Goal: Task Accomplishment & Management: Manage account settings

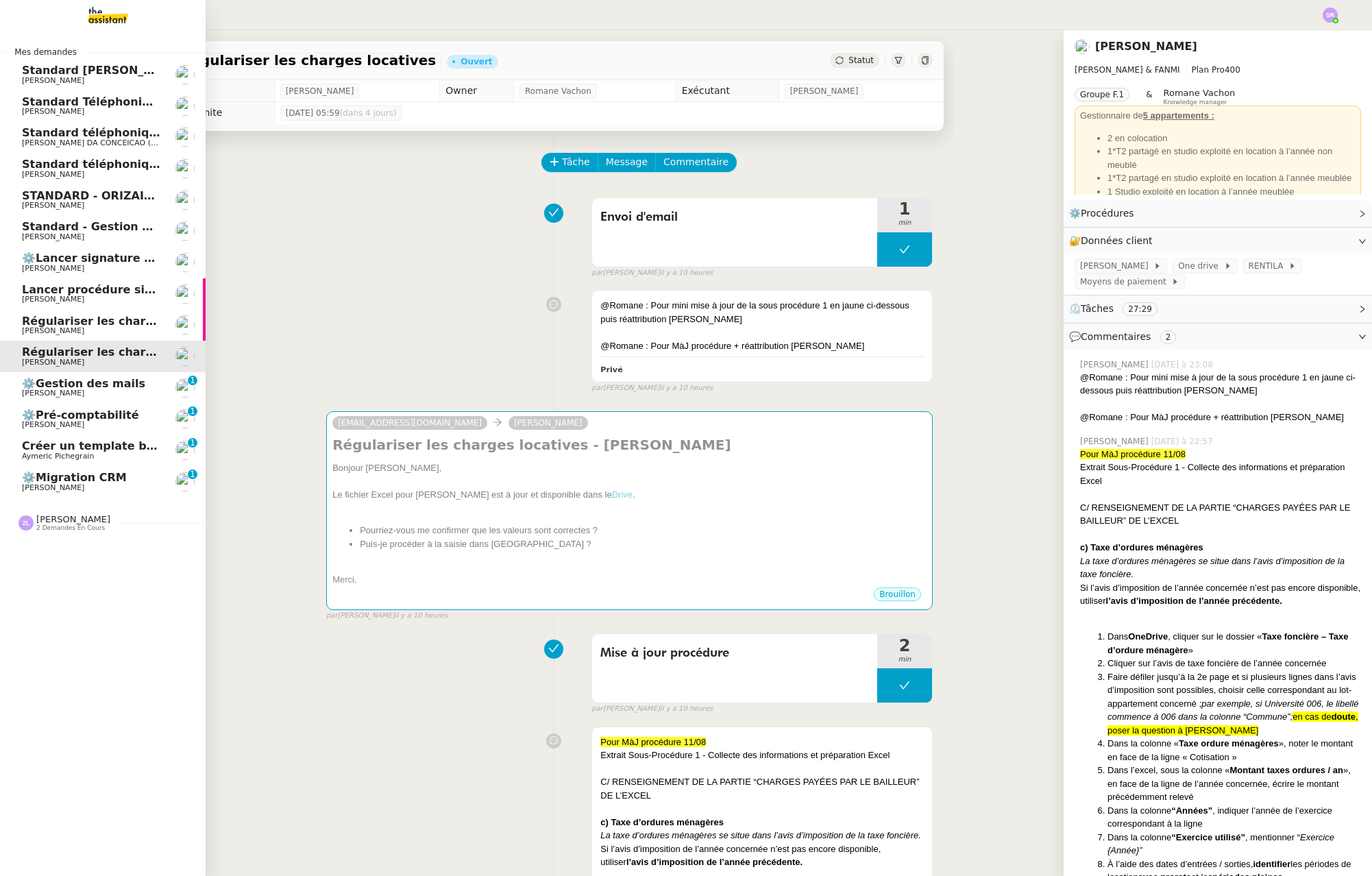
drag, startPoint x: 33, startPoint y: 168, endPoint x: 44, endPoint y: 169, distance: 11.0
click at [33, 168] on span "Standard téléphonique - août 2025" at bounding box center [131, 164] width 217 height 13
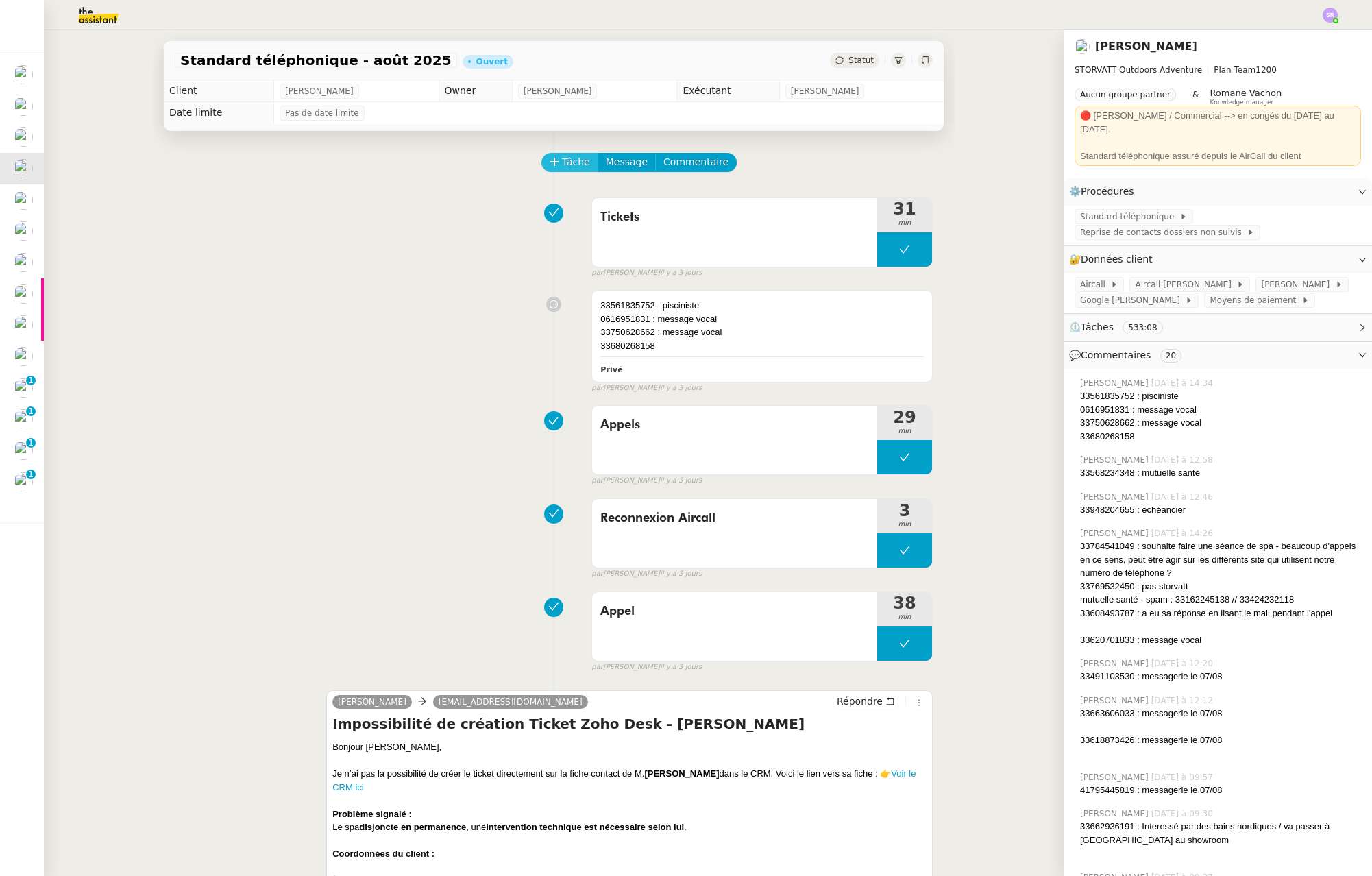
click at [560, 154] on button "Tâche" at bounding box center [570, 162] width 57 height 19
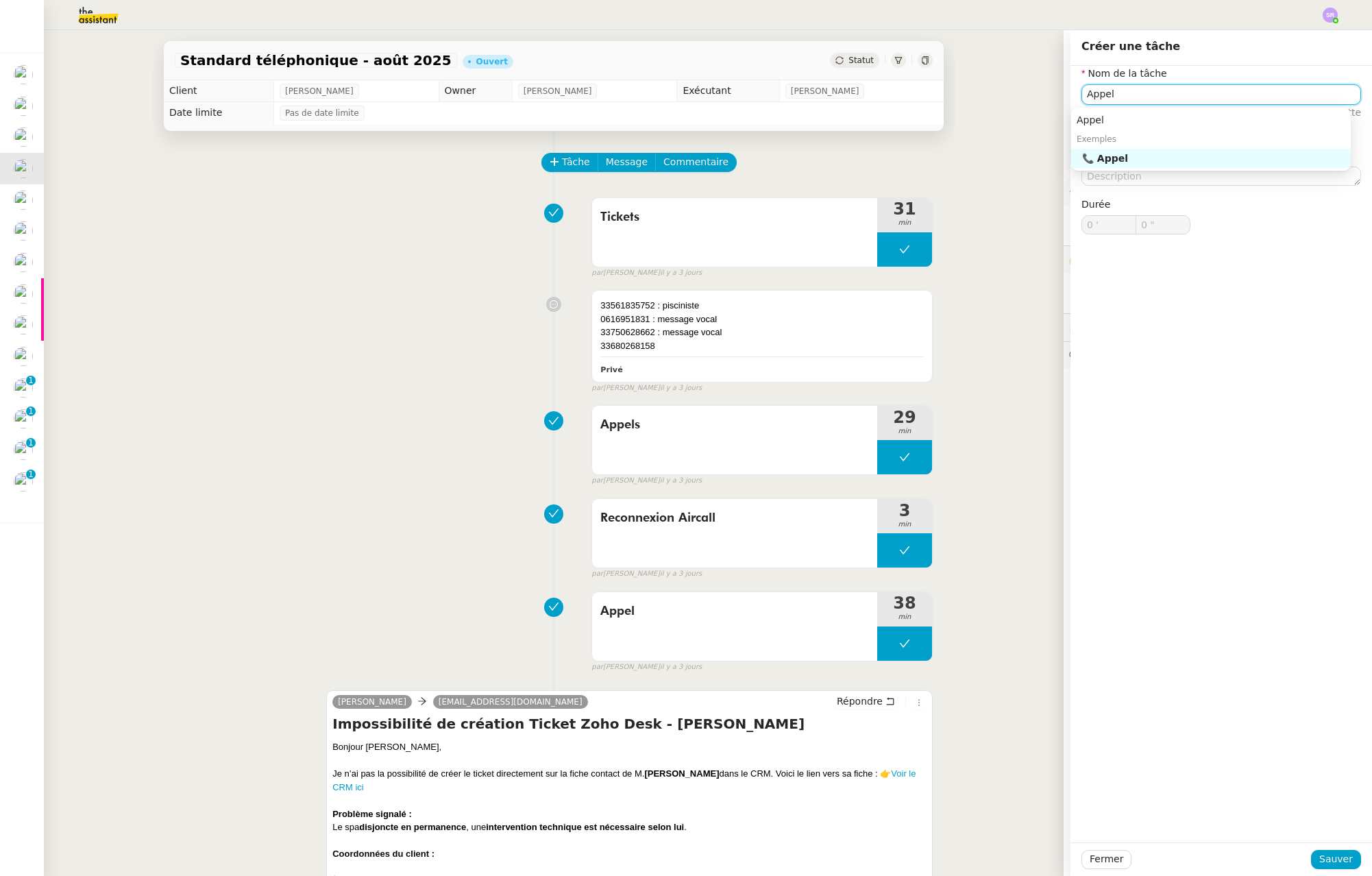
click at [1229, 155] on div "📞 Appel" at bounding box center [1214, 158] width 263 height 12
type input "Appel"
click at [1340, 860] on span "Sauver" at bounding box center [1337, 859] width 34 height 15
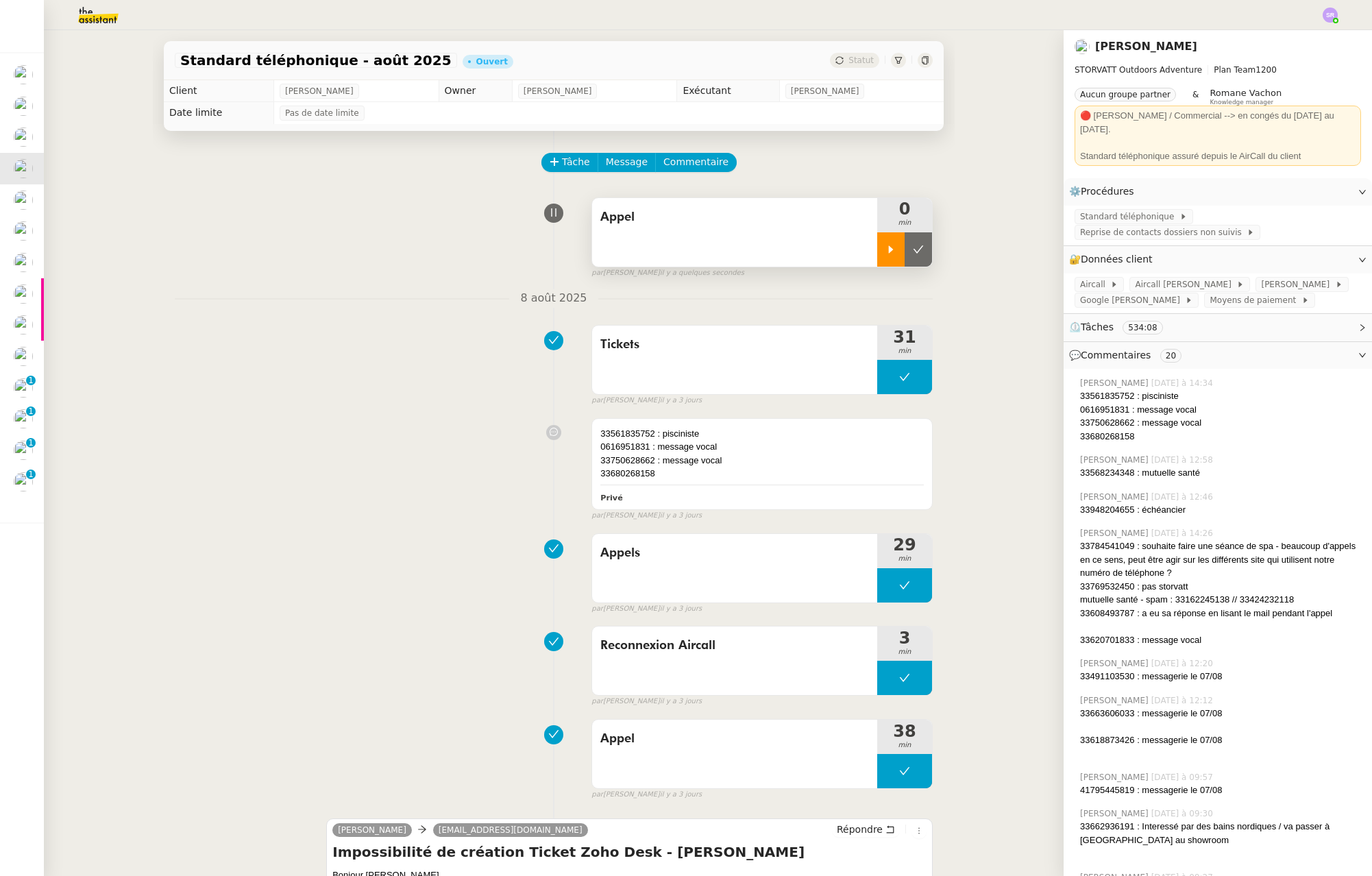
click at [885, 253] on icon at bounding box center [891, 249] width 11 height 11
click at [899, 254] on icon at bounding box center [904, 249] width 11 height 11
click at [879, 255] on div at bounding box center [891, 249] width 28 height 35
click at [902, 252] on icon at bounding box center [904, 249] width 5 height 8
click at [562, 161] on span "Tâche" at bounding box center [576, 162] width 28 height 15
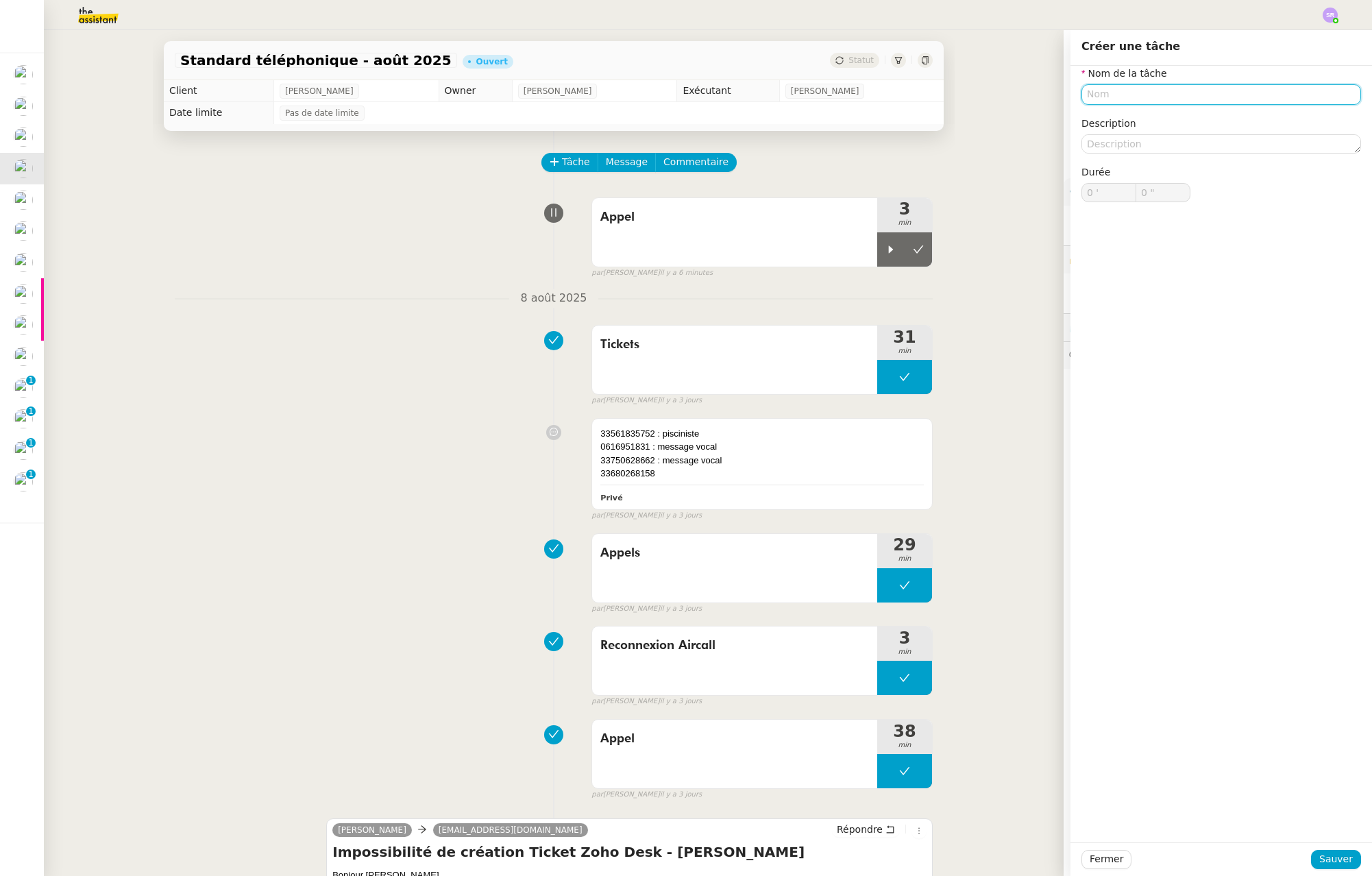
click at [1221, 102] on input "text" at bounding box center [1221, 95] width 280 height 20
click at [1200, 115] on div "Tickets" at bounding box center [1210, 120] width 268 height 12
type input "Tickets"
click at [1326, 858] on span "Sauver" at bounding box center [1337, 859] width 34 height 15
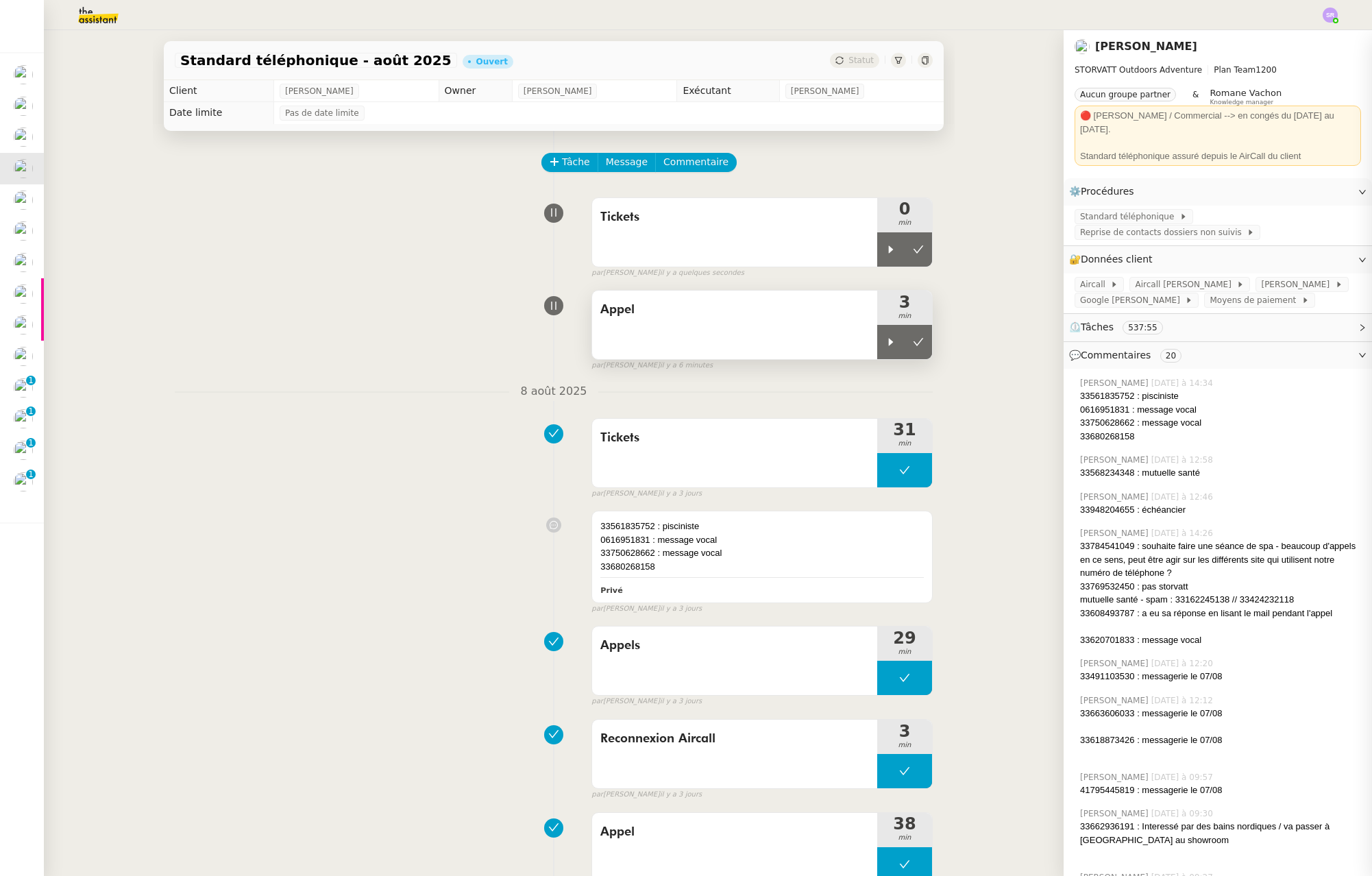
click at [670, 314] on span "Appel" at bounding box center [734, 309] width 268 height 21
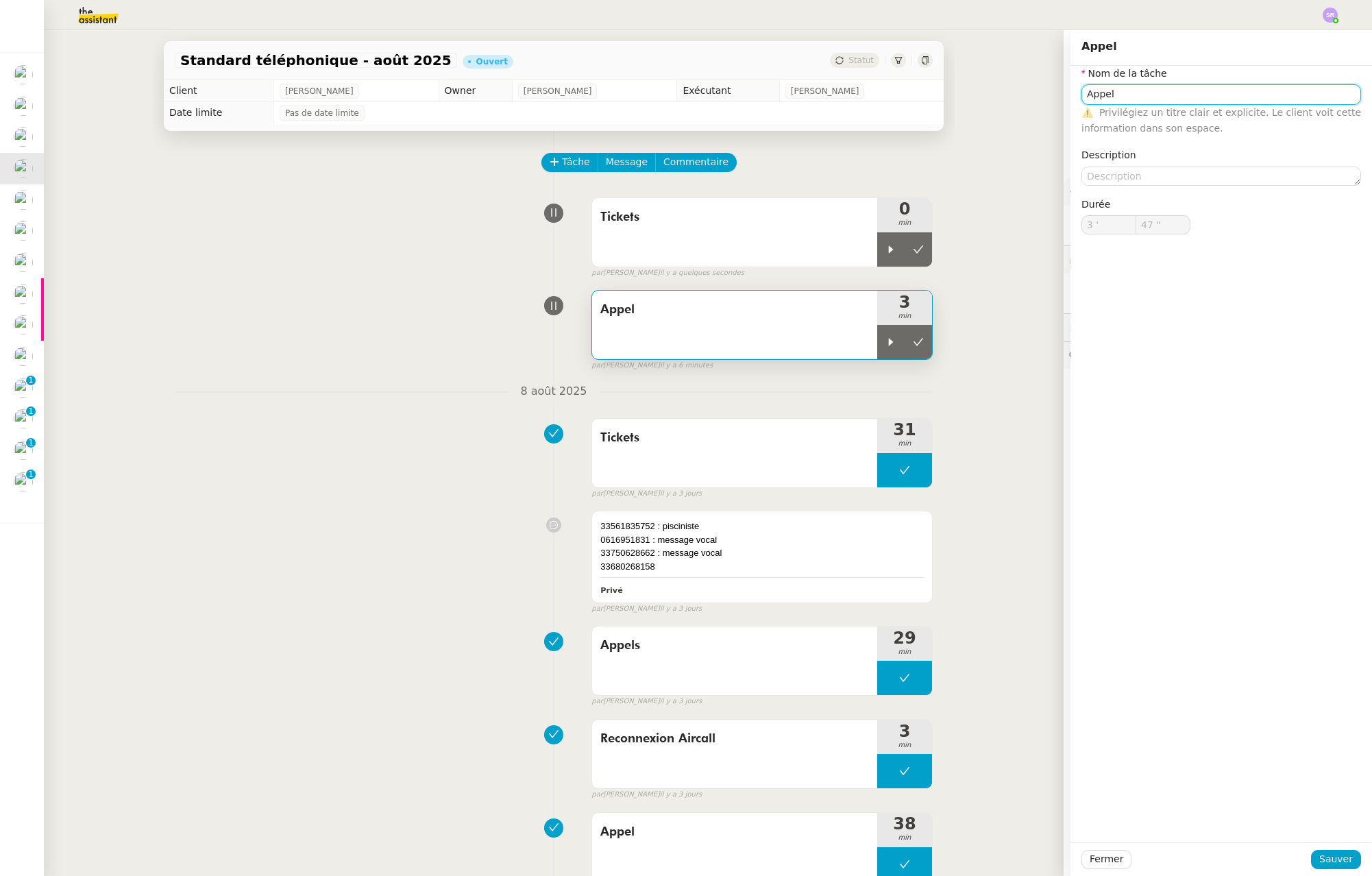
click at [1131, 85] on input "Appel" at bounding box center [1221, 95] width 280 height 20
click at [1131, 92] on input "Appel" at bounding box center [1221, 95] width 280 height 20
type input "Appels"
click at [1333, 861] on span "Sauver" at bounding box center [1337, 859] width 34 height 15
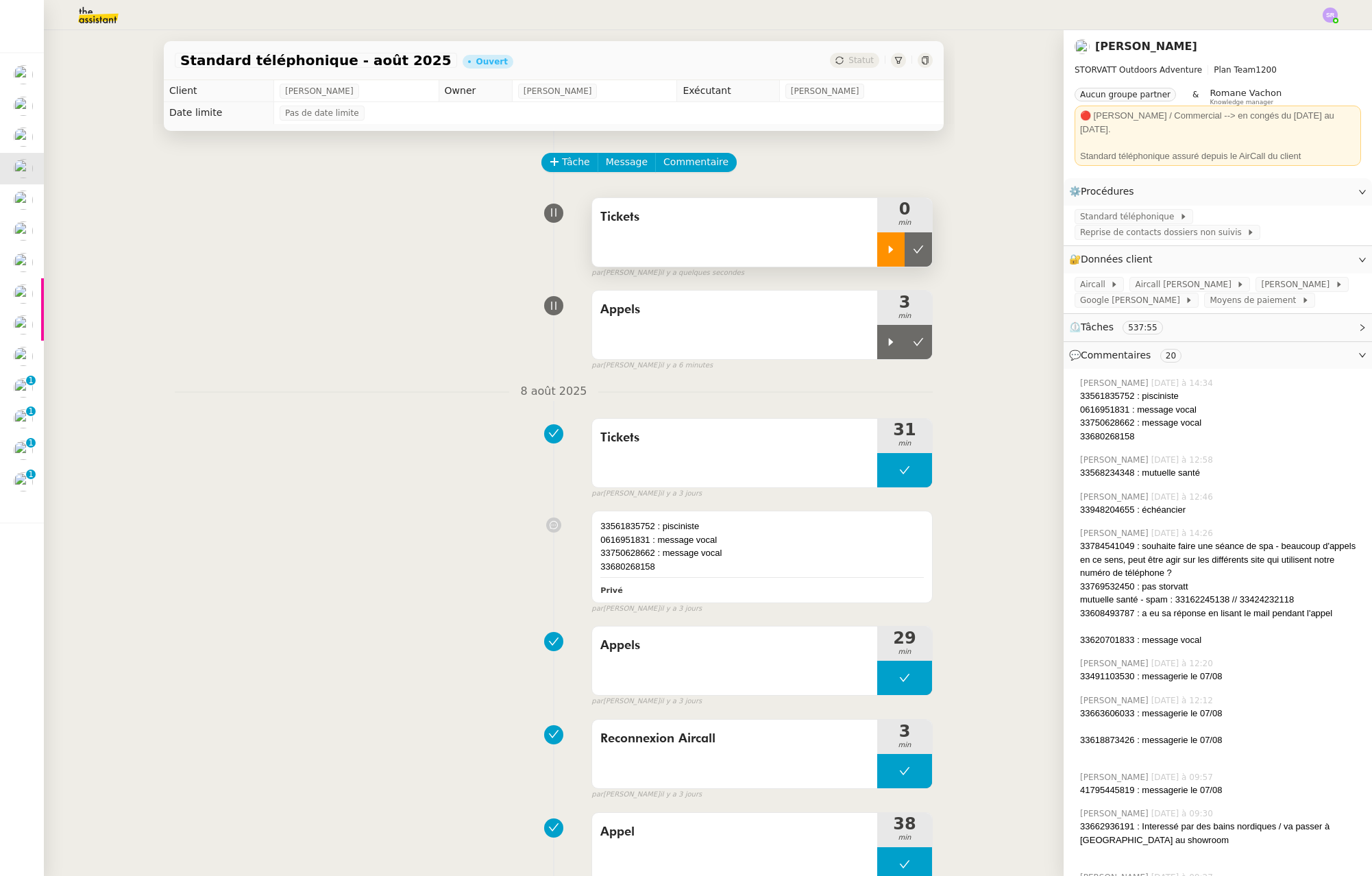
click at [877, 246] on div at bounding box center [891, 249] width 28 height 35
click at [899, 246] on icon at bounding box center [904, 249] width 11 height 11
click at [881, 348] on div at bounding box center [891, 341] width 28 height 35
click at [752, 337] on div "Appels" at bounding box center [734, 325] width 285 height 68
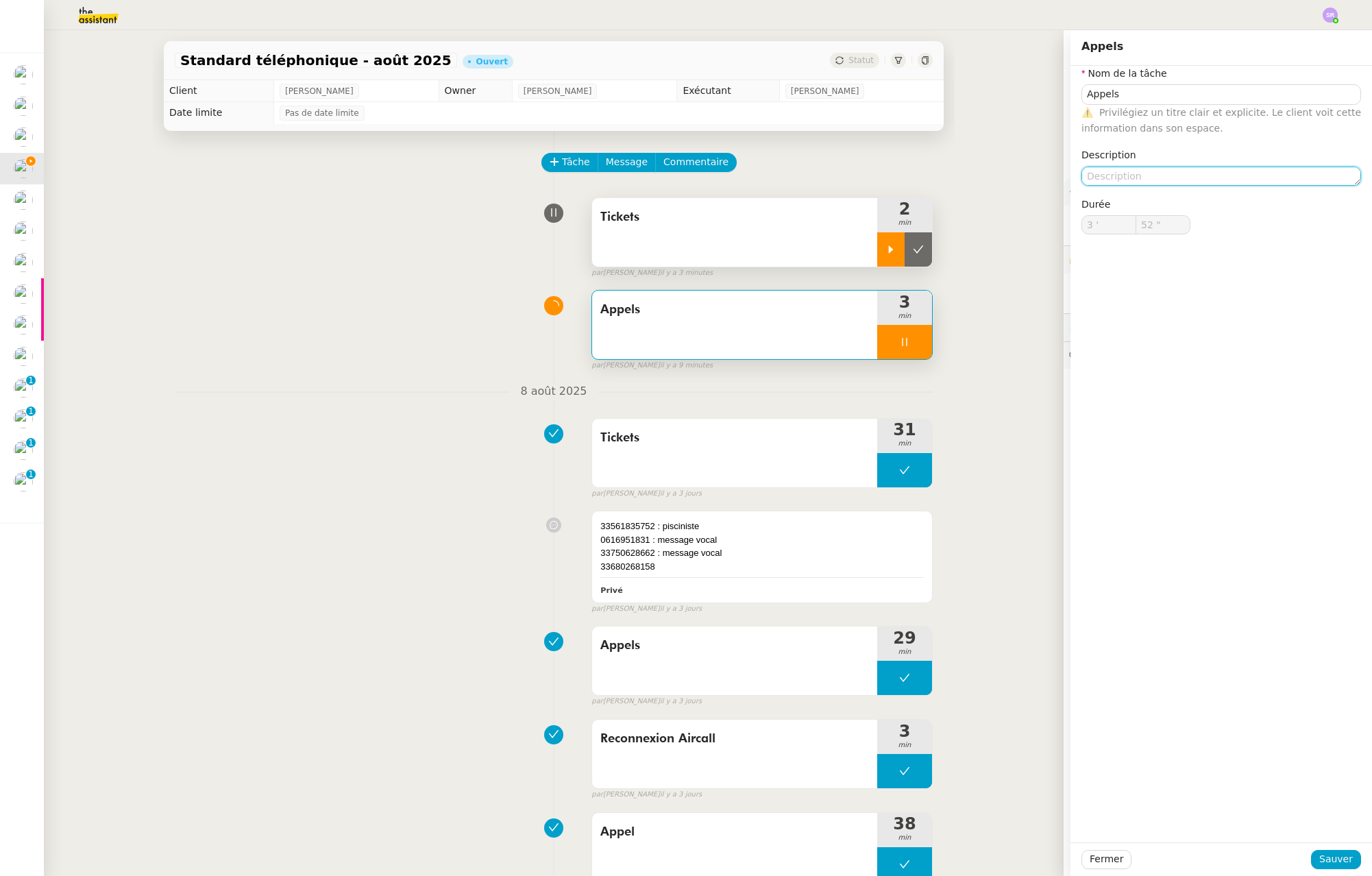
click at [1149, 171] on textarea at bounding box center [1221, 176] width 280 height 19
type input "53 ""
type textarea "+"
type input "54 ""
type textarea "+ouver"
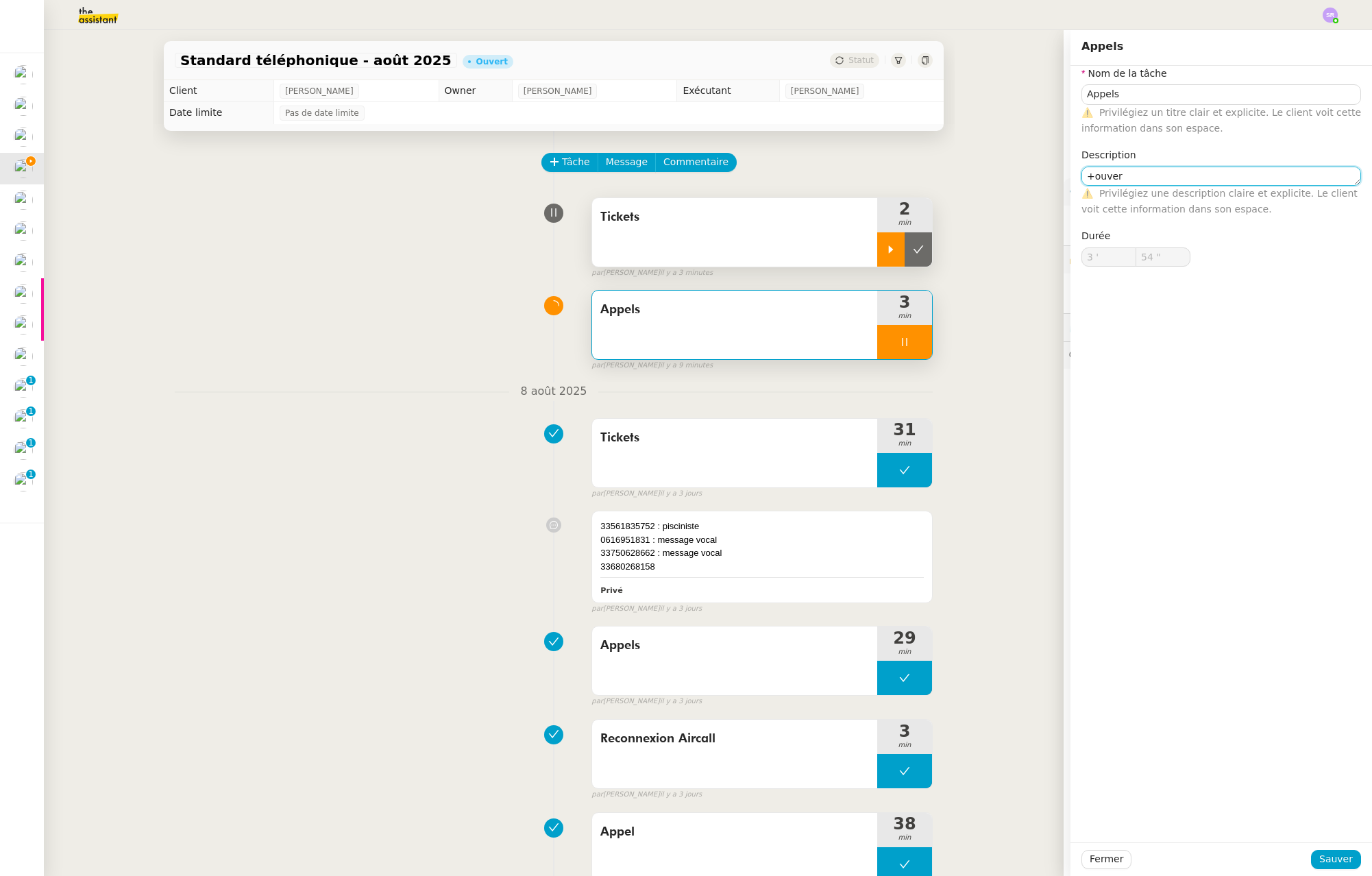
type input "55 ""
type textarea "+ouverture"
type input "57 ""
type textarea "+ouverture"
type input "59 ""
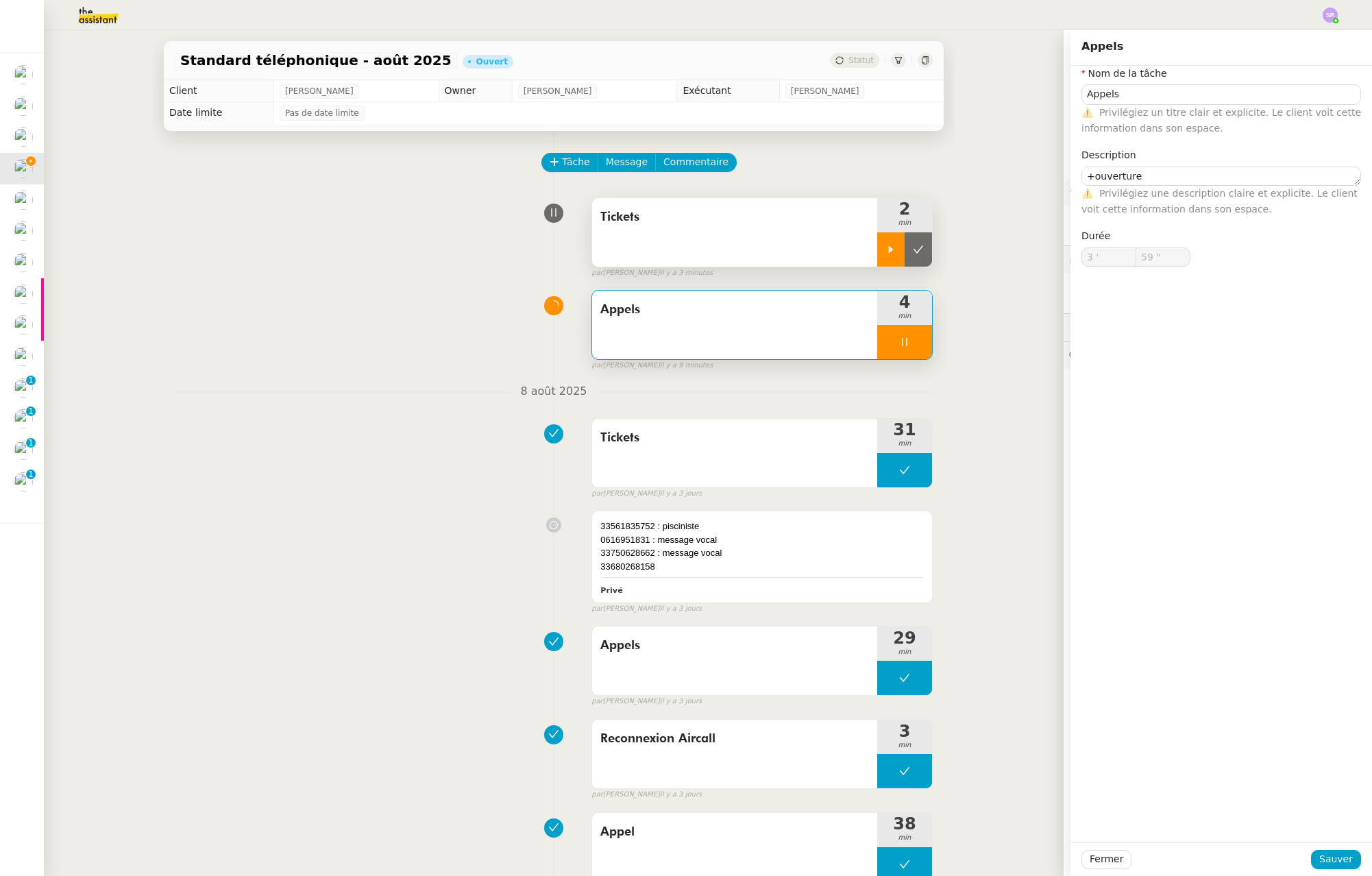
type input "4 '"
type input "20 ""
click at [899, 345] on icon at bounding box center [904, 342] width 11 height 11
type input "Appels"
type input "4 '"
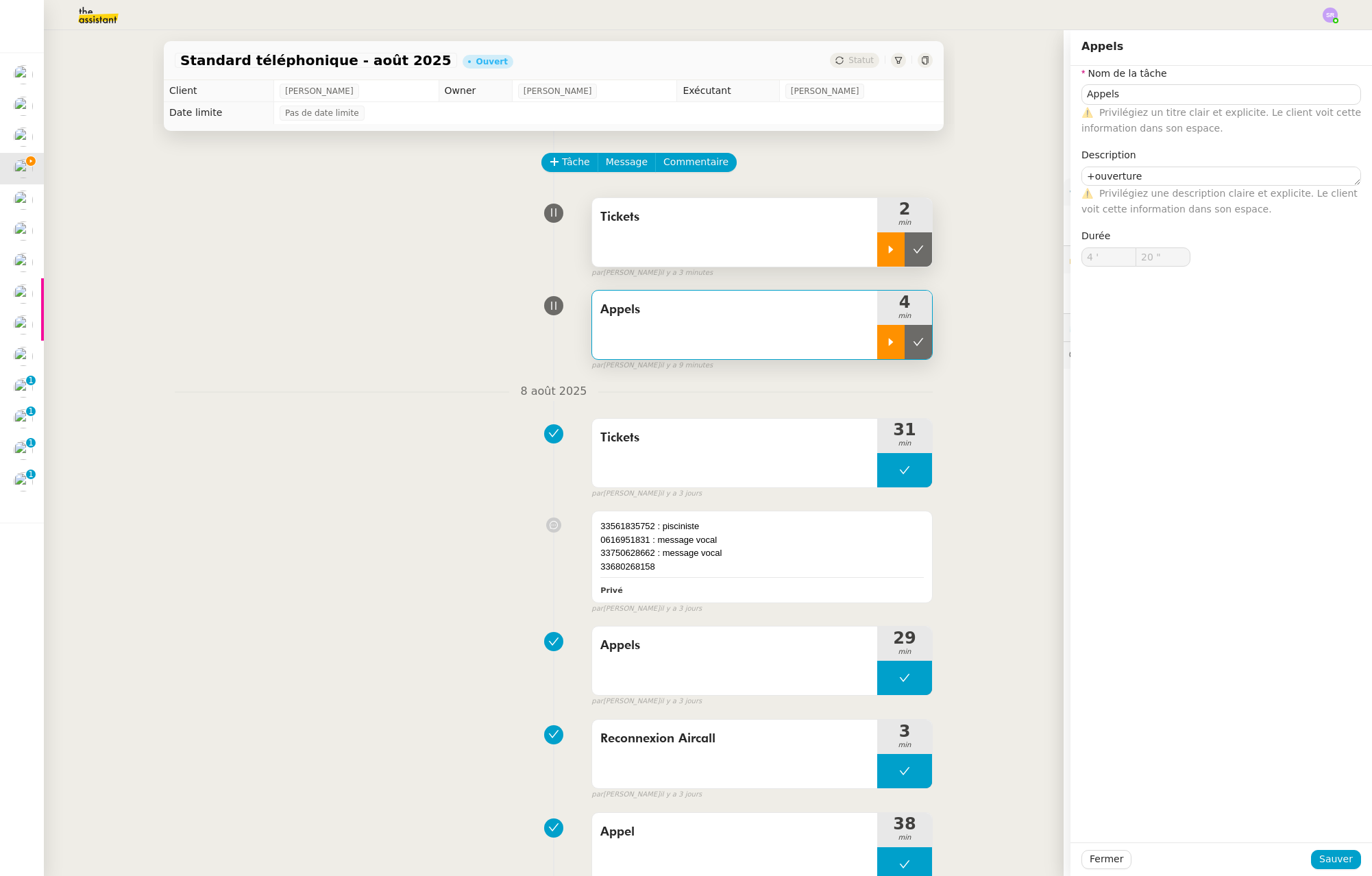
type input "21 ""
type input "Appels"
type input "4 '"
type input "21 ""
click at [1168, 188] on div "Nom de la tâche Appels ⚠️ Privilégiez un titre clair et explicite. Le client vo…" at bounding box center [1221, 162] width 280 height 191
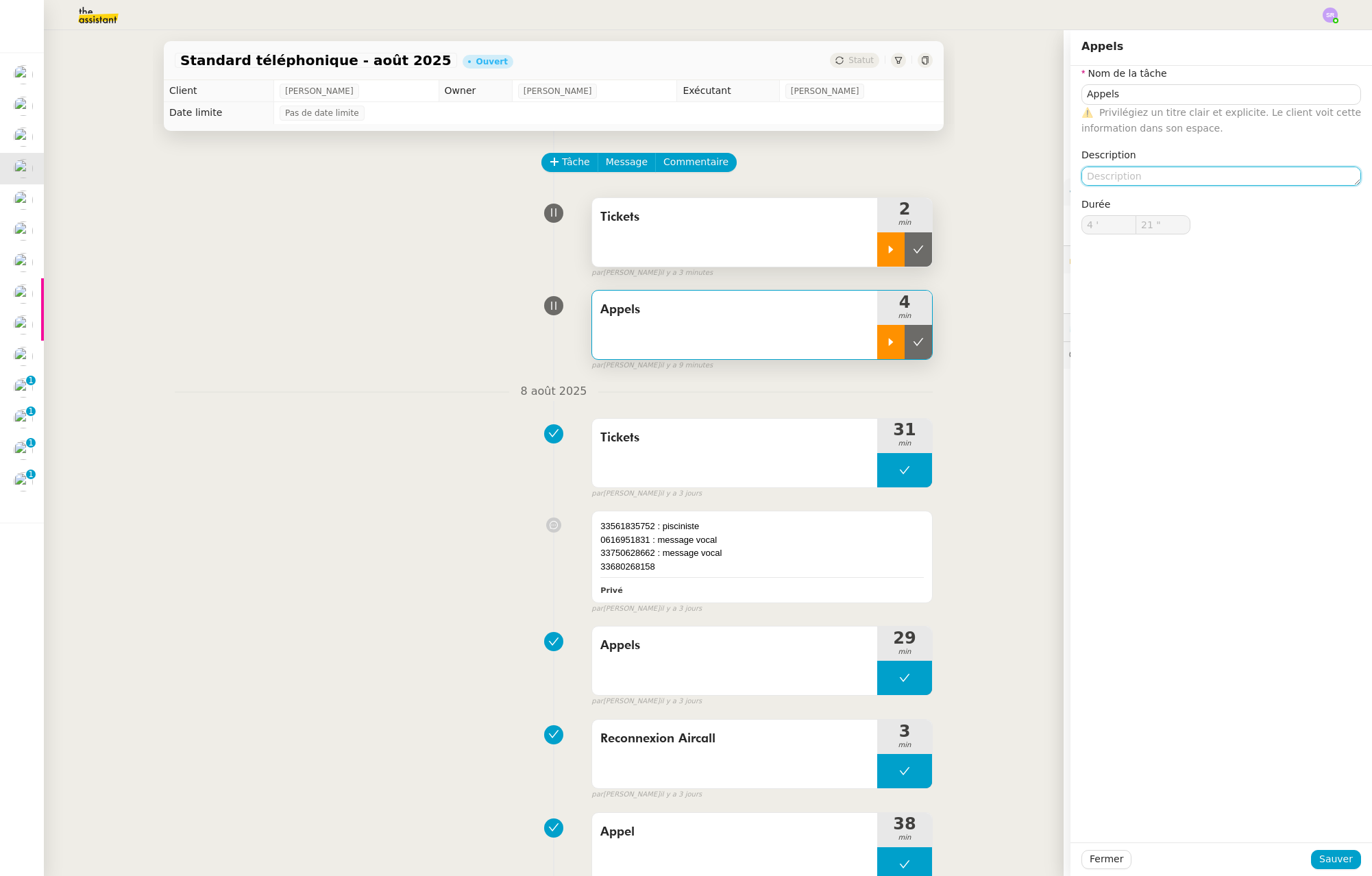
click at [1174, 179] on textarea at bounding box center [1221, 176] width 280 height 19
type textarea "+ouverture"
click at [1323, 858] on span "Sauver" at bounding box center [1337, 859] width 34 height 15
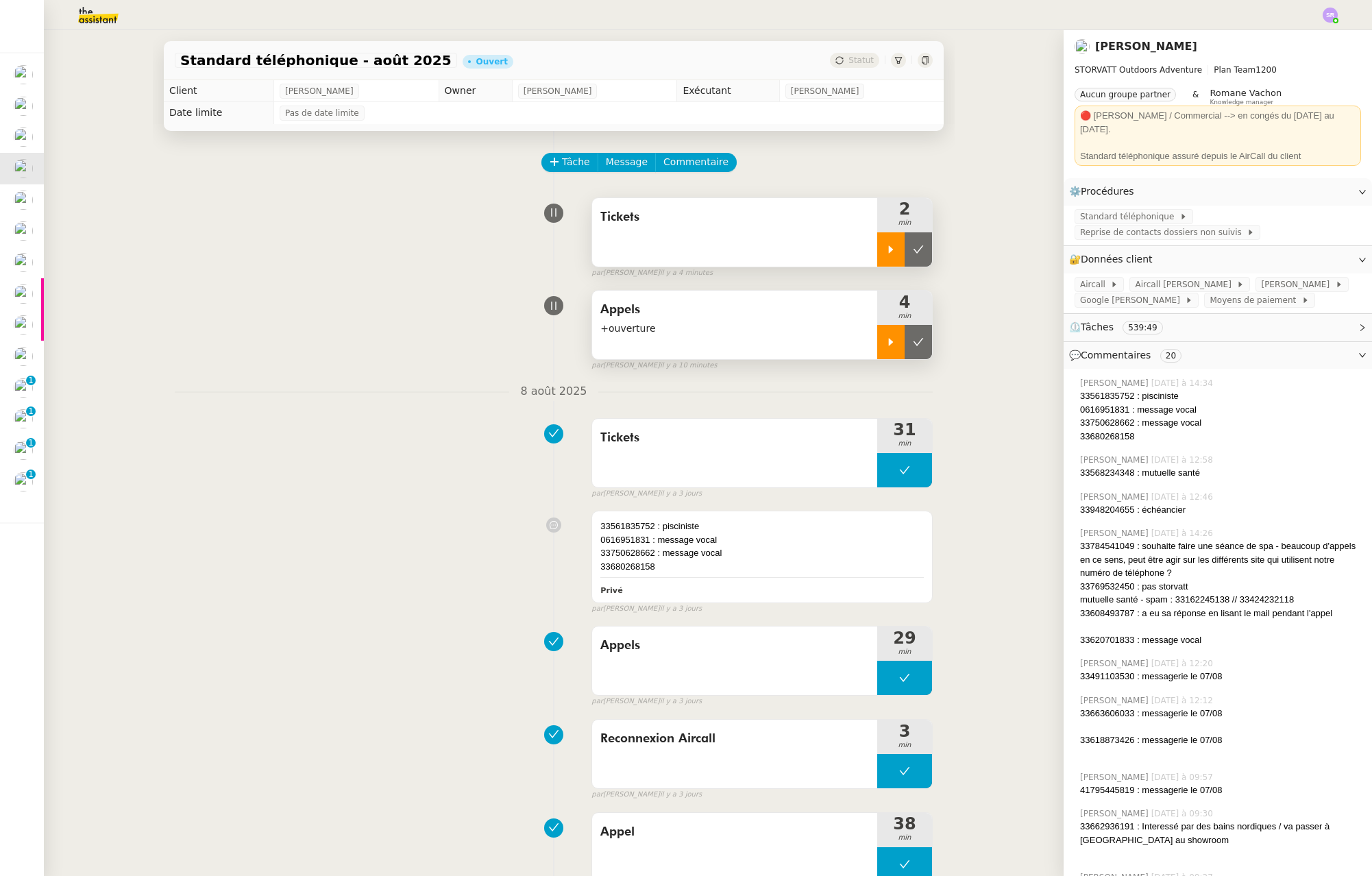
click at [27, 481] on img at bounding box center [23, 481] width 19 height 19
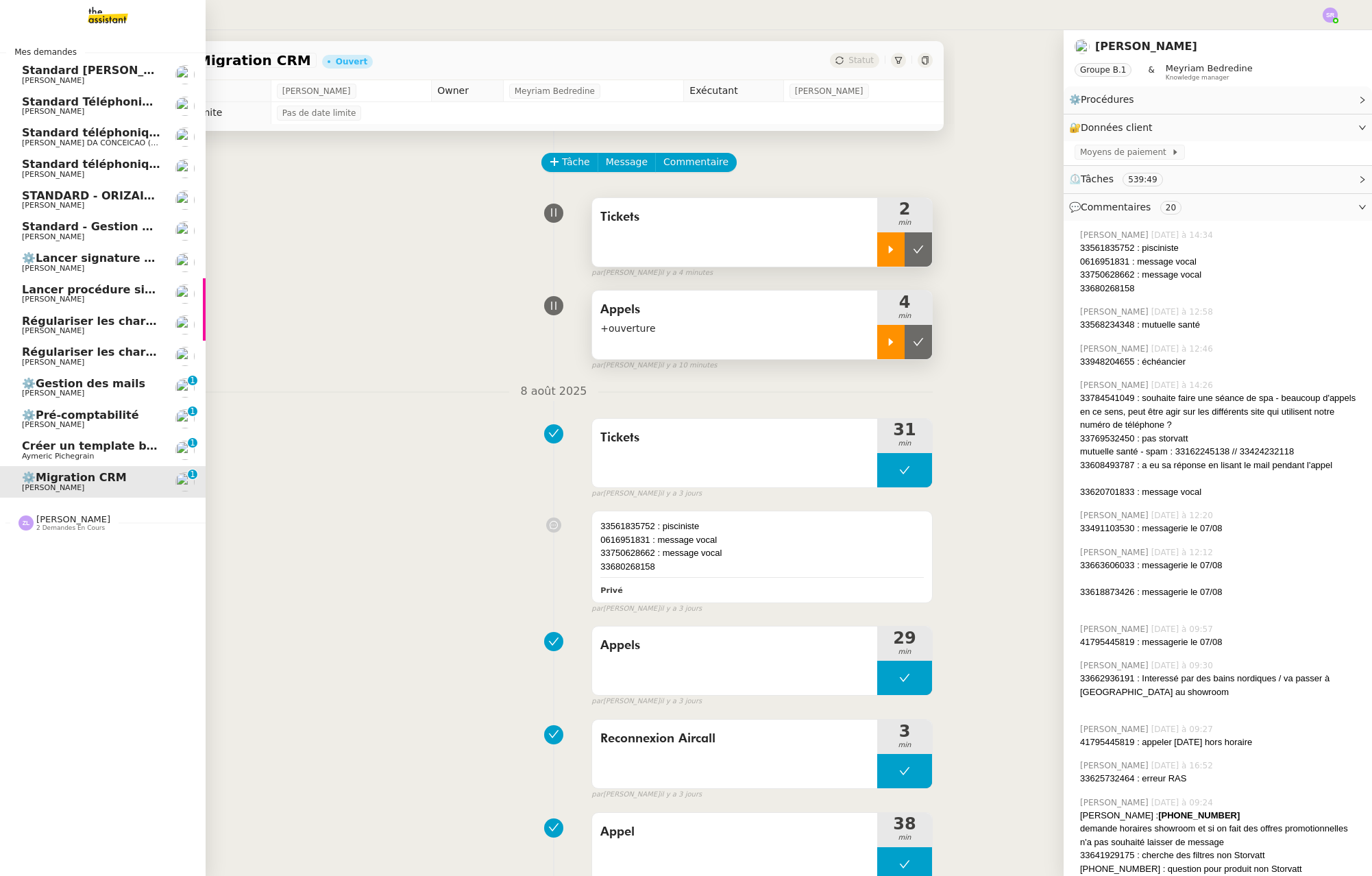
click at [27, 481] on link "⚙️Migration CRM Mathieu MORDIER 0 1 2 3 4 5 6 7 8 9" at bounding box center [102, 481] width 205 height 32
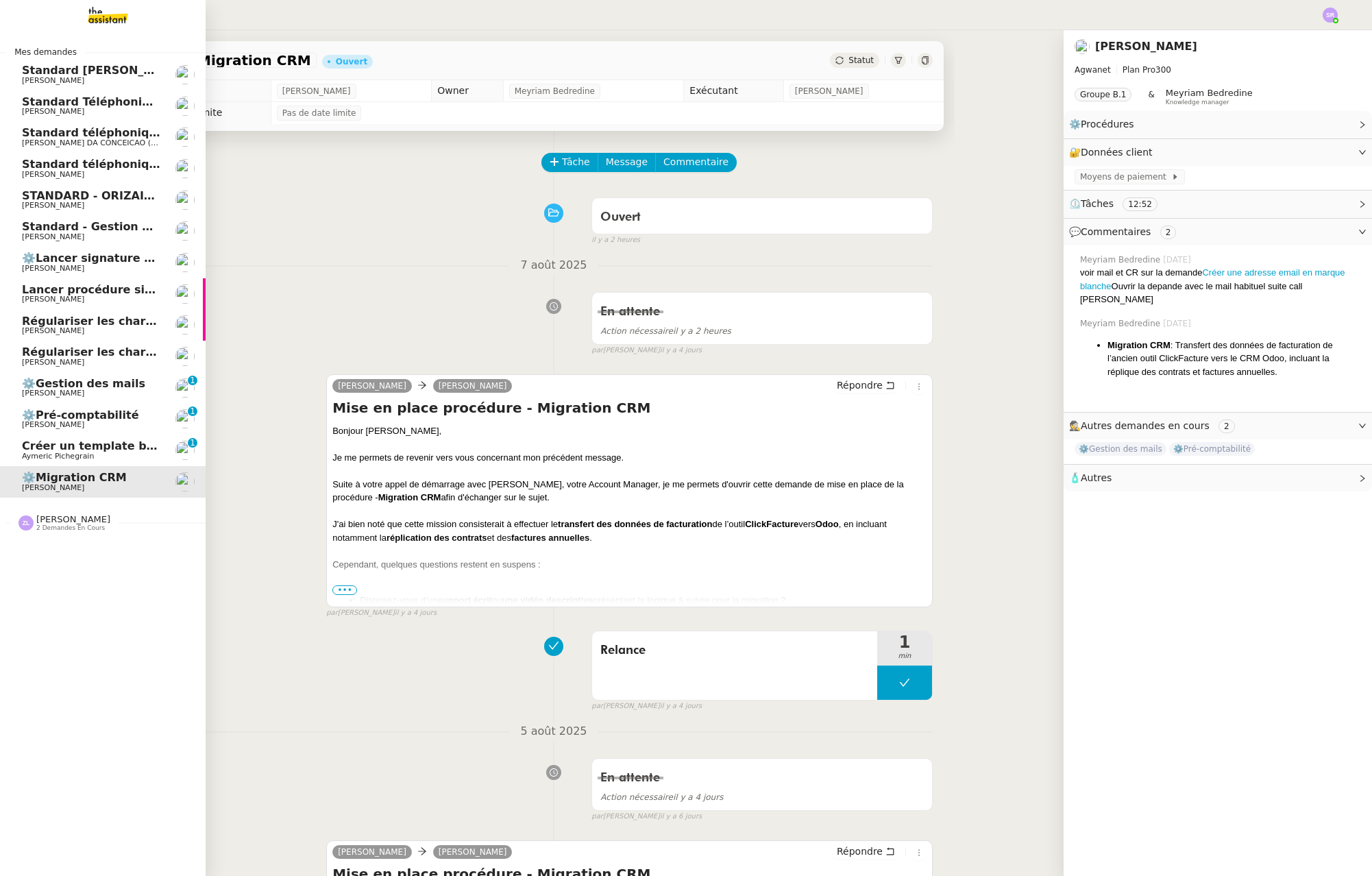
click at [36, 450] on span "Créer un template business review" at bounding box center [130, 445] width 216 height 13
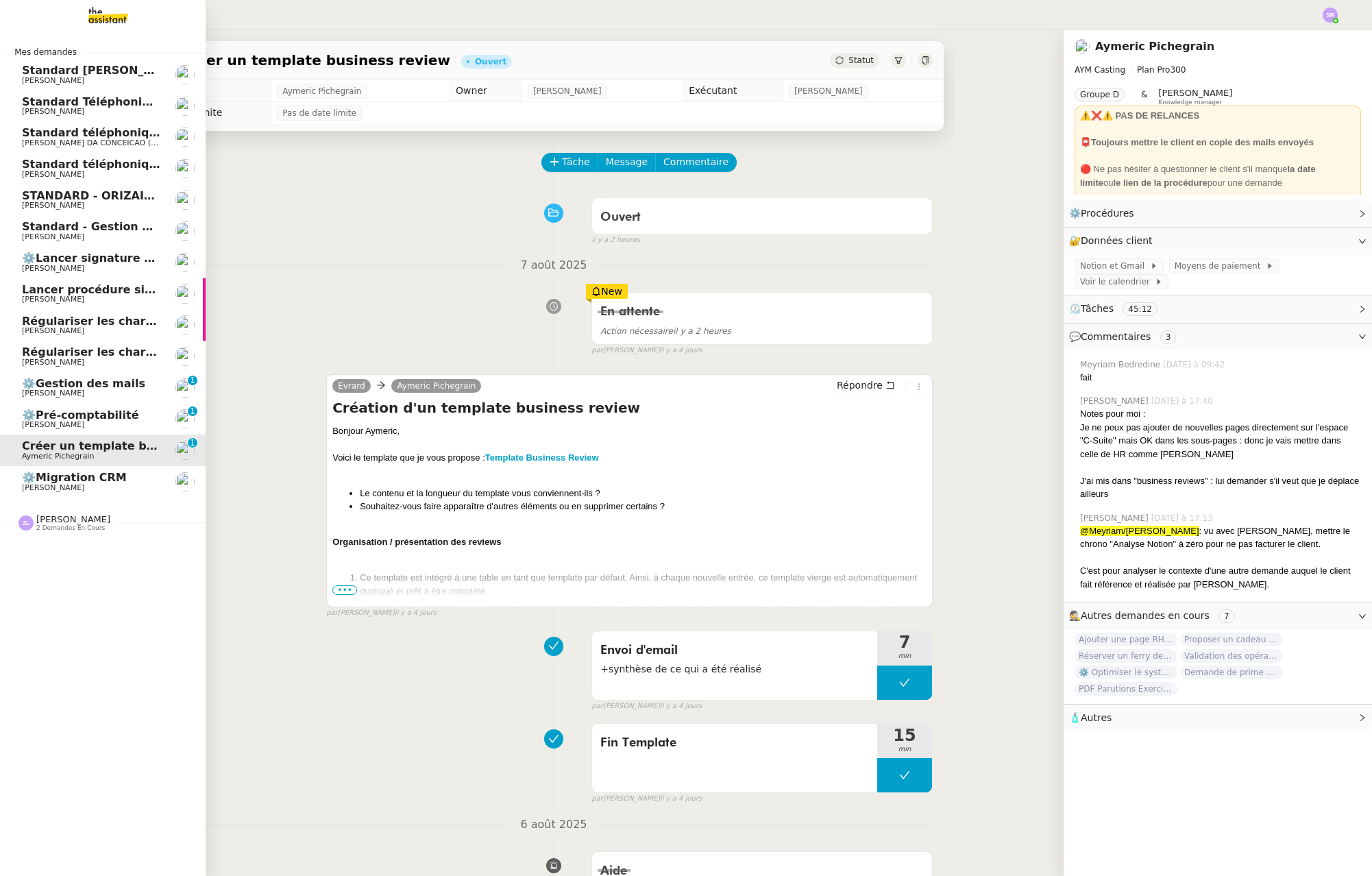
click at [85, 426] on span "[PERSON_NAME]" at bounding box center [53, 425] width 62 height 9
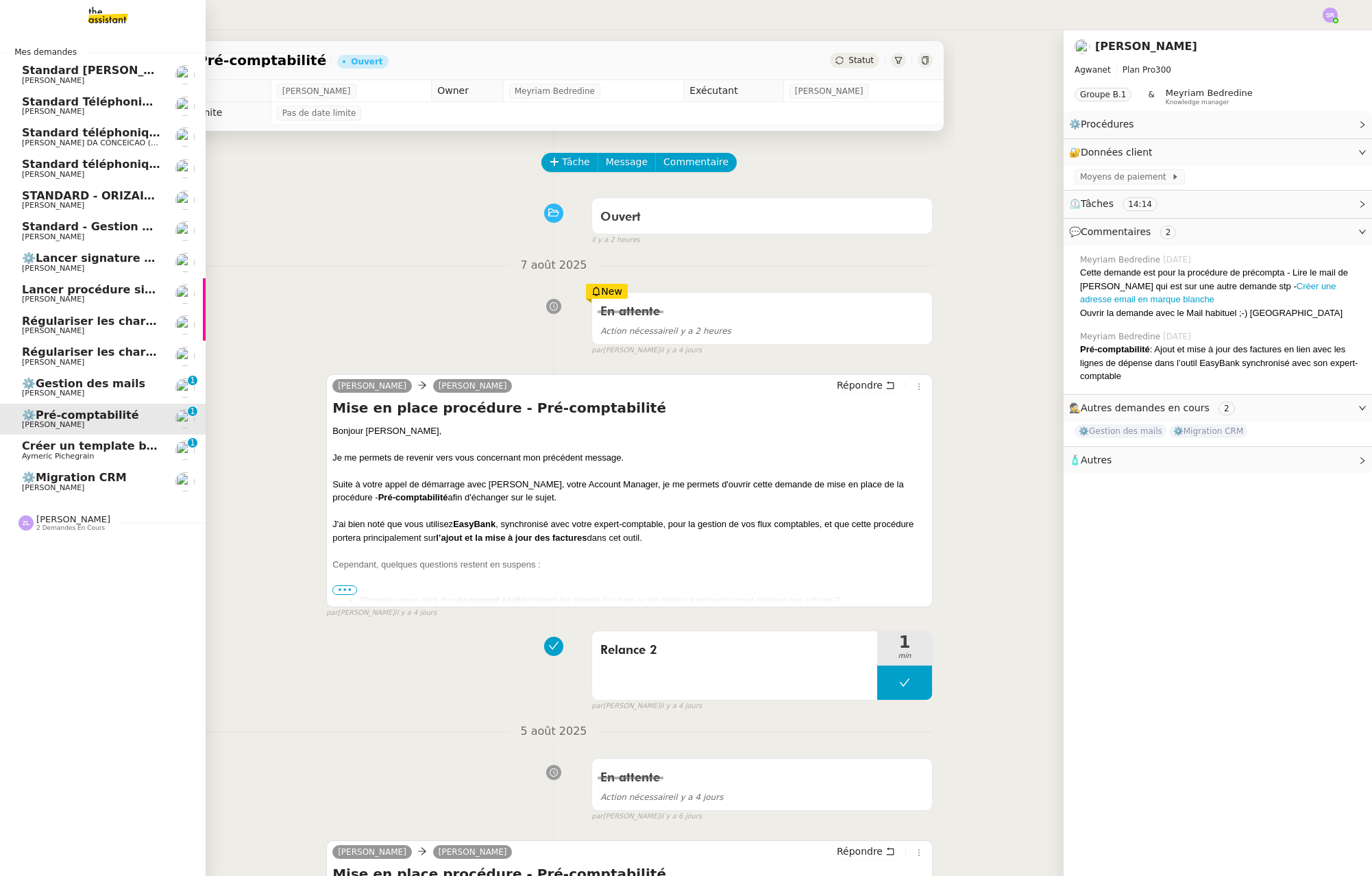
click at [105, 396] on span "[PERSON_NAME]" at bounding box center [92, 393] width 138 height 8
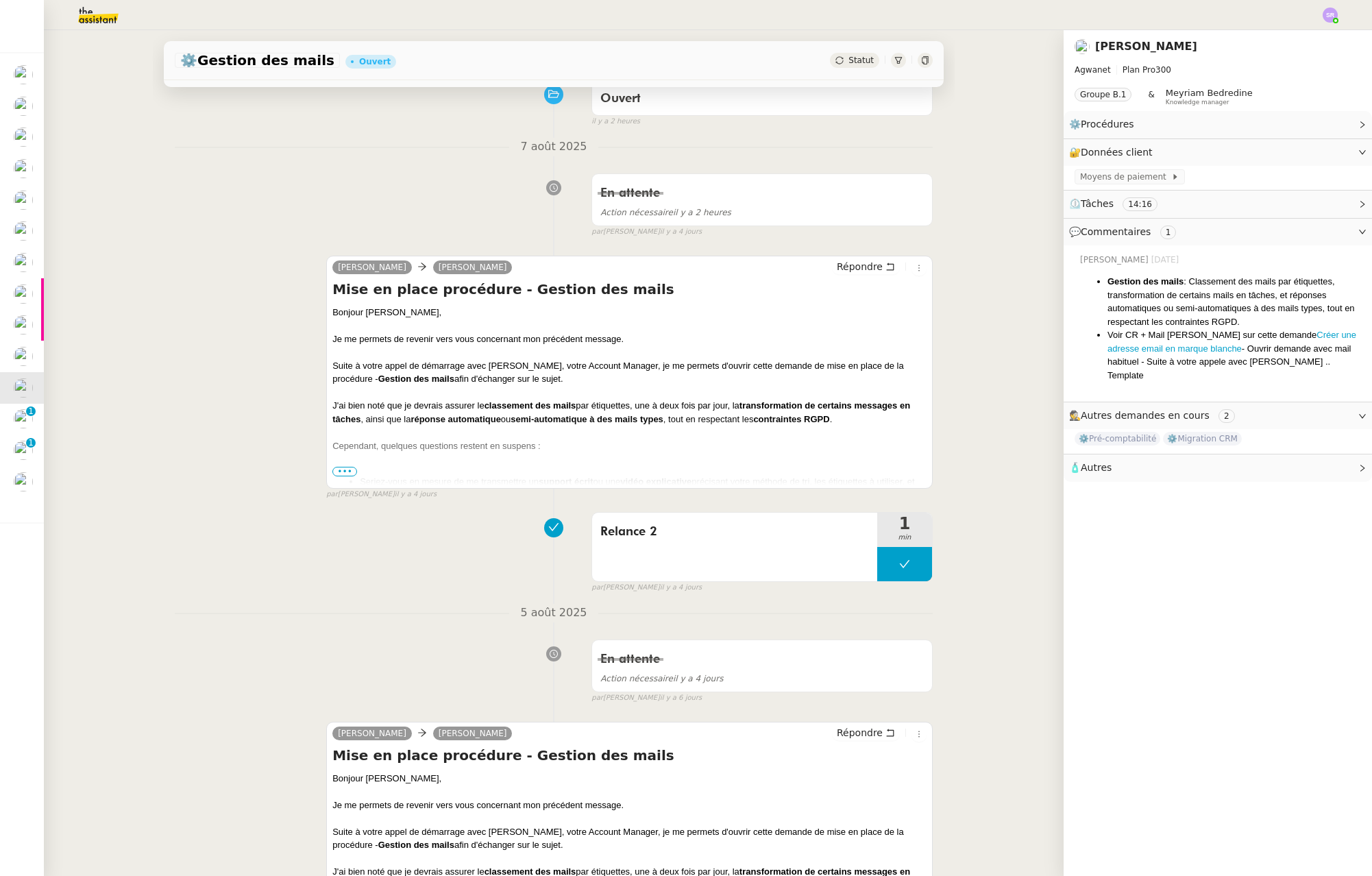
scroll to position [110, 0]
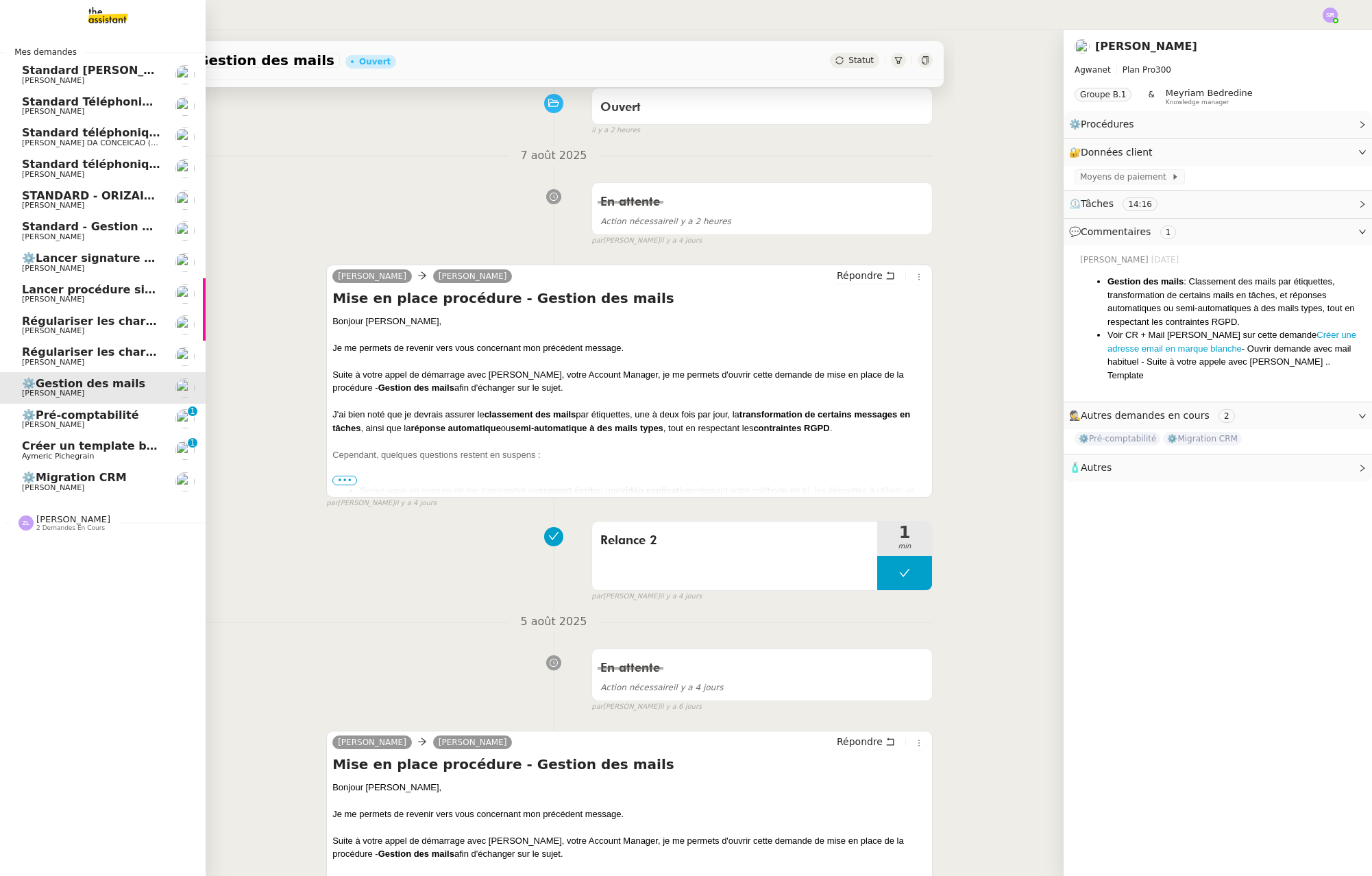
click at [96, 345] on link "Régulariser les charges locatives [PERSON_NAME]" at bounding box center [102, 356] width 205 height 32
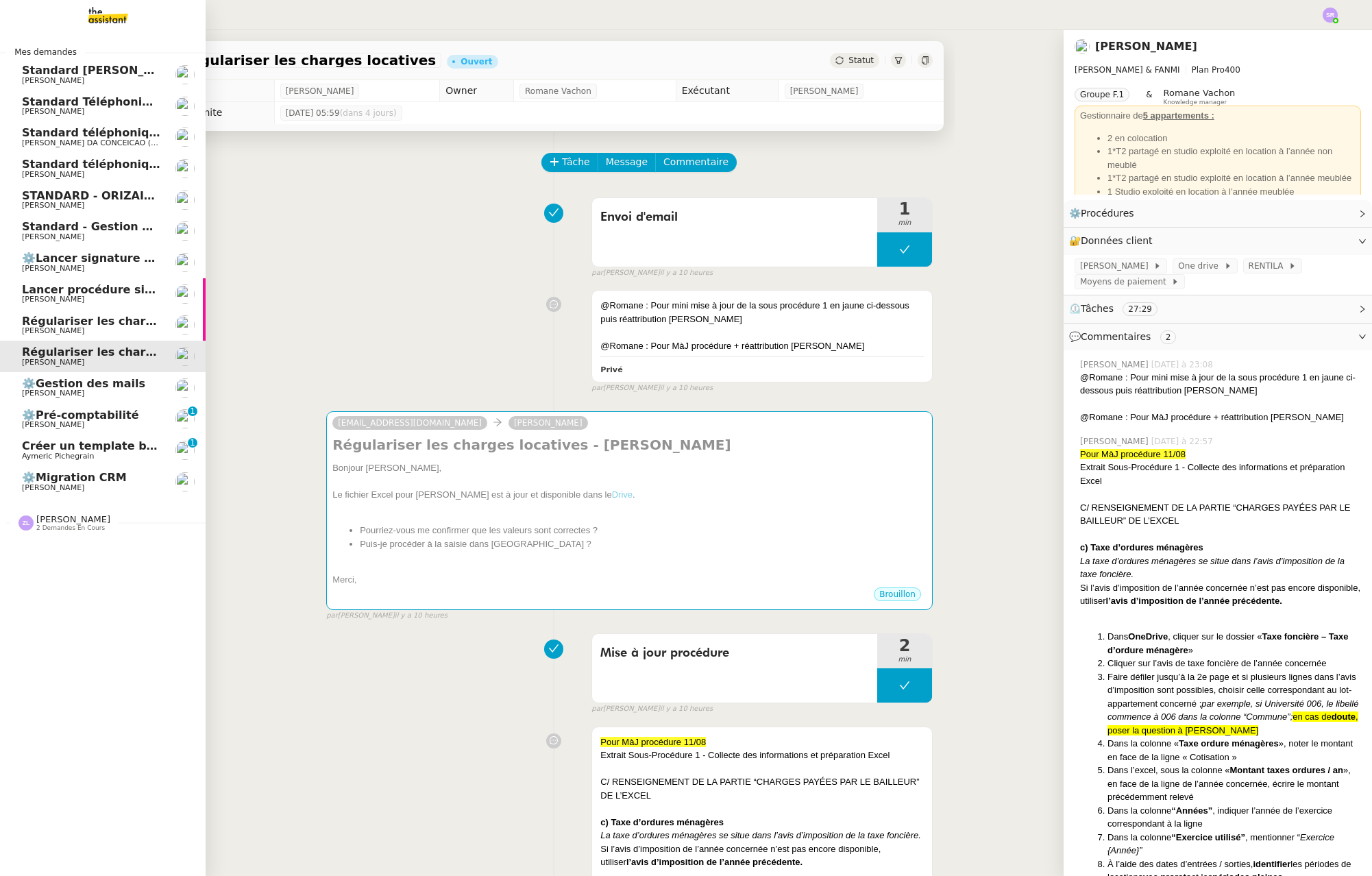
click at [66, 318] on span "Régulariser les charges locatives de [PERSON_NAME]" at bounding box center [187, 321] width 330 height 13
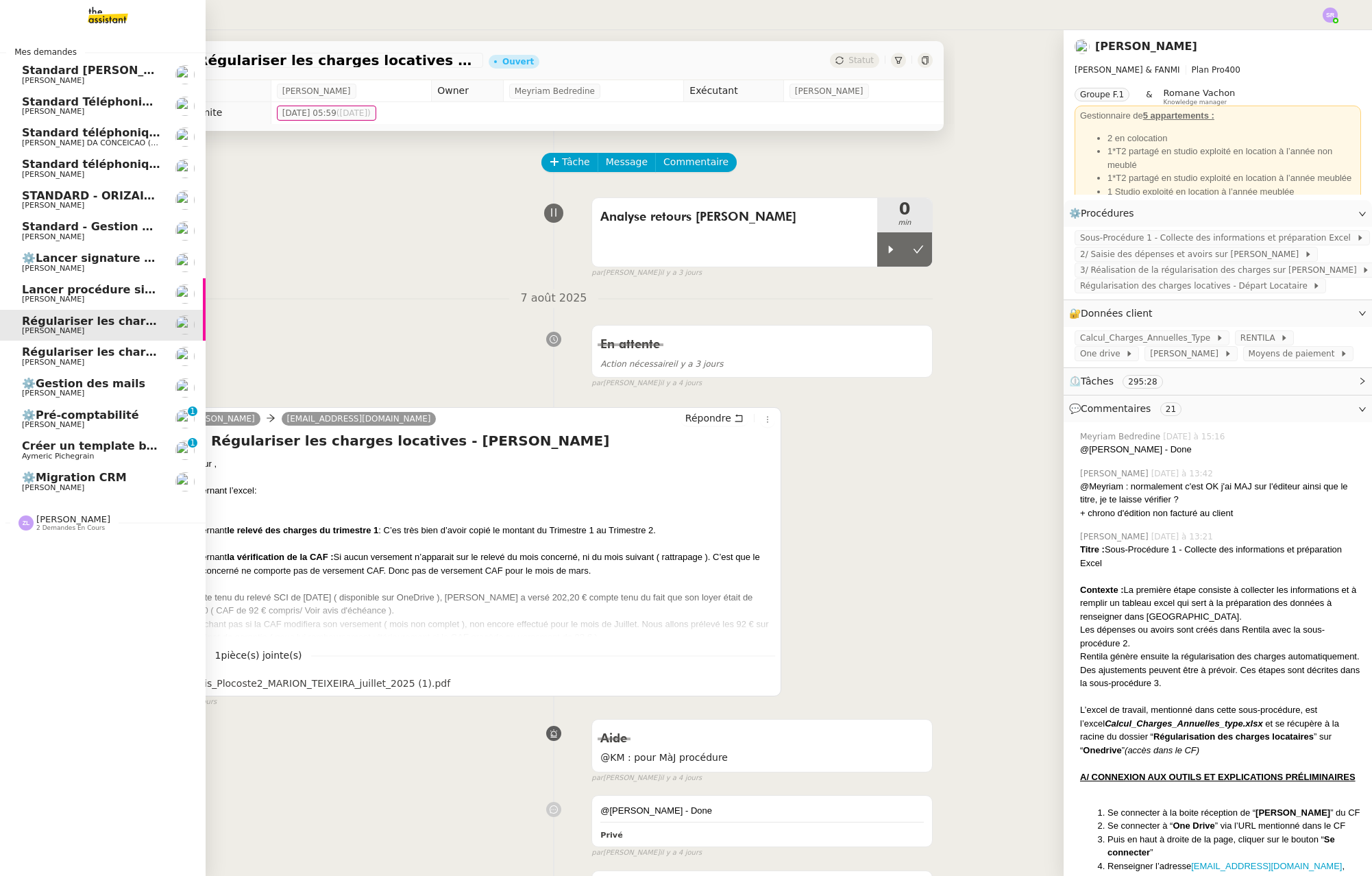
click at [121, 351] on span "Régulariser les charges locatives" at bounding box center [125, 351] width 205 height 13
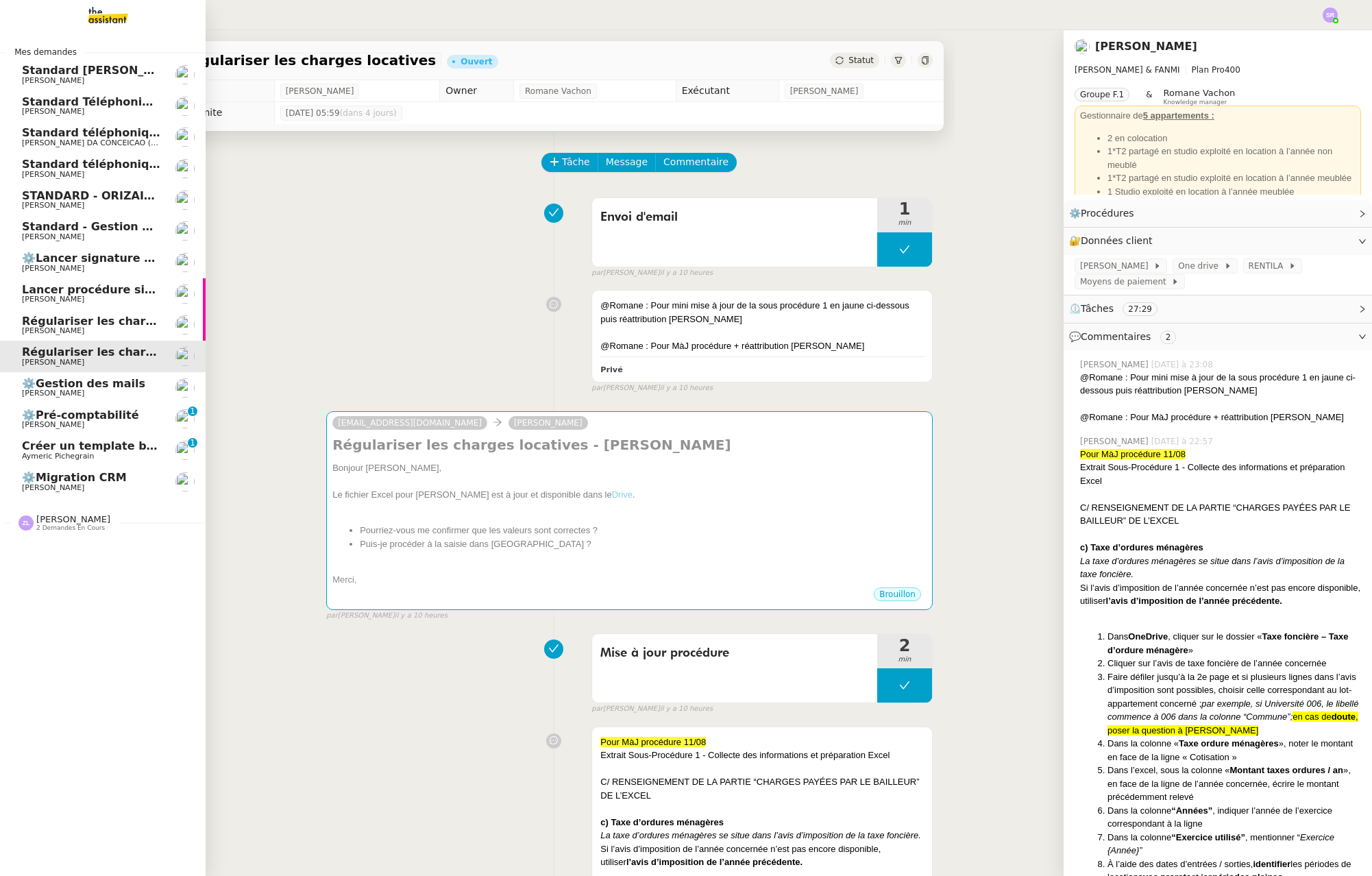
click at [45, 355] on span "Régulariser les charges locatives" at bounding box center [125, 351] width 205 height 13
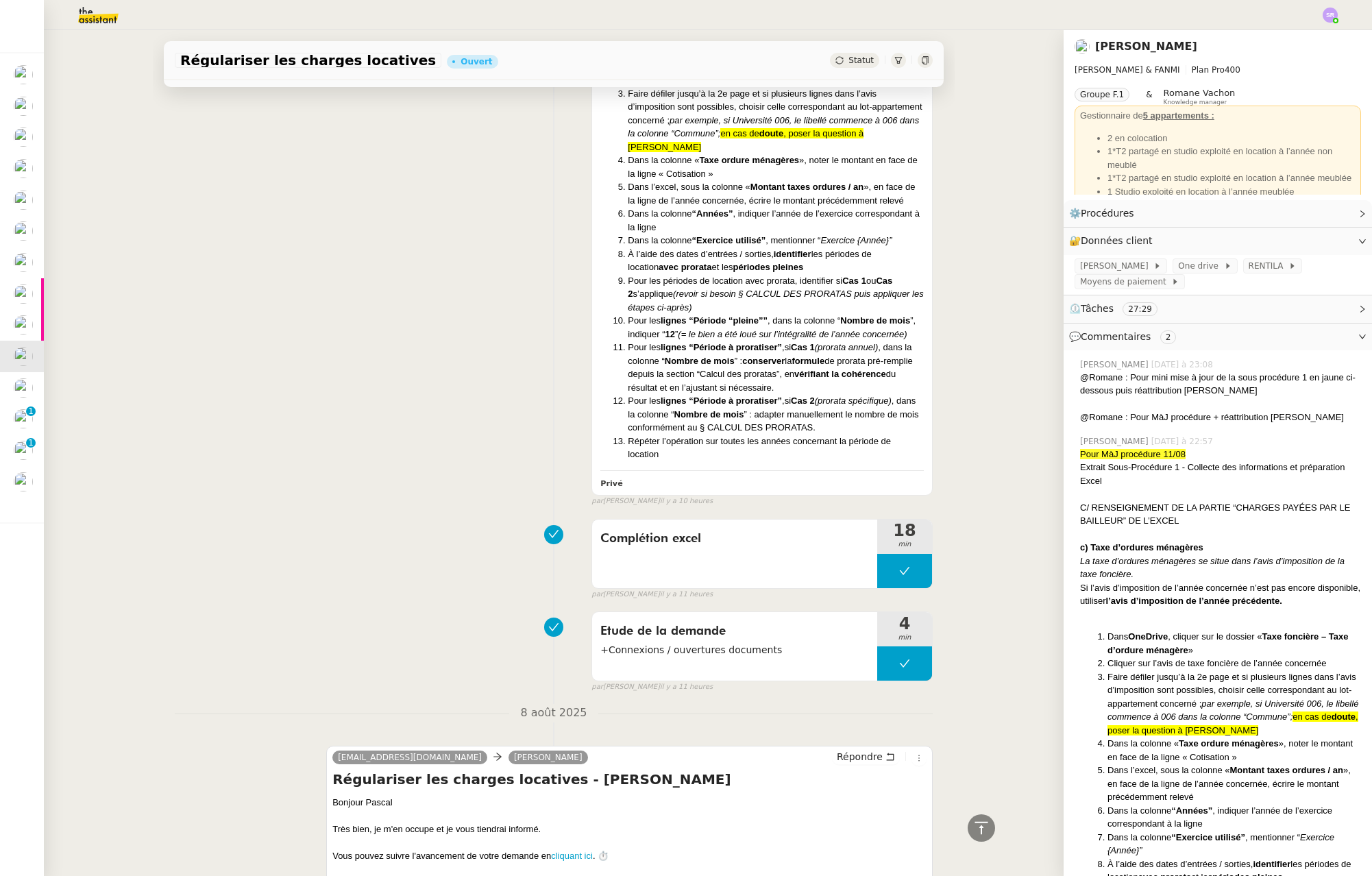
scroll to position [994, 0]
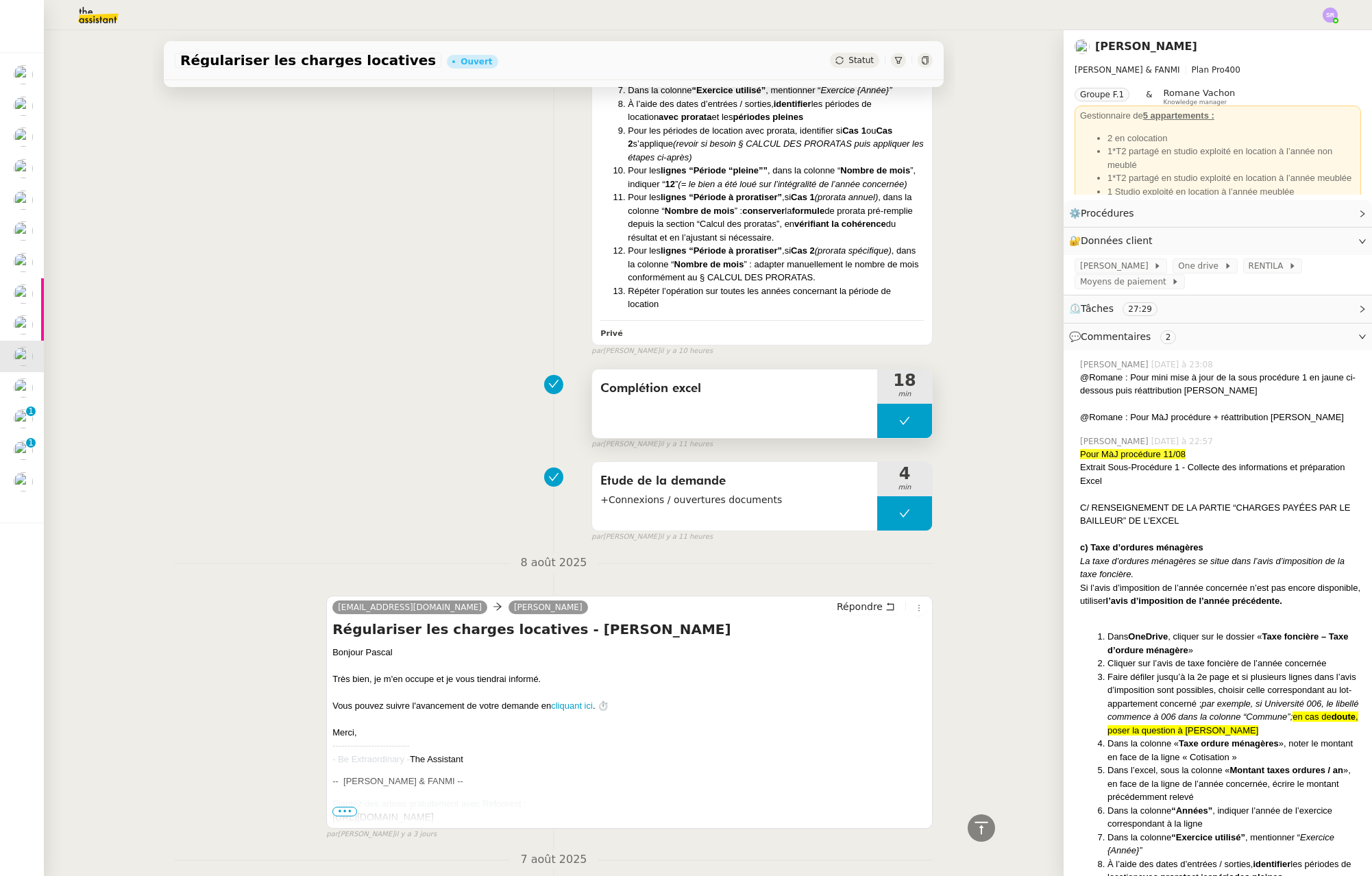
click at [879, 435] on button at bounding box center [904, 421] width 55 height 35
click at [885, 426] on icon at bounding box center [891, 421] width 11 height 11
click at [803, 435] on div "Complétion excel" at bounding box center [734, 403] width 285 height 68
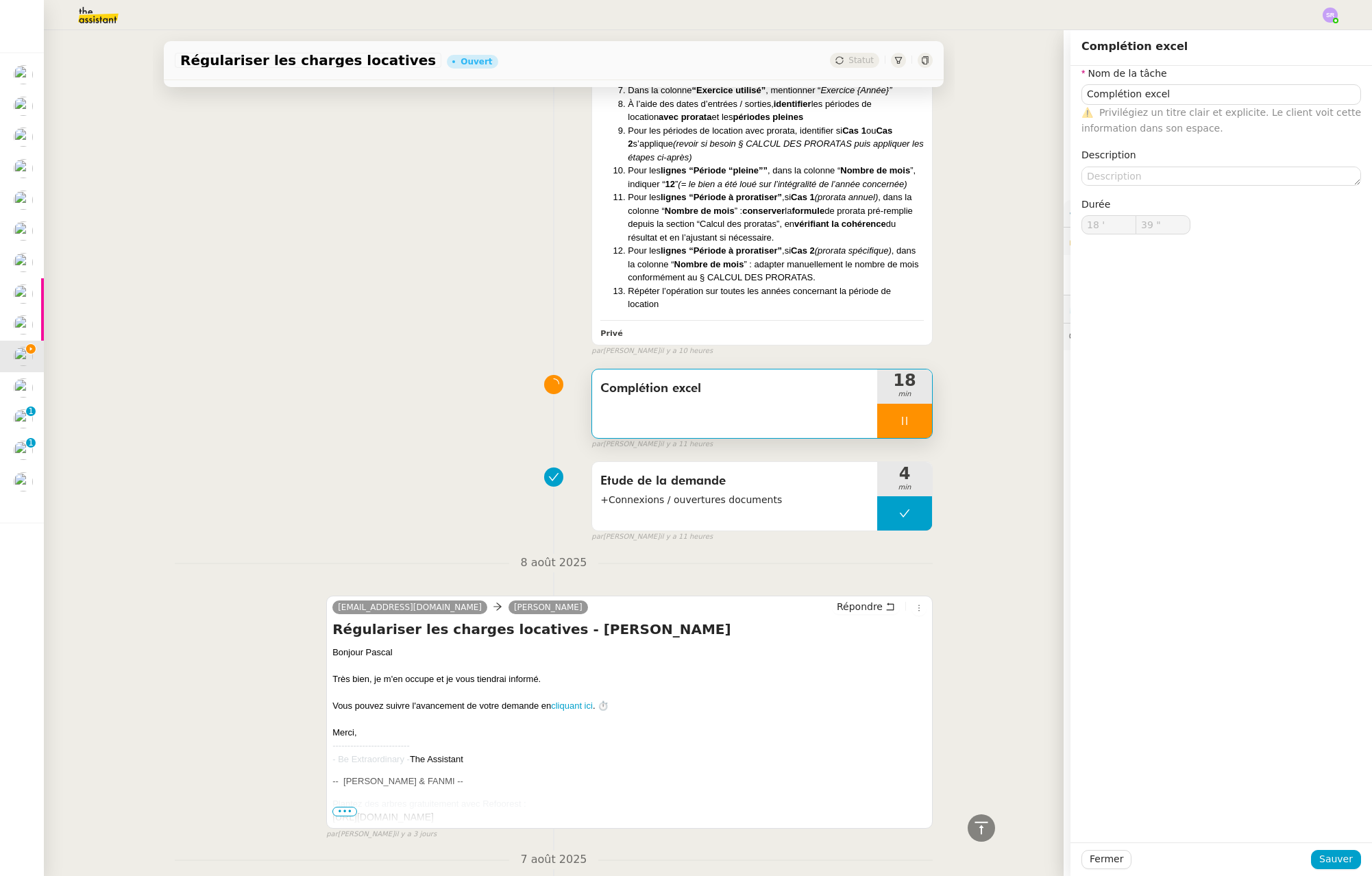
click at [1181, 186] on div "Nom de la tâche Complétion excel ⚠️ Privilégiez un titre clair et explicite. Le…" at bounding box center [1221, 162] width 280 height 191
click at [1182, 180] on textarea at bounding box center [1221, 176] width 280 height 19
type input "41 ""
type textarea "+dep"
type input "42 ""
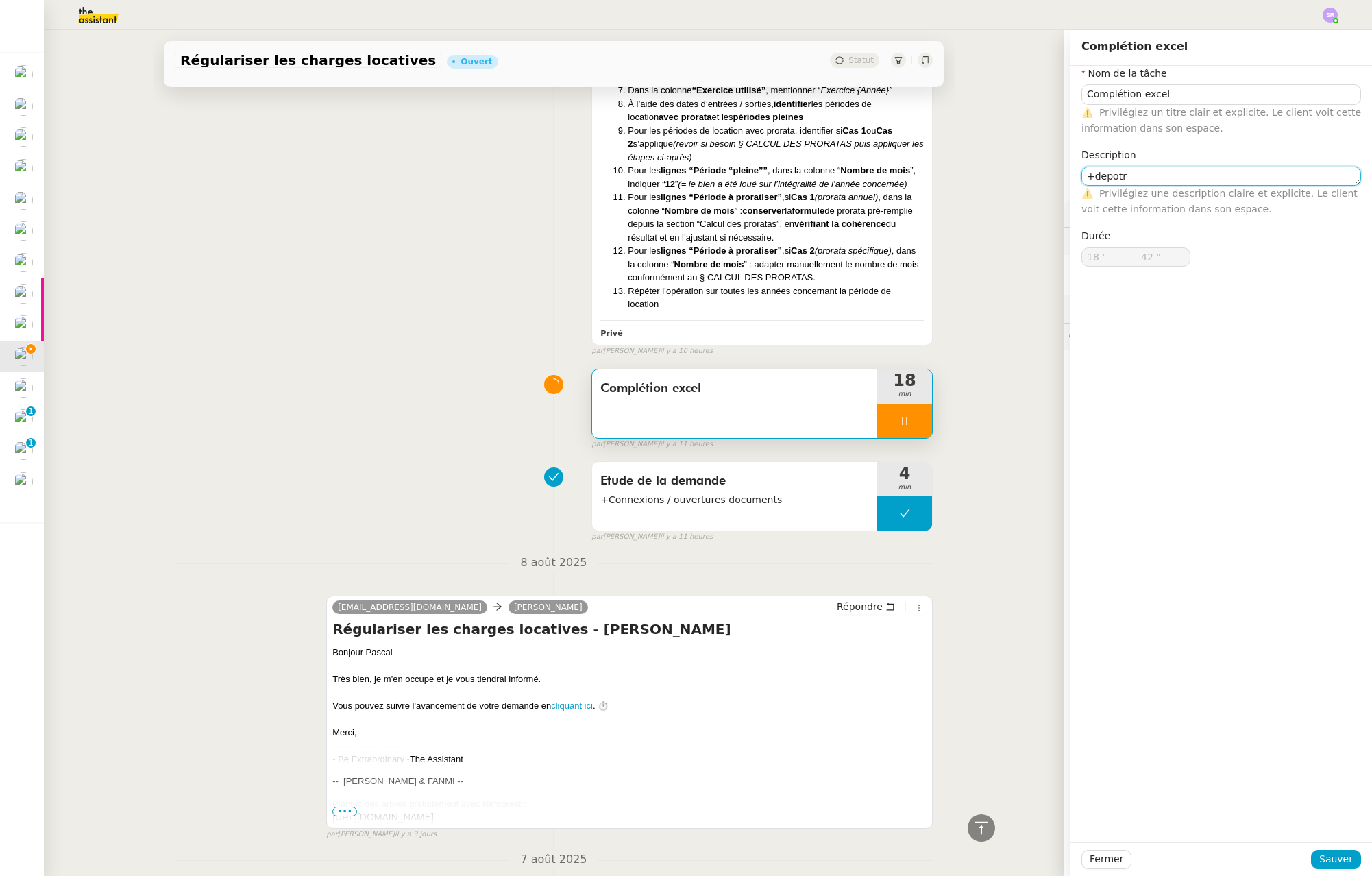
type textarea "+depot"
type input "44 ""
type textarea "+depot"
click at [1333, 860] on span "Sauver" at bounding box center [1337, 859] width 34 height 15
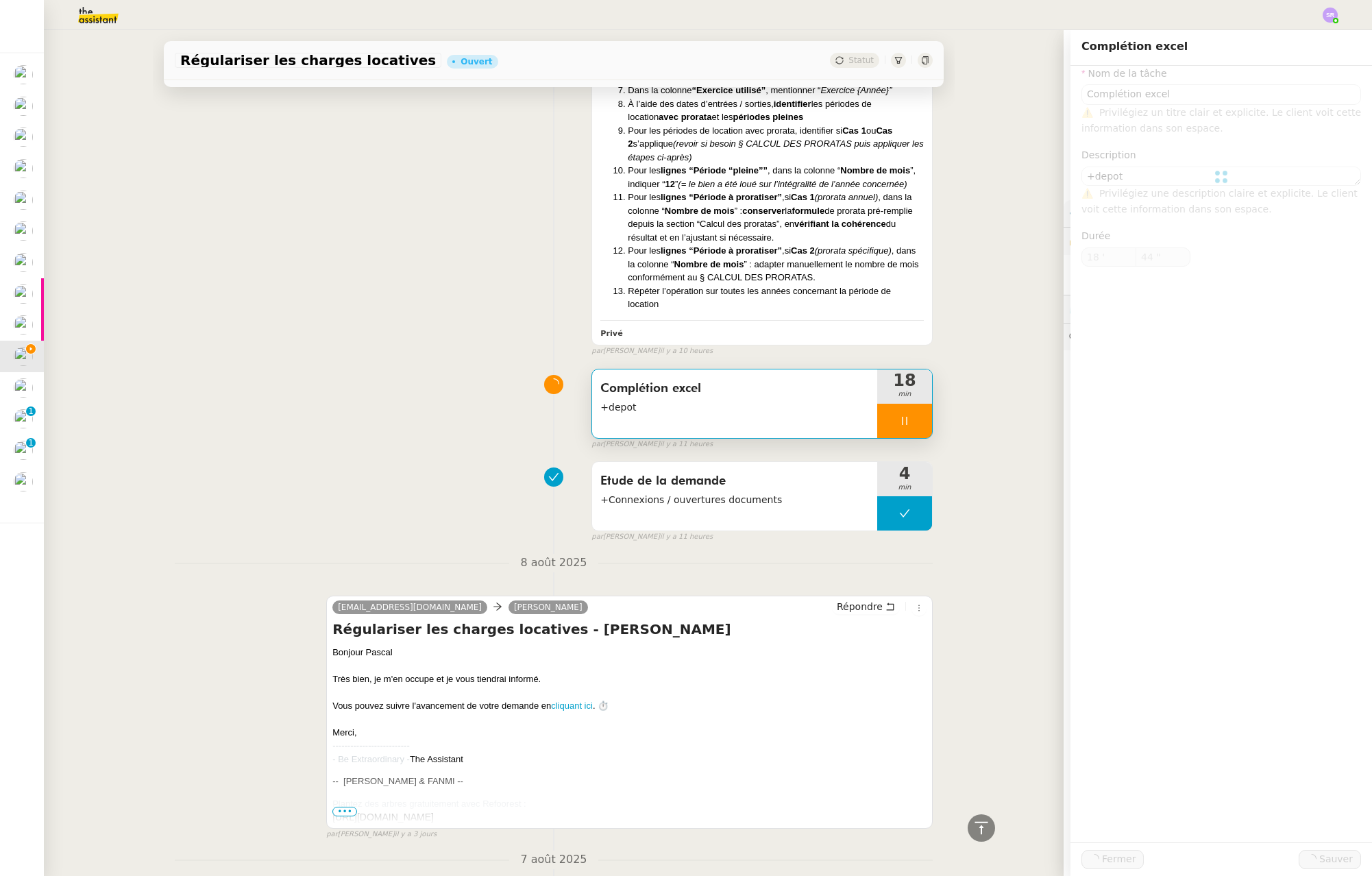
type input "45 ""
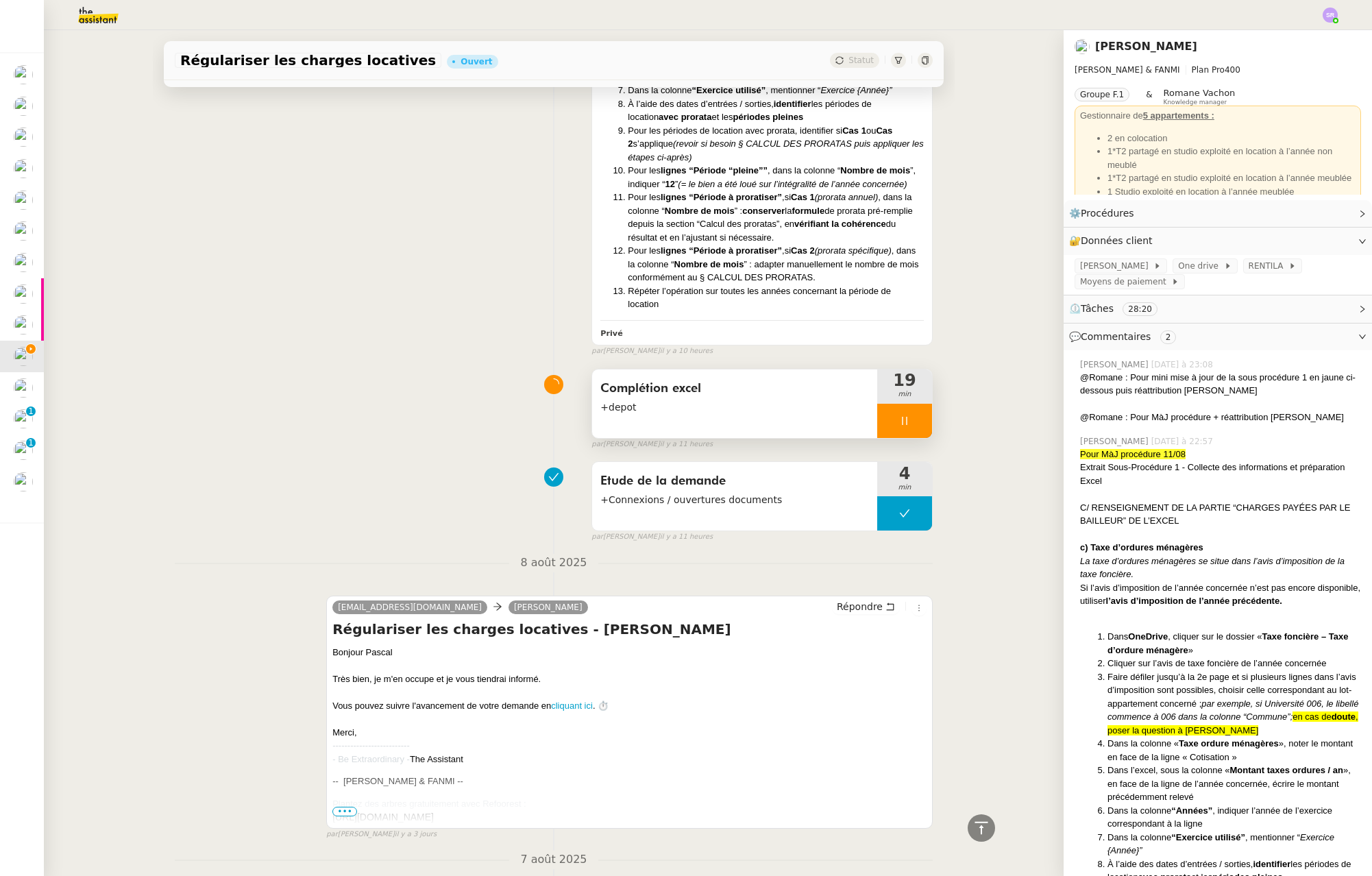
click at [902, 425] on icon at bounding box center [904, 421] width 5 height 8
click at [904, 438] on button at bounding box center [918, 421] width 28 height 35
click at [95, 278] on div "Régulariser les charges locatives Ouvert Statut Client Pascal PIQUIONNE Owner R…" at bounding box center [554, 453] width 1020 height 846
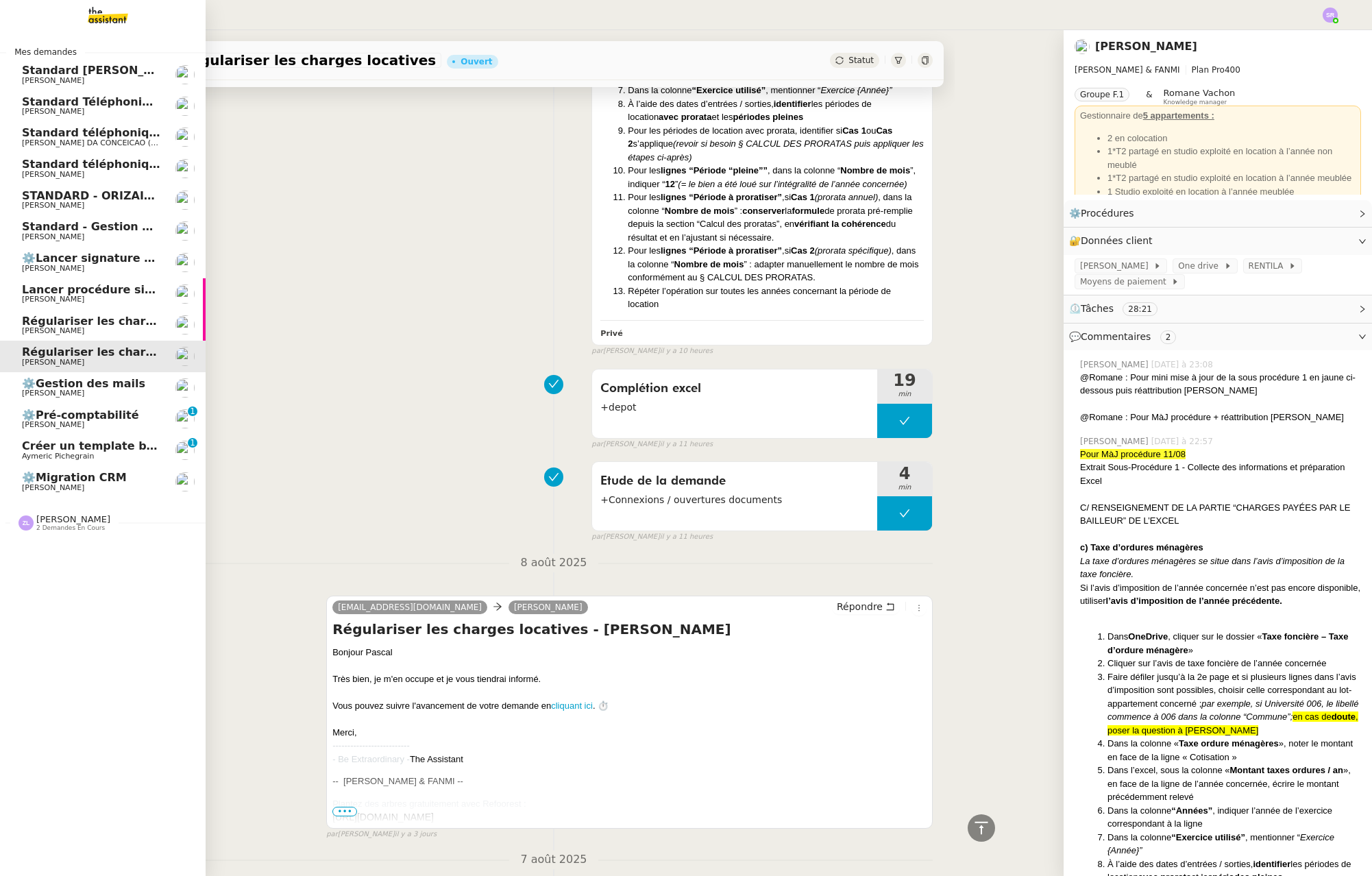
click at [35, 326] on span "Régulariser les charges locatives de [PERSON_NAME]" at bounding box center [187, 321] width 330 height 13
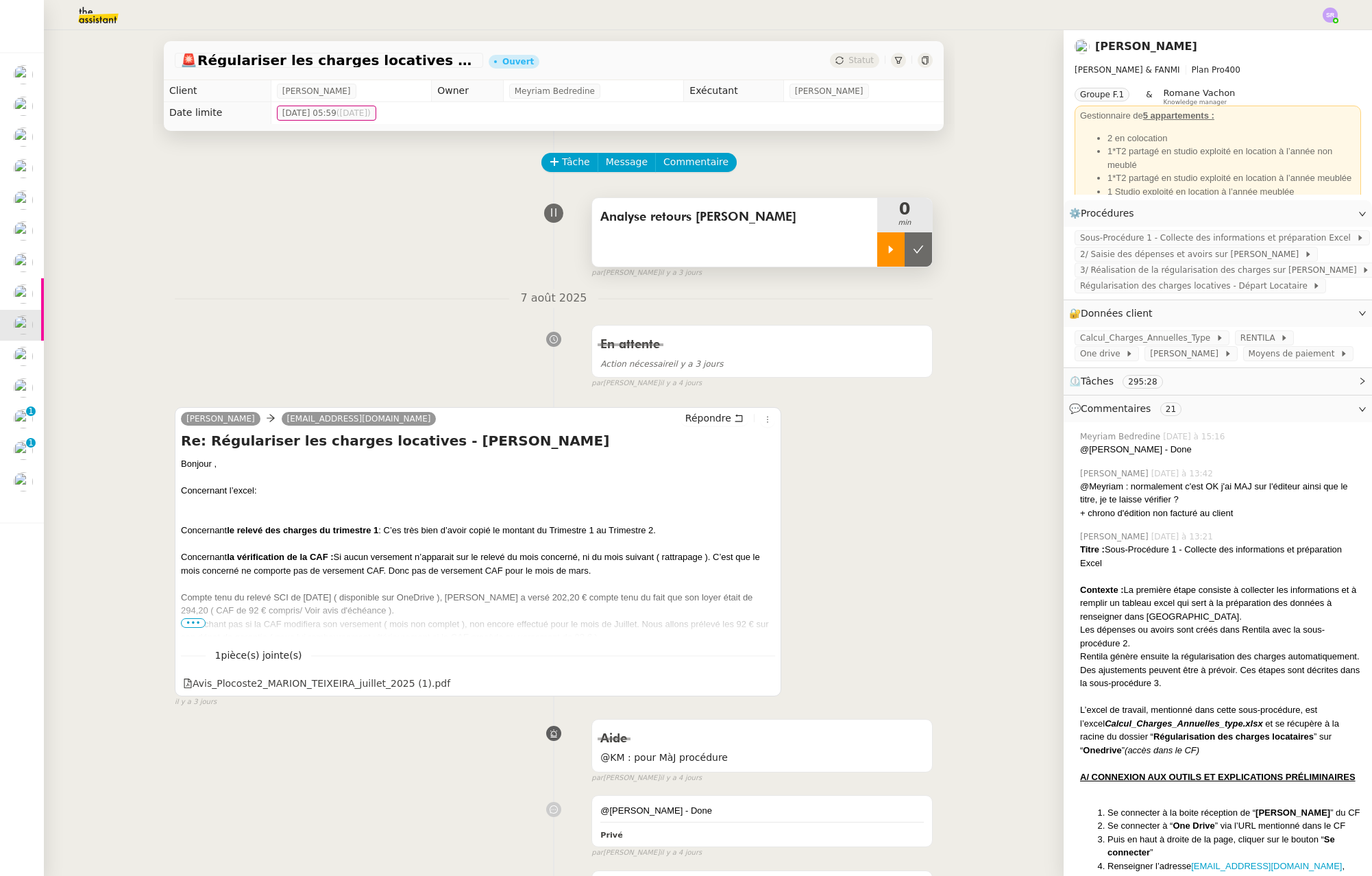
click at [877, 256] on div at bounding box center [891, 249] width 28 height 35
click at [899, 251] on icon at bounding box center [904, 249] width 11 height 11
click at [1328, 18] on img at bounding box center [1330, 15] width 15 height 15
click at [1299, 43] on li "Suivi" at bounding box center [1294, 38] width 89 height 19
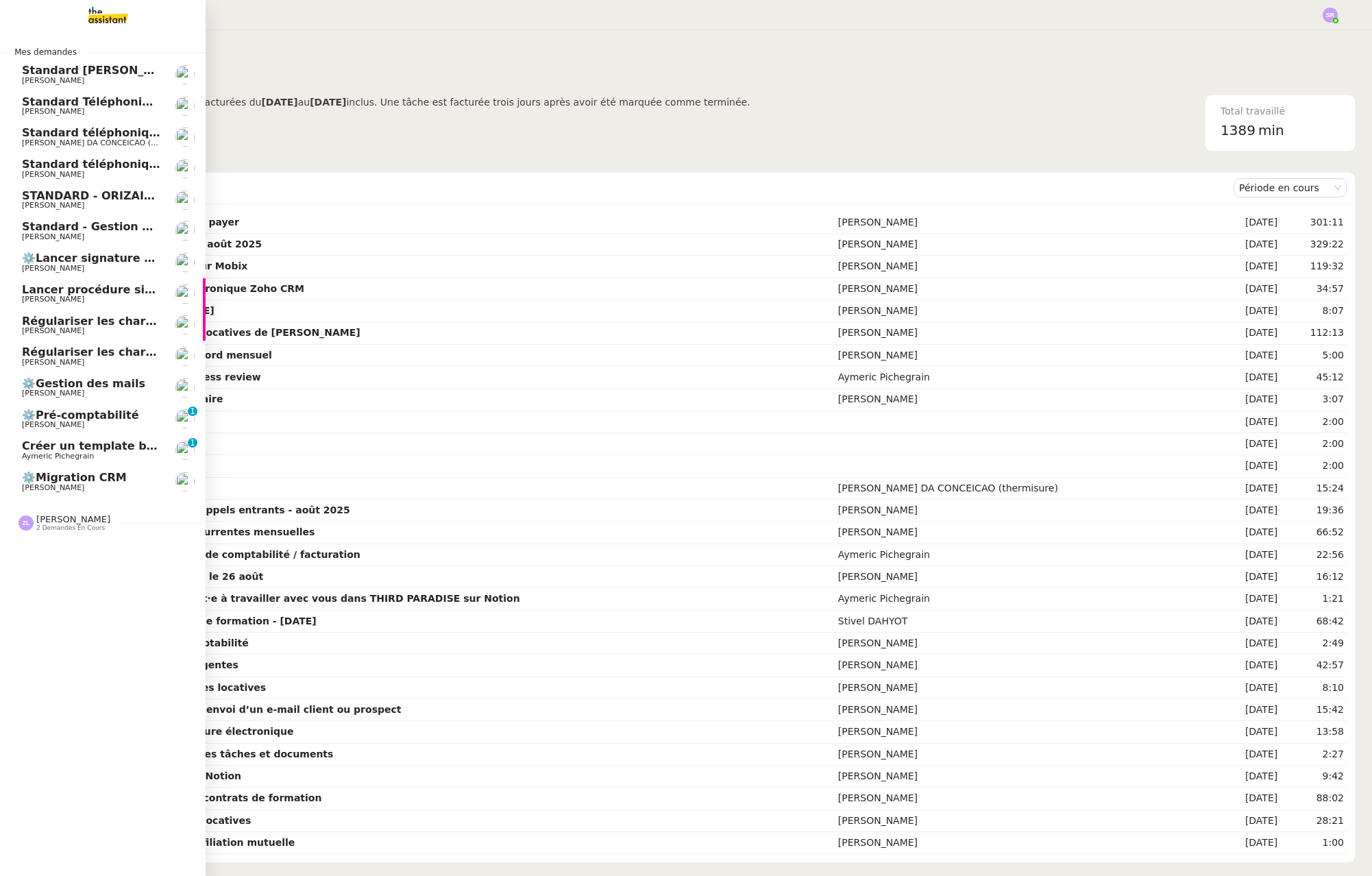
click at [33, 357] on span "Régulariser les charges locatives" at bounding box center [125, 351] width 205 height 13
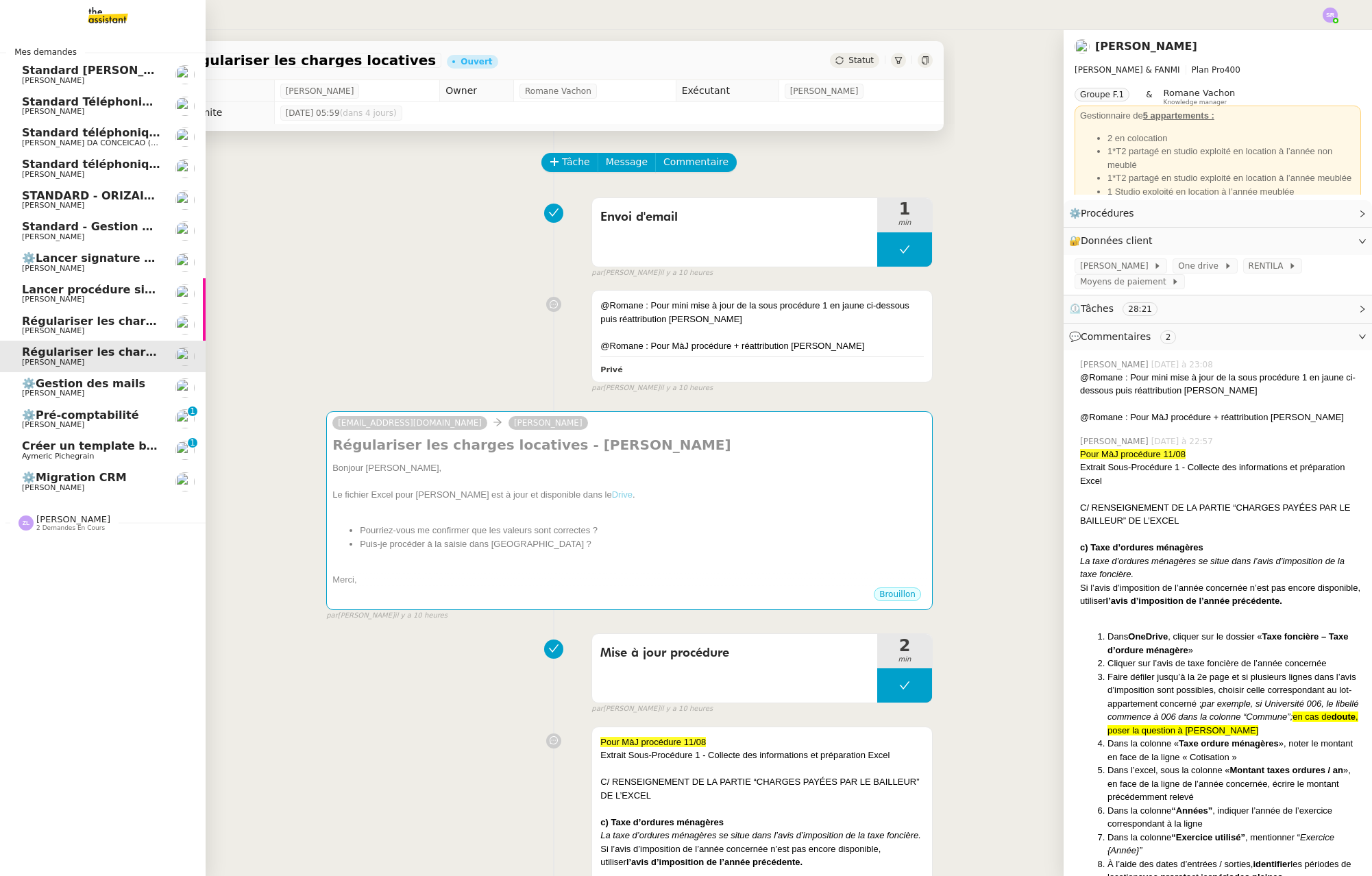
click at [86, 325] on span "Régulariser les charges locatives de [PERSON_NAME]" at bounding box center [187, 321] width 330 height 13
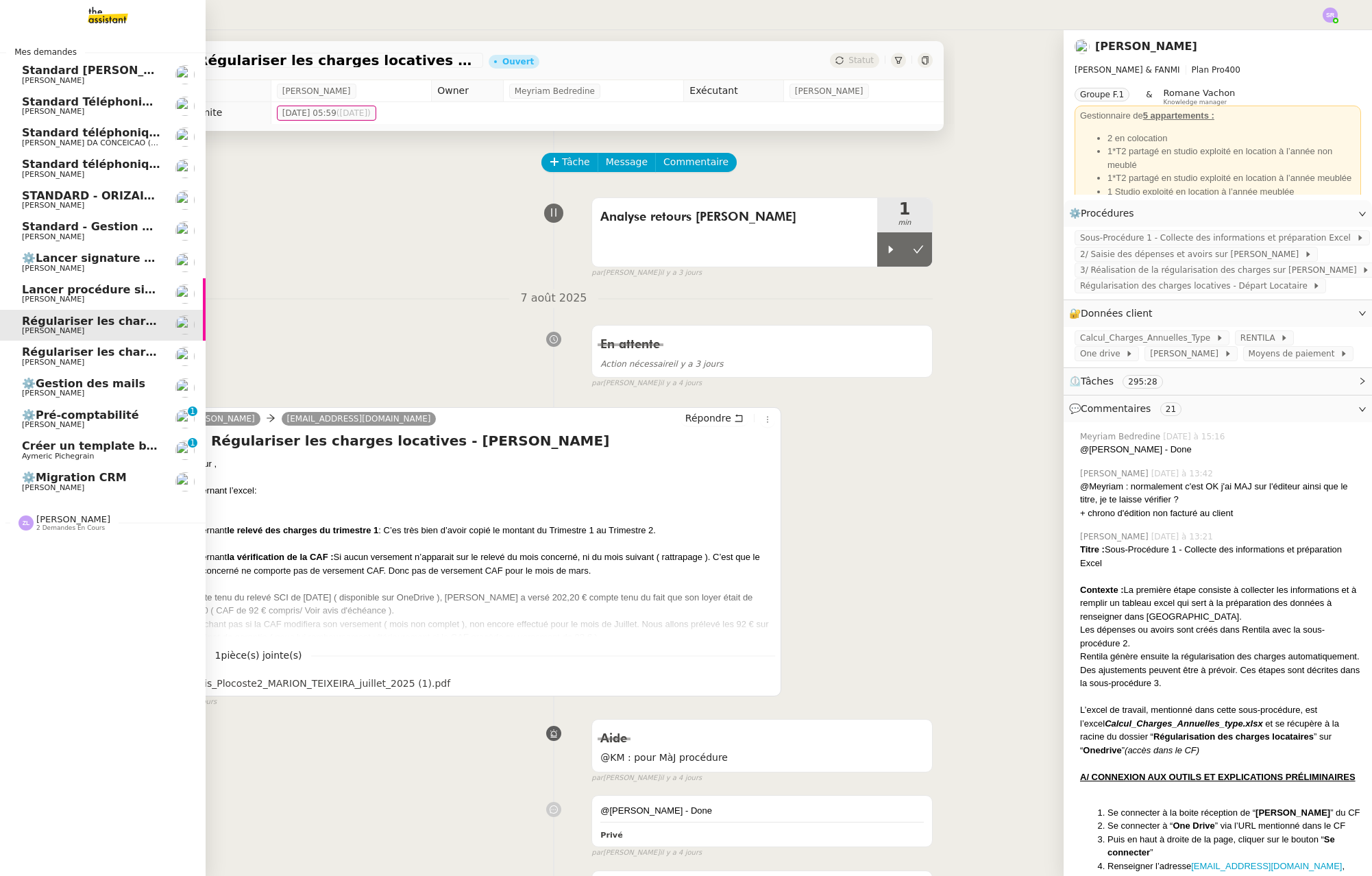
click at [94, 354] on span "Régulariser les charges locatives" at bounding box center [125, 351] width 205 height 13
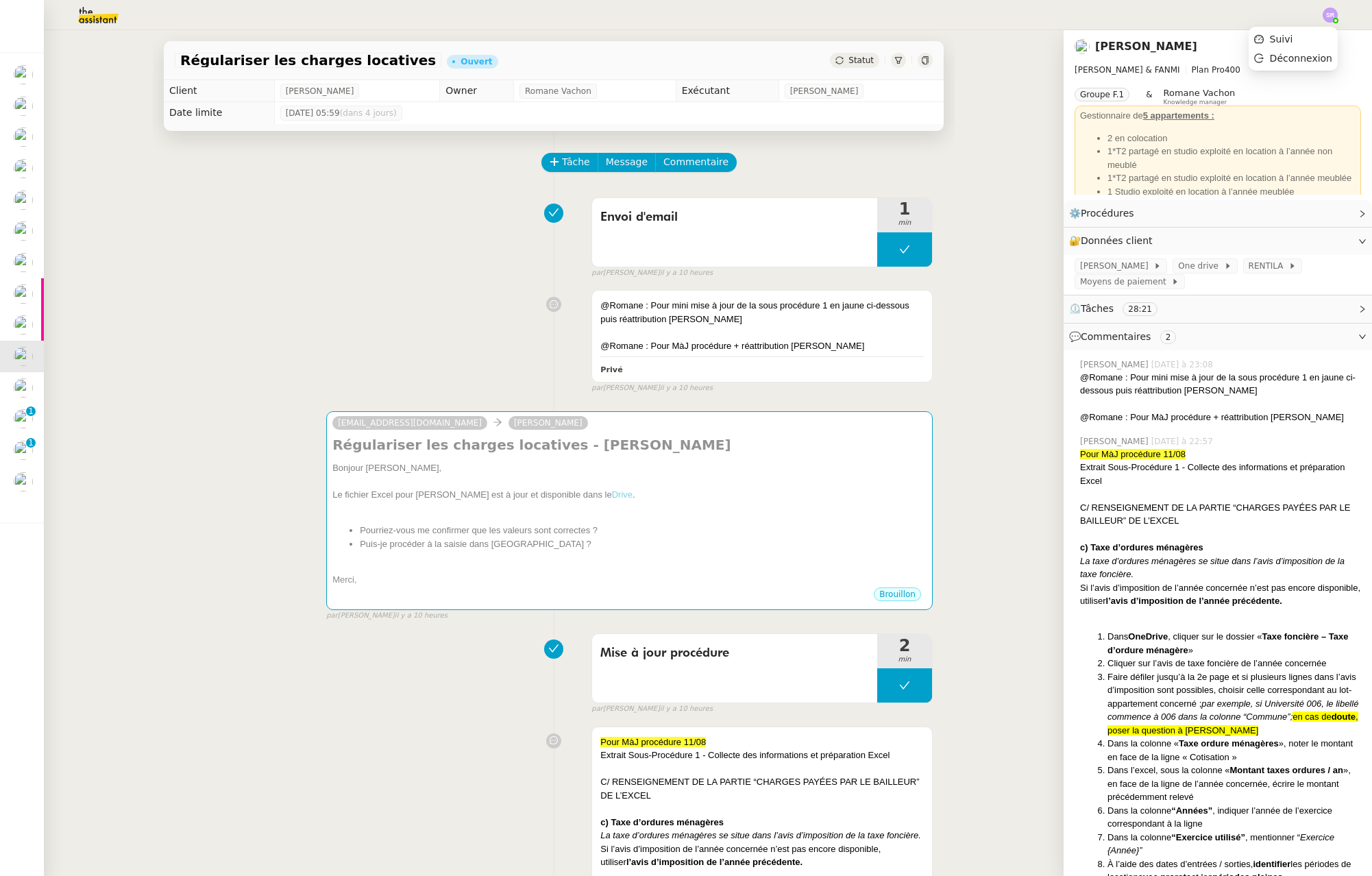
click at [1330, 20] on img at bounding box center [1330, 15] width 15 height 15
click at [1294, 41] on span "Suivi" at bounding box center [1281, 39] width 23 height 11
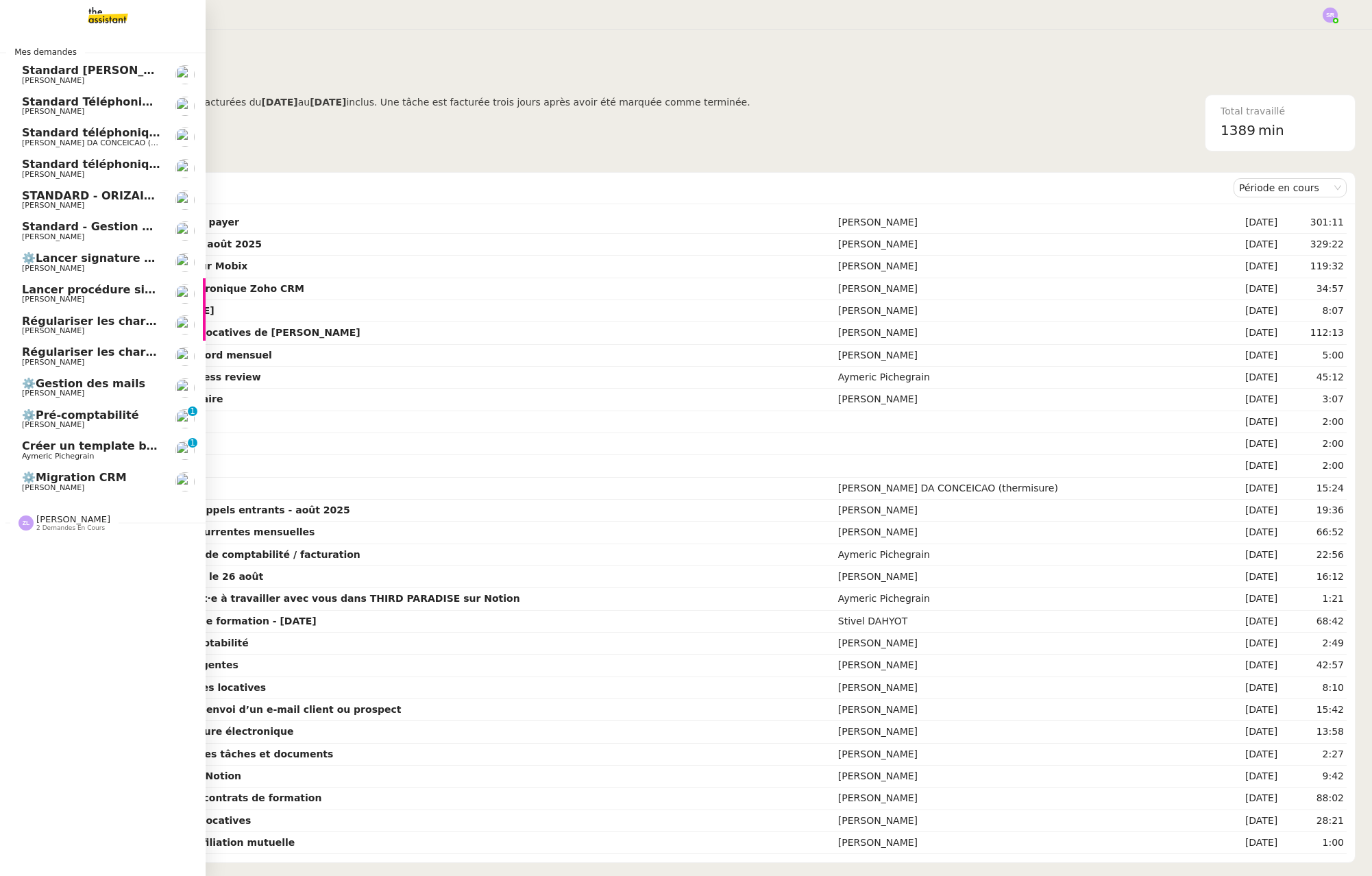
click at [54, 320] on span "Régulariser les charges locatives de [PERSON_NAME]" at bounding box center [187, 321] width 330 height 13
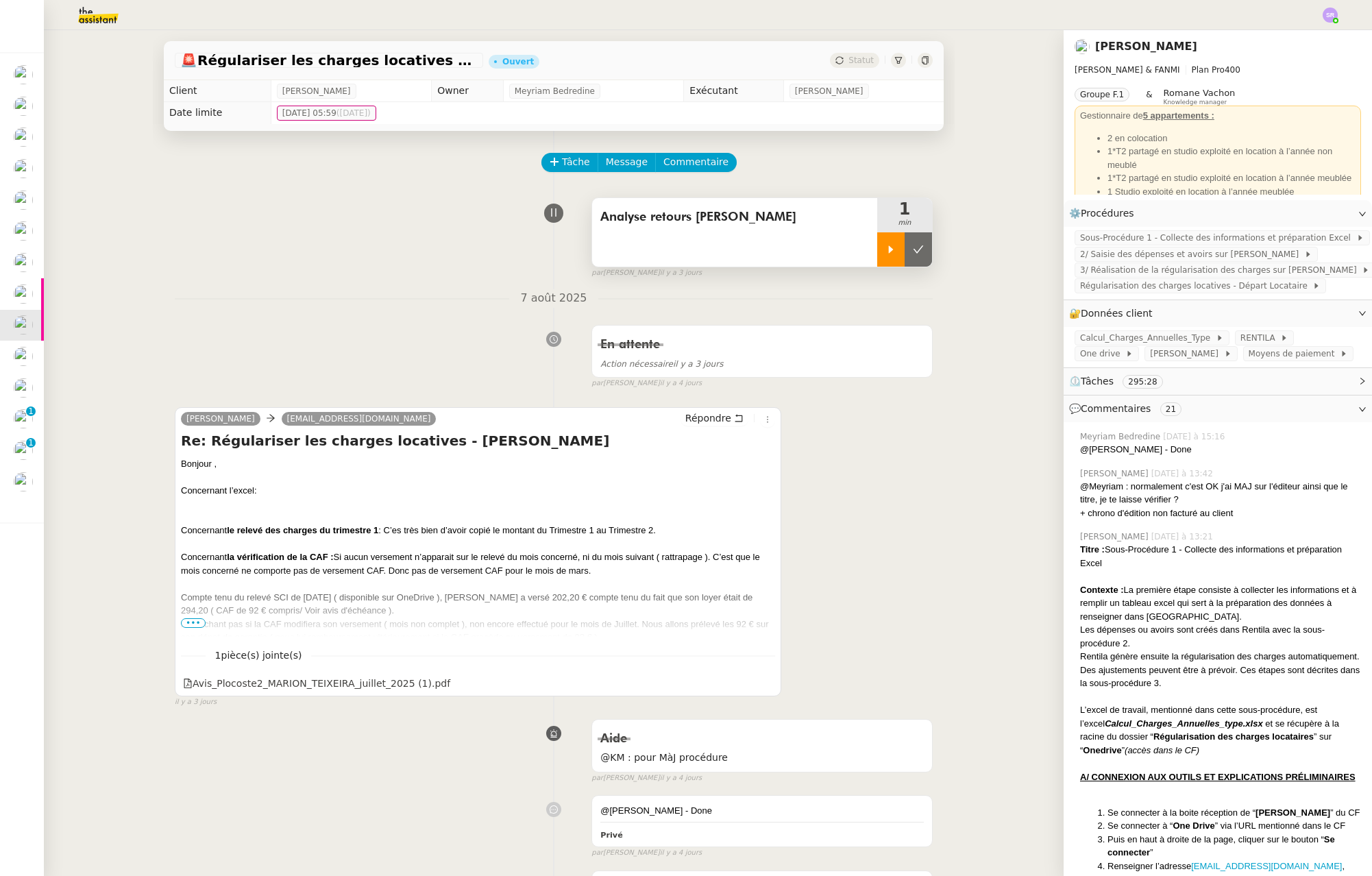
click at [885, 248] on icon at bounding box center [891, 249] width 11 height 11
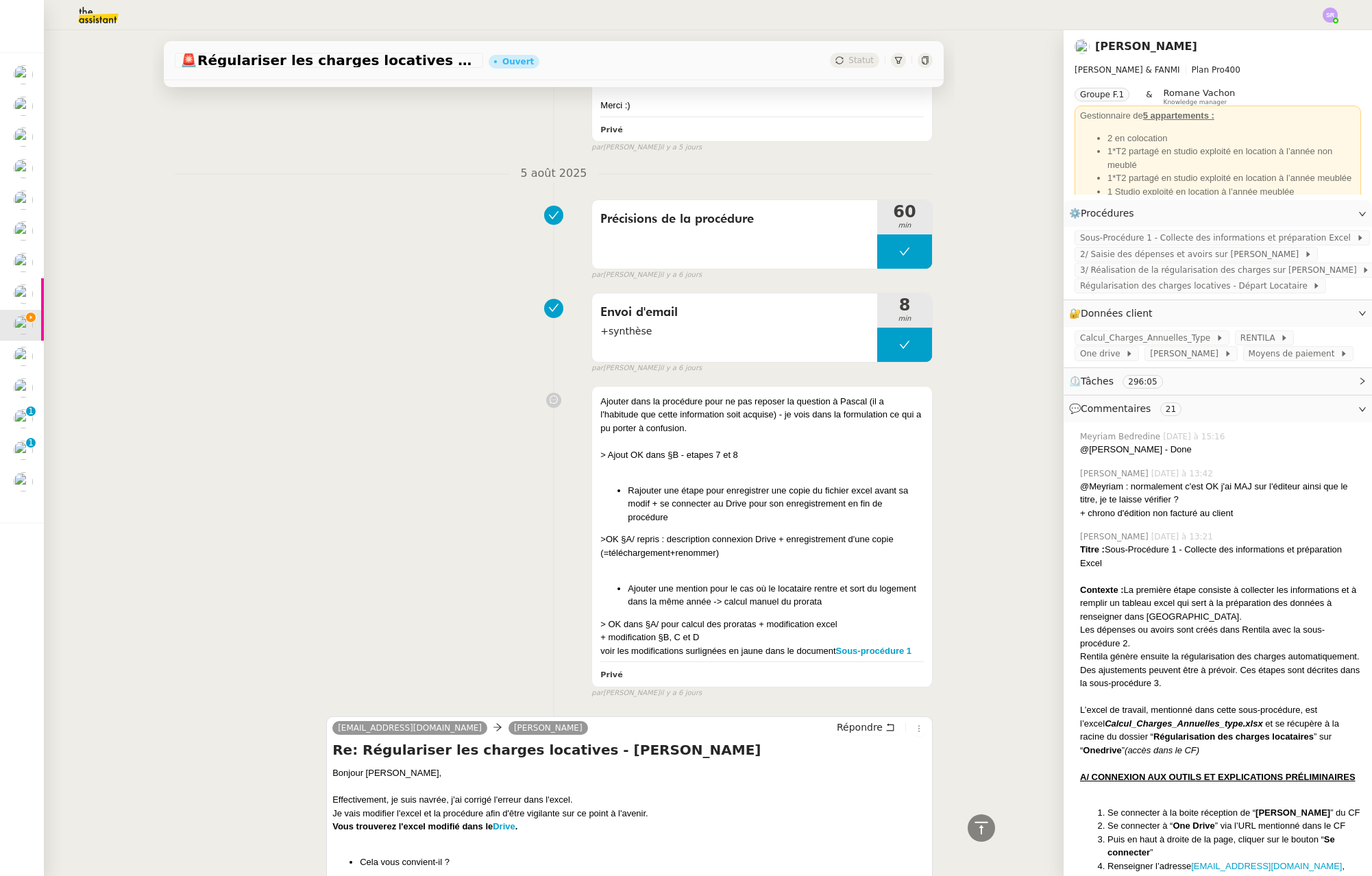
scroll to position [8990, 0]
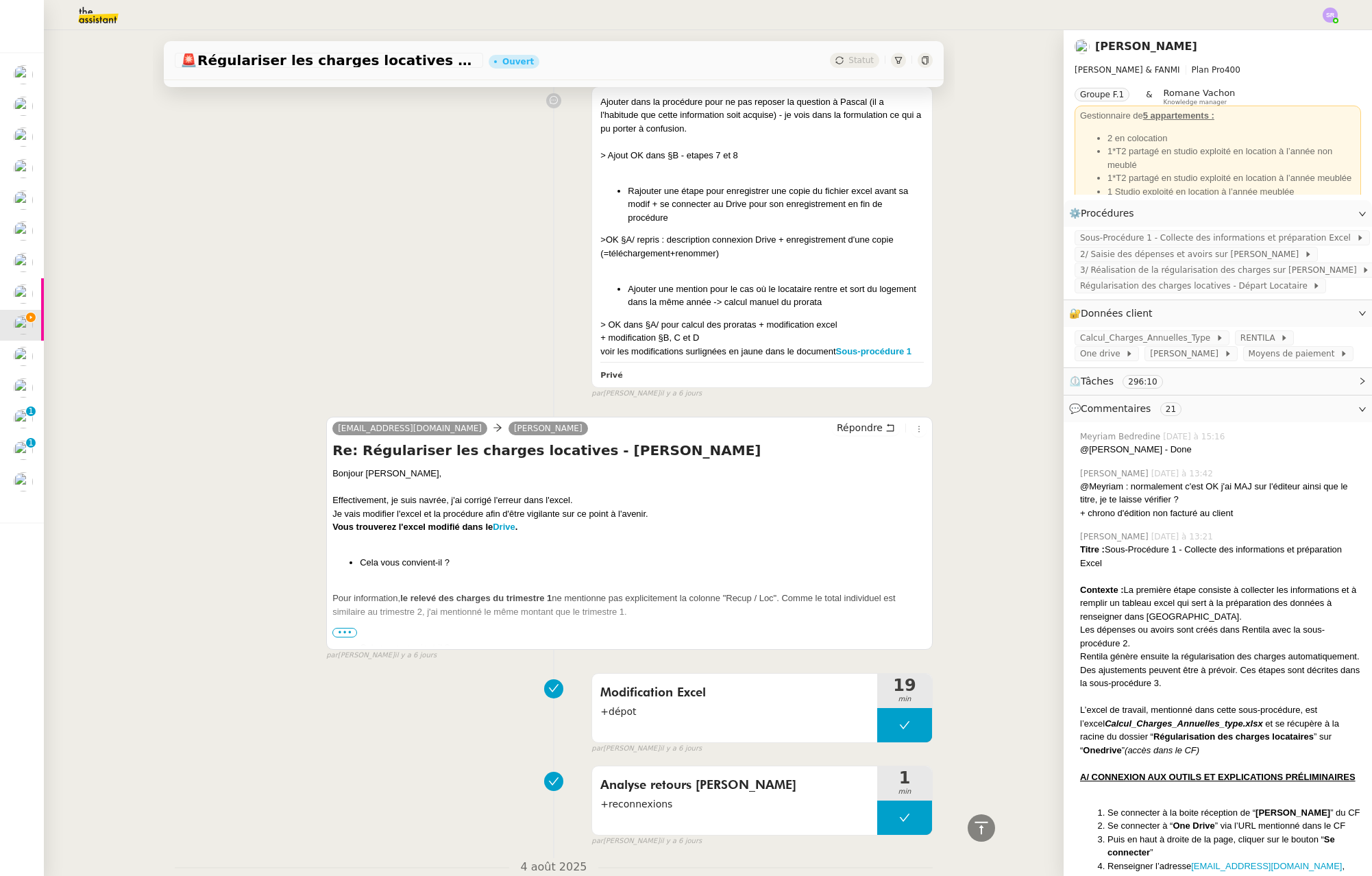
click at [335, 628] on span "•••" at bounding box center [345, 632] width 25 height 9
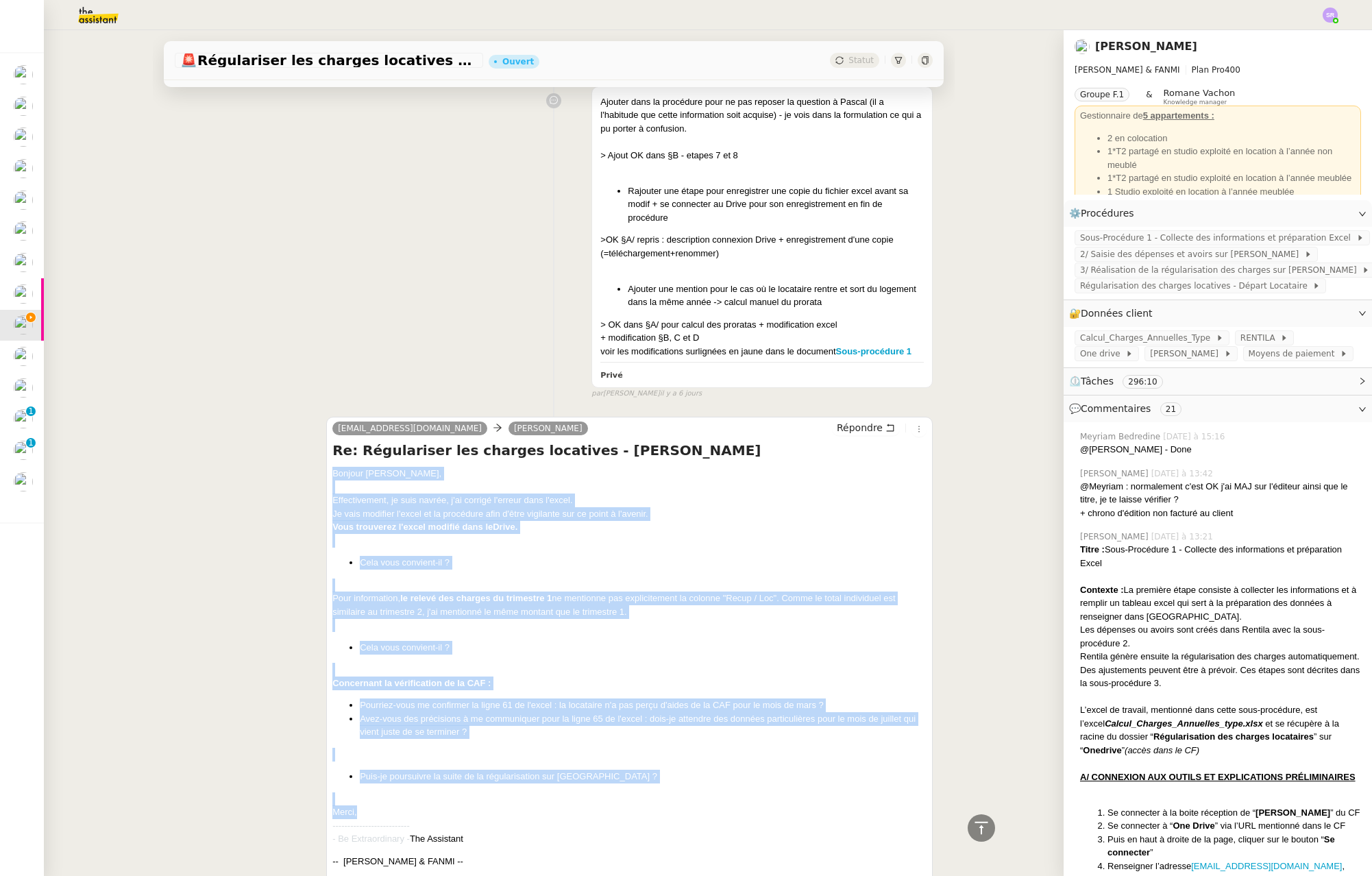
drag, startPoint x: 326, startPoint y: 462, endPoint x: 462, endPoint y: 793, distance: 357.9
click at [462, 793] on div "Bonjour Pascal, Effectivement, je suis navrée, j'ai corrigé l'erreur dans l'exc…" at bounding box center [629, 888] width 594 height 842
copy div "Bonjour Pascal, Effectivement, je suis navrée, j'ai corrigé l'erreur dans l'exc…"
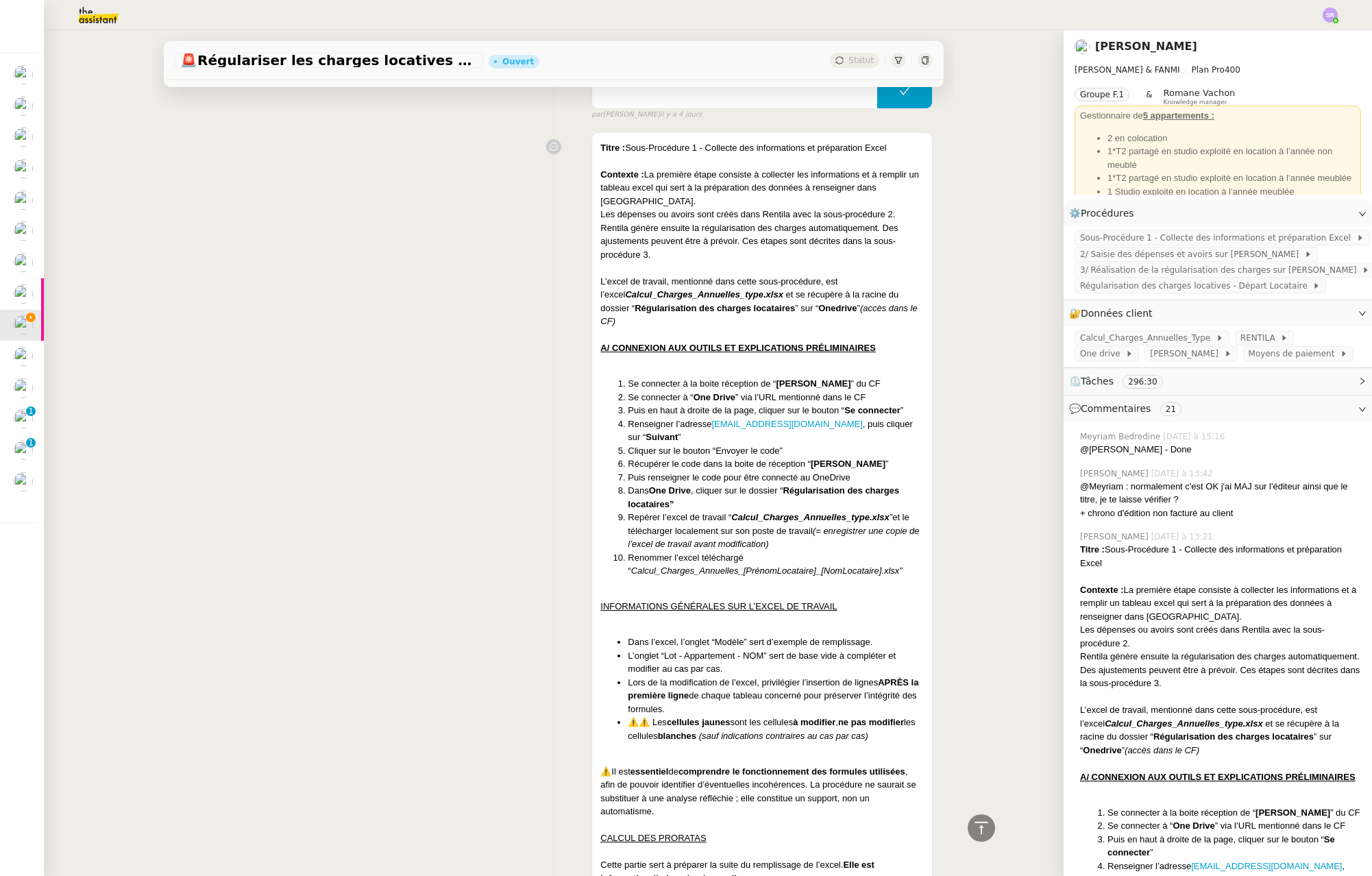
scroll to position [0, 0]
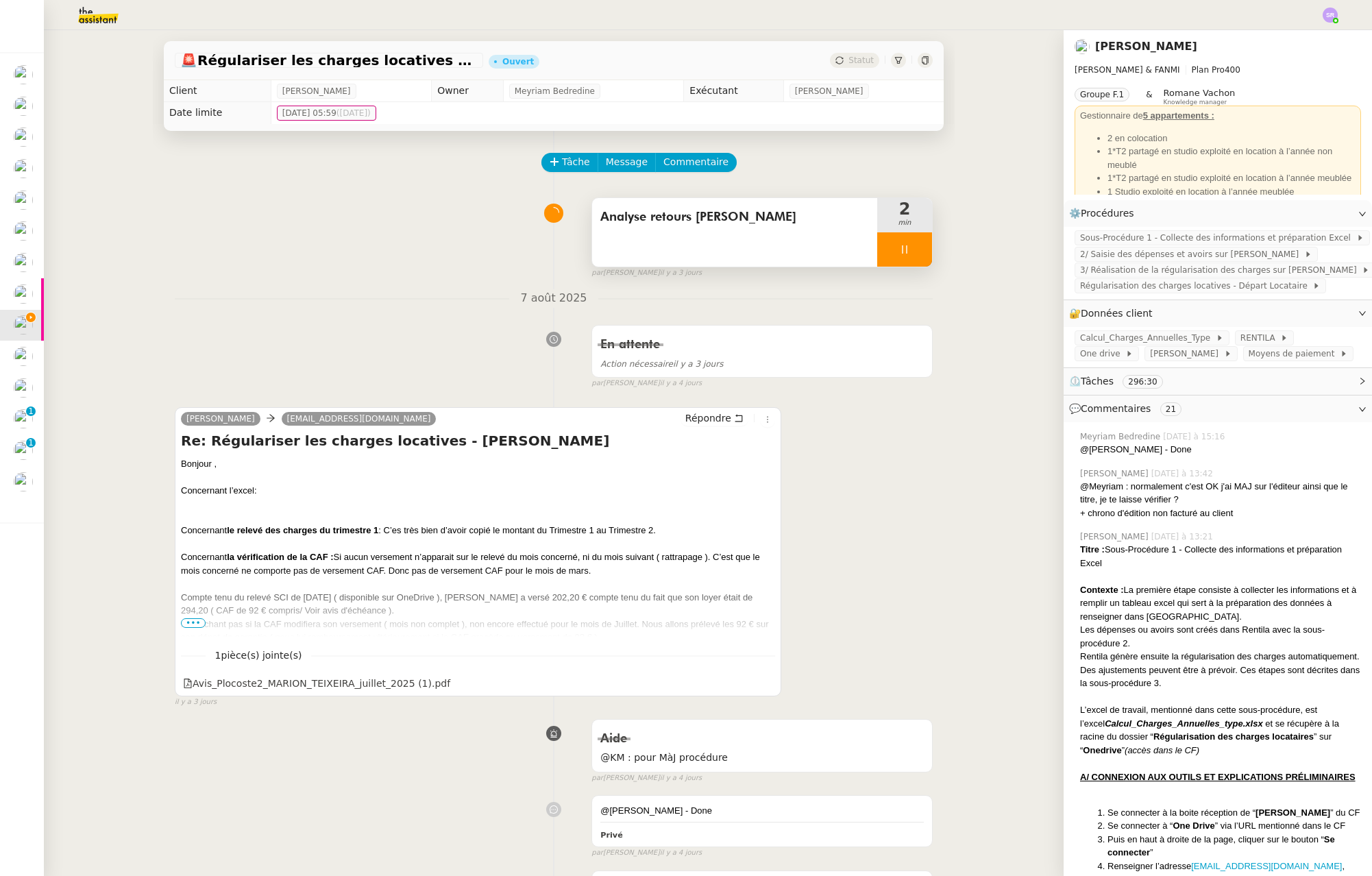
click at [190, 624] on span "•••" at bounding box center [193, 623] width 25 height 9
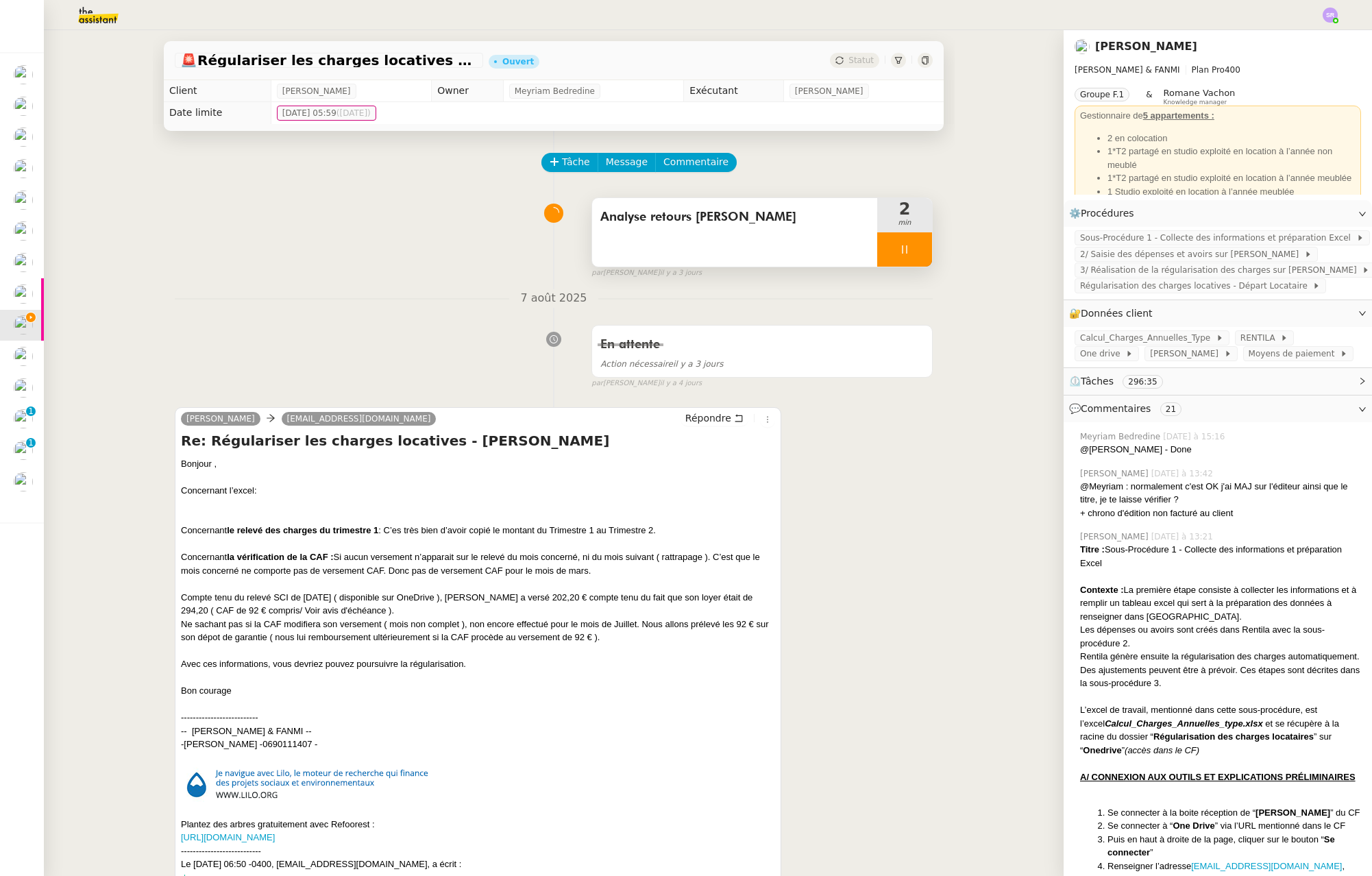
drag, startPoint x: 176, startPoint y: 466, endPoint x: 468, endPoint y: 661, distance: 351.1
click at [468, 661] on div "Bonjour , Concernant l’excel: Concernant le relevé des charges du trimestre 1 :…" at bounding box center [478, 577] width 594 height 241
copy div "Bonjour , Concernant l’excel: Concernant le relevé des charges du trimestre 1 :…"
click at [902, 251] on icon at bounding box center [904, 249] width 5 height 8
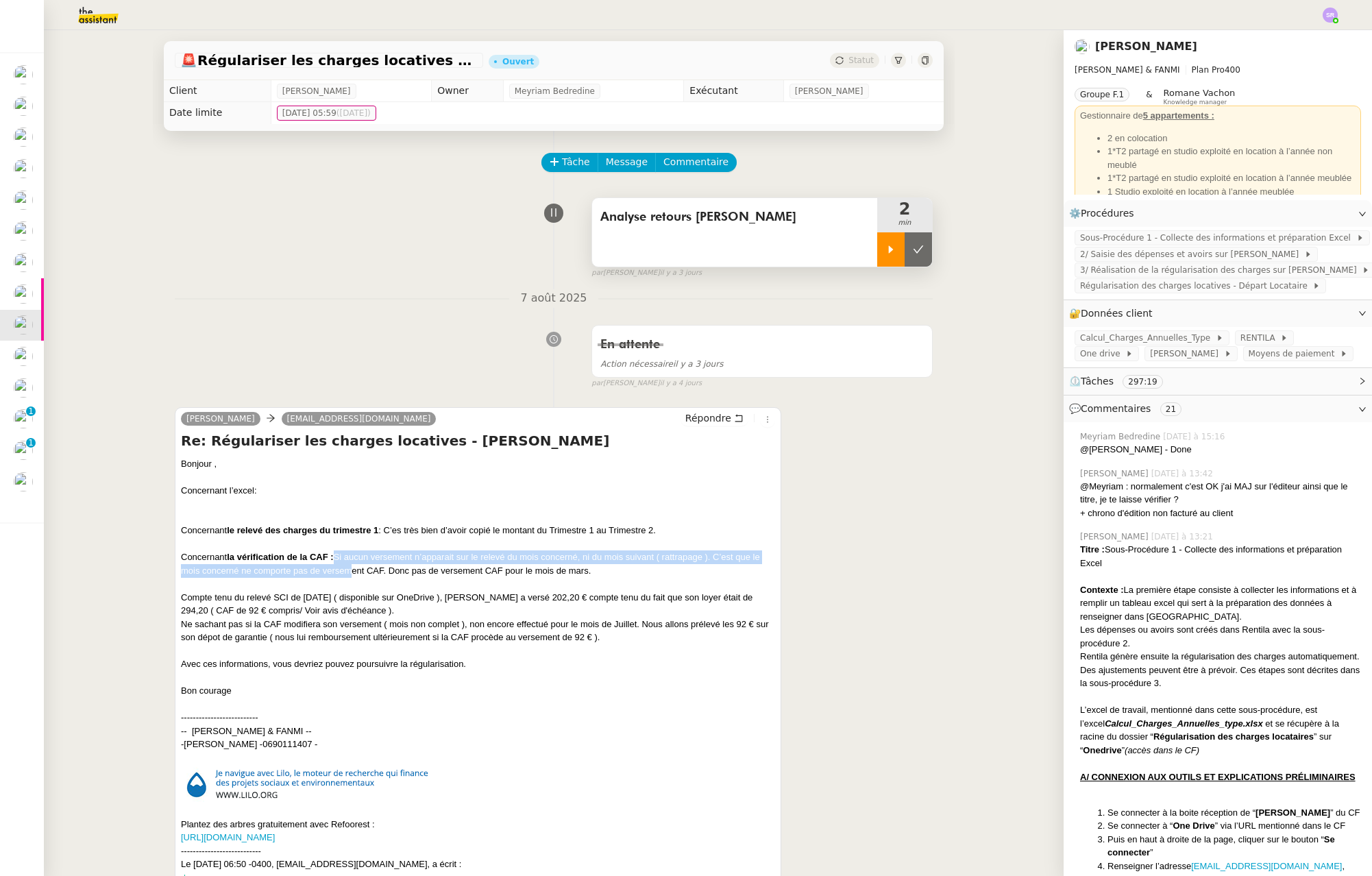
drag, startPoint x: 332, startPoint y: 555, endPoint x: 345, endPoint y: 564, distance: 15.8
click at [345, 564] on div "Bonjour , Concernant l’excel: Concernant le relevé des charges du trimestre 1 :…" at bounding box center [478, 577] width 594 height 241
click at [383, 571] on div "Bonjour , Concernant l’excel: Concernant le relevé des charges du trimestre 1 :…" at bounding box center [478, 577] width 594 height 241
copy div "Si aucun versement n’apparait sur le relevé du mois concerné, ni du mois suivan…"
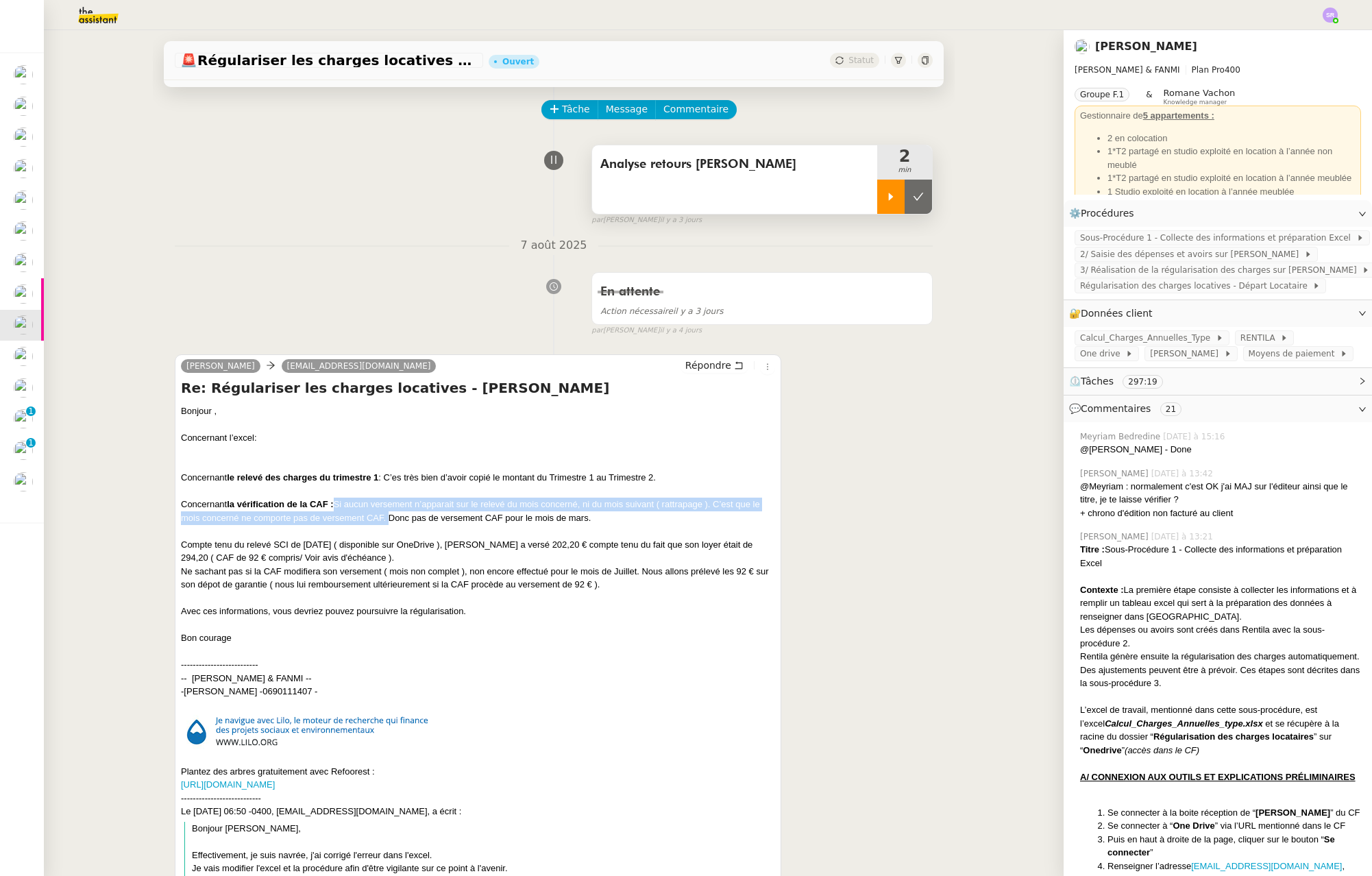
scroll to position [62, 0]
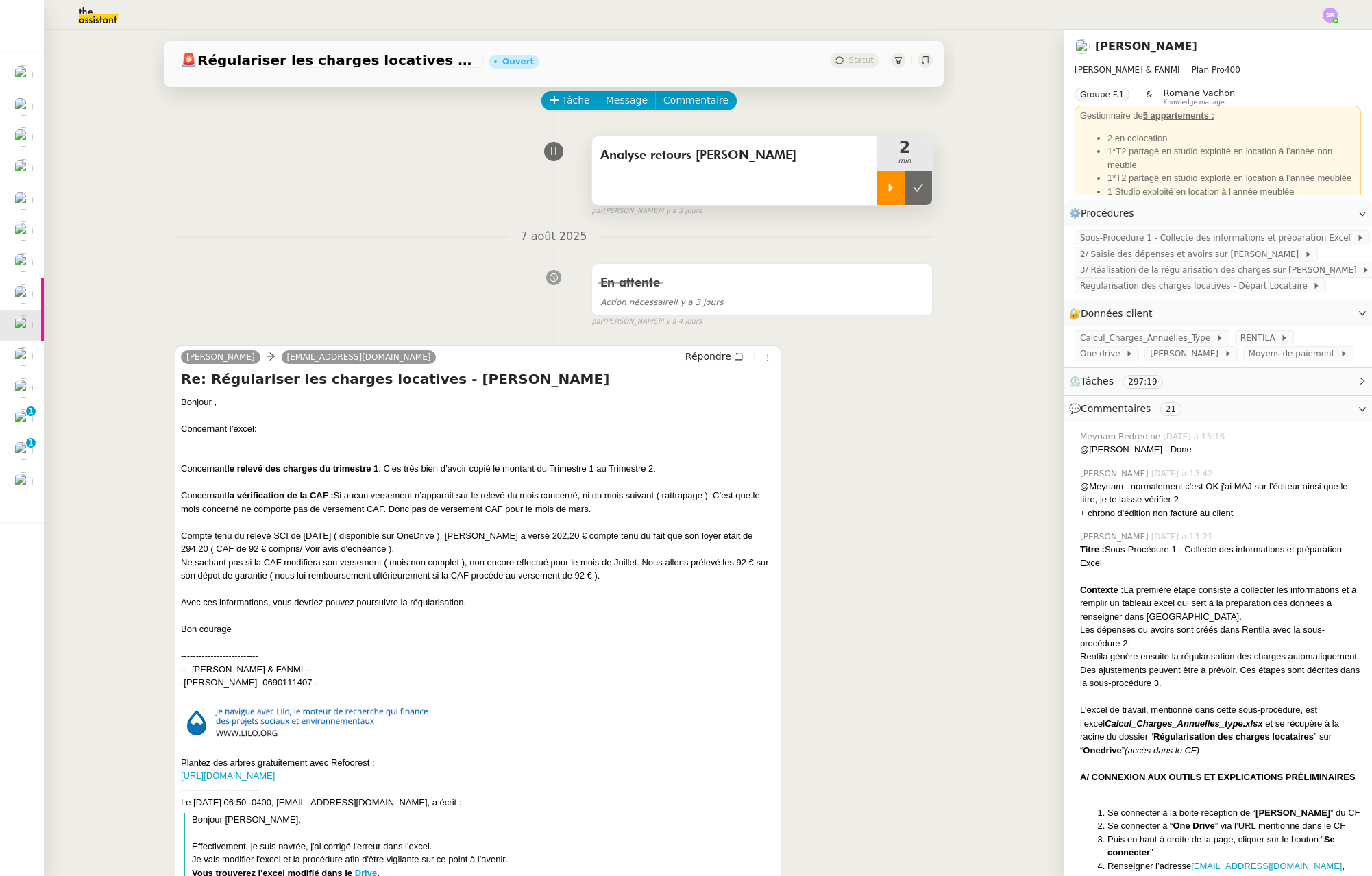
click at [885, 188] on icon at bounding box center [891, 188] width 11 height 11
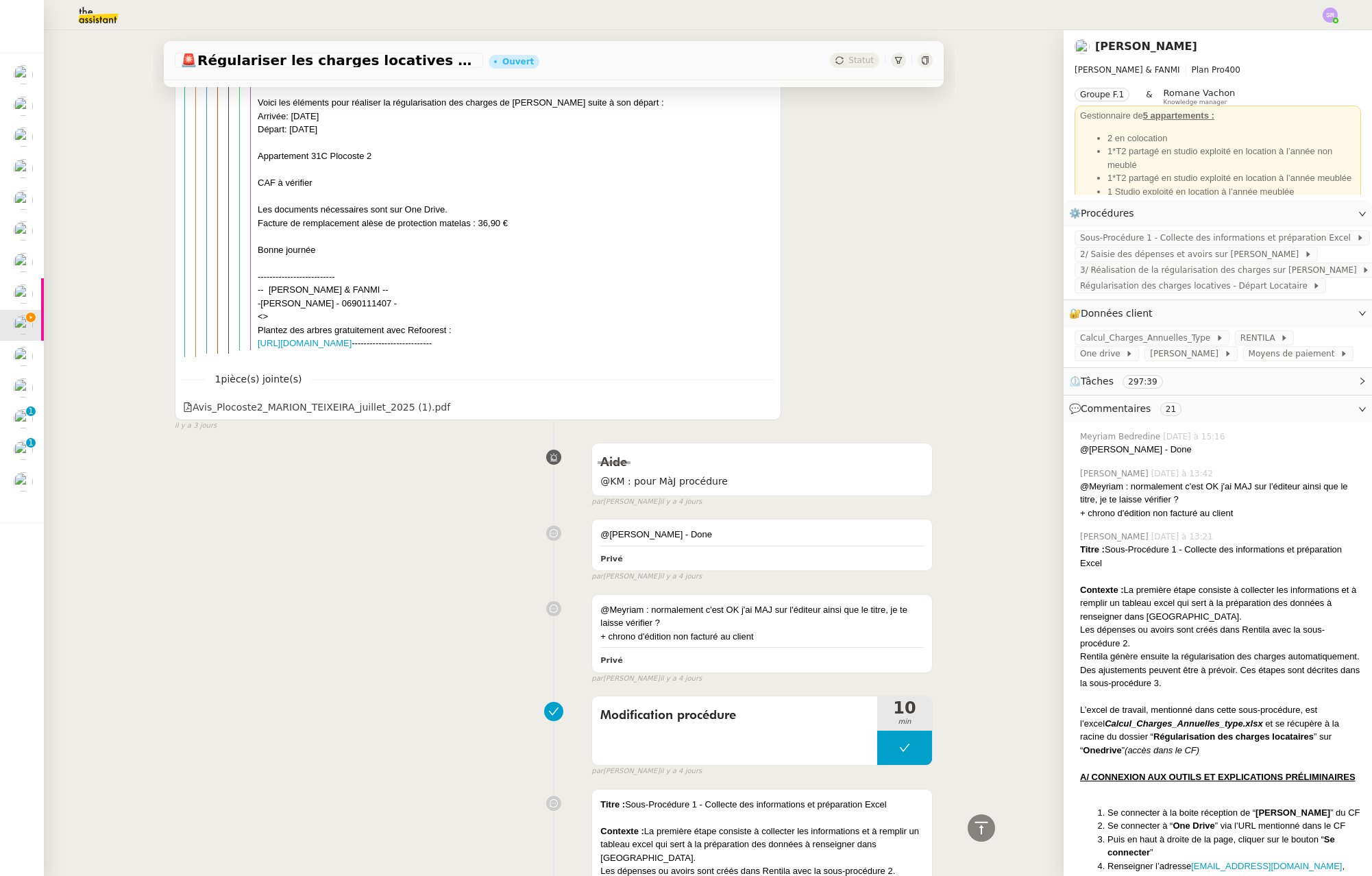
scroll to position [1929, 0]
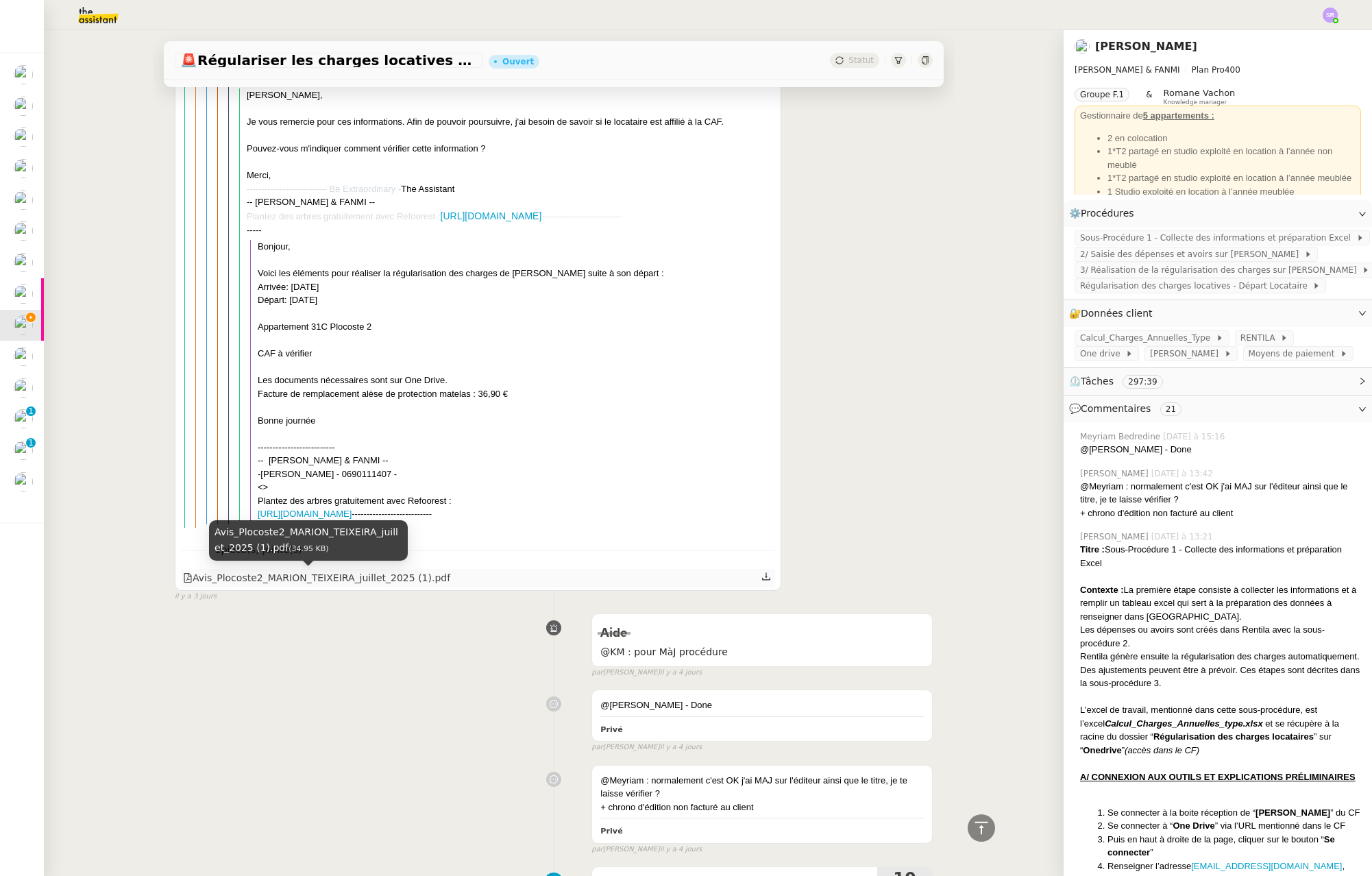
click at [328, 579] on div "Avis_Plocoste2_MARION_TEIXEIRA_juillet_2025 (1).pdf" at bounding box center [317, 578] width 268 height 15
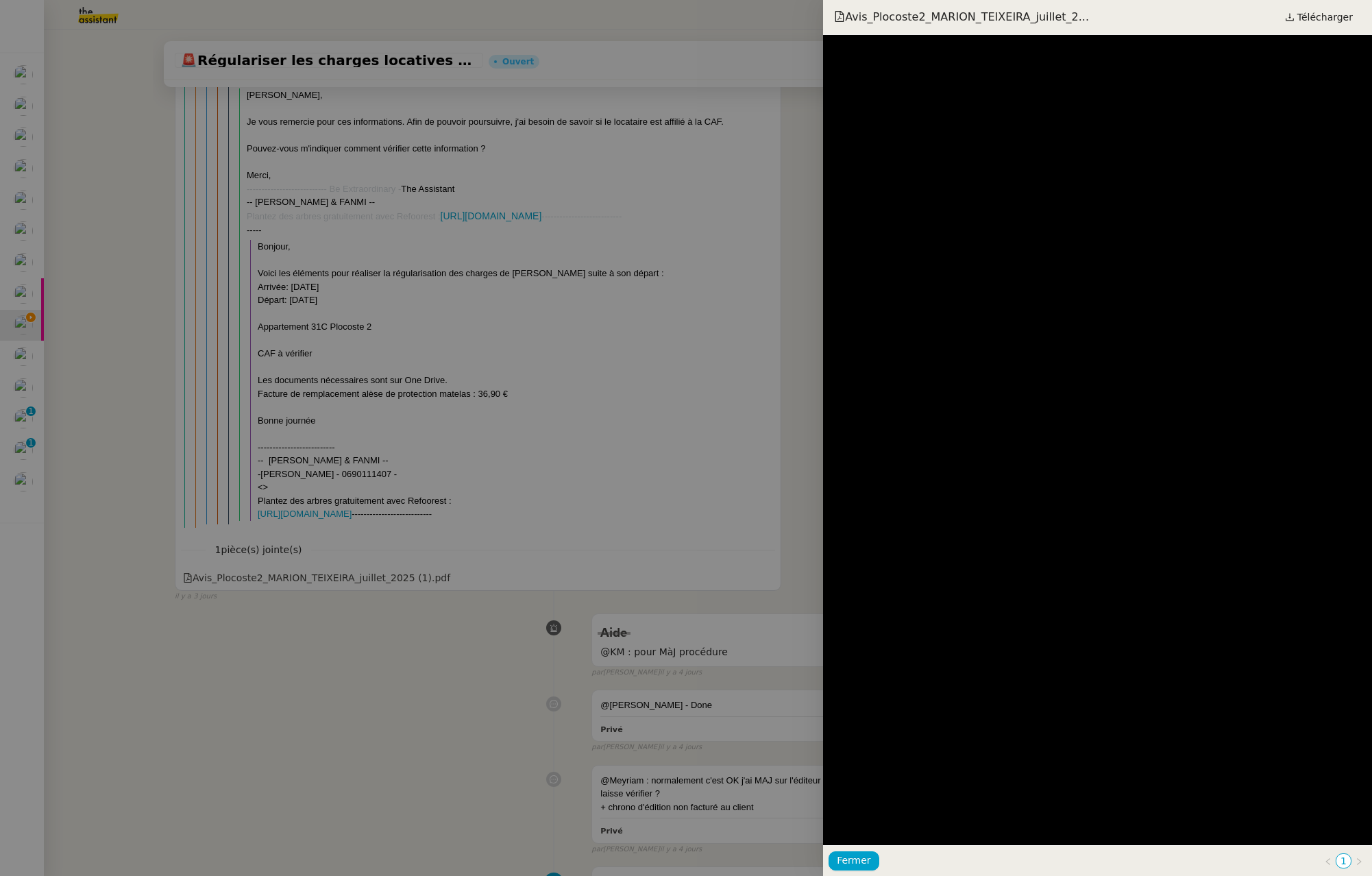
click at [396, 642] on div at bounding box center [686, 438] width 1372 height 876
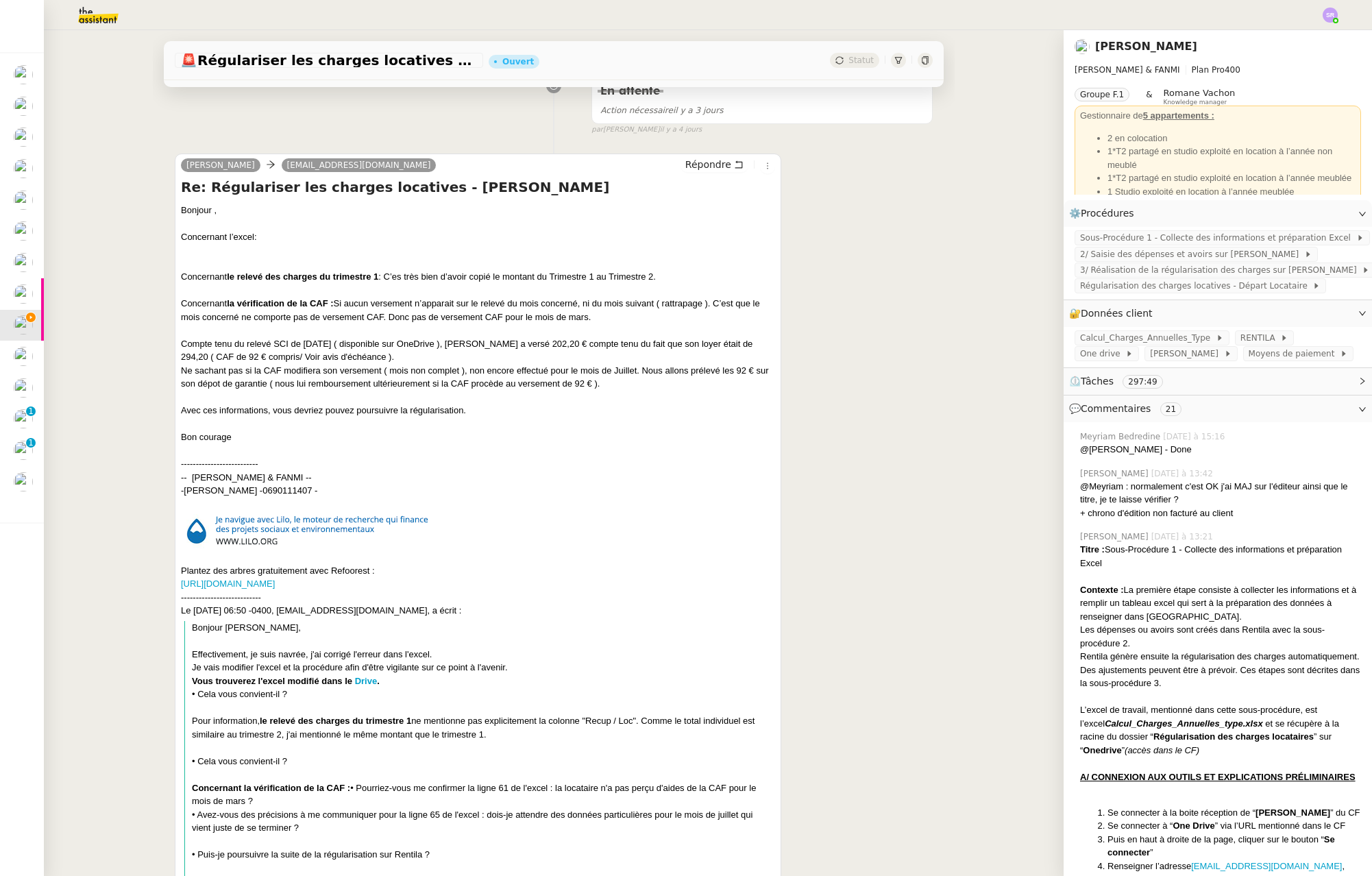
scroll to position [0, 0]
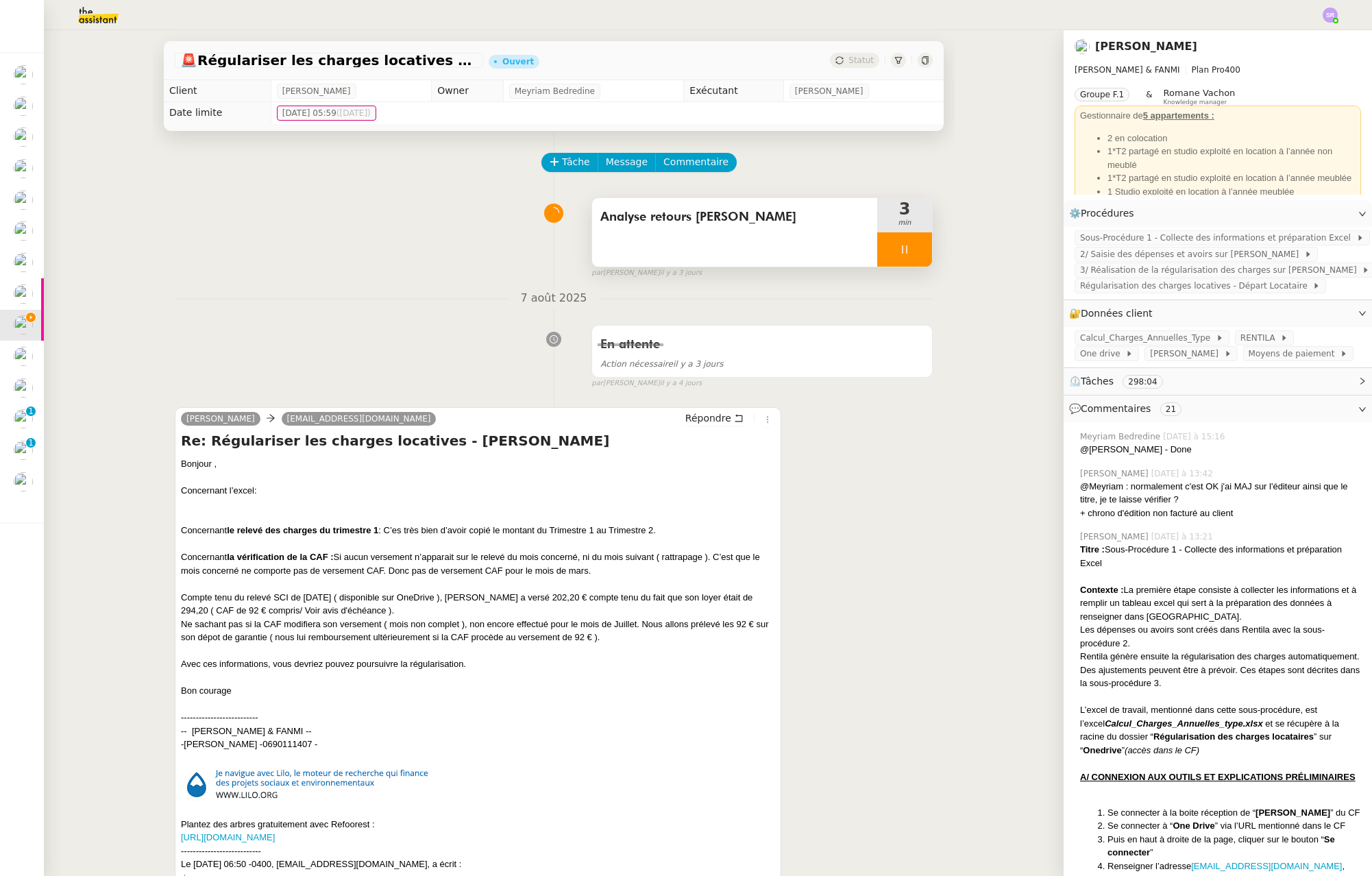
click at [899, 252] on icon at bounding box center [904, 249] width 11 height 11
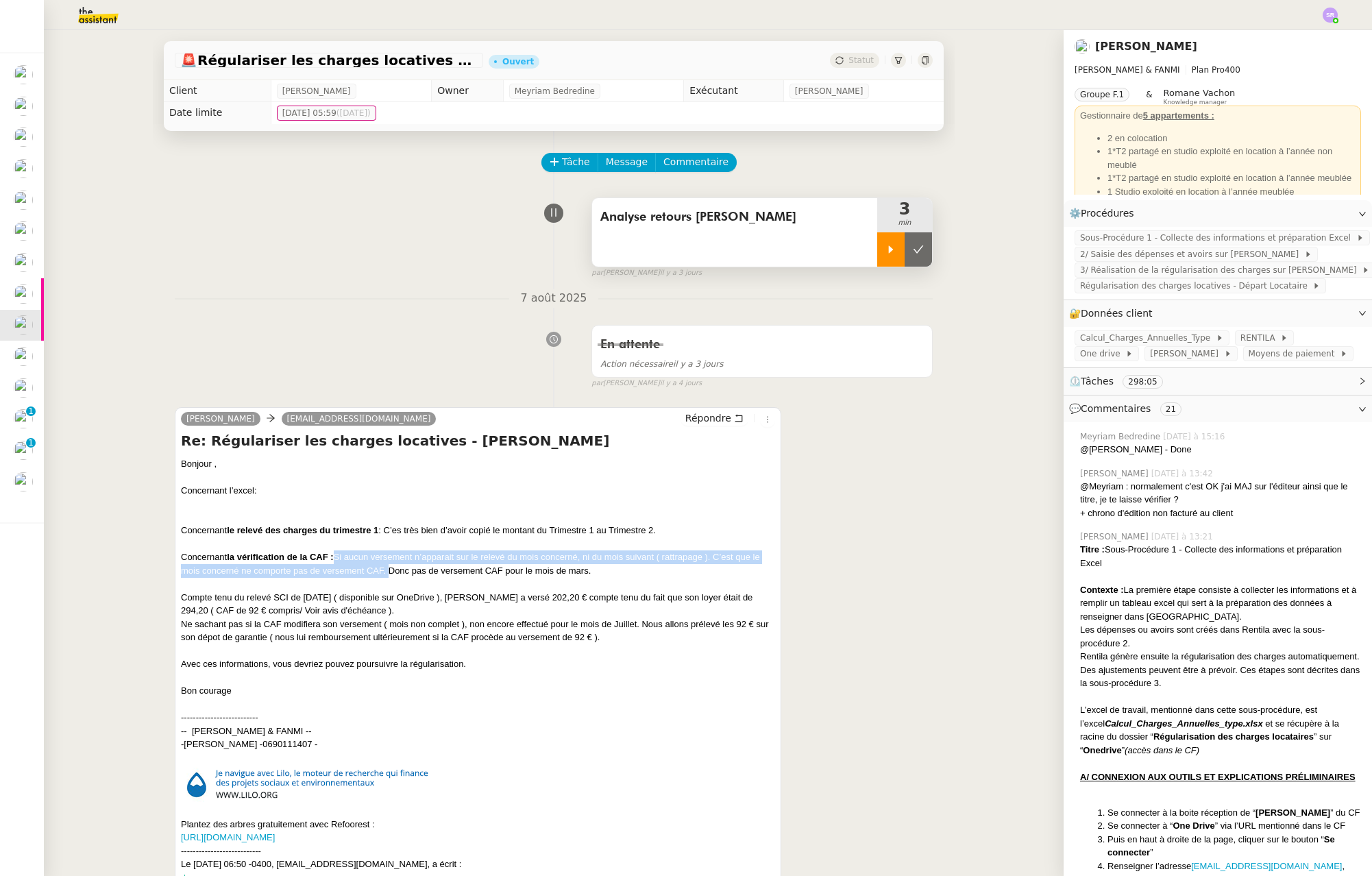
drag, startPoint x: 383, startPoint y: 572, endPoint x: 333, endPoint y: 557, distance: 52.2
click at [333, 557] on div "Bonjour , Concernant l’excel: Concernant le relevé des charges du trimestre 1 :…" at bounding box center [478, 577] width 594 height 241
copy div "Si aucun versement n’apparait sur le relevé du mois concerné, ni du mois suivan…"
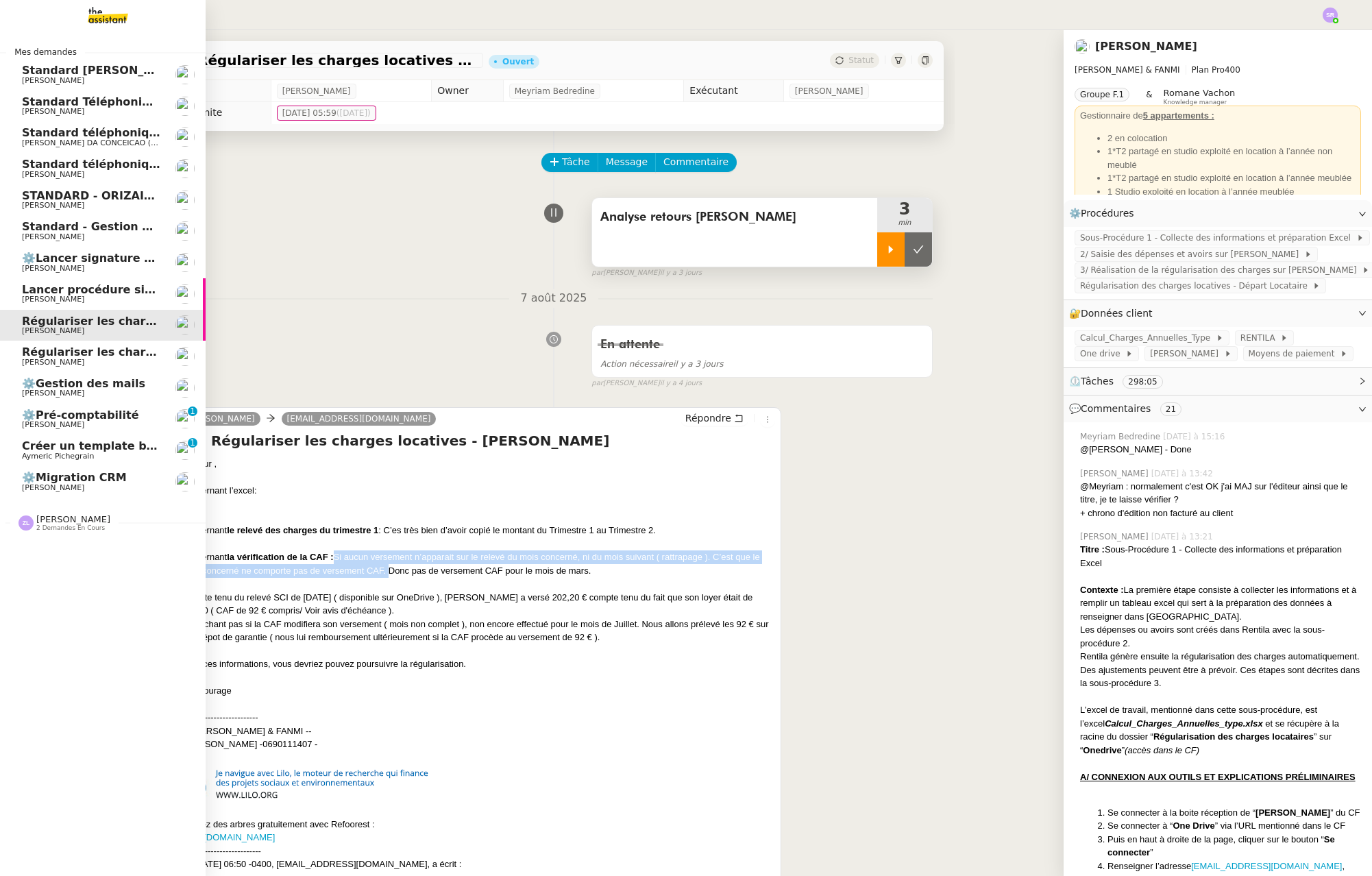
click at [35, 355] on span "Régulariser les charges locatives" at bounding box center [125, 351] width 205 height 13
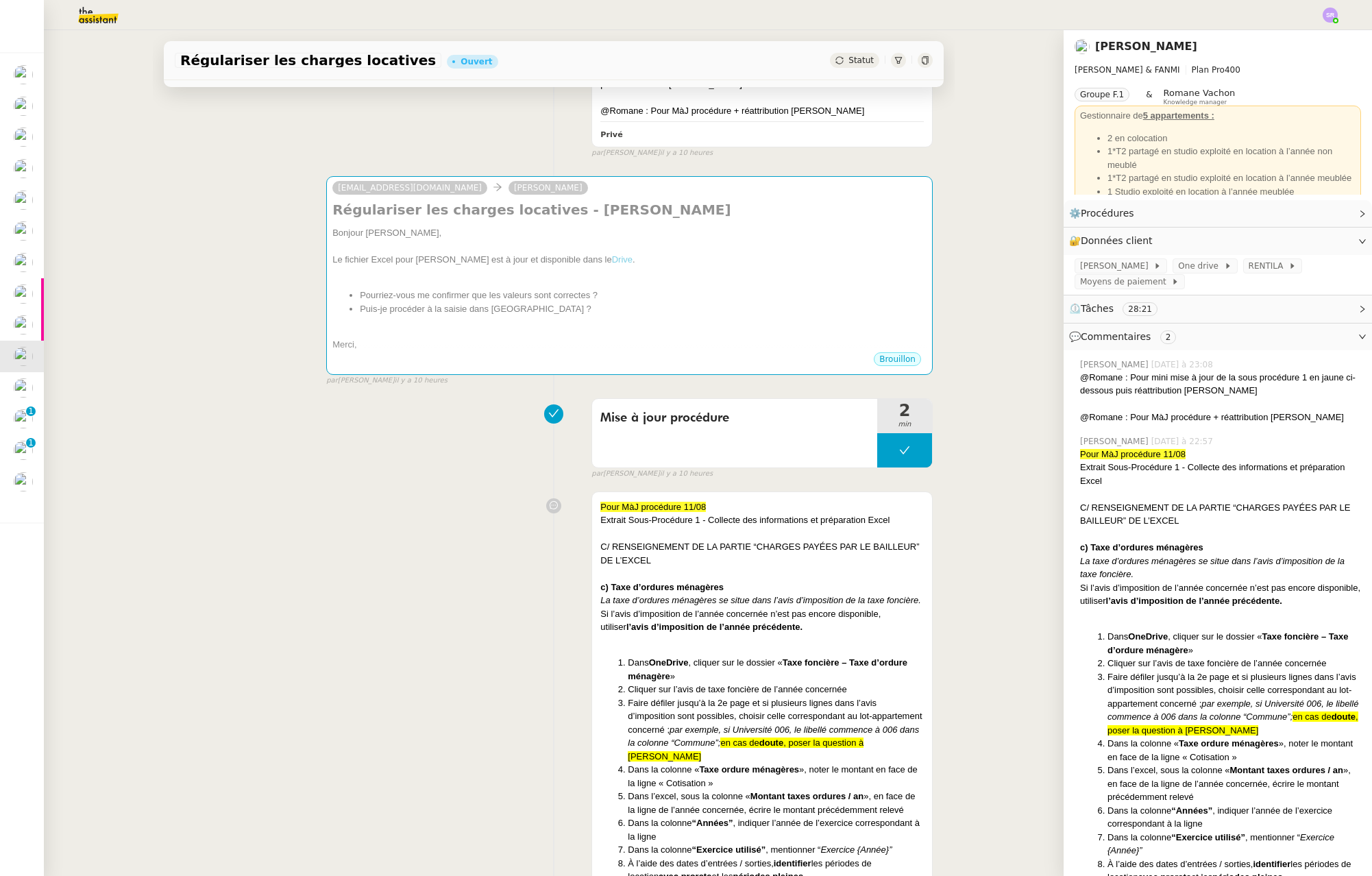
scroll to position [296, 0]
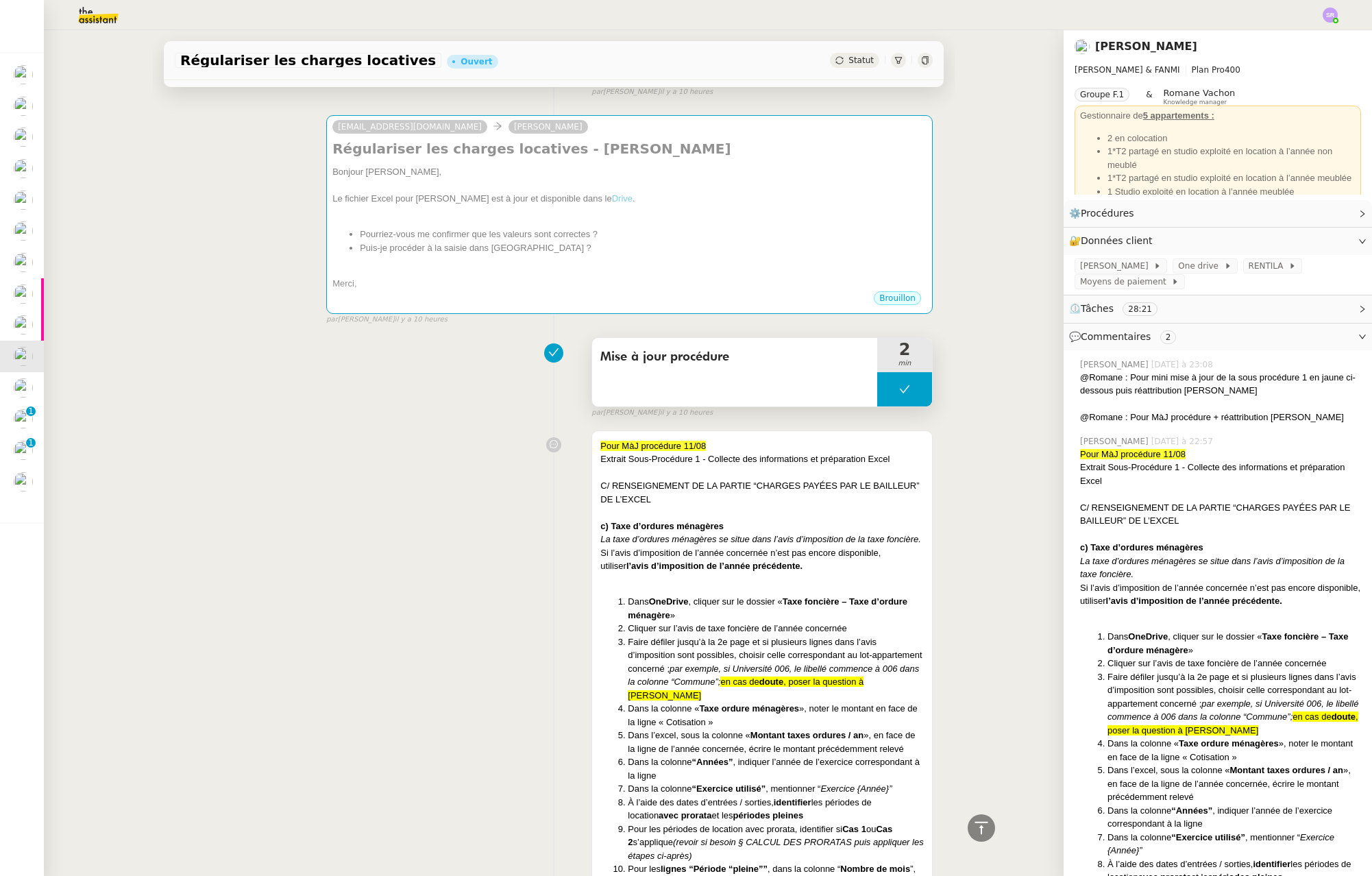
click at [877, 398] on button at bounding box center [904, 389] width 55 height 35
click at [877, 395] on div at bounding box center [891, 389] width 28 height 35
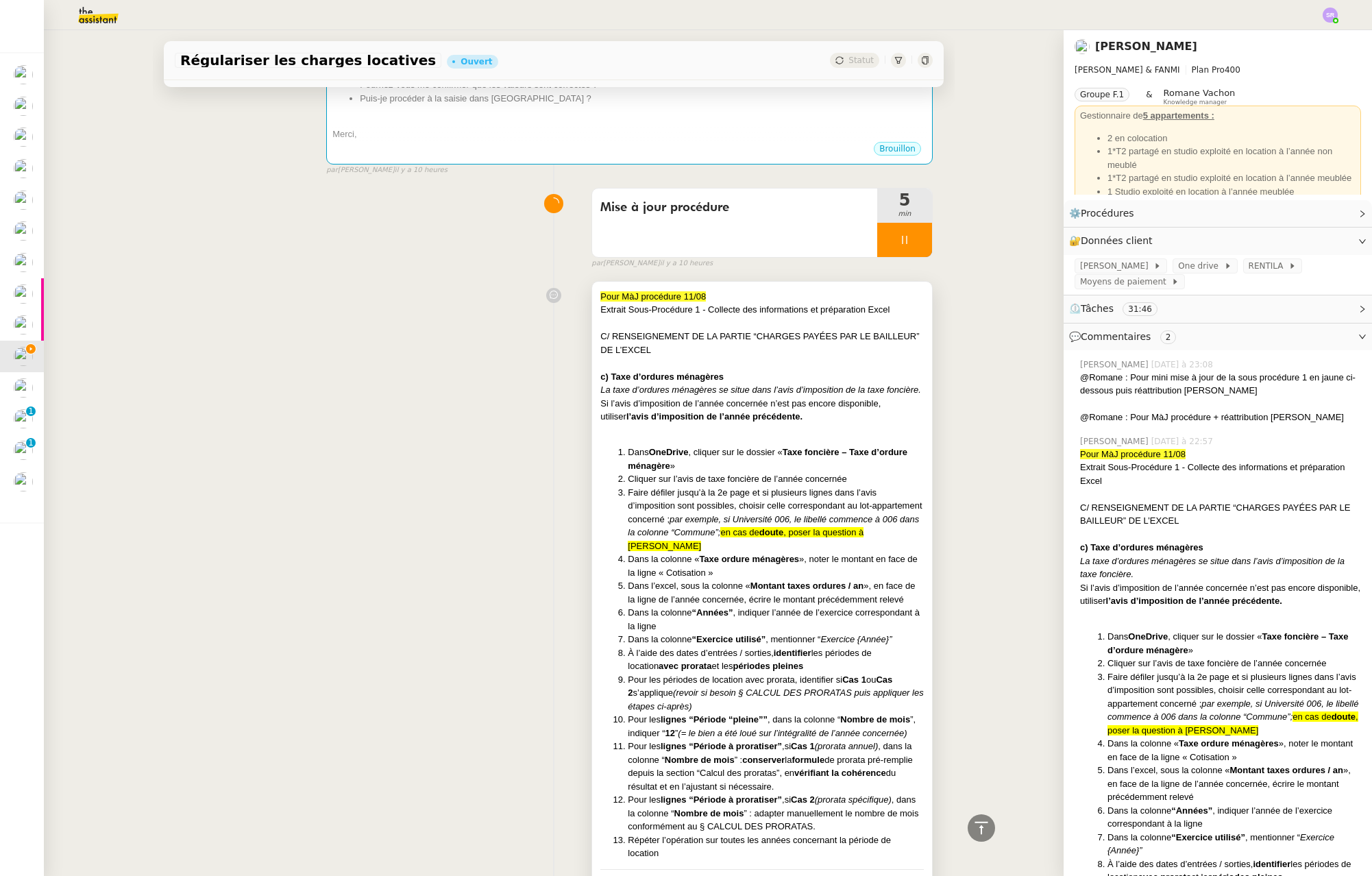
click at [620, 348] on span "C/ RENSEIGNEMENT DE LA PARTIE “CHARGES PAYÉES PAR LE BAILLEUR” DE L’EXCEL" at bounding box center [760, 342] width 318 height 24
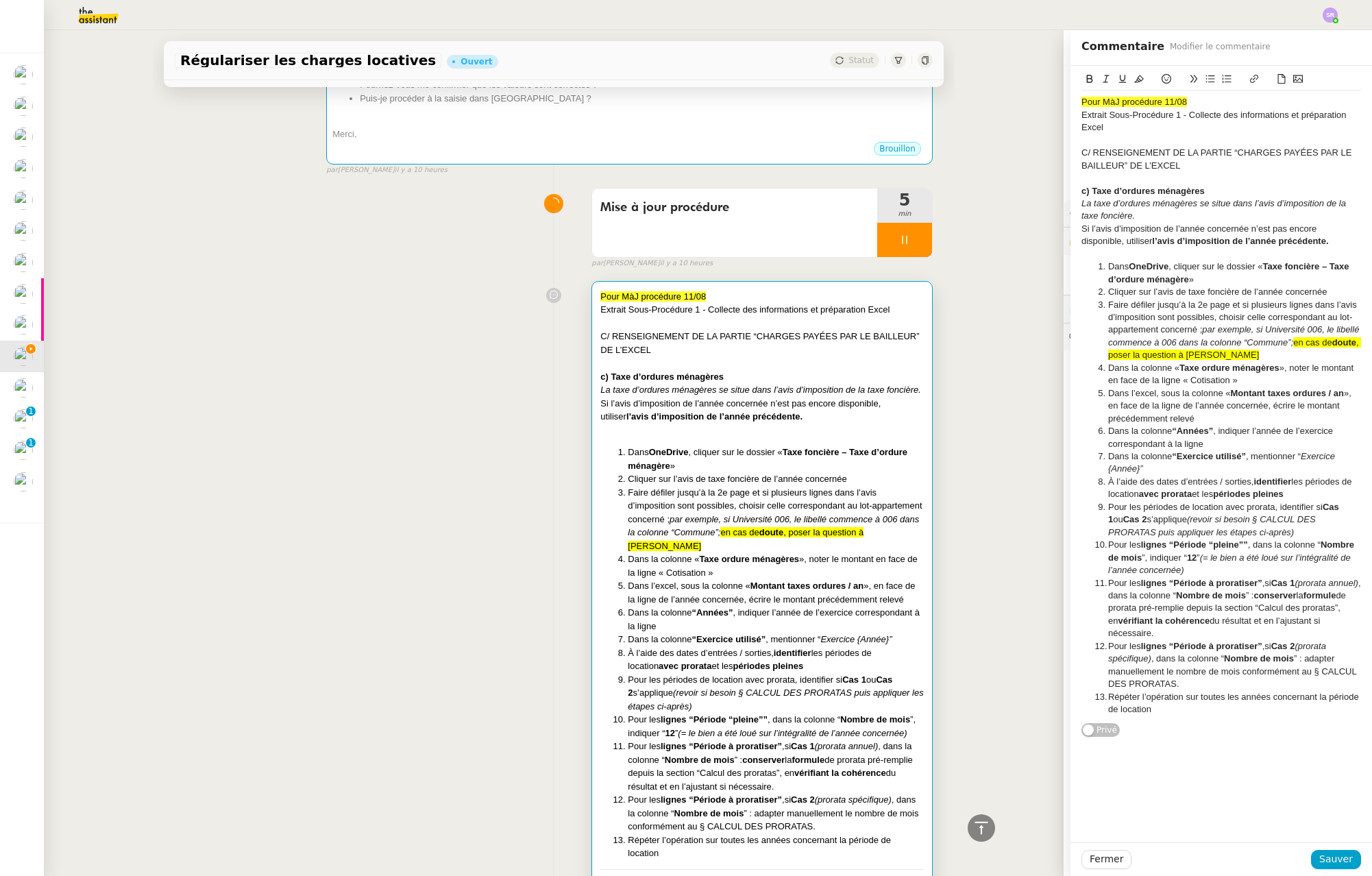
drag, startPoint x: 1181, startPoint y: 162, endPoint x: 1091, endPoint y: 95, distance: 112.2
click at [1040, 150] on app-ticket "Régulariser les charges locatives Ouvert Statut Client Pascal PIQUIONNE Owner R…" at bounding box center [708, 453] width 1328 height 846
click at [1087, 80] on icon at bounding box center [1090, 78] width 6 height 8
click at [1118, 78] on icon at bounding box center [1123, 78] width 9 height 9
click at [1105, 185] on div "c) Taxe d’ordures ménagères" at bounding box center [1221, 192] width 280 height 12
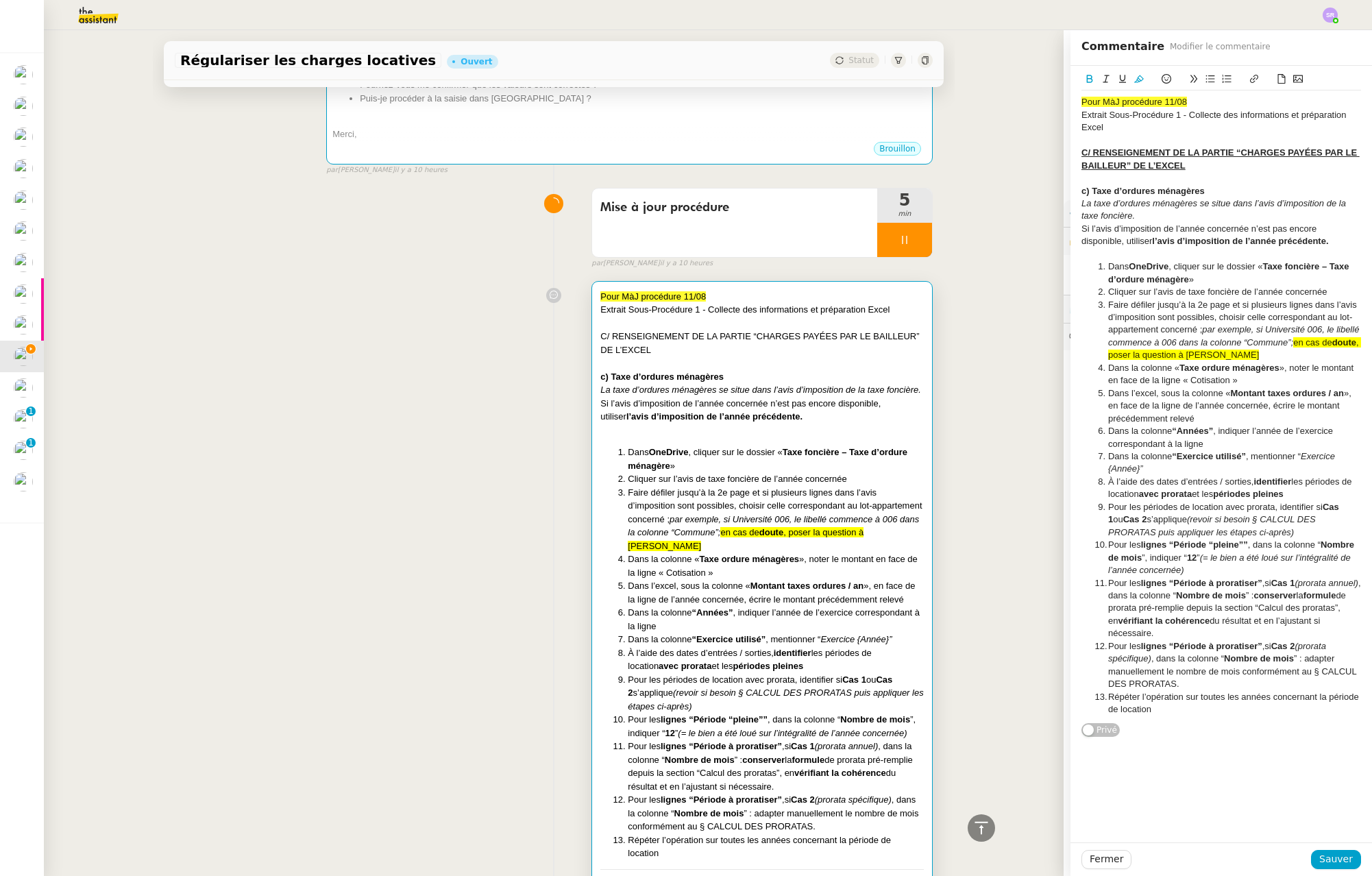
click at [1105, 178] on div at bounding box center [1221, 178] width 280 height 12
click at [1186, 704] on li "Répéter l’opération sur toutes les années concernant la période de location" at bounding box center [1228, 703] width 267 height 25
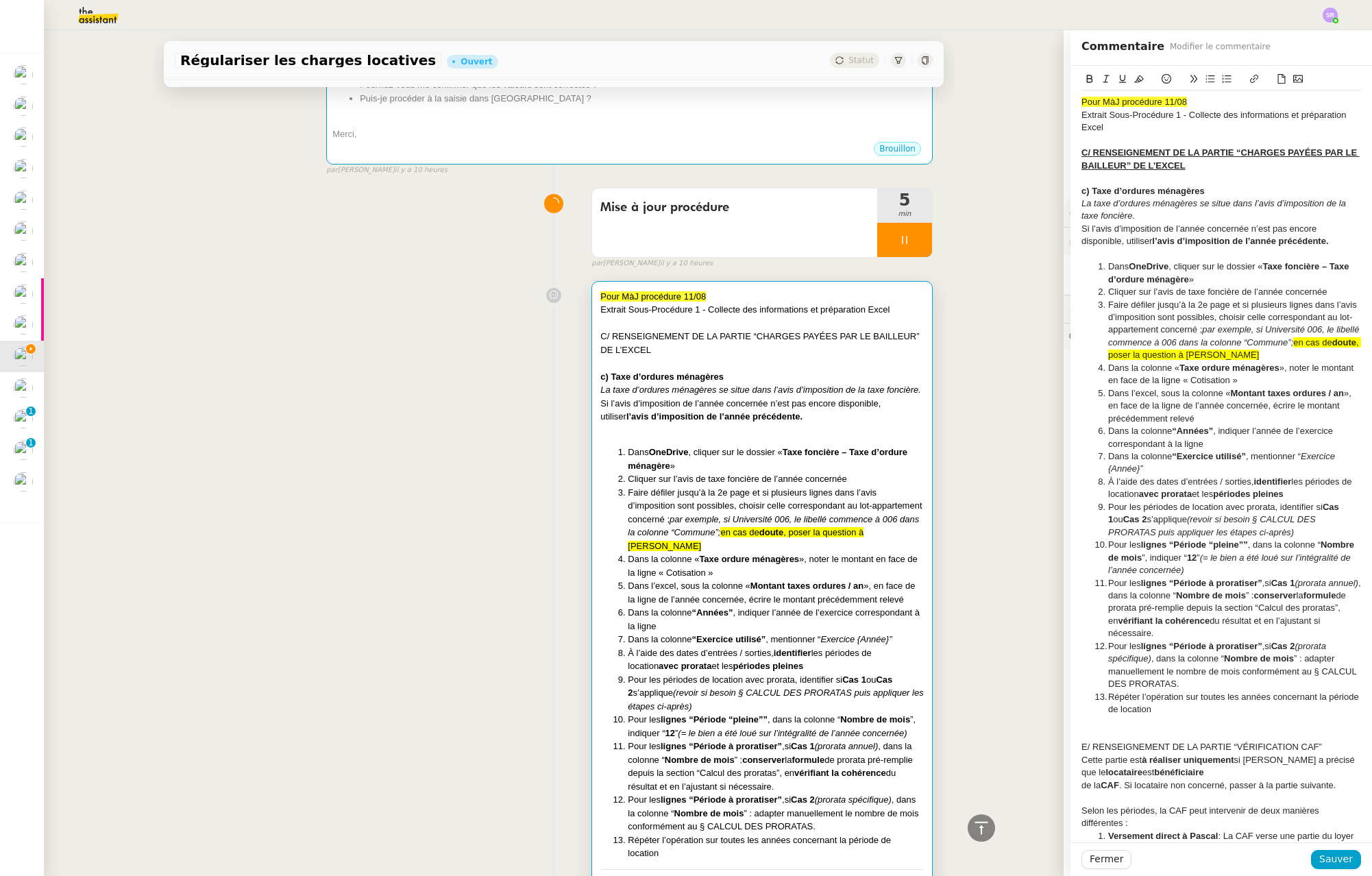
click at [1097, 111] on span "Extrait Sous-Procédure 1 - Collecte des informations et préparation Excel" at bounding box center [1215, 121] width 268 height 22
click at [1224, 128] on div "Extrait des modifications de la Sous-Procédure 1 - Collecte des informations et…" at bounding box center [1221, 122] width 280 height 25
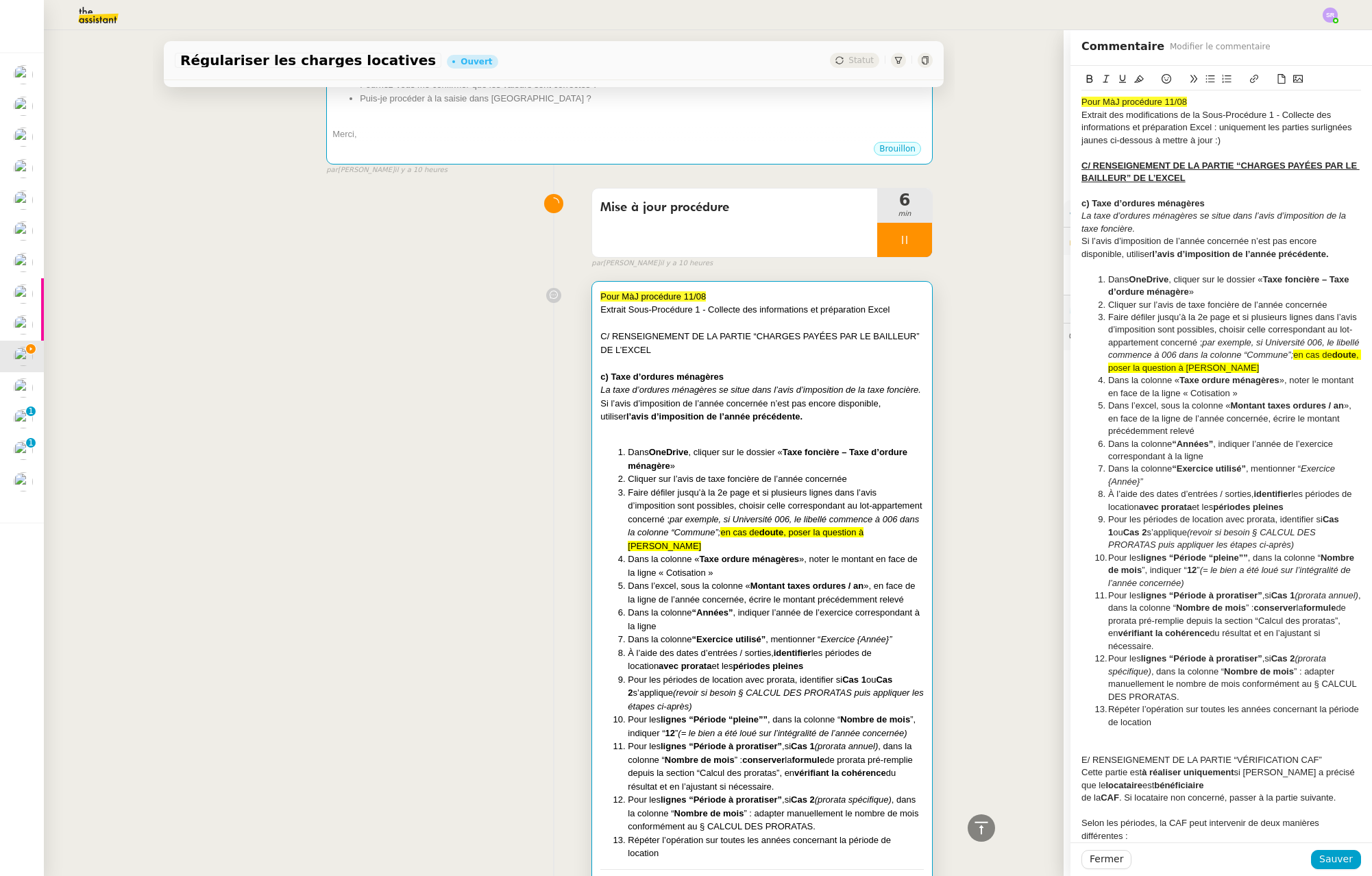
click at [1238, 102] on div "Pour MàJ procédure 11/08" at bounding box center [1221, 102] width 280 height 12
click at [1081, 115] on span "Extrait des modifications de la Sous-Procédure 1 - Collecte des informations et…" at bounding box center [1217, 128] width 273 height 35
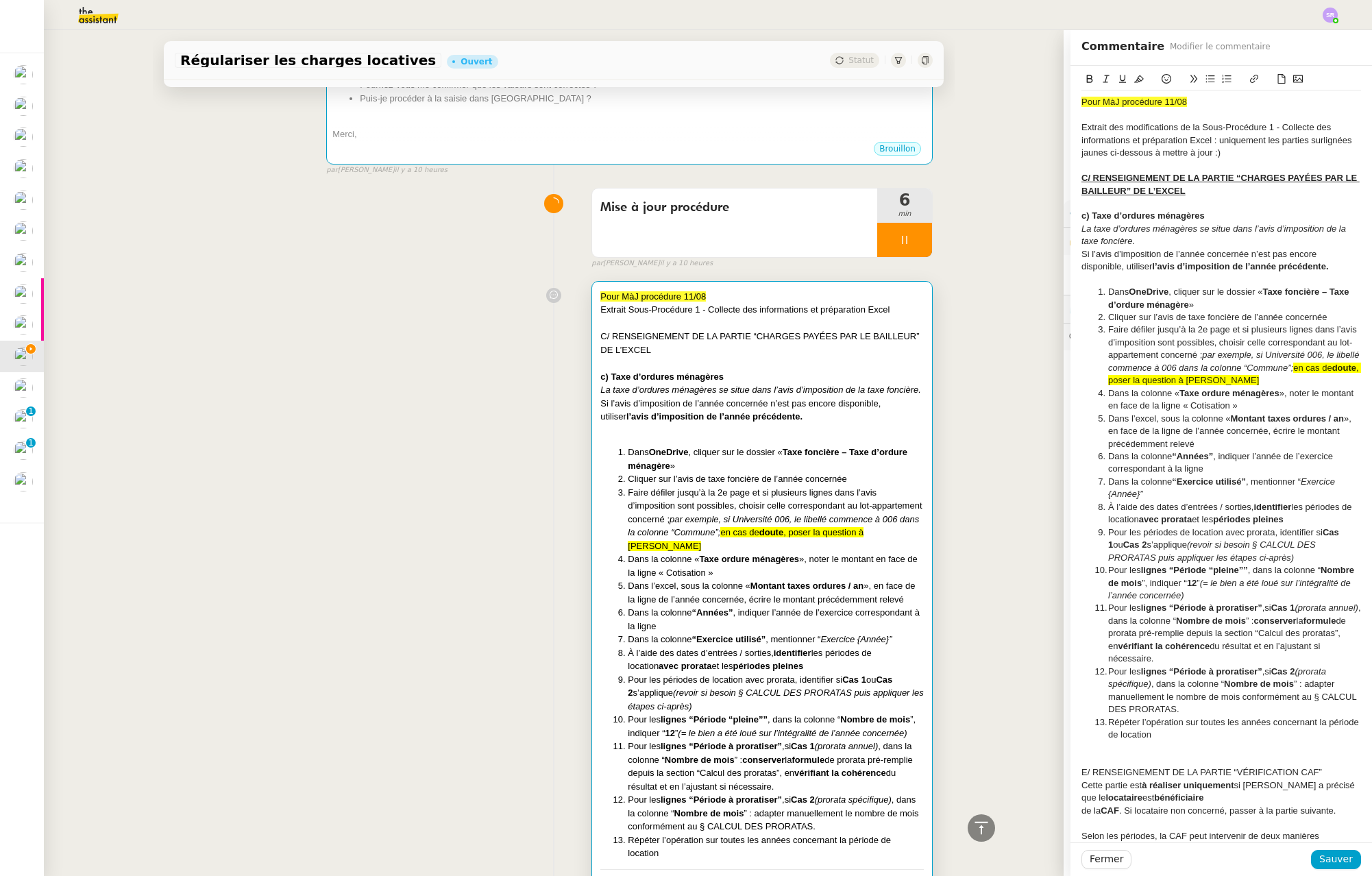
click at [1193, 128] on span "﻿ Extrait des modifications de la Sous-Procédure 1 - Collecte des informations …" at bounding box center [1217, 140] width 273 height 35
click at [1203, 142] on span "Extrait des modifications de la "Sous-Procédure 1 - Collecte des informations e…" at bounding box center [1217, 140] width 273 height 35
drag, startPoint x: 1194, startPoint y: 128, endPoint x: 1206, endPoint y: 138, distance: 15.6
click at [1206, 138] on span "Extrait des modifications de la "Sous-Procédure 1 - Collecte des informations e…" at bounding box center [1219, 140] width 276 height 35
click at [1254, 150] on div "Extrait des modifications de la "Sous-Procédure 1 - Collecte des informations e…" at bounding box center [1221, 140] width 280 height 38
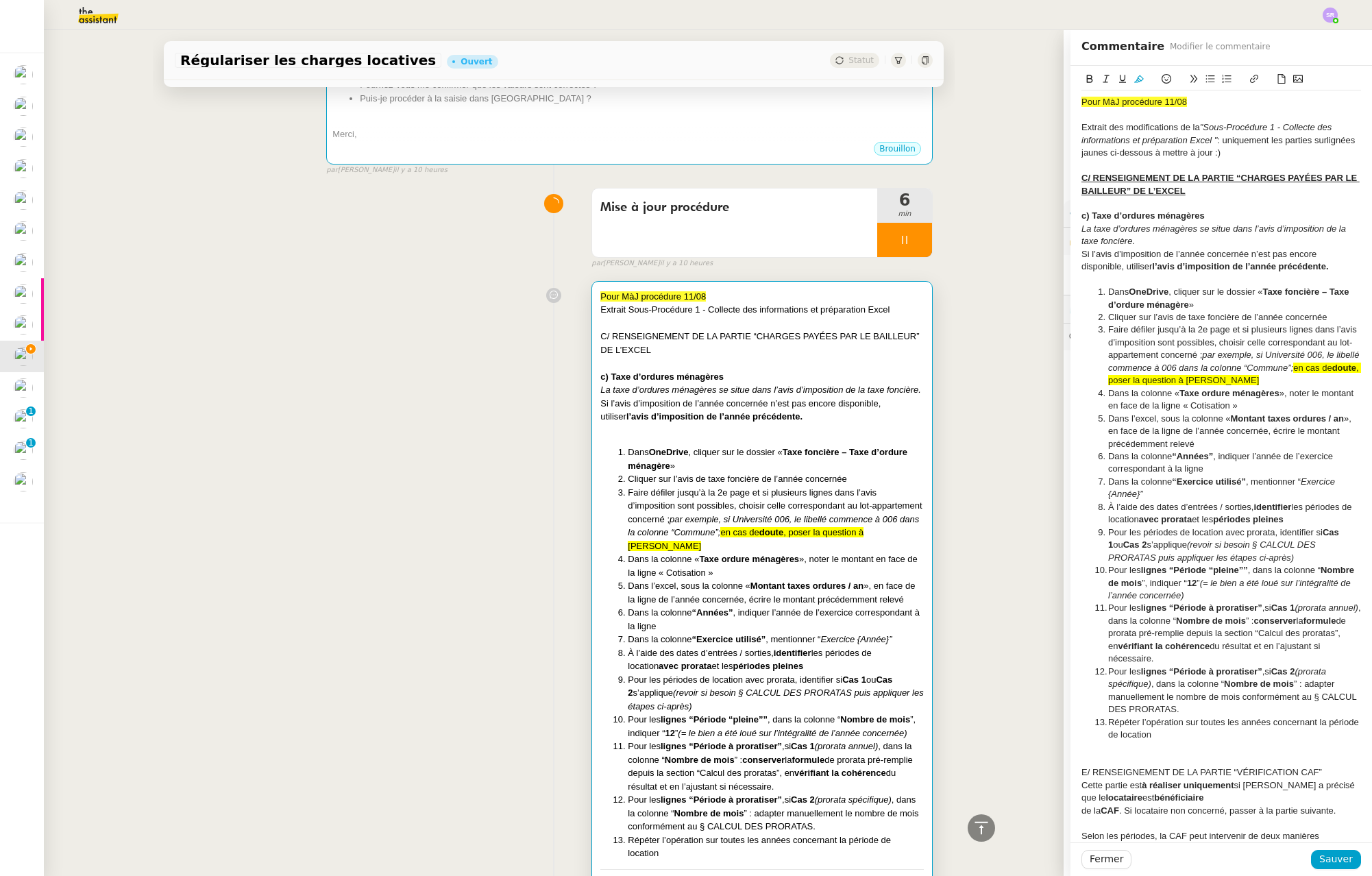
click at [1327, 139] on span ": uniquement les parties surlignées jaunes ci-dessous à mettre à jour :)" at bounding box center [1219, 146] width 276 height 22
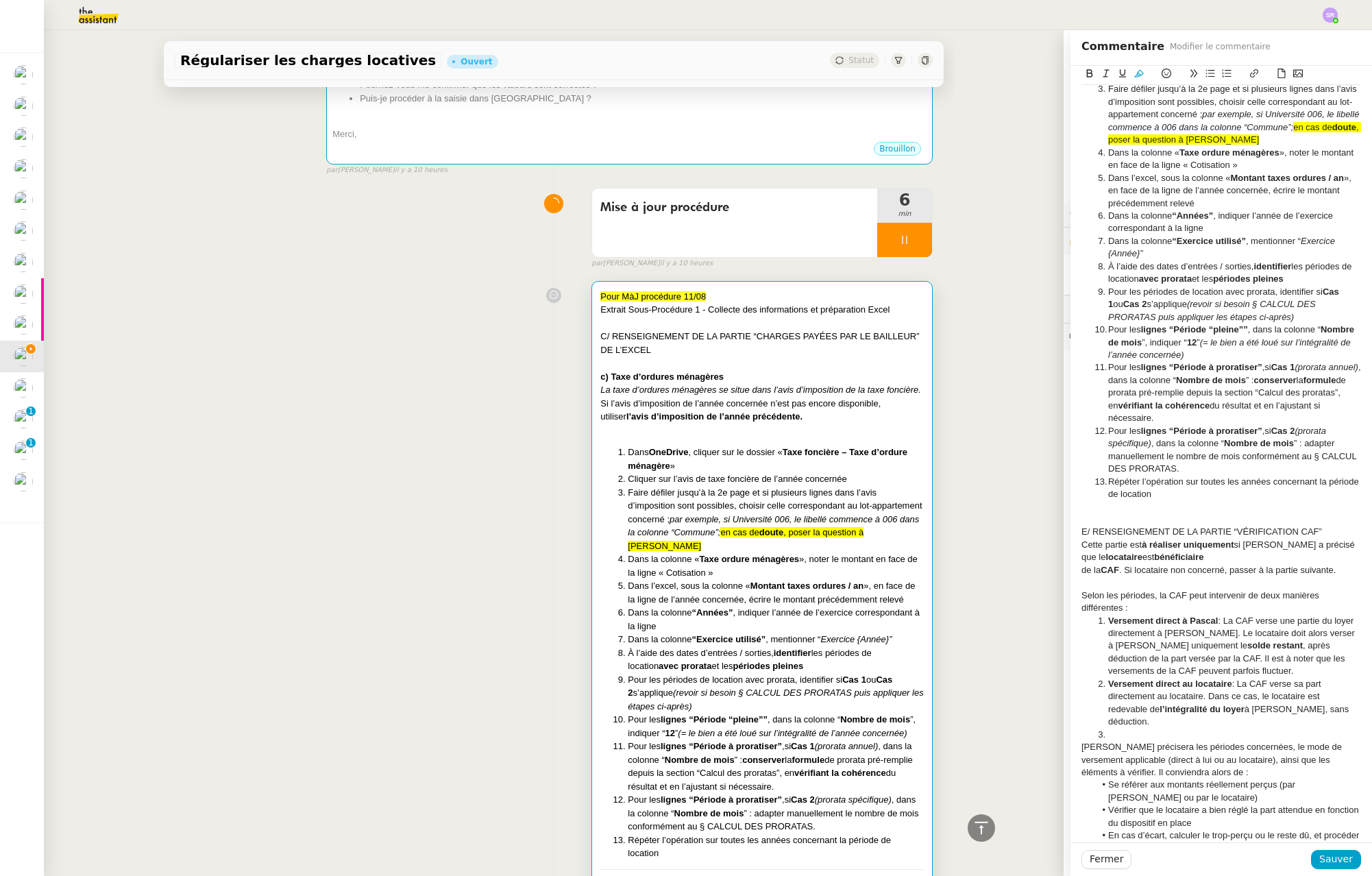
scroll to position [249, 0]
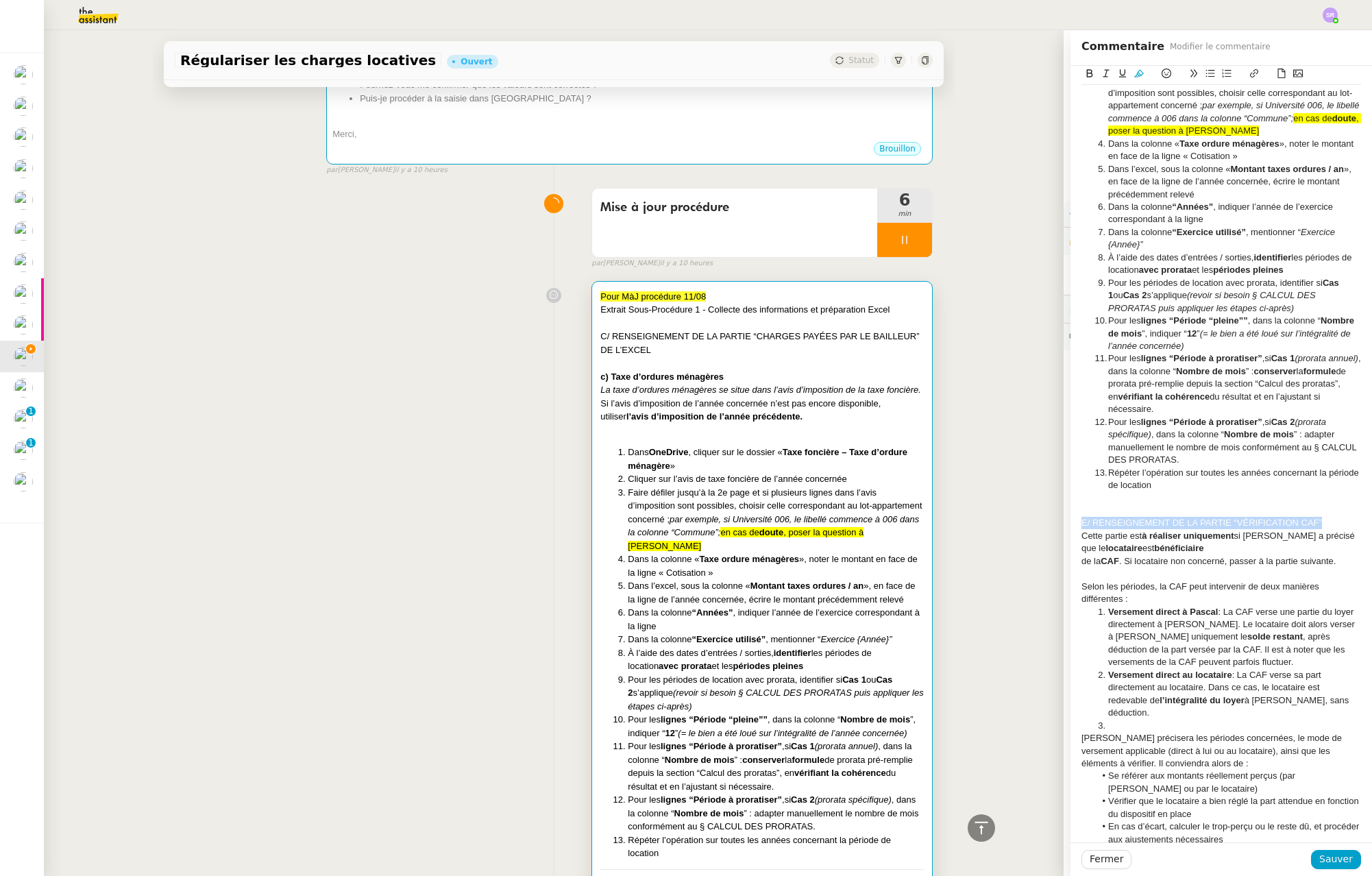
drag, startPoint x: 1319, startPoint y: 521, endPoint x: 1054, endPoint y: 526, distance: 265.0
click at [1054, 526] on app-ticket "Régulariser les charges locatives Ouvert Statut Client Pascal PIQUIONNE Owner R…" at bounding box center [708, 453] width 1328 height 846
click at [1091, 538] on span "Cette partie est" at bounding box center [1111, 535] width 60 height 10
click at [1081, 537] on span "Cette partie est" at bounding box center [1111, 535] width 60 height 10
click at [1081, 538] on span "Cette partie est" at bounding box center [1111, 535] width 60 height 10
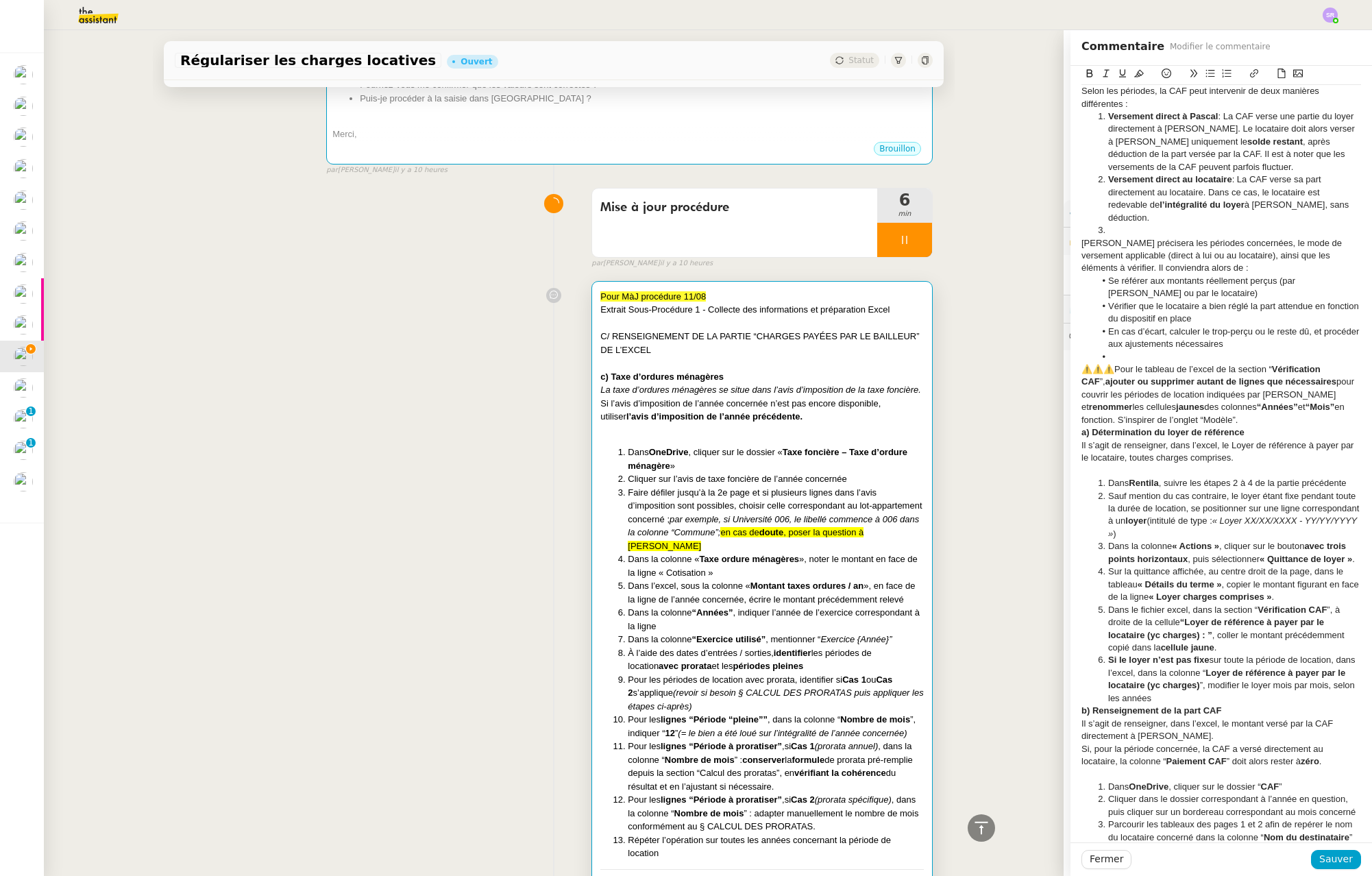
scroll to position [883, 0]
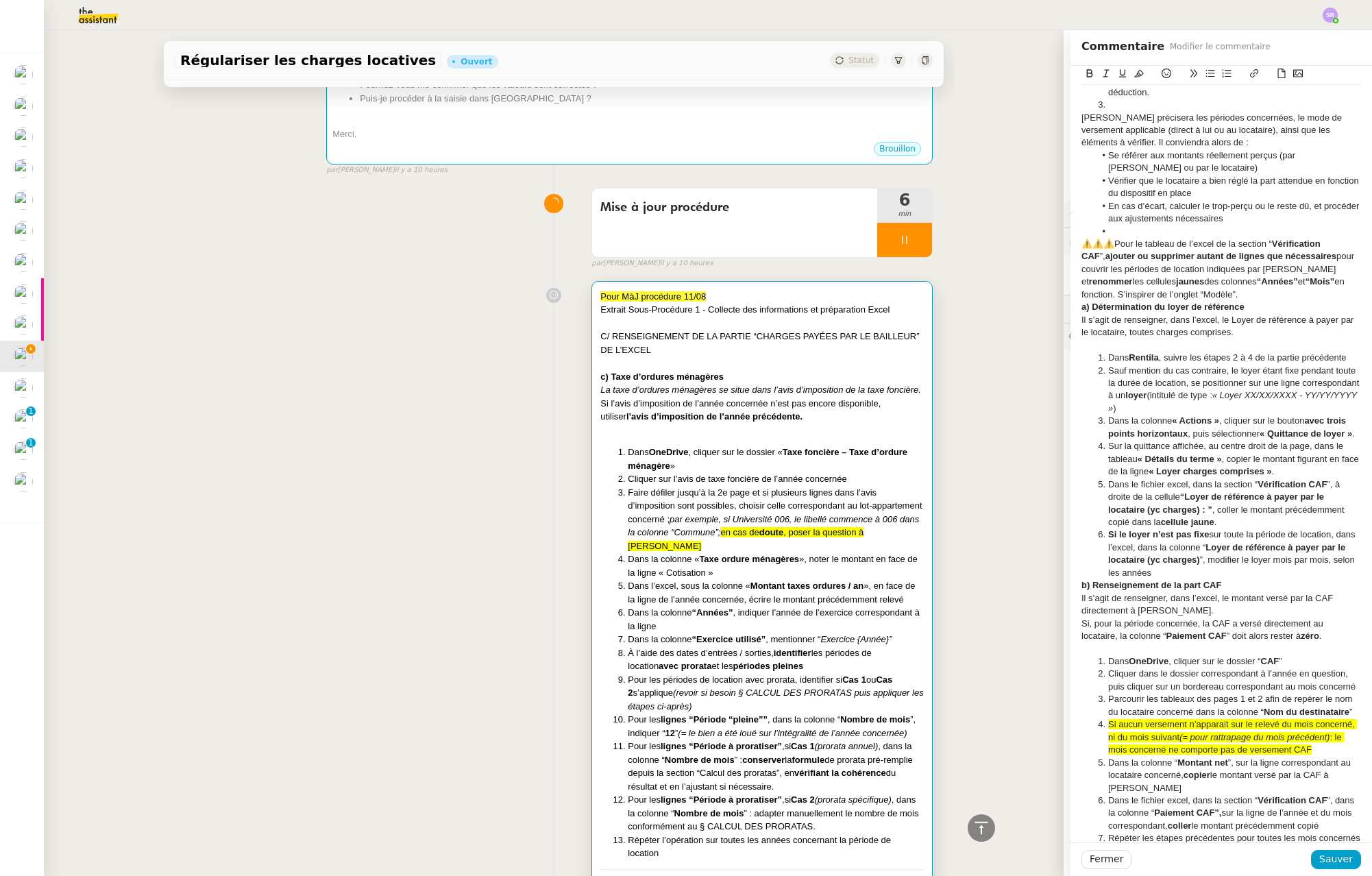
click at [1209, 573] on li "Si le loyer n’est pas fixe sur toute la période de location, dans l’excel, dans…" at bounding box center [1228, 554] width 267 height 51
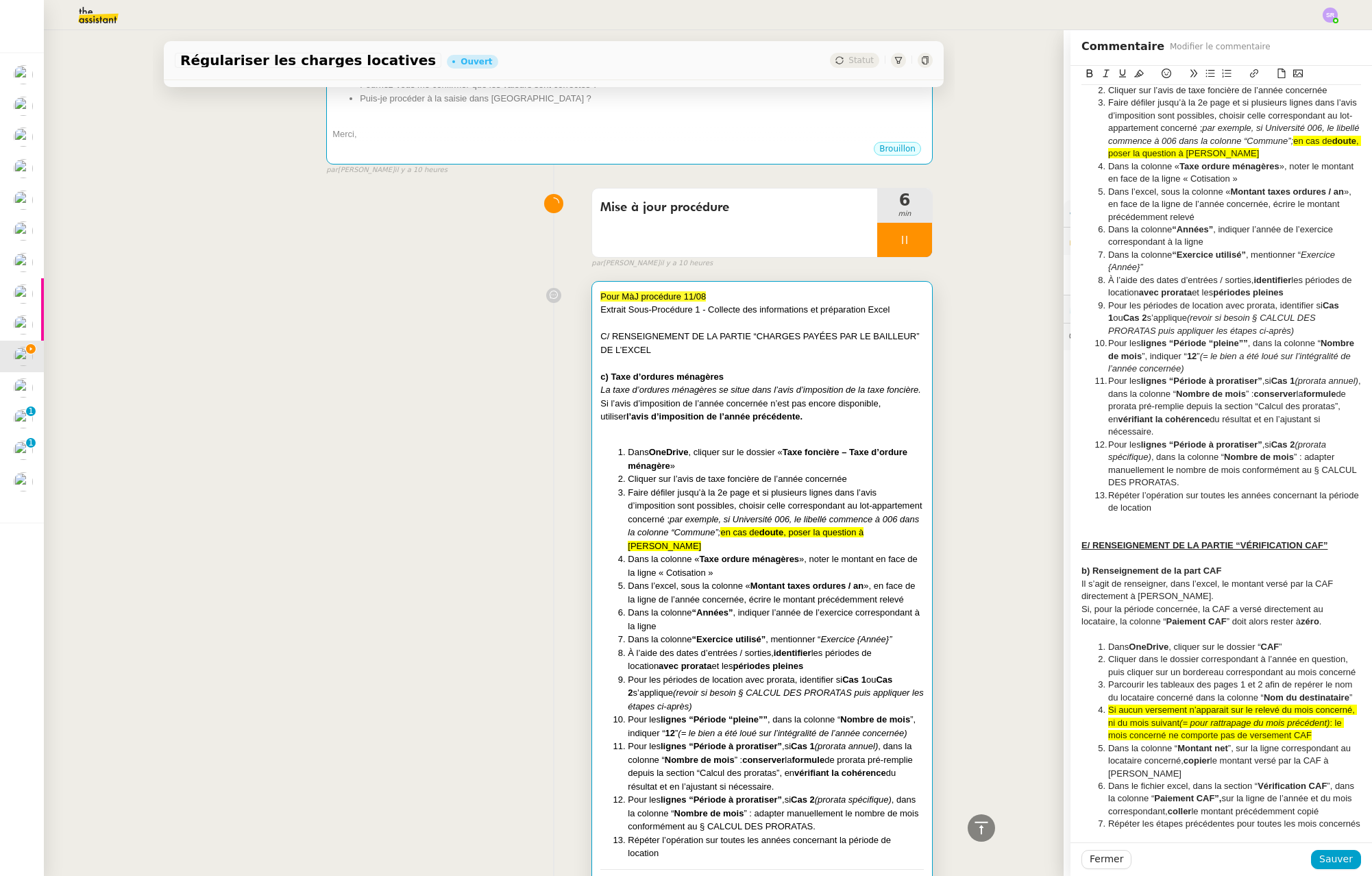
scroll to position [307, 0]
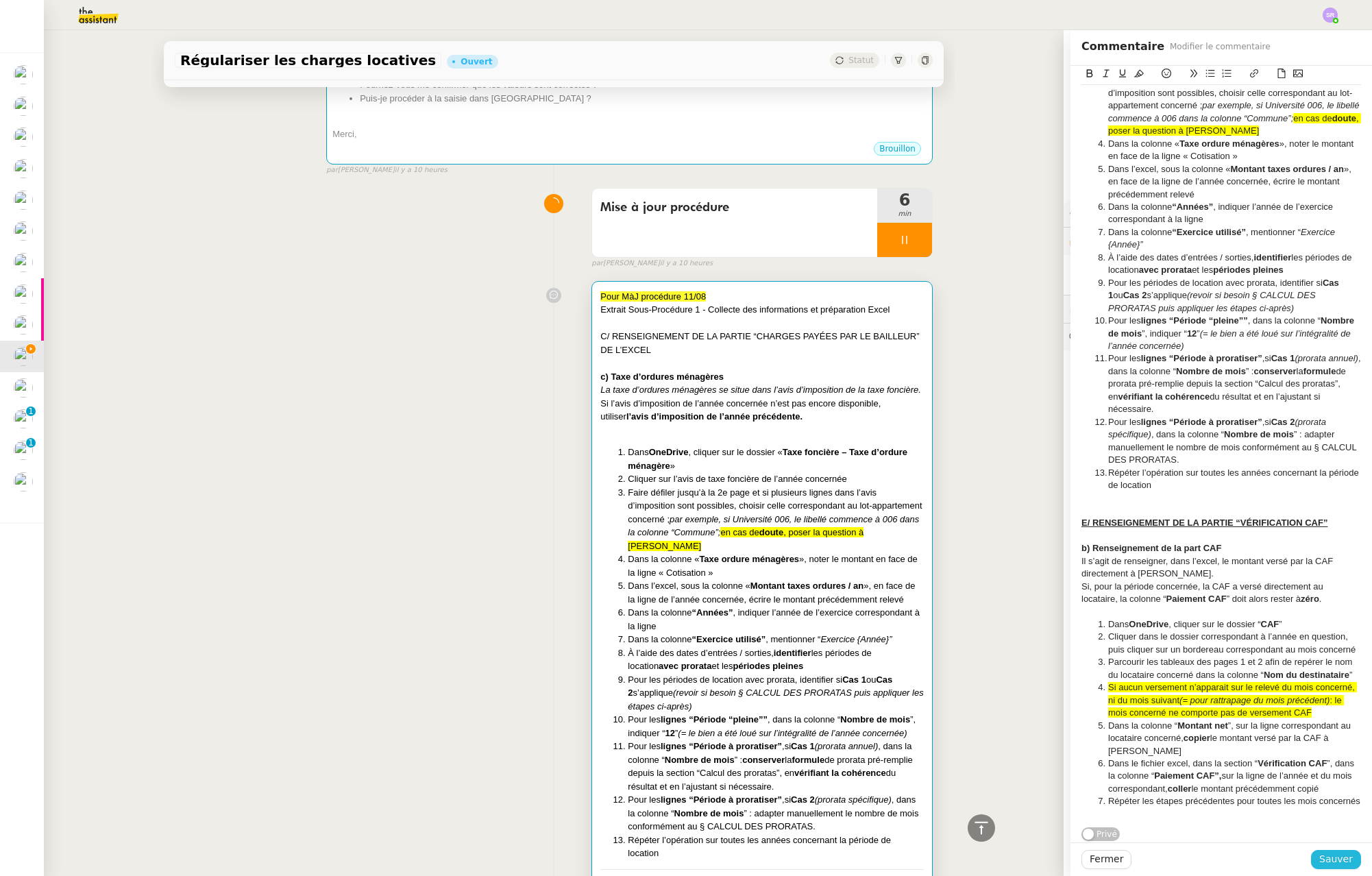
click at [1337, 859] on span "Sauver" at bounding box center [1337, 859] width 34 height 15
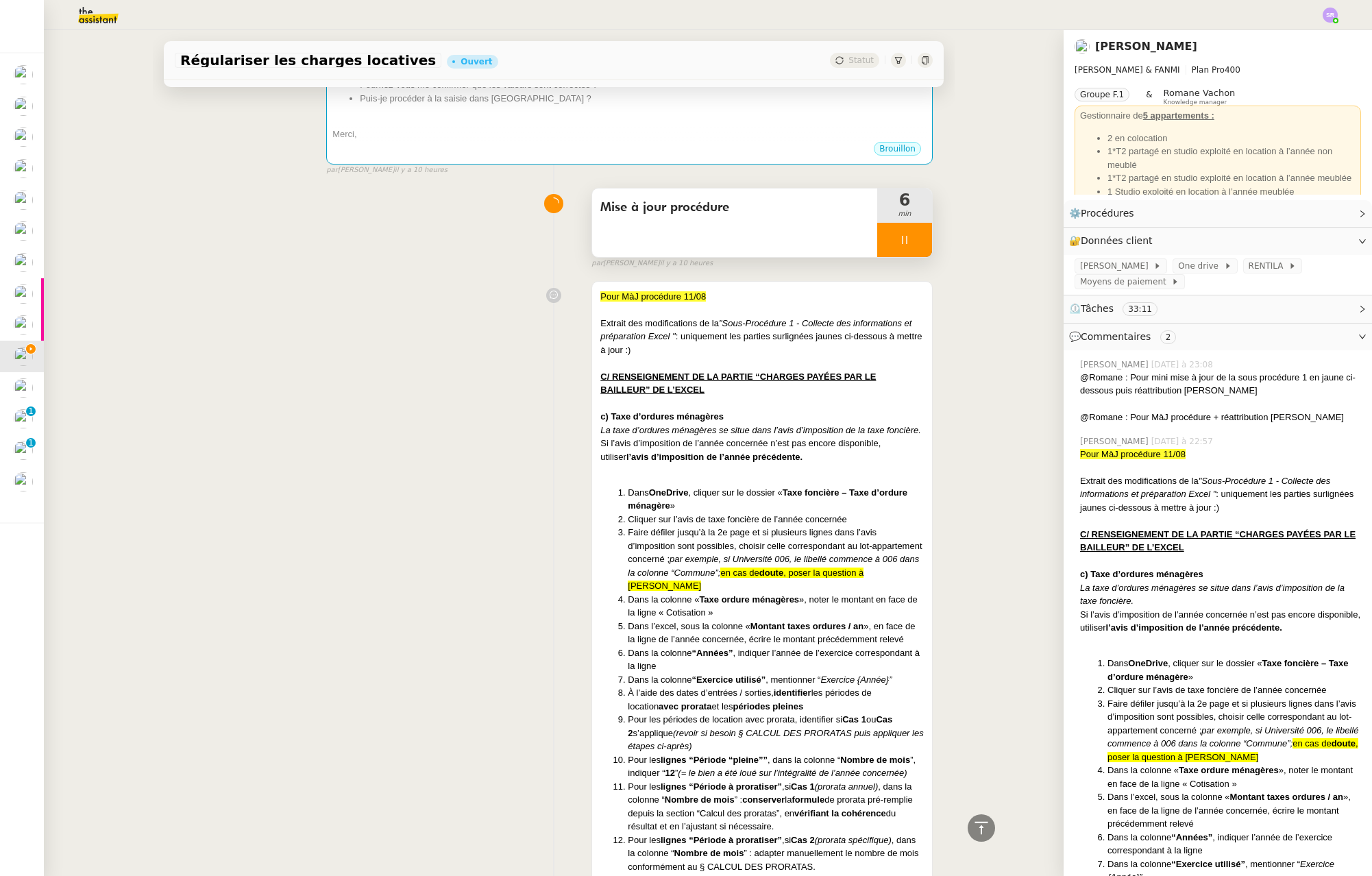
click at [899, 242] on icon at bounding box center [904, 240] width 11 height 11
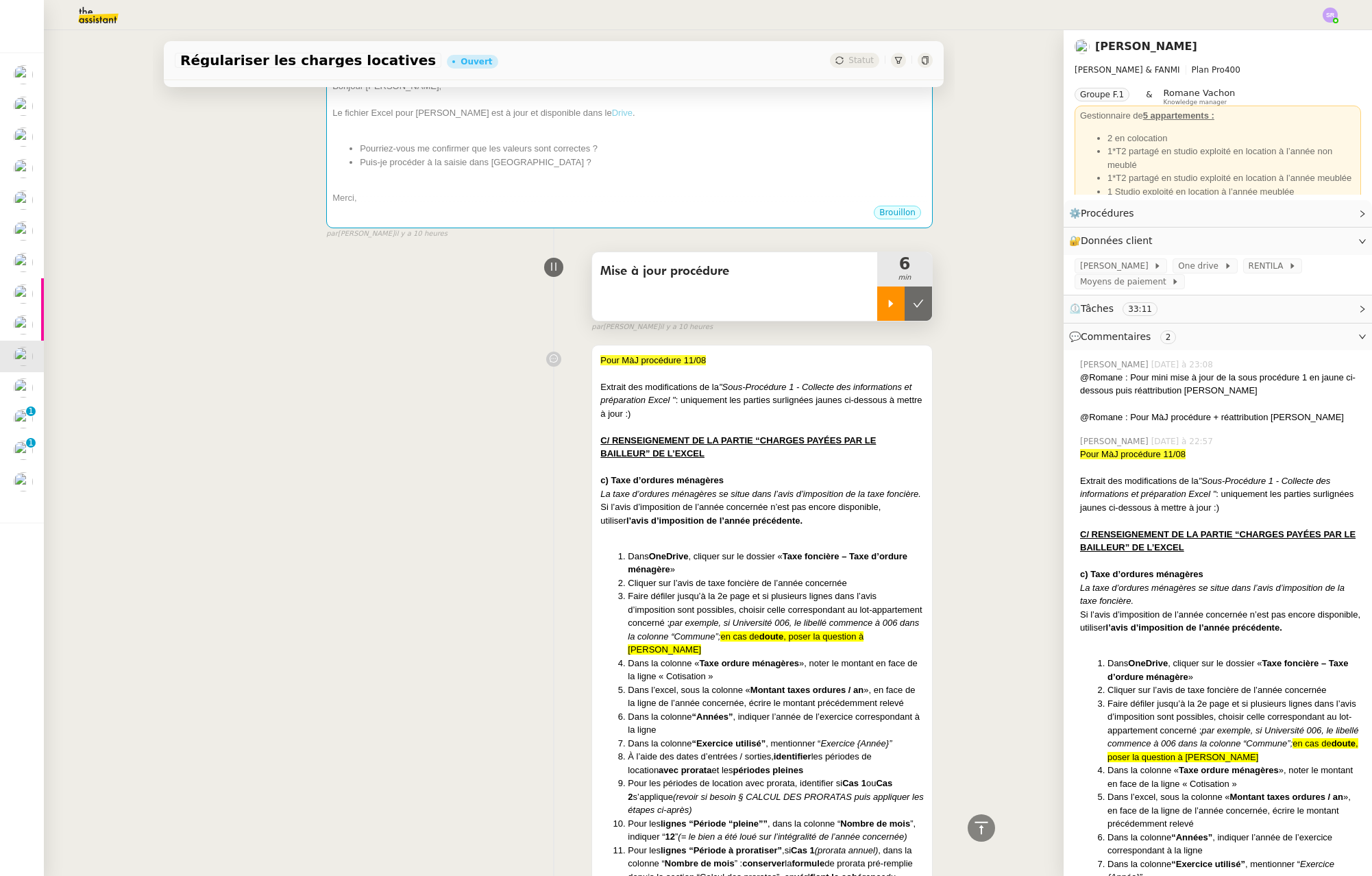
scroll to position [296, 0]
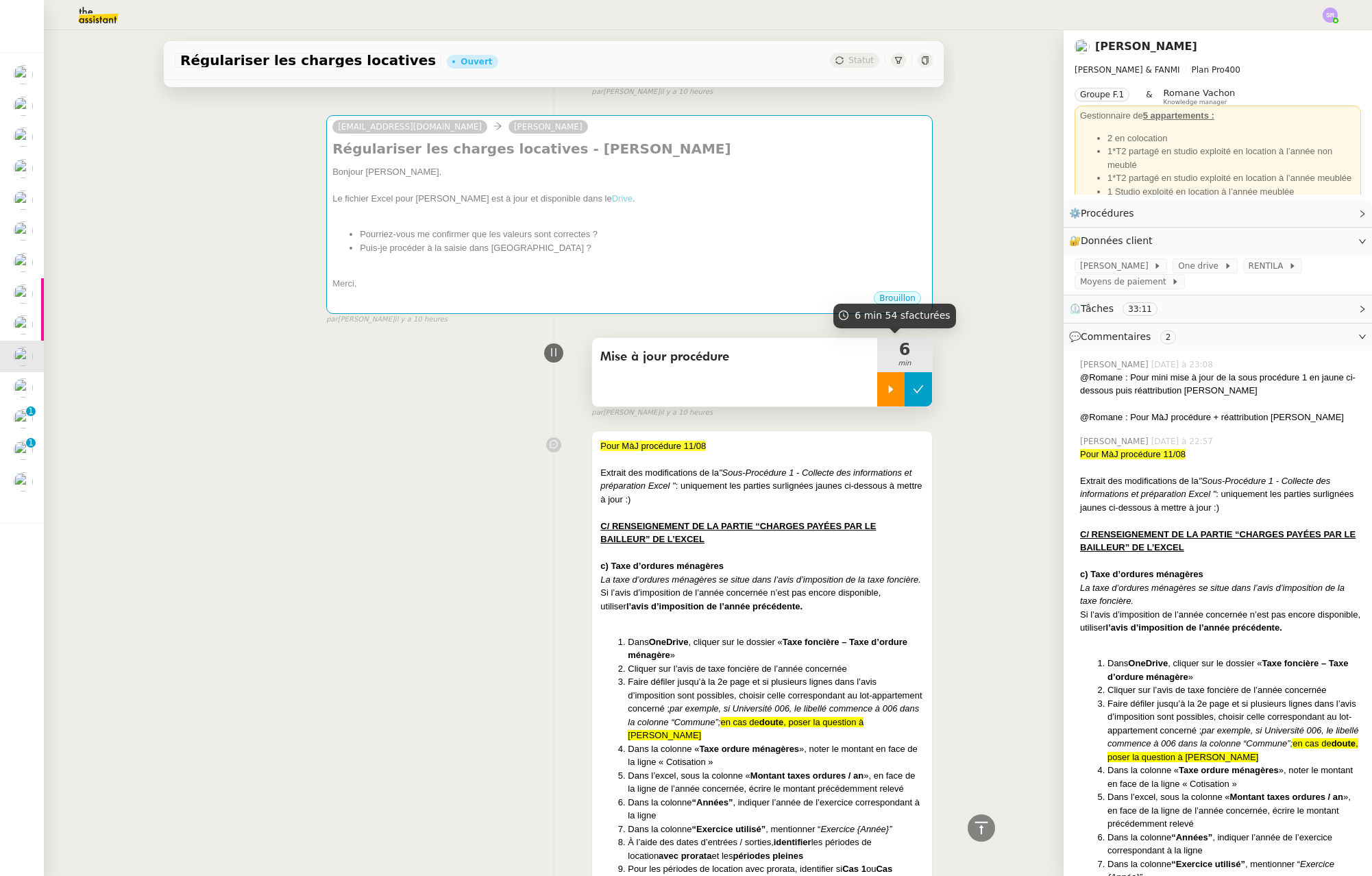
click at [914, 386] on icon at bounding box center [918, 389] width 10 height 8
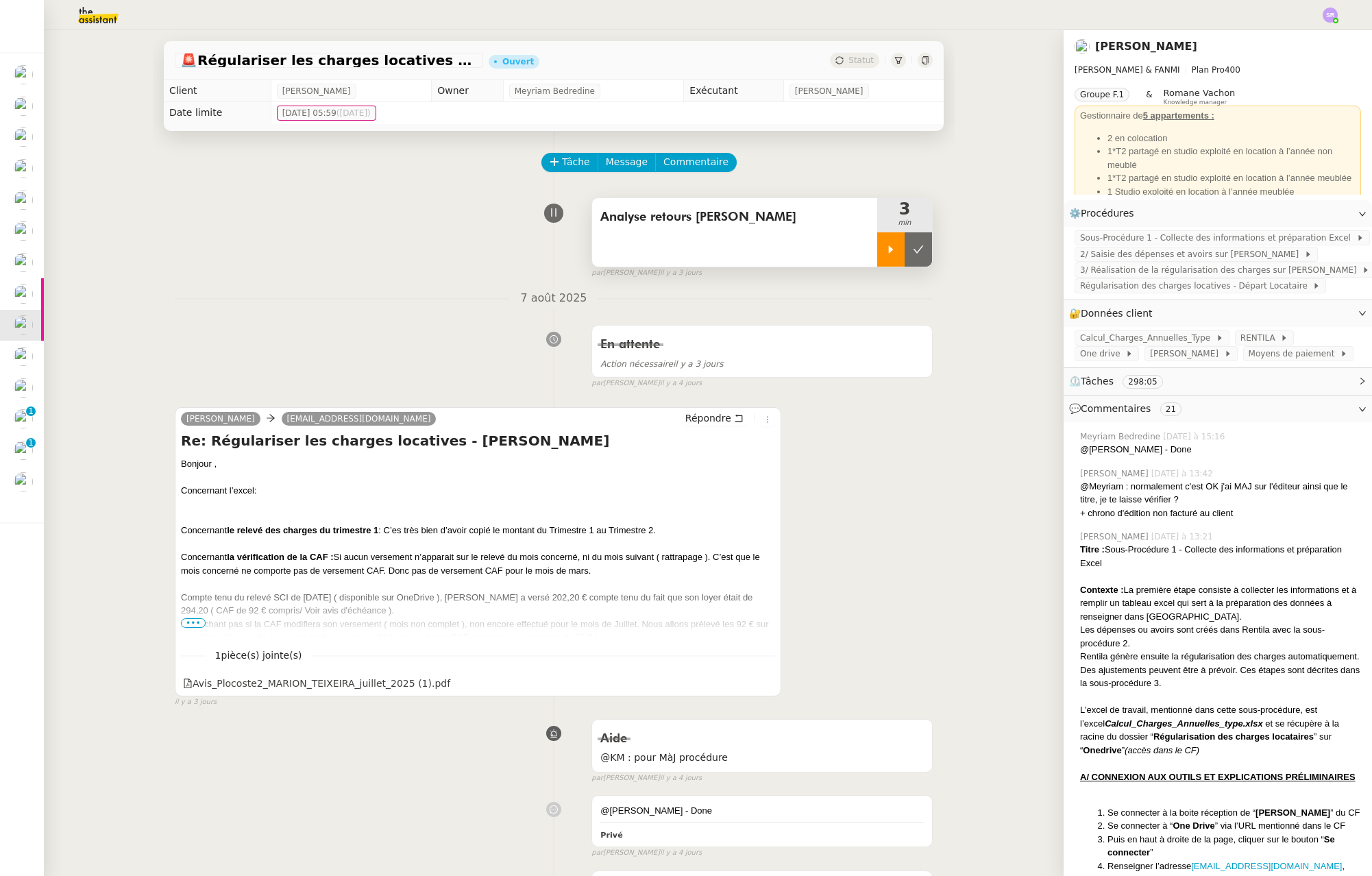
click at [885, 255] on icon at bounding box center [891, 249] width 11 height 11
click at [885, 246] on div at bounding box center [904, 249] width 55 height 35
drag, startPoint x: 900, startPoint y: 243, endPoint x: 714, endPoint y: 198, distance: 191.4
click at [913, 244] on icon at bounding box center [918, 249] width 11 height 11
click at [562, 163] on span "Tâche" at bounding box center [576, 162] width 28 height 15
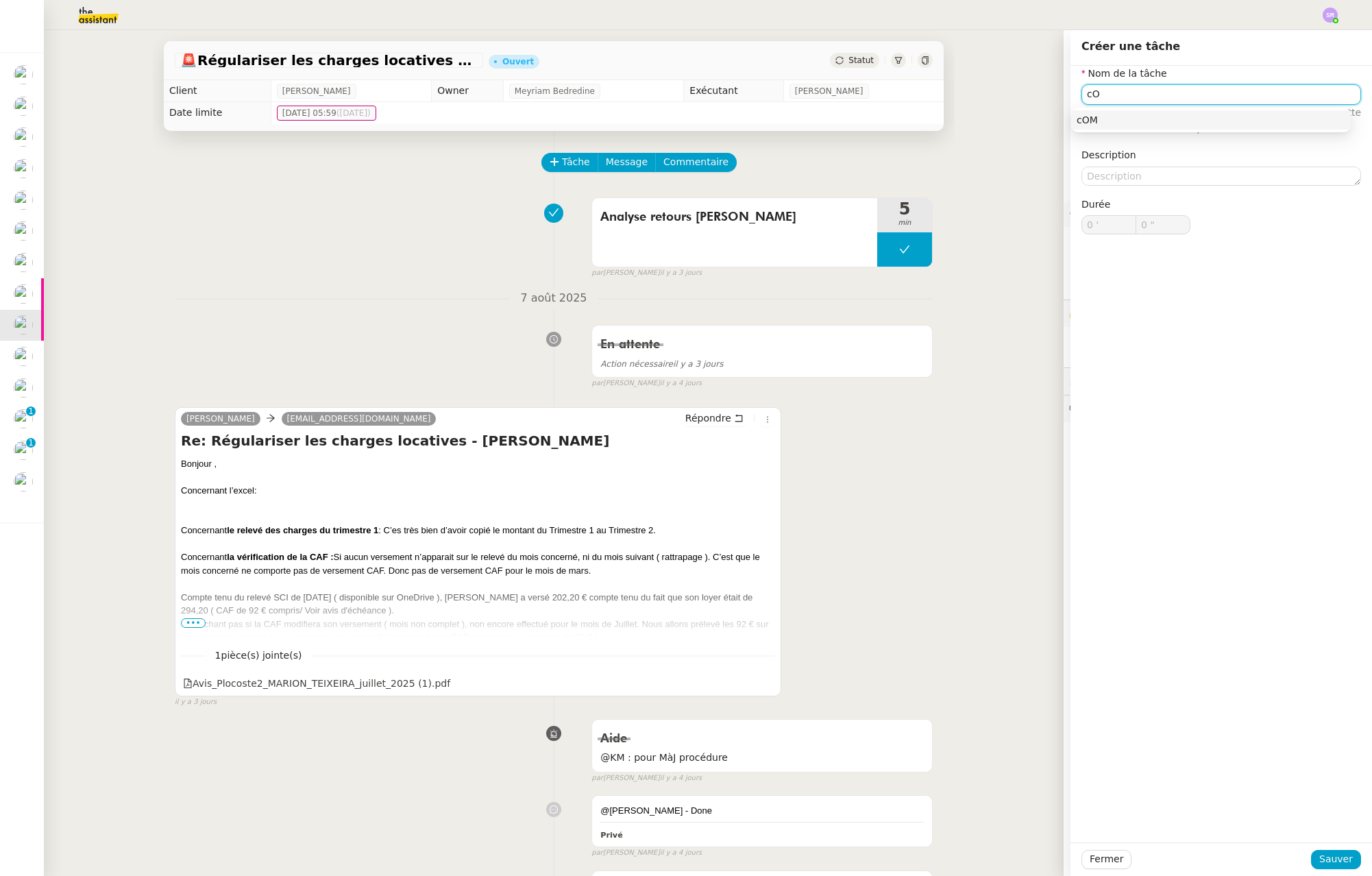
type input "c"
click at [1111, 92] on input "Complétion Excel" at bounding box center [1221, 95] width 280 height 20
click at [1111, 95] on input "Complétion Excel" at bounding box center [1221, 95] width 280 height 20
click at [1188, 117] on div "Complétion Excel" at bounding box center [1210, 120] width 268 height 12
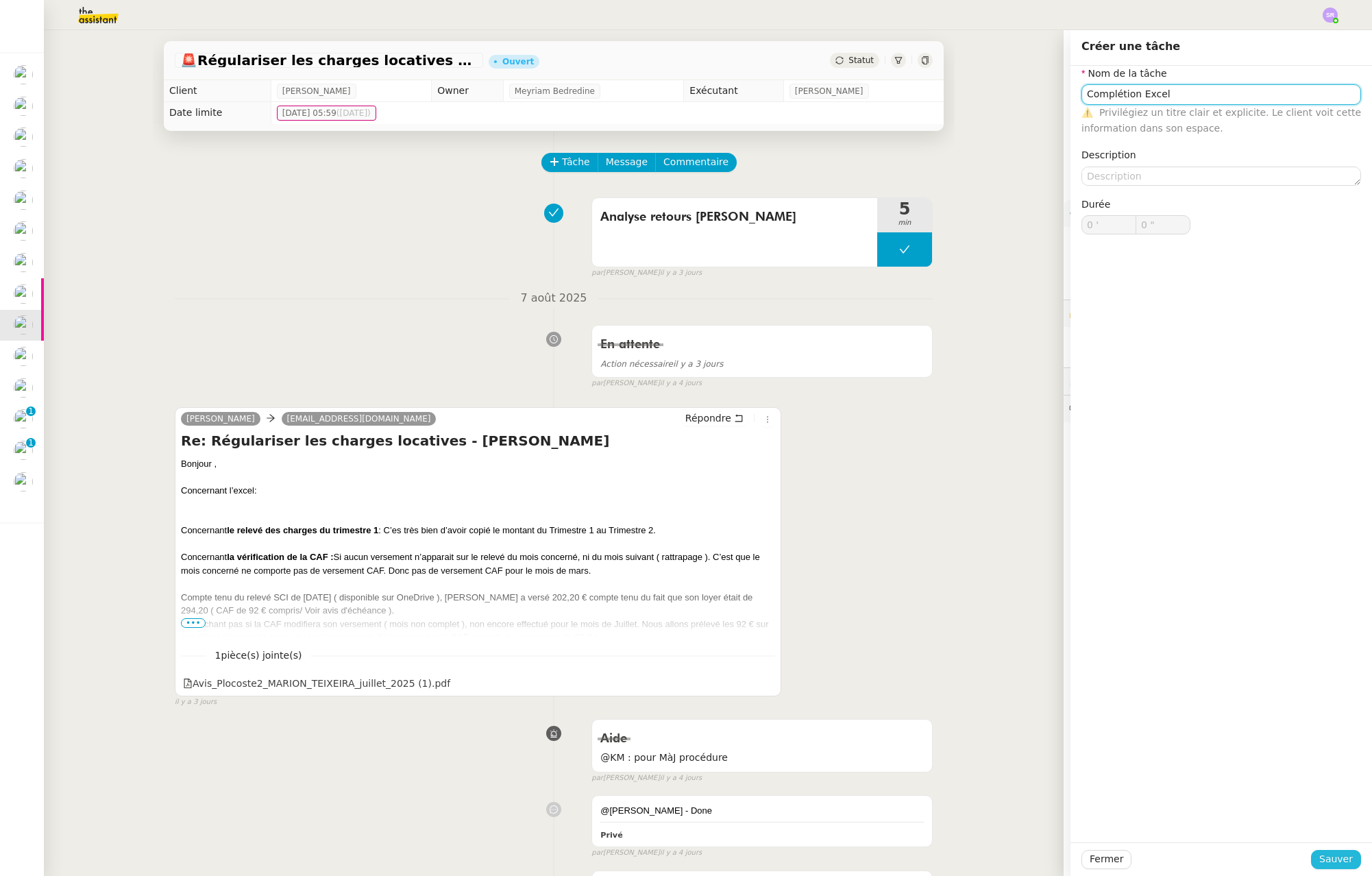
type input "Complétion Excel"
click at [1335, 860] on span "Sauver" at bounding box center [1337, 859] width 34 height 15
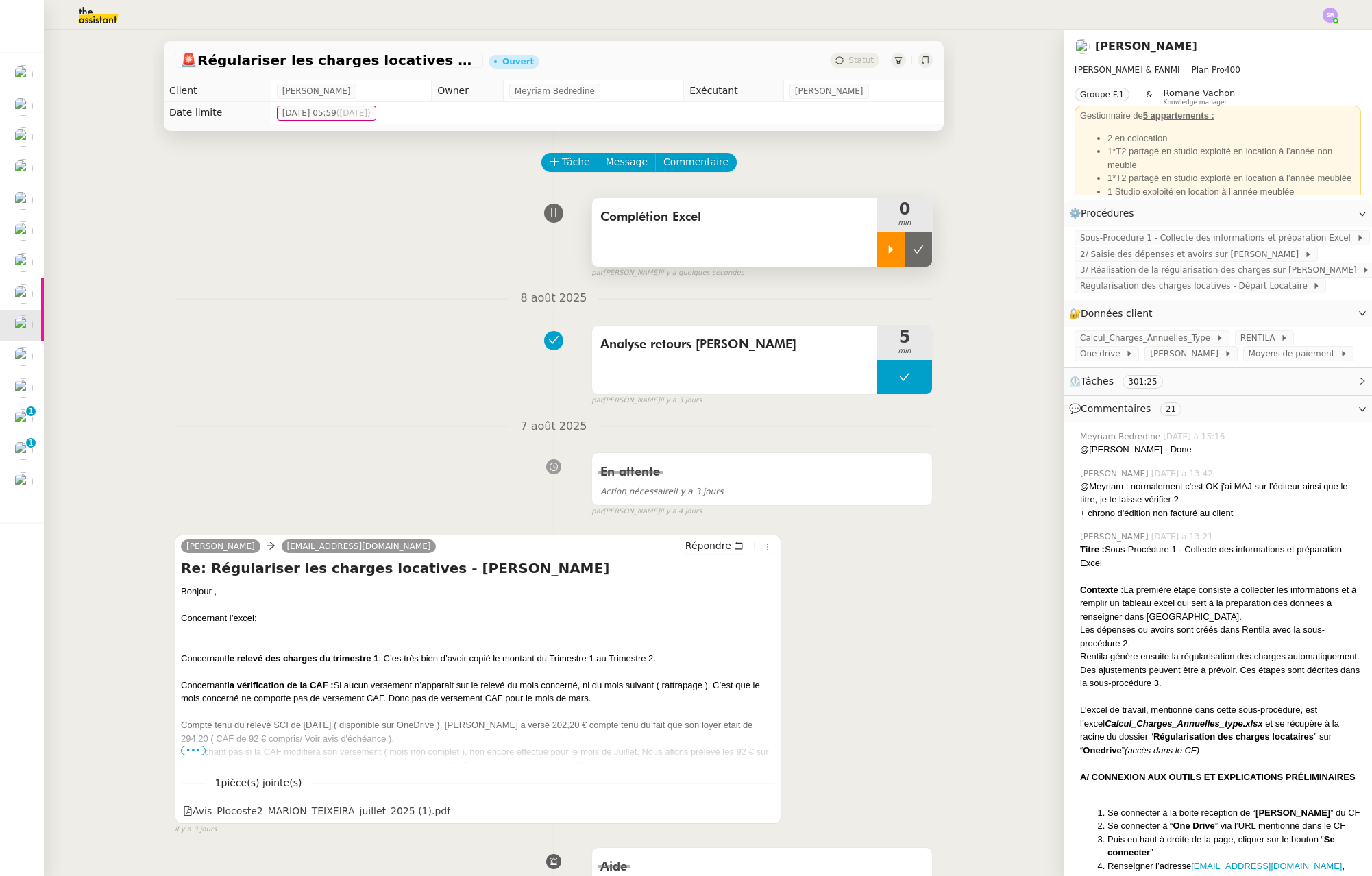
click at [889, 251] on icon at bounding box center [891, 249] width 5 height 8
click at [899, 250] on div at bounding box center [904, 249] width 55 height 35
click at [914, 249] on icon at bounding box center [918, 249] width 10 height 8
click at [192, 750] on span "•••" at bounding box center [193, 751] width 25 height 9
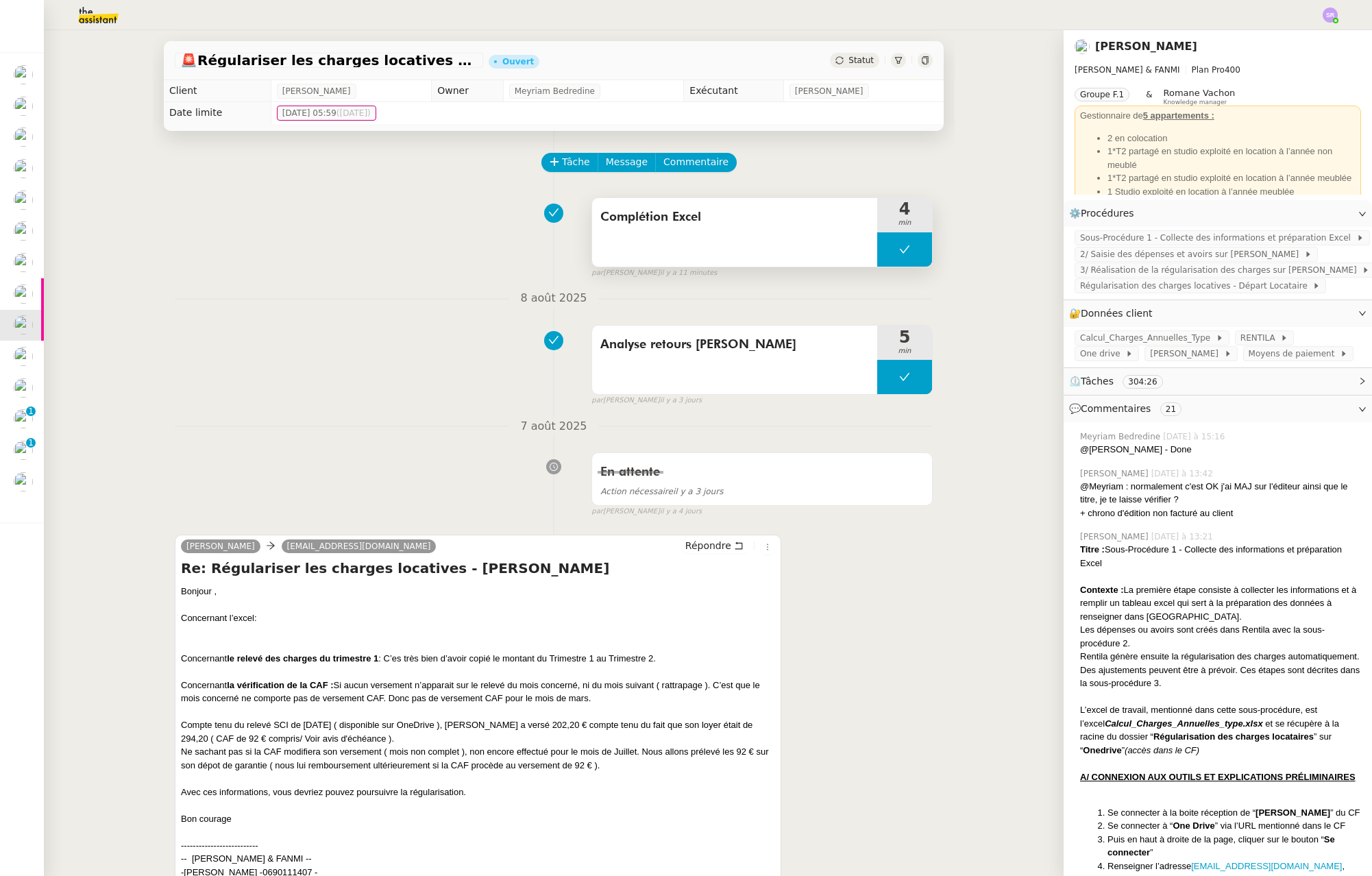
click at [877, 255] on button at bounding box center [904, 249] width 55 height 35
click at [877, 255] on div at bounding box center [891, 249] width 28 height 35
click at [761, 245] on div "Complétion Excel" at bounding box center [734, 232] width 285 height 68
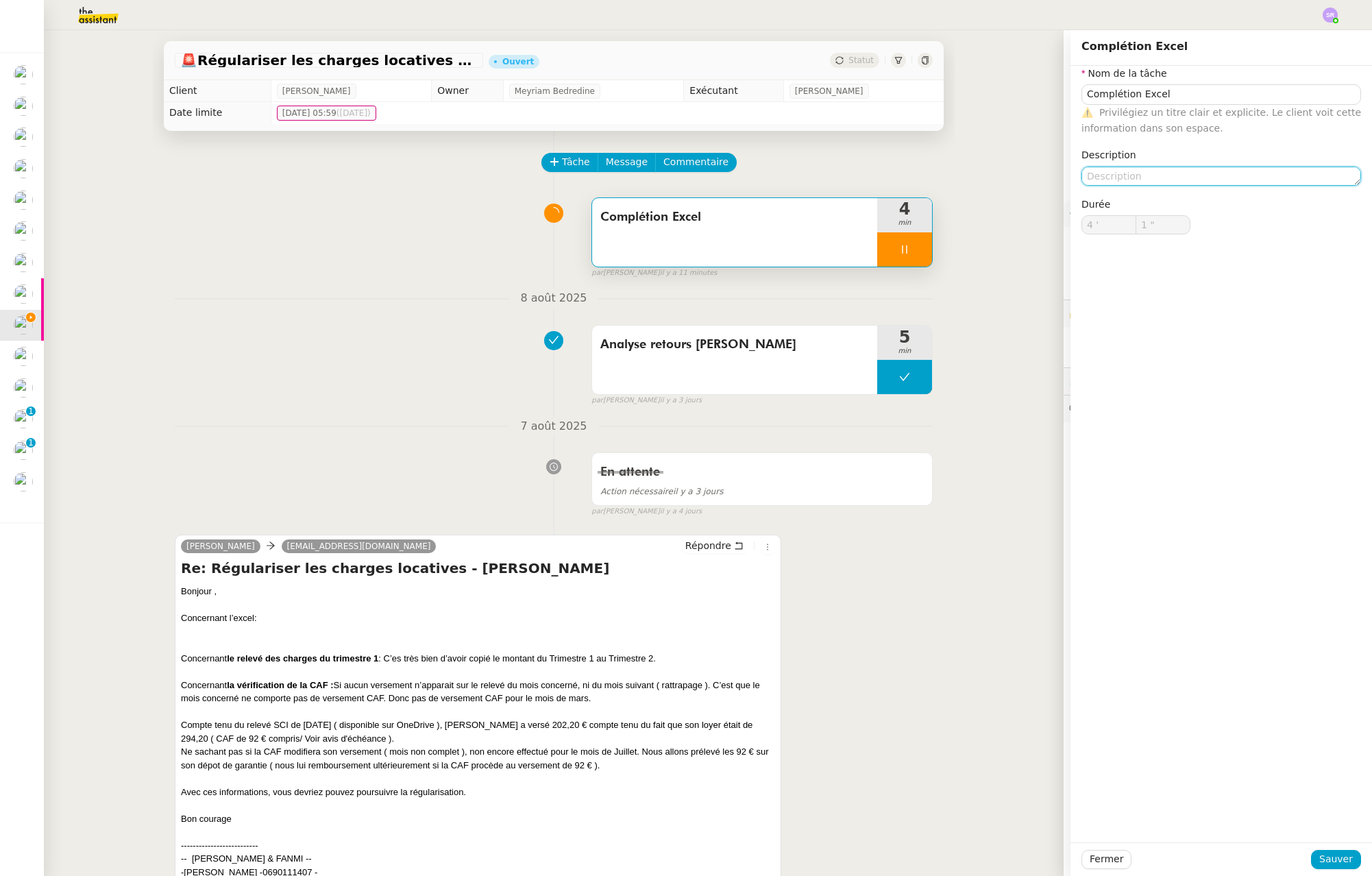
click at [1223, 175] on textarea at bounding box center [1221, 176] width 280 height 19
click at [1208, 173] on textarea at bounding box center [1221, 176] width 280 height 19
type input "5 ""
type textarea "+dép"
type input "6 ""
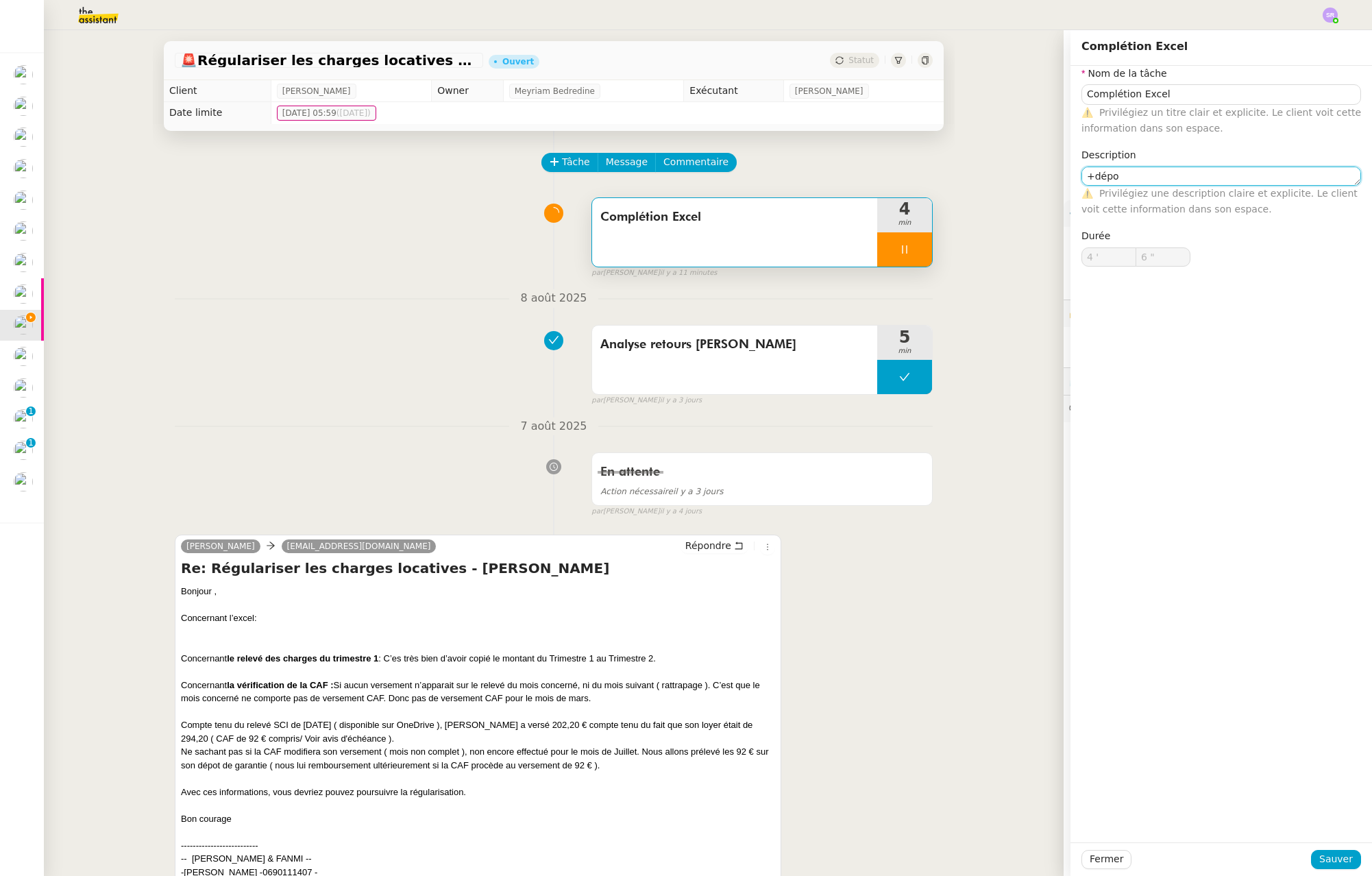
type textarea "+dépot"
type input "7 ""
type textarea "+dépot"
click at [1344, 854] on button "Sauver" at bounding box center [1336, 859] width 50 height 19
type input "8 ""
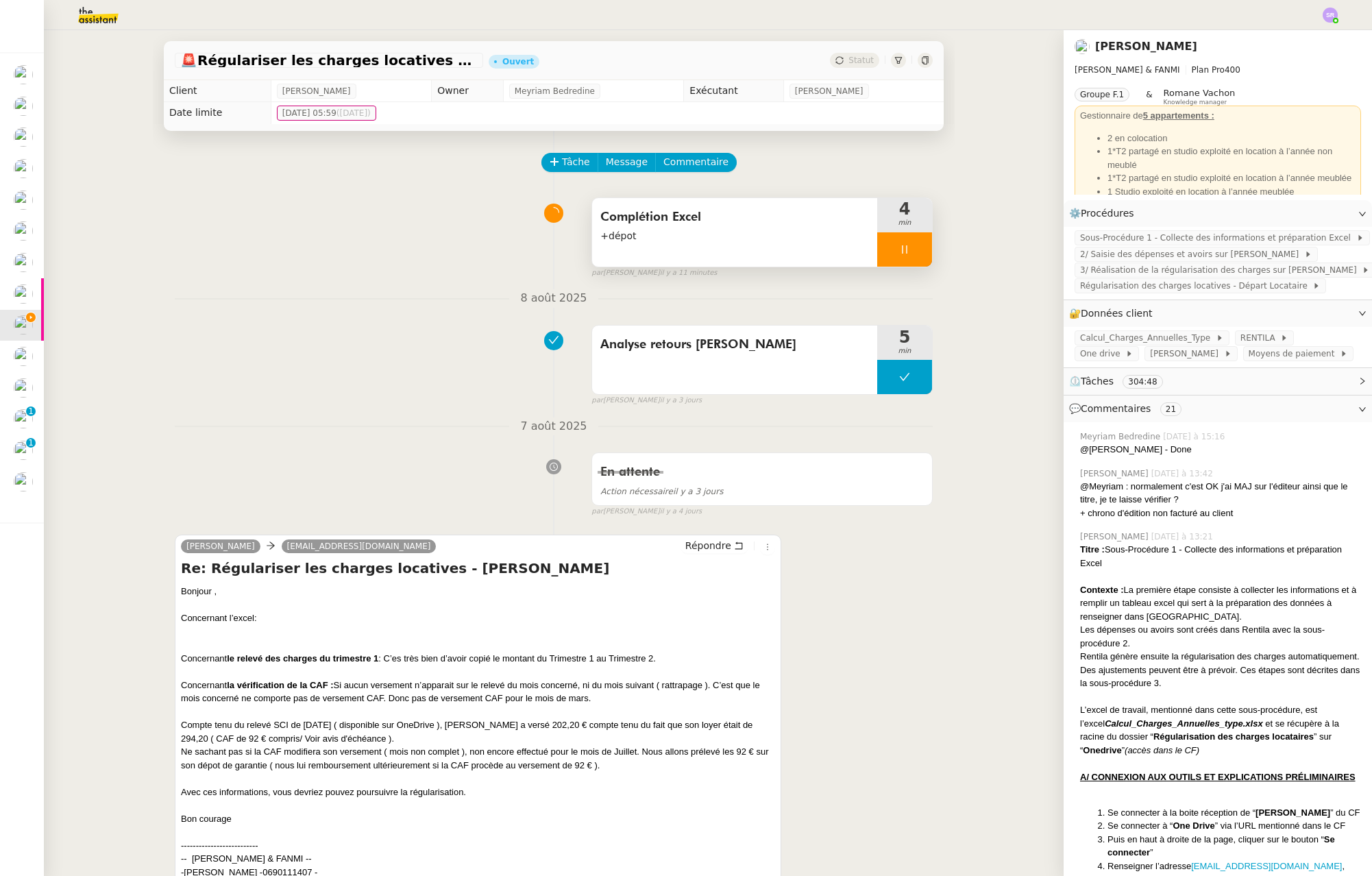
click at [899, 251] on icon at bounding box center [904, 249] width 11 height 11
click at [889, 251] on icon at bounding box center [891, 249] width 5 height 8
click at [899, 251] on icon at bounding box center [904, 249] width 11 height 11
click at [913, 246] on icon at bounding box center [918, 249] width 11 height 11
click at [550, 162] on icon at bounding box center [554, 162] width 9 height 9
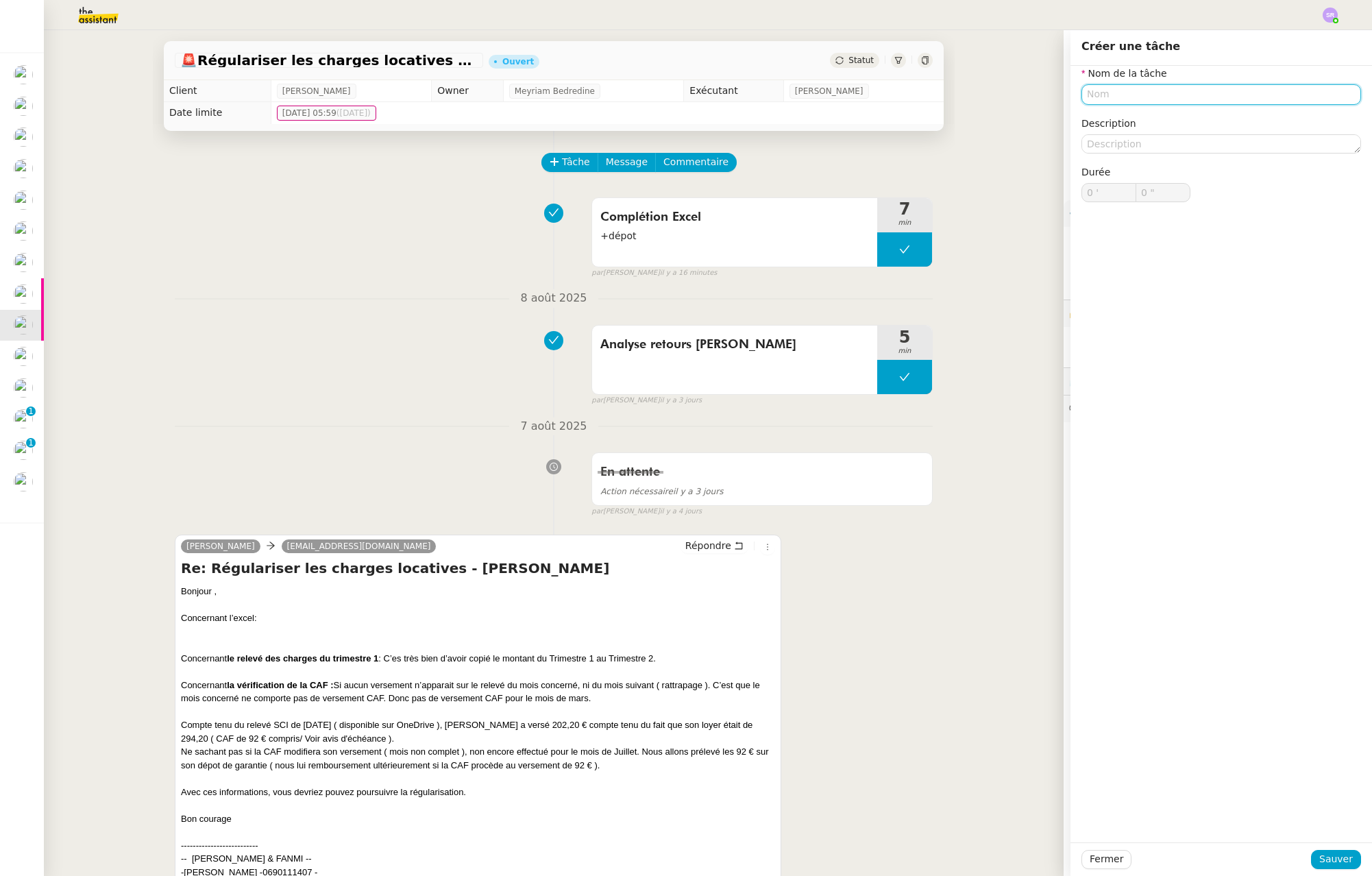
click at [1197, 97] on input "text" at bounding box center [1221, 95] width 280 height 20
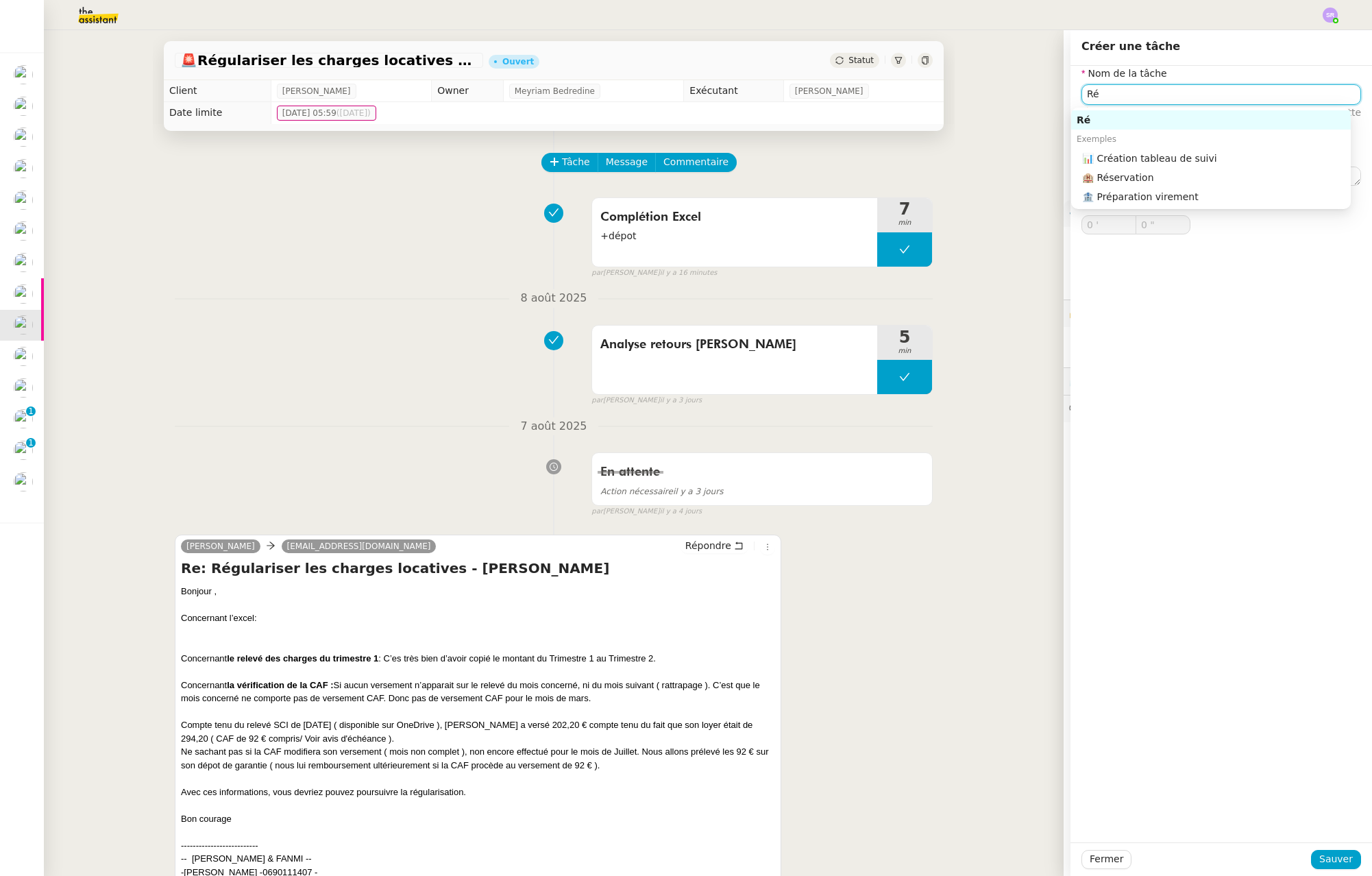
type input "R"
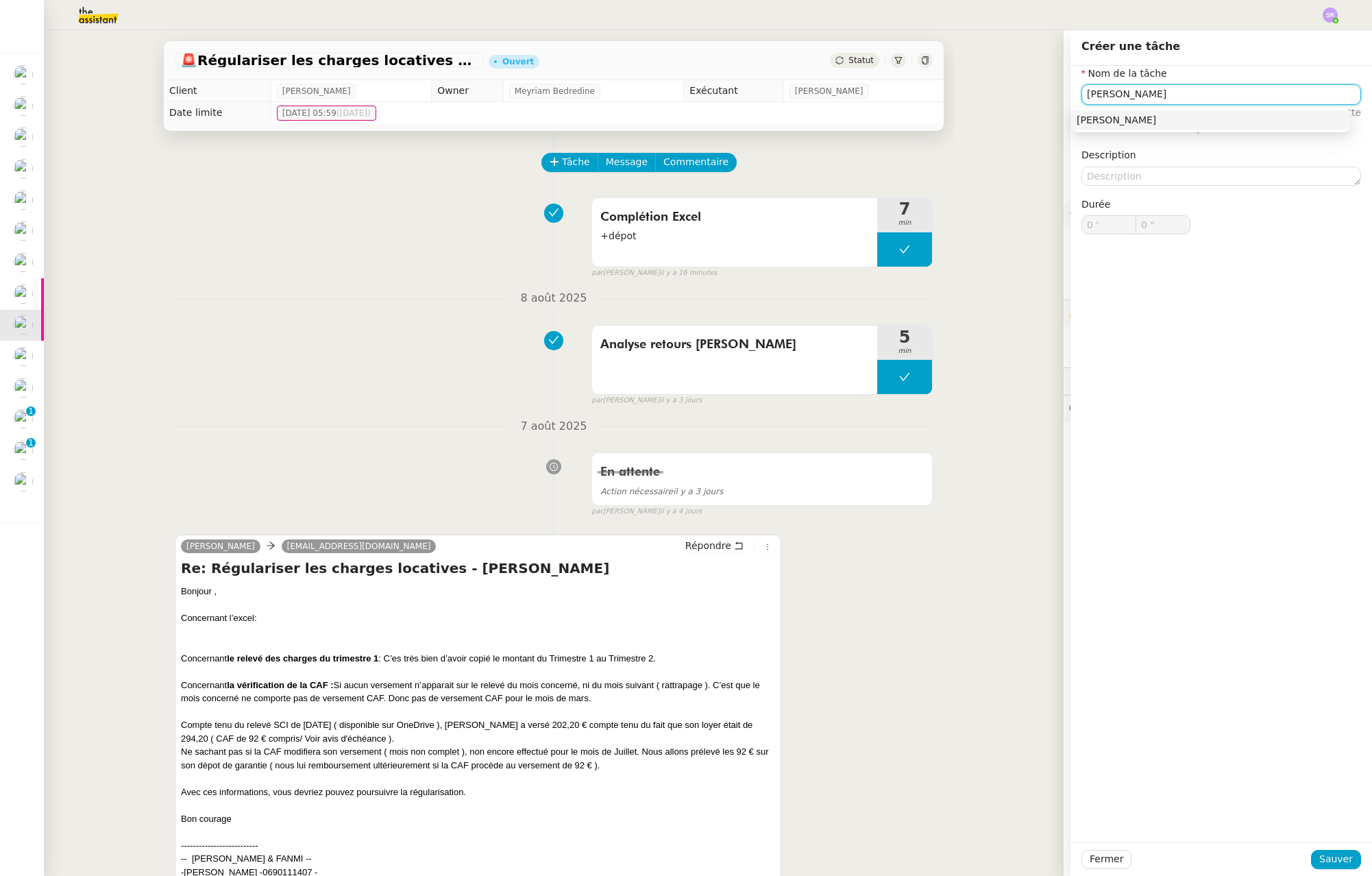
click at [1187, 120] on div "[PERSON_NAME]" at bounding box center [1210, 120] width 268 height 12
type input "[PERSON_NAME]"
click at [1322, 856] on span "Sauver" at bounding box center [1337, 859] width 34 height 15
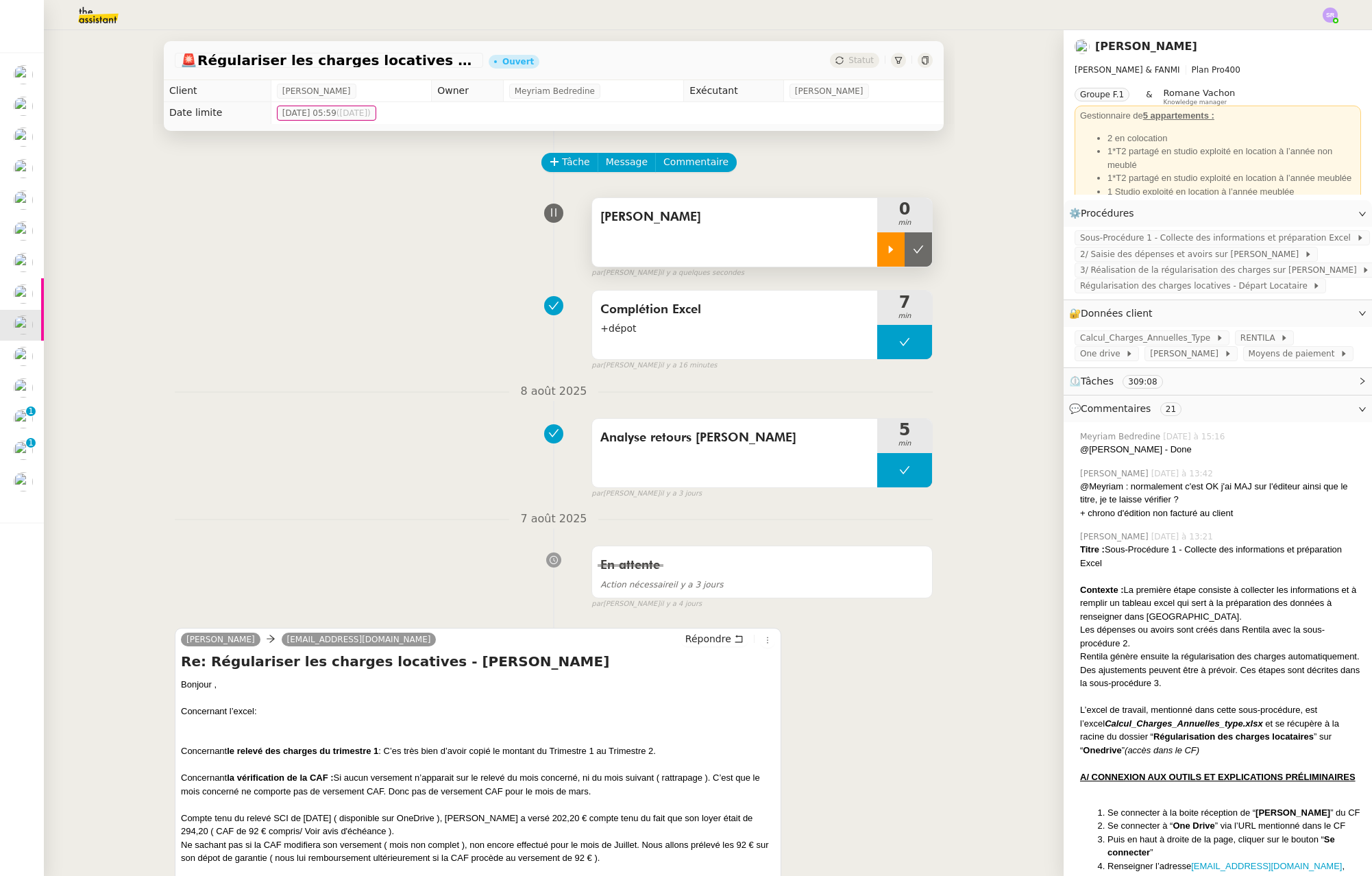
click at [889, 248] on icon at bounding box center [891, 249] width 5 height 8
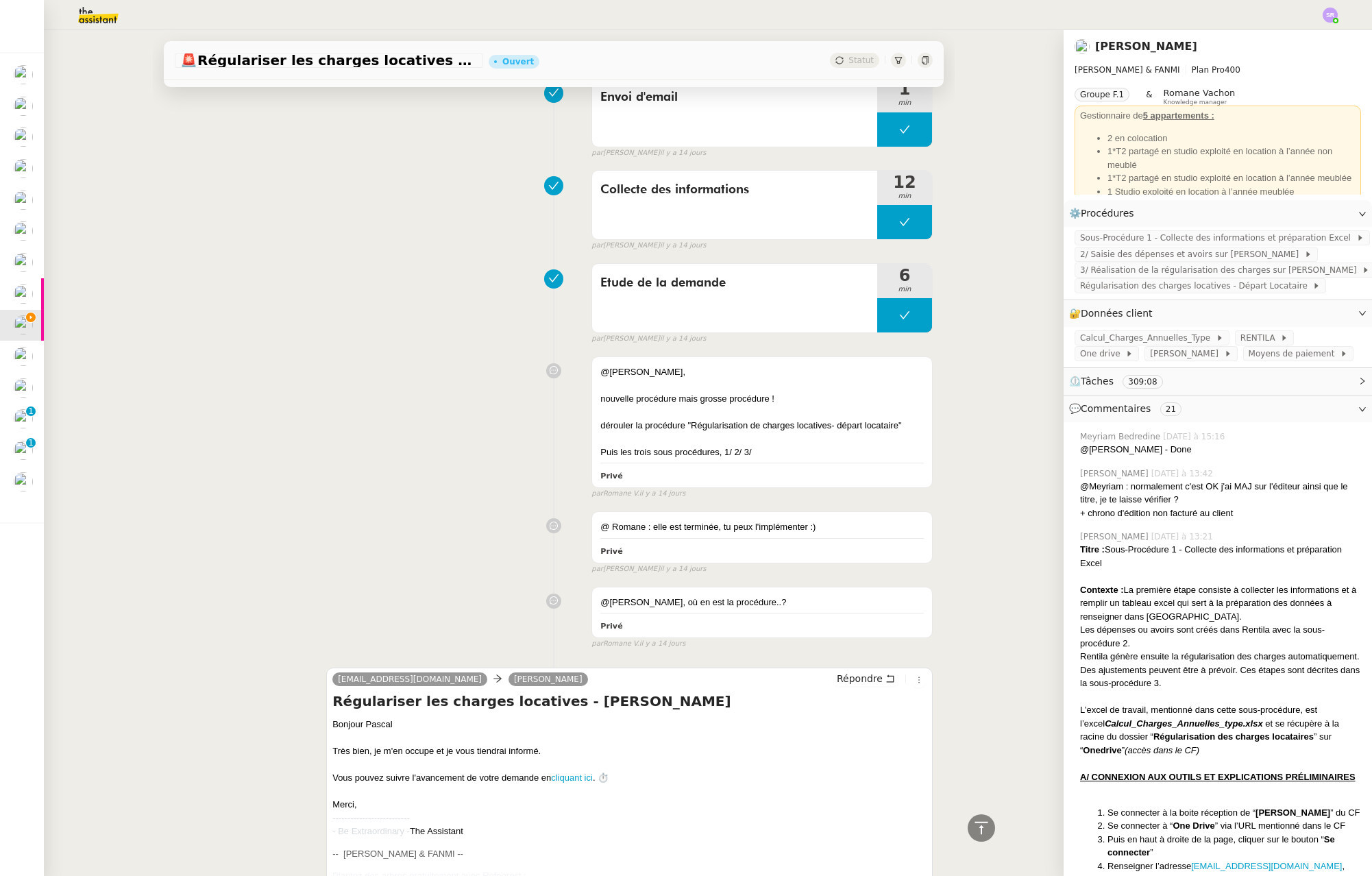
scroll to position [16289, 0]
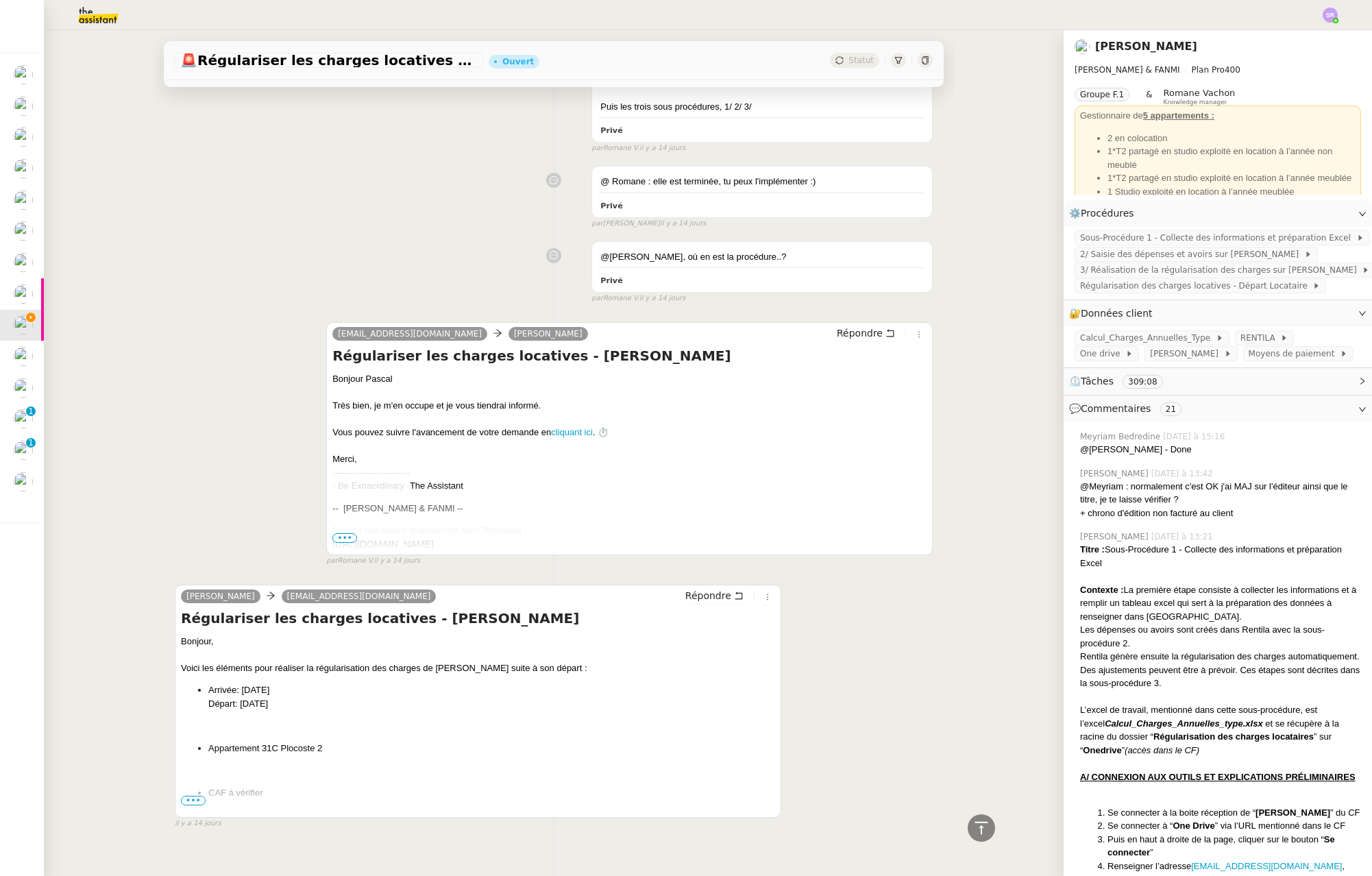
click at [181, 796] on span "•••" at bounding box center [193, 801] width 25 height 9
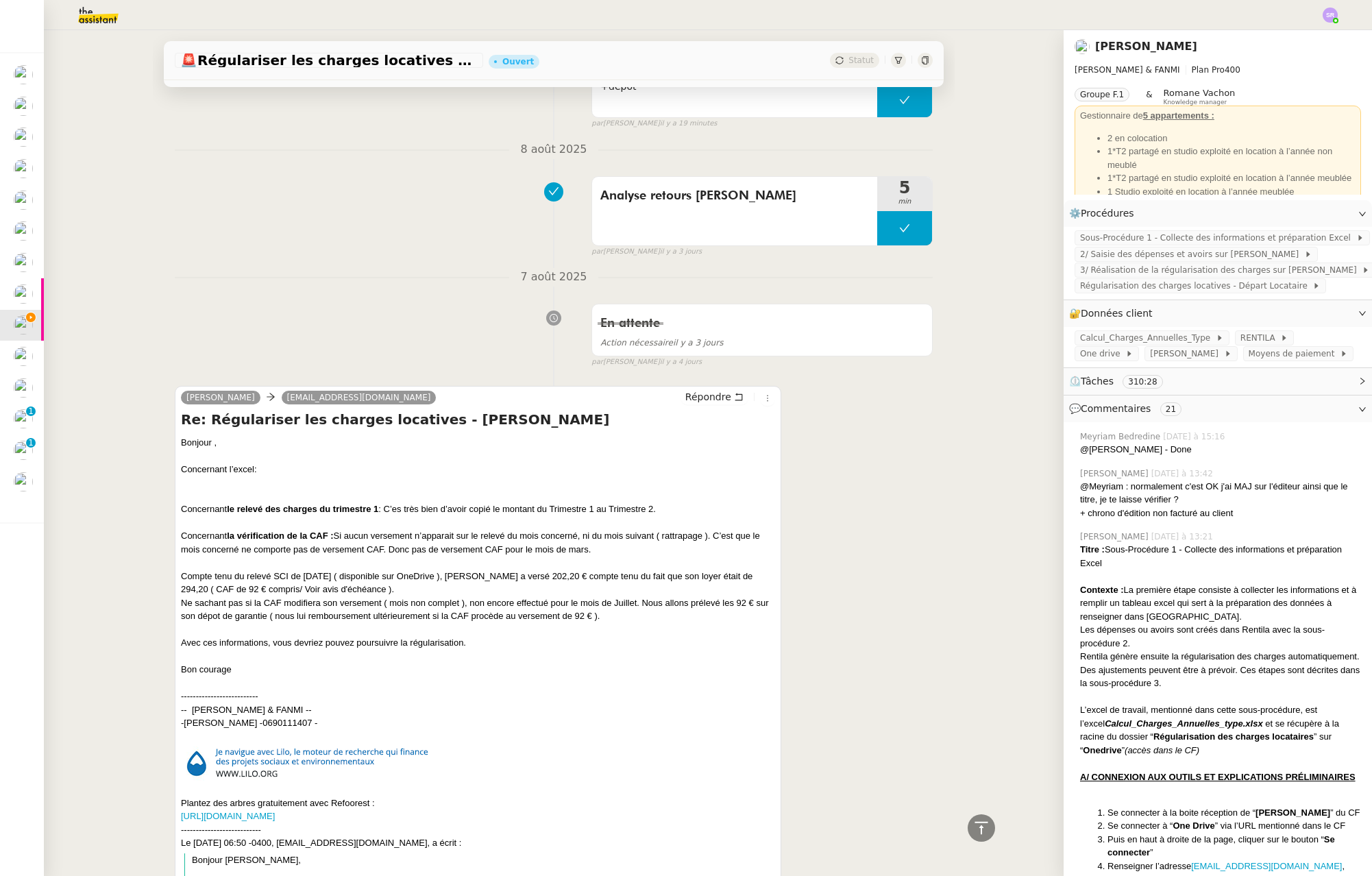
scroll to position [0, 0]
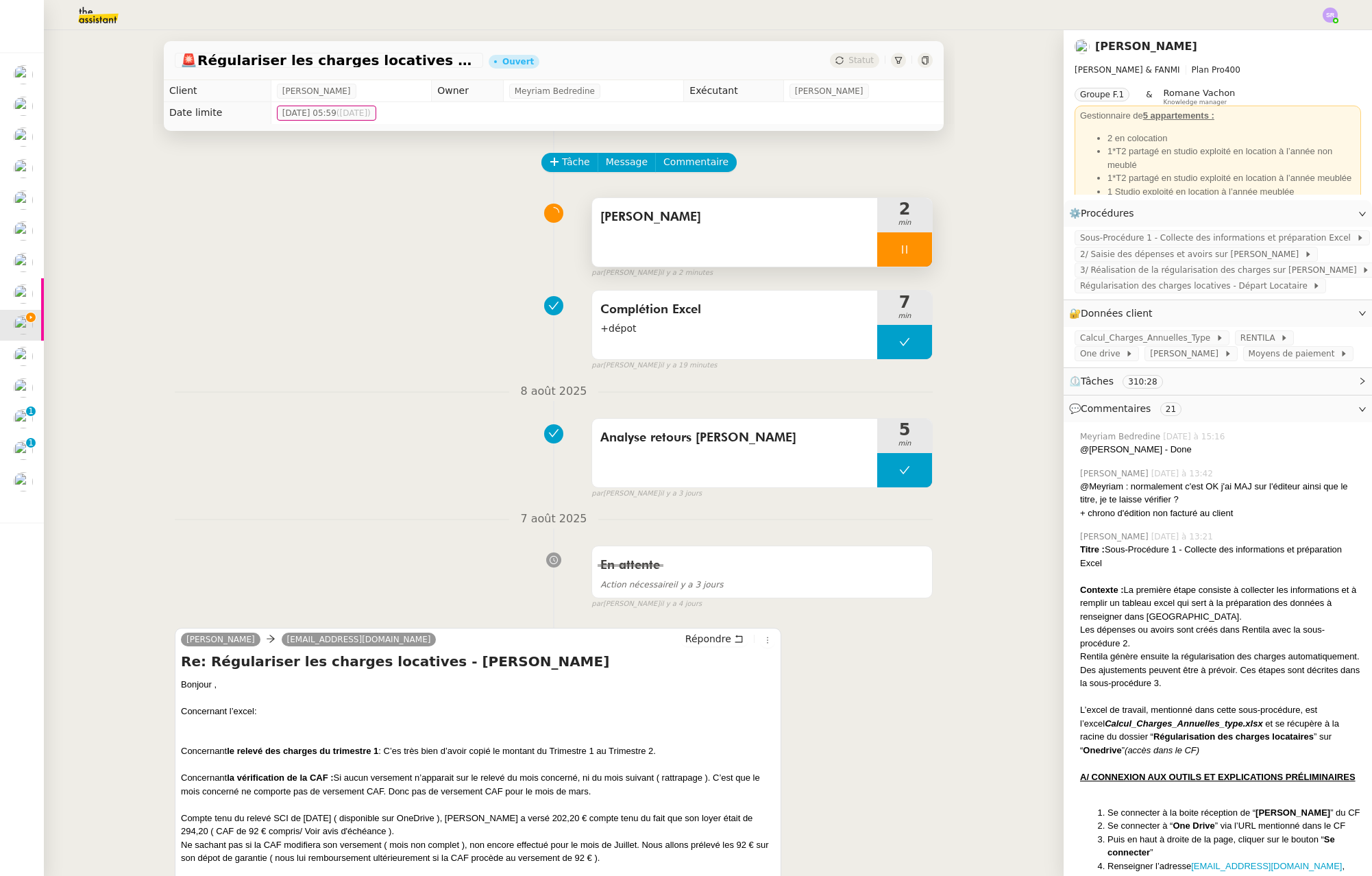
drag, startPoint x: 909, startPoint y: 248, endPoint x: 858, endPoint y: 223, distance: 56.8
click at [909, 248] on div at bounding box center [904, 249] width 55 height 35
click at [885, 252] on icon at bounding box center [891, 249] width 11 height 11
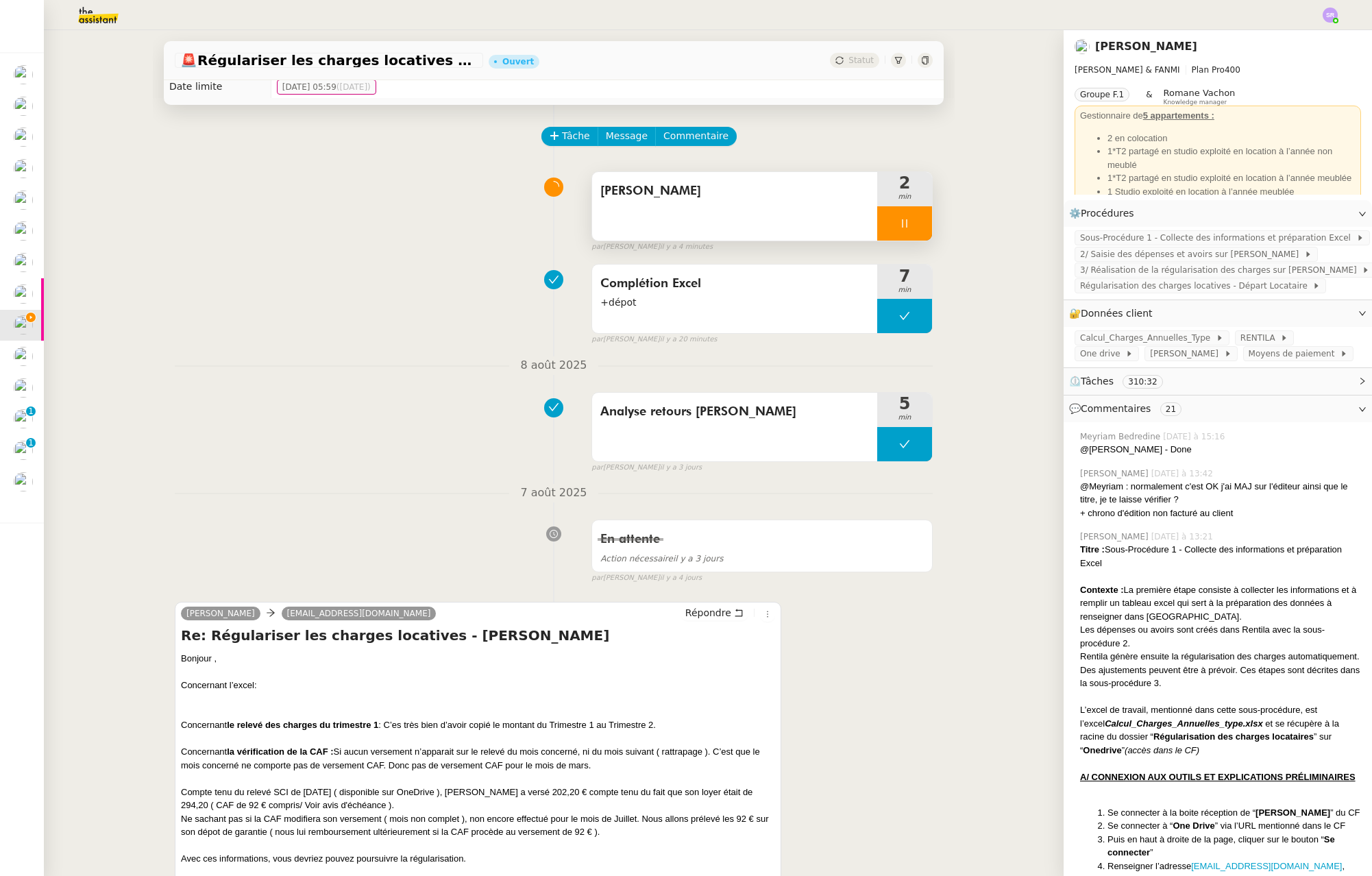
scroll to position [17, 0]
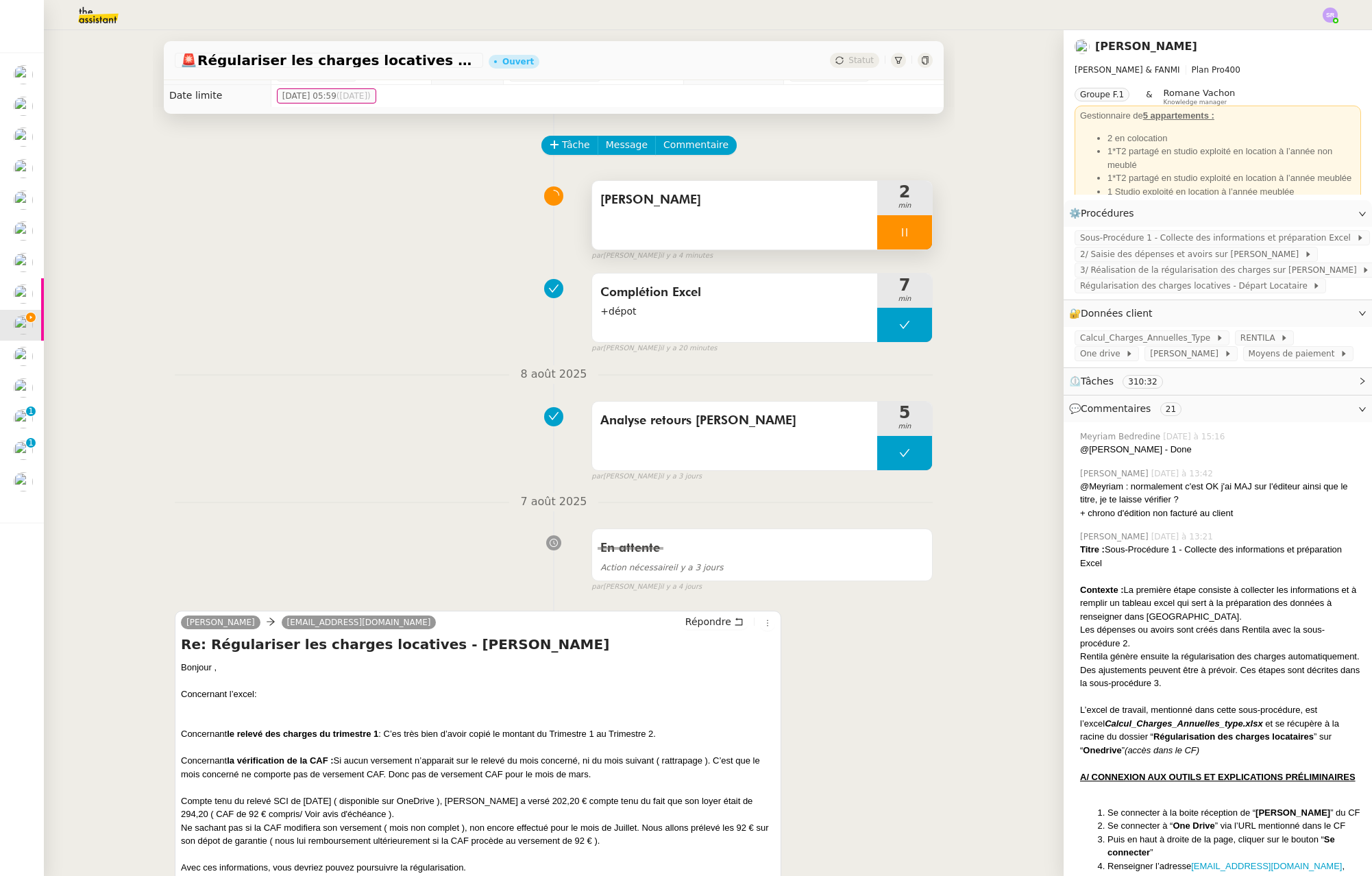
click at [862, 230] on div "[PERSON_NAME]" at bounding box center [734, 215] width 285 height 68
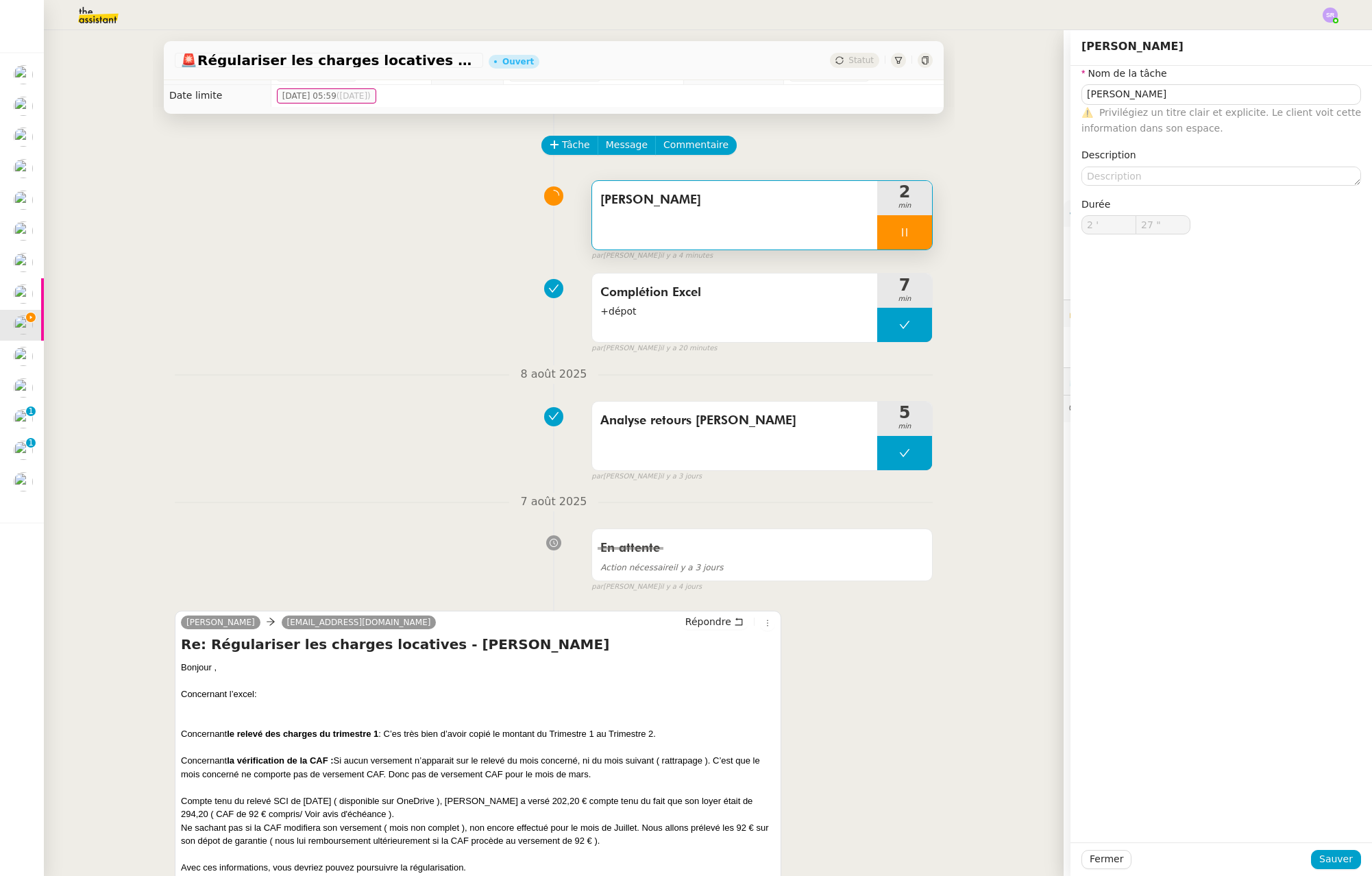
click at [880, 231] on div at bounding box center [904, 232] width 55 height 35
type input "[PERSON_NAME]"
type input "2 '"
type input "26 ""
type input "[PERSON_NAME]"
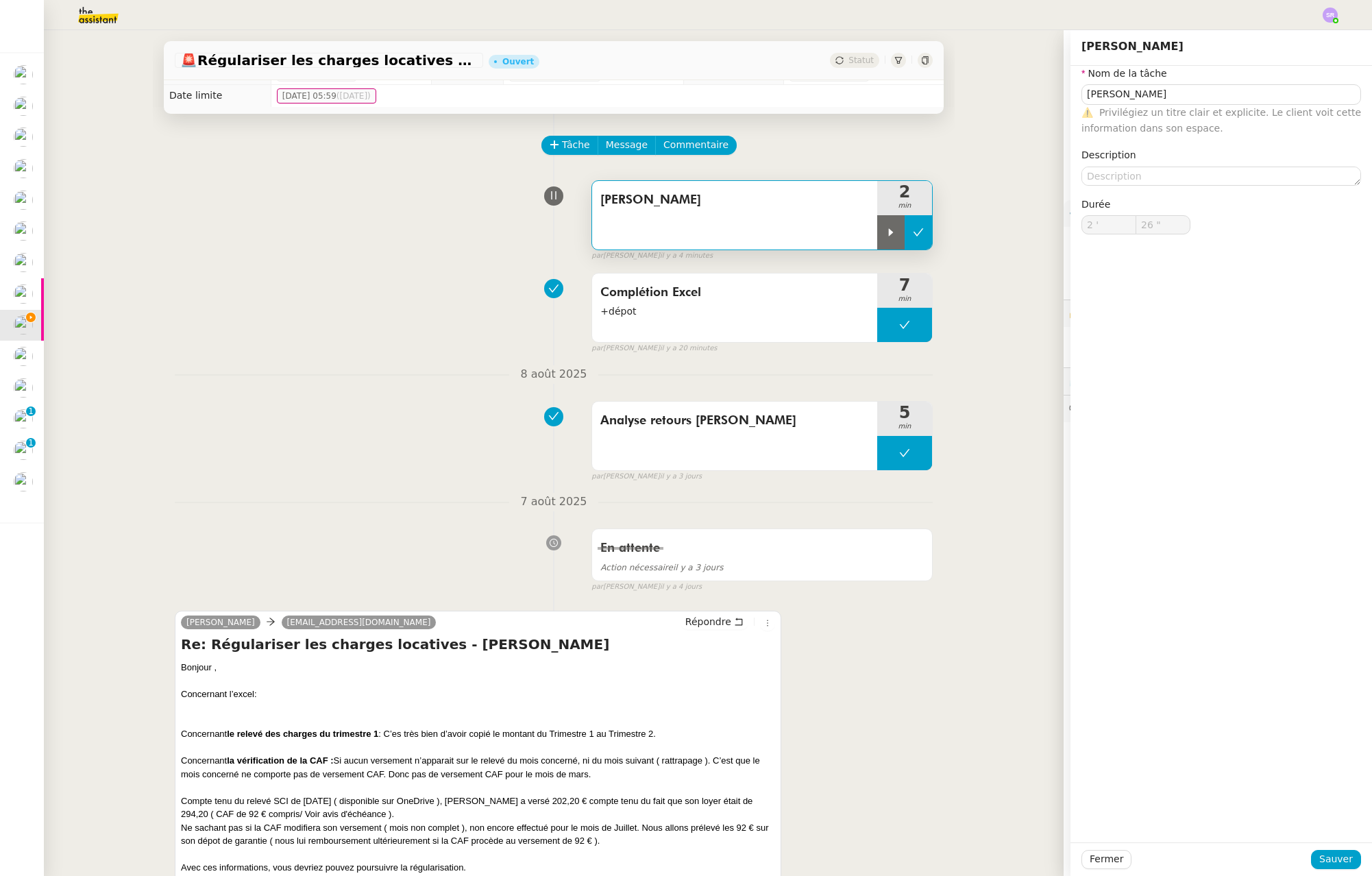
type input "2 '"
type input "26 ""
click at [1102, 863] on span "Fermer" at bounding box center [1107, 859] width 34 height 15
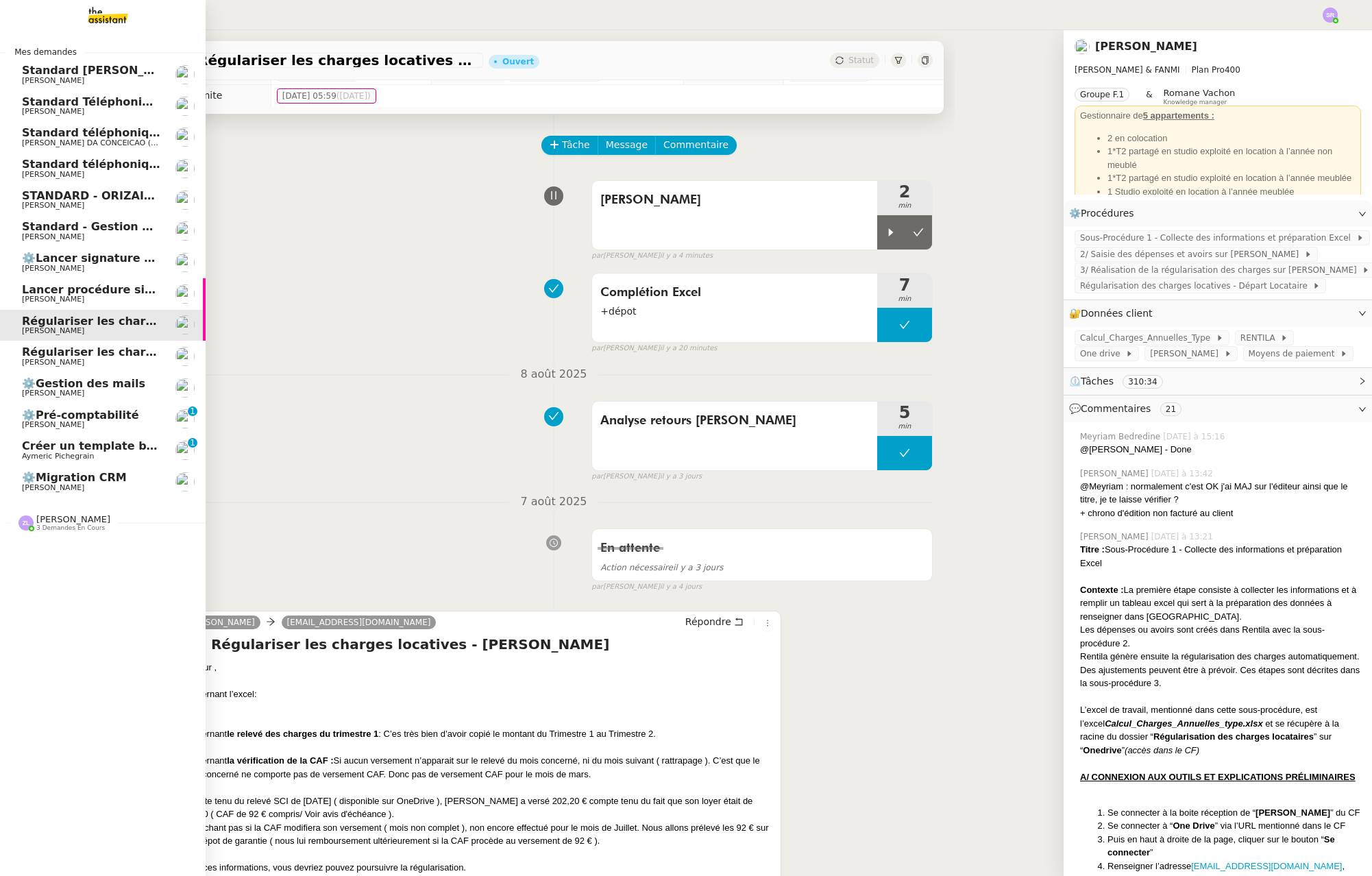
click at [55, 363] on span "[PERSON_NAME]" at bounding box center [53, 362] width 62 height 9
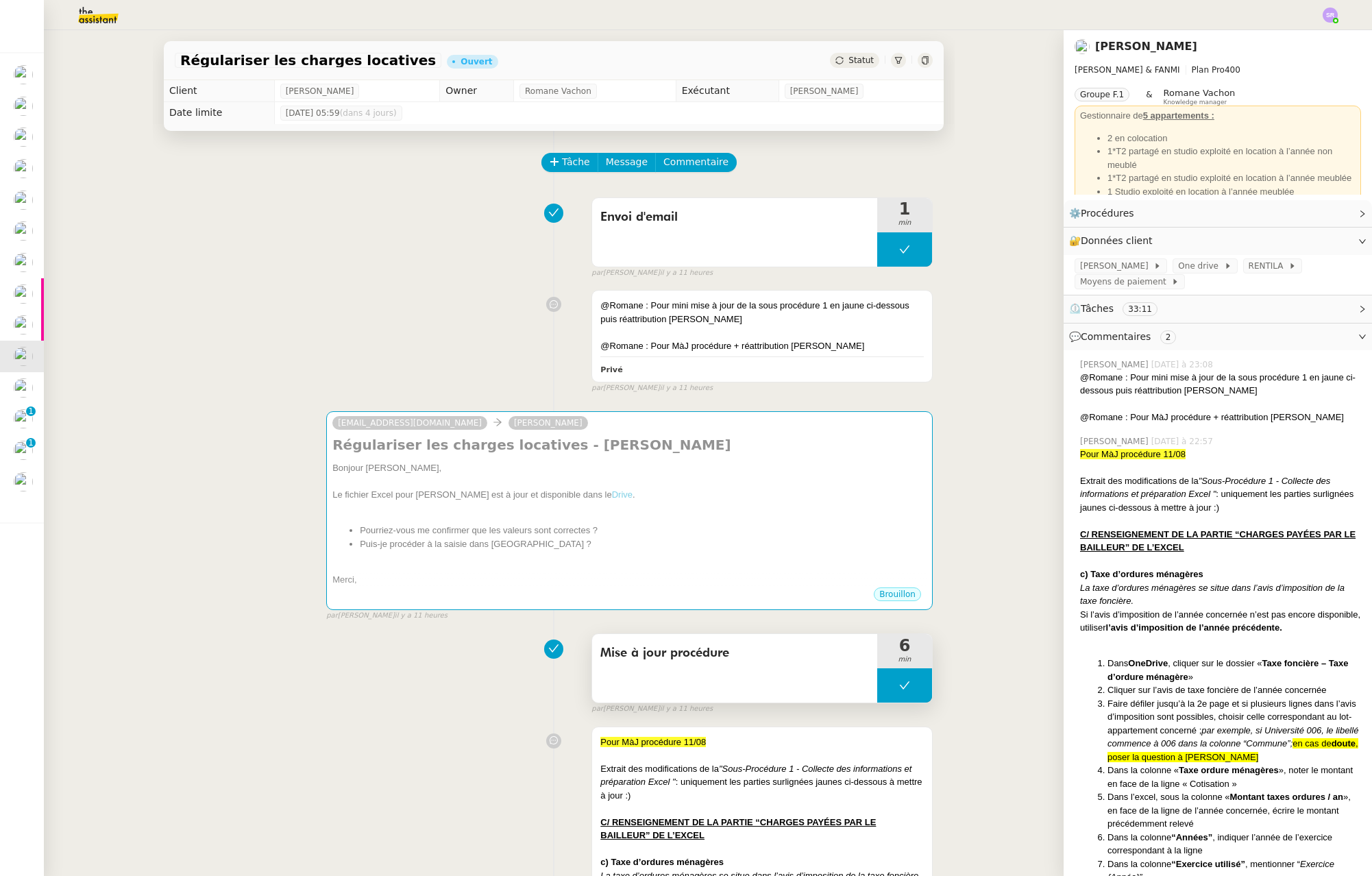
scroll to position [165, 0]
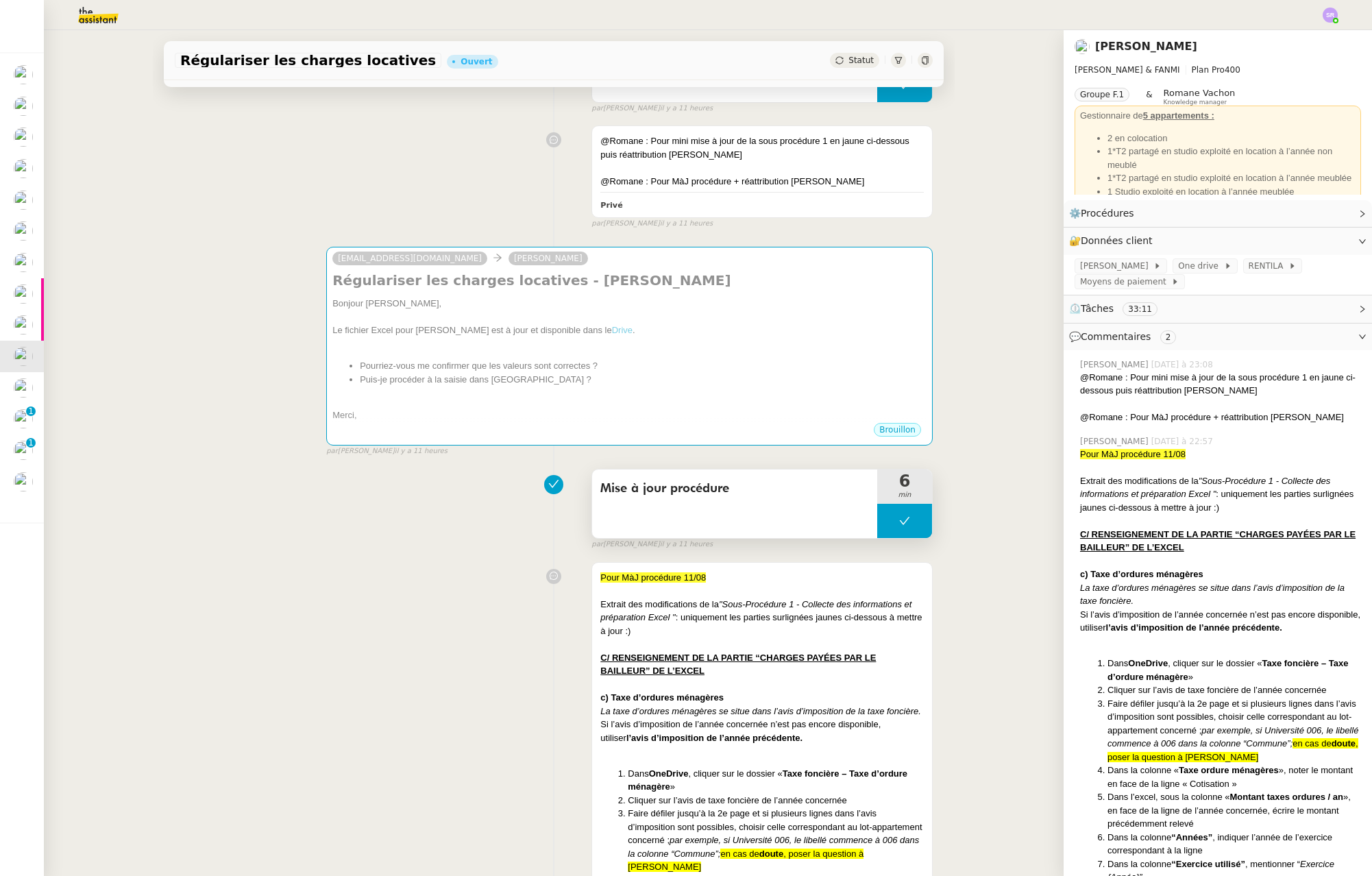
click at [885, 518] on button at bounding box center [904, 521] width 55 height 35
click at [877, 526] on div at bounding box center [891, 521] width 28 height 35
click at [891, 514] on div at bounding box center [904, 521] width 55 height 35
click at [904, 527] on button at bounding box center [918, 521] width 28 height 35
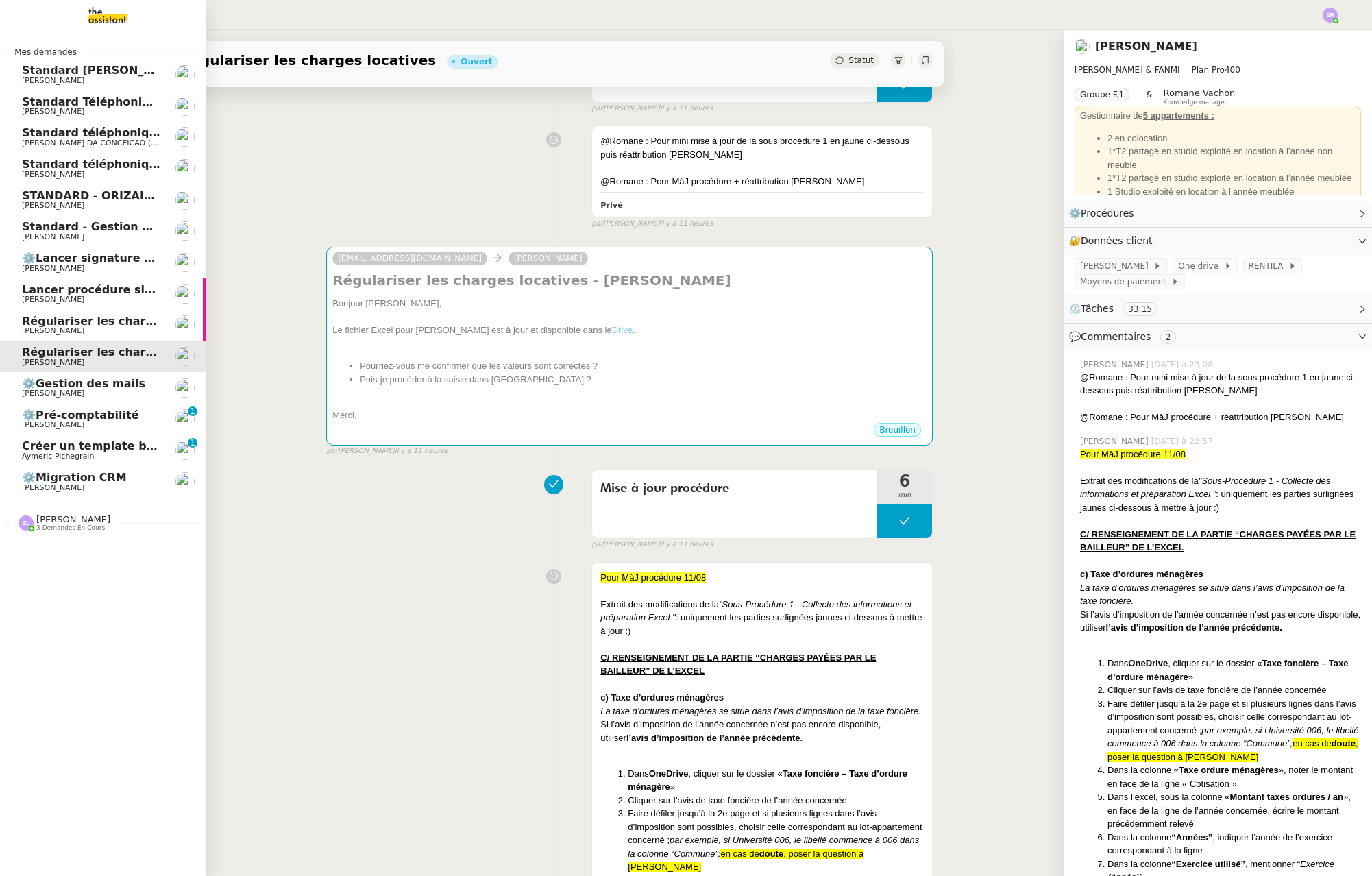
click at [25, 321] on span "Régulariser les charges locatives de [PERSON_NAME]" at bounding box center [187, 321] width 330 height 13
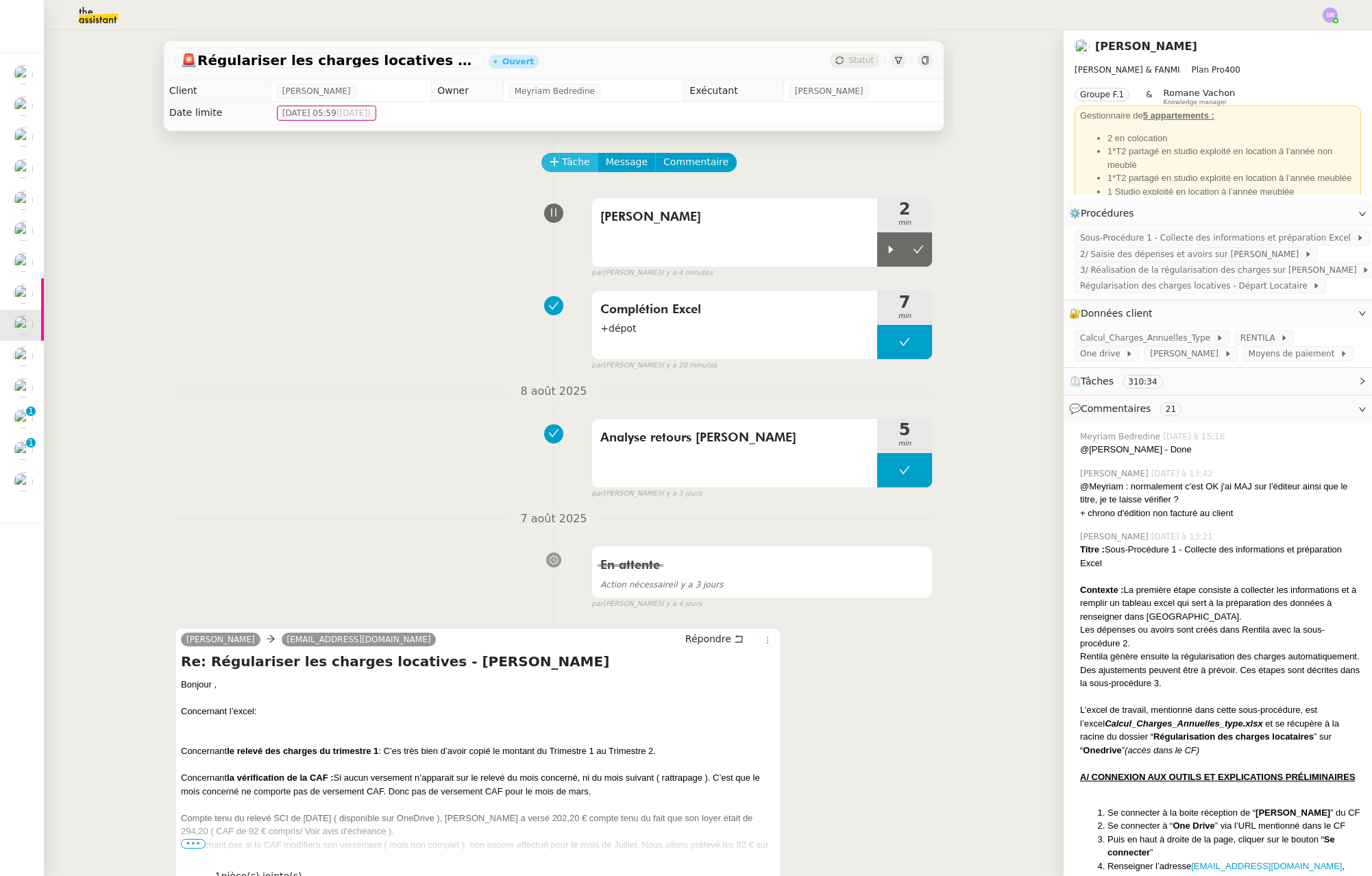
click at [575, 157] on span "Tâche" at bounding box center [576, 162] width 28 height 15
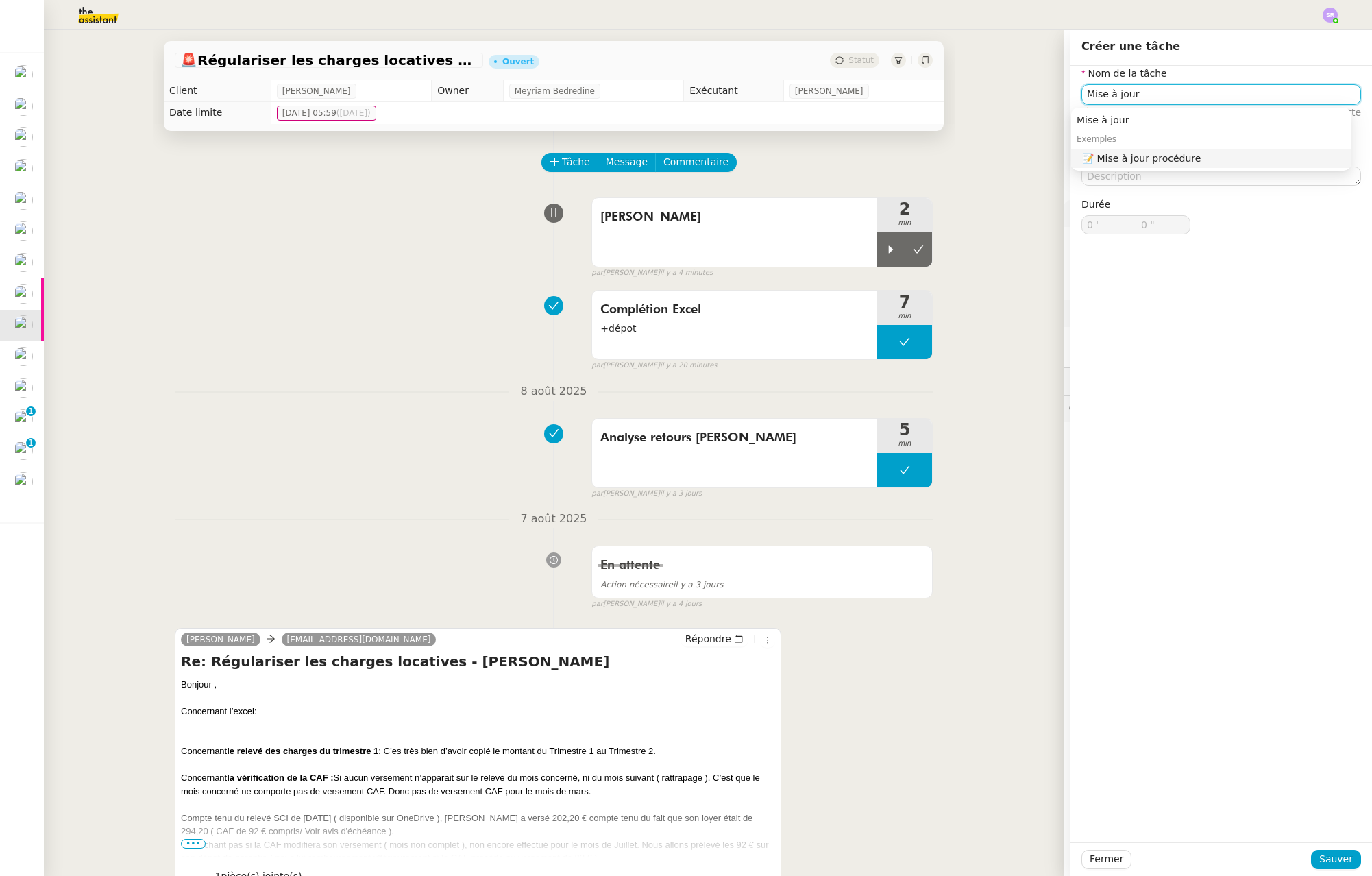
click at [1270, 165] on nz-auto-option "📝 Mise à jour procédure" at bounding box center [1211, 158] width 280 height 19
type input "Mise à jour procédure"
click at [1329, 851] on button "Sauver" at bounding box center [1336, 859] width 50 height 19
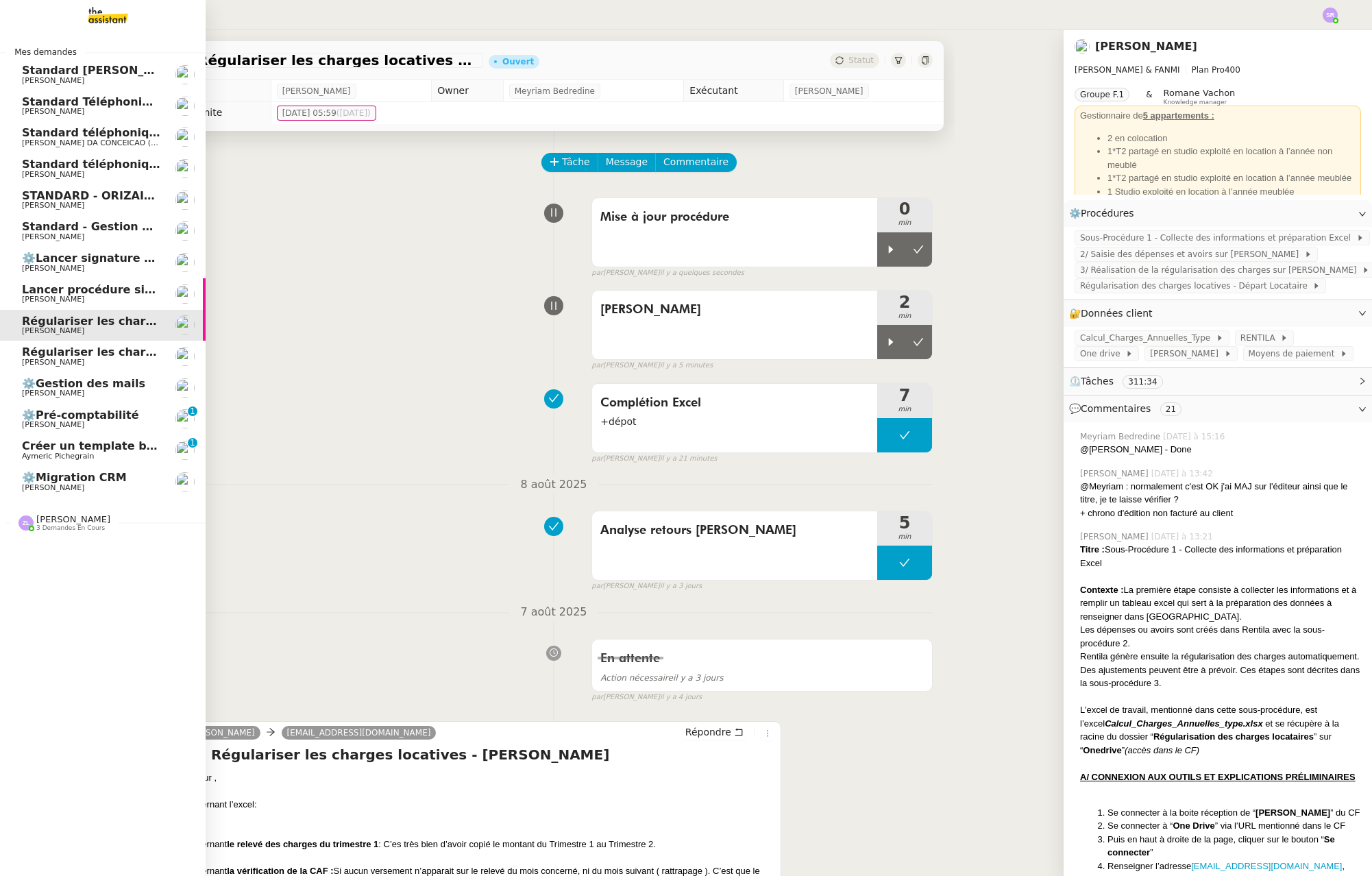
click at [43, 365] on span "[PERSON_NAME]" at bounding box center [53, 362] width 62 height 9
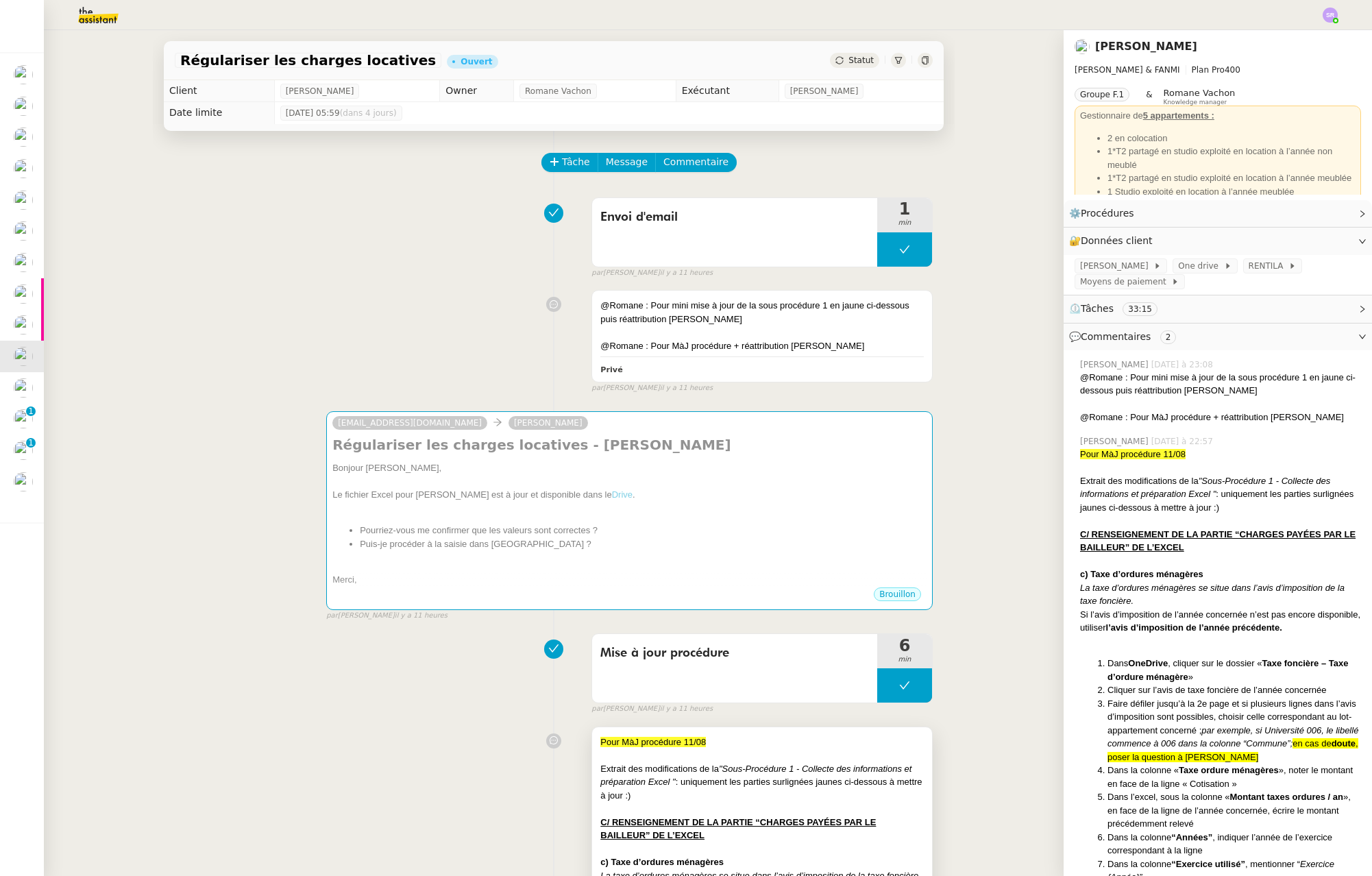
scroll to position [185, 0]
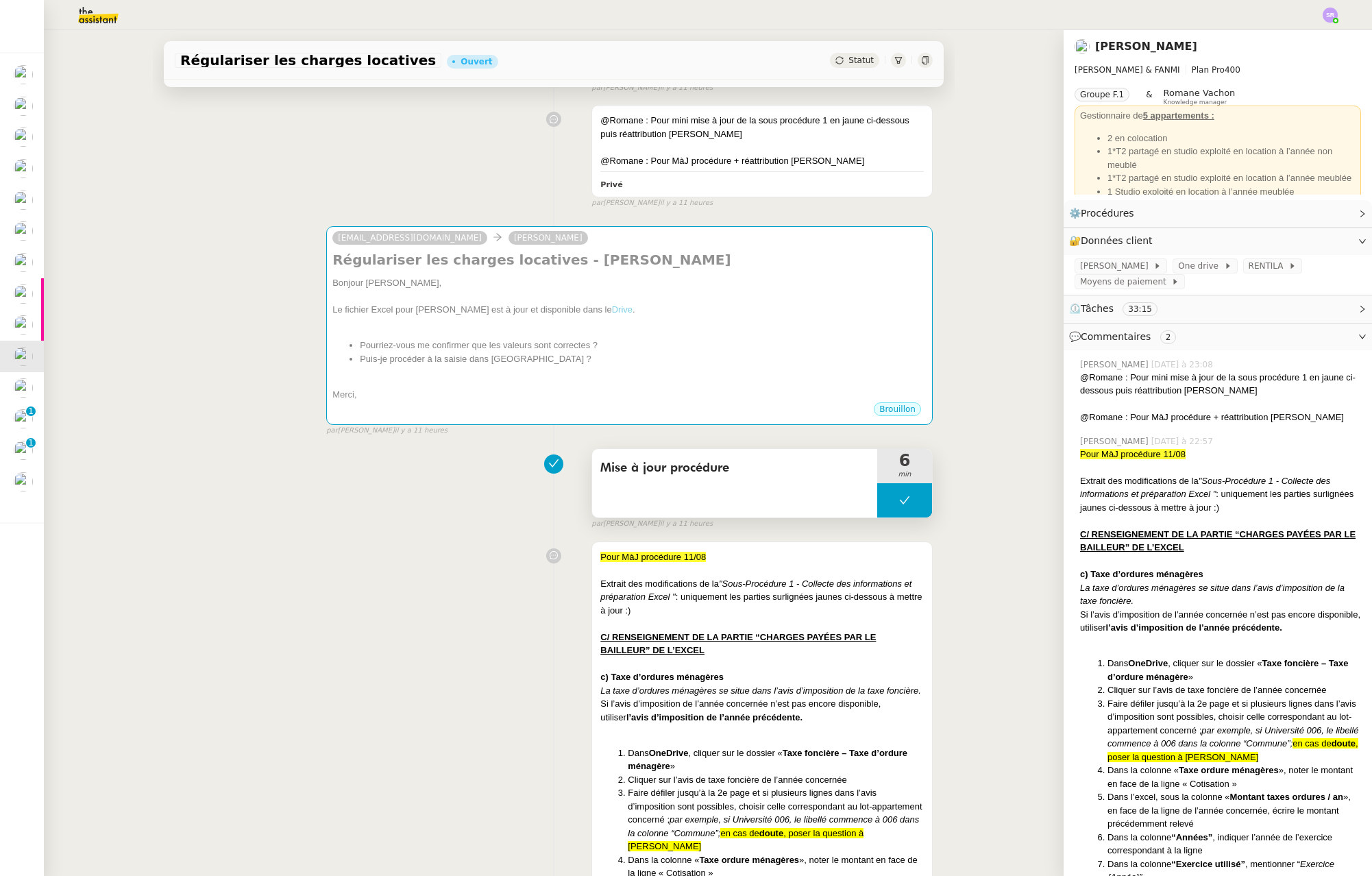
click at [880, 507] on button at bounding box center [904, 500] width 55 height 35
click at [889, 502] on icon at bounding box center [891, 500] width 5 height 8
click at [901, 498] on div at bounding box center [904, 500] width 55 height 35
click at [913, 502] on icon at bounding box center [918, 500] width 11 height 11
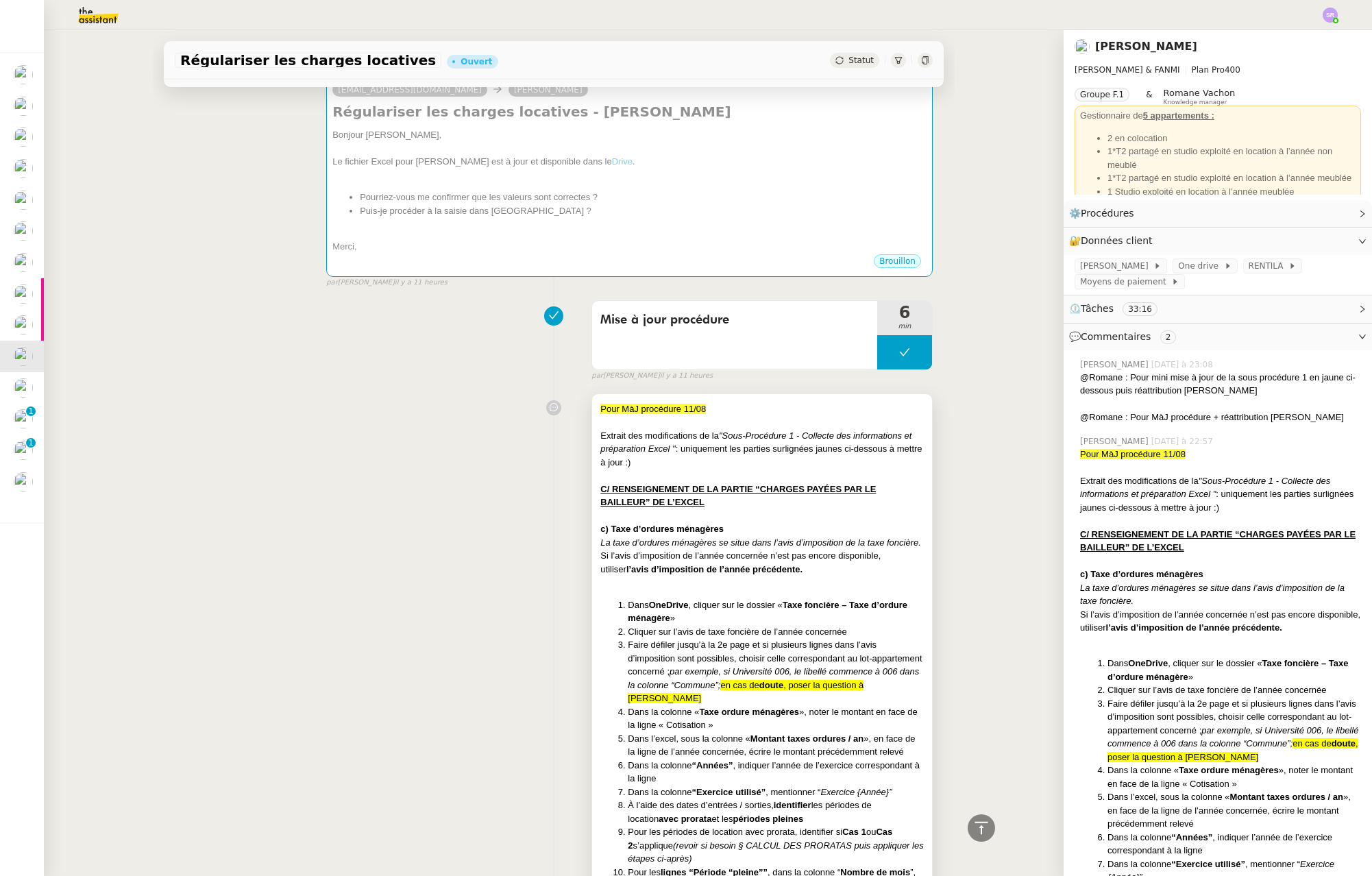
click at [728, 450] on span ": uniquement les parties surlignées jaunes ci-dessous à mettre à jour :)" at bounding box center [761, 455] width 321 height 24
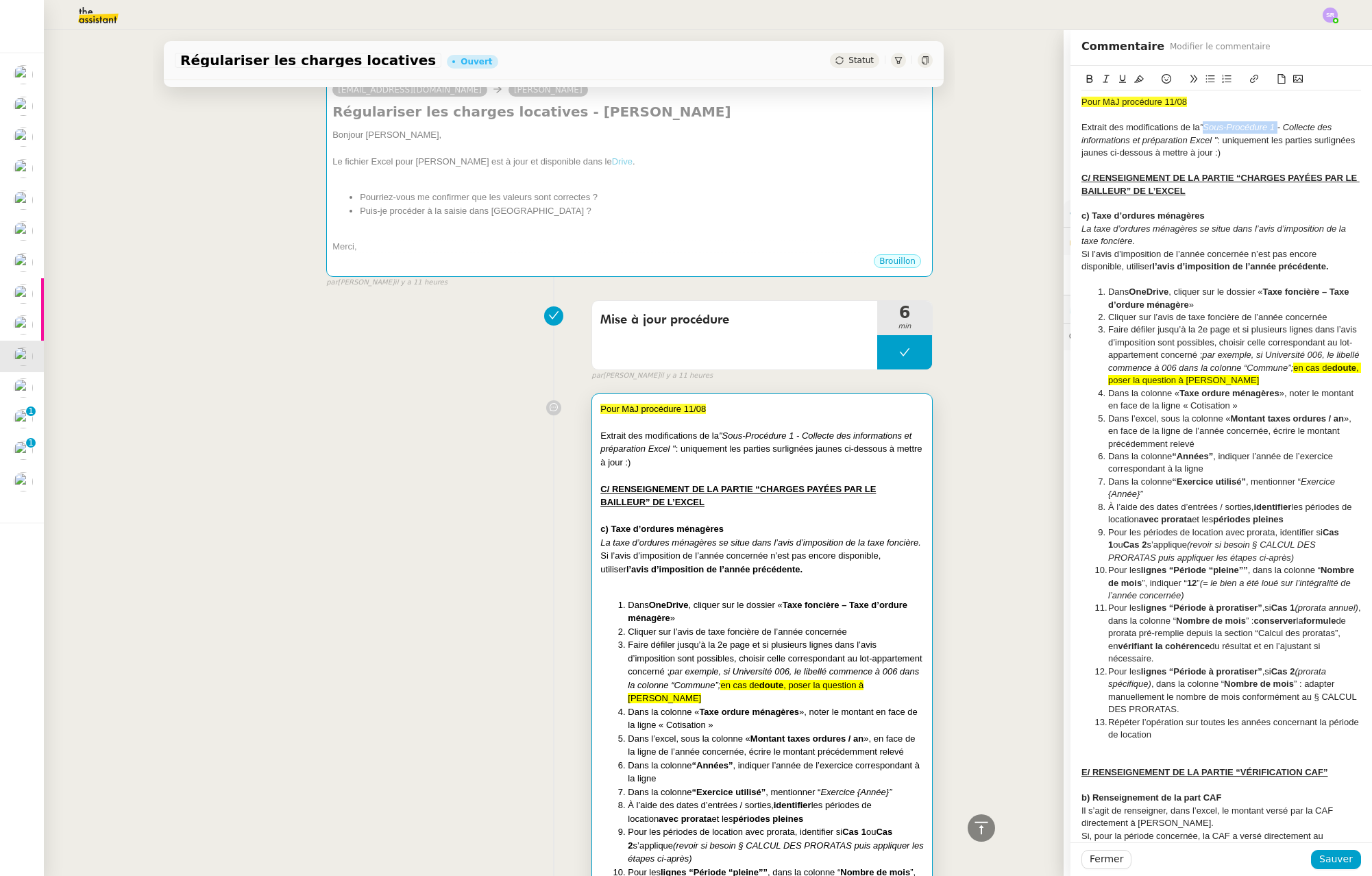
drag, startPoint x: 1197, startPoint y: 129, endPoint x: 1270, endPoint y: 128, distance: 73.0
click at [1270, 128] on em ""Sous-Procédure 1 - Collecte des informations et préparation Excel "" at bounding box center [1207, 133] width 253 height 22
drag, startPoint x: 1079, startPoint y: 81, endPoint x: 1091, endPoint y: 80, distance: 12.0
click at [1085, 81] on icon at bounding box center [1090, 78] width 9 height 9
click at [1119, 81] on icon at bounding box center [1122, 78] width 7 height 8
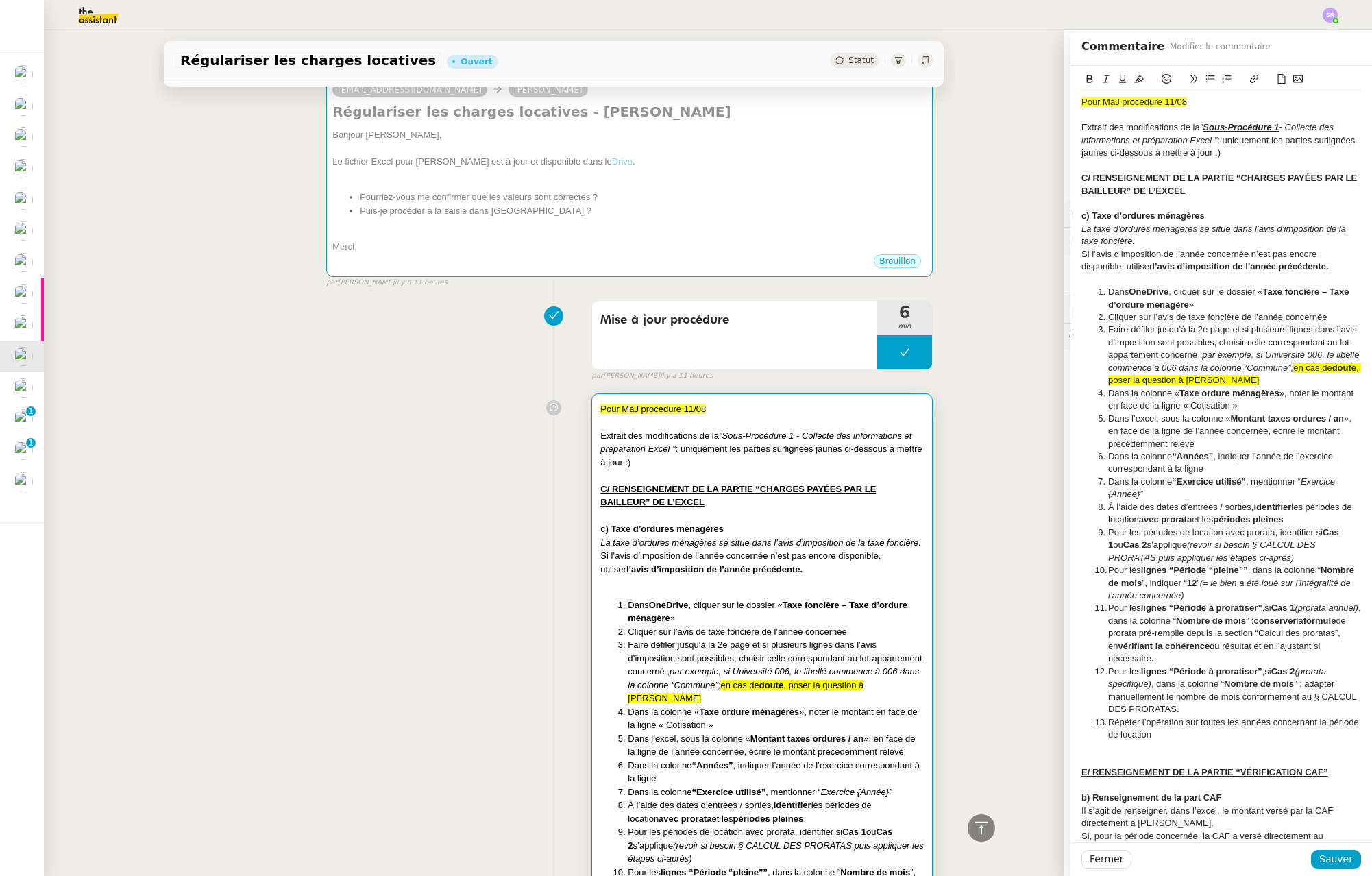
click at [1237, 143] on span ": uniquement les parties surlignées jaunes ci-dessous à mettre à jour :)" at bounding box center [1219, 146] width 276 height 22
click at [1323, 859] on span "Sauver" at bounding box center [1337, 859] width 34 height 15
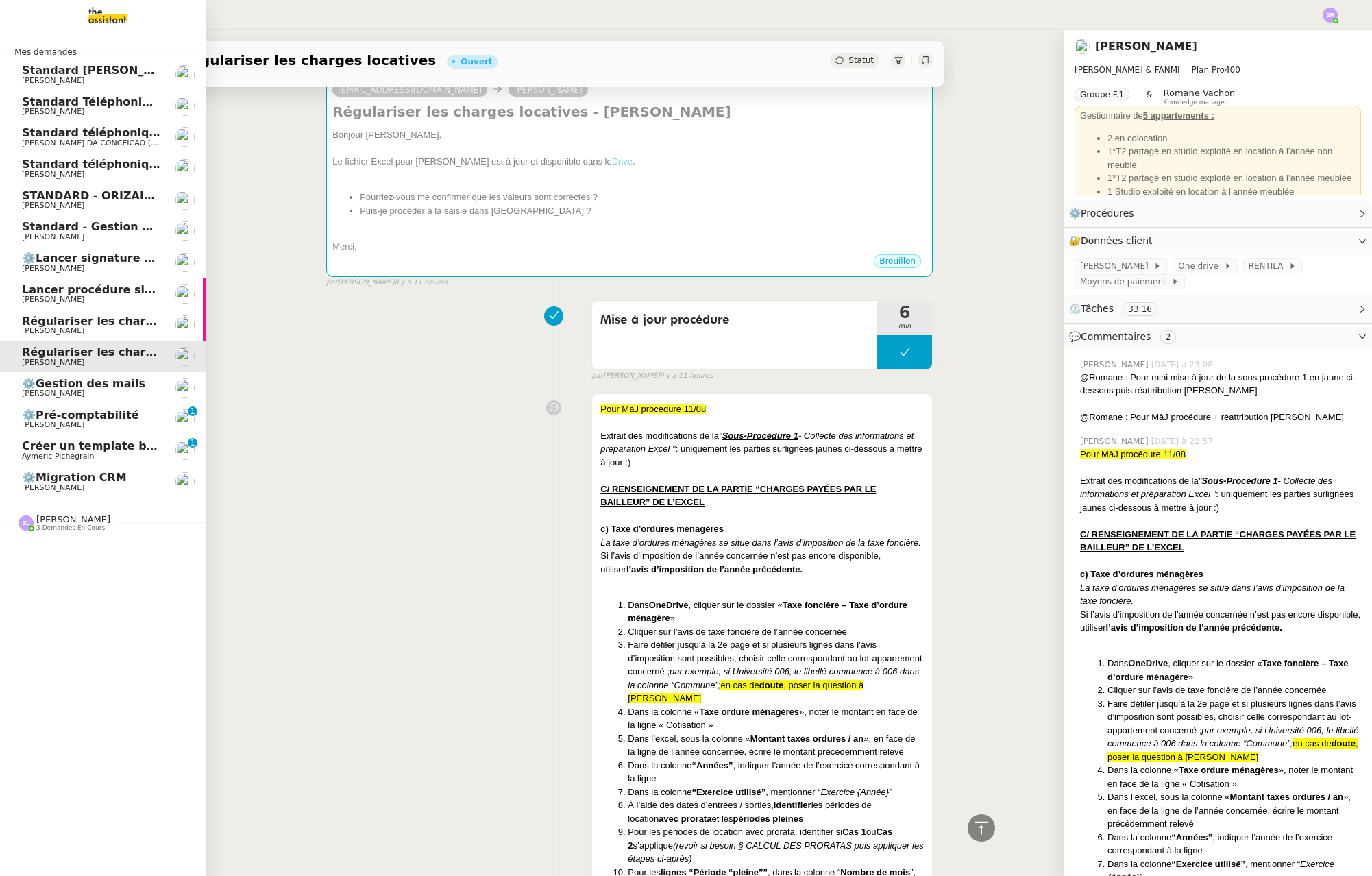
click at [50, 321] on span "Régulariser les charges locatives de [PERSON_NAME]" at bounding box center [187, 321] width 330 height 13
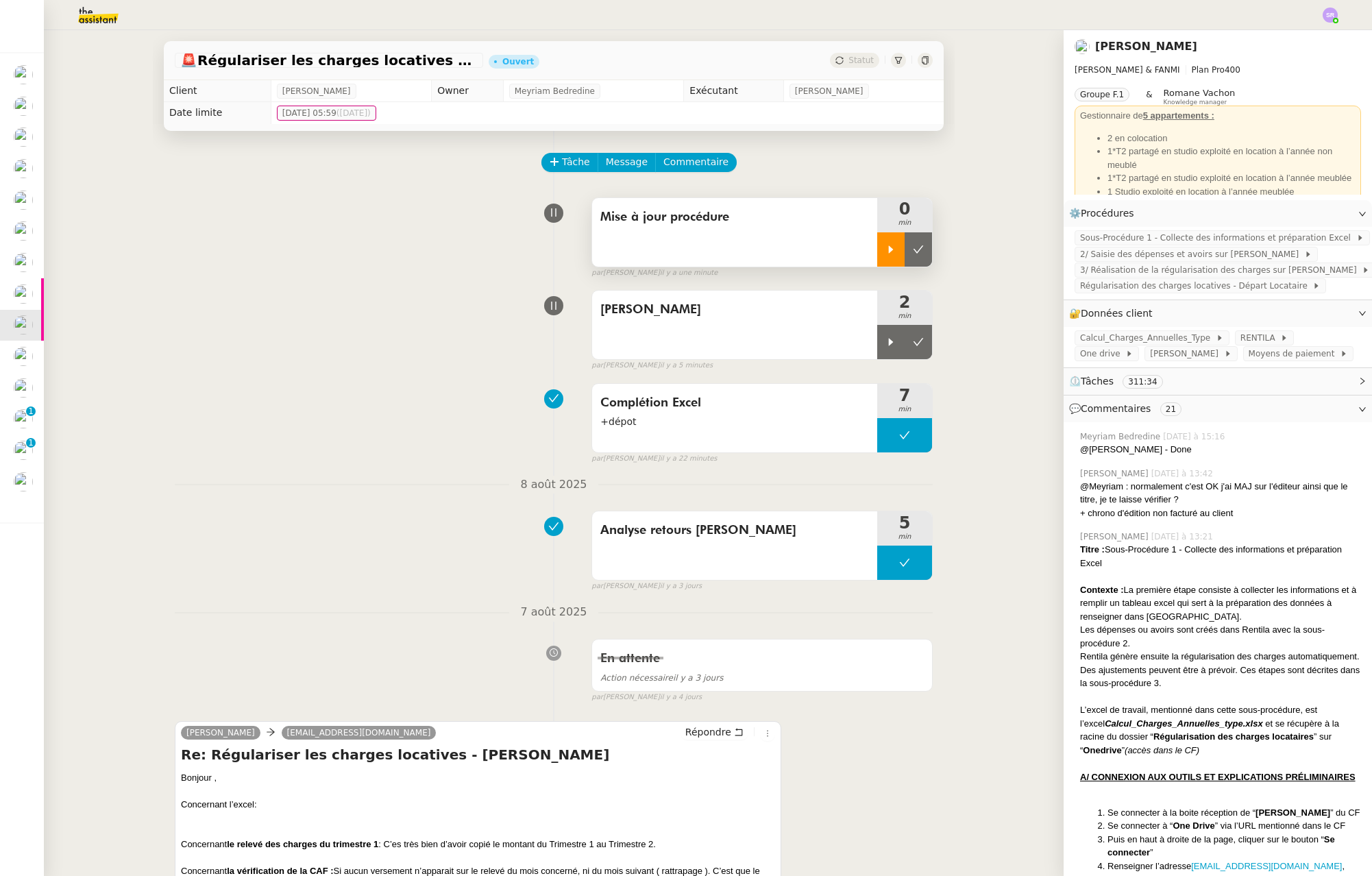
click at [885, 253] on icon at bounding box center [891, 249] width 11 height 11
click at [899, 249] on icon at bounding box center [904, 249] width 11 height 11
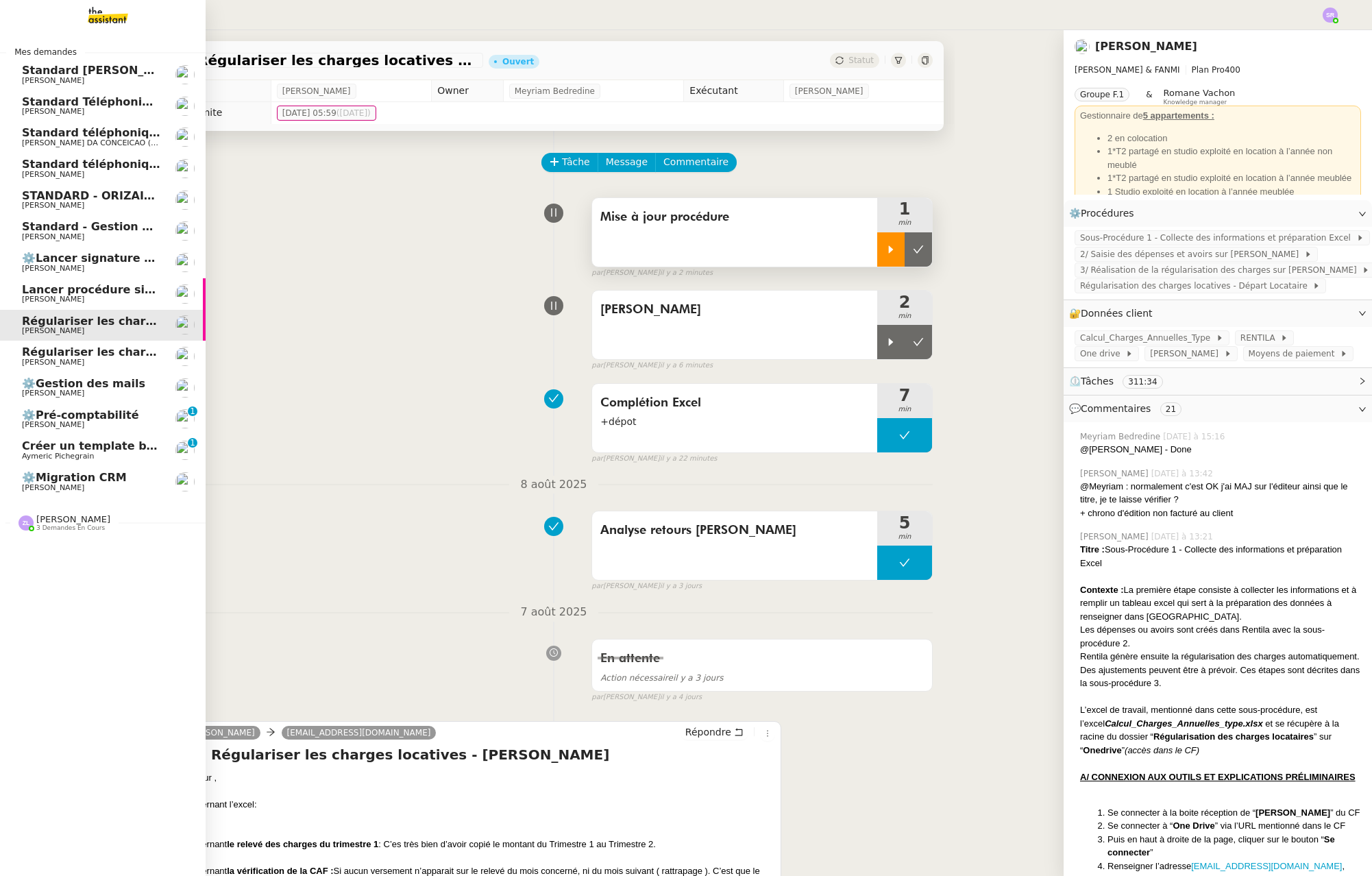
click at [23, 168] on span "Standard téléphonique - août 2025" at bounding box center [131, 164] width 217 height 13
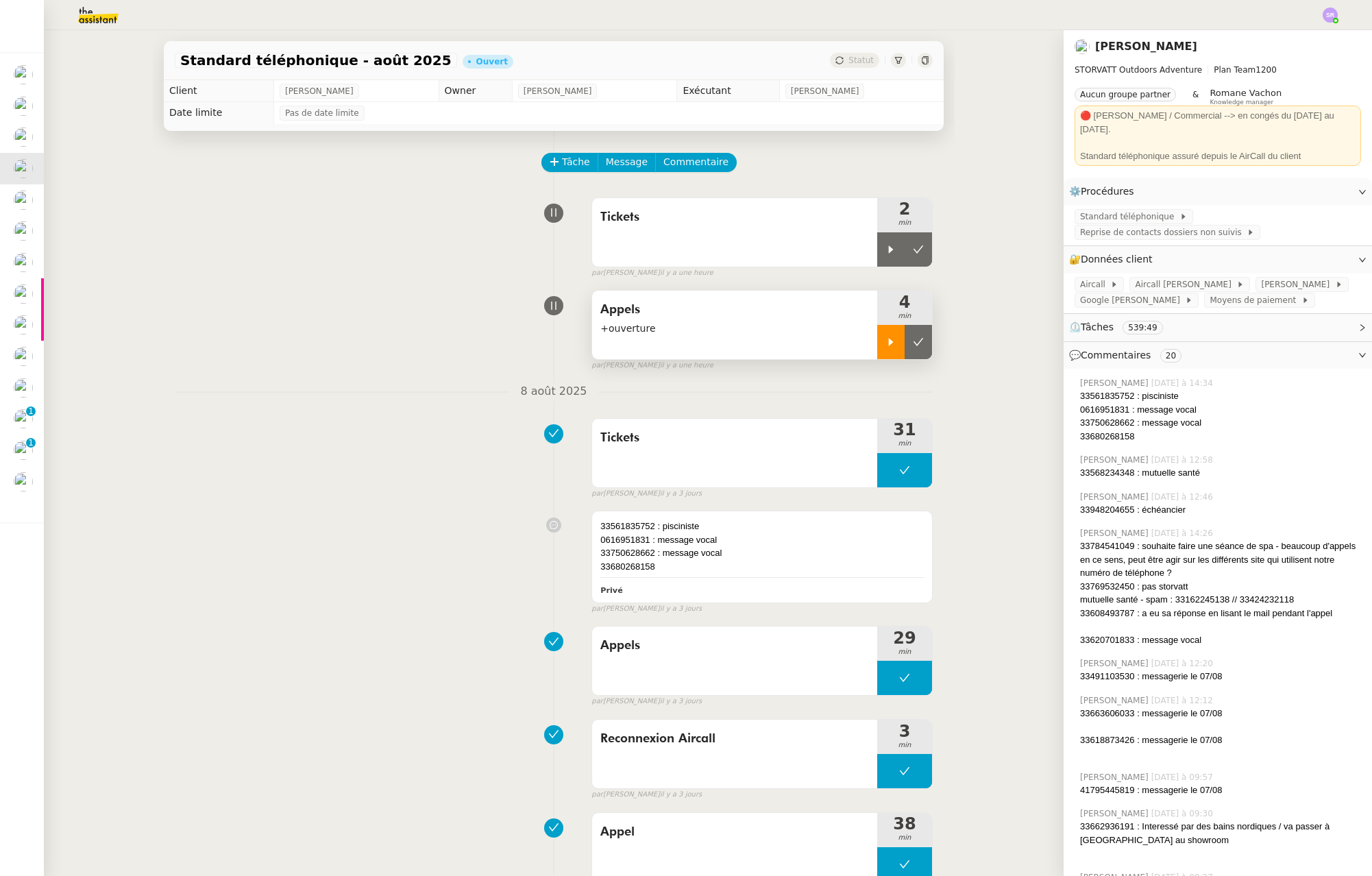
click at [885, 337] on icon at bounding box center [891, 342] width 11 height 11
click at [902, 345] on icon at bounding box center [904, 341] width 5 height 8
click at [877, 251] on div at bounding box center [891, 249] width 28 height 35
click at [899, 248] on icon at bounding box center [904, 249] width 11 height 11
click at [885, 346] on icon at bounding box center [891, 342] width 11 height 11
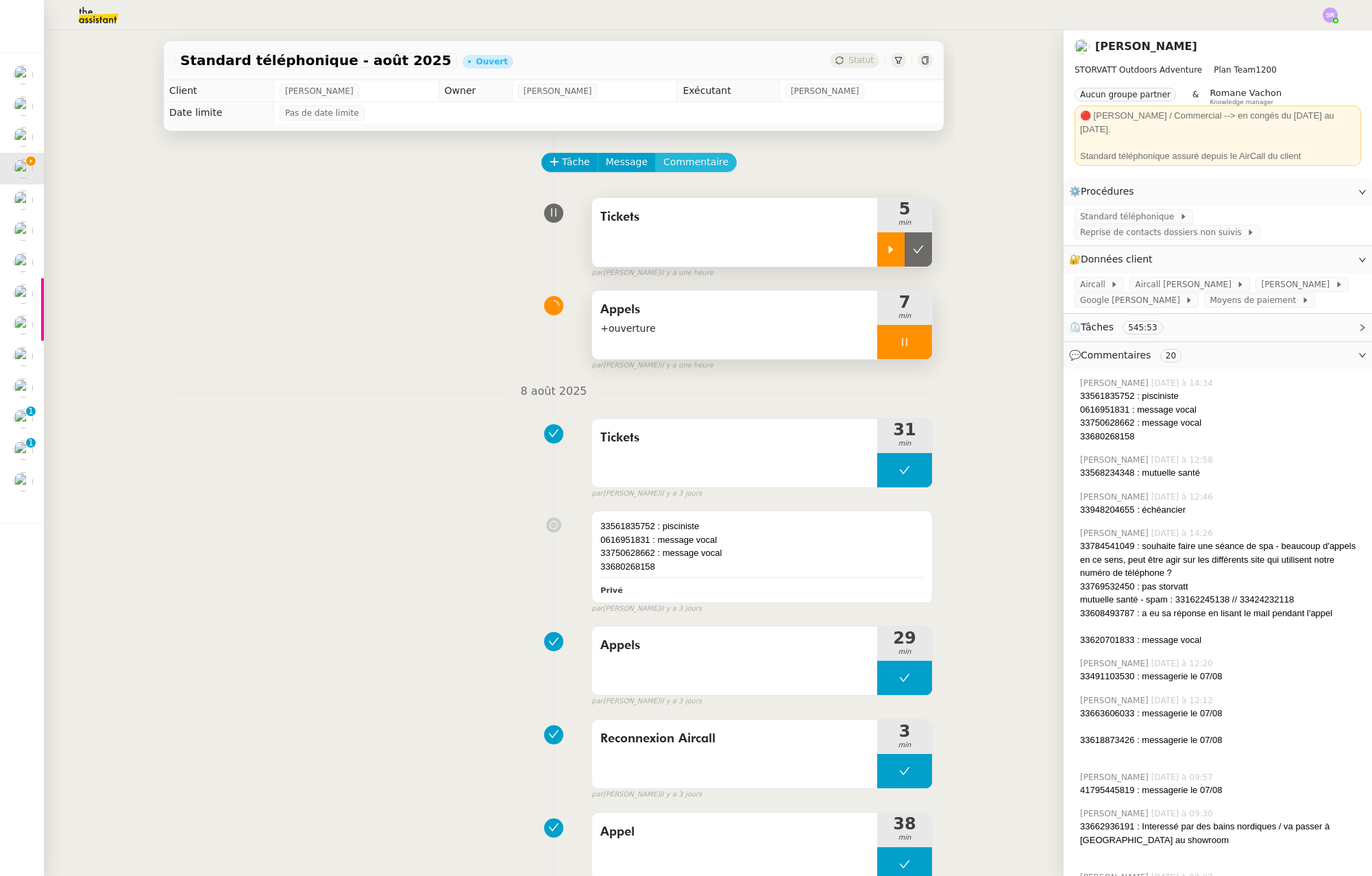
click at [693, 163] on span "Commentaire" at bounding box center [696, 162] width 65 height 15
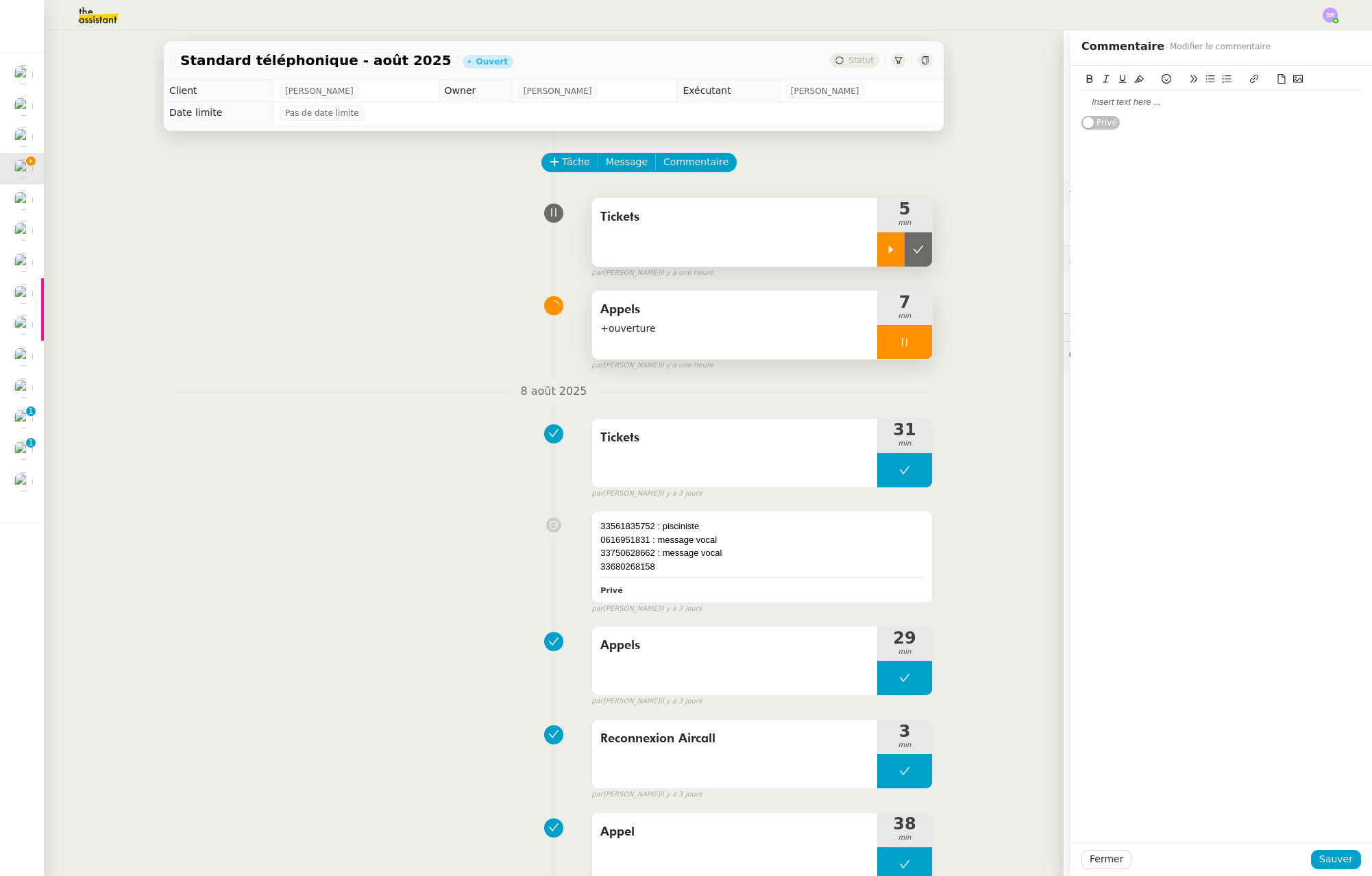
click at [1194, 106] on div at bounding box center [1221, 102] width 280 height 12
click at [1311, 861] on button "Sauver" at bounding box center [1336, 859] width 50 height 19
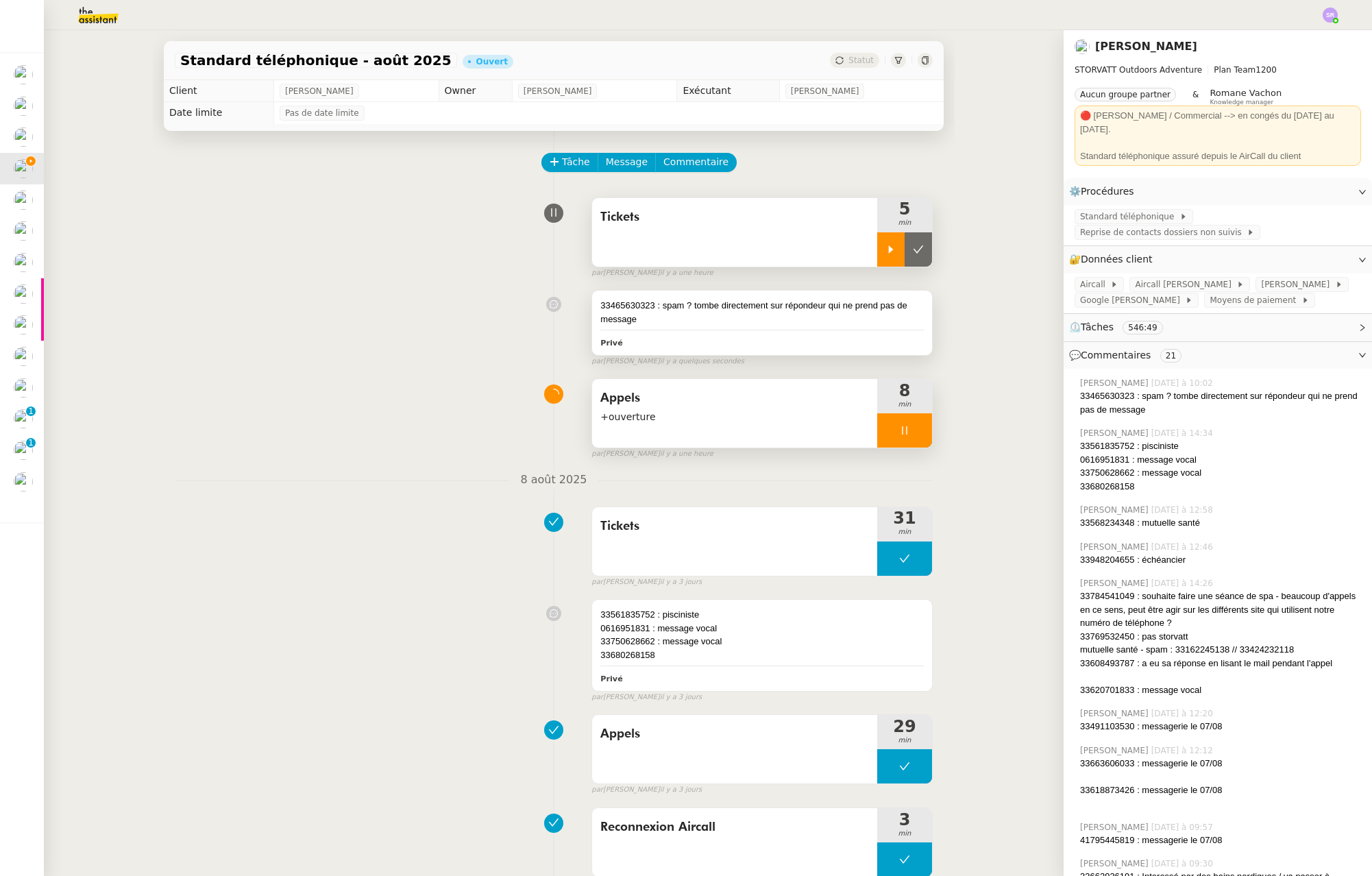
click at [855, 341] on div "Privé" at bounding box center [762, 342] width 324 height 15
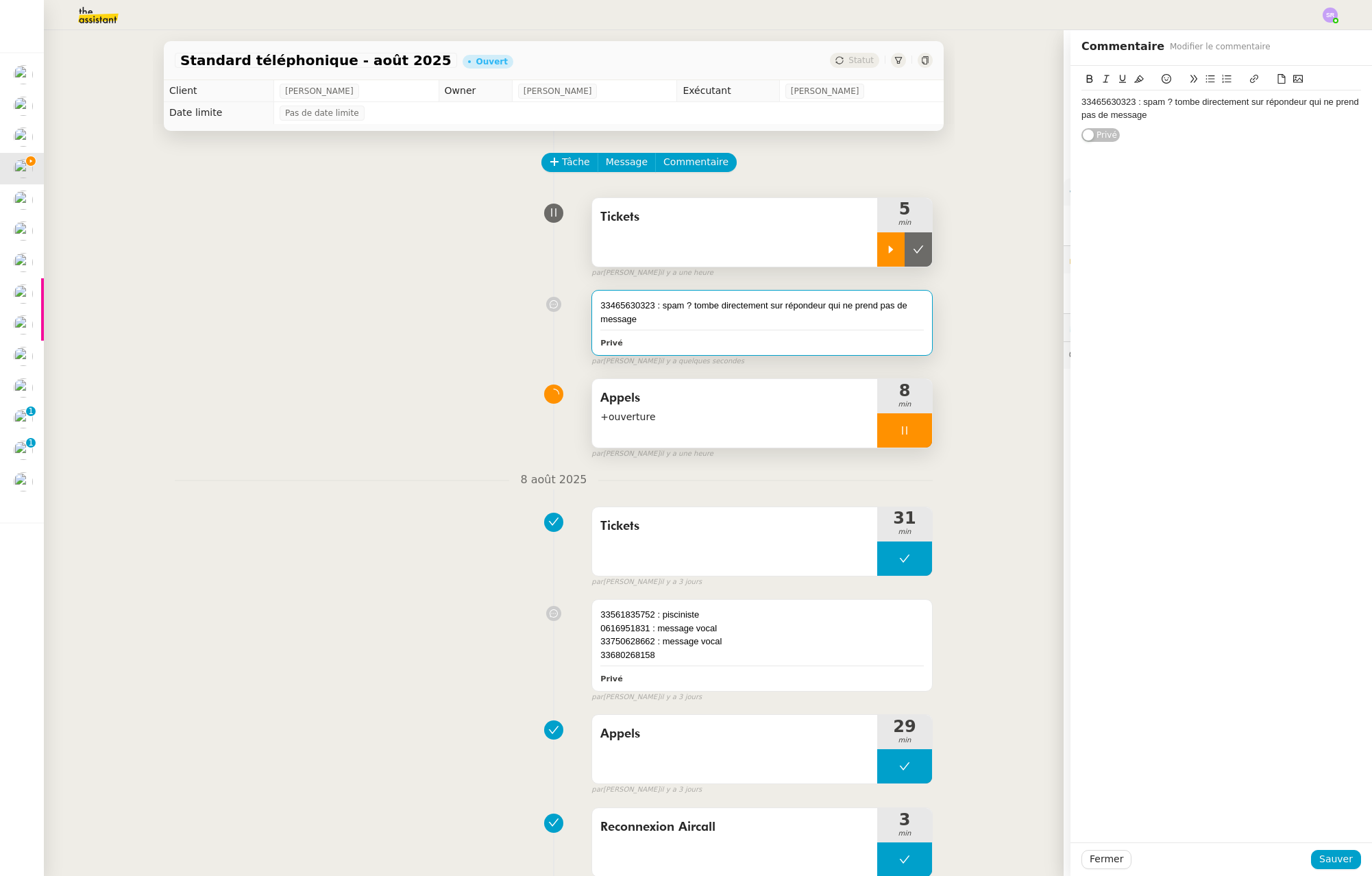
click at [1177, 116] on div "33465630323 : spam ? tombe directement sur répondeur qui ne prend pas de message" at bounding box center [1221, 108] width 280 height 25
click at [1149, 126] on div "33687011614" at bounding box center [1221, 128] width 280 height 12
drag, startPoint x: 1334, startPoint y: 860, endPoint x: 1367, endPoint y: 854, distance: 33.5
click at [1165, 126] on div "33465630323 : spam ? tombe directement sur répondeur qui ne prend pas de messag…" at bounding box center [1221, 105] width 280 height 78
click at [1167, 121] on div "33465630323 : spam ? tombe directement sur répondeur qui ne prend pas de message" at bounding box center [1221, 108] width 280 height 36
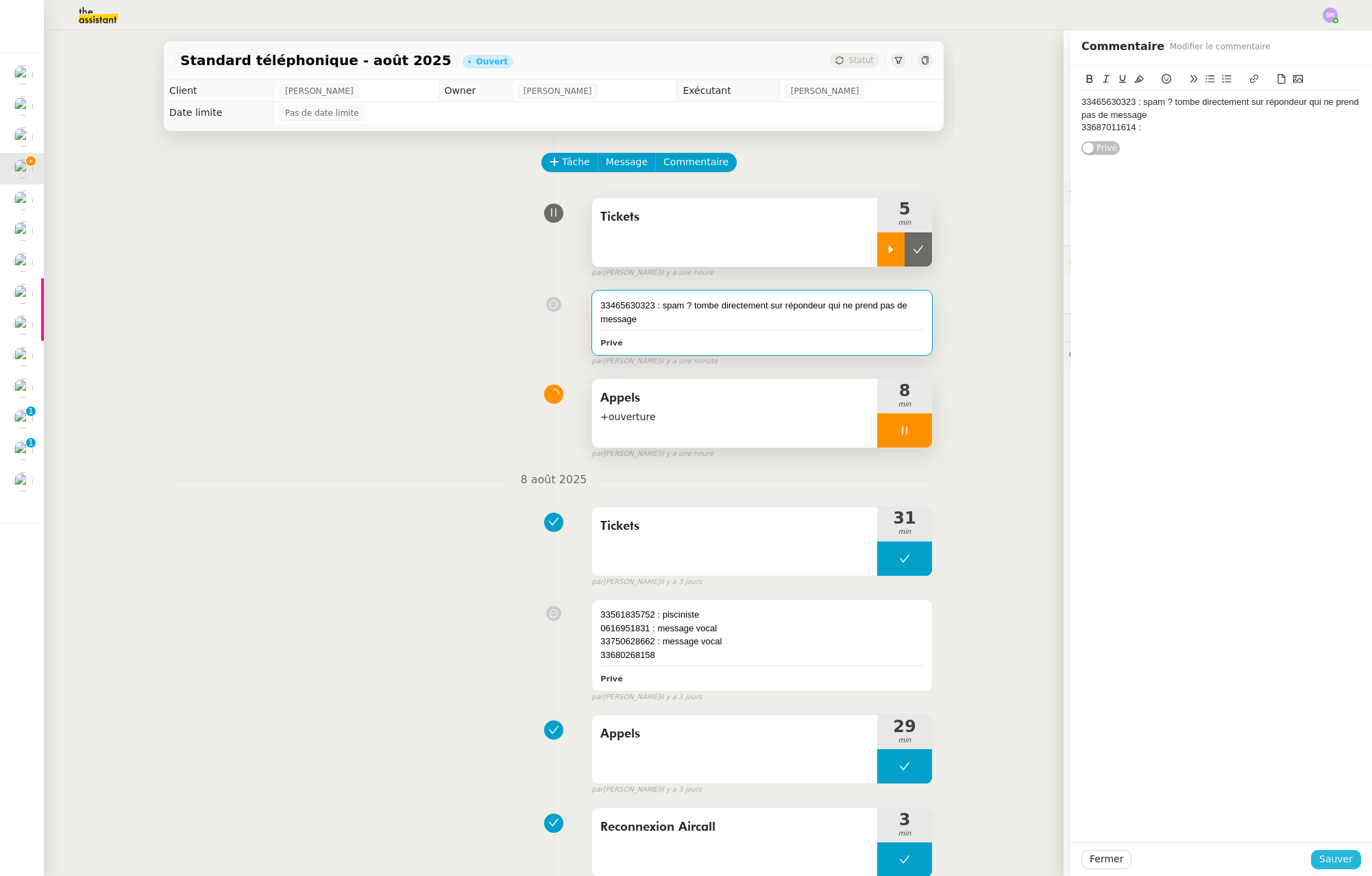
click at [1330, 851] on button "Sauver" at bounding box center [1336, 859] width 50 height 19
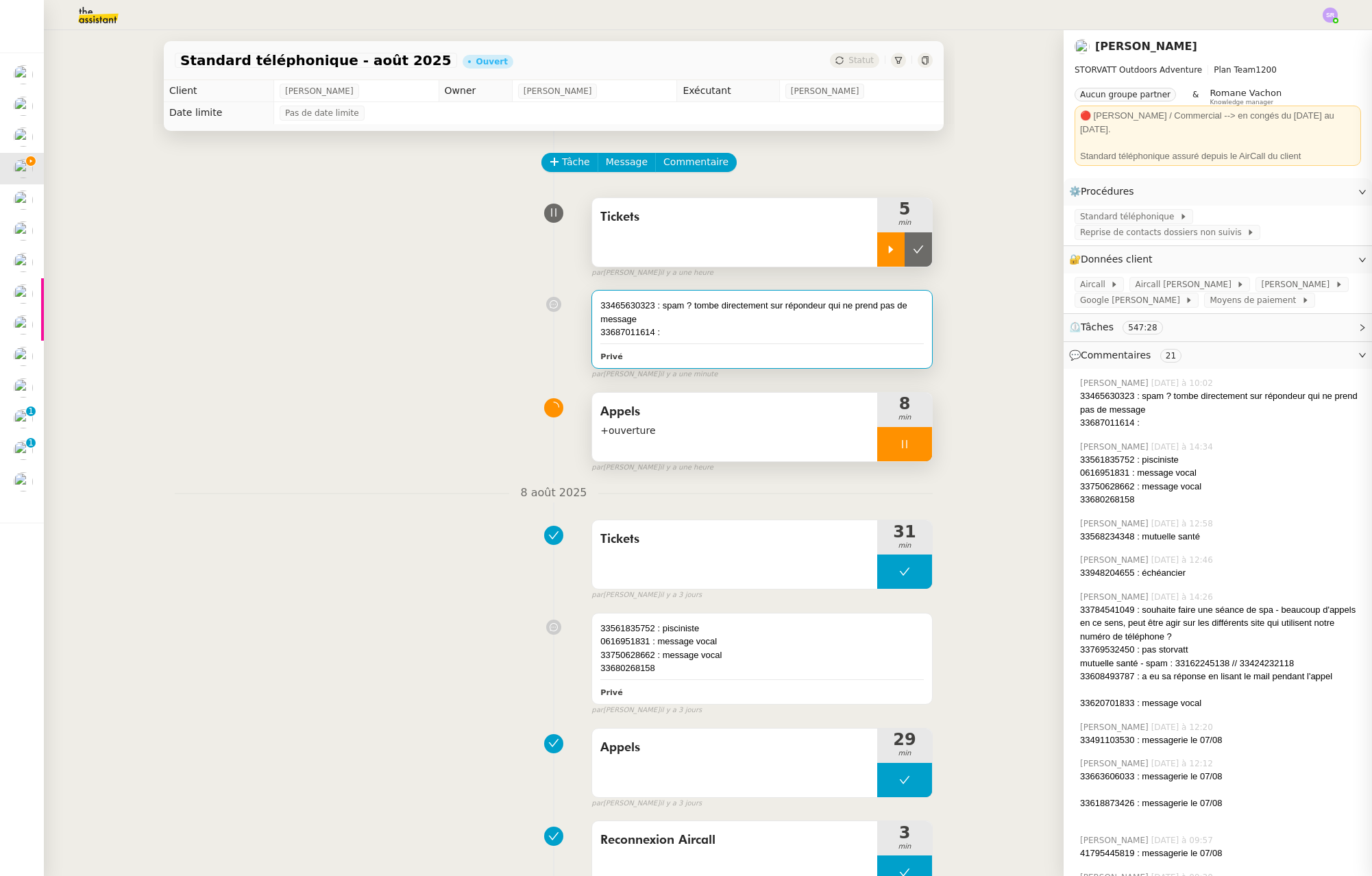
click at [744, 311] on div "33465630323 : spam ? tombe directement sur répondeur qui ne prend pas de message" at bounding box center [762, 312] width 324 height 27
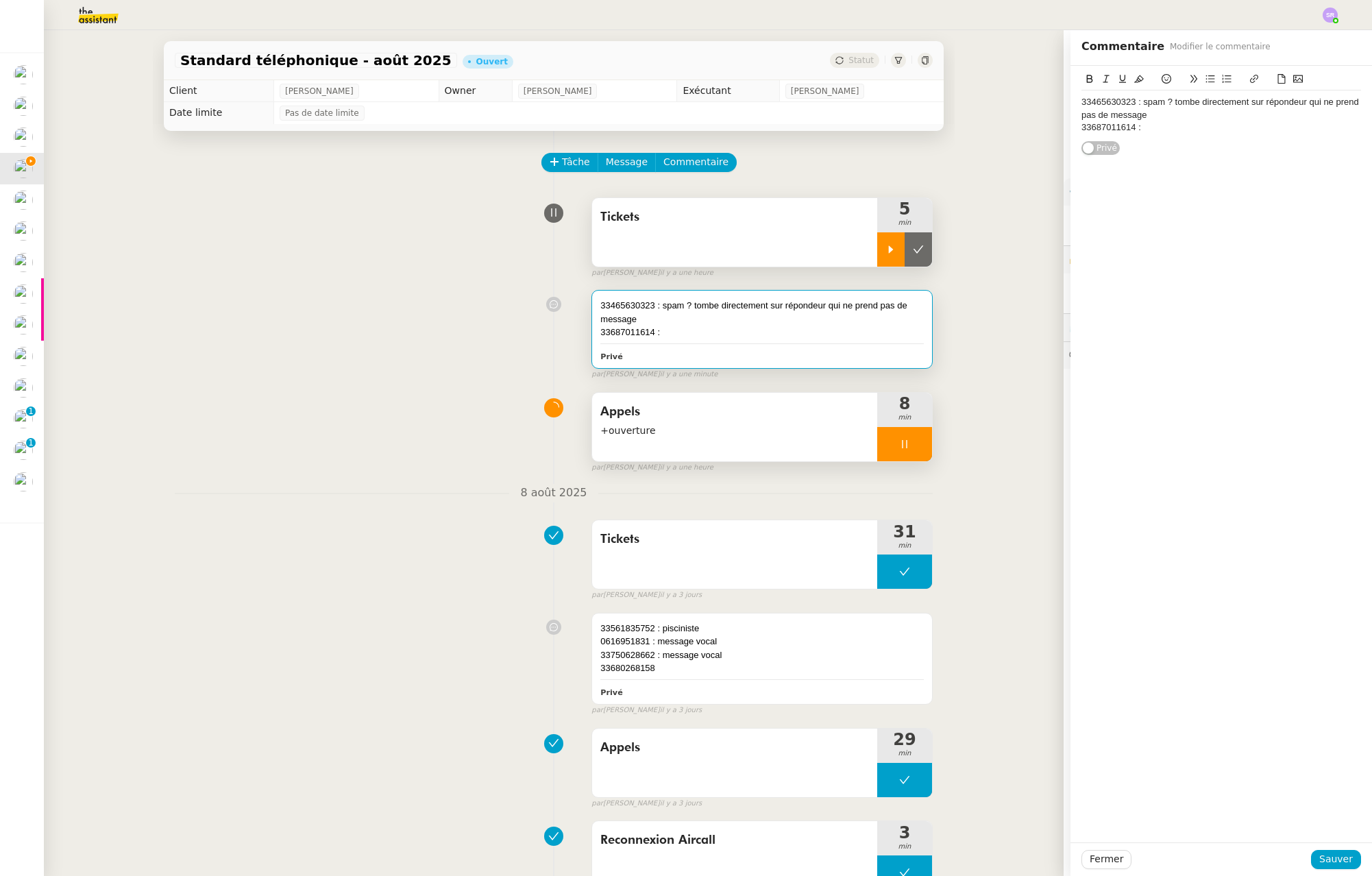
click at [1257, 133] on div "33687011614 :" at bounding box center [1221, 128] width 280 height 12
click at [1337, 858] on span "Sauver" at bounding box center [1337, 859] width 34 height 15
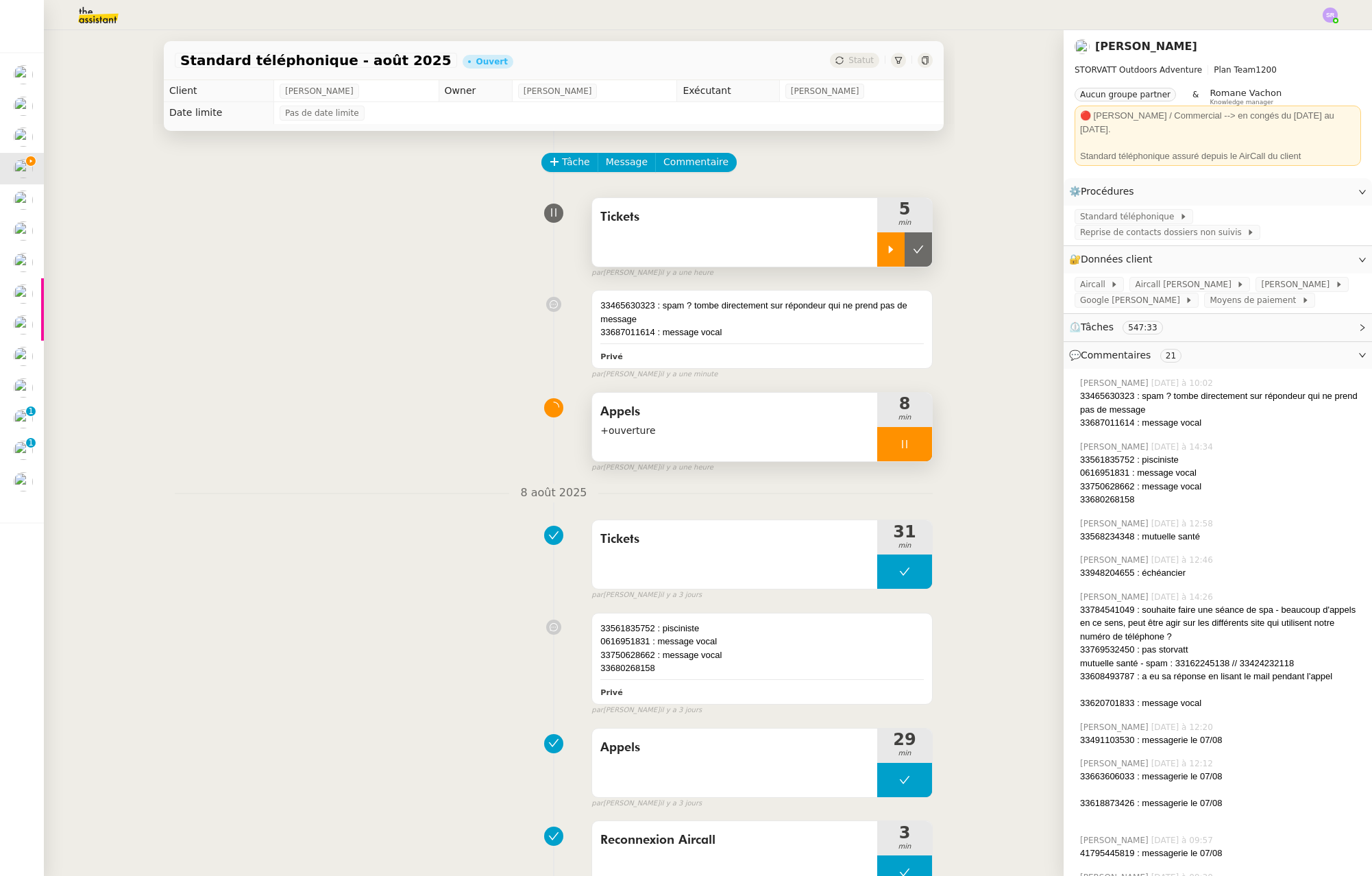
click at [885, 442] on div at bounding box center [904, 444] width 55 height 35
click at [877, 445] on div at bounding box center [891, 444] width 28 height 35
click at [759, 438] on div "Appels +ouverture" at bounding box center [734, 427] width 285 height 68
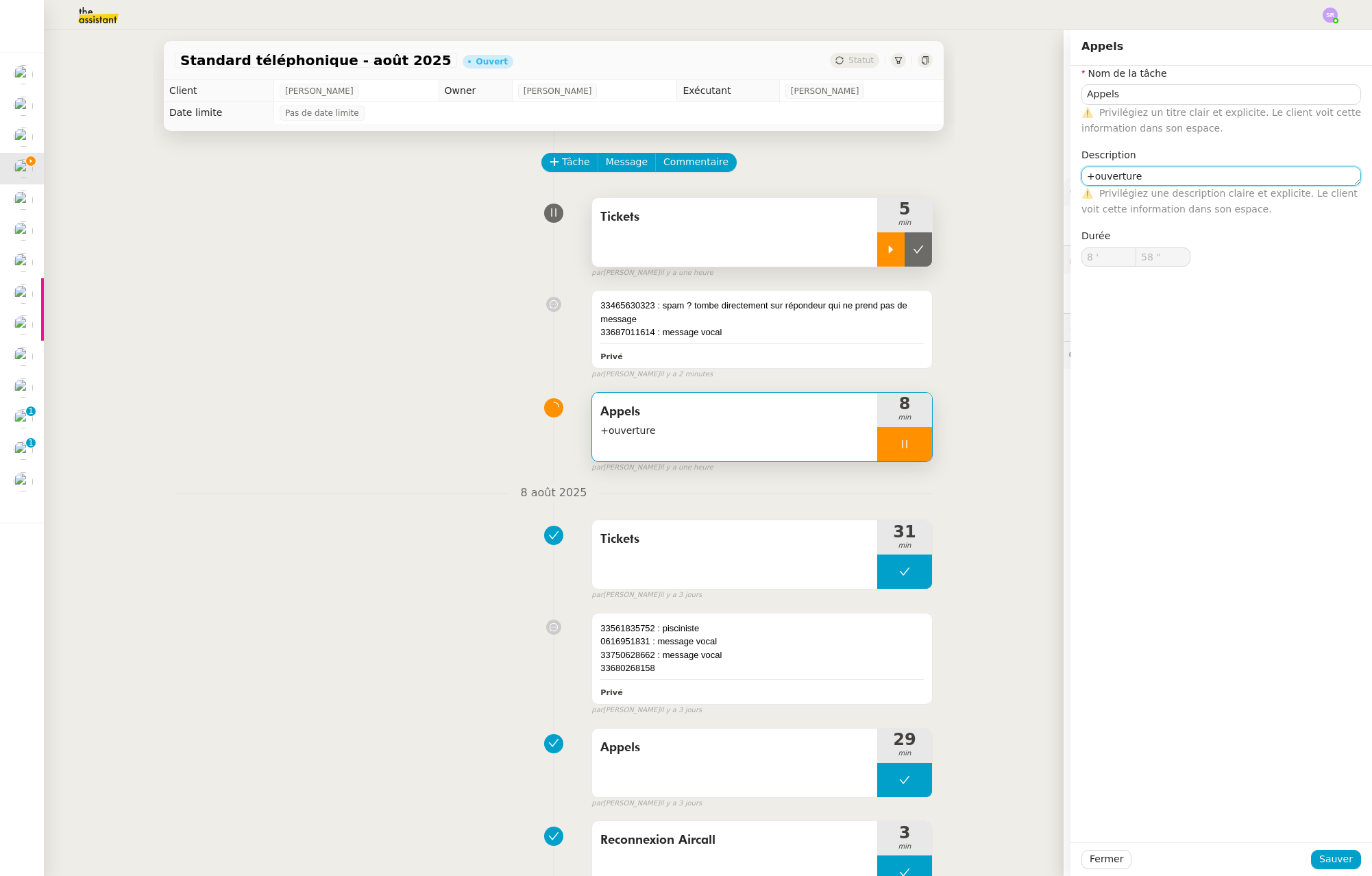
click at [1237, 185] on nz-form-control "+ouverture ⚠️ Privilégiez une description claire et explicite. Le client voit c…" at bounding box center [1221, 192] width 280 height 52
type input "59 ""
type textarea "+ouverture+"
type input "9 '"
type input "0 ""
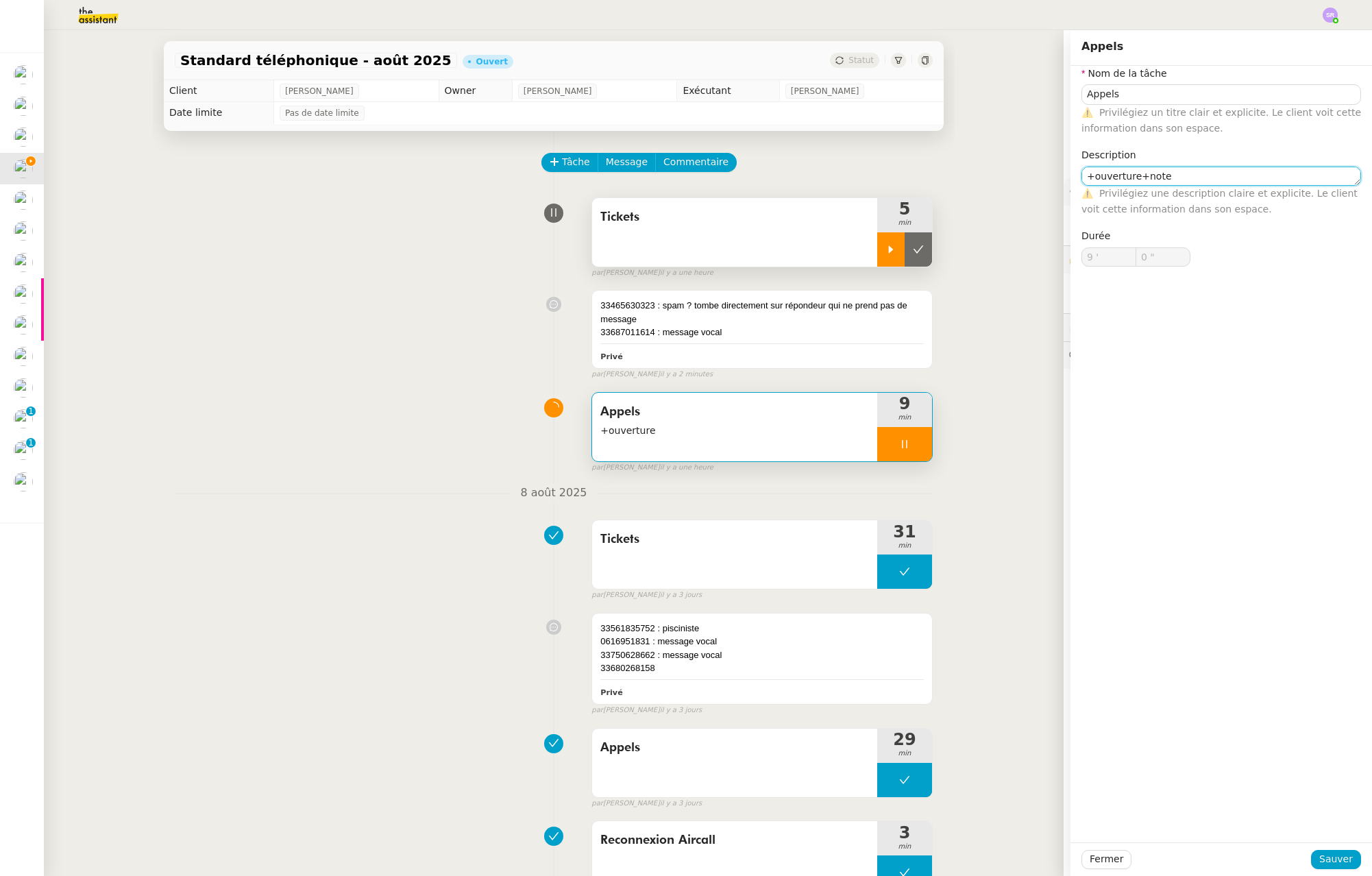
type textarea "+ouverture+notes"
type input "1 ""
type textarea "+ouverture+notes"
type input "2 ""
type textarea "+ouverture+notes da"
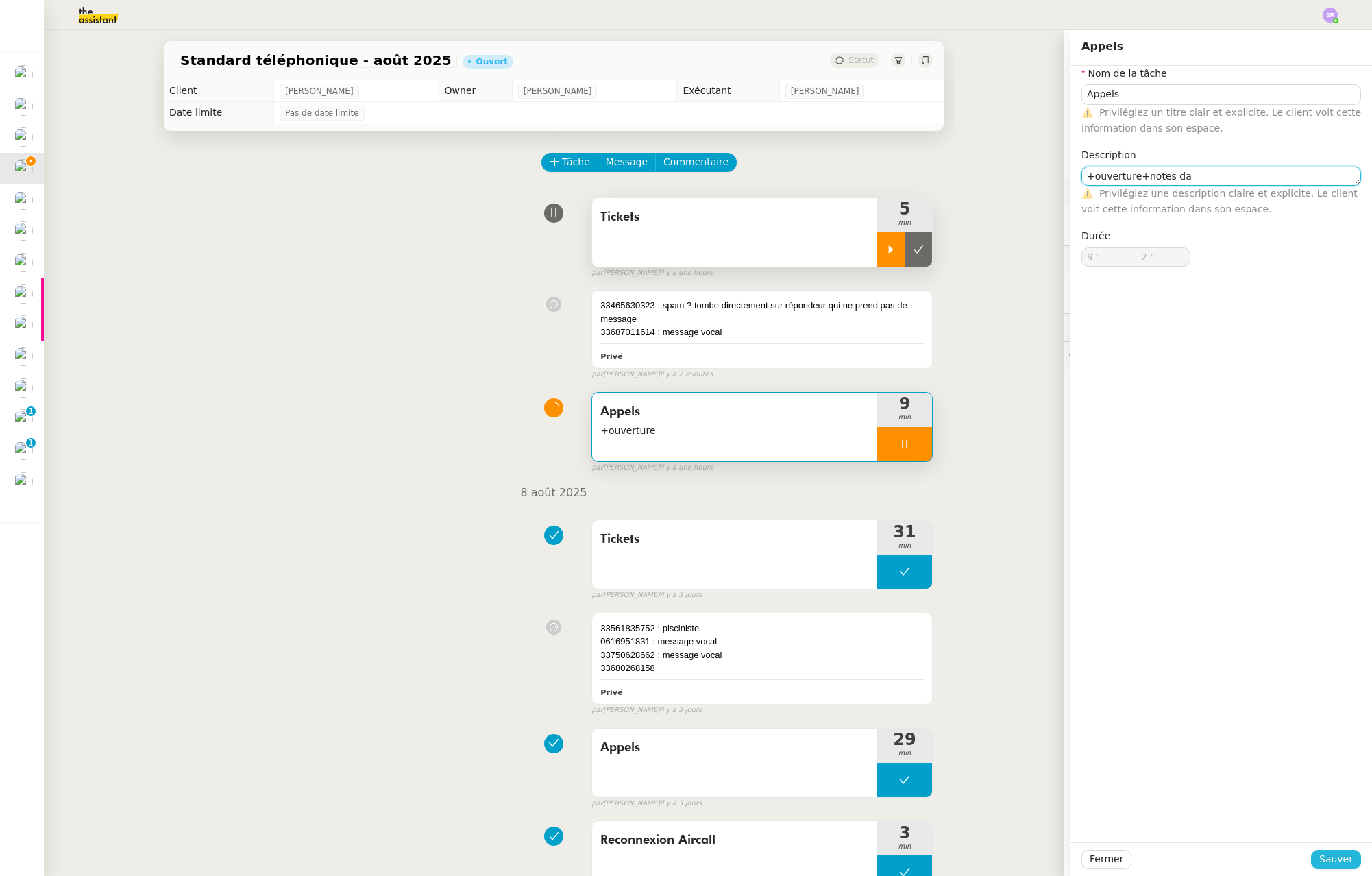
type input "3 ""
type textarea "+ouverture+notes dash"
type input "4 ""
type textarea "+ouverture+notes dashb"
type input "5 ""
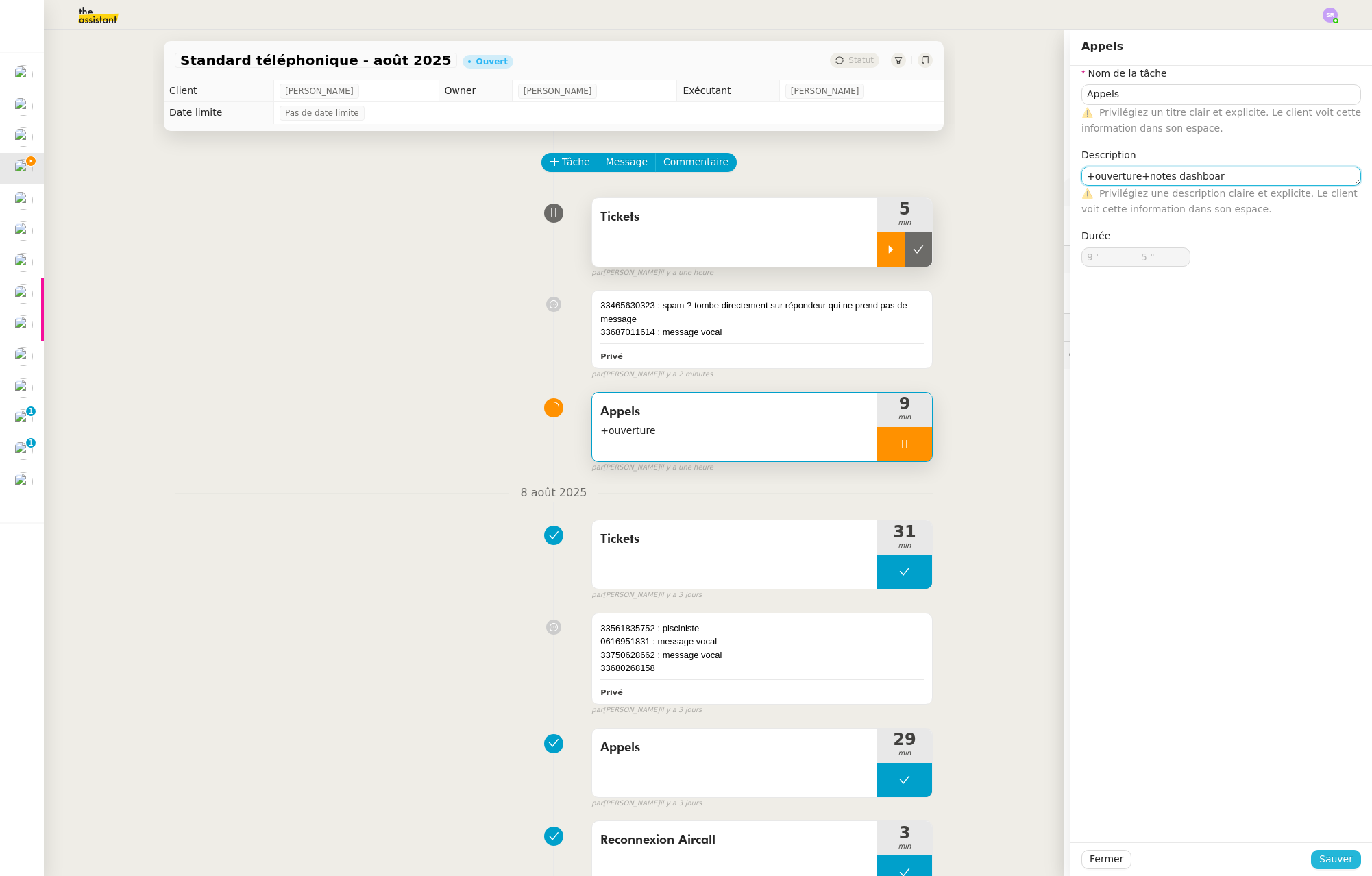
type textarea "+ouverture+notes dashboard"
type input "6 ""
type textarea "+ouverture+notes dashboard"
click at [1337, 854] on span "Sauver" at bounding box center [1337, 859] width 34 height 15
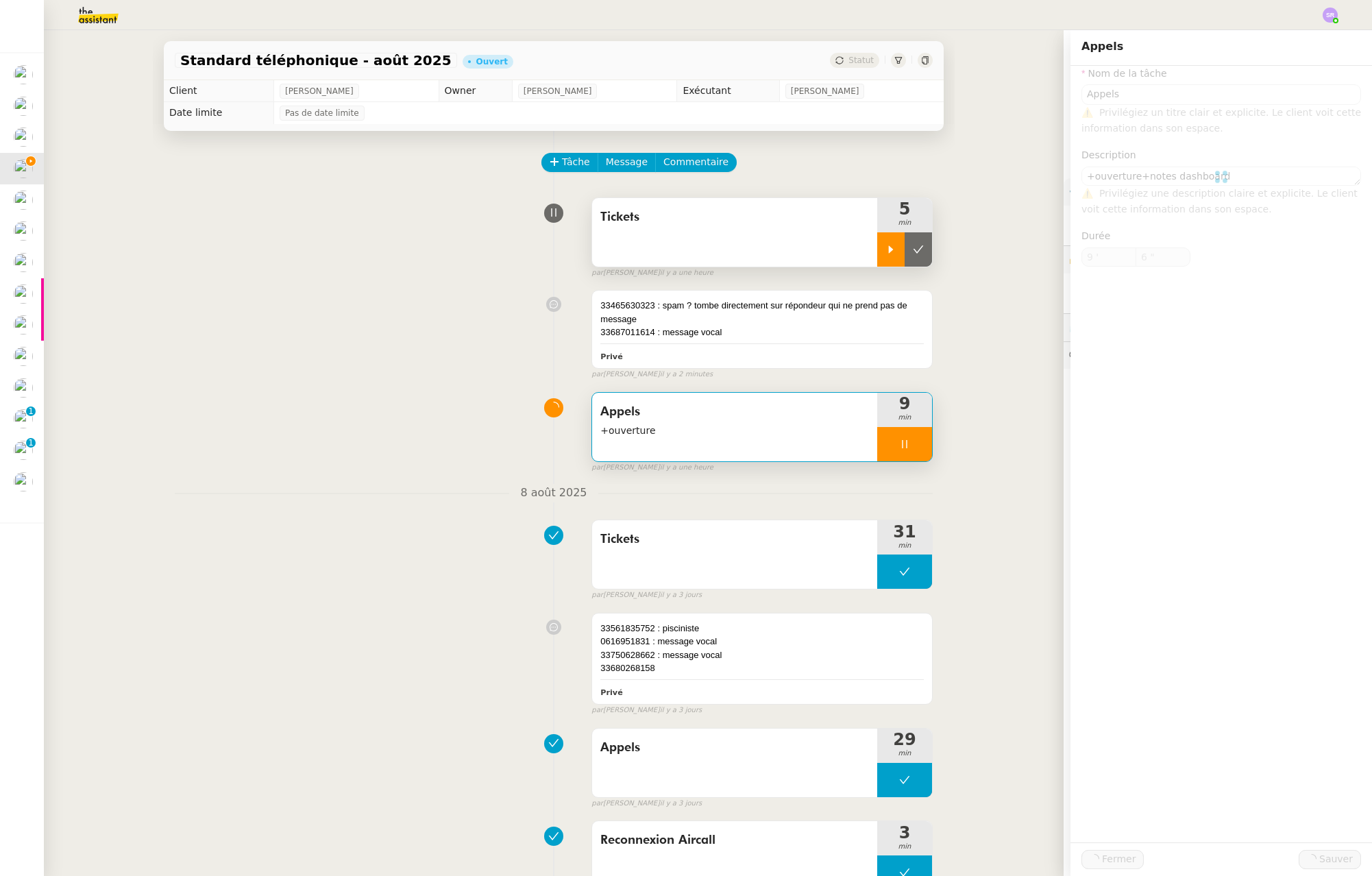
type input "7 ""
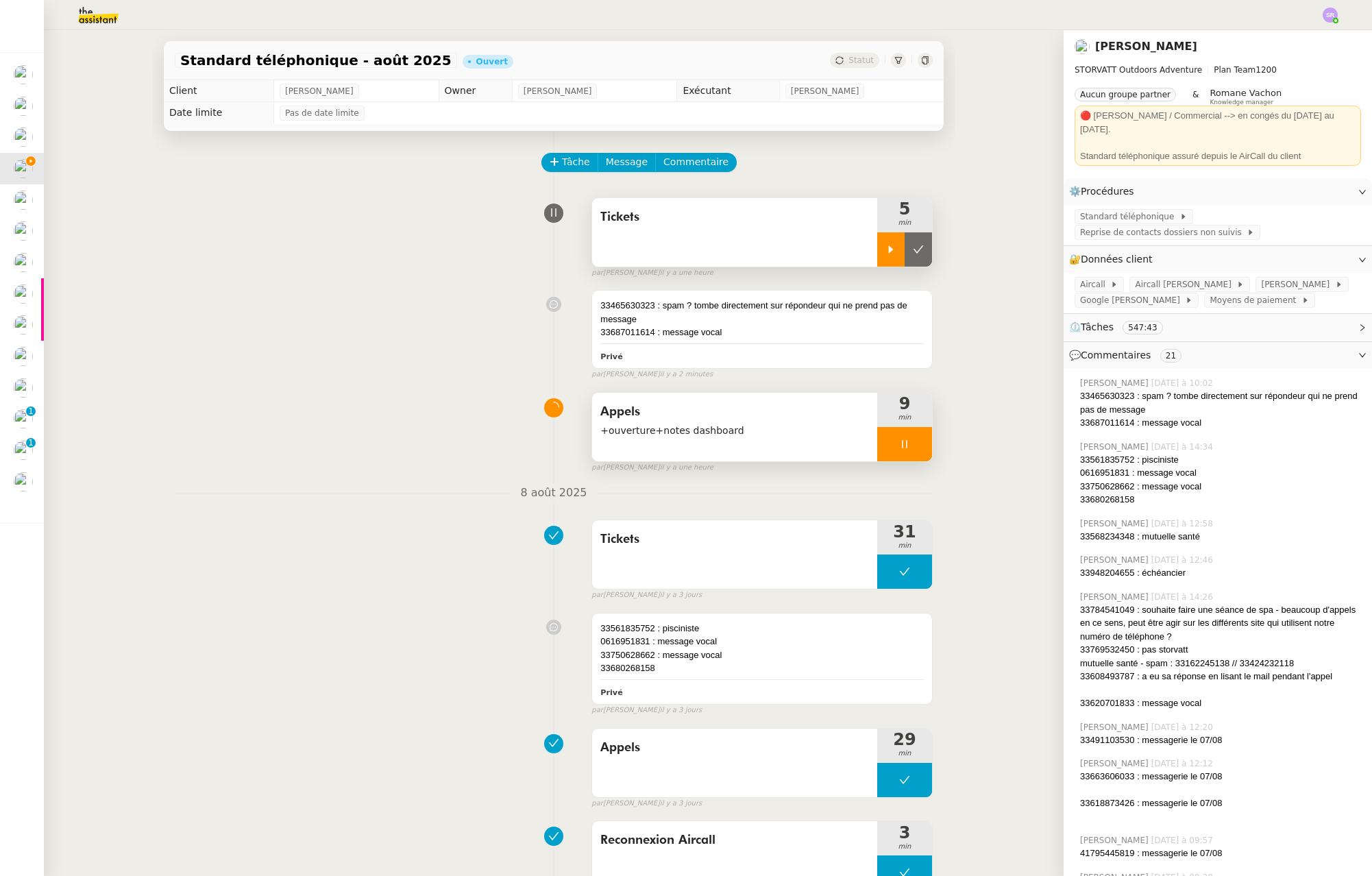
click at [898, 447] on div at bounding box center [904, 444] width 55 height 35
drag, startPoint x: 714, startPoint y: 438, endPoint x: 721, endPoint y: 438, distance: 7.0
click at [715, 438] on span "+ouverture+notes dashboard" at bounding box center [734, 431] width 268 height 15
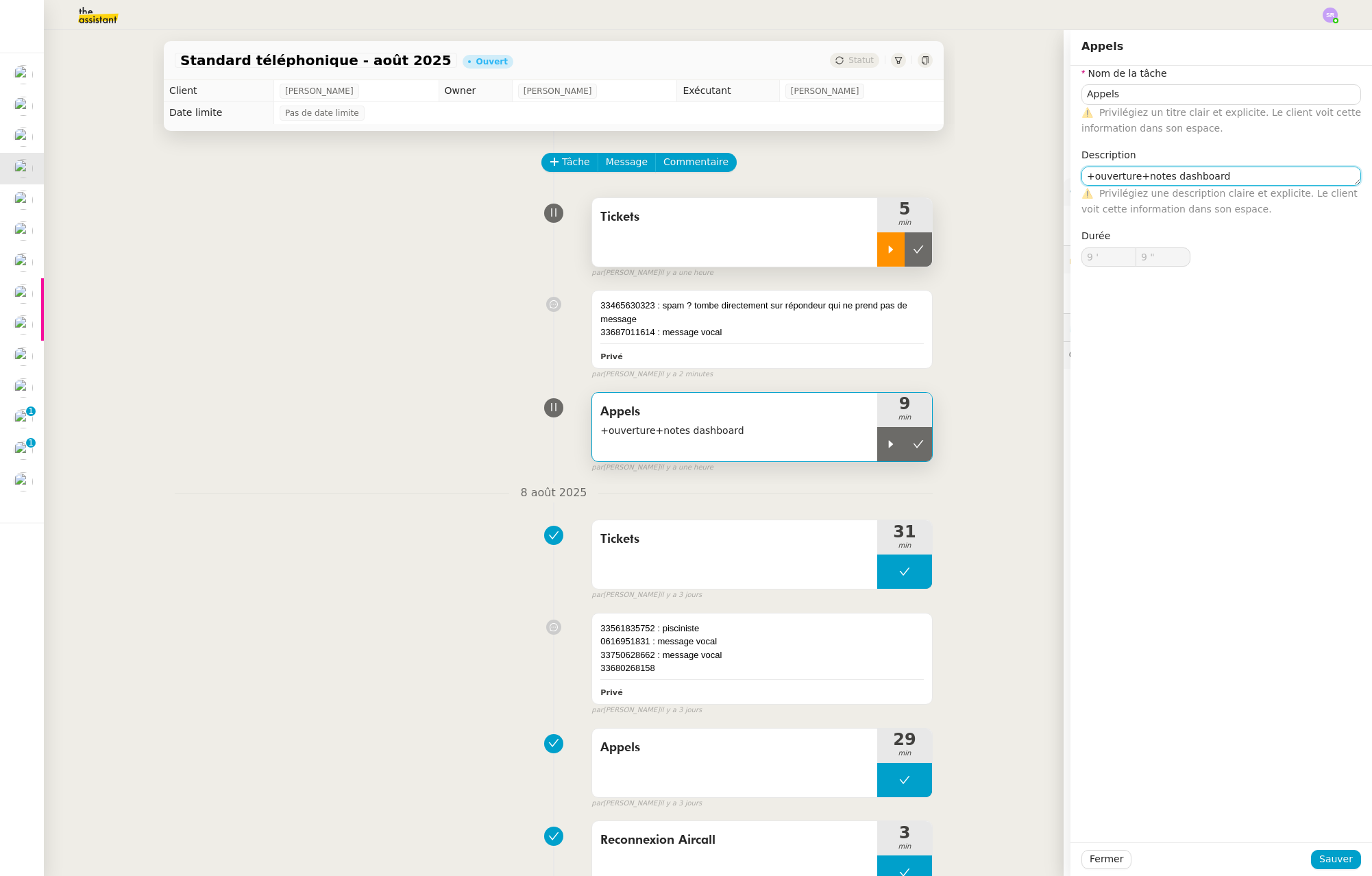
drag, startPoint x: 1157, startPoint y: 179, endPoint x: 1250, endPoint y: 175, distance: 93.1
click at [1249, 175] on textarea "+ouverture+notes dashboard" at bounding box center [1221, 176] width 280 height 19
type textarea "+ouverture+notes"
click at [1334, 861] on span "Sauver" at bounding box center [1337, 859] width 34 height 15
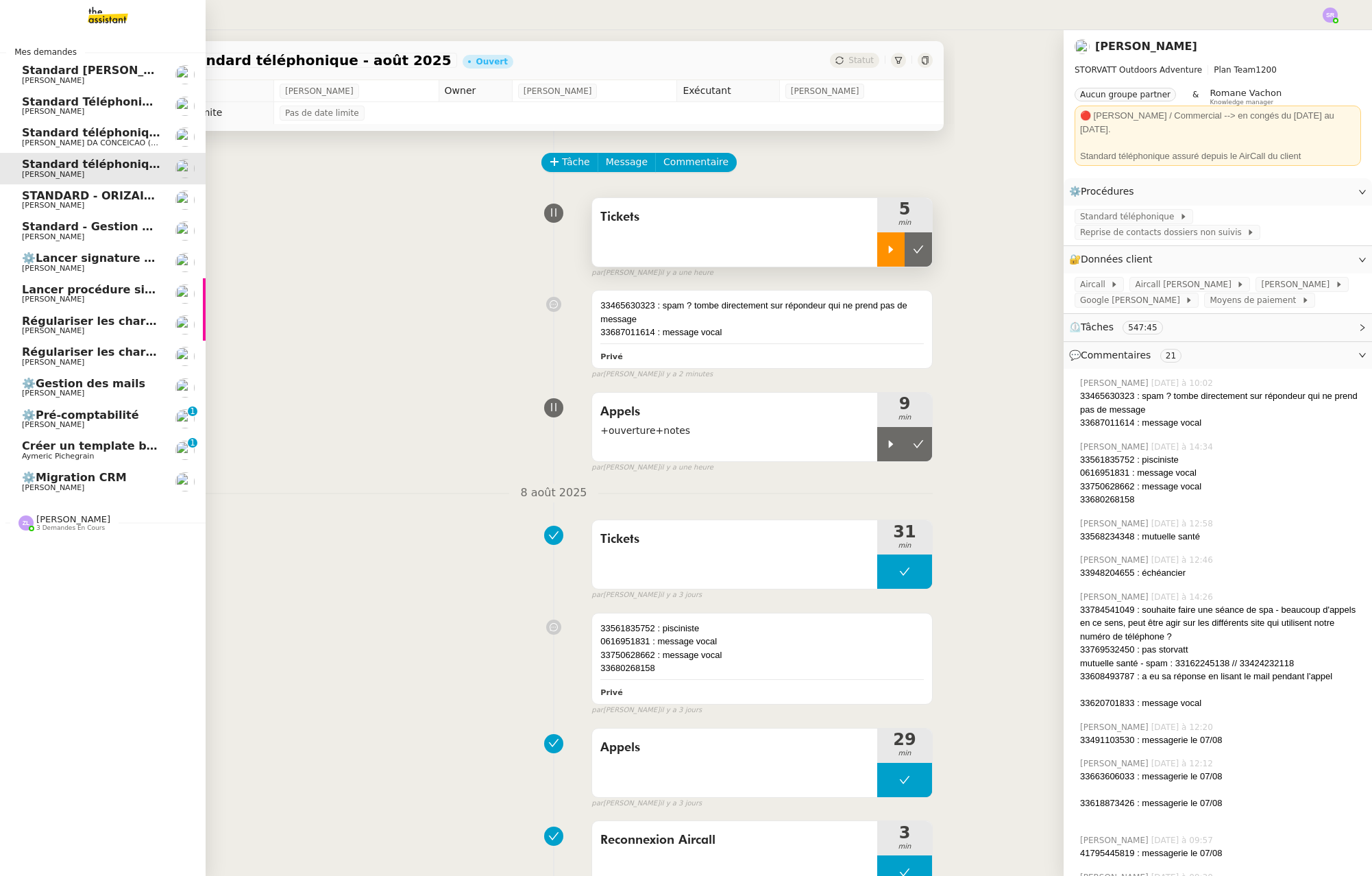
click at [57, 331] on span "[PERSON_NAME]" at bounding box center [53, 331] width 62 height 9
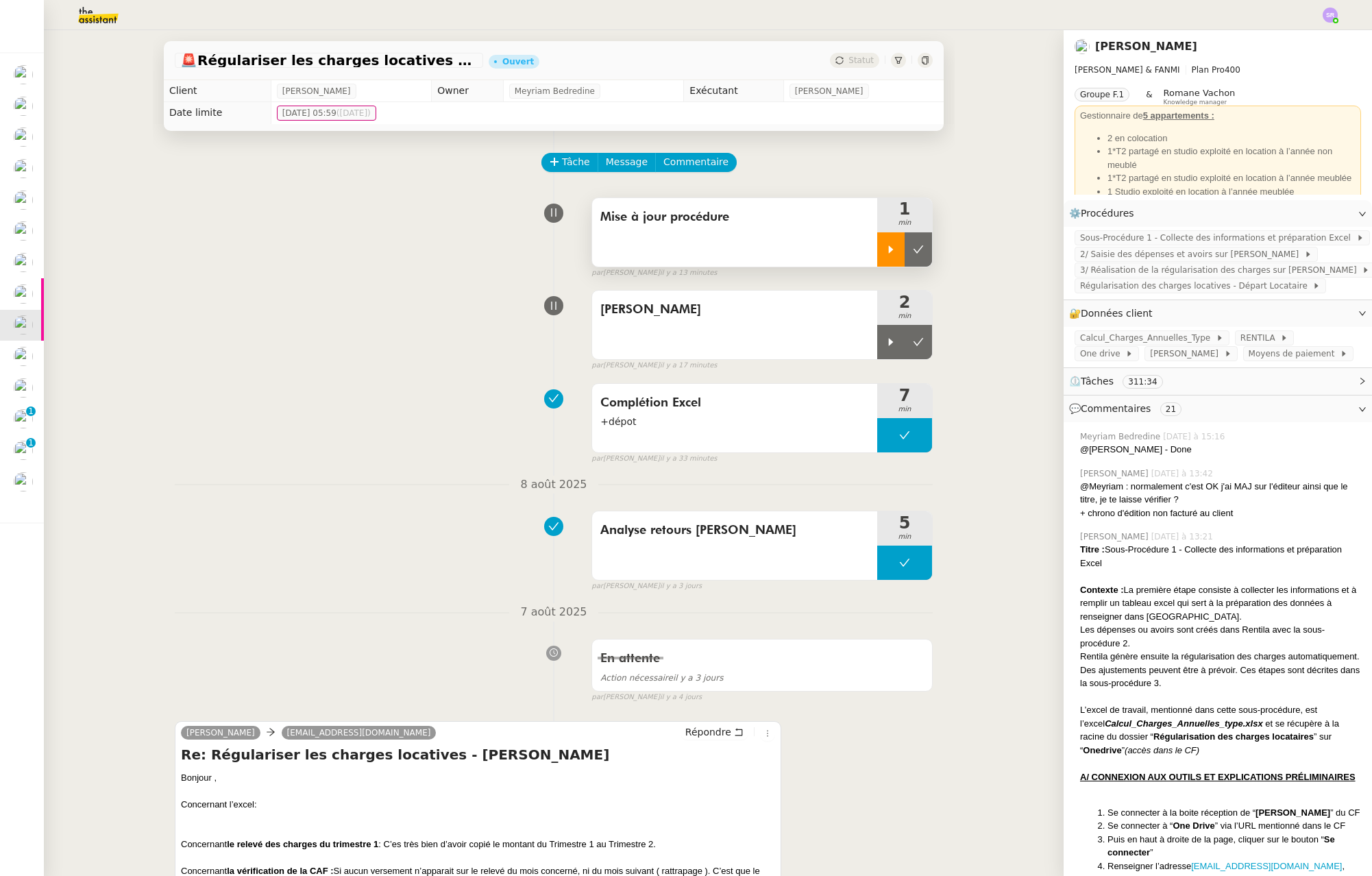
click at [885, 252] on icon at bounding box center [891, 249] width 11 height 11
click at [899, 255] on icon at bounding box center [904, 249] width 11 height 11
click at [913, 255] on icon at bounding box center [918, 249] width 11 height 11
click at [687, 159] on span "Commentaire" at bounding box center [696, 162] width 65 height 15
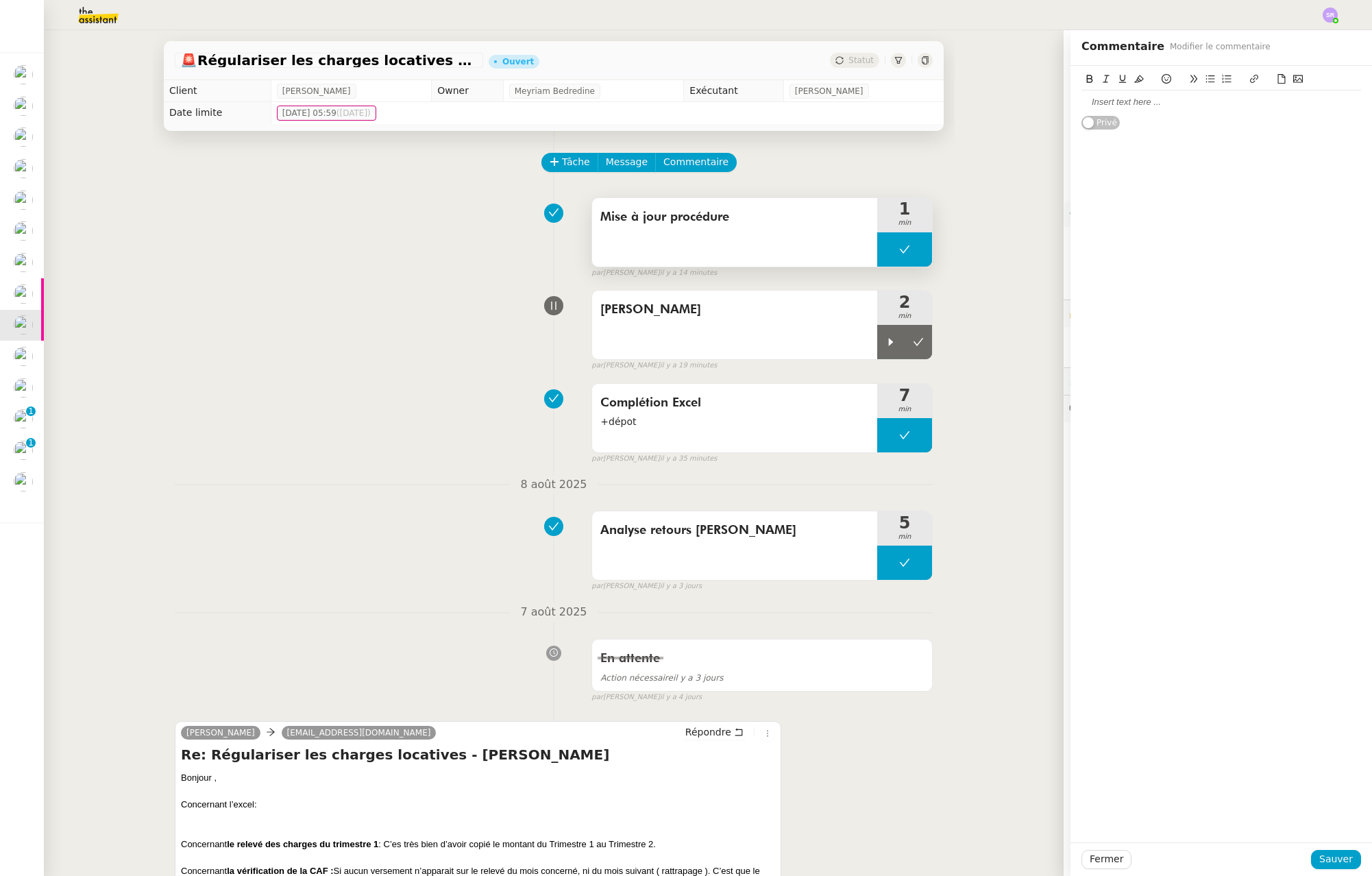
click at [877, 251] on button at bounding box center [904, 249] width 55 height 35
click at [877, 251] on div at bounding box center [891, 249] width 28 height 35
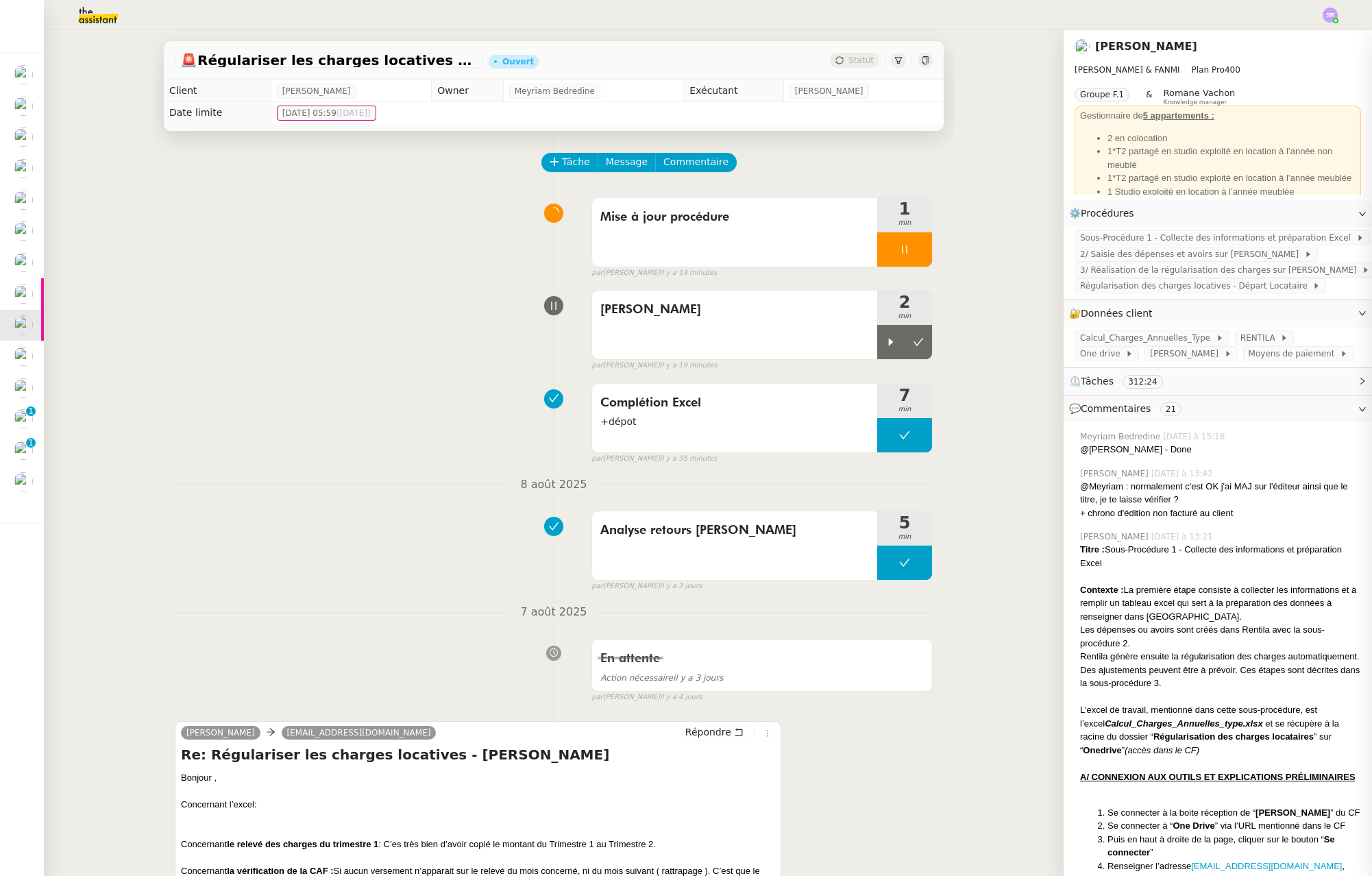
click at [1080, 101] on nz-tag "Groupe F.1" at bounding box center [1101, 95] width 55 height 14
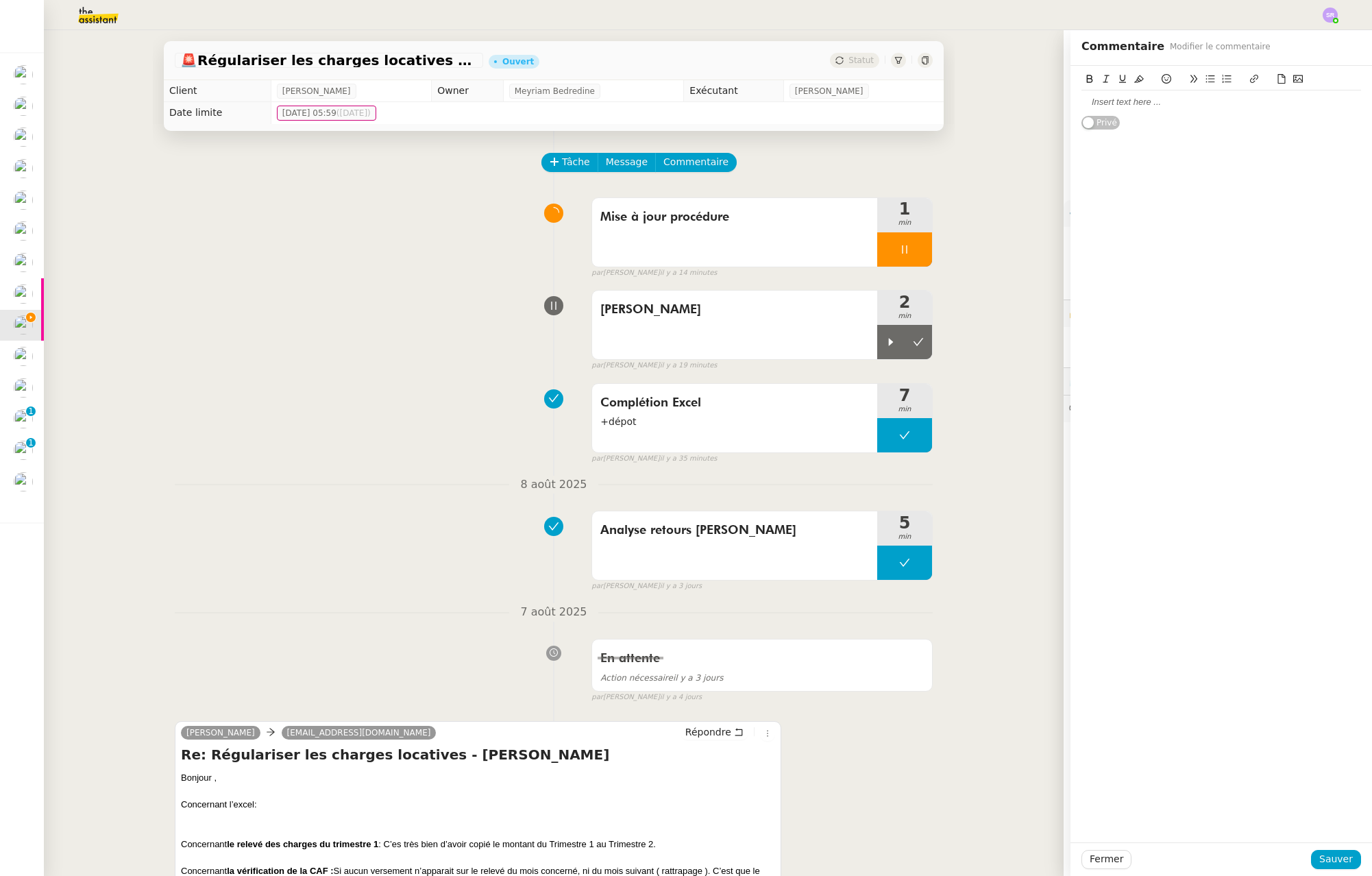
click at [1086, 102] on div at bounding box center [1221, 102] width 280 height 12
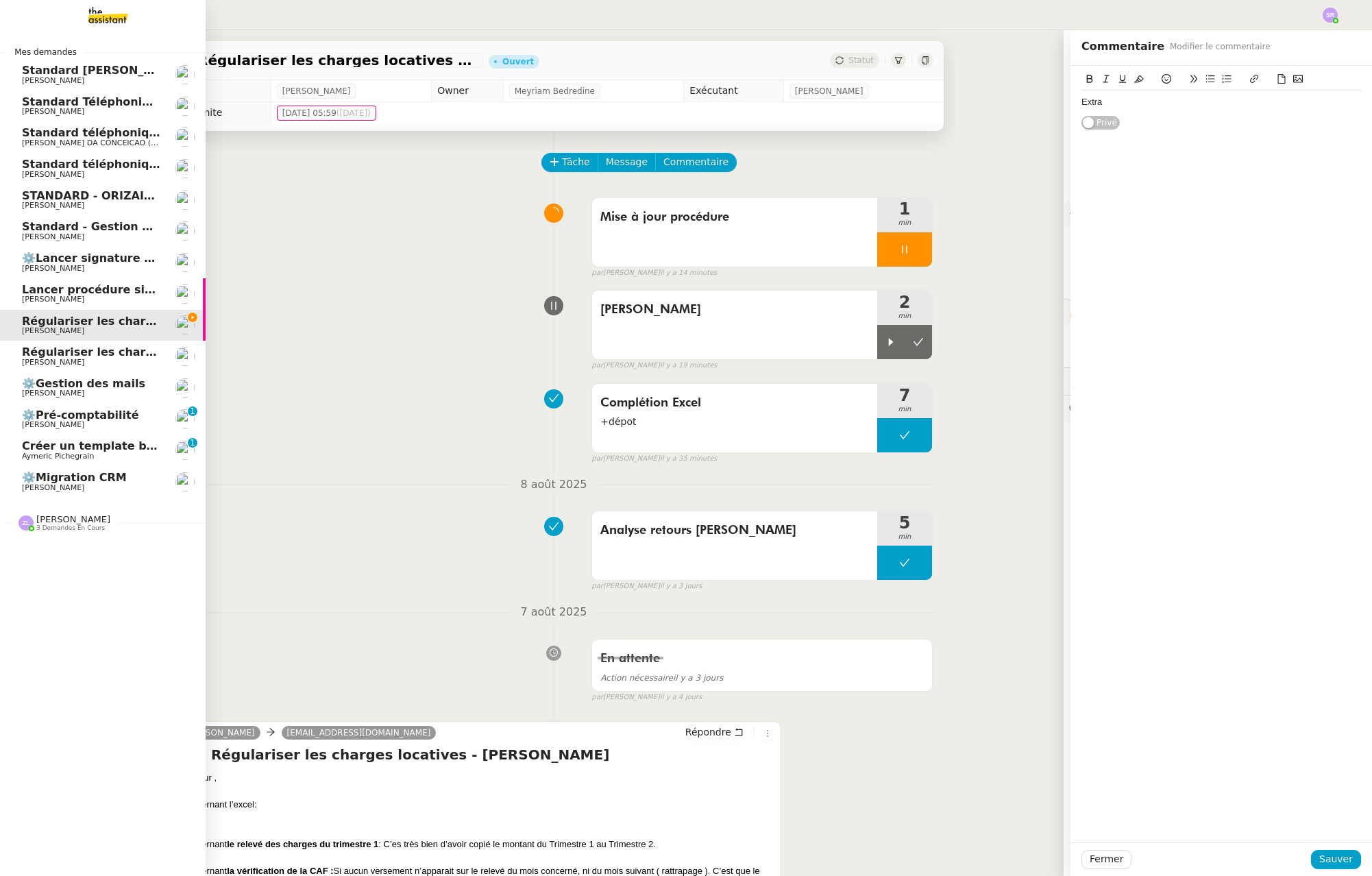
click at [32, 362] on span "[PERSON_NAME]" at bounding box center [53, 362] width 62 height 9
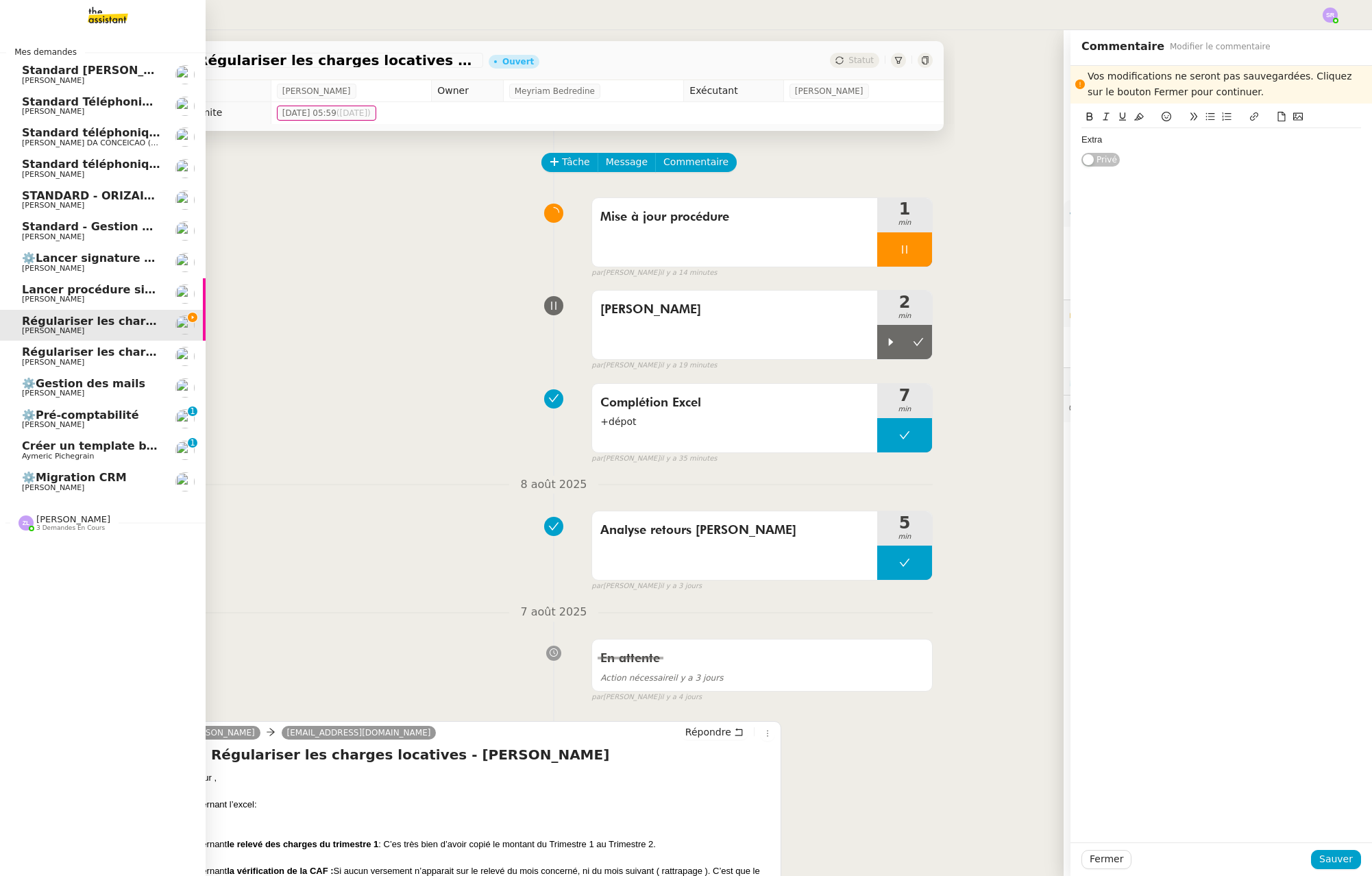
drag, startPoint x: 64, startPoint y: 361, endPoint x: 81, endPoint y: 359, distance: 17.1
click at [64, 361] on span "[PERSON_NAME]" at bounding box center [53, 362] width 62 height 9
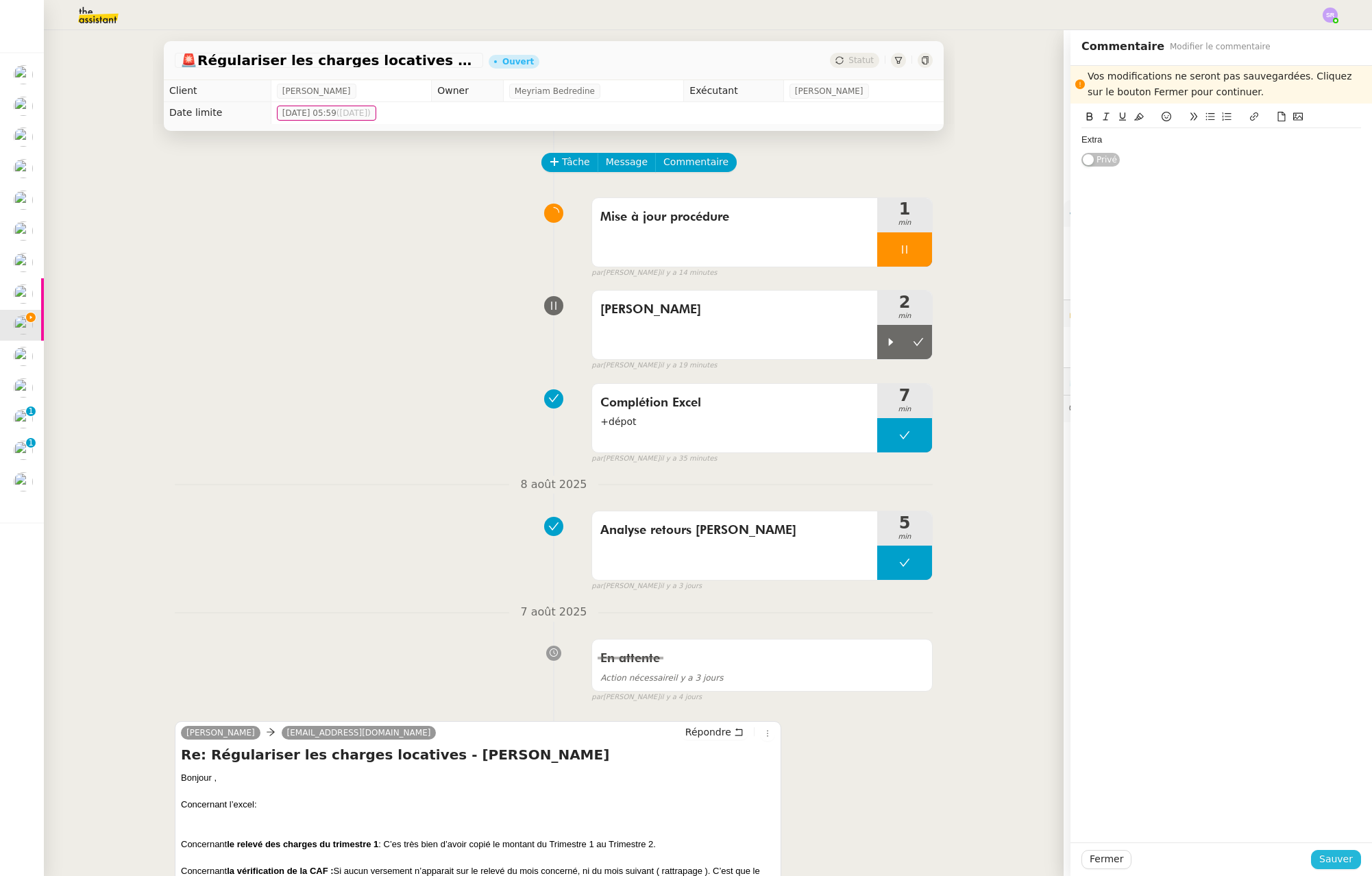
drag, startPoint x: 1300, startPoint y: 854, endPoint x: 1334, endPoint y: 861, distance: 34.7
click at [1300, 854] on div at bounding box center [1220, 859] width 179 height 19
click at [1333, 861] on span "Sauver" at bounding box center [1337, 859] width 34 height 15
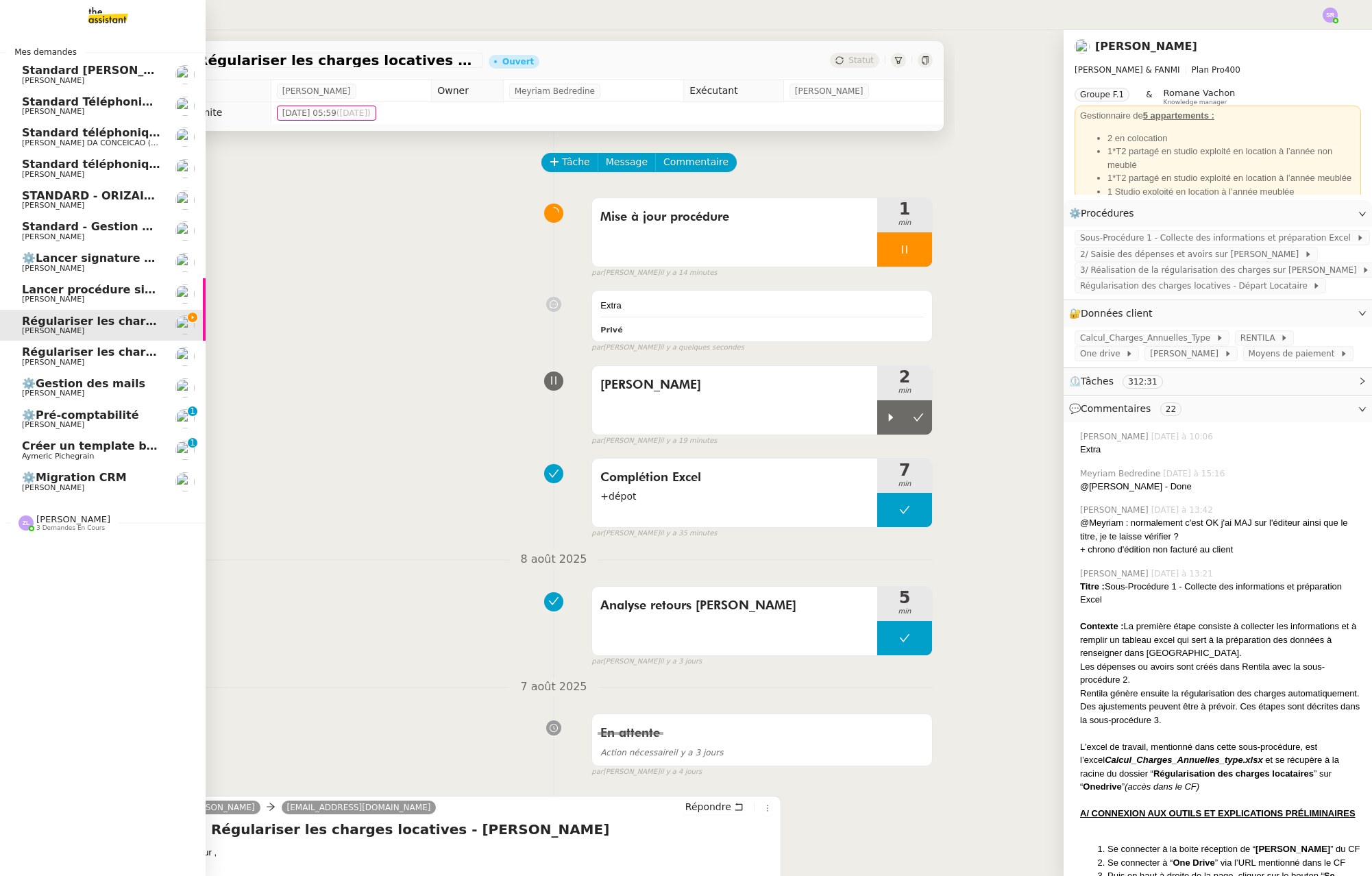
drag, startPoint x: 66, startPoint y: 365, endPoint x: 88, endPoint y: 351, distance: 26.1
click at [67, 365] on span "[PERSON_NAME]" at bounding box center [53, 362] width 62 height 9
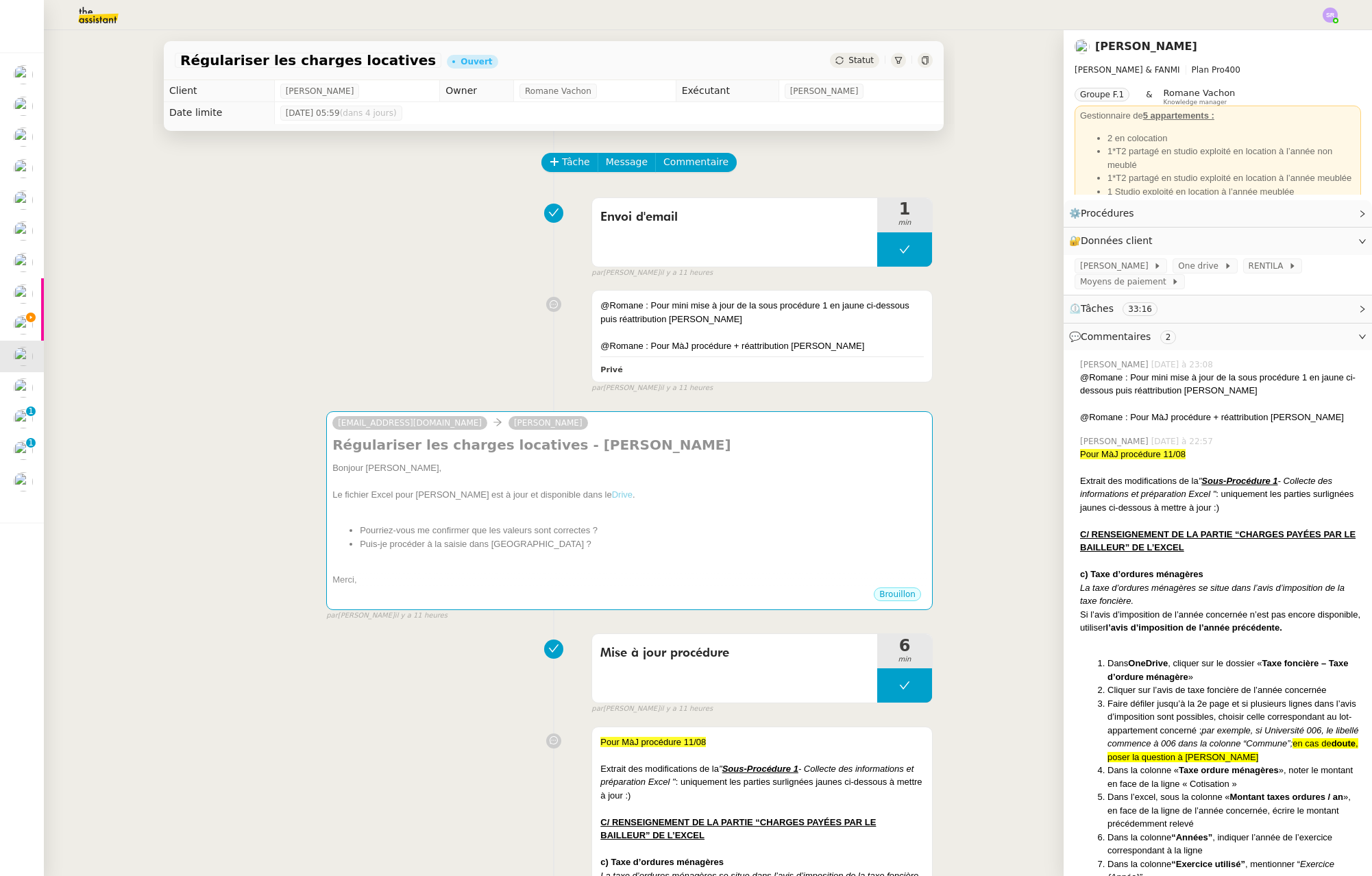
click at [1132, 478] on span "Extrait des modifications de la" at bounding box center [1139, 480] width 118 height 10
drag, startPoint x: 1071, startPoint y: 456, endPoint x: 1111, endPoint y: 525, distance: 79.8
copy div "Pour MàJ procédure 11/08 Extrait des modifications de la " Sous-Procédure 1 - C…"
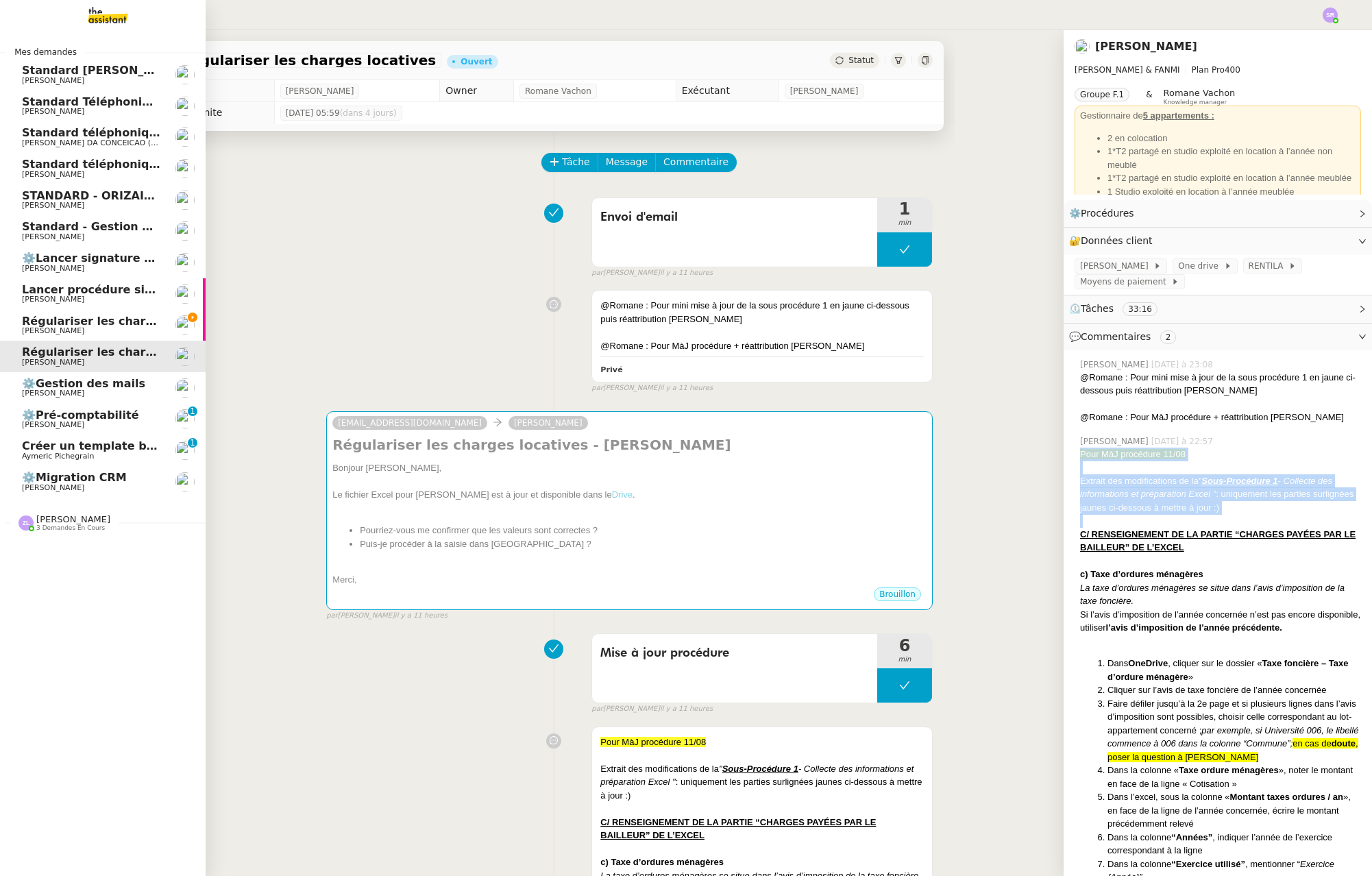
drag, startPoint x: 66, startPoint y: 334, endPoint x: 135, endPoint y: 325, distance: 69.6
click at [66, 333] on span "[PERSON_NAME]" at bounding box center [53, 331] width 62 height 9
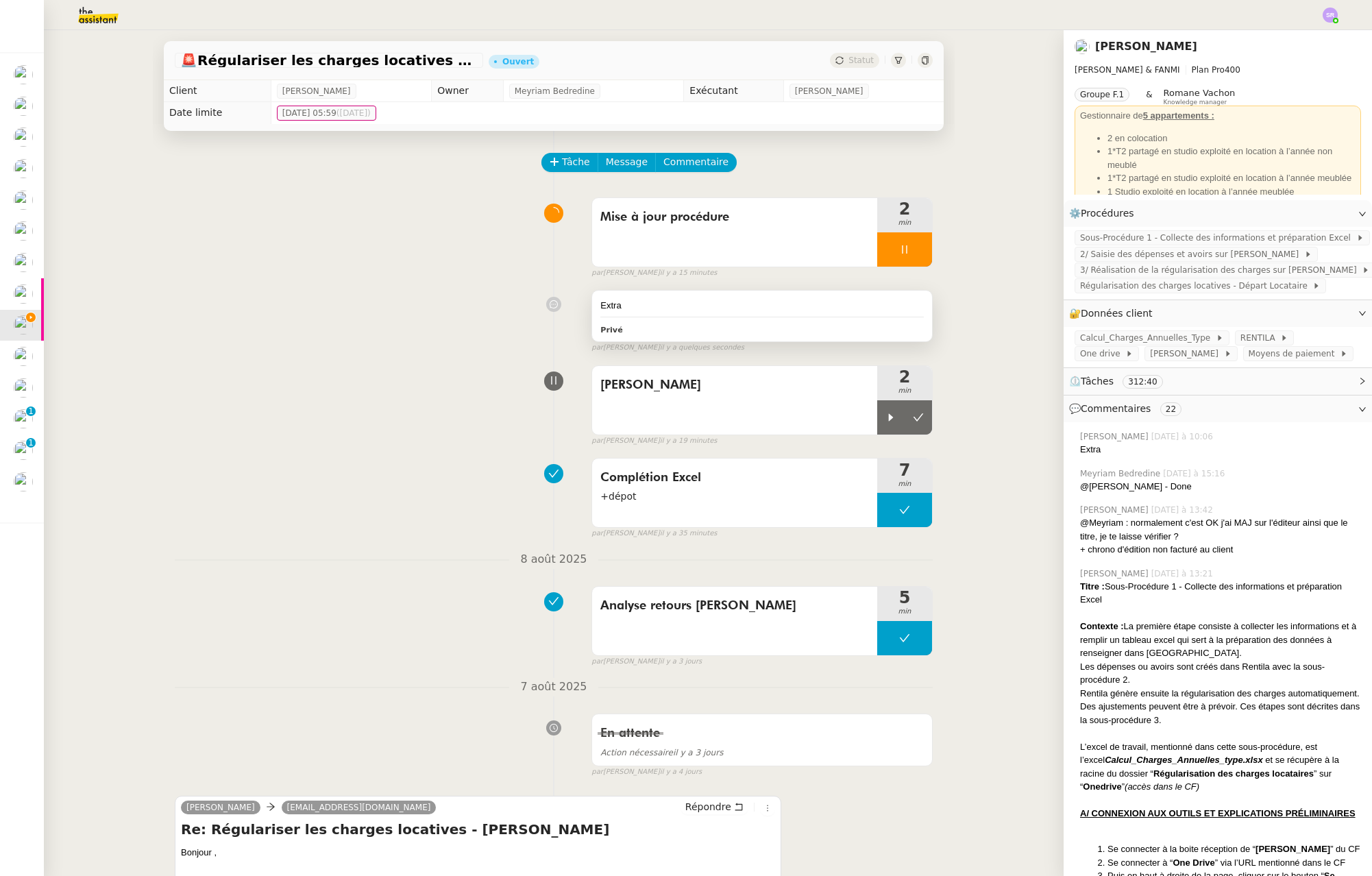
click at [781, 318] on div "Extra Privé" at bounding box center [762, 316] width 340 height 51
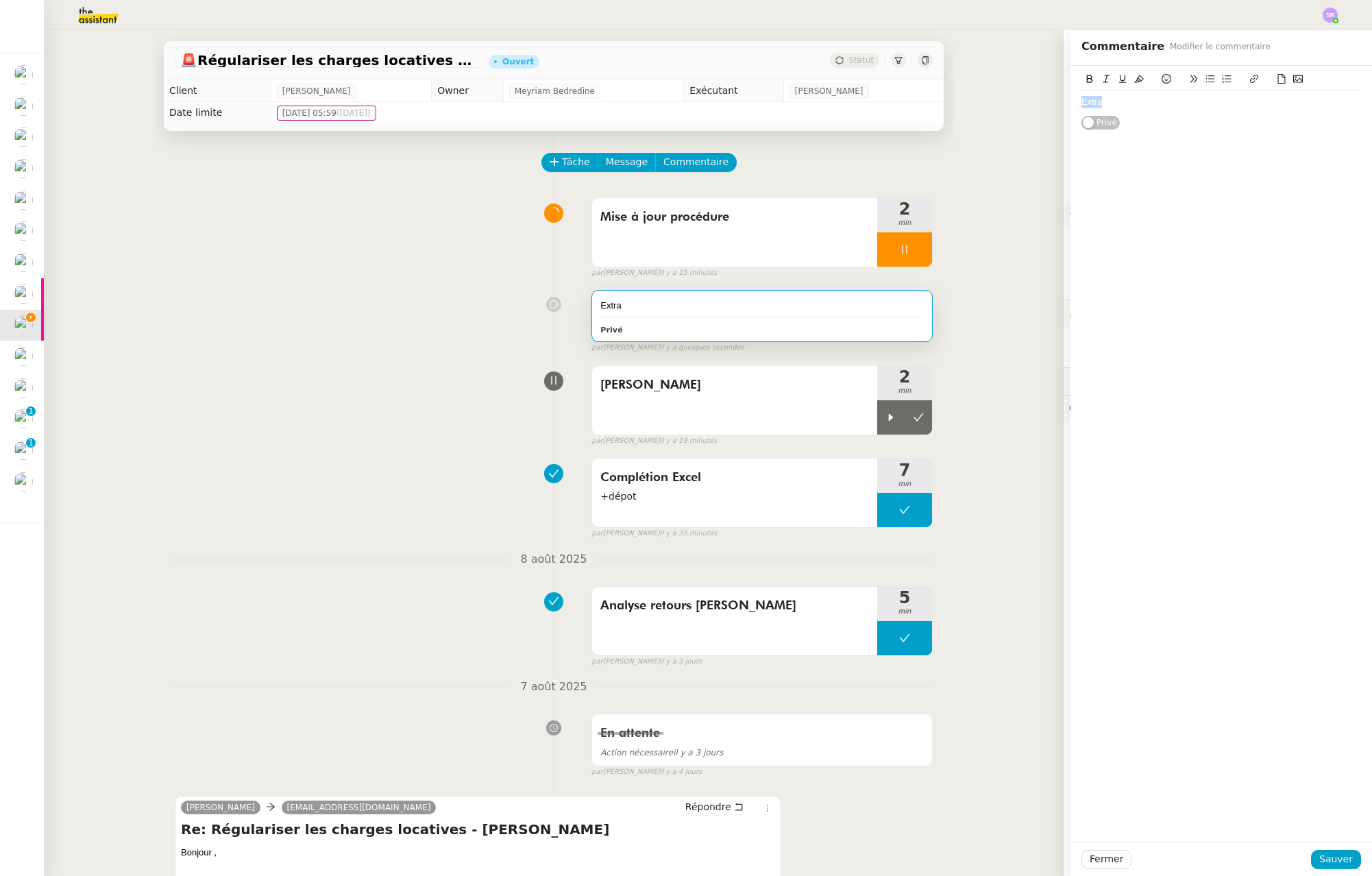
drag, startPoint x: 1072, startPoint y: 102, endPoint x: 1137, endPoint y: 102, distance: 65.0
click at [1137, 102] on div "Extra" at bounding box center [1221, 102] width 280 height 12
click at [1272, 128] on u "Sous-Procédure 1" at bounding box center [1240, 127] width 76 height 10
click at [1288, 118] on div at bounding box center [1221, 115] width 280 height 12
drag, startPoint x: 1281, startPoint y: 128, endPoint x: 1202, endPoint y: 142, distance: 80.2
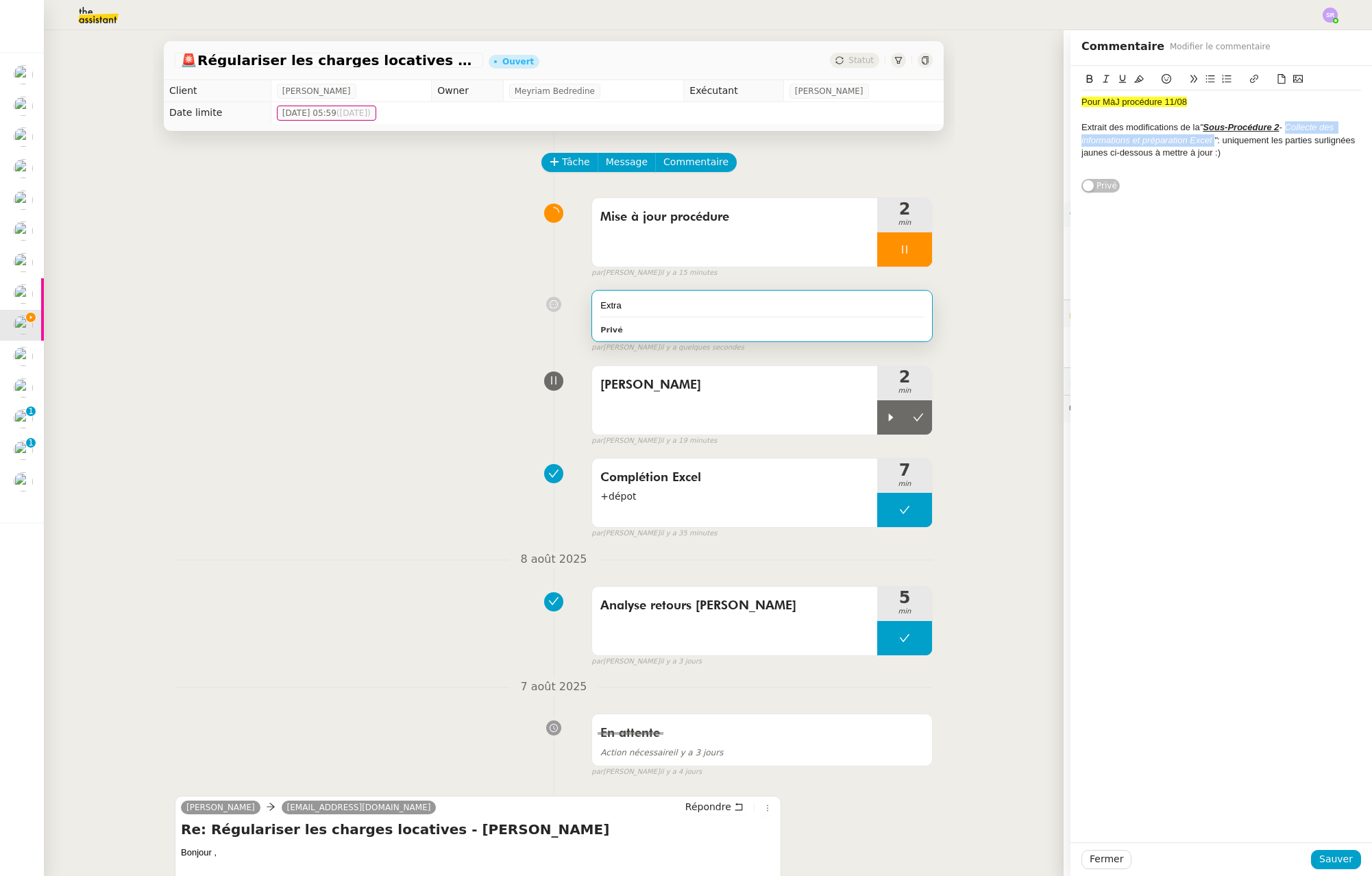
click at [1202, 142] on em "- Collecte des informations et préparation Excel "" at bounding box center [1209, 133] width 255 height 22
drag, startPoint x: 1280, startPoint y: 125, endPoint x: 1191, endPoint y: 145, distance: 91.2
click at [1191, 145] on div "Extrait des modifications de la " Sous-Procédure 2 - Saisie des dépenses et avo…" at bounding box center [1221, 140] width 280 height 38
click at [1235, 151] on div "Extrait des modifications de la " Sous-Procédure 2 - Saisie des dépenses et avo…" at bounding box center [1221, 140] width 280 height 38
click at [1225, 155] on div "Extrait des modifications de la " Sous-Procédure 2 - Saisie des dépenses et avo…" at bounding box center [1221, 140] width 280 height 38
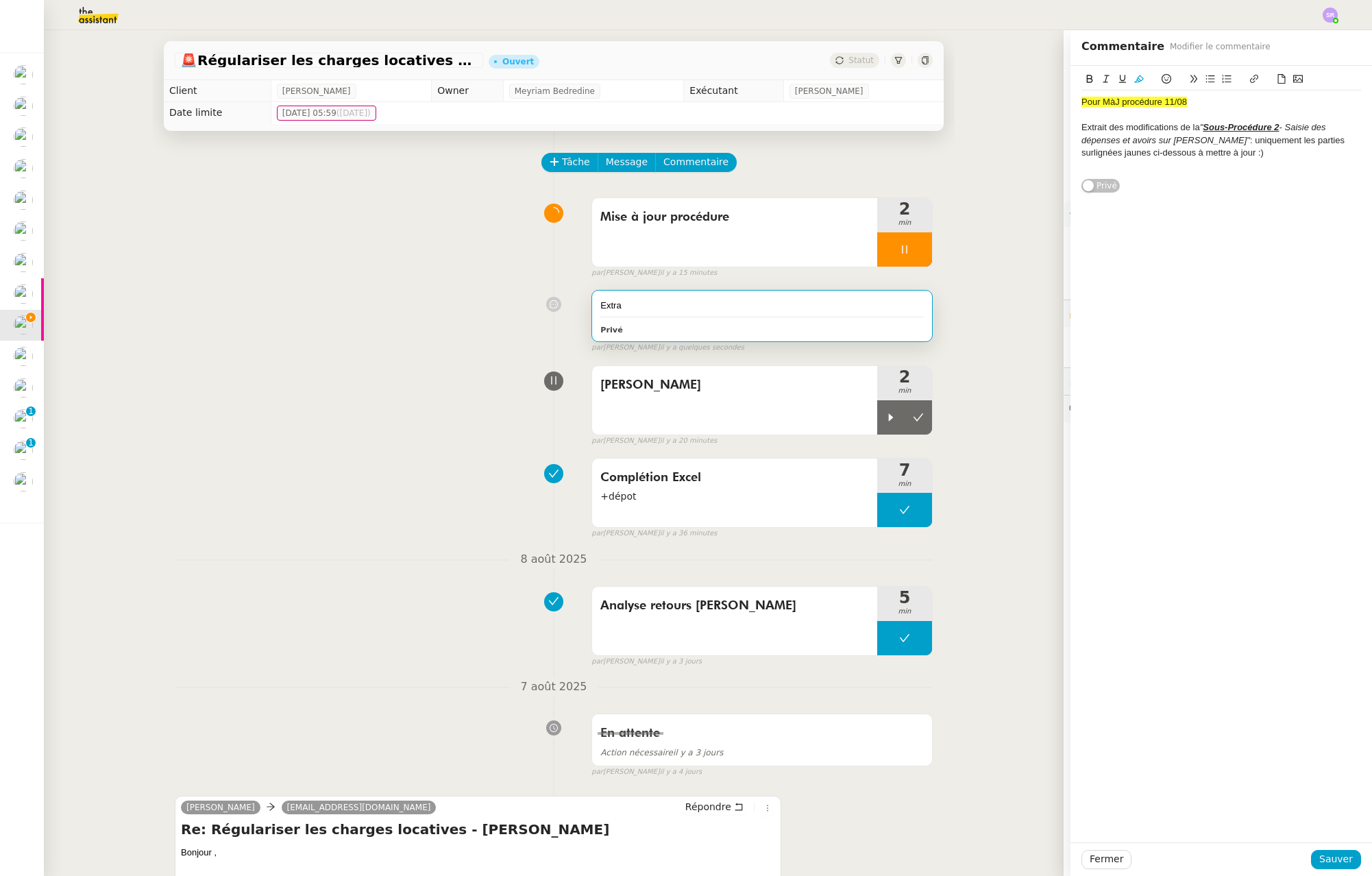
click at [1250, 142] on span ": uniquement les parties surlignées jaunes ci-dessous à mettre à jour :)" at bounding box center [1214, 146] width 266 height 22
drag, startPoint x: 1214, startPoint y: 152, endPoint x: 1065, endPoint y: 124, distance: 151.6
click at [1071, 124] on div "Pour MàJ procédure 11/08 Extrait des modifications de la " Sous-Procédure 2 - S…" at bounding box center [1221, 130] width 301 height 128
click at [1165, 140] on em "- Saisie des dépenses et avoirs sur [PERSON_NAME]"" at bounding box center [1204, 133] width 247 height 22
click at [1197, 141] on span ": uniquement les parties surlignées jaunes ci-dessous à mettre à jour :)" at bounding box center [1214, 146] width 266 height 22
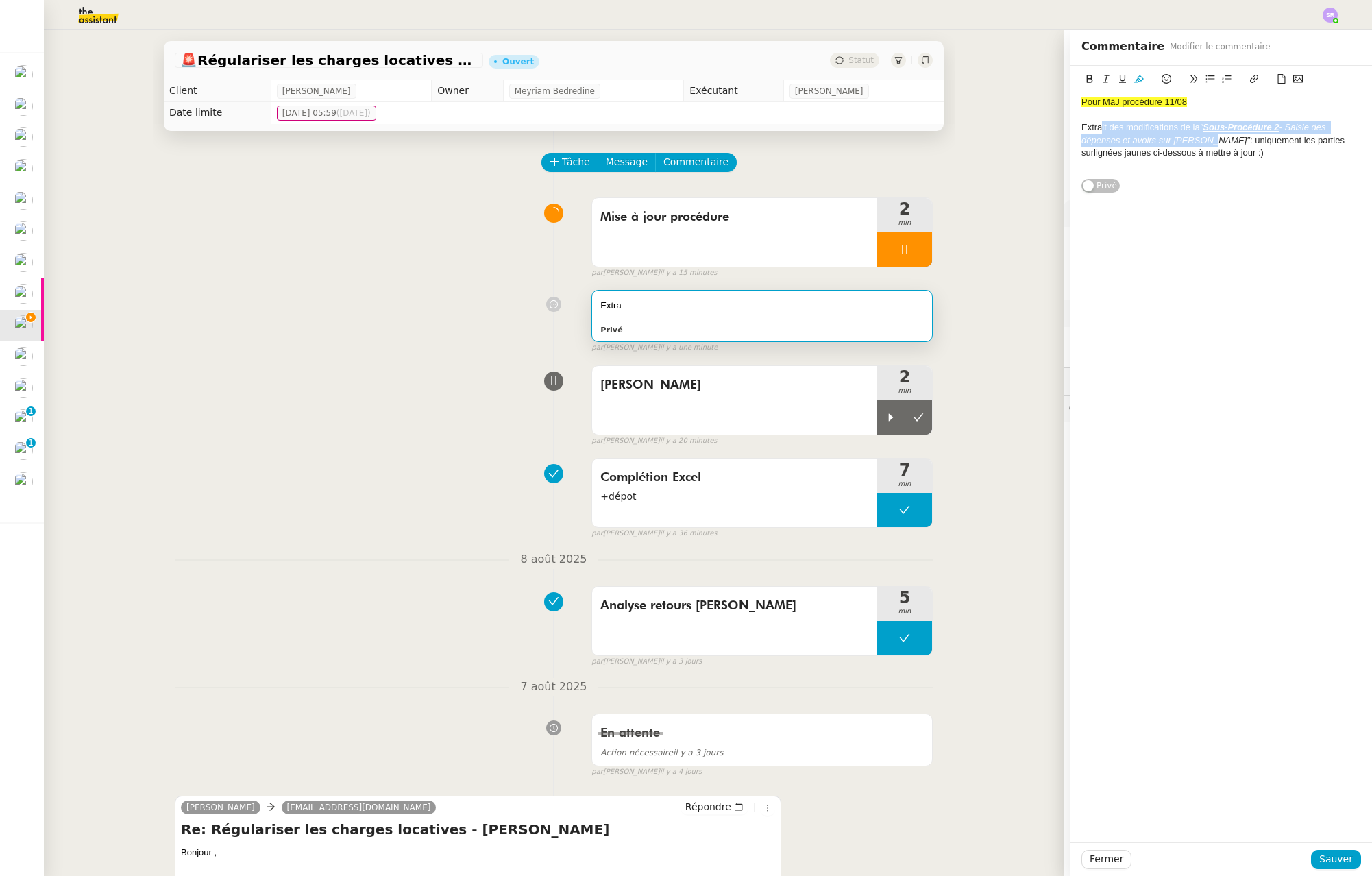
drag, startPoint x: 1195, startPoint y: 142, endPoint x: 1101, endPoint y: 128, distance: 95.0
click at [1100, 128] on div "Extrait des modifications de la " Sous-Procédure 2 - Saisie des dépenses et avo…" at bounding box center [1221, 140] width 280 height 38
click at [1169, 126] on span "Extrait des modifications de la" at bounding box center [1141, 127] width 118 height 10
drag, startPoint x: 1197, startPoint y: 128, endPoint x: 1274, endPoint y: 125, distance: 77.1
click at [1274, 125] on div "Extrait des modifications de la " Sous-Procédure 2 - Saisie des dépenses et avo…" at bounding box center [1221, 140] width 280 height 38
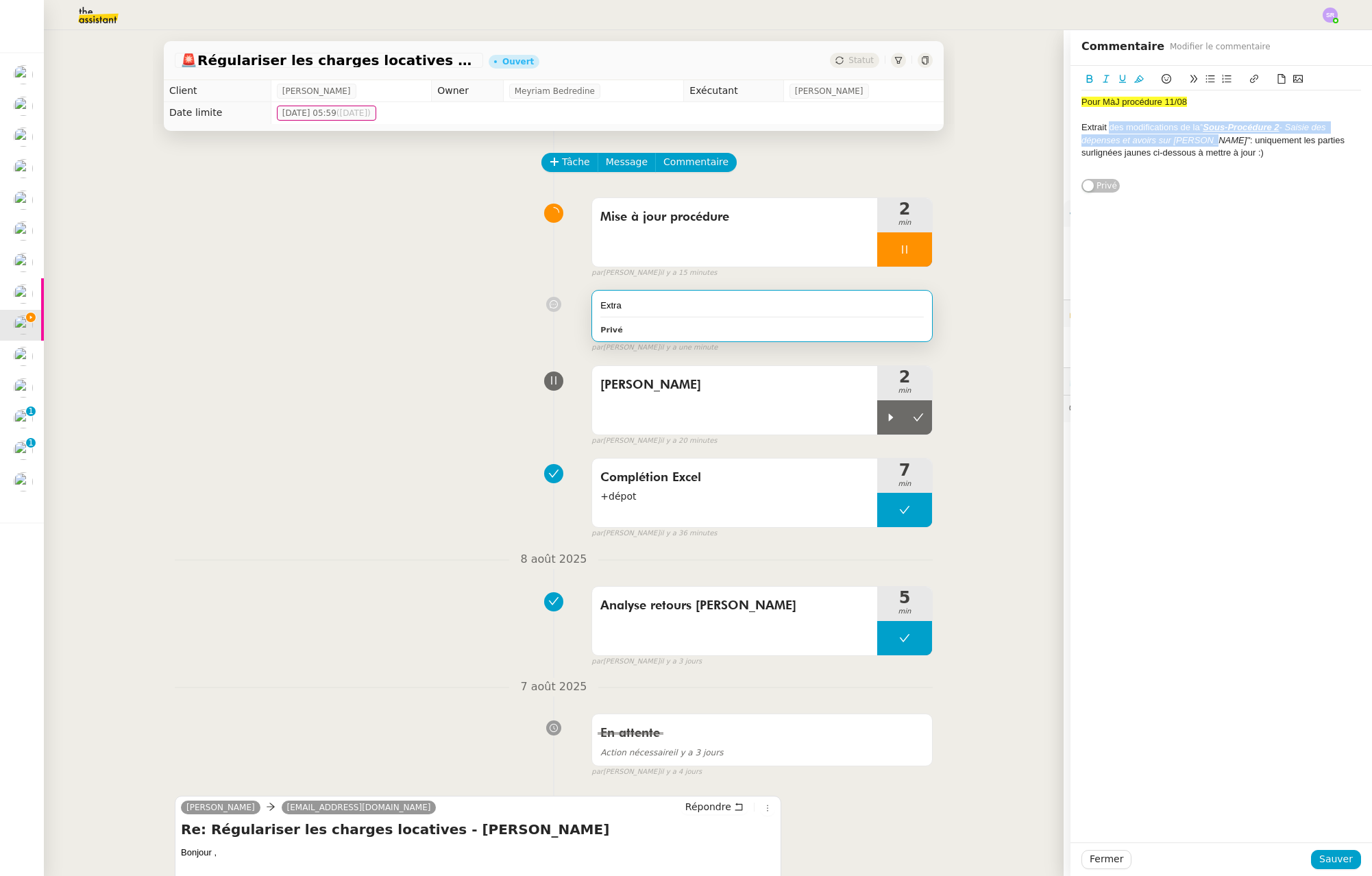
click at [1250, 78] on button at bounding box center [1254, 79] width 16 height 15
paste input "[URL][DOMAIN_NAME]"
type input "[URL][DOMAIN_NAME]"
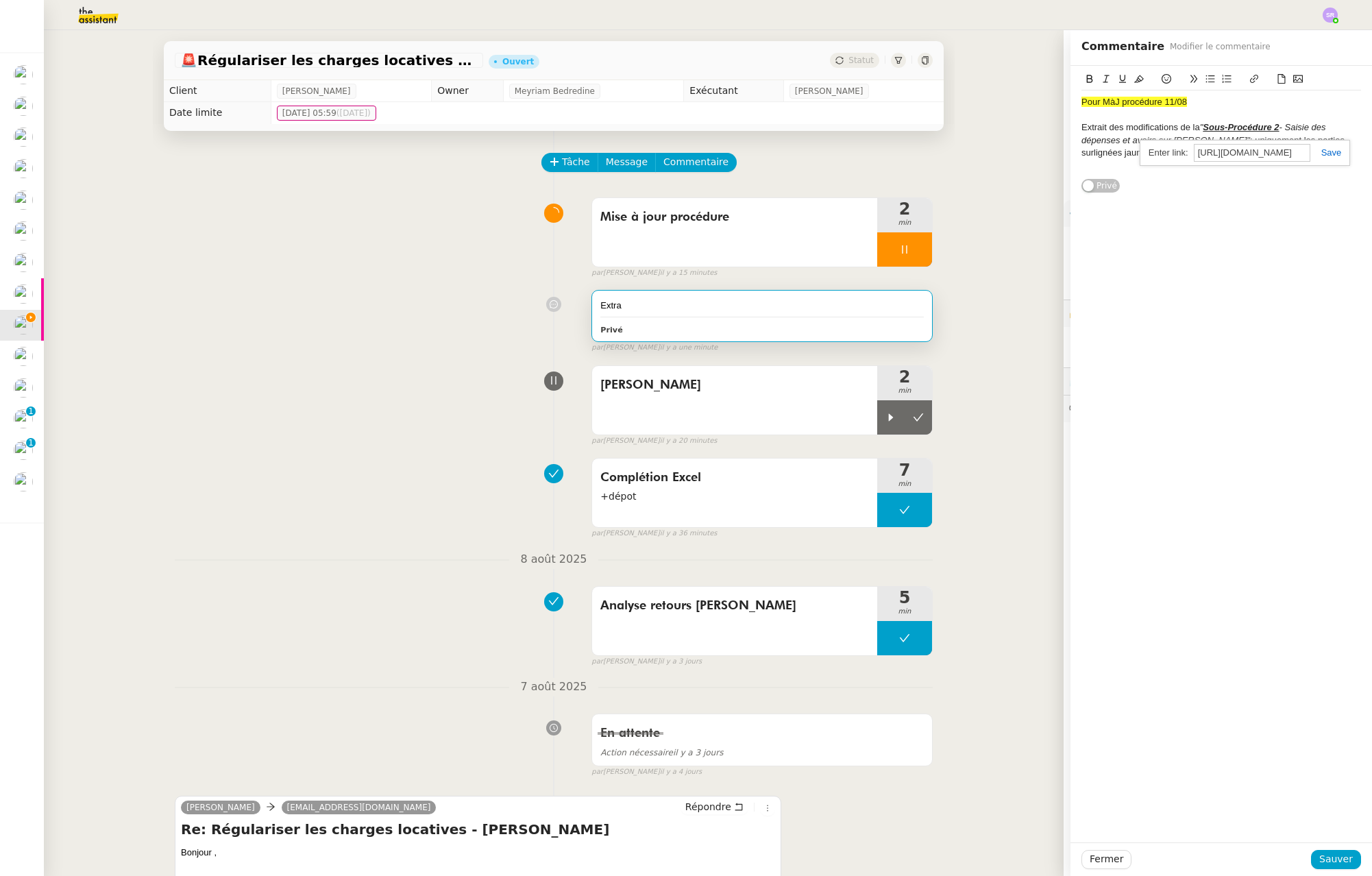
click at [1313, 152] on link at bounding box center [1326, 152] width 32 height 10
click at [1200, 126] on em """ at bounding box center [1201, 127] width 3 height 10
drag, startPoint x: 1191, startPoint y: 129, endPoint x: 1016, endPoint y: 128, distance: 175.0
click at [1014, 128] on app-ticket "🚨 Régulariser les charges locatives de Marion Teixeira Ouvert Statut Client Pas…" at bounding box center [708, 453] width 1328 height 846
click at [1344, 861] on button "Sauver" at bounding box center [1336, 859] width 50 height 19
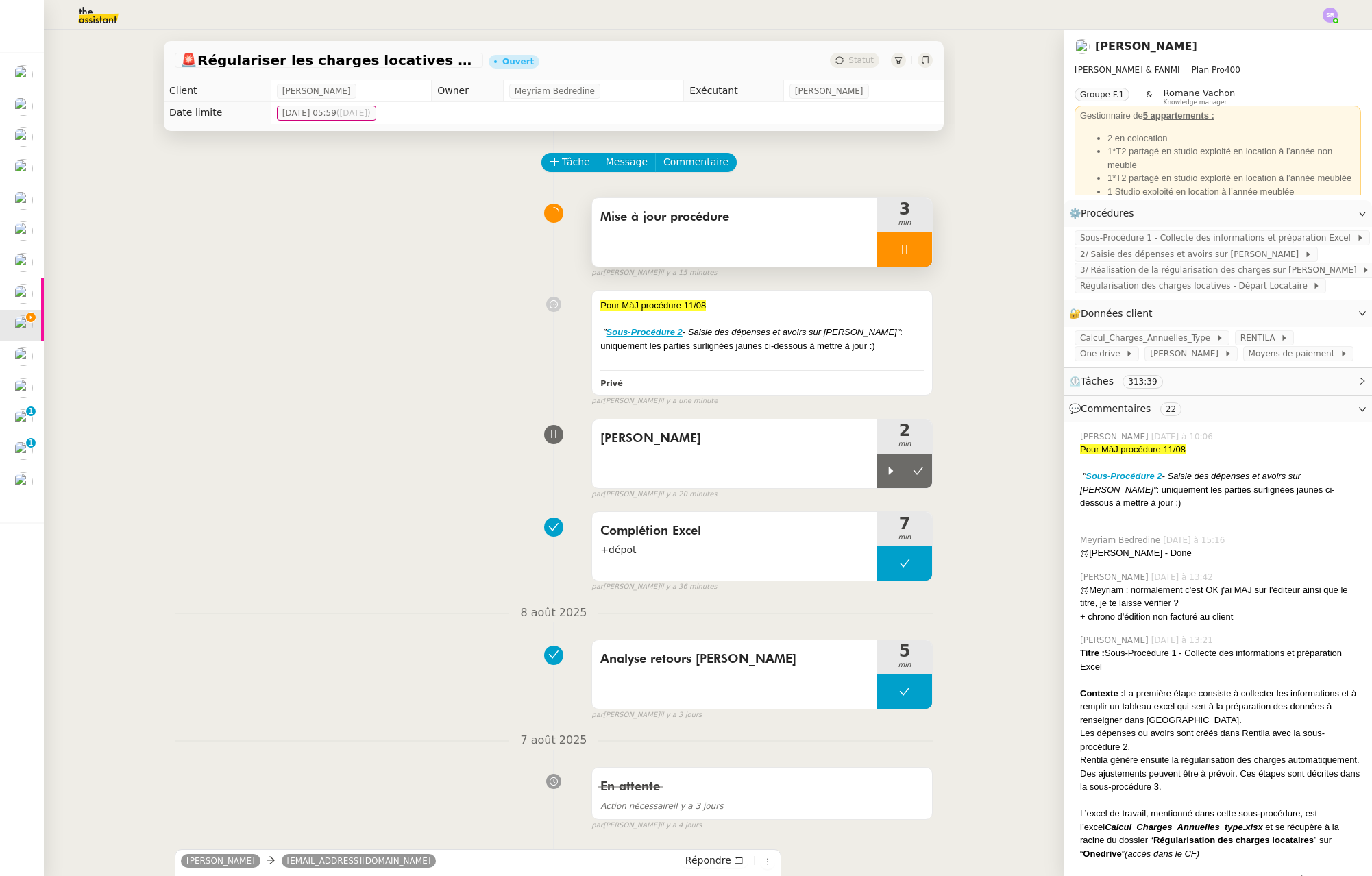
drag, startPoint x: 888, startPoint y: 254, endPoint x: 896, endPoint y: 253, distance: 8.1
click at [888, 253] on div at bounding box center [904, 249] width 55 height 35
click at [913, 252] on icon at bounding box center [918, 249] width 11 height 11
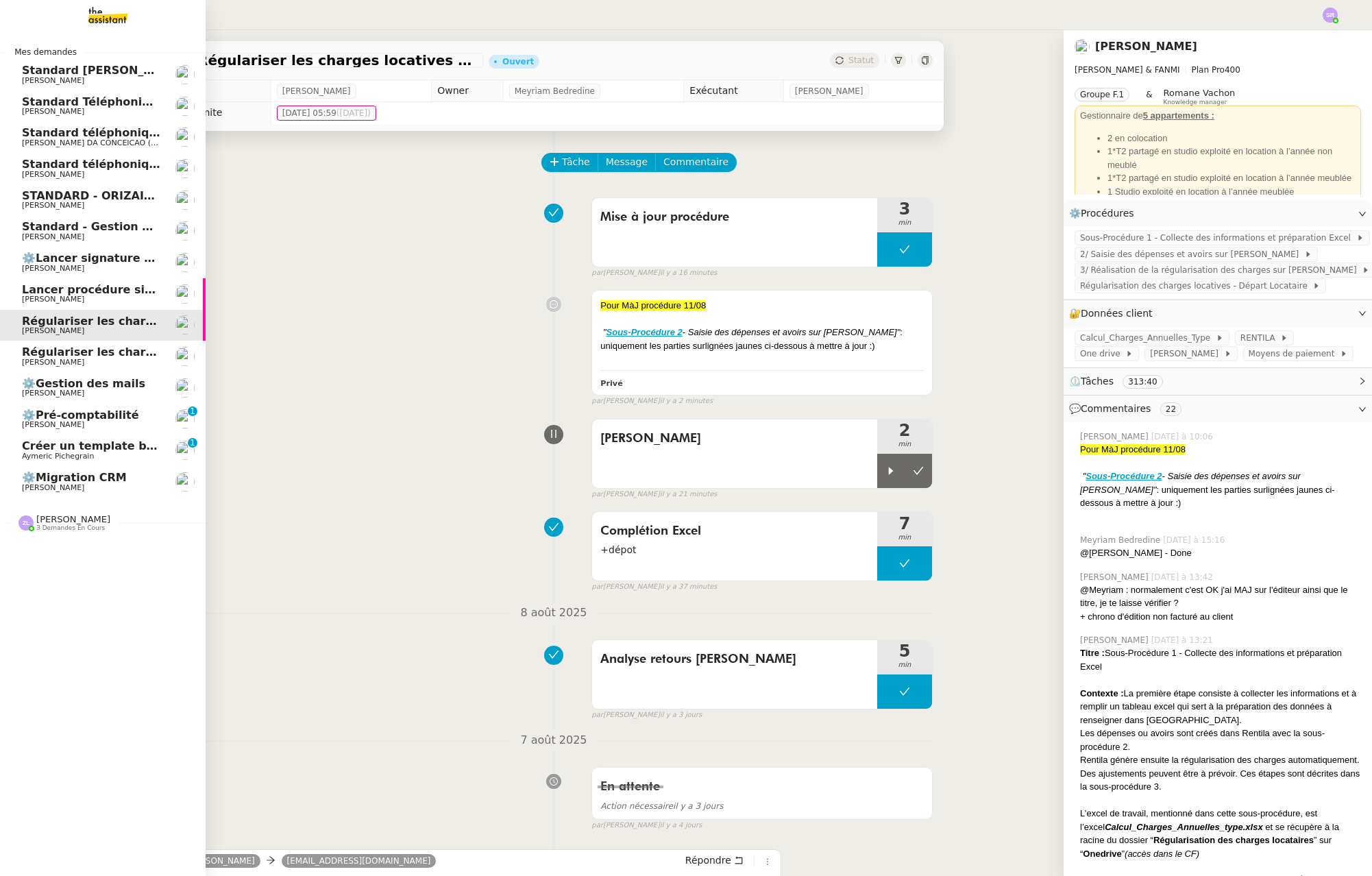
click at [109, 161] on span "Standard téléphonique - août 2025" at bounding box center [131, 164] width 217 height 13
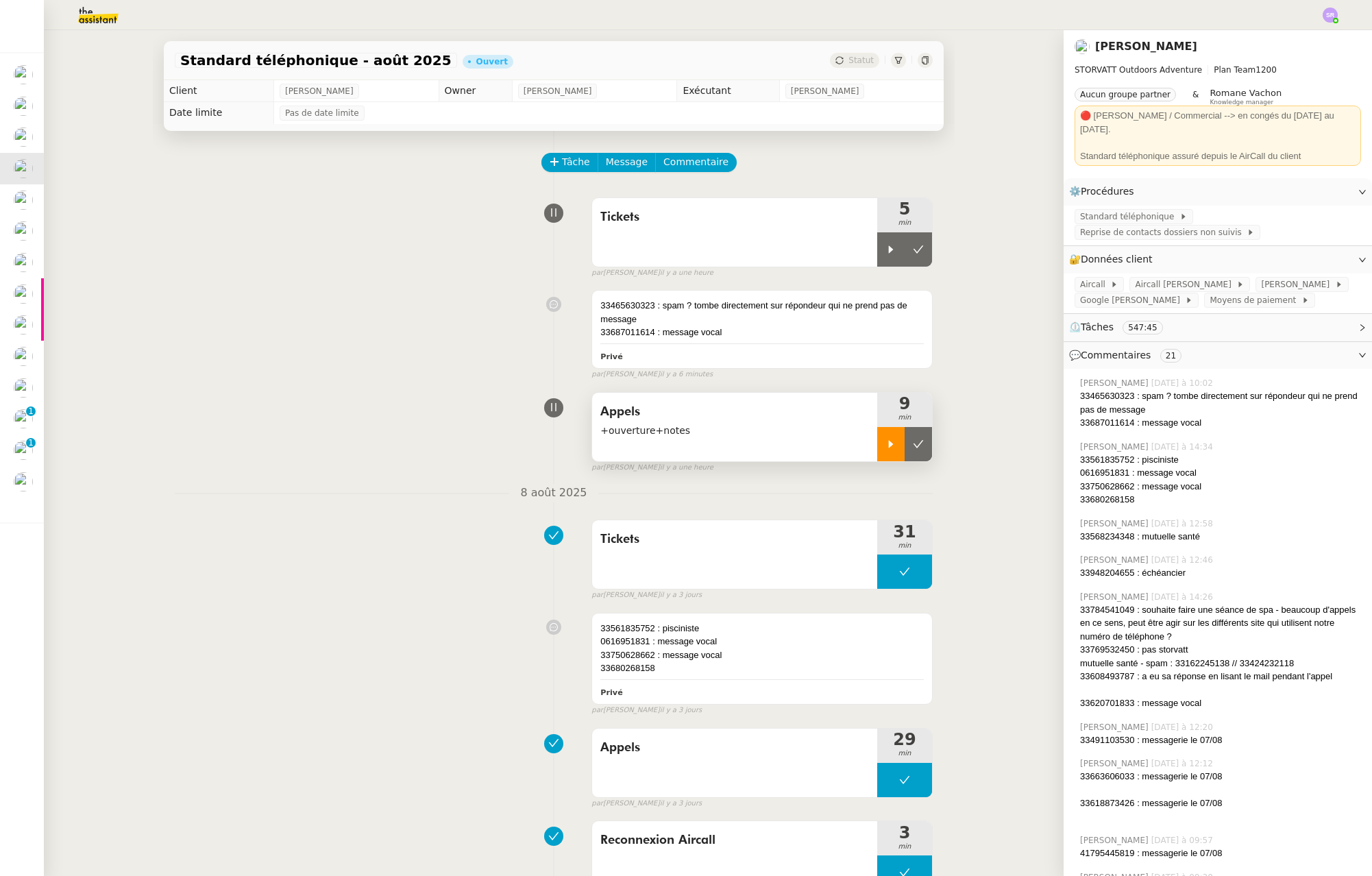
click at [885, 444] on icon at bounding box center [891, 444] width 11 height 11
click at [883, 456] on div at bounding box center [904, 444] width 55 height 35
click at [877, 241] on div at bounding box center [891, 249] width 28 height 35
click at [899, 250] on icon at bounding box center [904, 249] width 11 height 11
drag, startPoint x: 879, startPoint y: 449, endPoint x: 923, endPoint y: 469, distance: 48.3
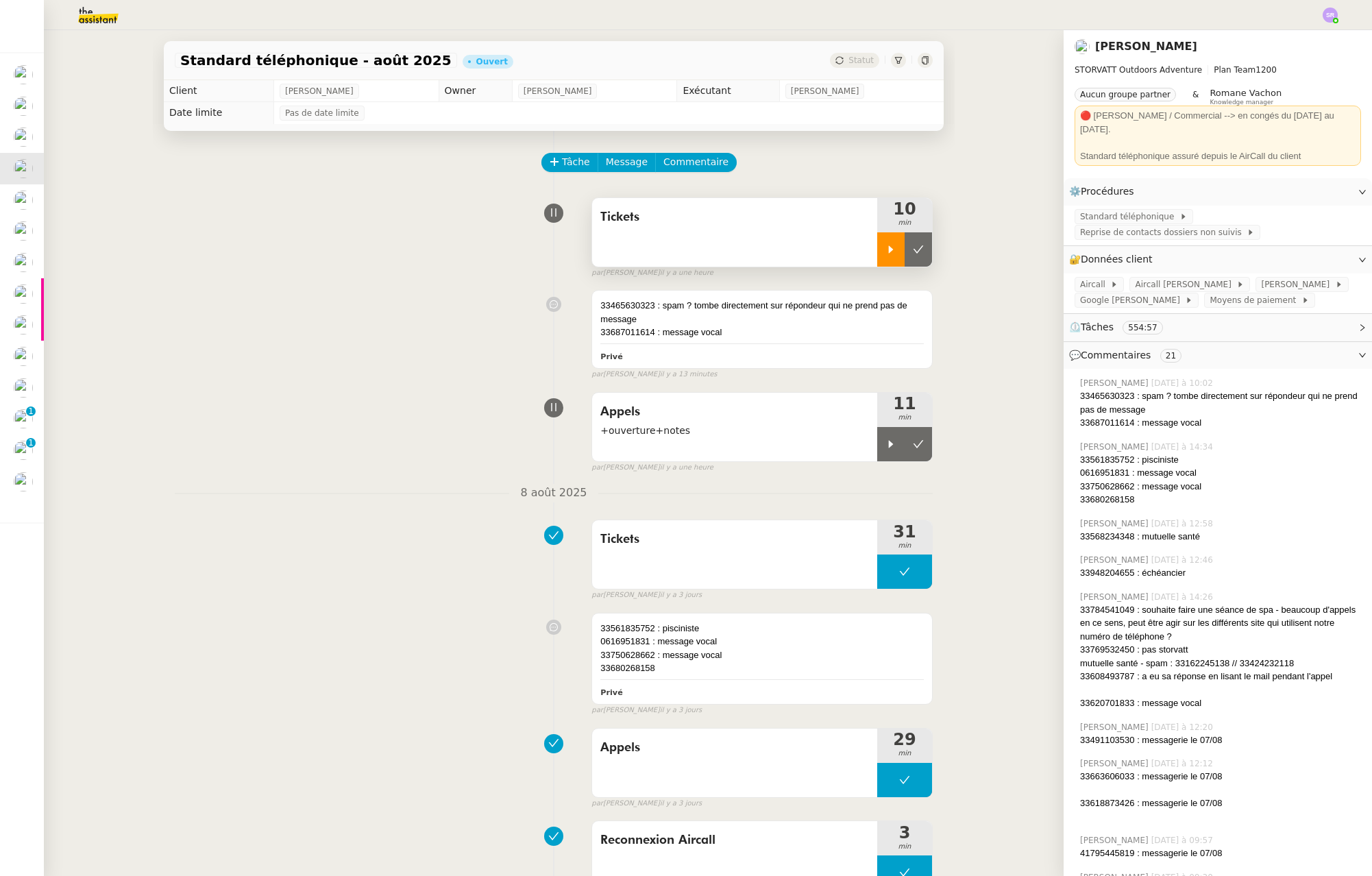
click at [885, 449] on icon at bounding box center [891, 444] width 11 height 11
click at [894, 449] on div at bounding box center [904, 444] width 55 height 35
drag, startPoint x: 880, startPoint y: 256, endPoint x: 847, endPoint y: 259, distance: 33.1
click at [880, 255] on div at bounding box center [891, 249] width 28 height 35
click at [899, 251] on icon at bounding box center [904, 249] width 11 height 11
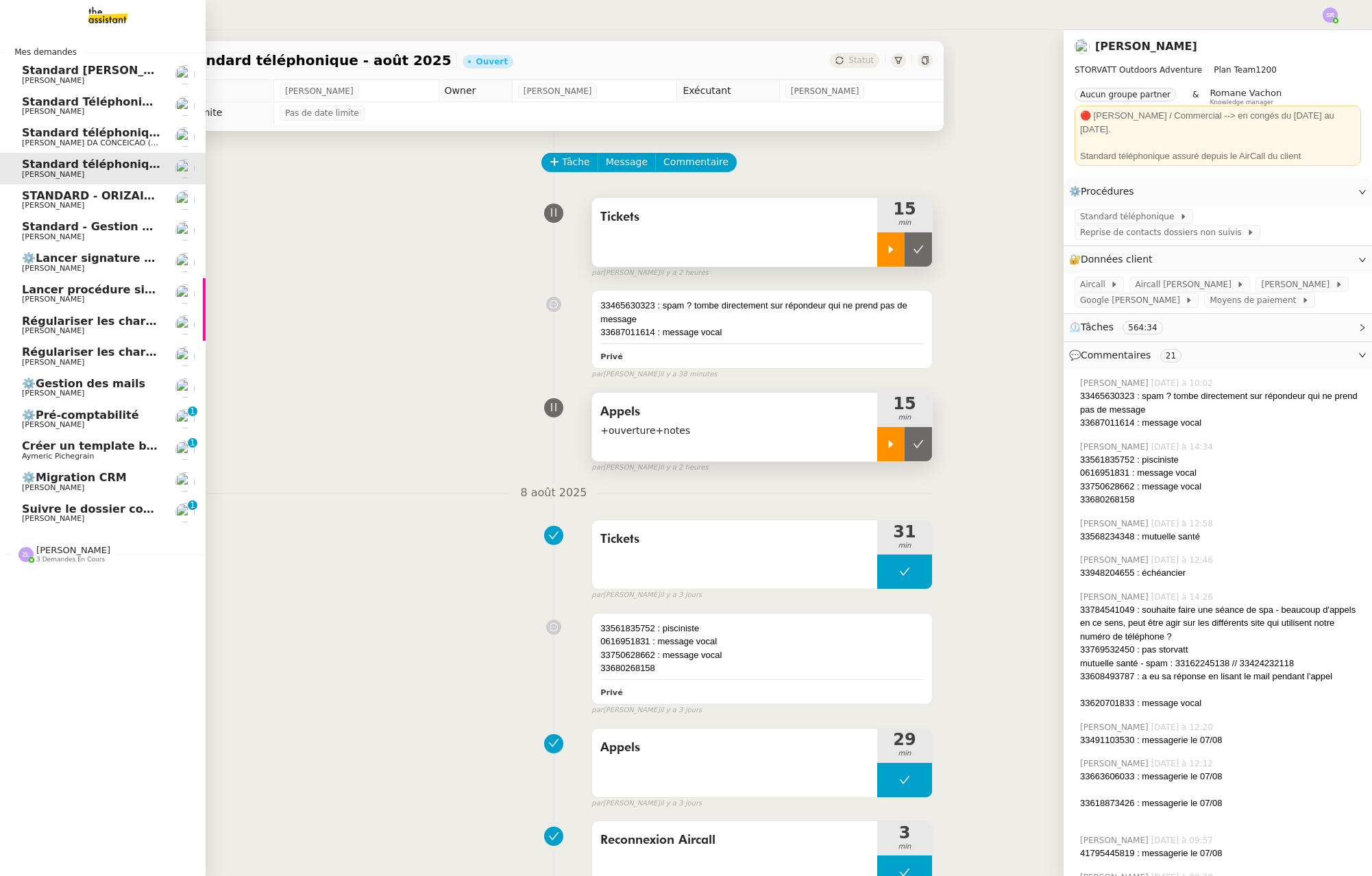
click at [48, 516] on span "[PERSON_NAME]" at bounding box center [53, 518] width 62 height 9
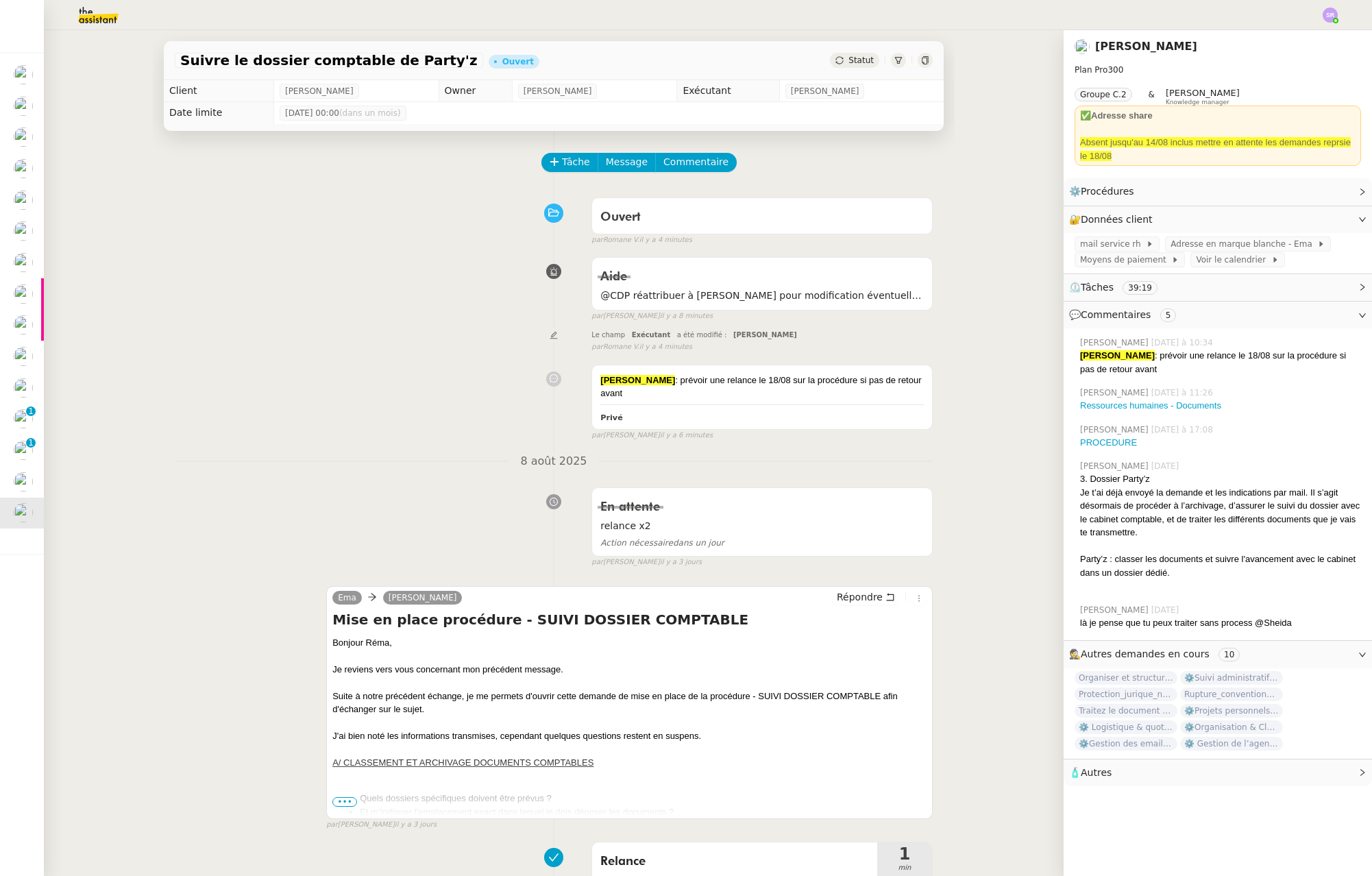
click at [835, 68] on div "Suivre le dossier comptable de Party'z Ouvert Statut" at bounding box center [554, 60] width 780 height 39
click at [849, 57] on span "Statut" at bounding box center [861, 60] width 25 height 9
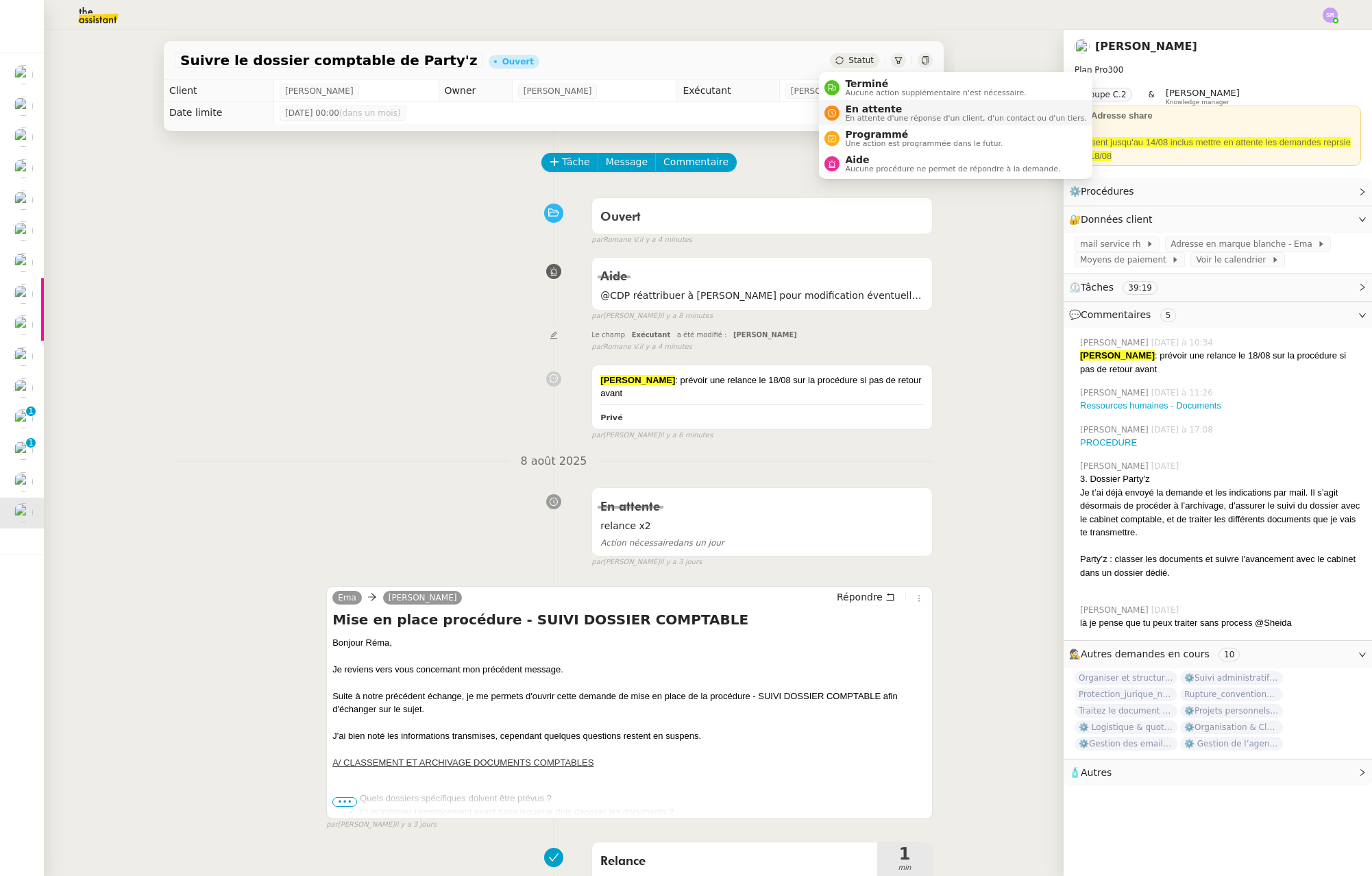
click at [860, 112] on span "En attente" at bounding box center [966, 109] width 241 height 11
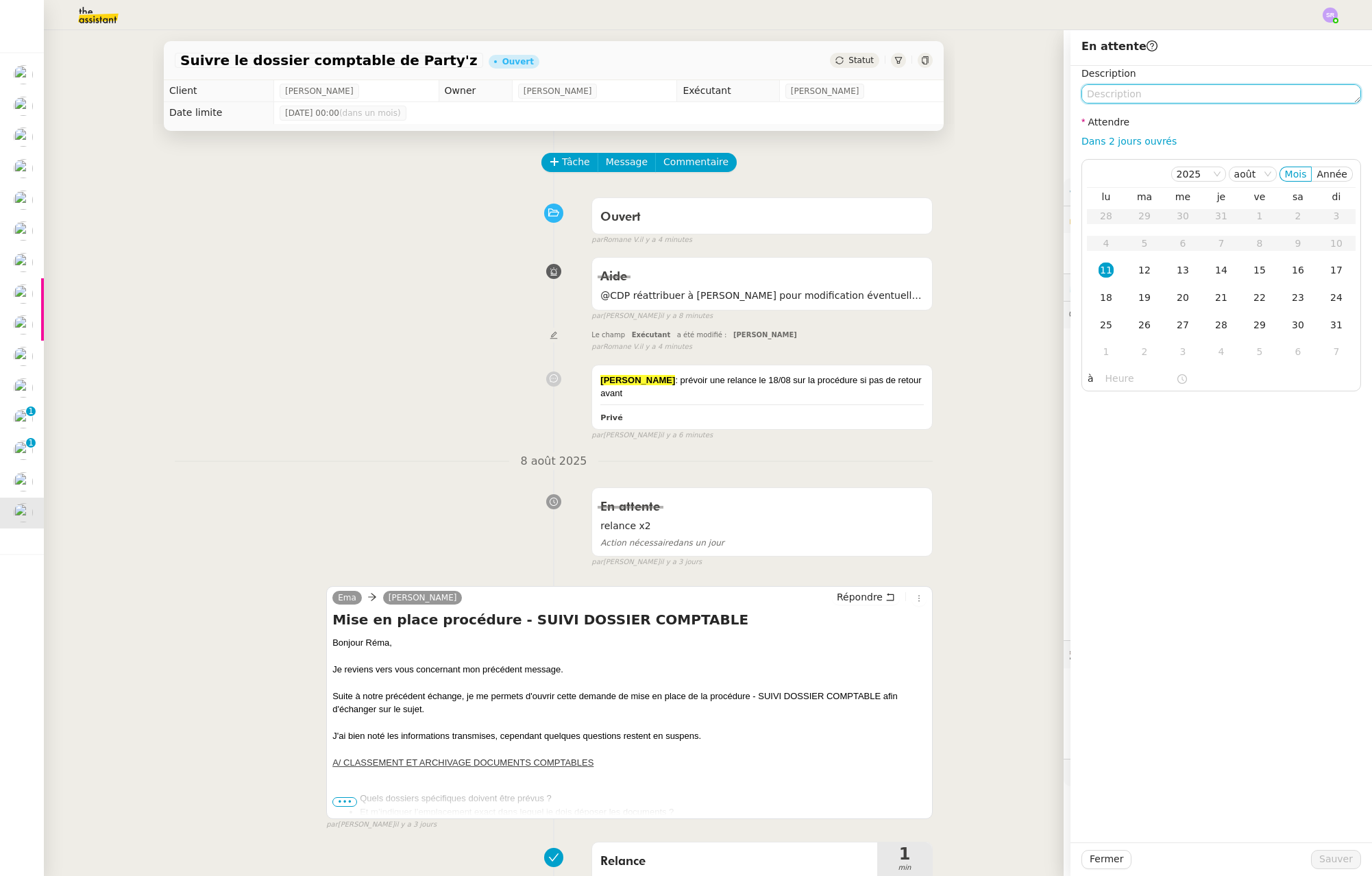
click at [1218, 88] on textarea at bounding box center [1221, 94] width 280 height 19
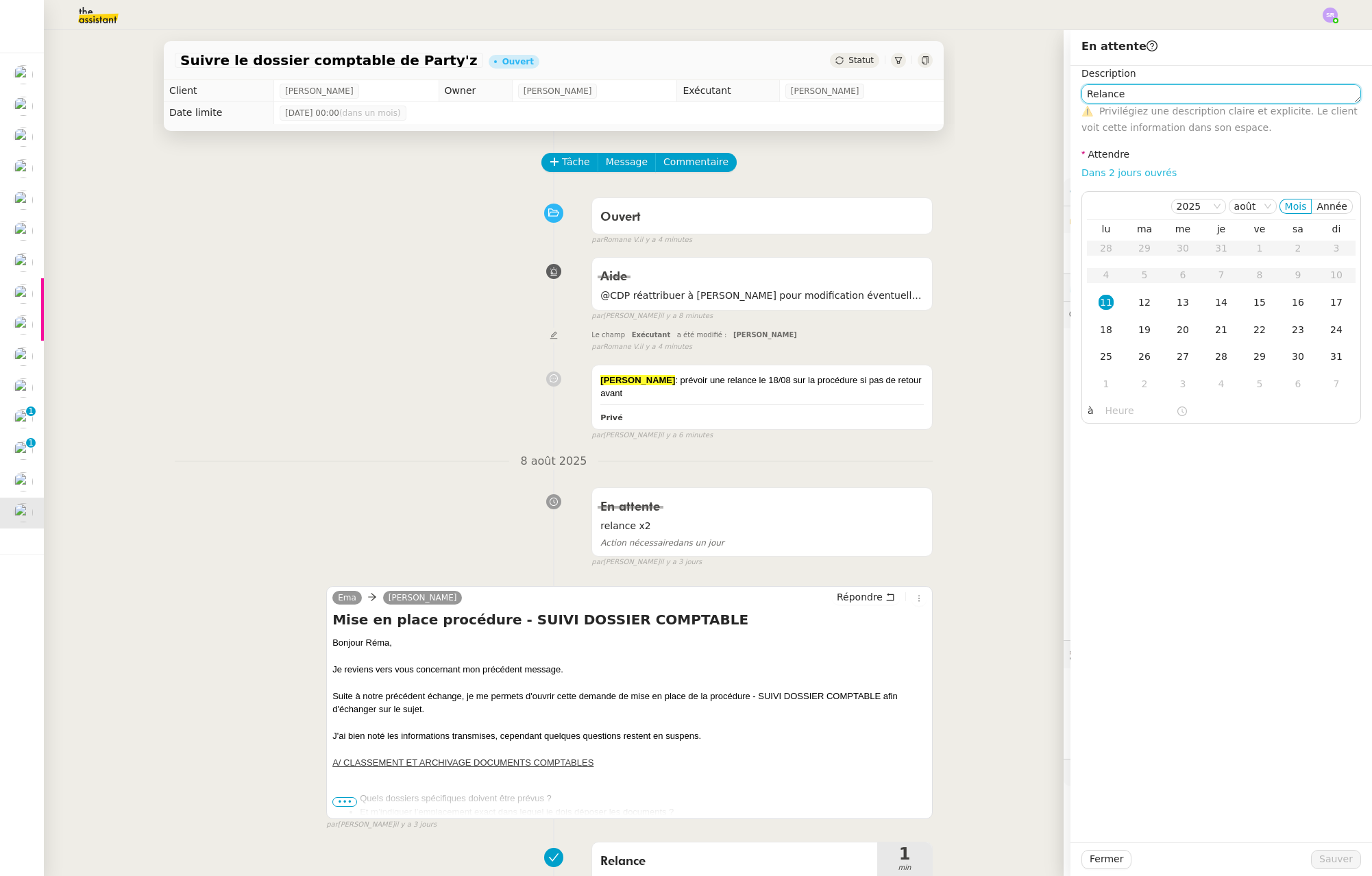
type textarea "Relance"
click at [1131, 169] on link "Dans 2 jours ouvrés" at bounding box center [1129, 172] width 95 height 11
type input "07:00"
click at [1105, 331] on td "18" at bounding box center [1106, 331] width 38 height 28
drag, startPoint x: 1354, startPoint y: 870, endPoint x: 1337, endPoint y: 861, distance: 19.2
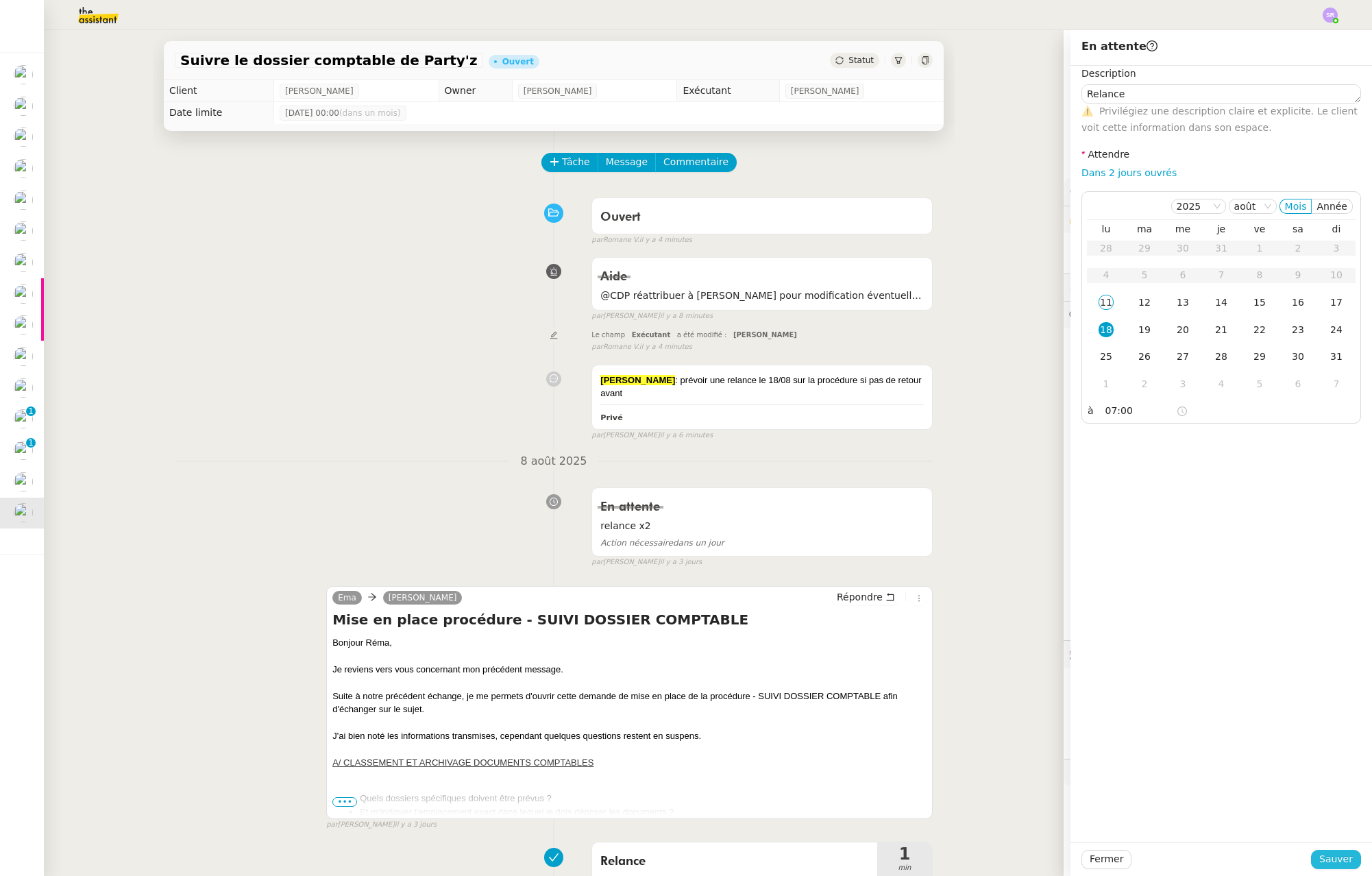
click at [1354, 870] on div "Fermer Sauver" at bounding box center [1221, 859] width 301 height 34
click at [1325, 859] on span "Sauver" at bounding box center [1337, 859] width 34 height 15
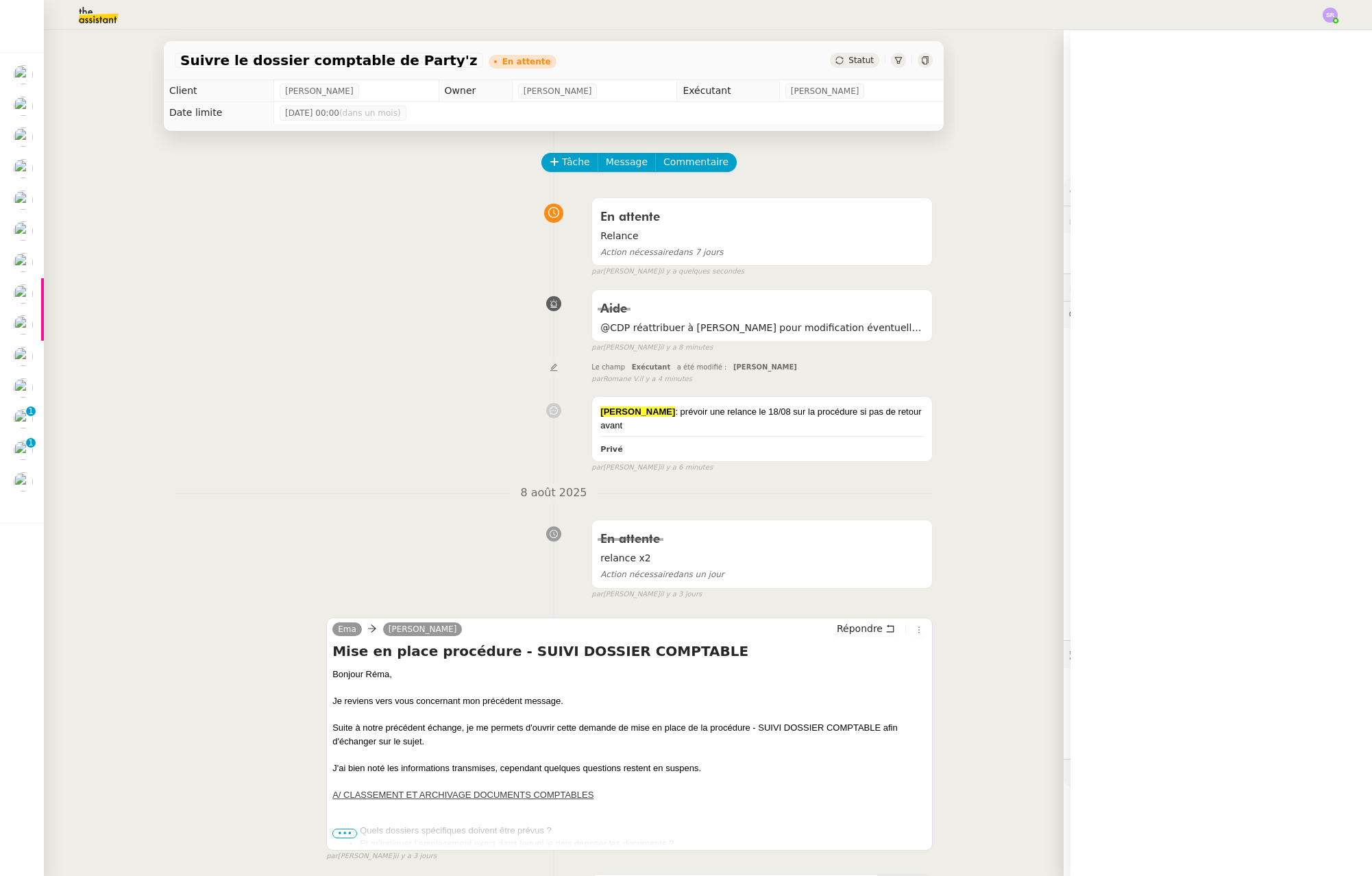
click at [311, 330] on div "Aide @CDP réattribuer à stéphanie pour modification éventuelles à partir du 18/…" at bounding box center [554, 318] width 758 height 71
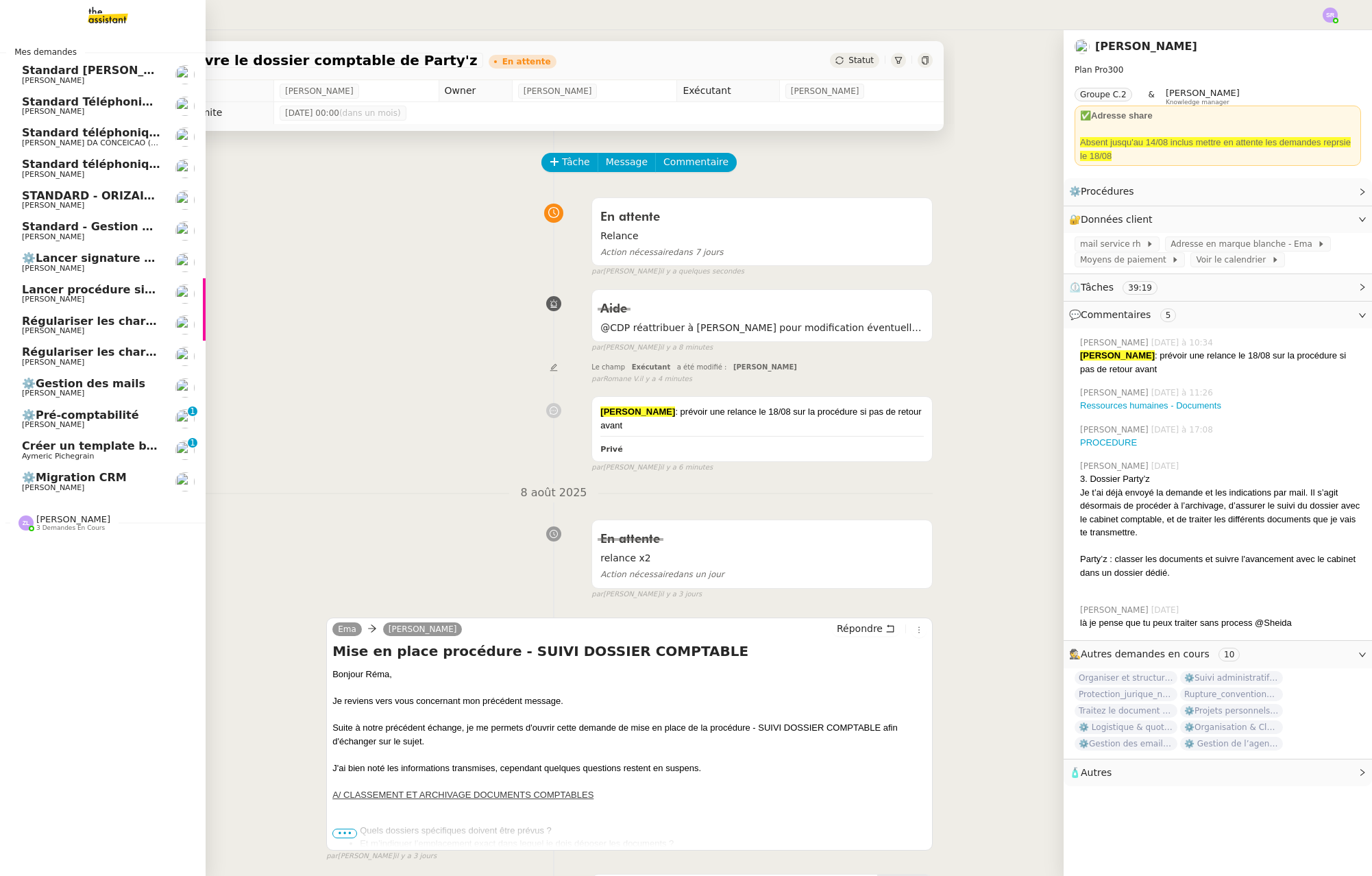
click at [108, 317] on span "Régulariser les charges locatives de [PERSON_NAME]" at bounding box center [187, 321] width 330 height 13
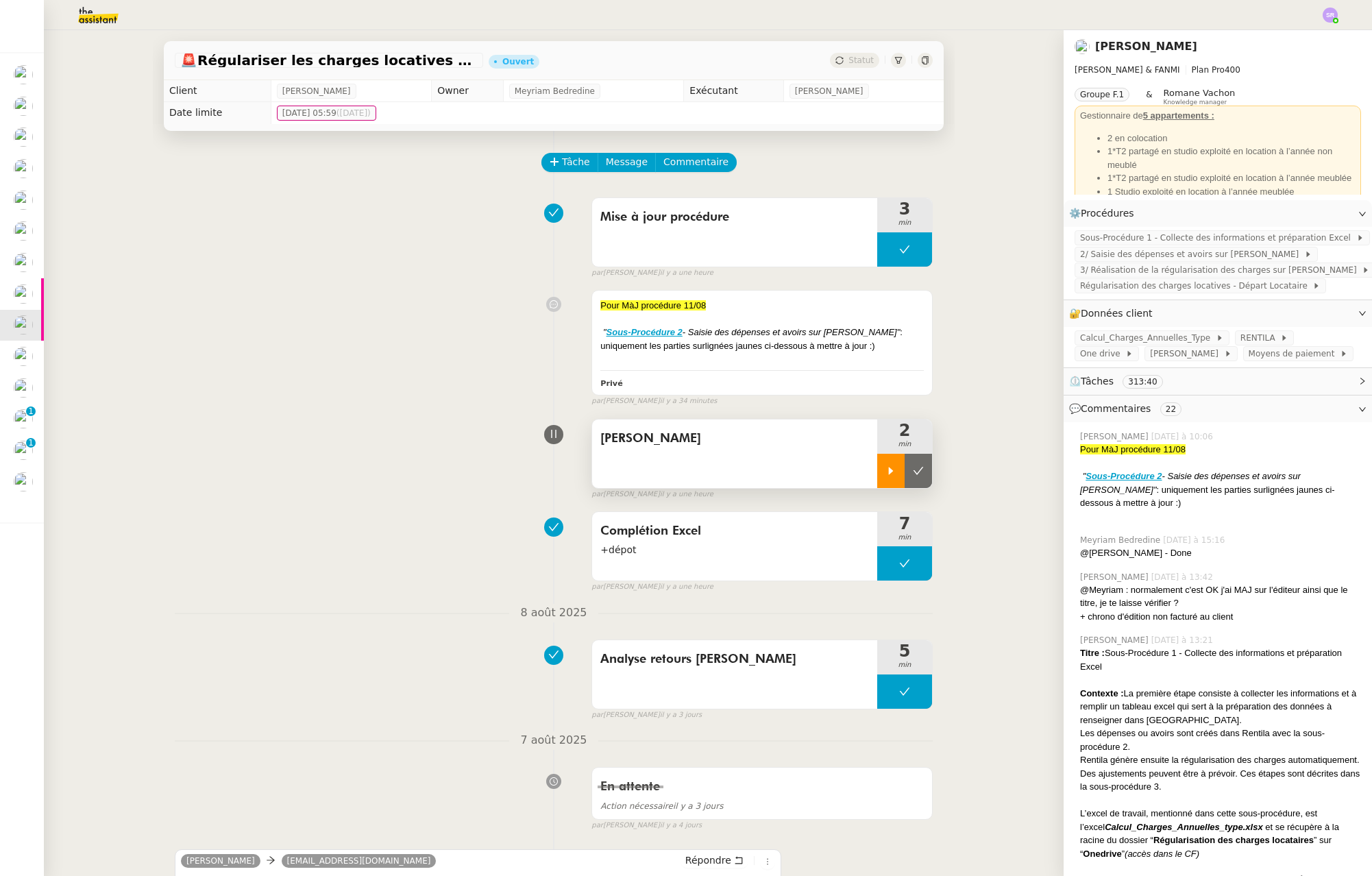
click at [889, 471] on icon at bounding box center [891, 471] width 5 height 8
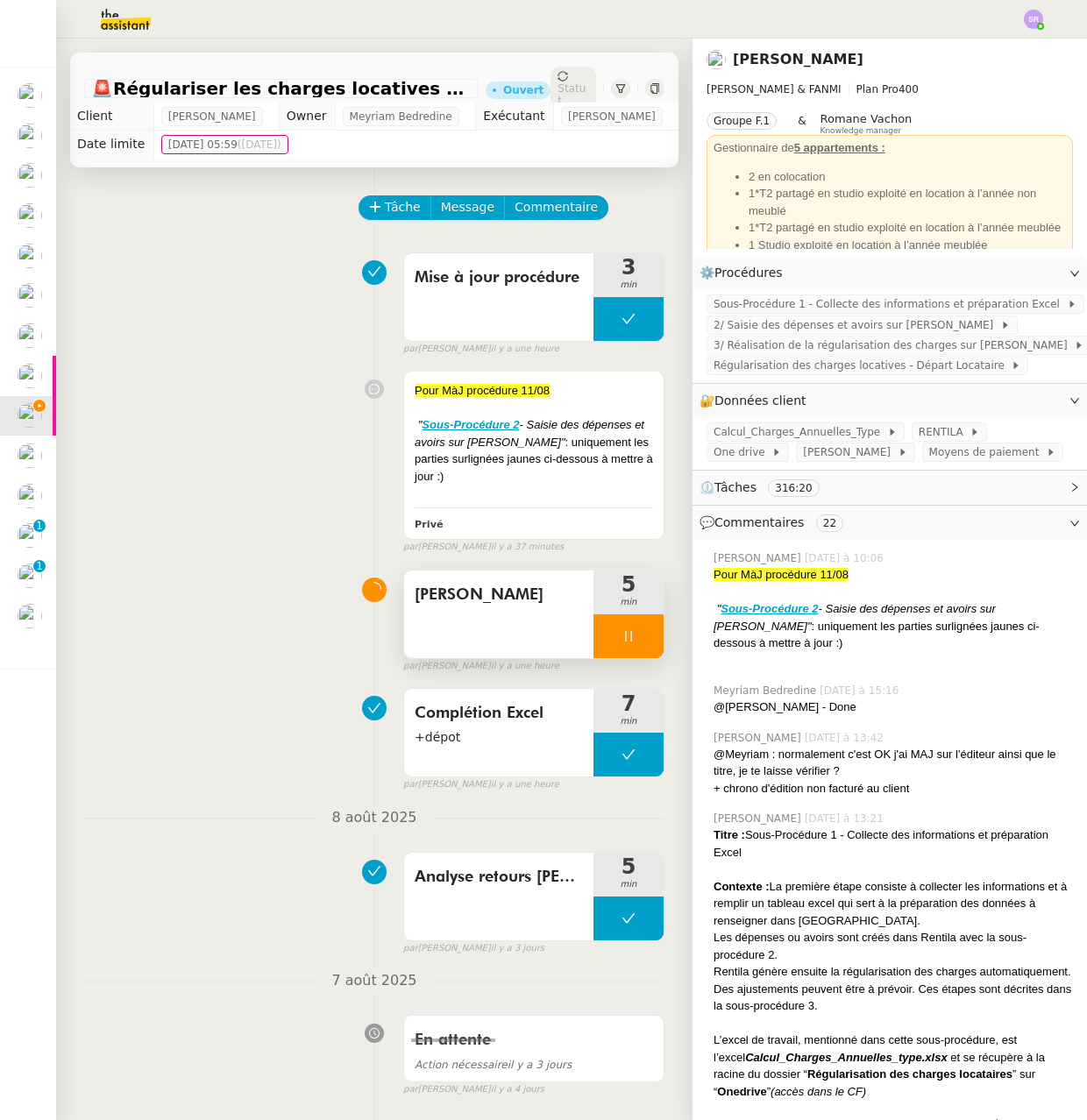
click at [625, 641] on icon at bounding box center [628, 636] width 6 height 11
click at [593, 651] on div at bounding box center [611, 636] width 35 height 44
click at [516, 217] on span "Commentaire" at bounding box center [556, 207] width 84 height 20
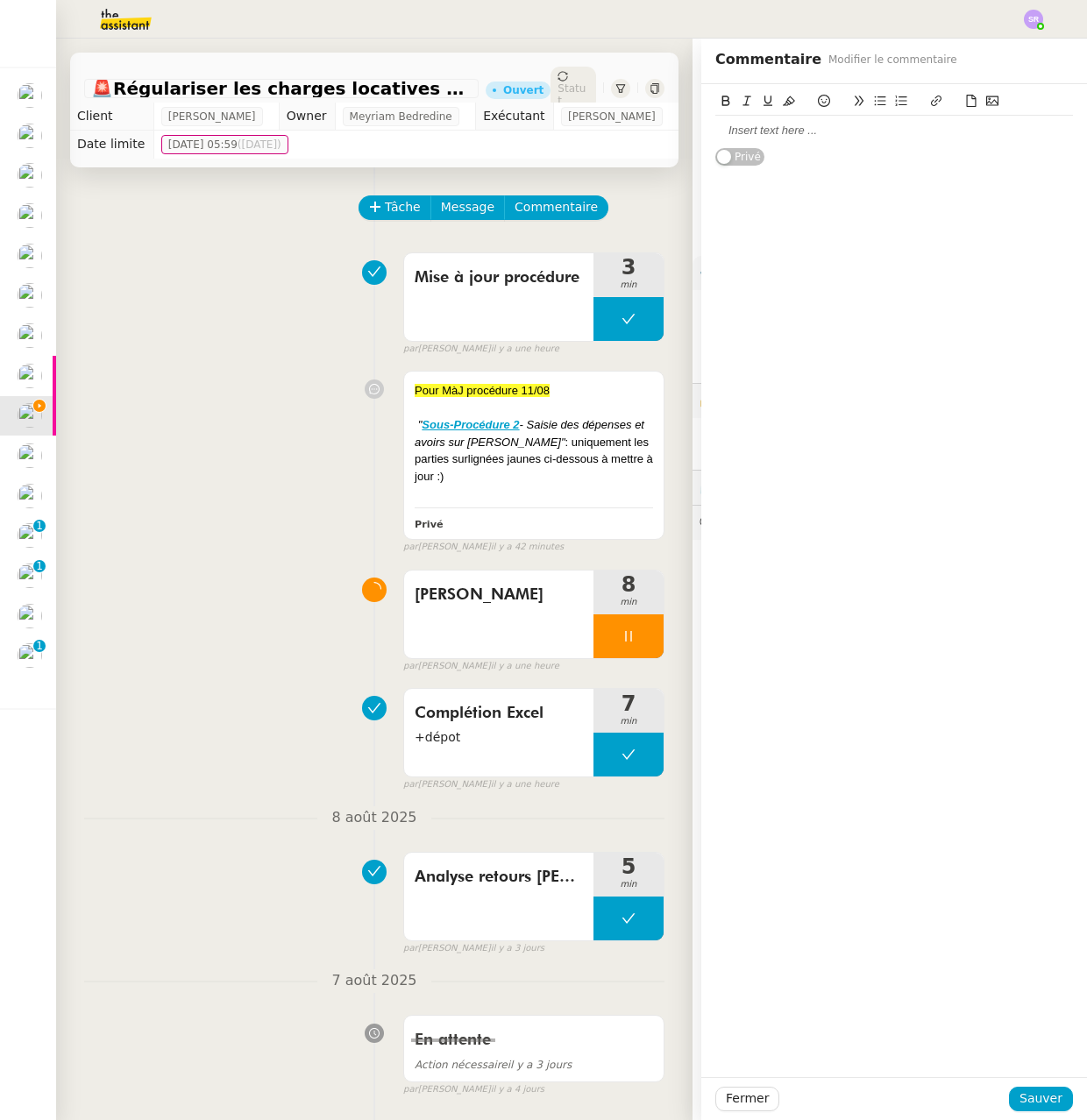
click at [883, 143] on div at bounding box center [894, 131] width 358 height 29
click at [826, 135] on div "A modifier dans Rentila : la date" at bounding box center [894, 131] width 358 height 16
click at [800, 144] on div "A modifier dans Rentila : à réception de la facture protection matelas, modifie…" at bounding box center [894, 139] width 358 height 32
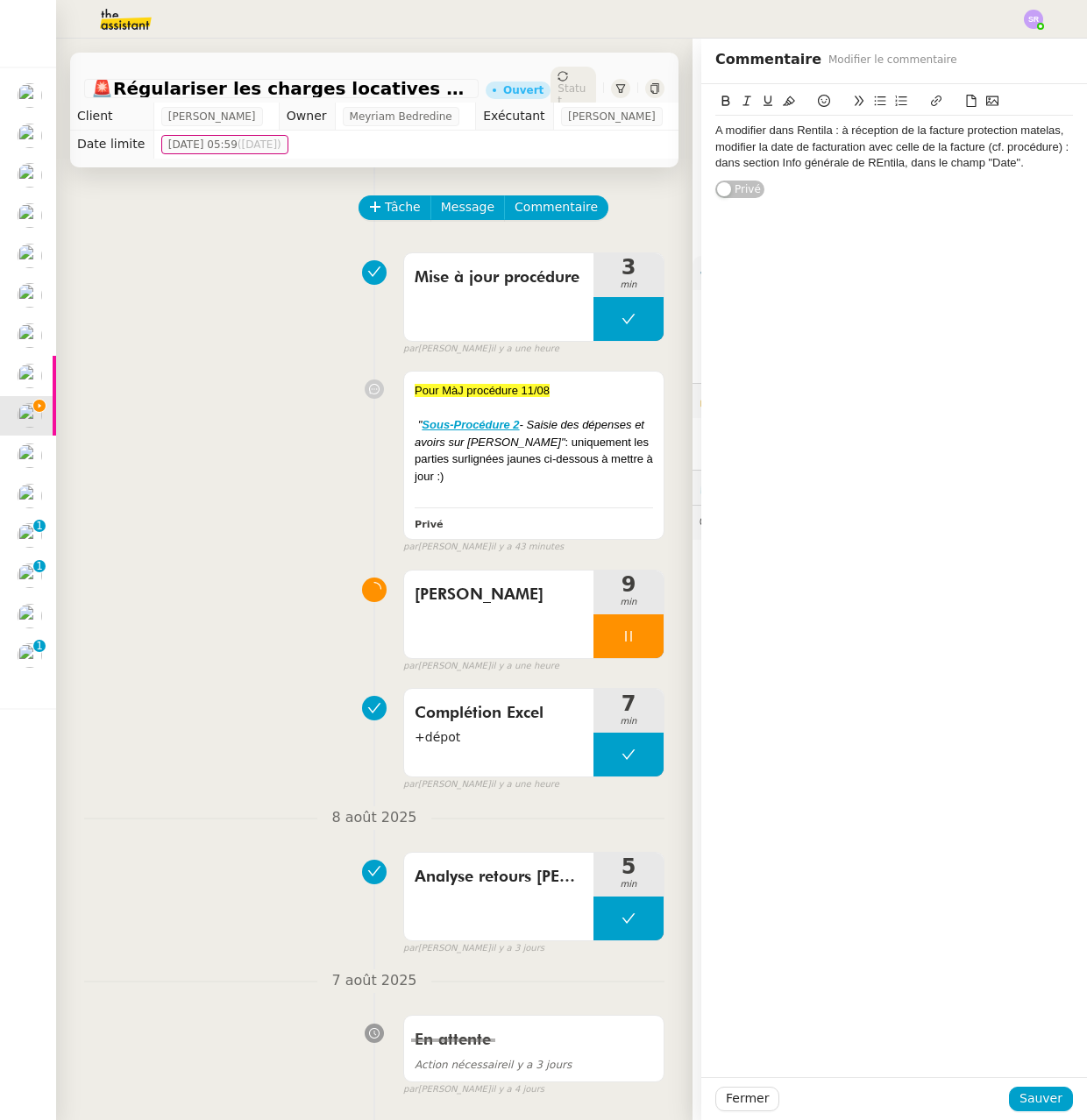
click at [881, 173] on div "A modifier dans Rentila : à réception de la facture protection matelas, modifie…" at bounding box center [894, 147] width 358 height 62
drag, startPoint x: 870, startPoint y: 160, endPoint x: 878, endPoint y: 165, distance: 9.4
click at [871, 160] on div "A modifier dans Rentila : à réception de la facture protection matelas, modifie…" at bounding box center [894, 147] width 358 height 48
click at [1054, 1088] on button "Sauver" at bounding box center [1041, 1098] width 64 height 25
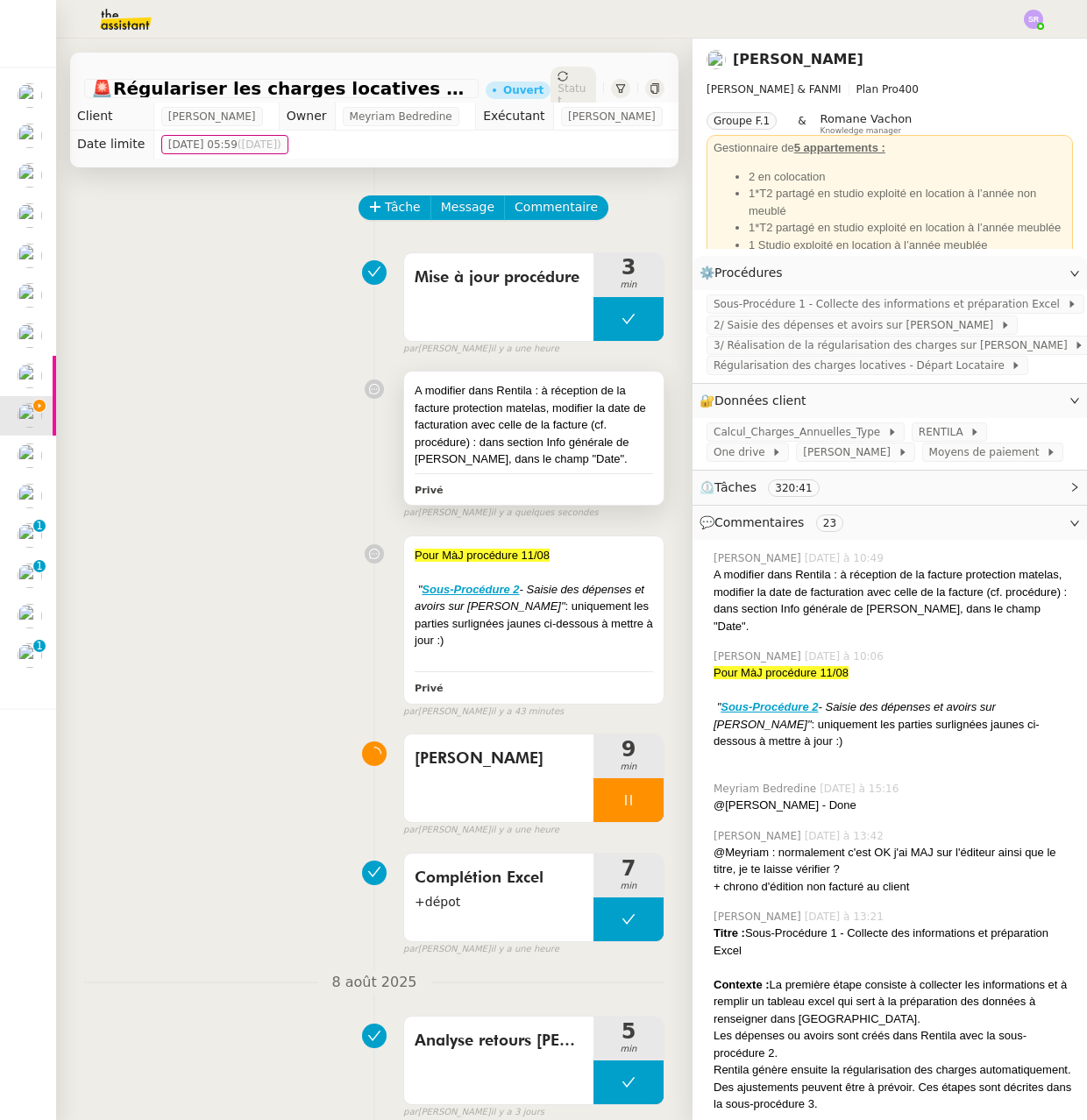
click at [479, 499] on div "A modifier dans Rentila : à réception de la facture protection matelas, modifie…" at bounding box center [534, 438] width 260 height 133
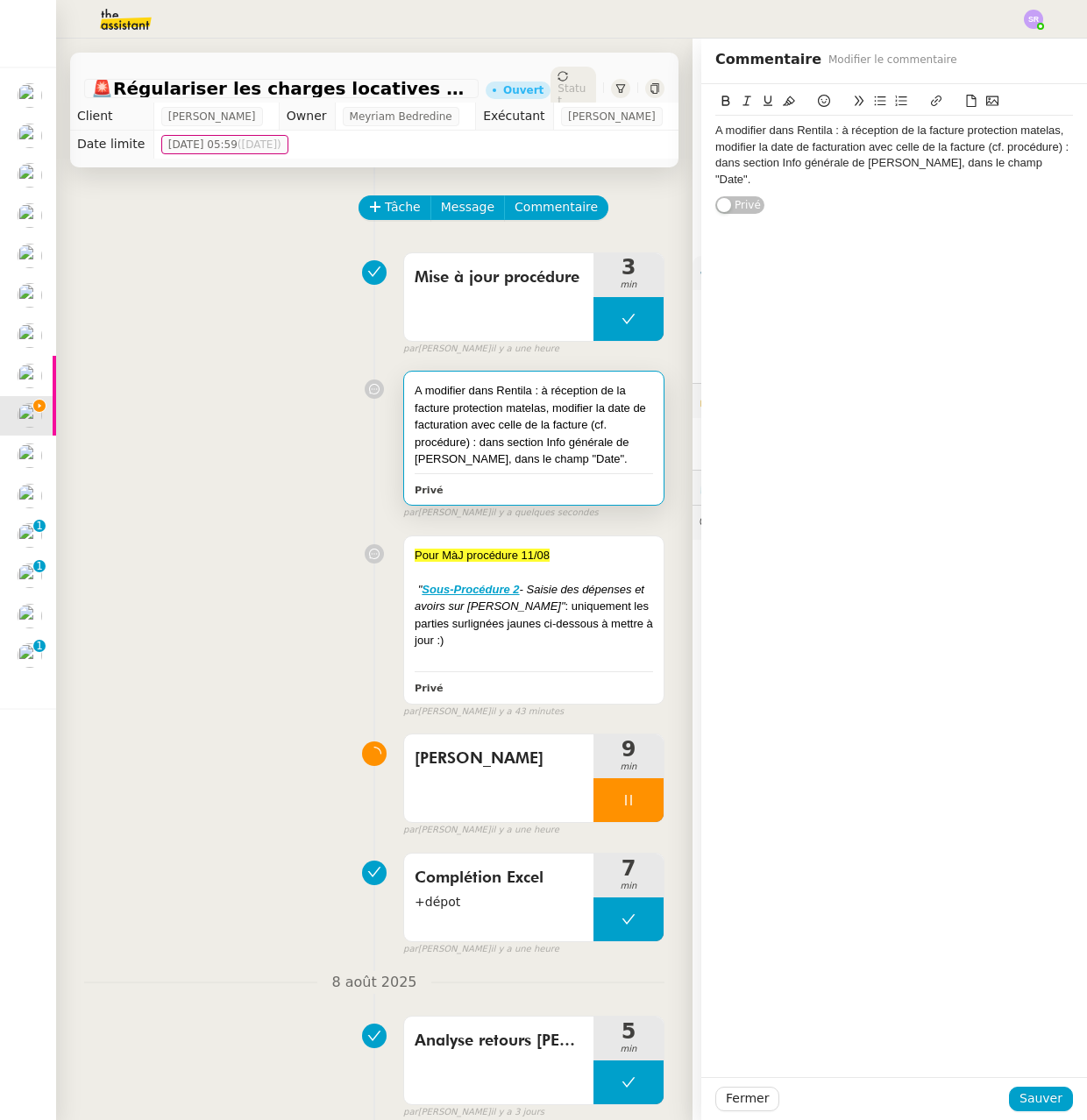
click at [715, 132] on div "A modifier dans Rentila : à réception de la facture protection matelas, modifie…" at bounding box center [894, 155] width 358 height 65
click at [804, 156] on div "@Anna : A modifier dans Rentila : à réception de la facture protection matelas,…" at bounding box center [894, 155] width 358 height 65
click at [0, 0] on lt-span "la section" at bounding box center [0, 0] width 0 height 0
click at [737, 258] on div "@Anna : A modifier dans Rentila : à réception de la facture protection matelas,…" at bounding box center [894, 581] width 386 height 993
drag, startPoint x: 847, startPoint y: 167, endPoint x: 880, endPoint y: 165, distance: 33.1
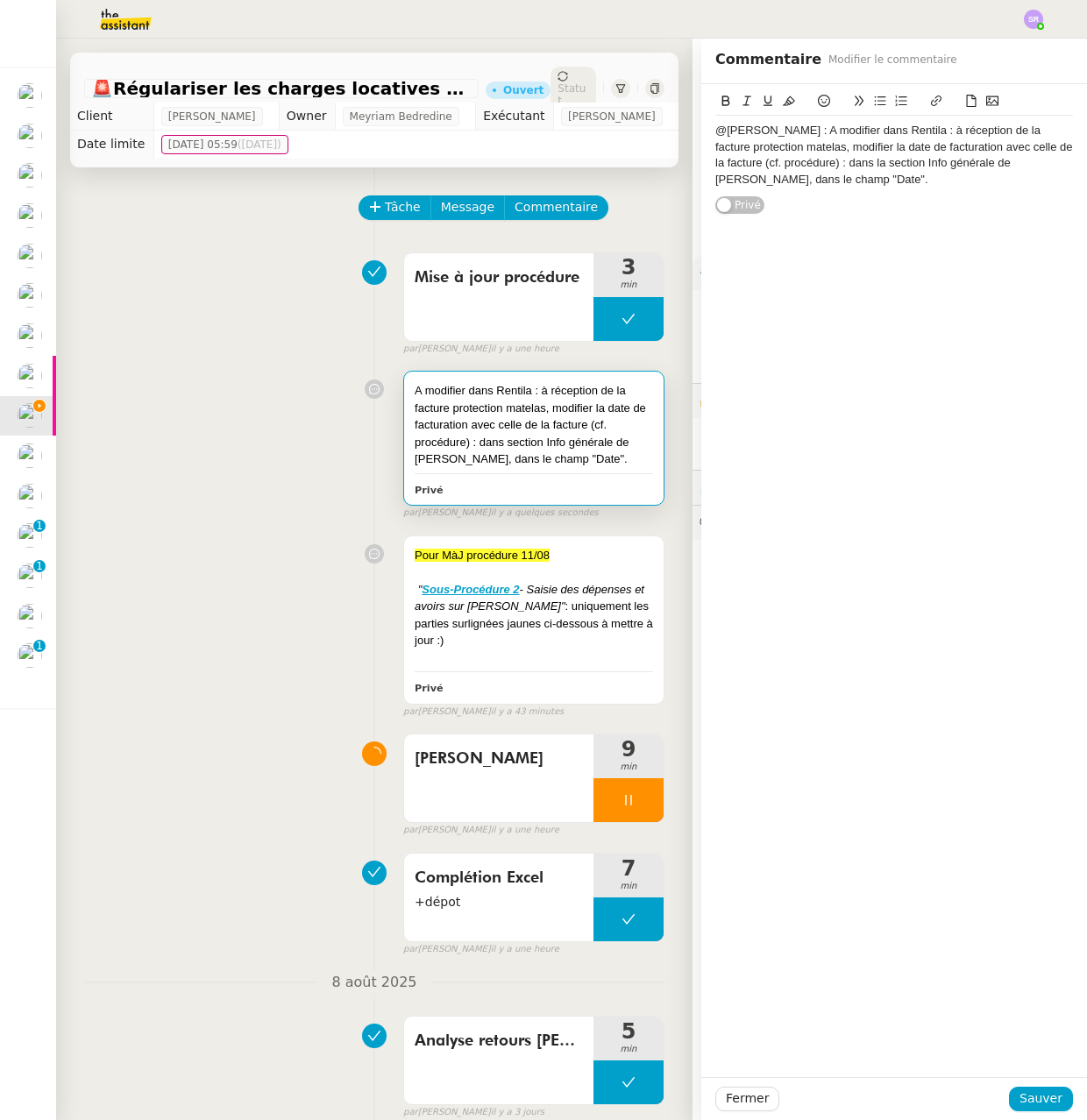
click at [847, 167] on div "@Anna : A modifier dans Rentila : à réception de la facture protection matelas,…" at bounding box center [894, 155] width 358 height 65
click at [917, 165] on div "@Anna : A modifier dans Rentila : à réception de la facture protection matelas,…" at bounding box center [894, 155] width 358 height 65
click at [1055, 1100] on button "Sauver" at bounding box center [1041, 1098] width 64 height 25
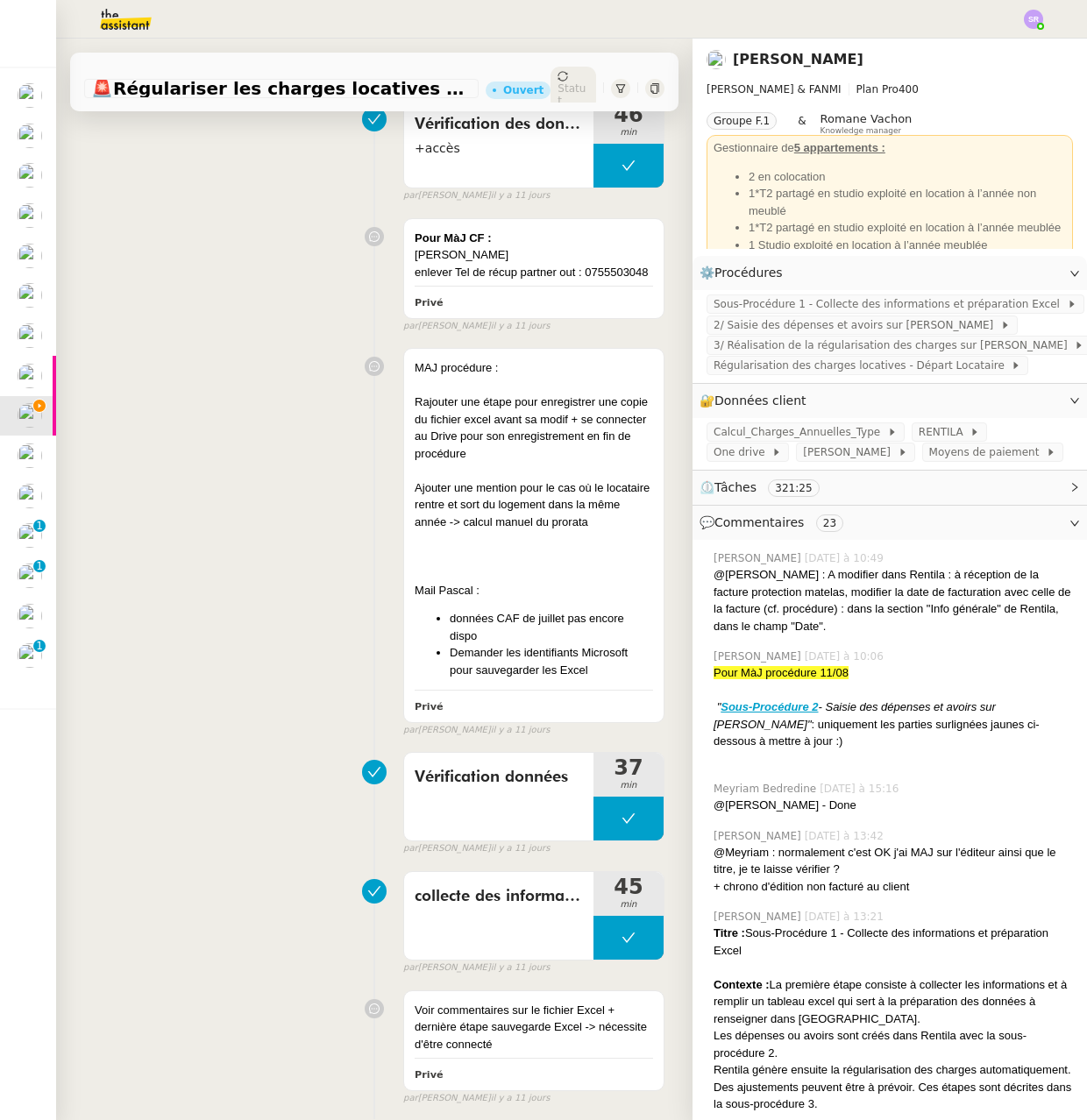
scroll to position [25607, 0]
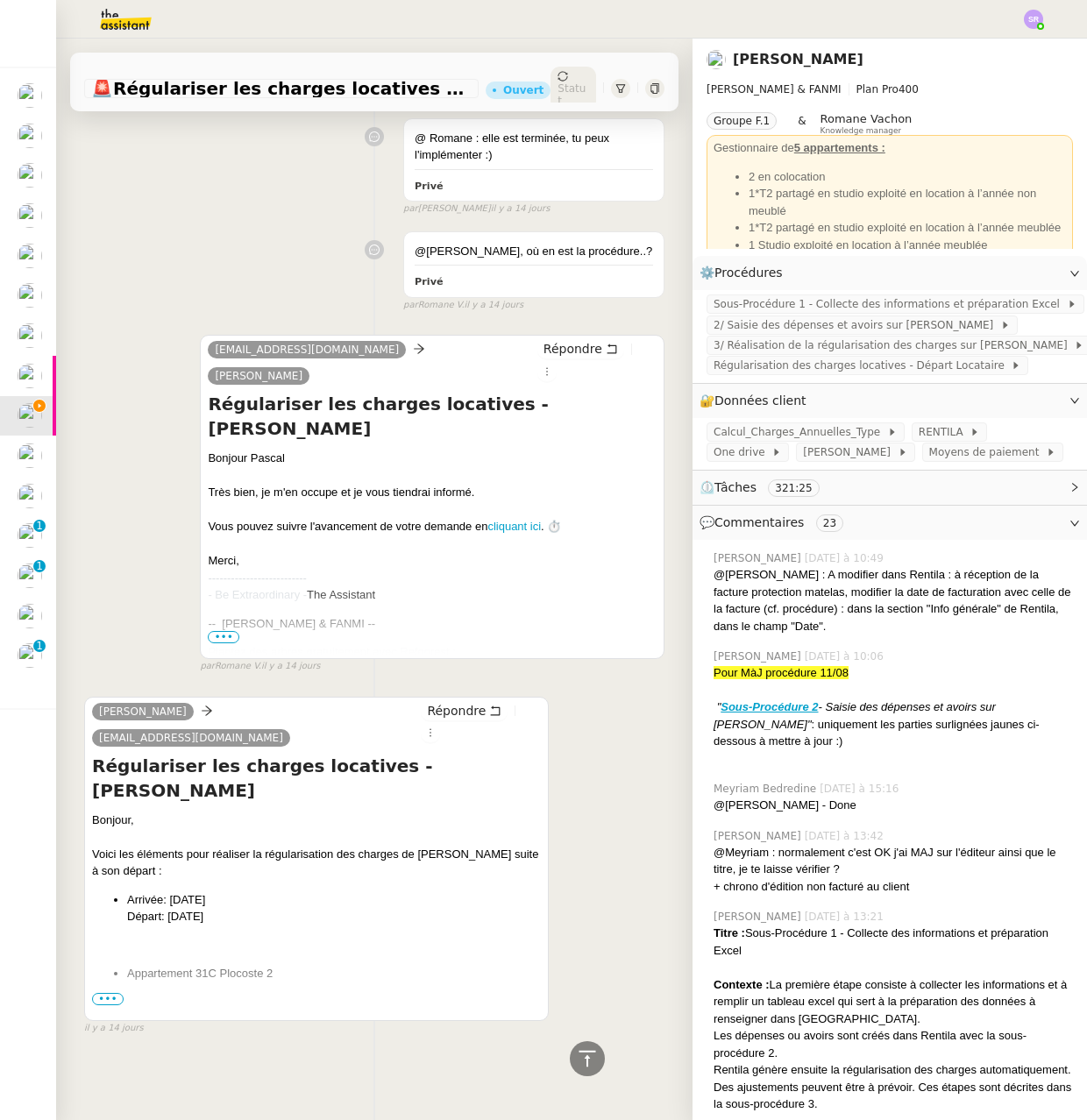
click at [100, 993] on span "•••" at bounding box center [108, 999] width 31 height 12
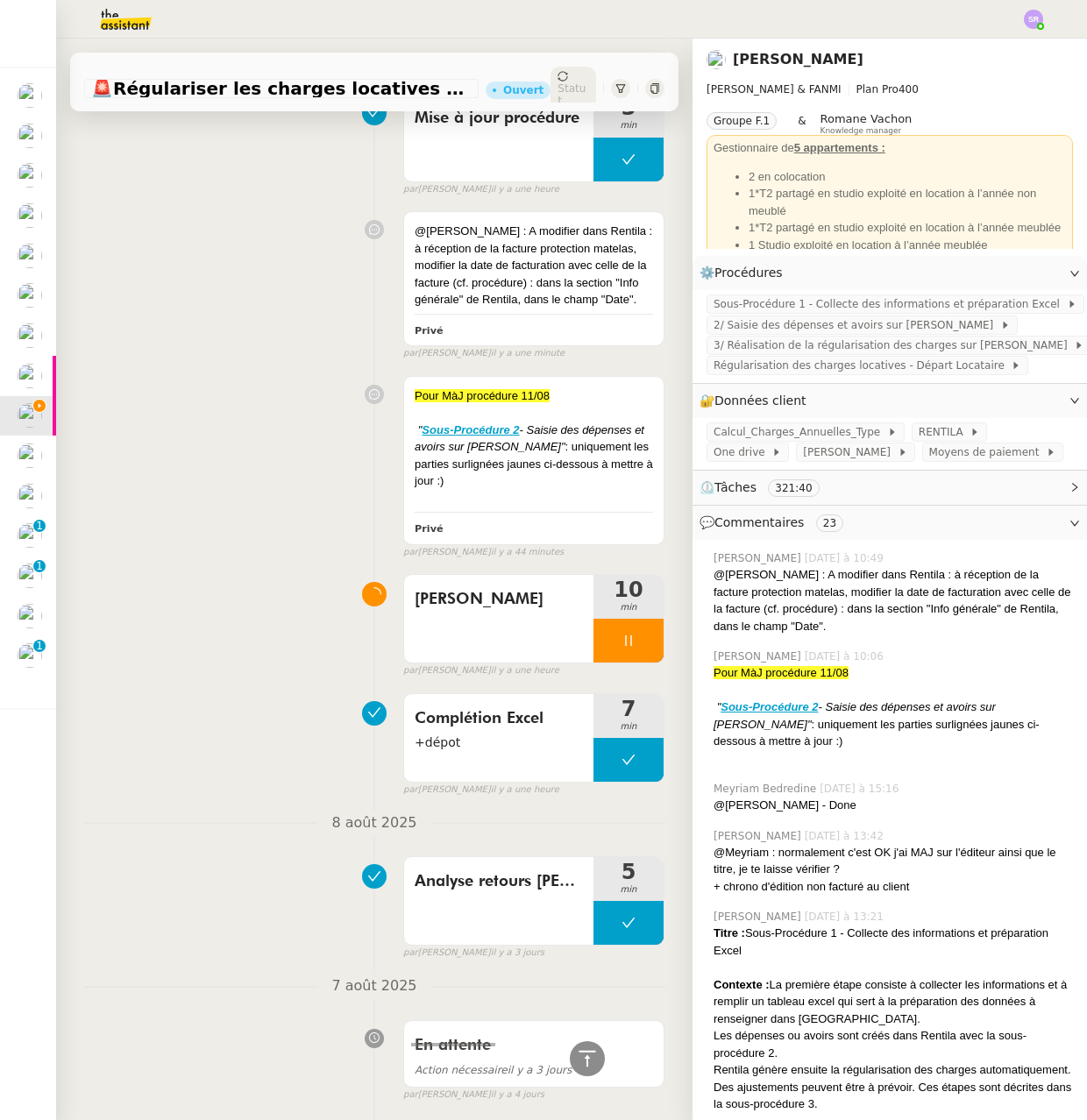
scroll to position [0, 0]
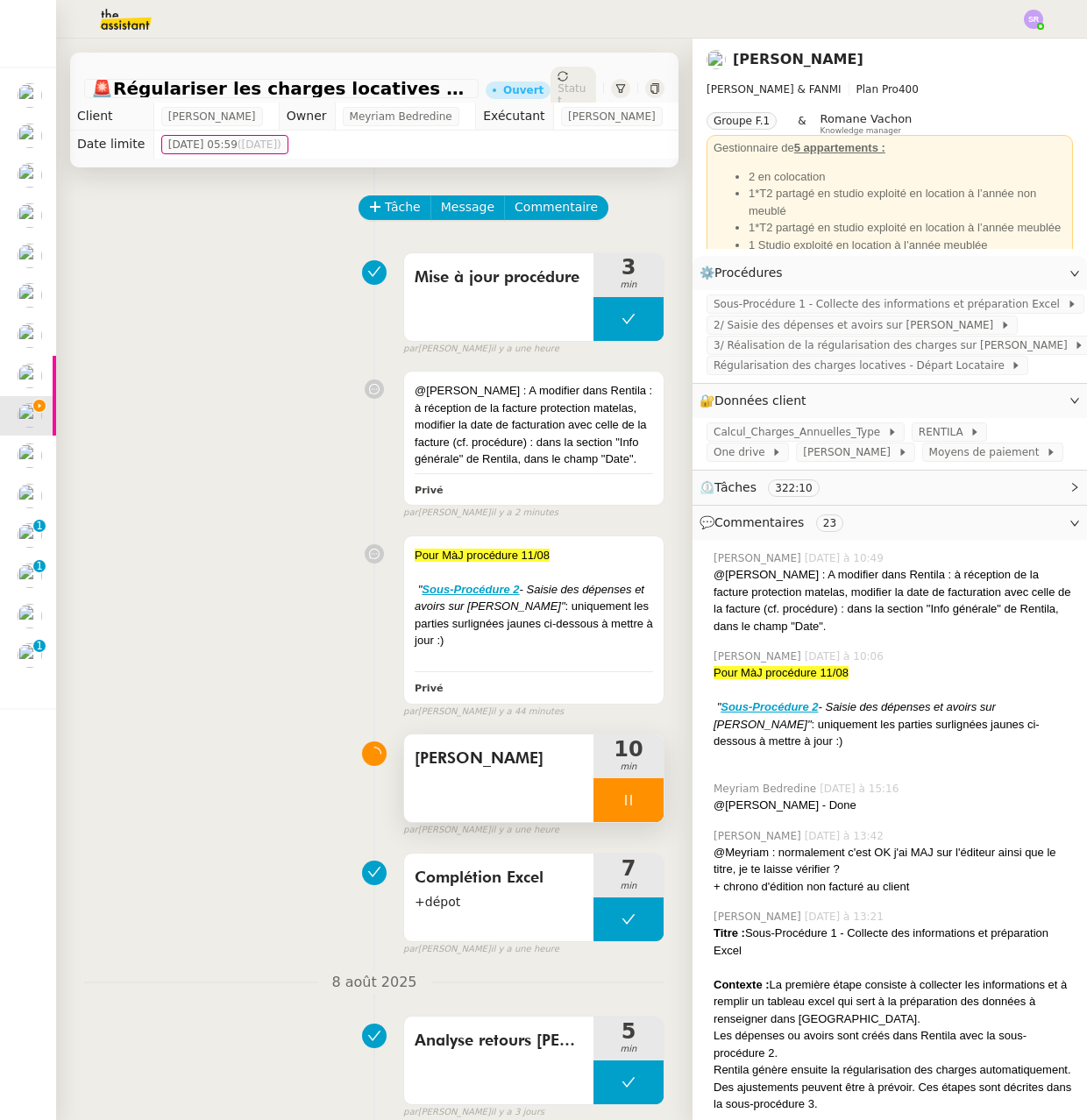
click at [600, 822] on div at bounding box center [628, 799] width 70 height 44
click at [608, 805] on icon at bounding box center [611, 800] width 6 height 10
click at [500, 411] on div "@Anna : A modifier dans Rentila : à réception de la facture protection matelas,…" at bounding box center [534, 425] width 238 height 86
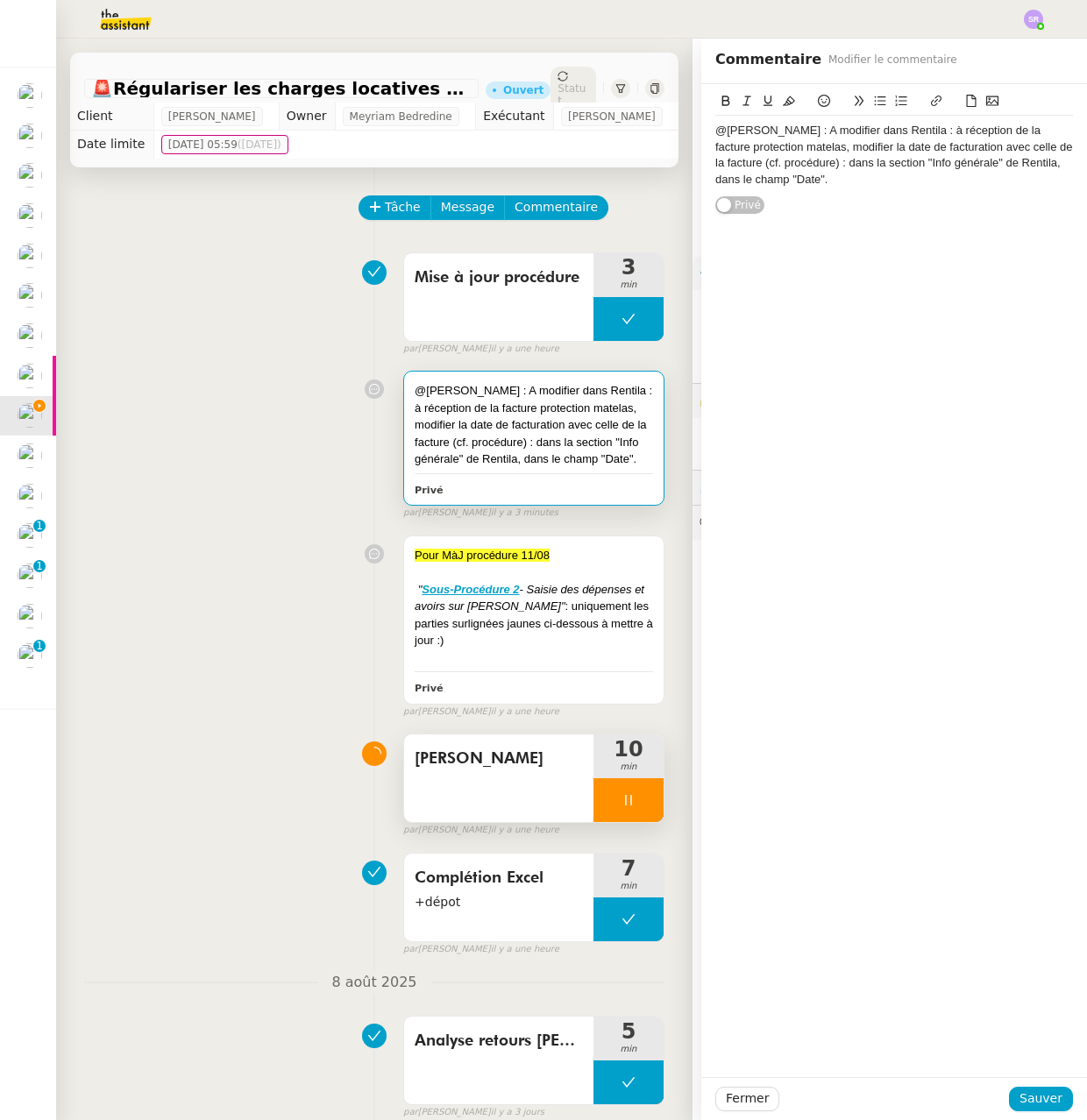
click at [560, 468] on div "@Anna : A modifier dans Rentila : à réception de la facture protection matelas,…" at bounding box center [534, 425] width 238 height 86
click at [582, 468] on div "@Anna : A modifier dans Rentila : à réception de la facture protection matelas,…" at bounding box center [534, 425] width 238 height 86
drag, startPoint x: 1005, startPoint y: 174, endPoint x: 988, endPoint y: 164, distance: 19.7
click at [1005, 173] on div "@Anna : A modifier dans Rentila : à réception de la facture protection matelas,…" at bounding box center [894, 155] width 358 height 65
click at [991, 162] on div "@Anna : A modifier dans Rentila : à réception de la facture protection matelas,…" at bounding box center [894, 155] width 358 height 65
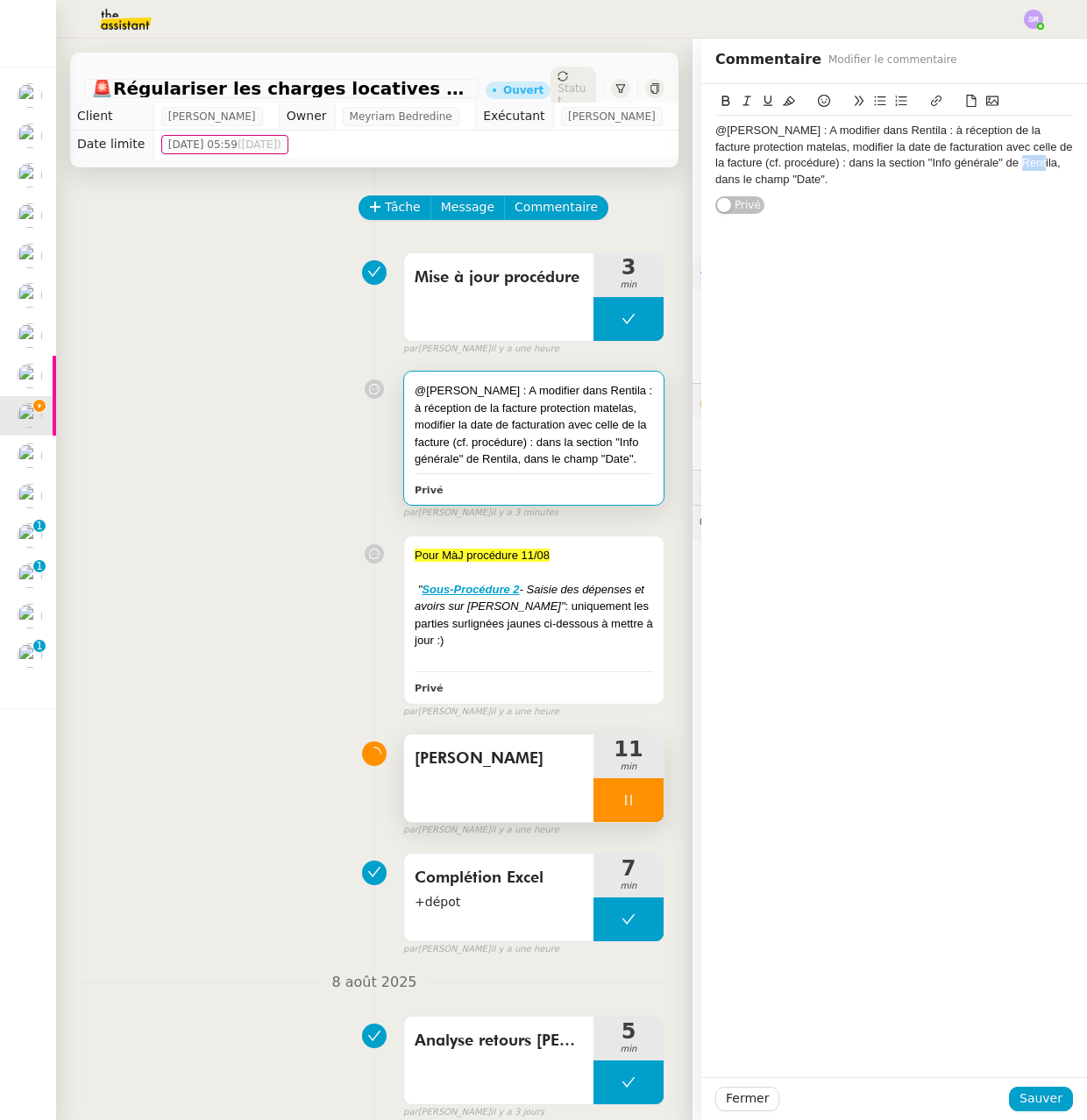
click at [991, 162] on div "@Anna : A modifier dans Rentila : à réception de la facture protection matelas,…" at bounding box center [894, 155] width 358 height 65
click at [808, 185] on div "@Anna : A modifier dans Rentila : à réception de la facture protection matelas,…" at bounding box center [894, 155] width 358 height 65
click at [1035, 1098] on span "Sauver" at bounding box center [1041, 1098] width 43 height 20
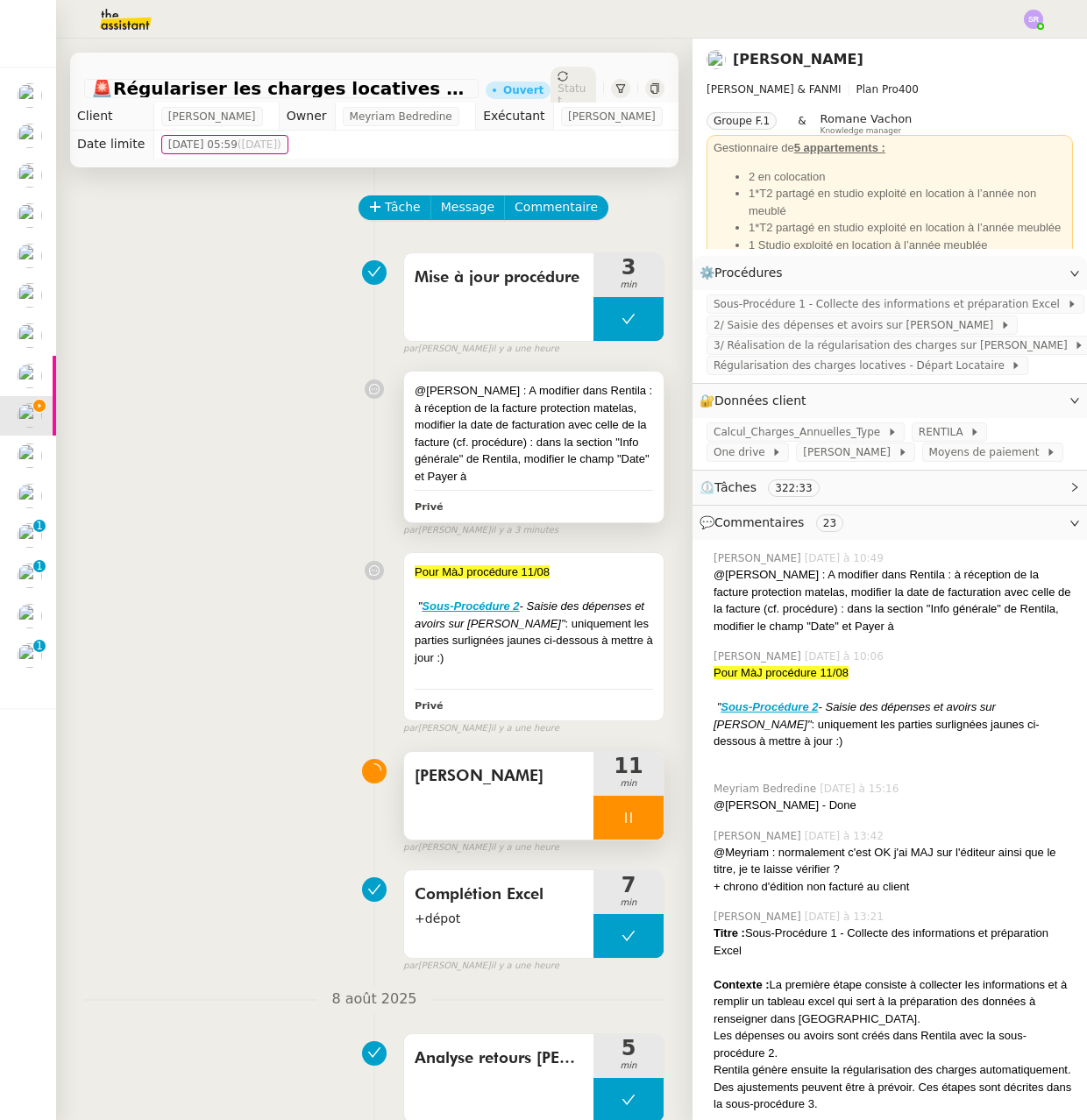
click at [579, 514] on div "@Anna : A modifier dans Rentila : à réception de la facture protection matelas,…" at bounding box center [534, 446] width 260 height 149
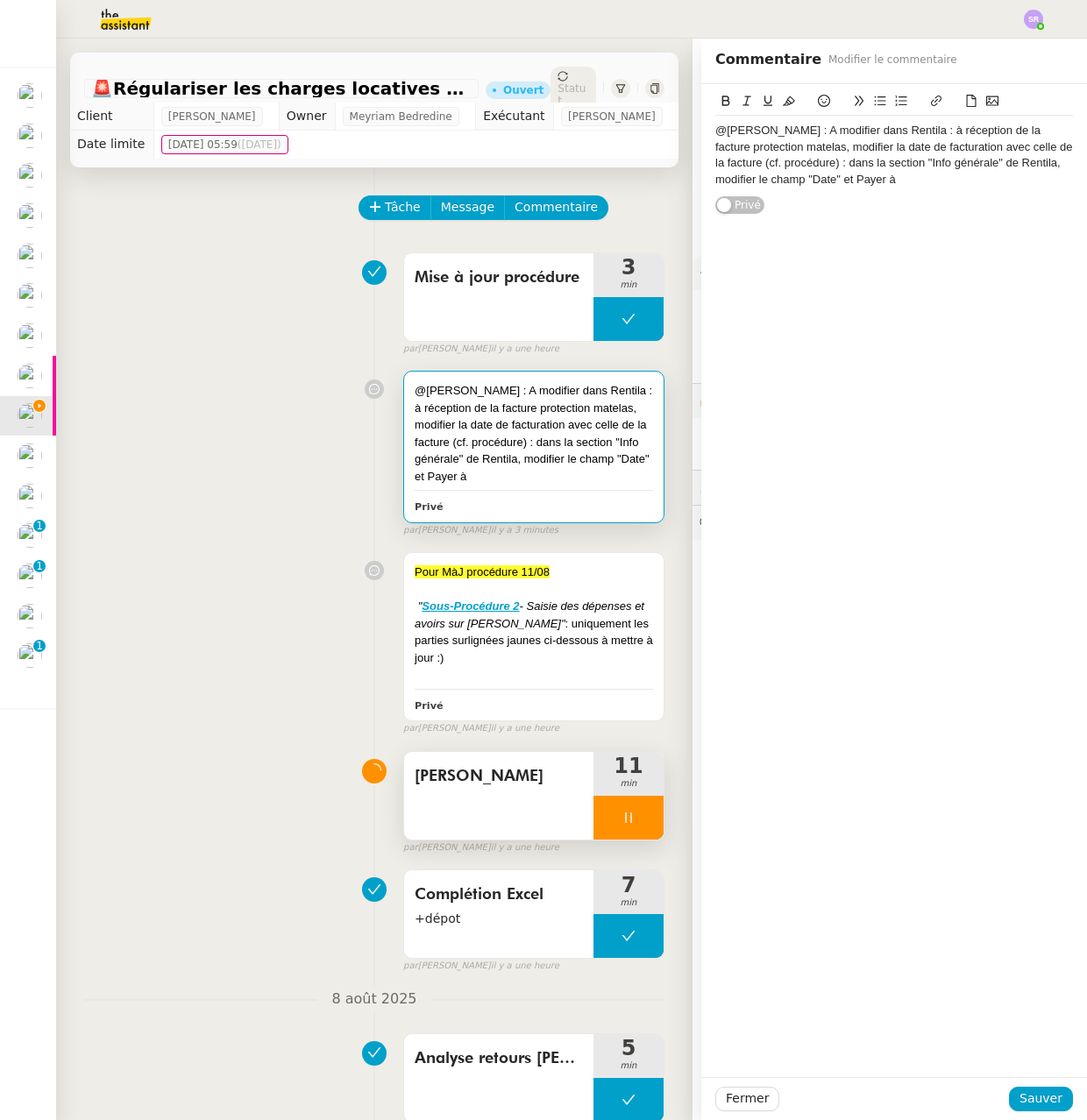
click at [853, 181] on div "@Anna : A modifier dans Rentila : à réception de la facture protection matelas,…" at bounding box center [894, 155] width 358 height 65
click at [787, 181] on div "@Anna : A modifier dans Rentila : à réception de la facture protection matelas,…" at bounding box center [894, 155] width 358 height 65
click at [1020, 1096] on span "Sauver" at bounding box center [1041, 1098] width 43 height 20
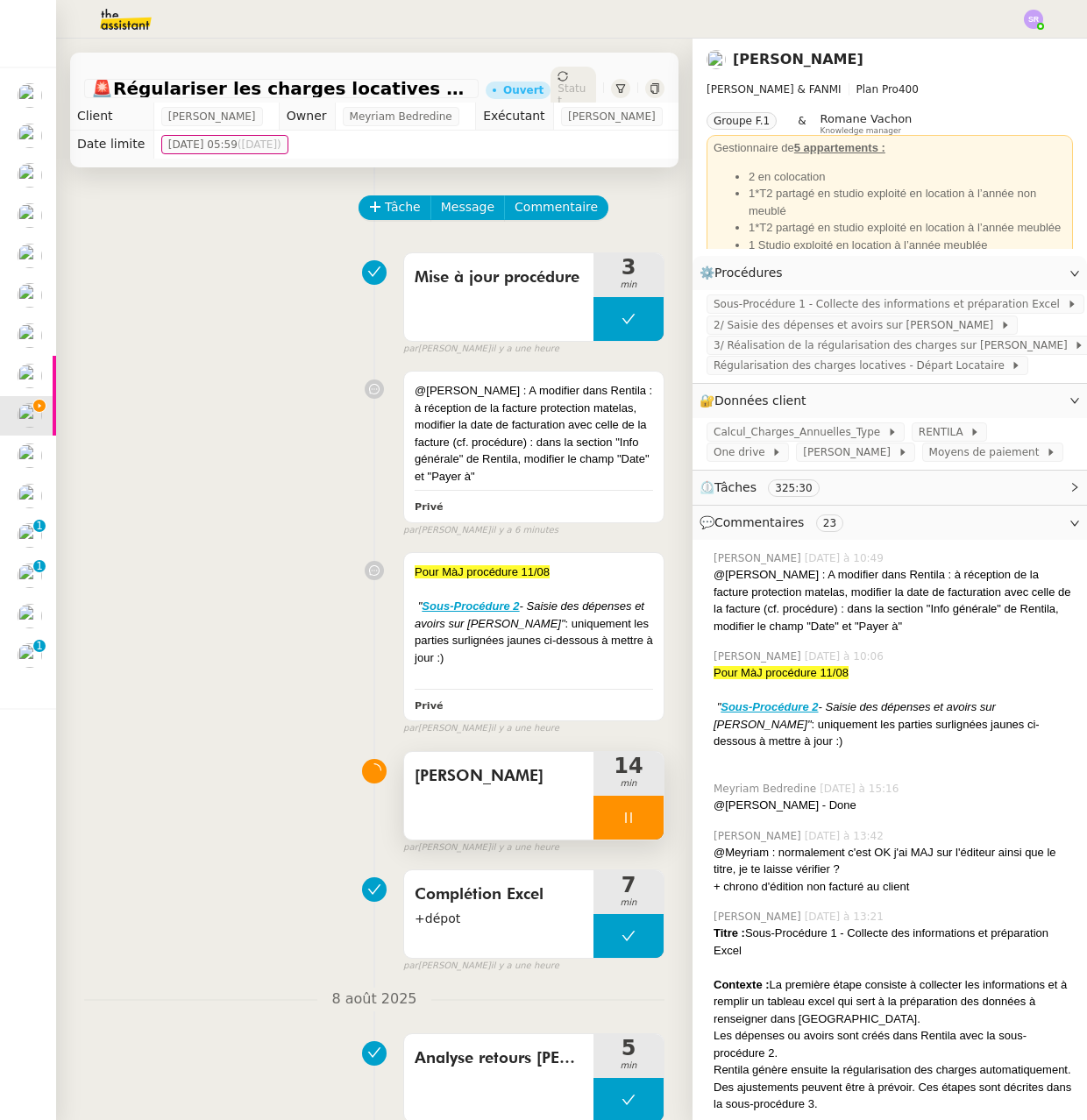
click at [593, 838] on div at bounding box center [628, 817] width 70 height 44
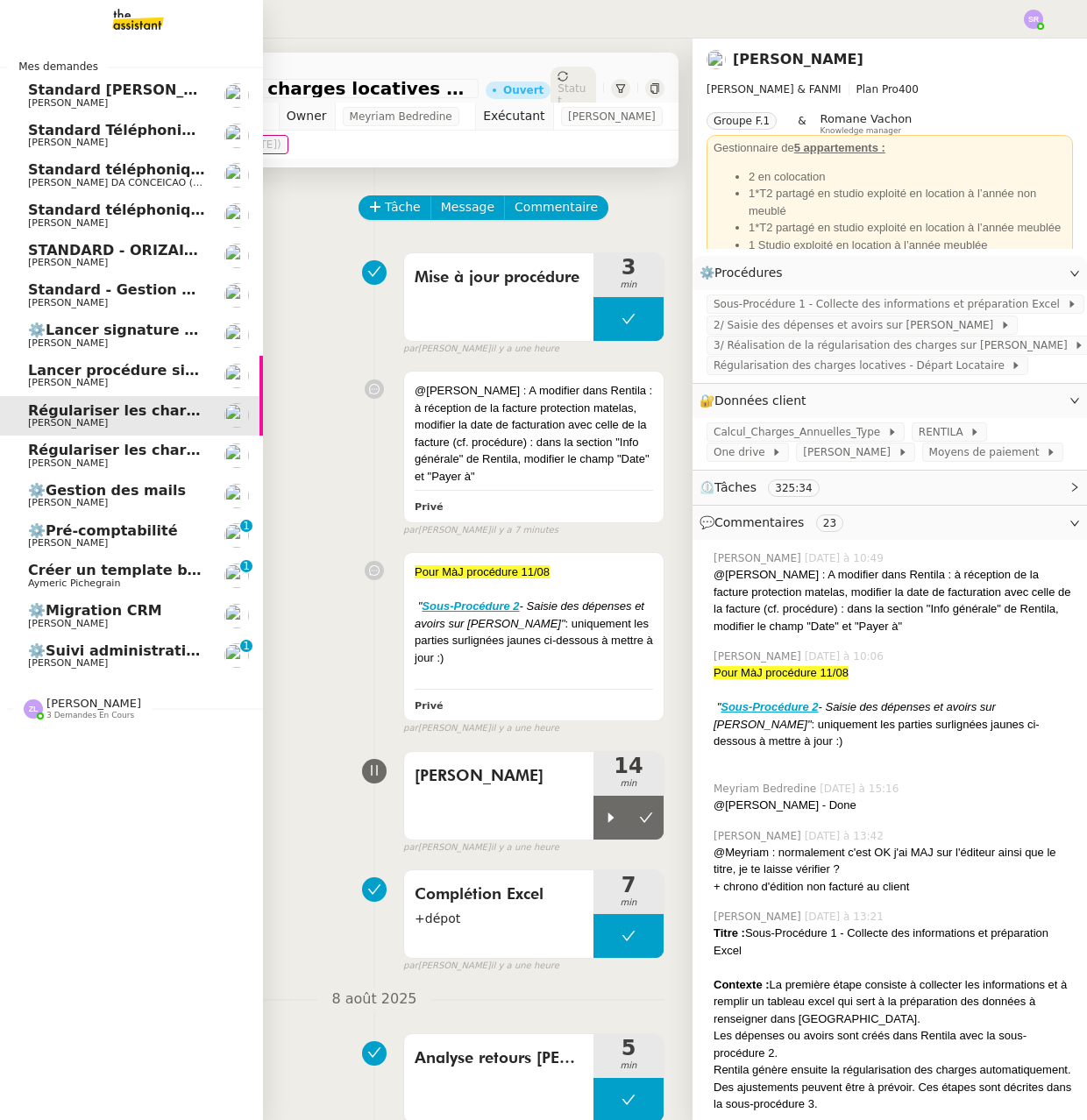
click at [42, 218] on span "[PERSON_NAME]" at bounding box center [68, 223] width 80 height 12
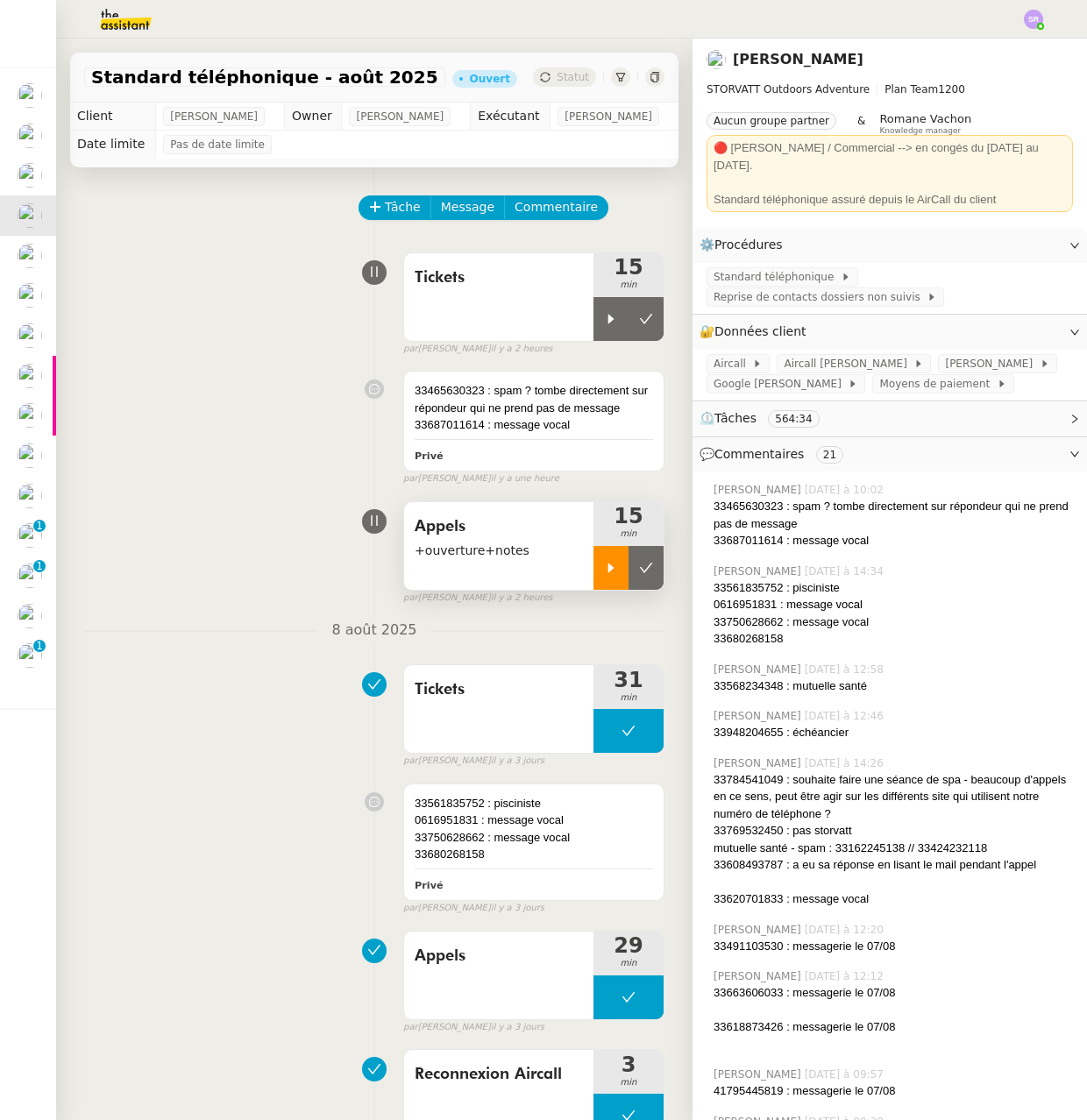
click at [593, 590] on div at bounding box center [611, 567] width 35 height 44
click at [618, 586] on div at bounding box center [628, 567] width 70 height 44
click at [604, 326] on icon at bounding box center [611, 319] width 14 height 14
click at [622, 326] on icon at bounding box center [629, 319] width 14 height 14
click at [604, 326] on icon at bounding box center [611, 319] width 14 height 14
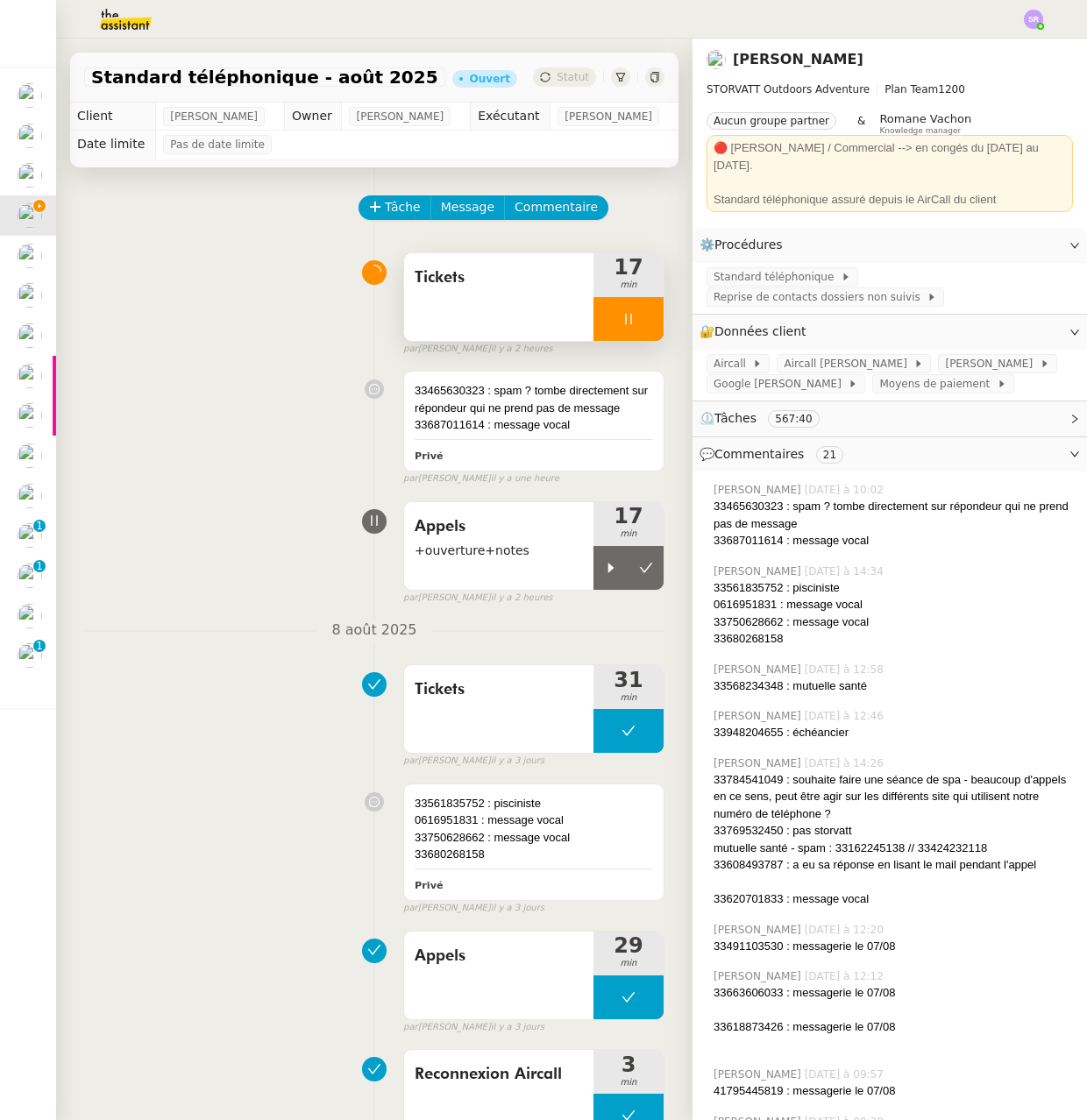
click at [625, 324] on icon at bounding box center [628, 319] width 6 height 11
click at [221, 341] on div "Tickets 17 min false par Stéphanie R. il y a 2 heures" at bounding box center [375, 301] width 580 height 112
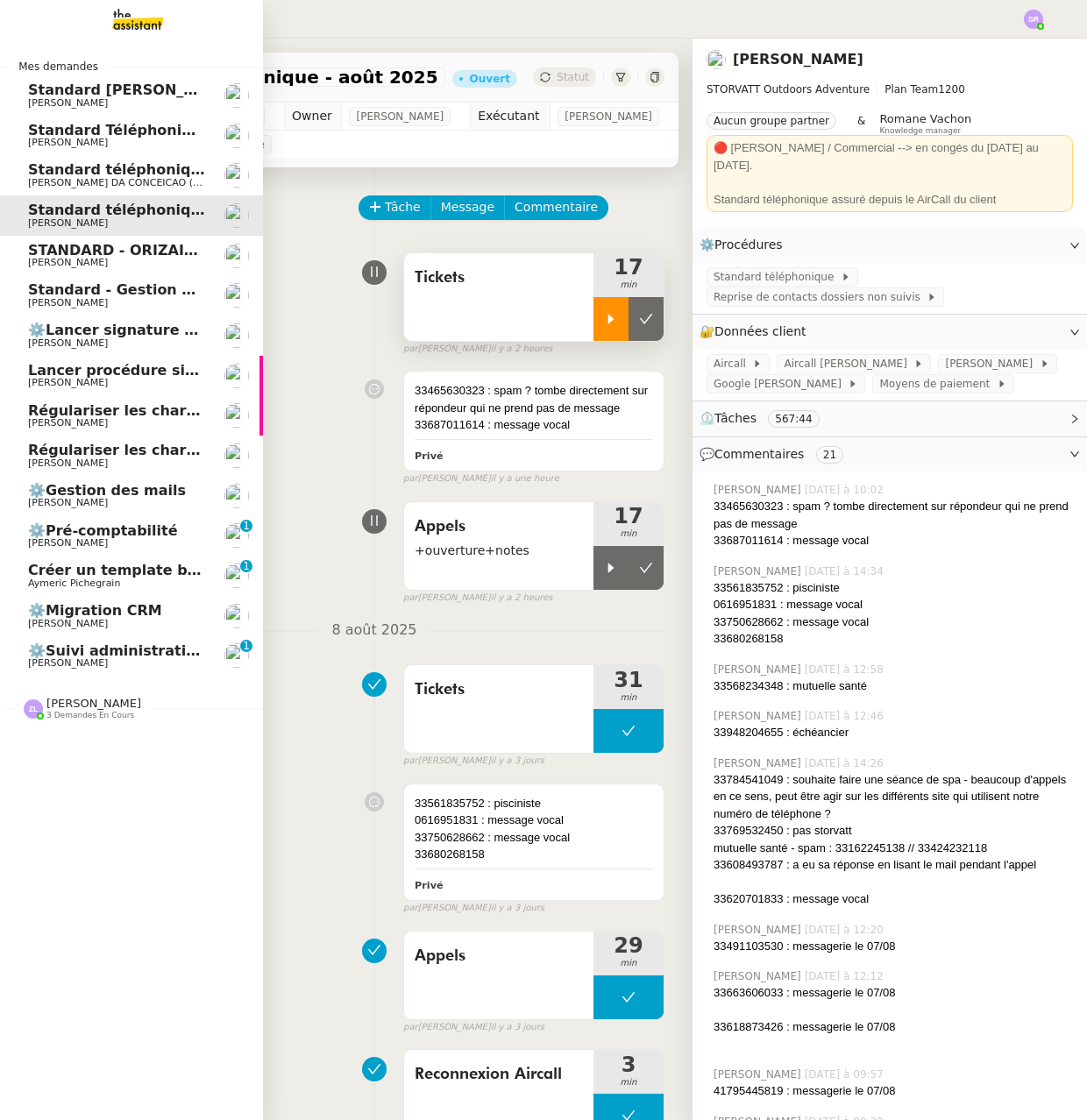
click at [123, 442] on span "Régulariser les charges locatives" at bounding box center [159, 449] width 262 height 17
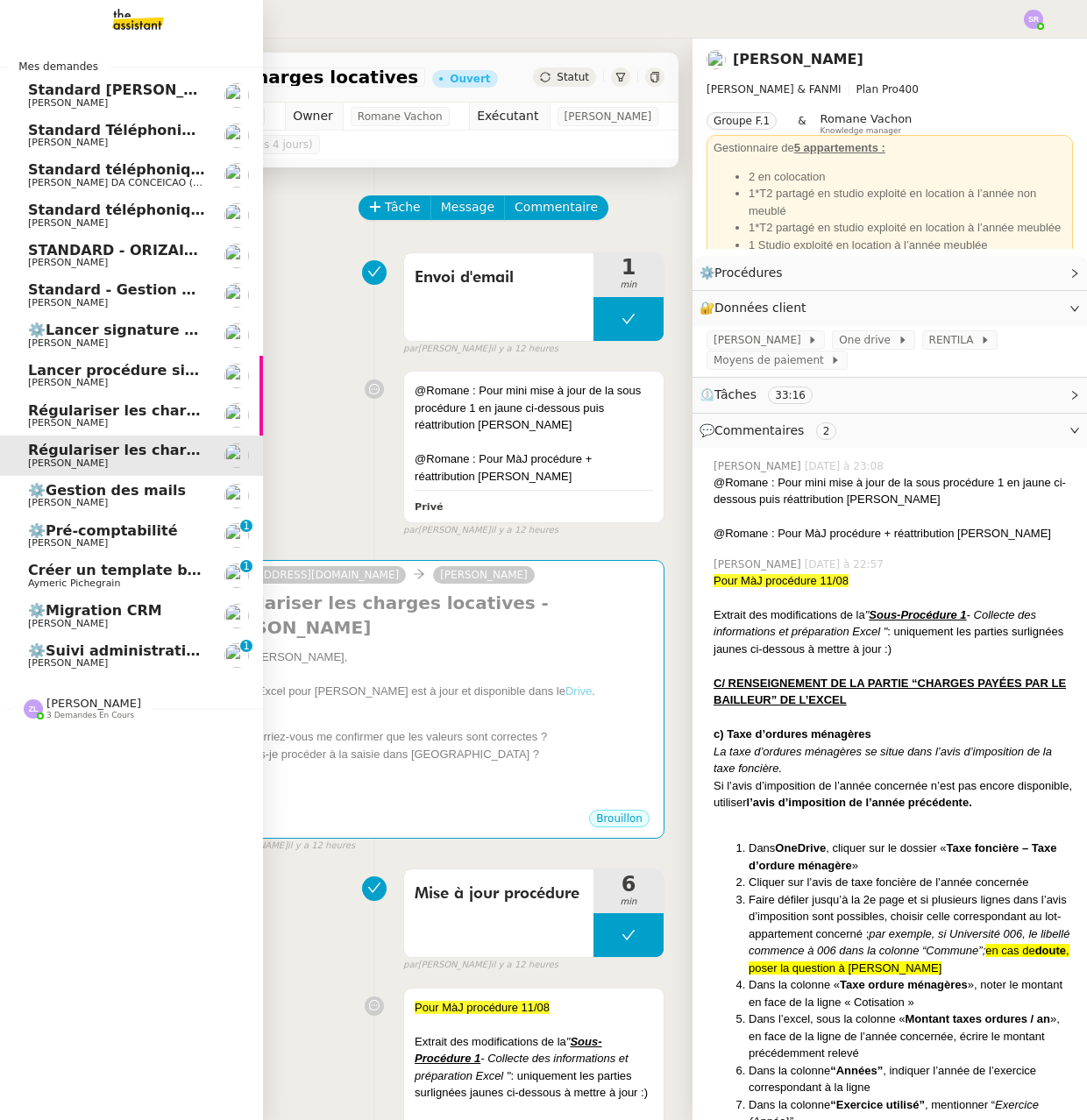
click at [148, 417] on span "Régulariser les charges locatives de [PERSON_NAME]" at bounding box center [239, 410] width 422 height 17
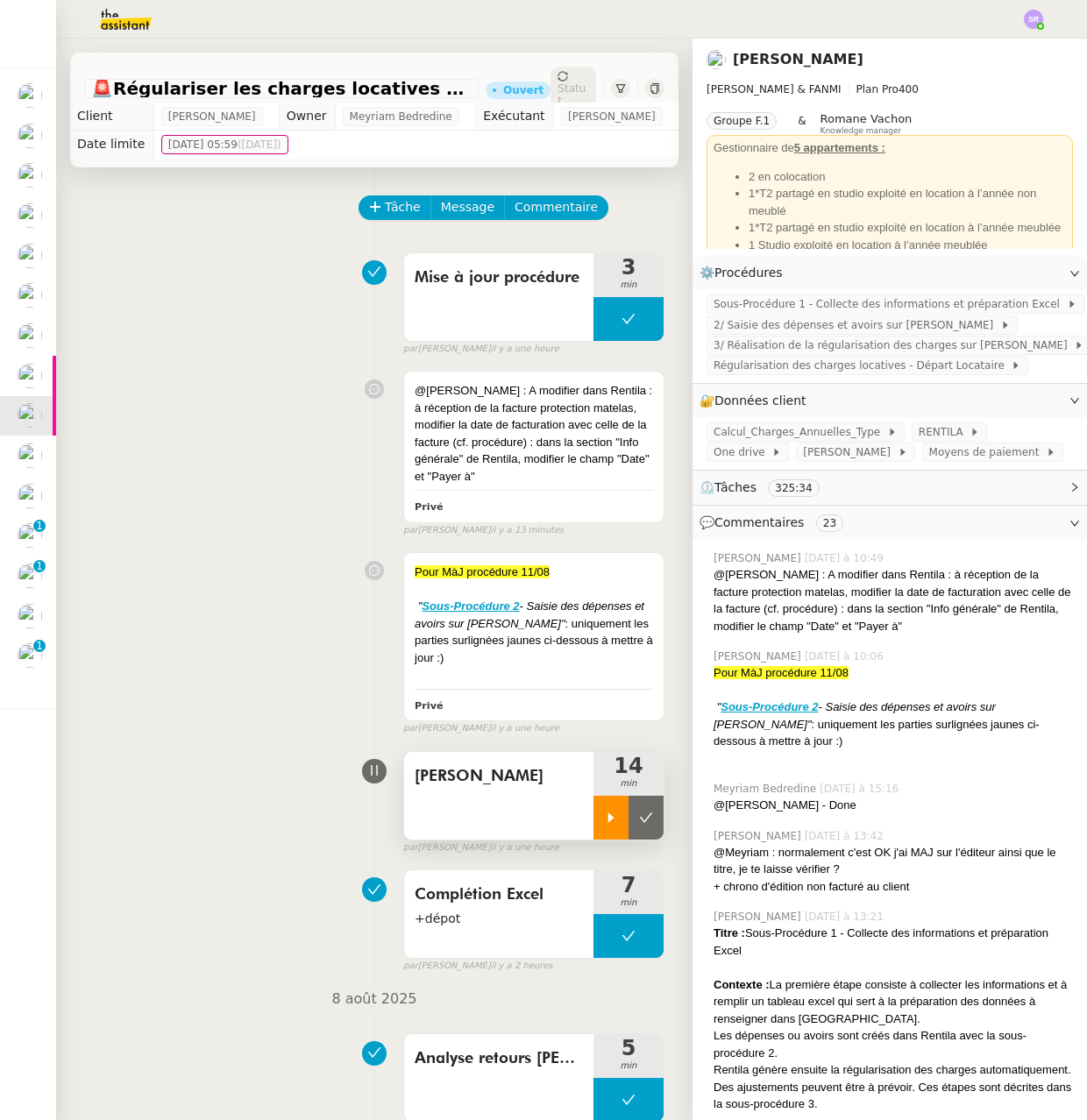
click at [604, 825] on icon at bounding box center [611, 817] width 14 height 14
drag, startPoint x: 610, startPoint y: 855, endPoint x: 616, endPoint y: 832, distance: 23.8
click at [611, 840] on div at bounding box center [628, 817] width 70 height 44
click at [840, 363] on span "Régularisation des charges locatives - Départ Locataire" at bounding box center [862, 366] width 297 height 18
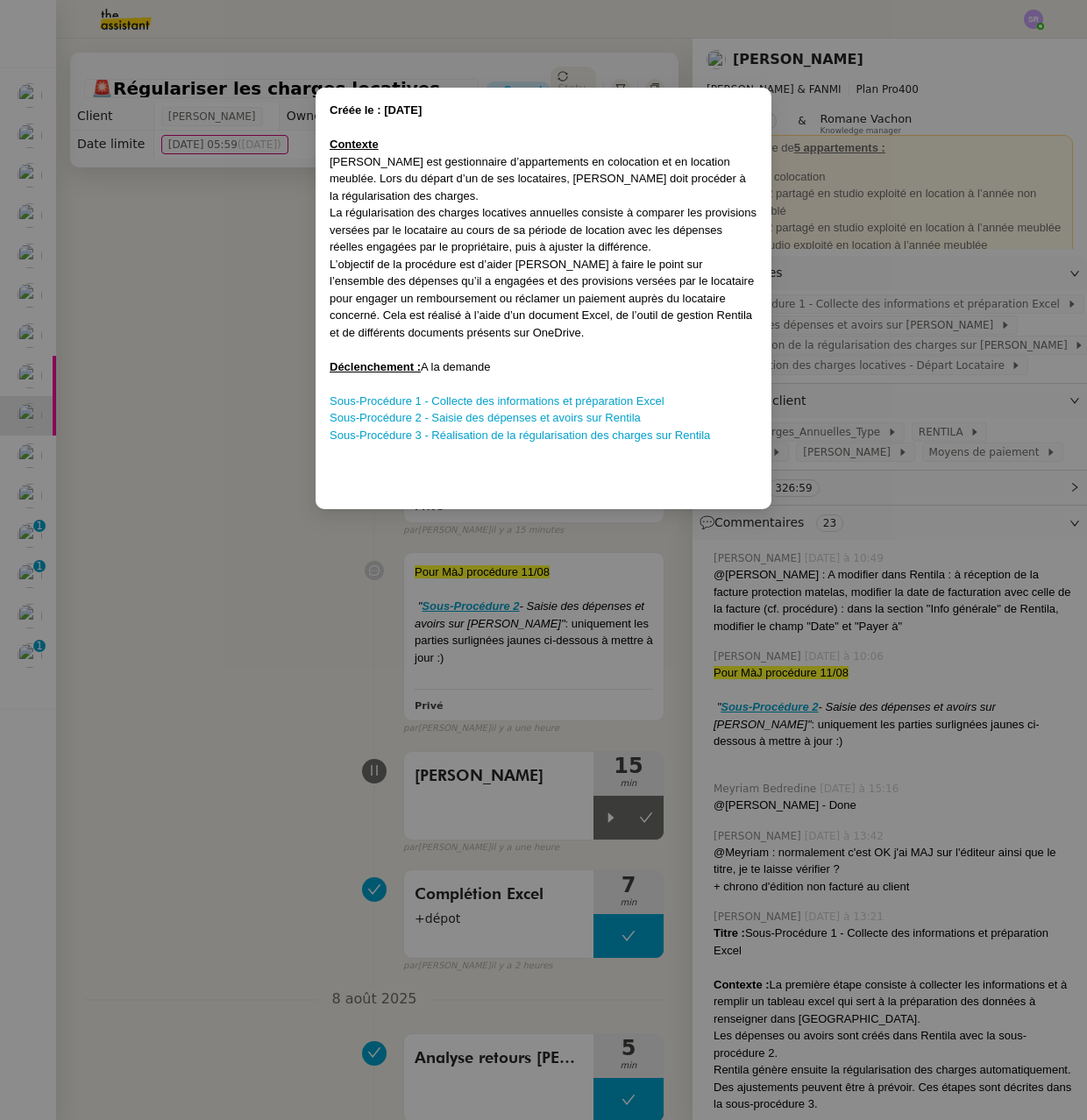
click at [198, 318] on nz-modal-container "Créée le : 03/07/2025 Contexte Pascal est gestionnaire d’appartements en coloca…" at bounding box center [543, 560] width 1087 height 1120
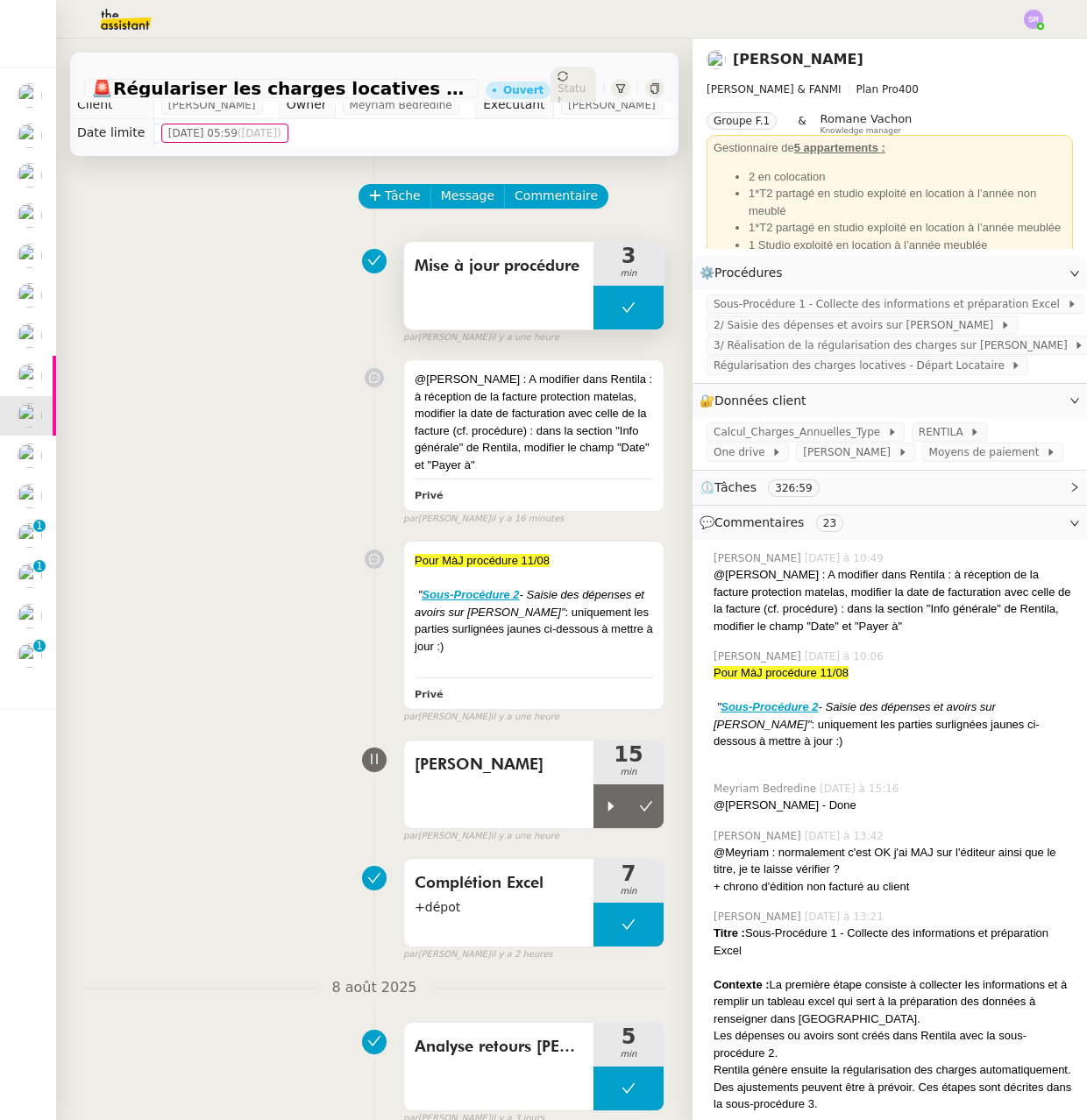
scroll to position [23, 0]
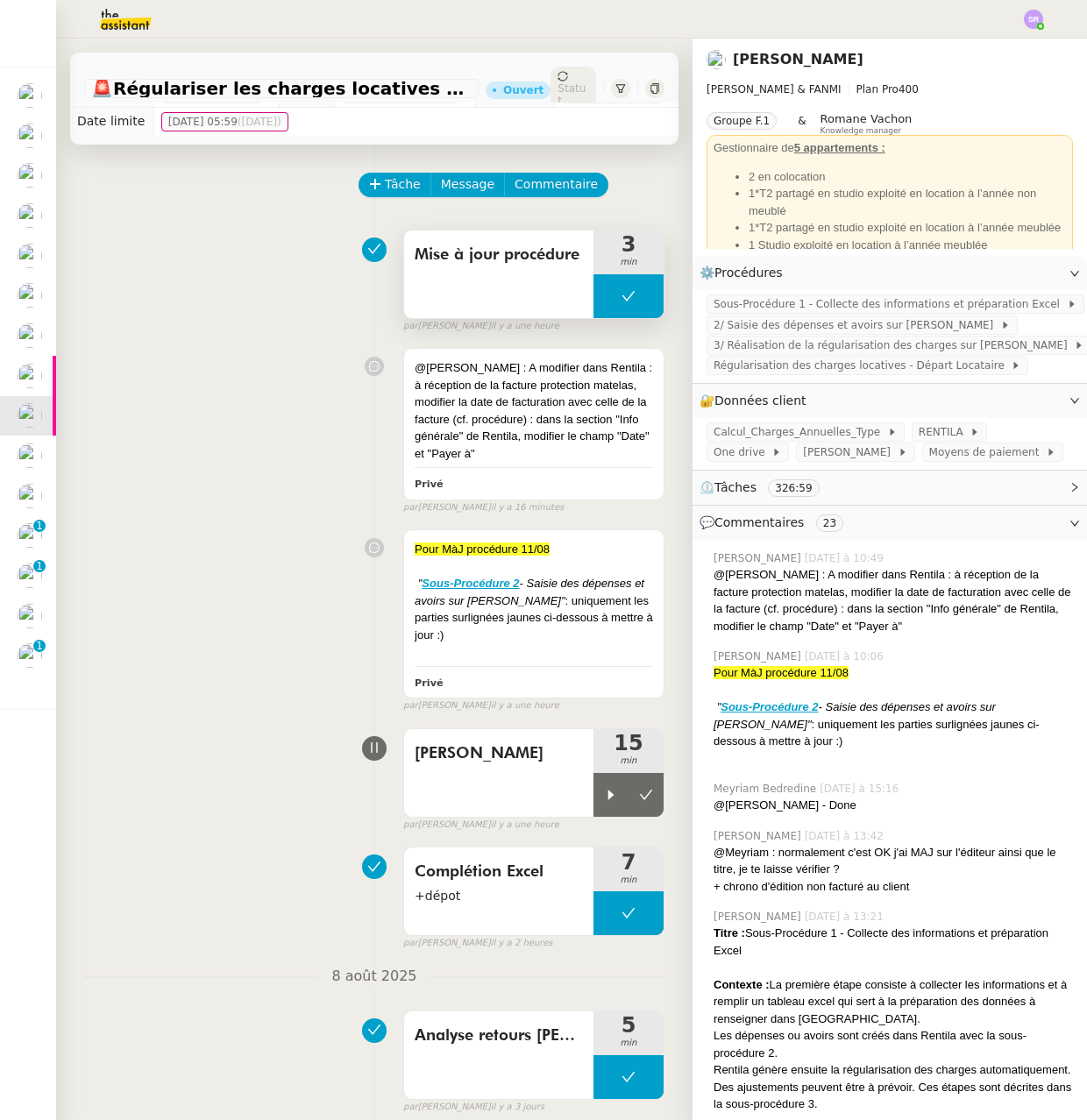
click at [593, 318] on button at bounding box center [628, 296] width 70 height 44
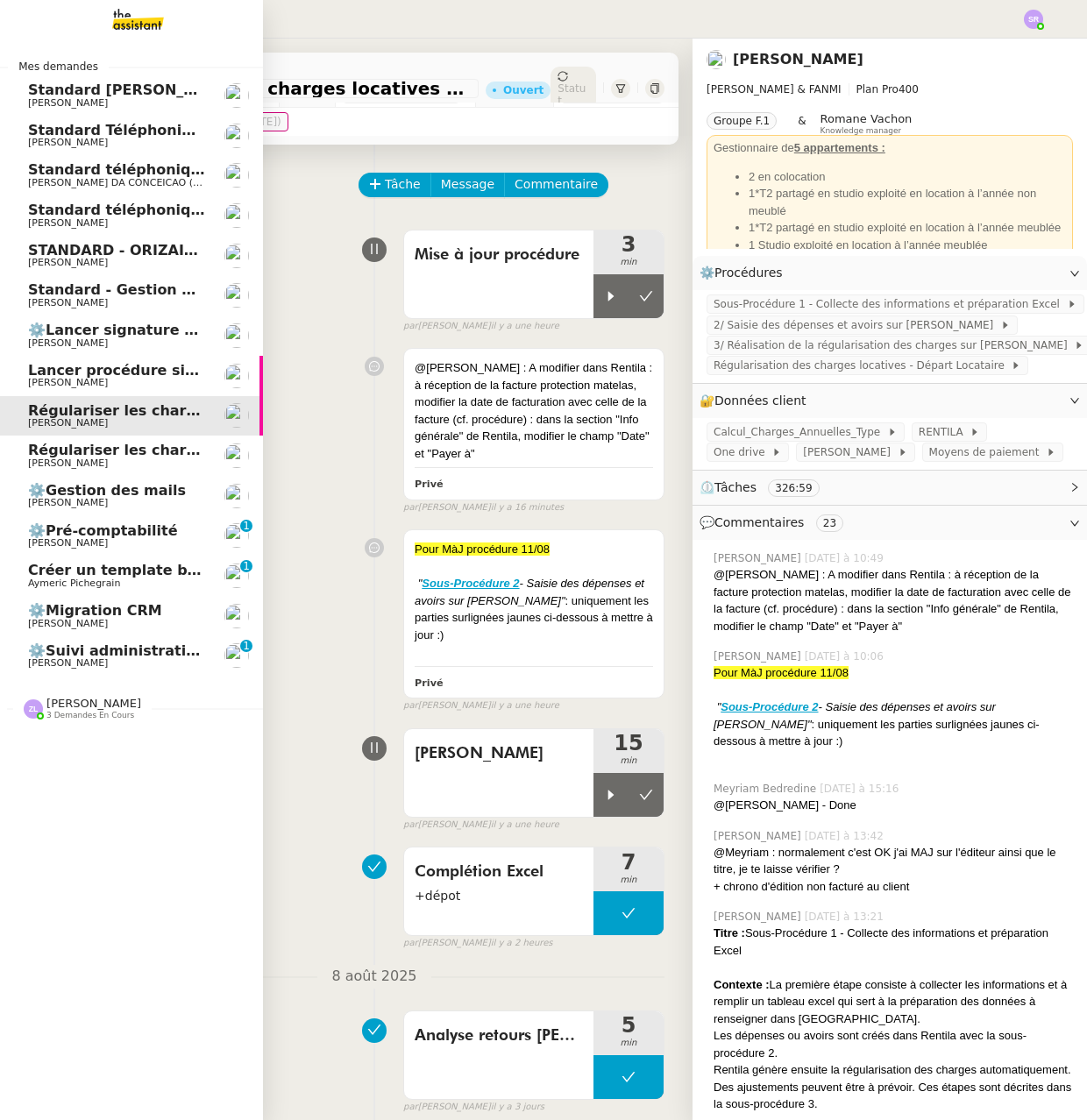
click at [108, 223] on span "[PERSON_NAME]" at bounding box center [68, 223] width 80 height 12
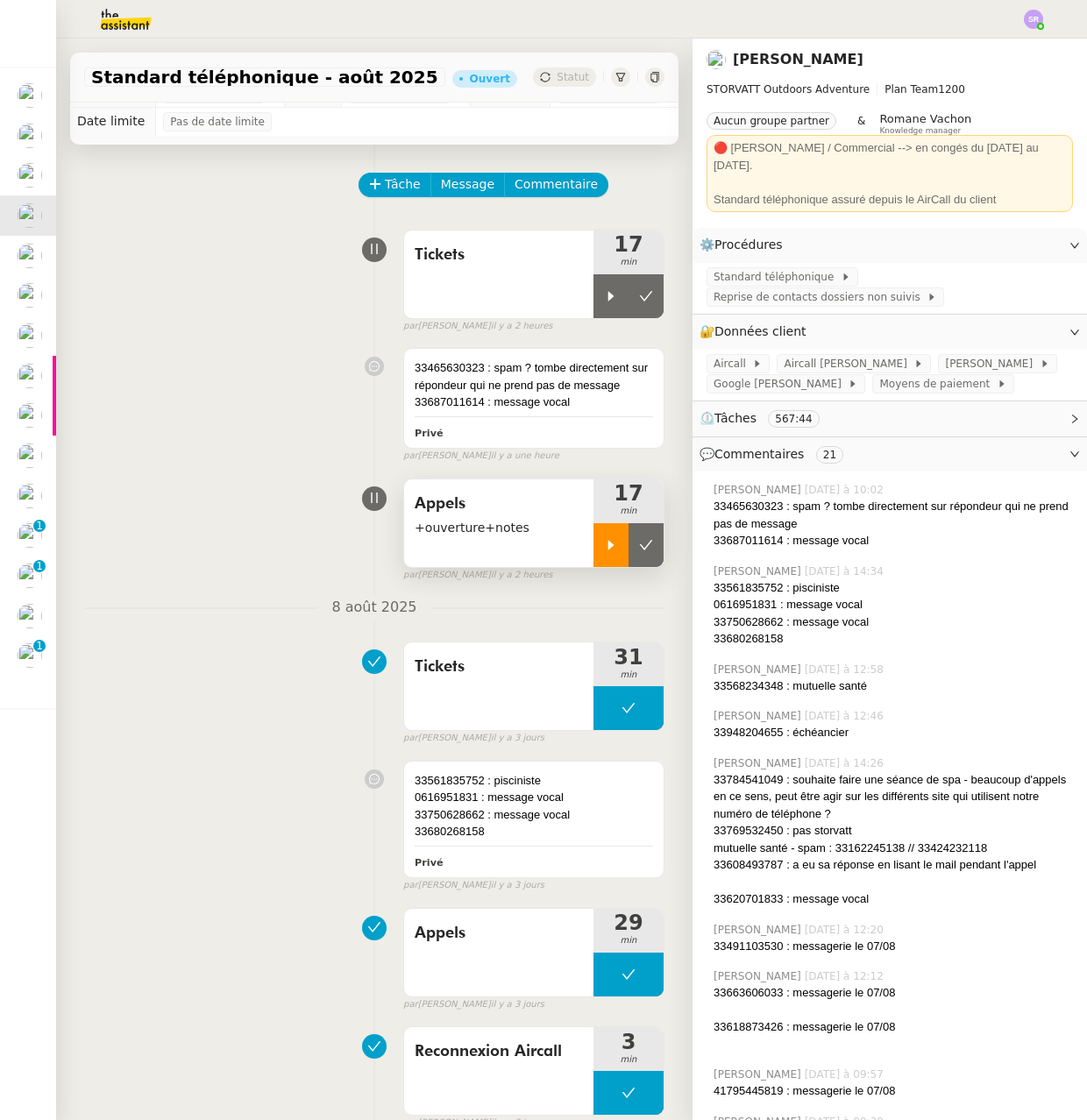
click at [598, 567] on div at bounding box center [611, 545] width 35 height 44
click at [622, 552] on icon at bounding box center [629, 545] width 14 height 14
click at [593, 318] on div at bounding box center [611, 296] width 35 height 44
click at [622, 303] on icon at bounding box center [629, 296] width 14 height 14
click at [604, 552] on icon at bounding box center [611, 545] width 14 height 14
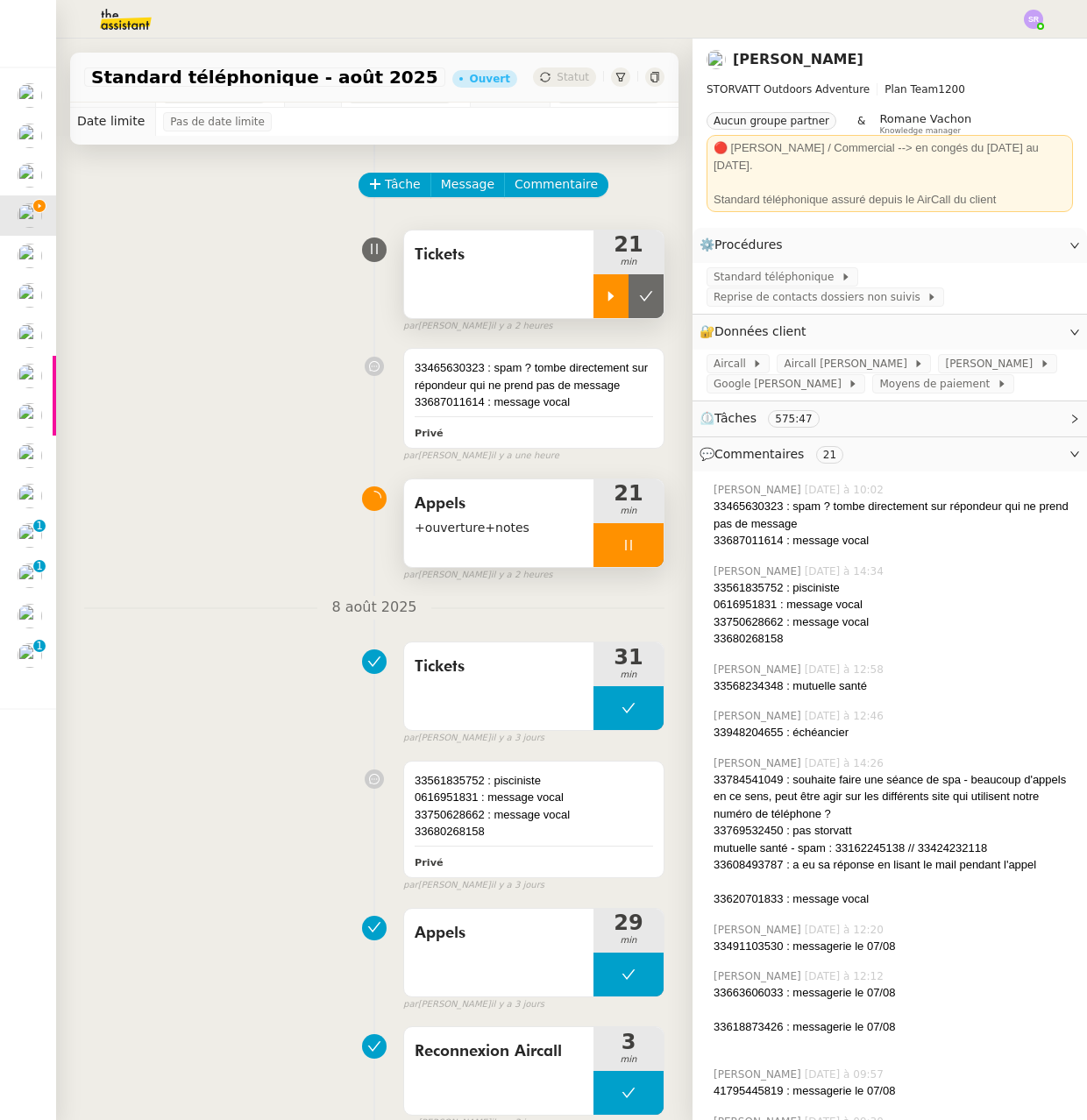
click at [625, 551] on icon at bounding box center [628, 545] width 6 height 11
drag, startPoint x: 581, startPoint y: 320, endPoint x: 519, endPoint y: 321, distance: 62.0
click at [604, 303] on icon at bounding box center [611, 296] width 14 height 14
click at [607, 318] on div at bounding box center [628, 296] width 70 height 44
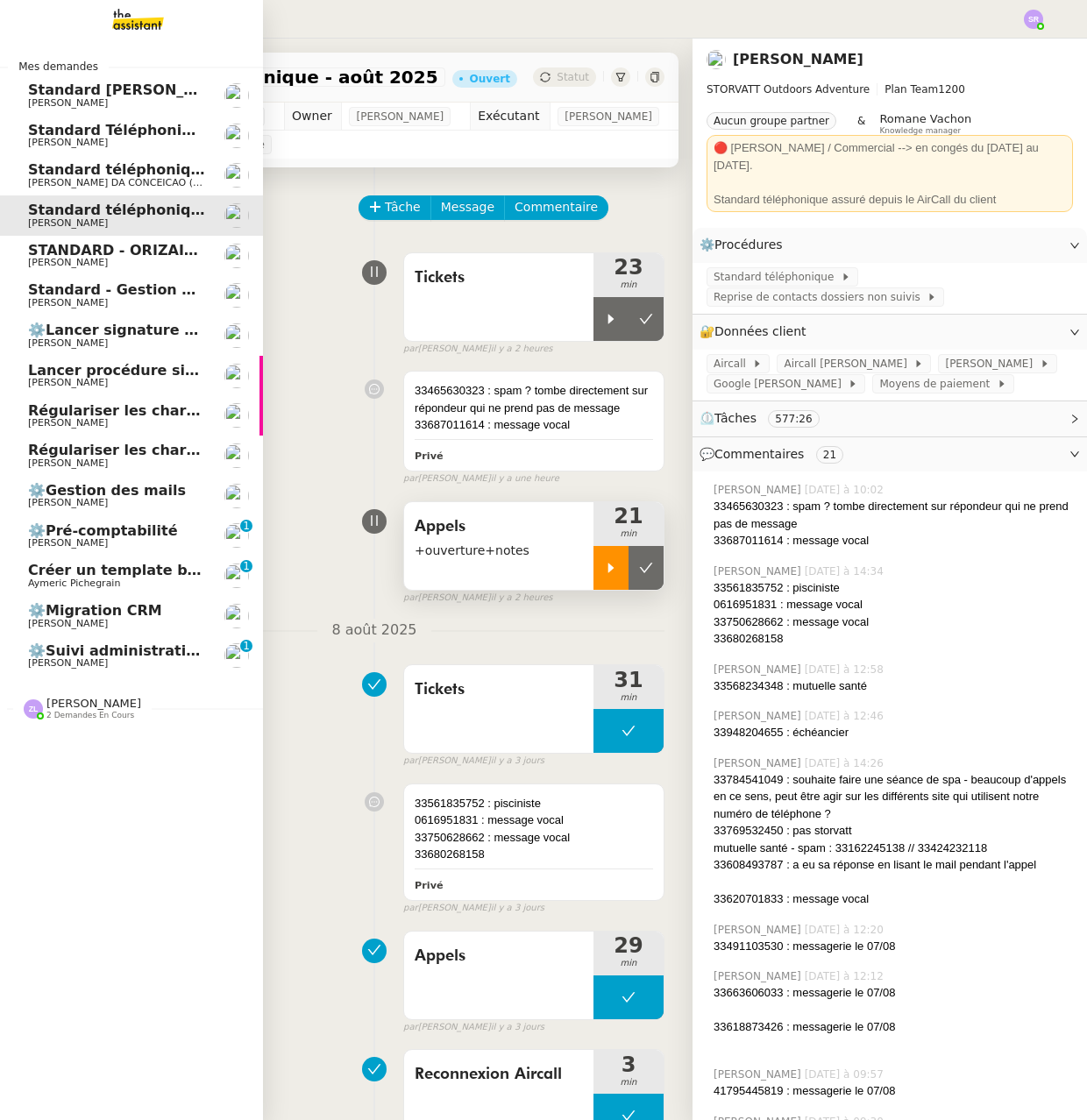
click at [34, 298] on span "[PERSON_NAME]" at bounding box center [68, 303] width 80 height 12
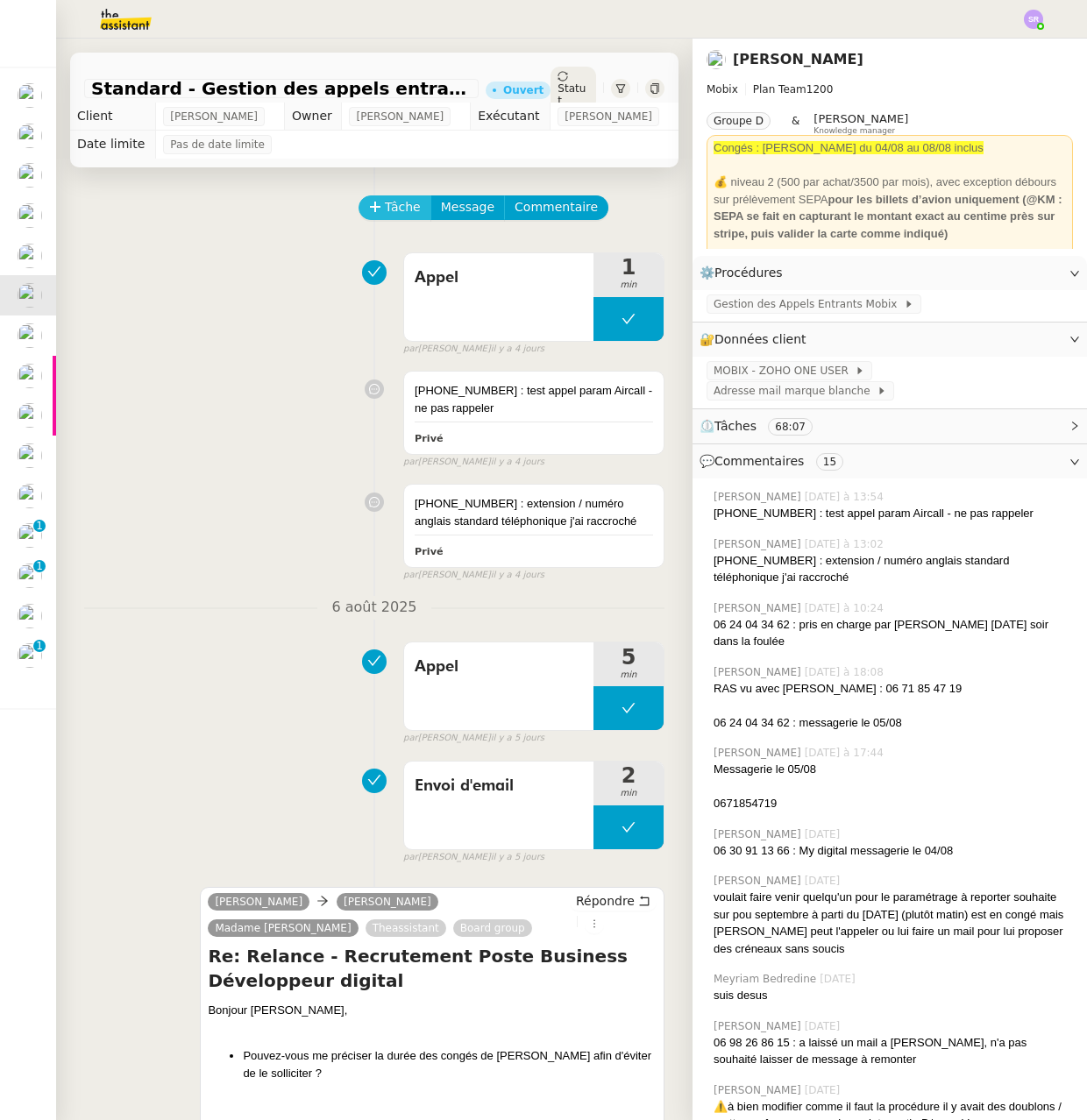
click at [373, 205] on button "Tâche" at bounding box center [394, 207] width 73 height 25
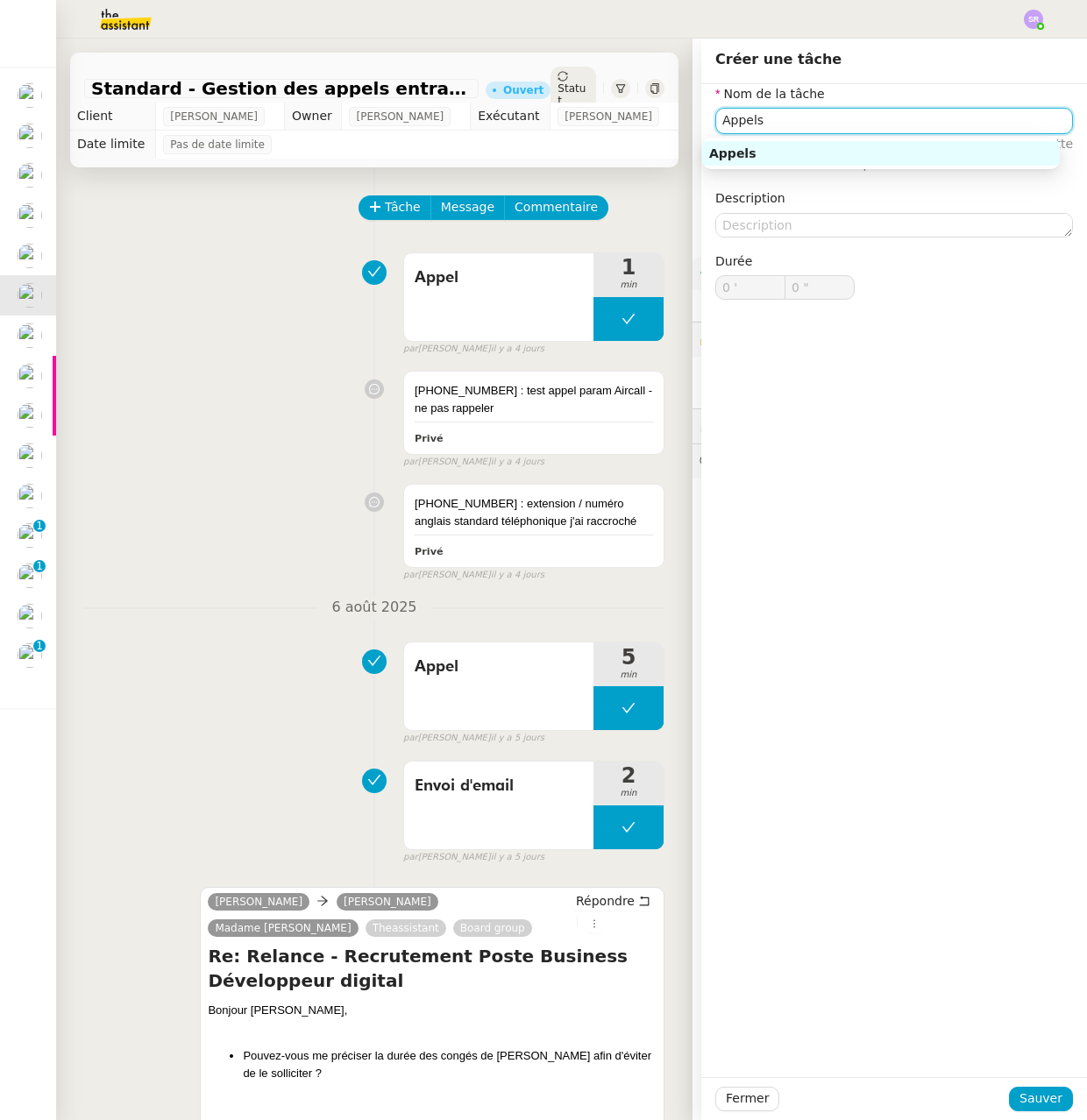
click at [761, 156] on div "Appels" at bounding box center [880, 153] width 343 height 16
type input "Appels"
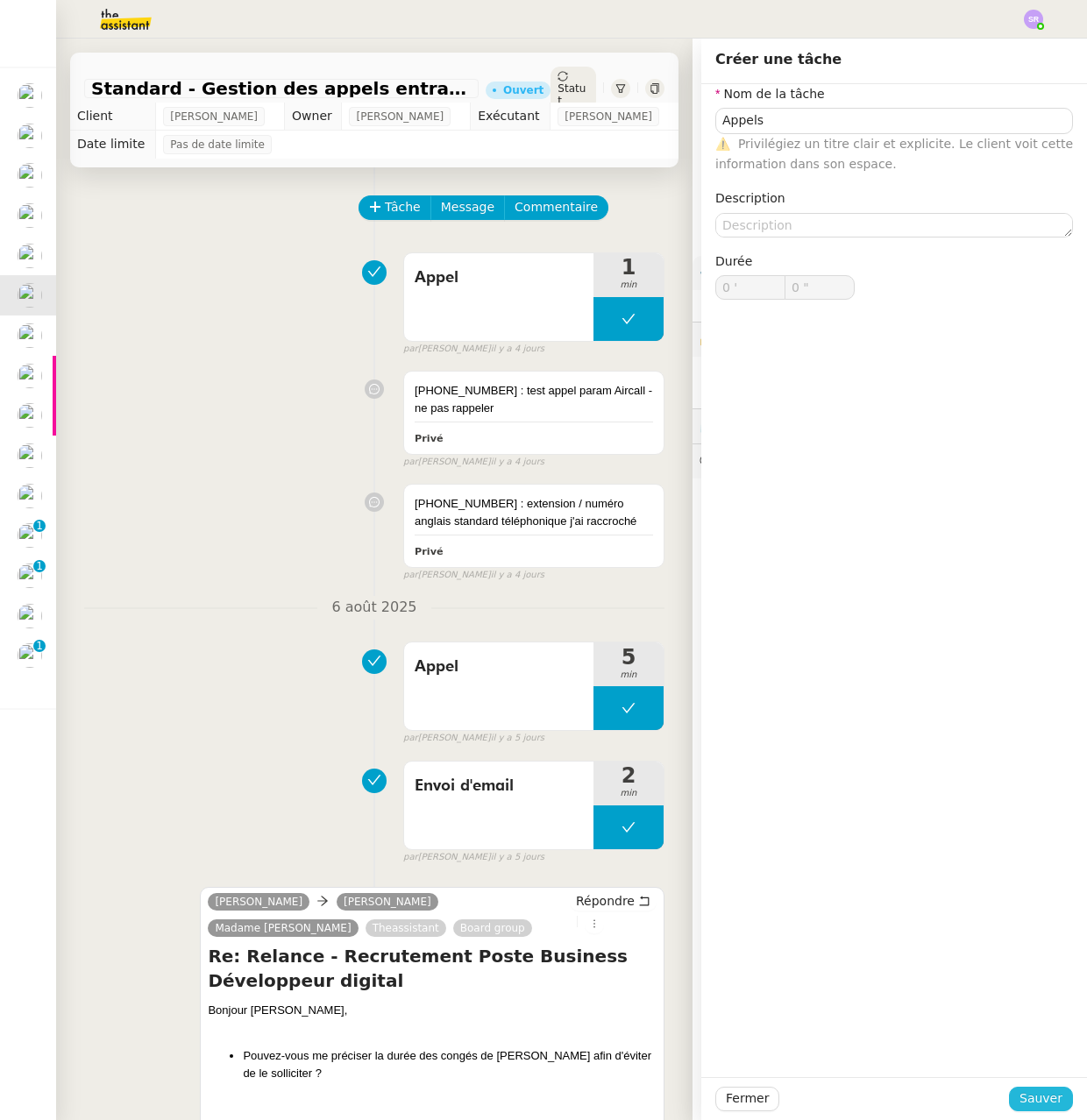
click at [1032, 1091] on span "Sauver" at bounding box center [1041, 1098] width 43 height 20
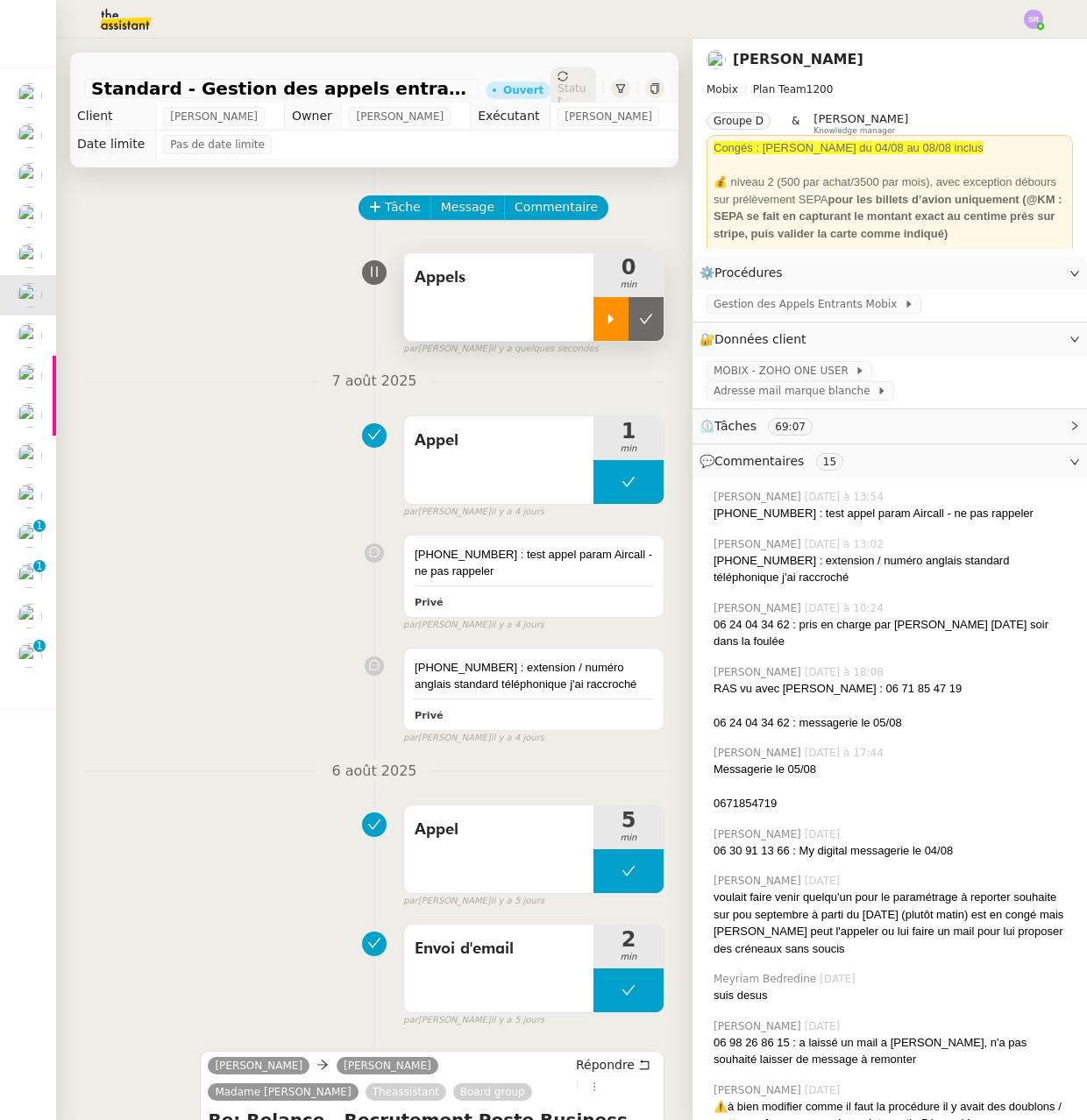
click at [601, 327] on div at bounding box center [611, 319] width 35 height 44
click at [544, 205] on span "Commentaire" at bounding box center [556, 207] width 84 height 20
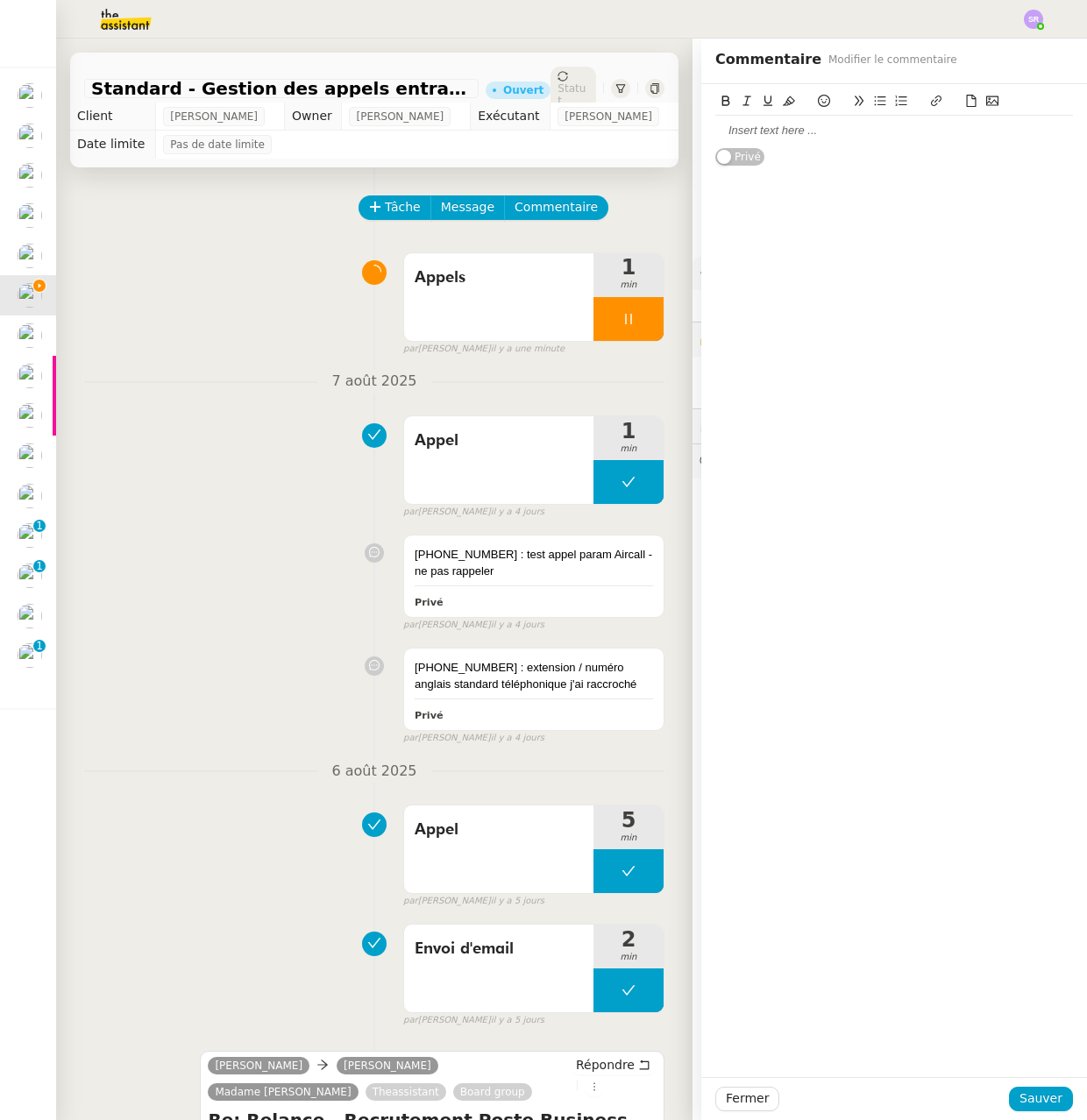
click at [885, 128] on div at bounding box center [894, 131] width 358 height 16
click at [1041, 1099] on span "Sauver" at bounding box center [1041, 1098] width 43 height 20
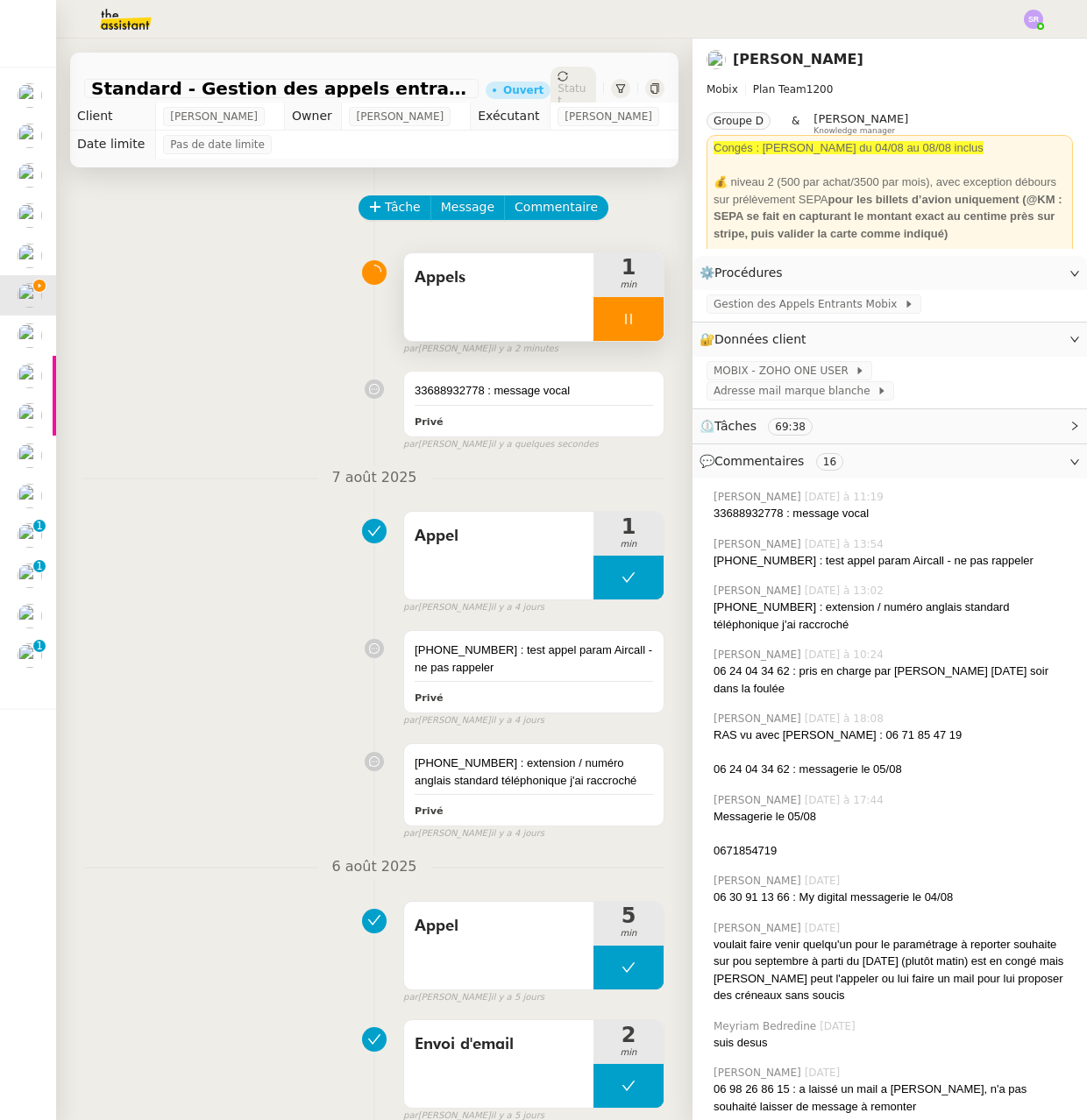
click at [595, 315] on div at bounding box center [628, 319] width 70 height 44
click at [604, 324] on icon at bounding box center [611, 319] width 14 height 14
click at [742, 310] on span "Gestion des Appels Entrants Mobix" at bounding box center [808, 304] width 190 height 18
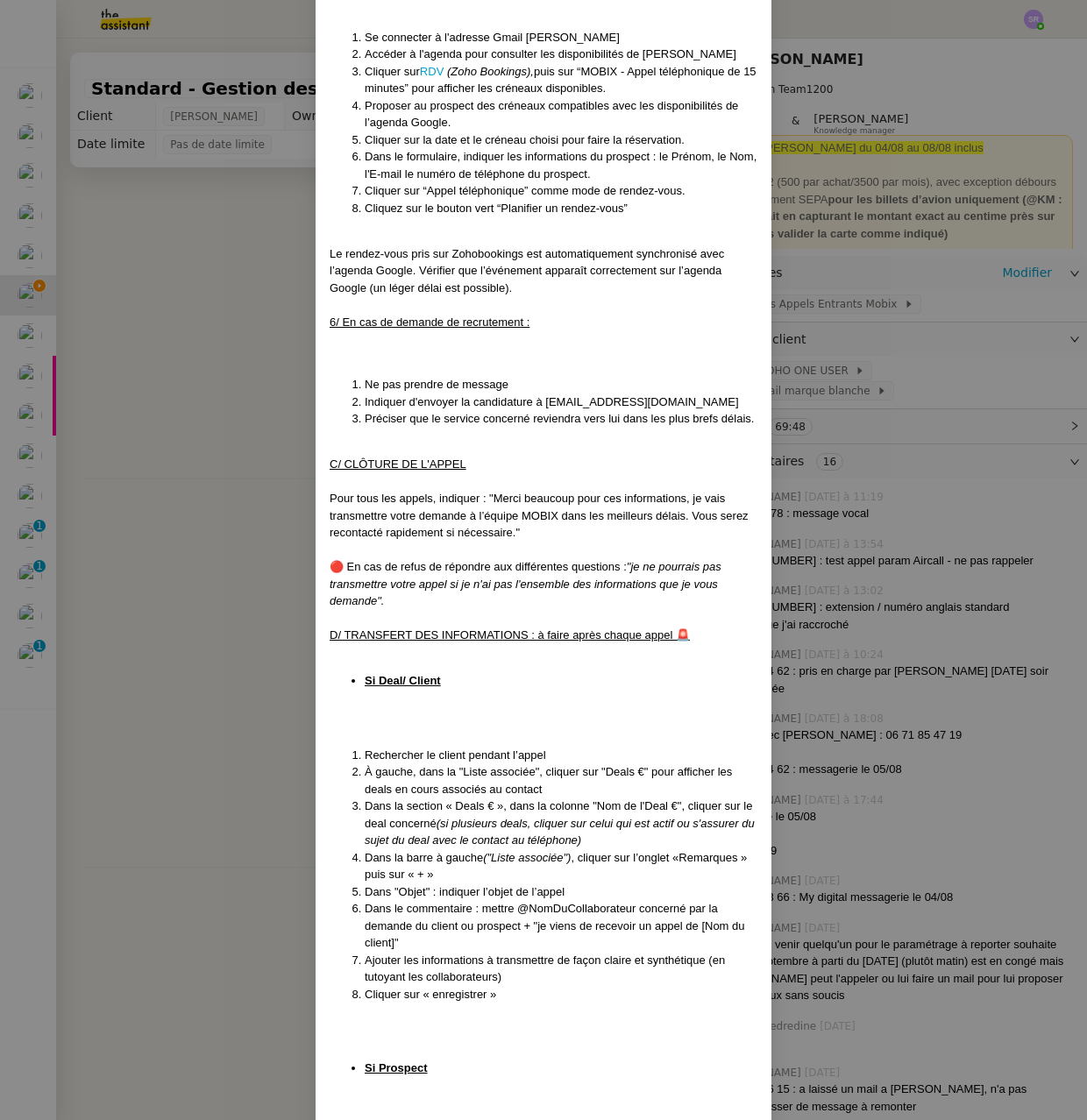
scroll to position [2233, 0]
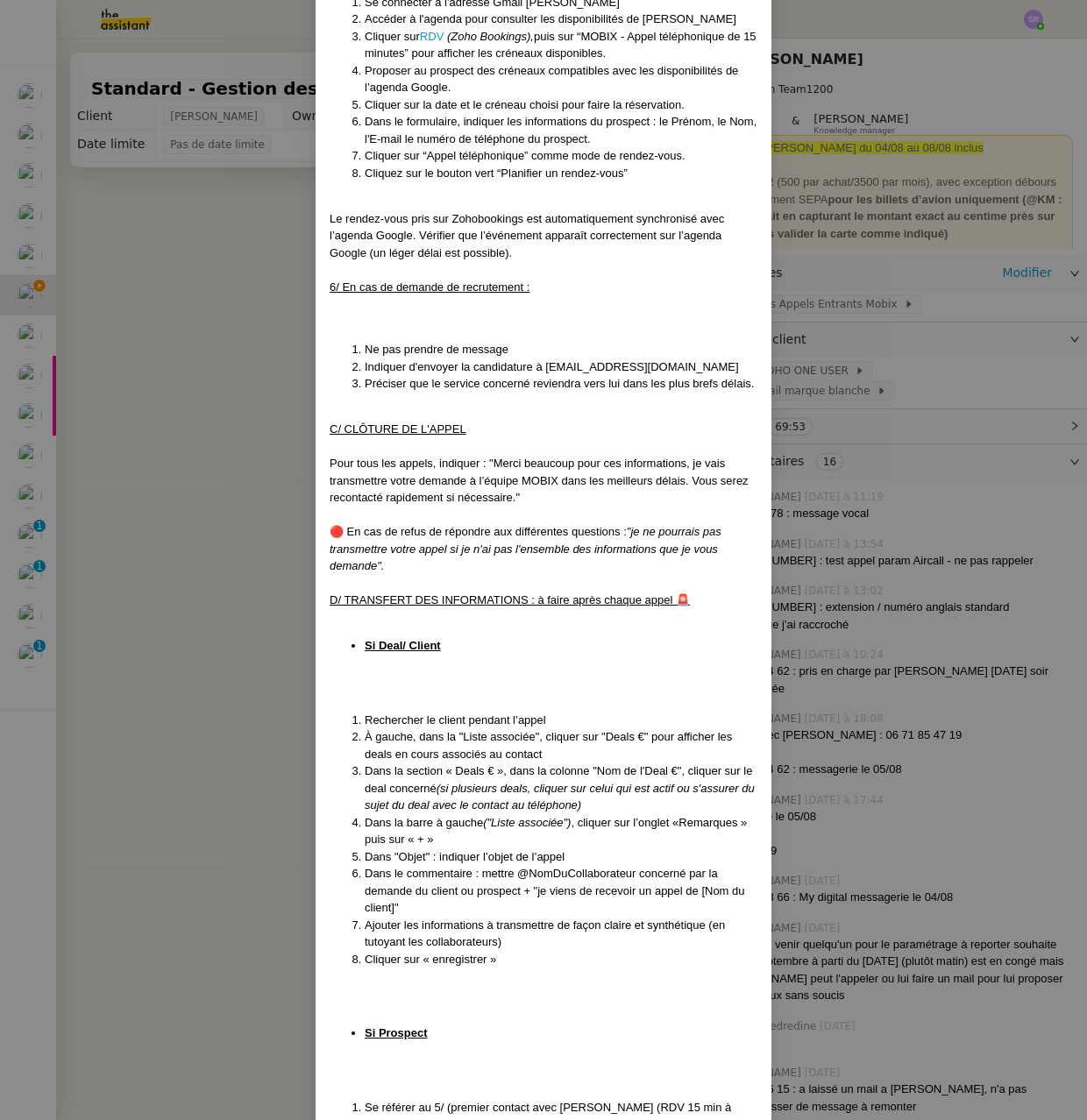
click at [274, 590] on nz-modal-container "Mise à jour le 04/08/2025 Contexte : Cette procédure définit les étapes à suivr…" at bounding box center [543, 560] width 1087 height 1120
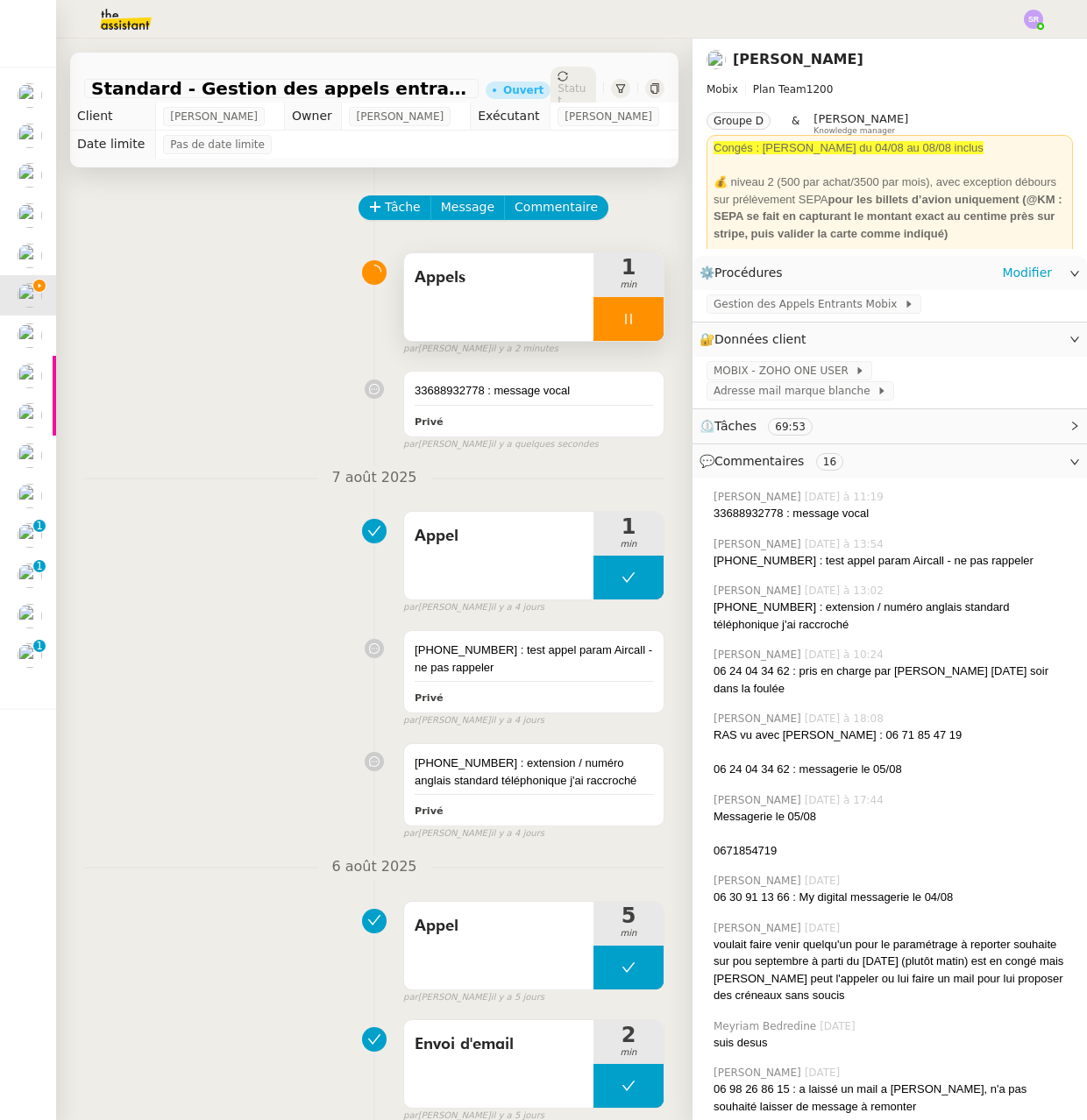
click at [622, 320] on icon at bounding box center [629, 319] width 14 height 14
click at [629, 321] on button at bounding box center [646, 319] width 35 height 44
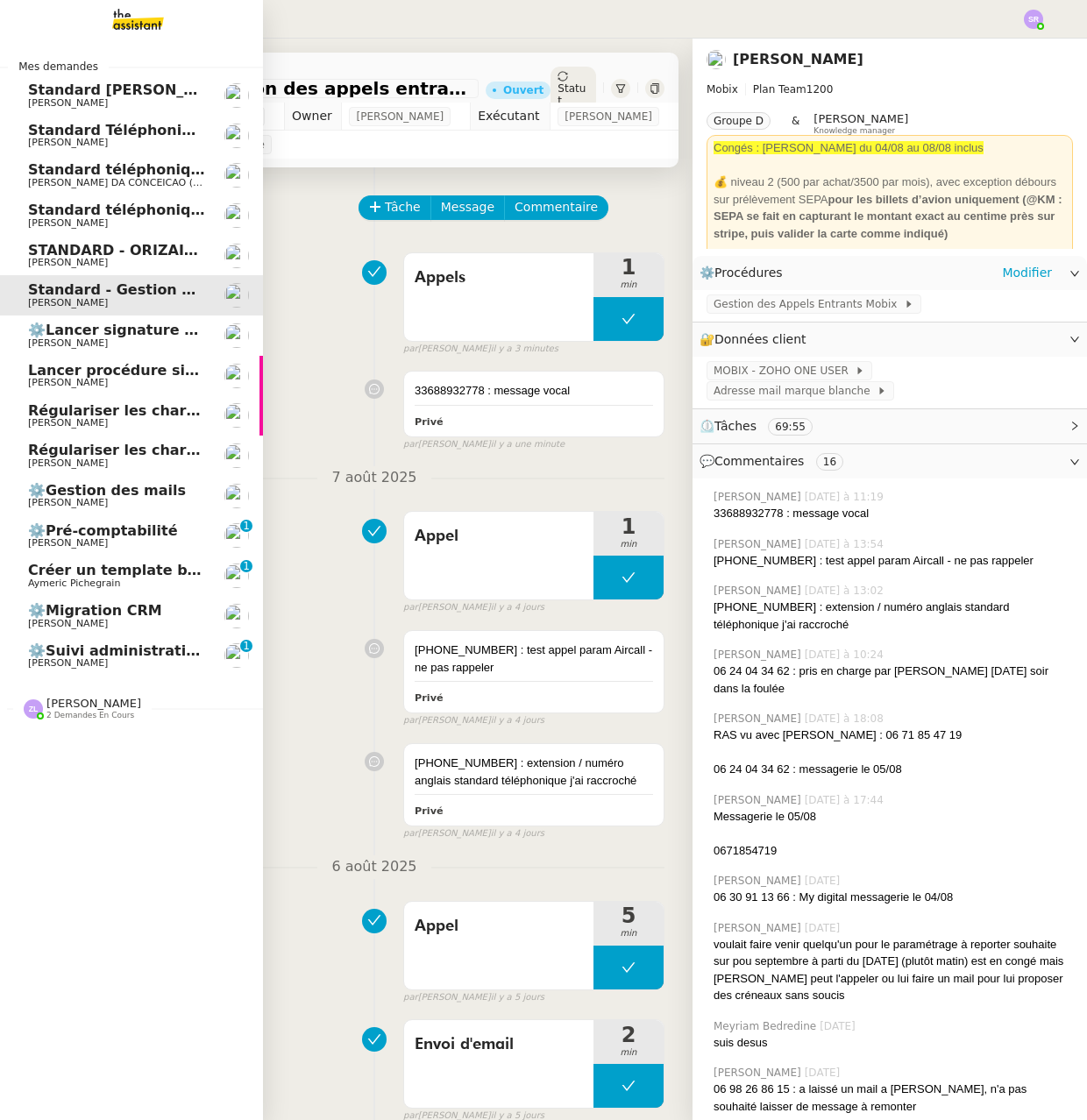
click at [39, 214] on span "Standard téléphonique - août 2025" at bounding box center [167, 209] width 277 height 17
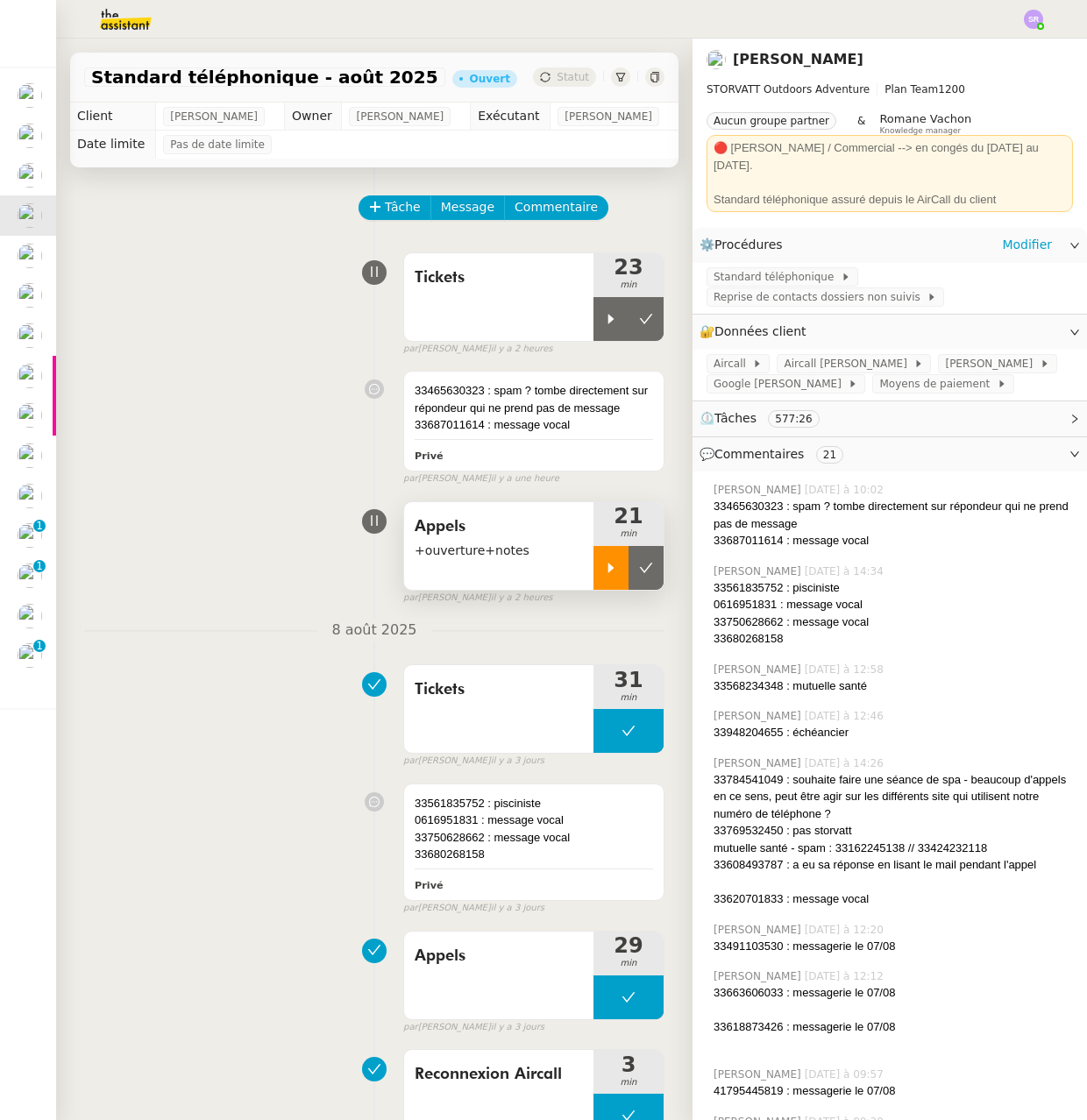
click at [608, 572] on icon at bounding box center [611, 567] width 6 height 10
drag, startPoint x: 583, startPoint y: 600, endPoint x: 593, endPoint y: 595, distance: 11.2
click at [593, 590] on div at bounding box center [628, 567] width 70 height 44
click at [593, 590] on div at bounding box center [611, 567] width 35 height 44
click at [622, 575] on icon at bounding box center [629, 567] width 14 height 14
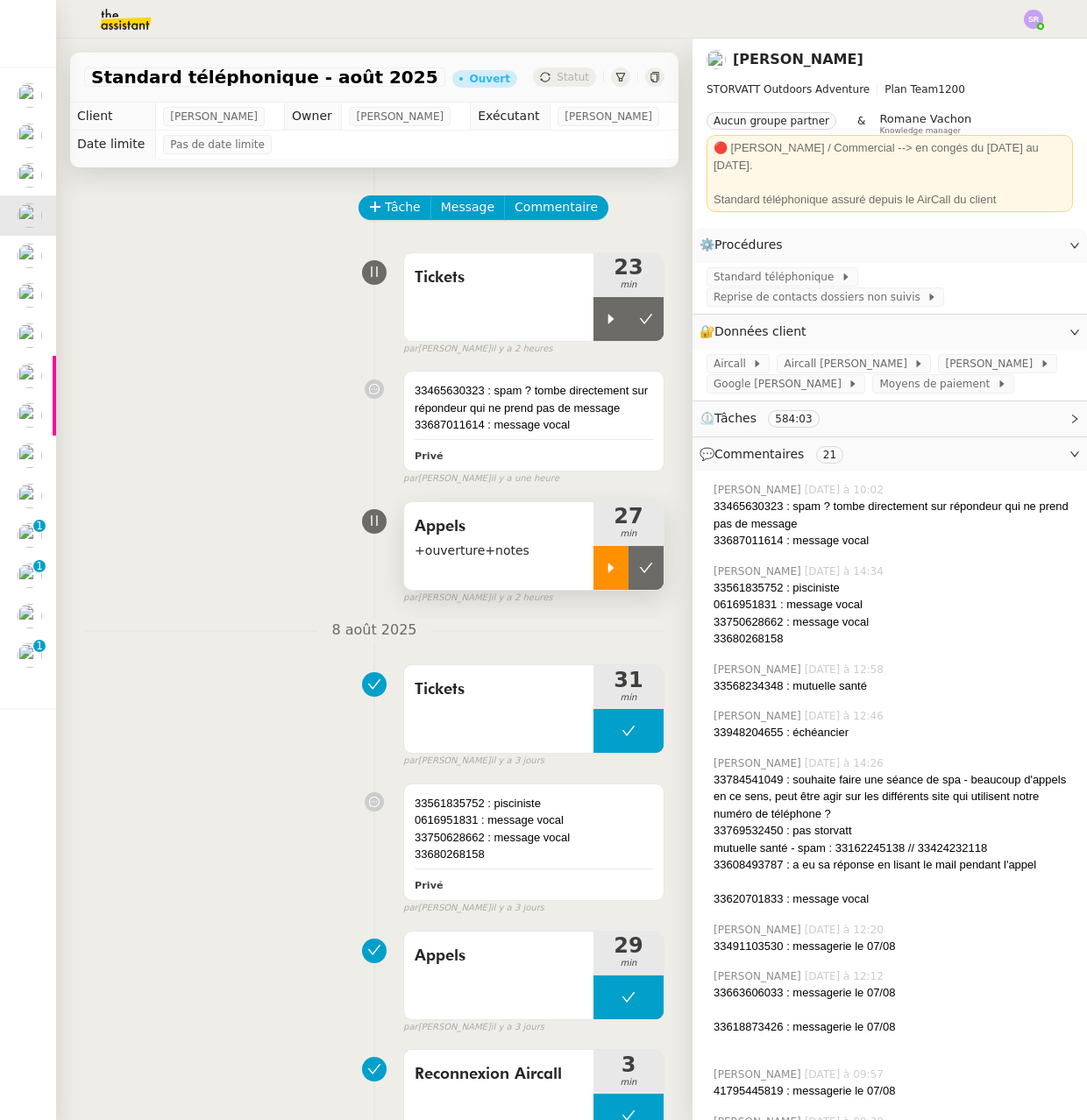
click at [513, 585] on div "Appels +ouverture+notes" at bounding box center [499, 546] width 189 height 88
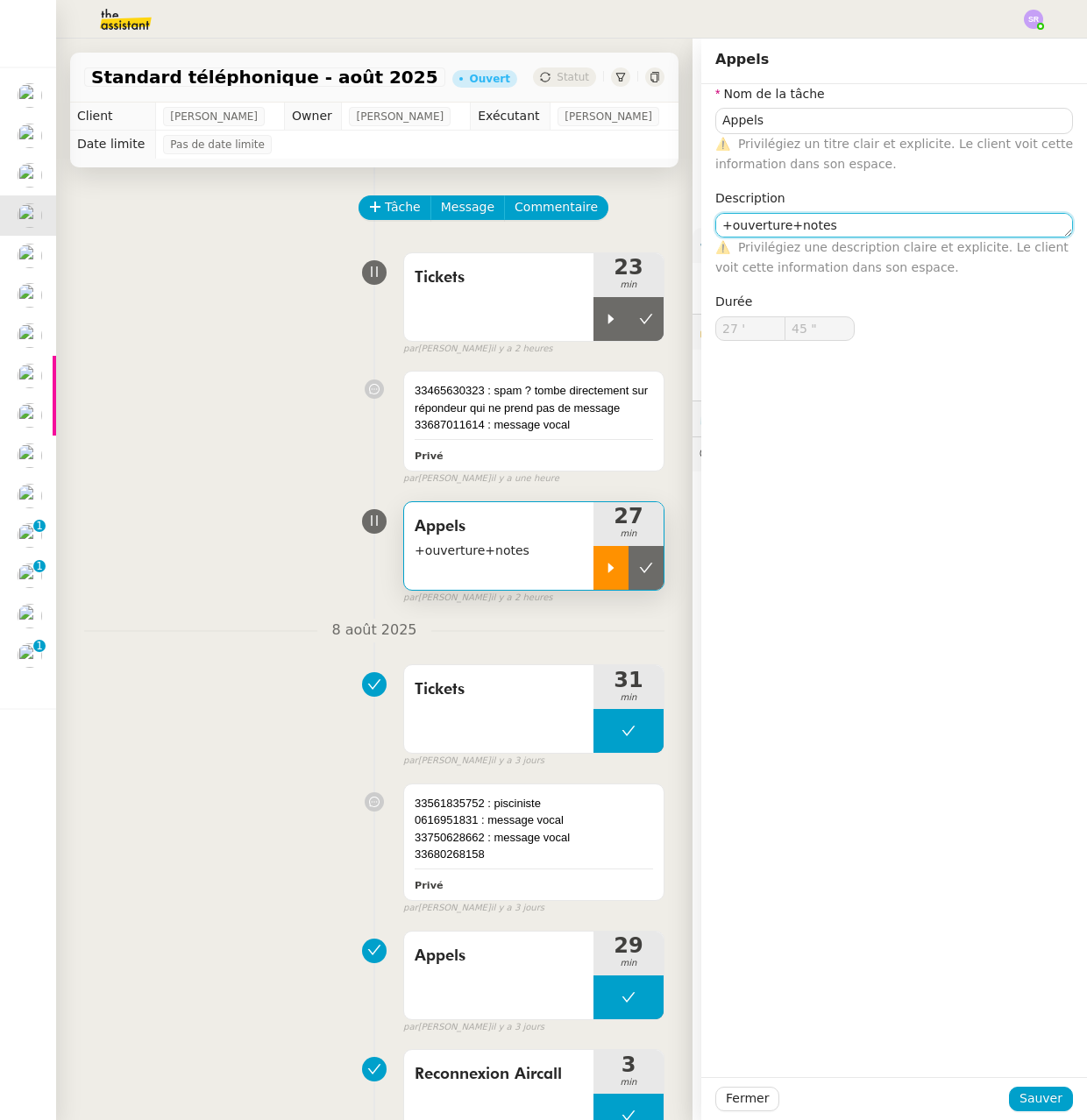
click at [909, 234] on textarea "+ouverture+notes" at bounding box center [894, 225] width 358 height 25
type textarea "+ouverture+notes + (1 ticket compté ici)"
click at [1019, 1099] on span "Sauver" at bounding box center [1041, 1098] width 43 height 20
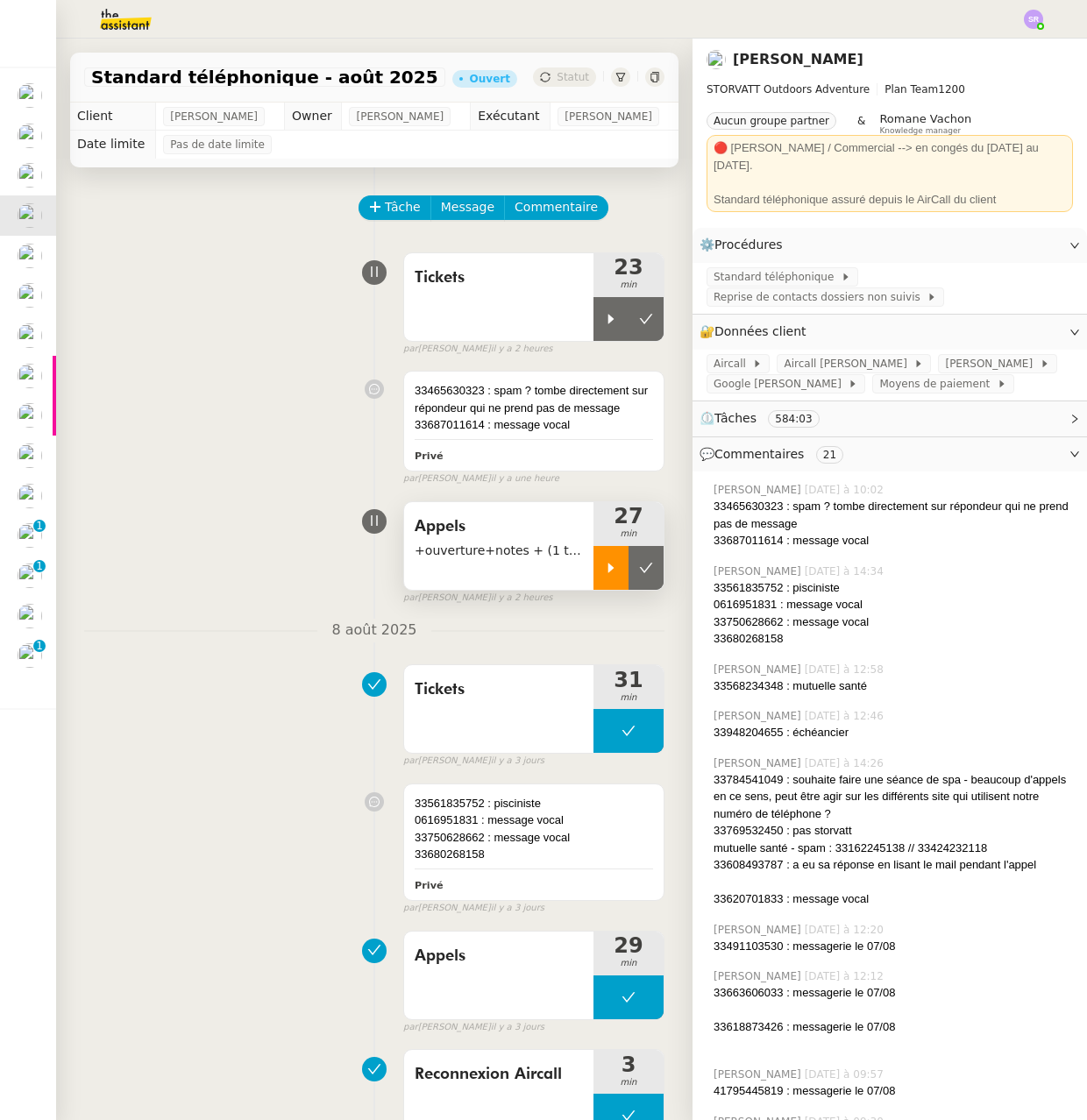
click at [492, 560] on span "+ouverture+notes + (1 ticket compté ici)" at bounding box center [499, 551] width 168 height 20
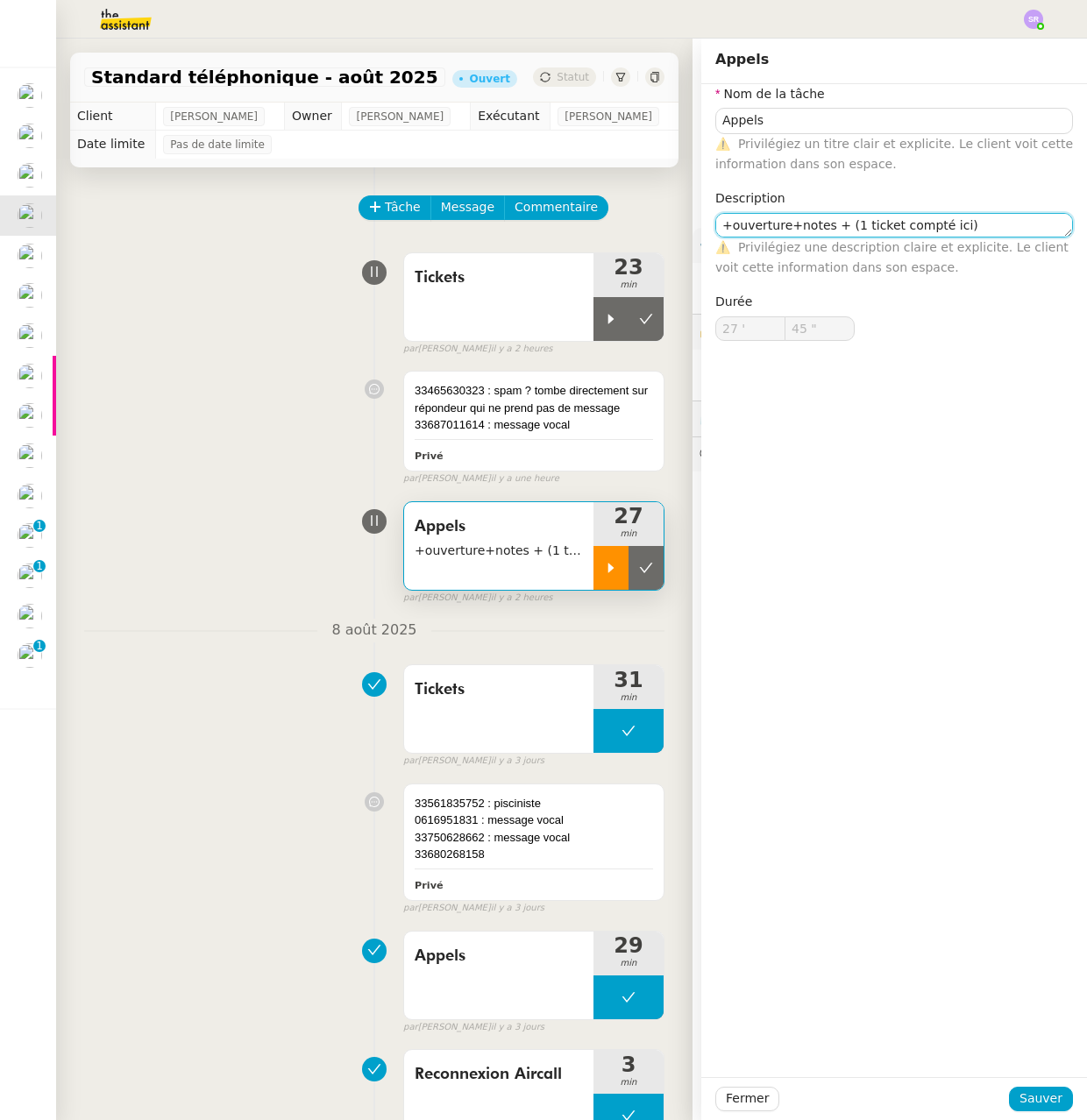
click at [837, 226] on textarea "+ouverture+notes + (1 ticket compté ici)" at bounding box center [894, 225] width 358 height 25
click at [1027, 1094] on span "Sauver" at bounding box center [1041, 1098] width 43 height 20
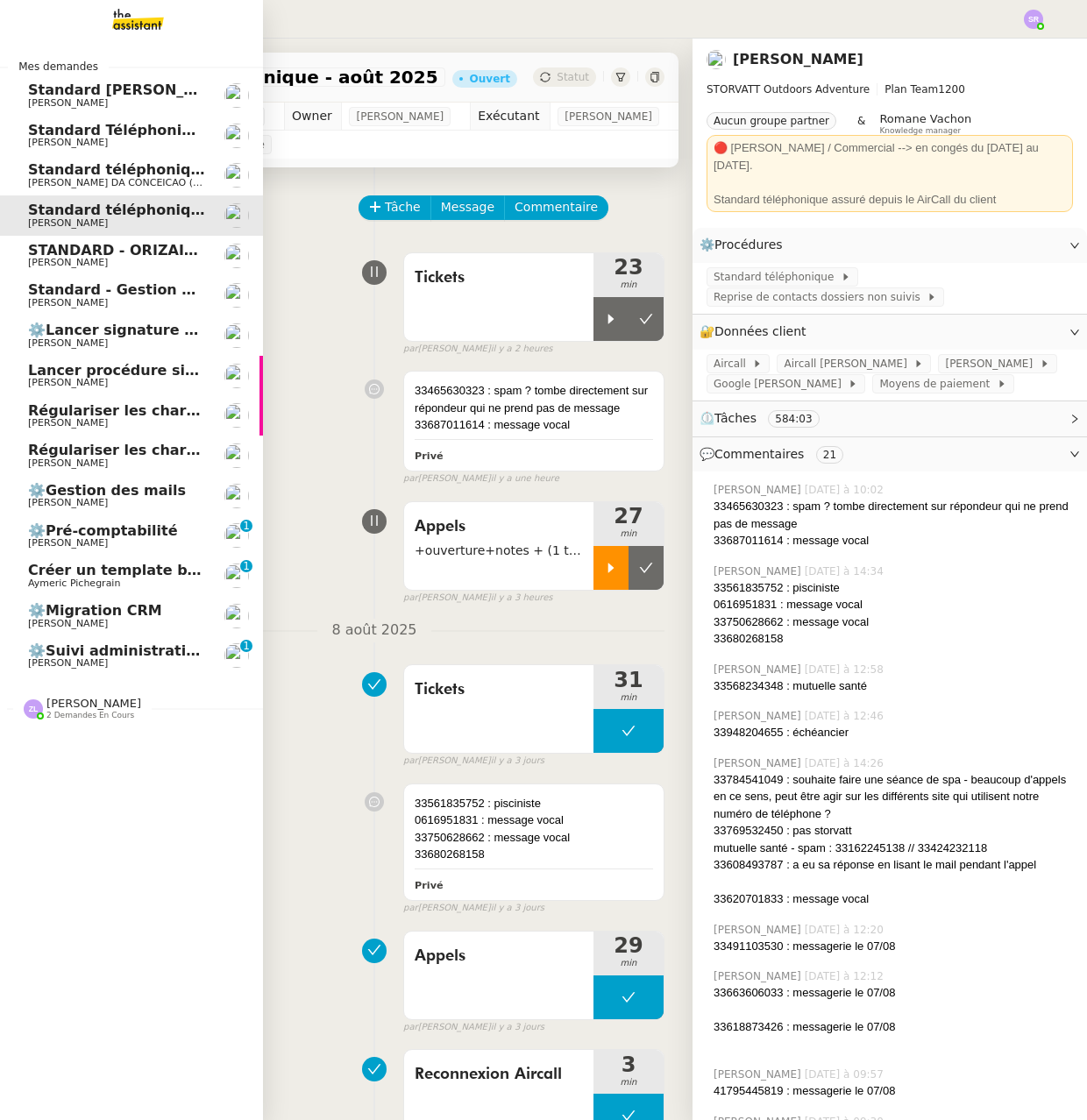
click at [108, 369] on span "Lancer procédure signature électronique" at bounding box center [191, 370] width 325 height 17
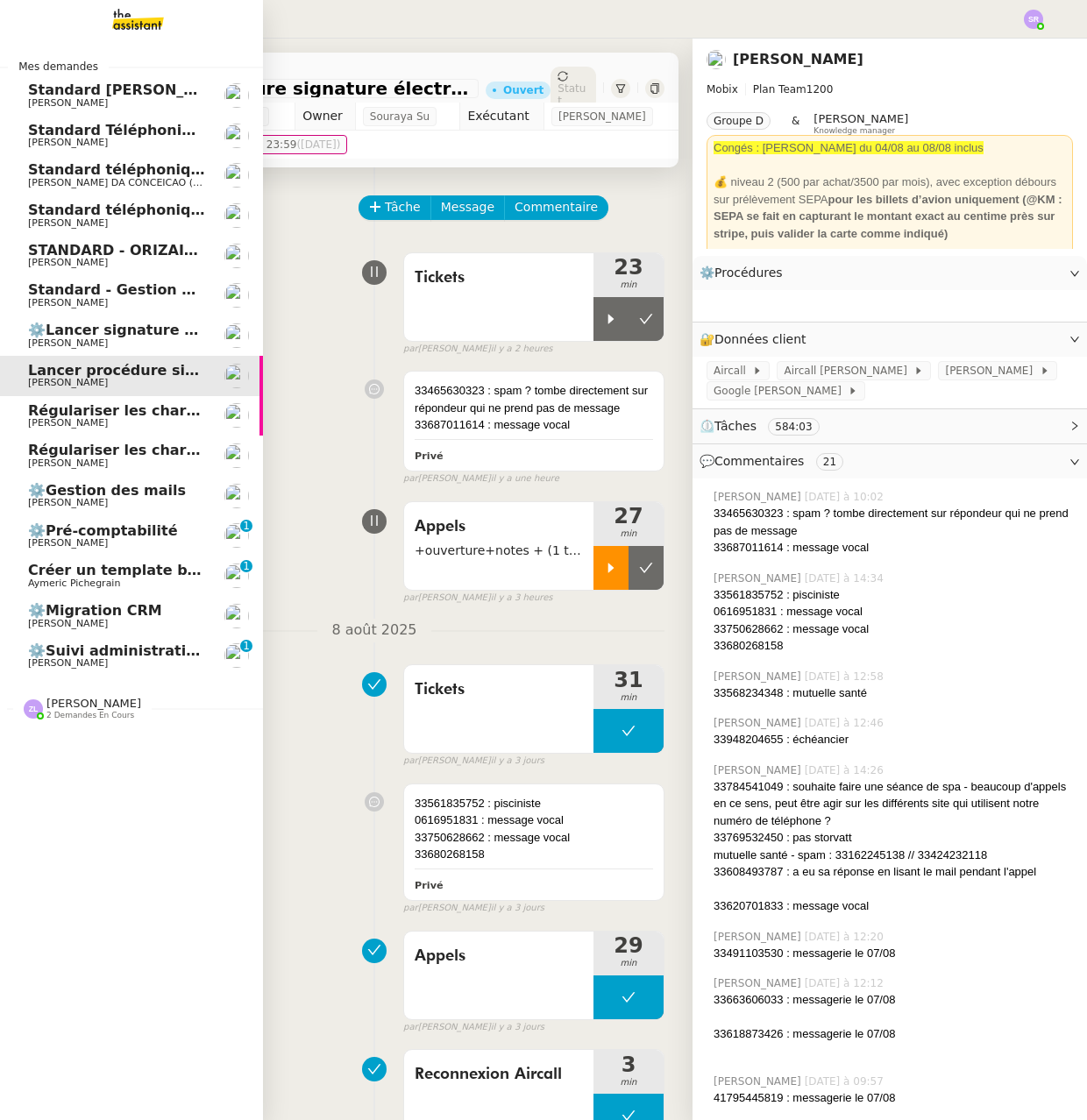
click at [135, 326] on span "⚙️Lancer signature électronique Zoho CRM" at bounding box center [199, 329] width 340 height 17
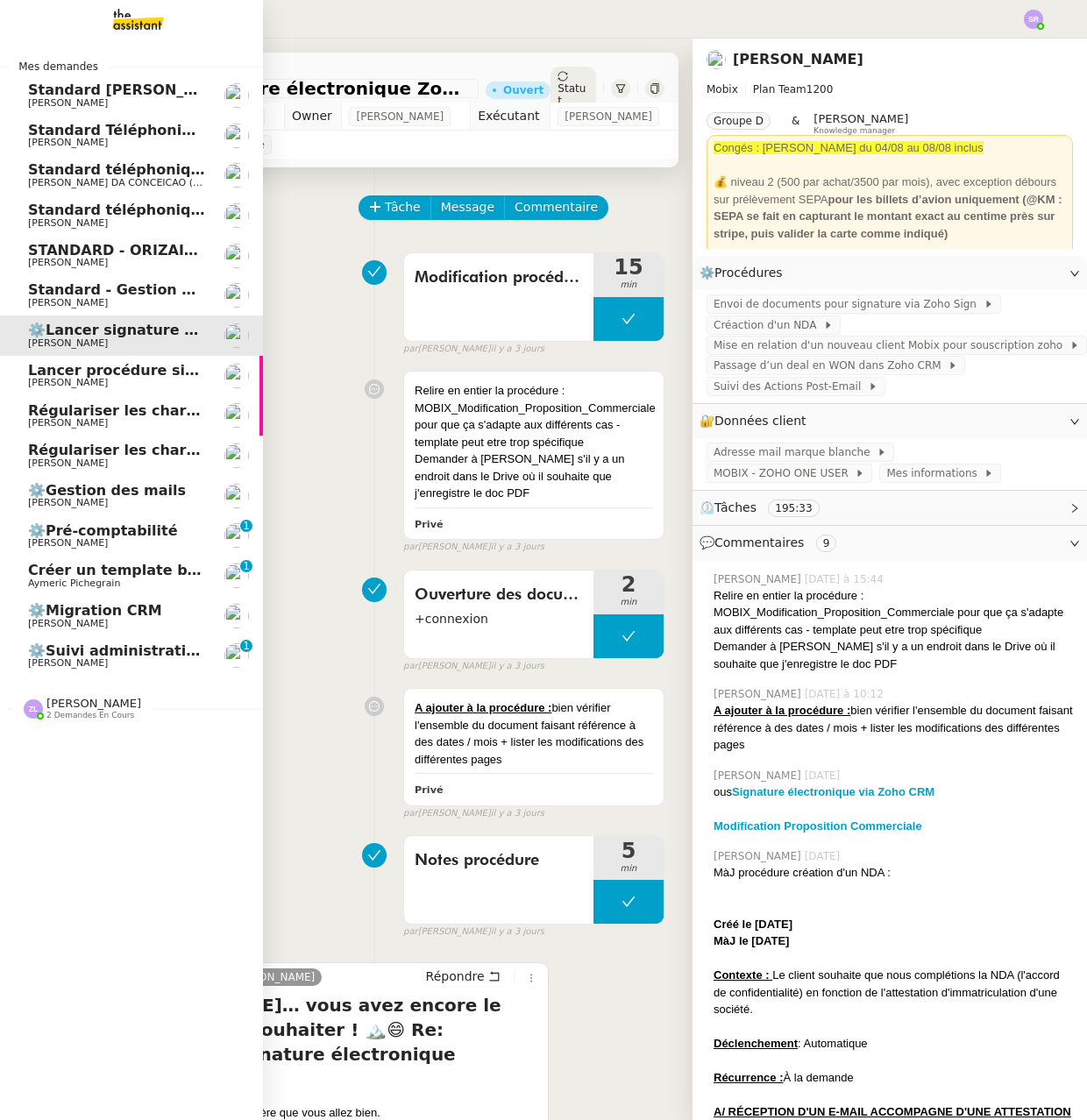
click at [97, 409] on span "Régulariser les charges locatives de [PERSON_NAME]" at bounding box center [239, 410] width 422 height 17
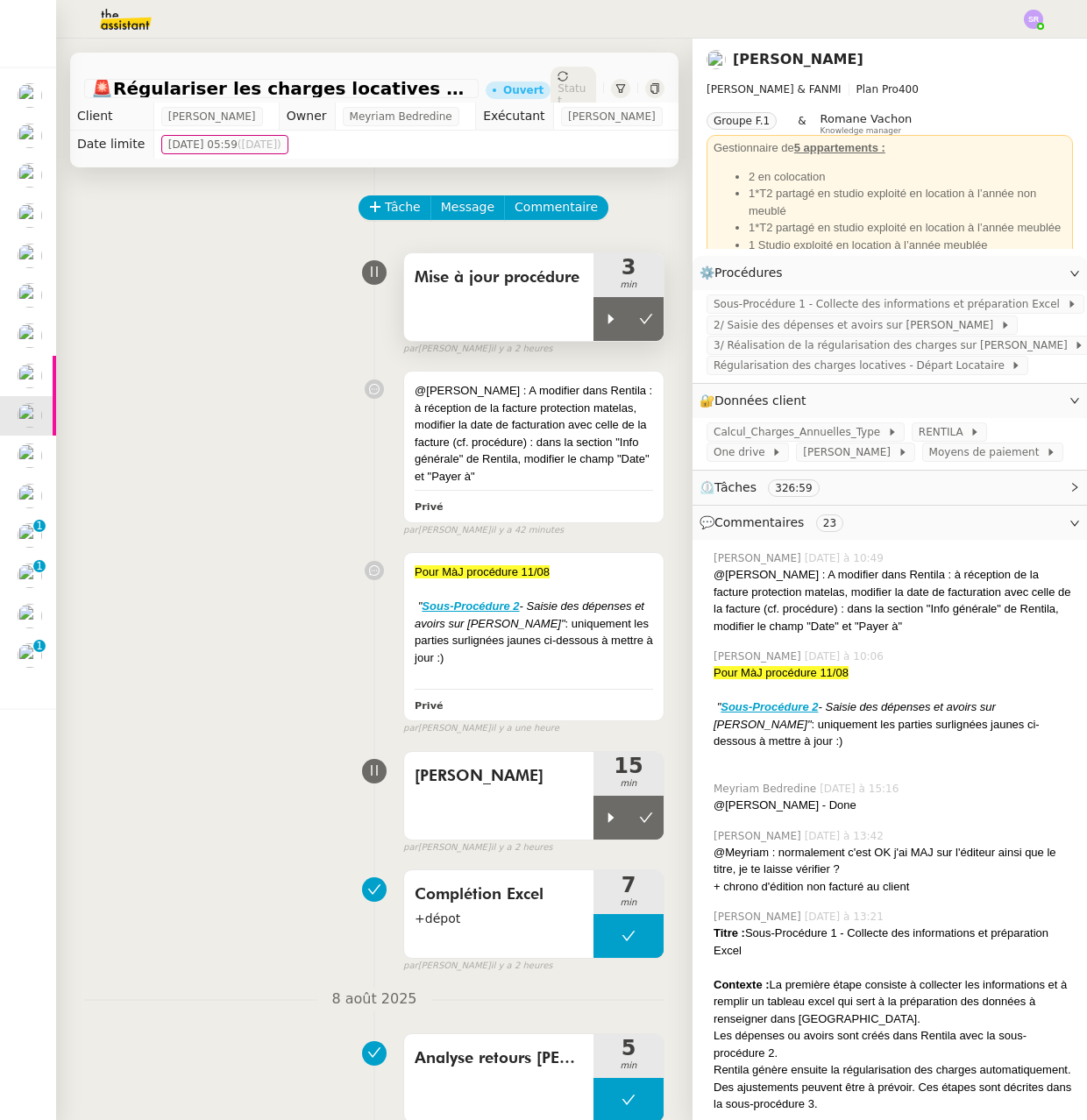
click at [604, 326] on icon at bounding box center [611, 319] width 14 height 14
click at [614, 330] on div at bounding box center [628, 319] width 70 height 44
click at [629, 341] on button at bounding box center [646, 319] width 35 height 44
click at [498, 425] on div "@Anna : A modifier dans Rentila : à réception de la facture protection matelas,…" at bounding box center [534, 434] width 238 height 102
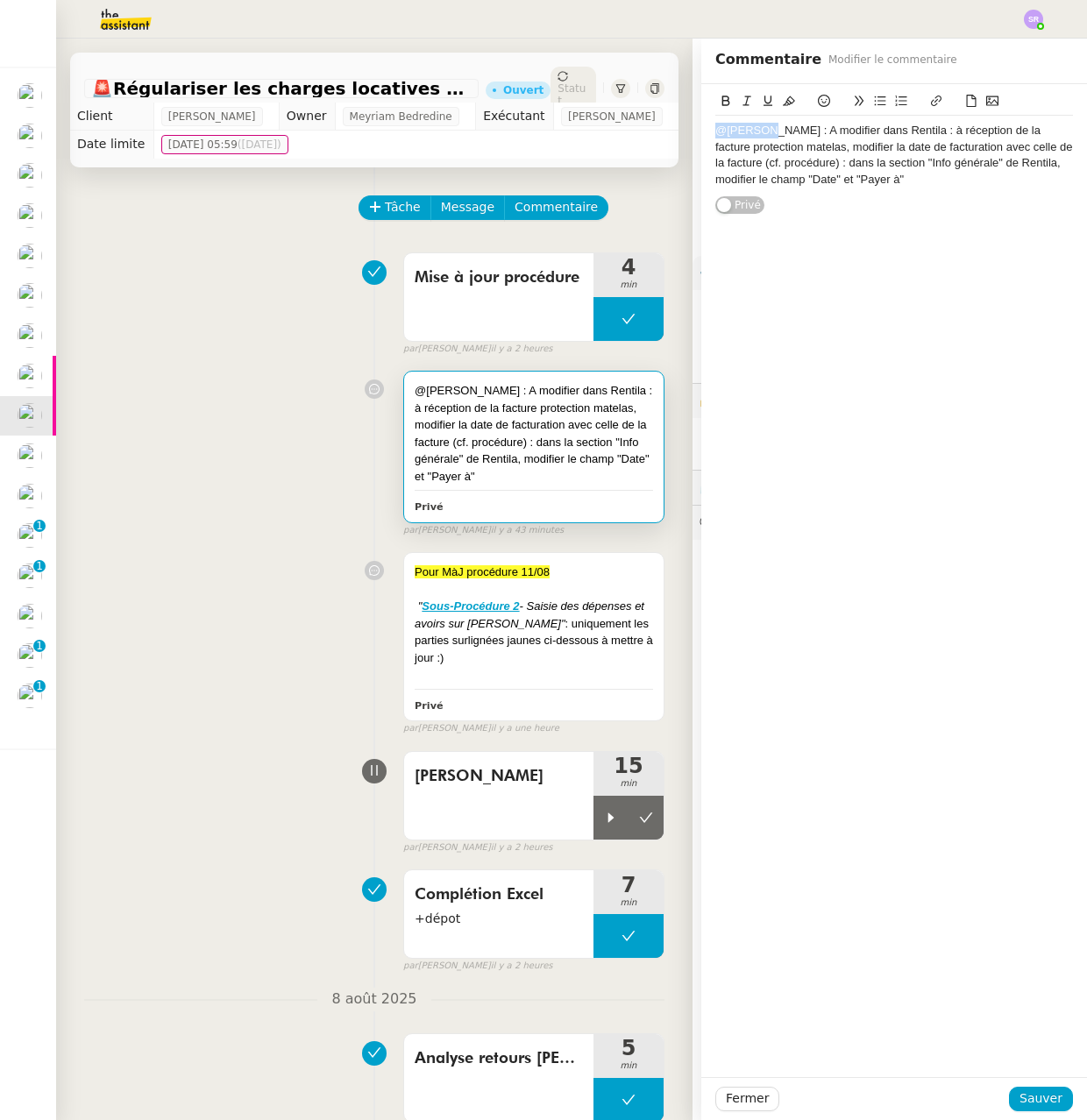
drag, startPoint x: 749, startPoint y: 135, endPoint x: 696, endPoint y: 134, distance: 53.0
click at [701, 134] on div "@Anna : A modifier dans Rentila : à réception de la facture protection matelas,…" at bounding box center [894, 149] width 386 height 131
click at [783, 101] on icon at bounding box center [789, 101] width 12 height 10
click at [783, 100] on icon at bounding box center [789, 100] width 12 height 12
click at [812, 226] on div "@Anna : A modifier dans Rentila : à réception de la facture protection matelas,…" at bounding box center [894, 581] width 386 height 993
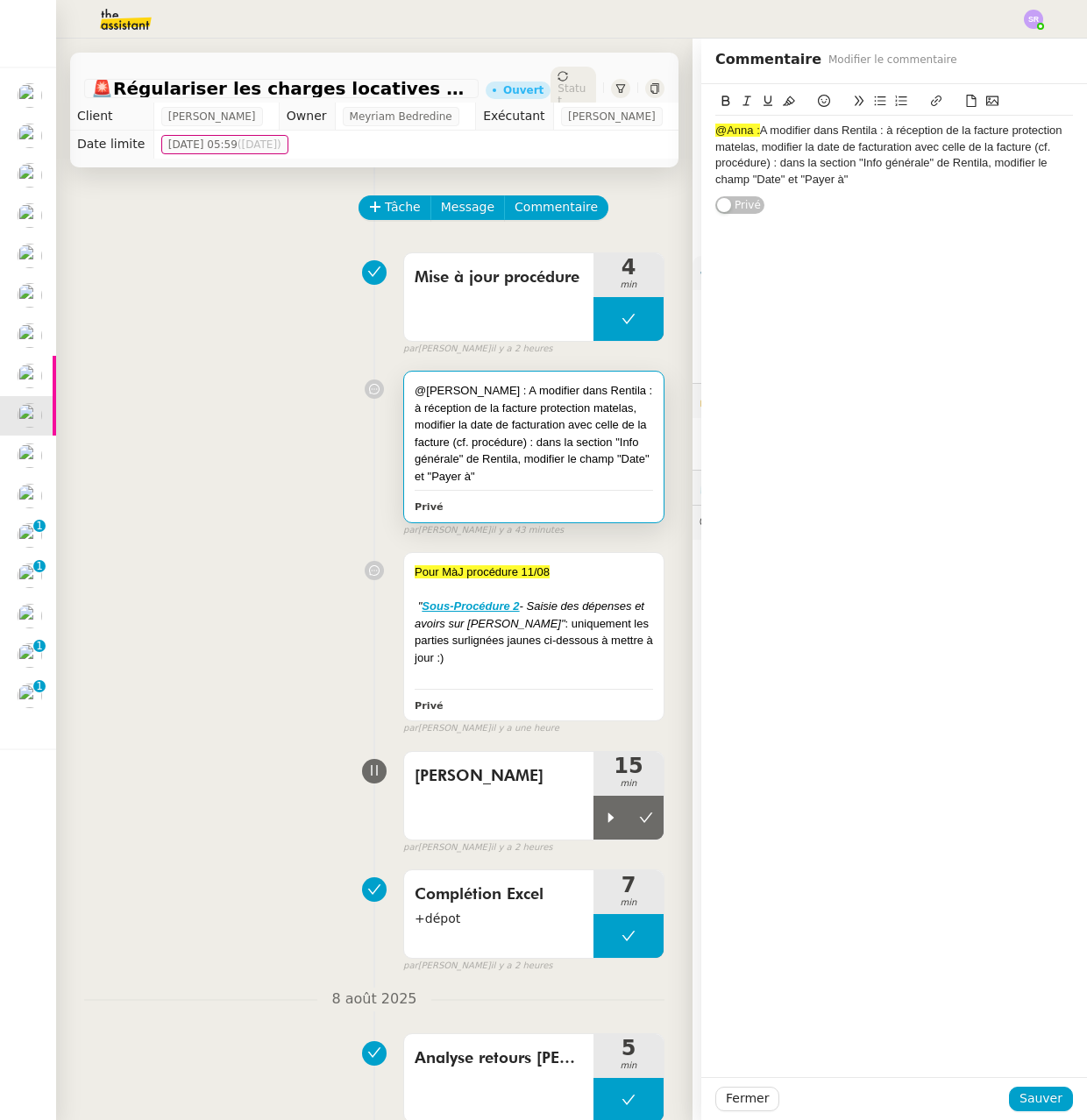
click at [745, 151] on div "@Anna : A modifier dans Rentila : à réception de la facture protection matelas,…" at bounding box center [894, 155] width 358 height 65
click at [1027, 1103] on span "Sauver" at bounding box center [1041, 1098] width 43 height 20
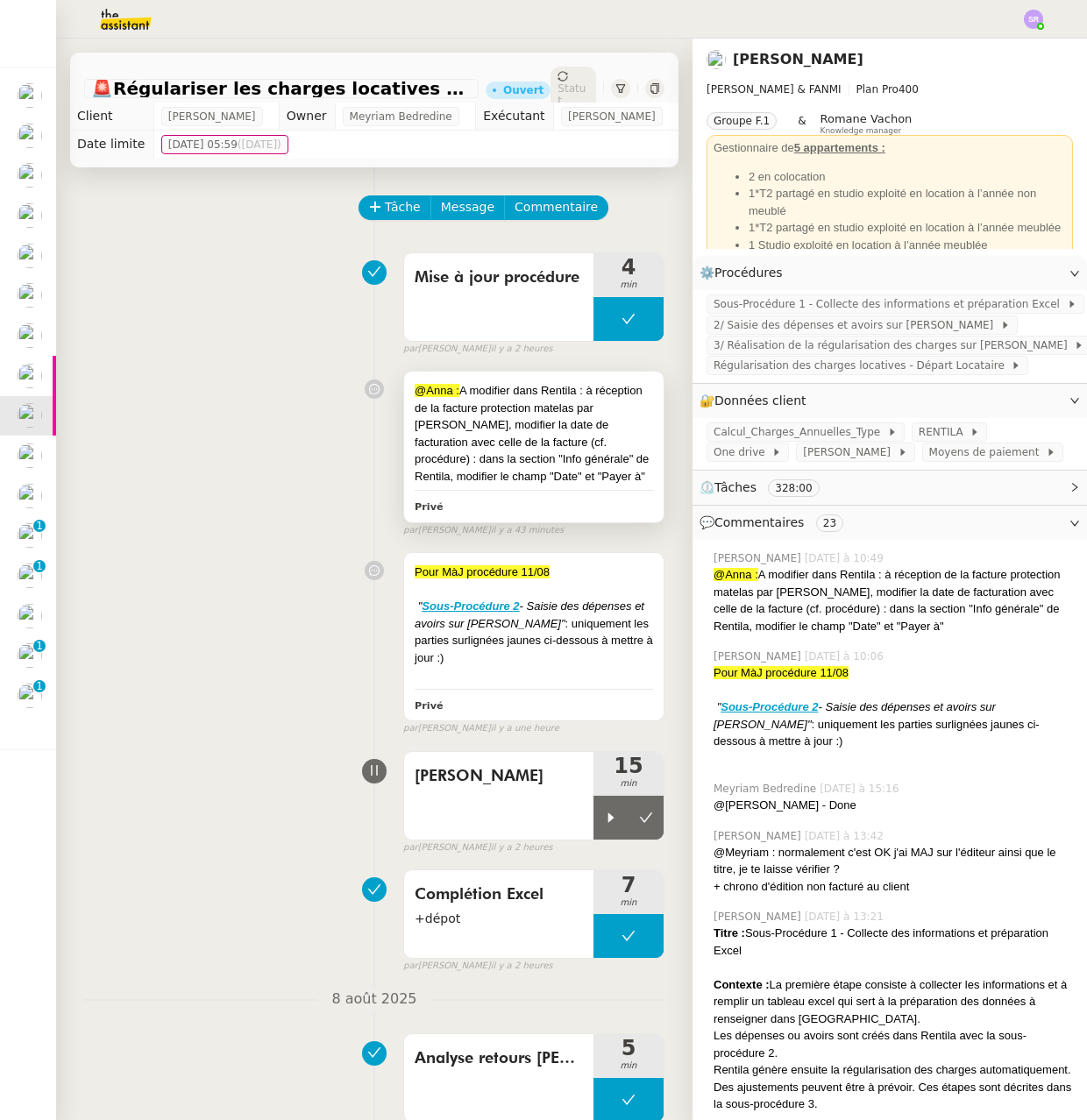
click at [608, 441] on div "@Anna : A modifier dans Rentila : à réception de la facture protection matelas …" at bounding box center [534, 434] width 238 height 102
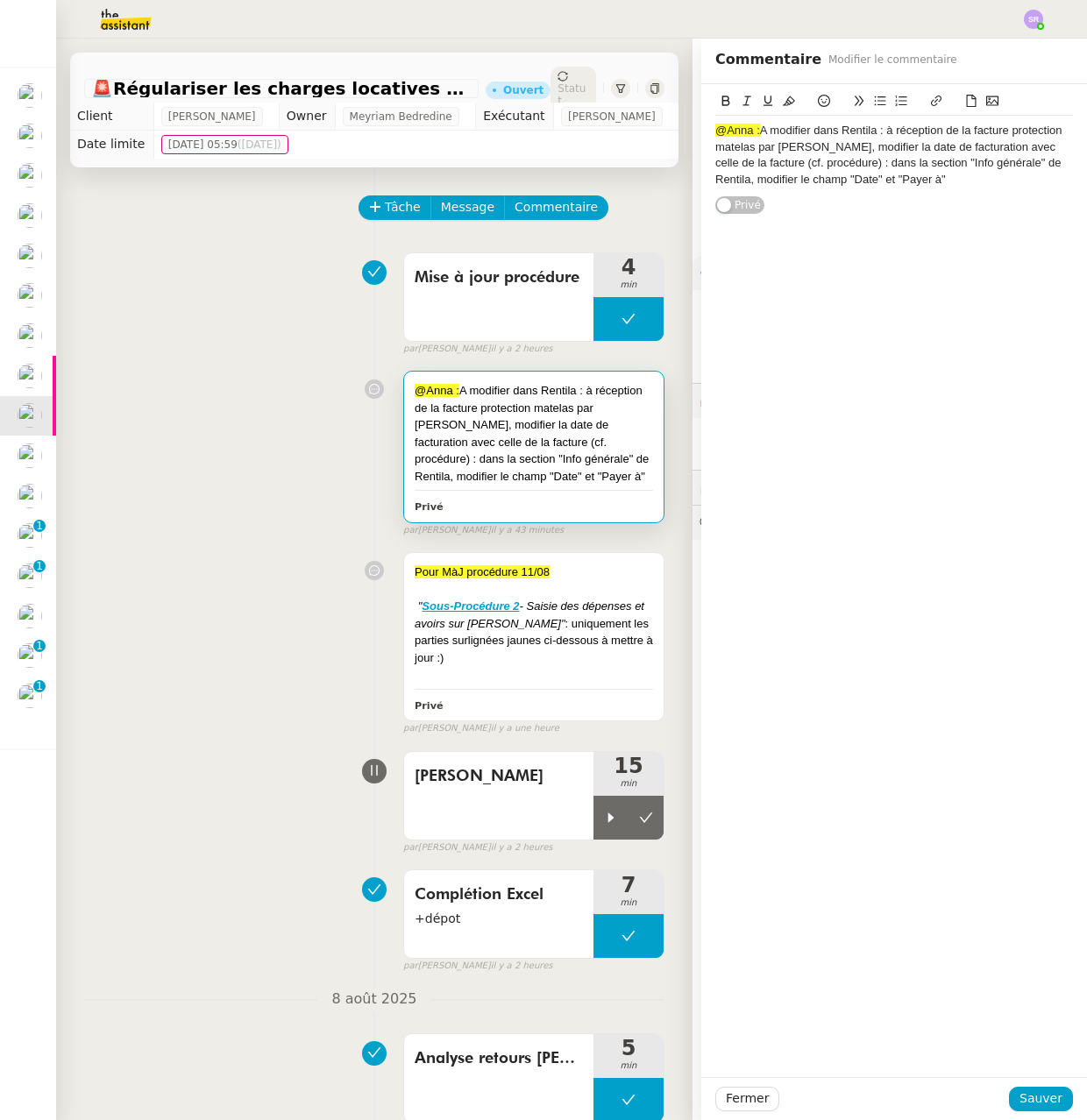
click at [958, 176] on div "@Anna : A modifier dans Rentila : à réception de la facture protection matelas …" at bounding box center [894, 155] width 358 height 65
click at [1031, 1103] on span "Sauver" at bounding box center [1041, 1098] width 43 height 20
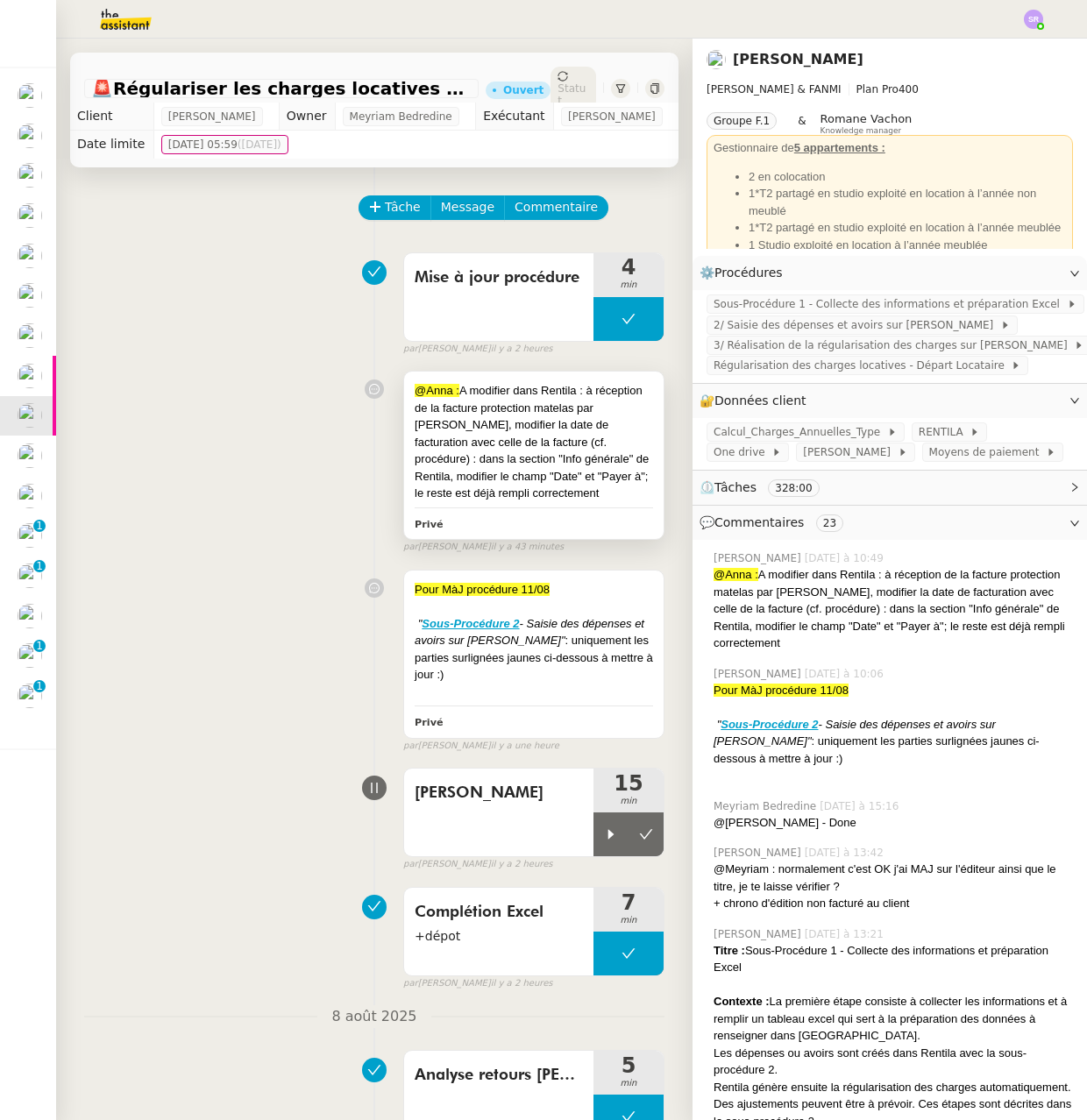
click at [504, 502] on div "@[PERSON_NAME] : A modifier dans Rentila : à réception de la facture protection…" at bounding box center [534, 442] width 238 height 120
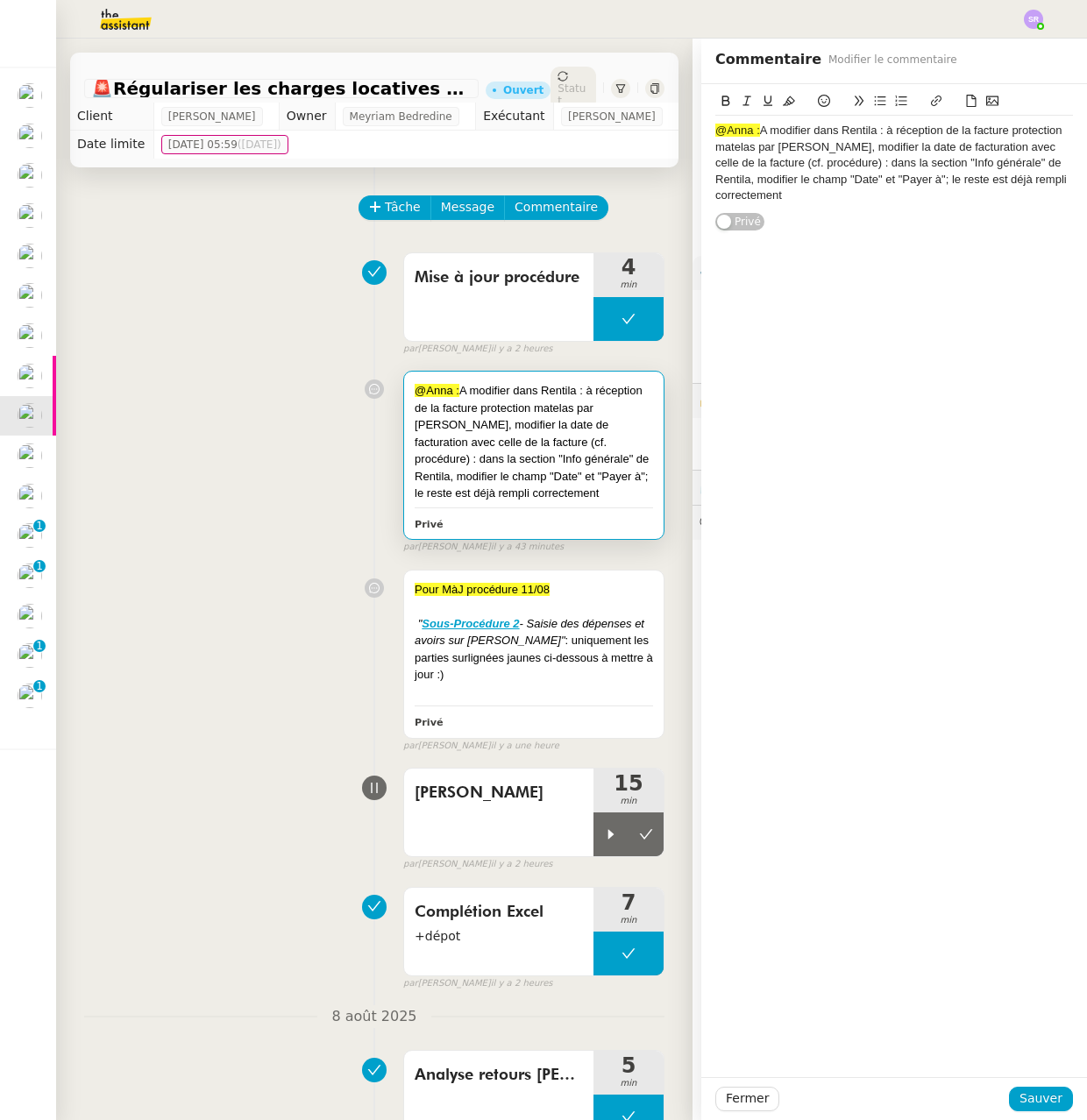
click at [1014, 180] on div "@[PERSON_NAME] : A modifier dans Rentila : à réception de la facture protection…" at bounding box center [894, 163] width 358 height 81
click at [1009, 178] on div "@Anna : A modifier dans Rentila : à réception de la facture protection matelas …" at bounding box center [894, 163] width 358 height 81
click at [0, 0] on lt-em "rempli" at bounding box center [0, 0] width 0 height 0
click at [1027, 1095] on span "Sauver" at bounding box center [1041, 1098] width 43 height 20
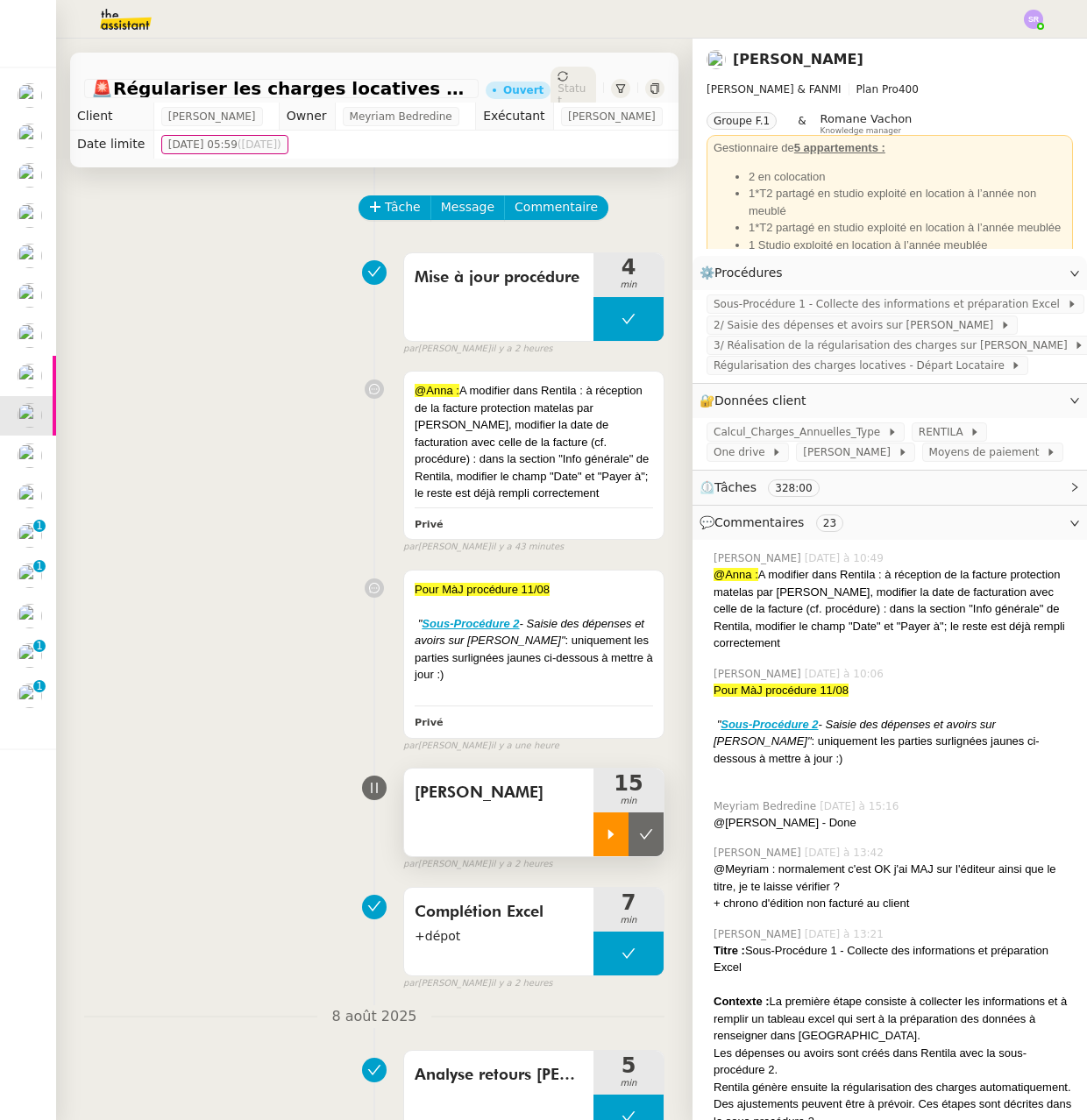
click at [604, 842] on icon at bounding box center [611, 834] width 14 height 14
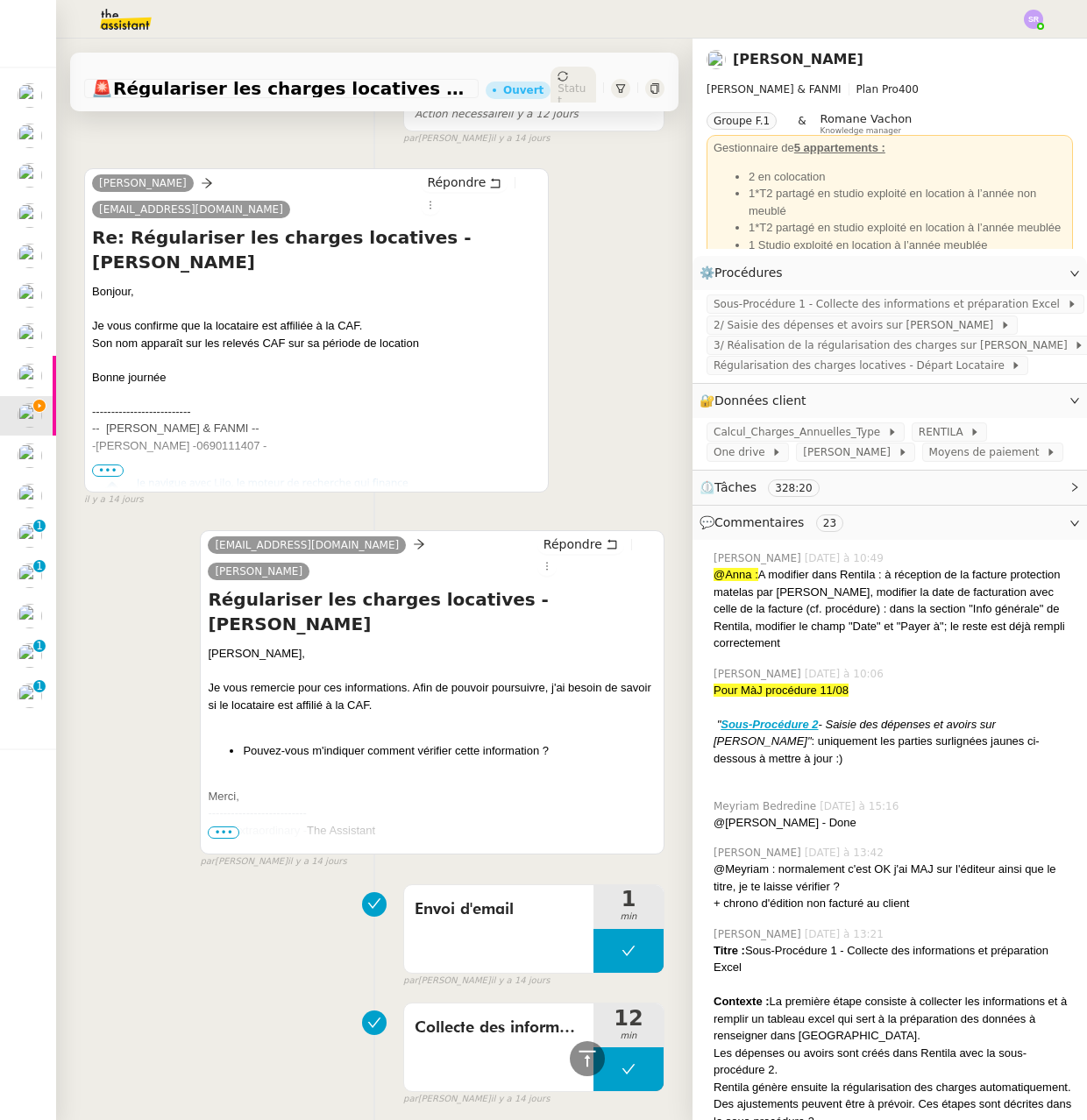
scroll to position [25624, 0]
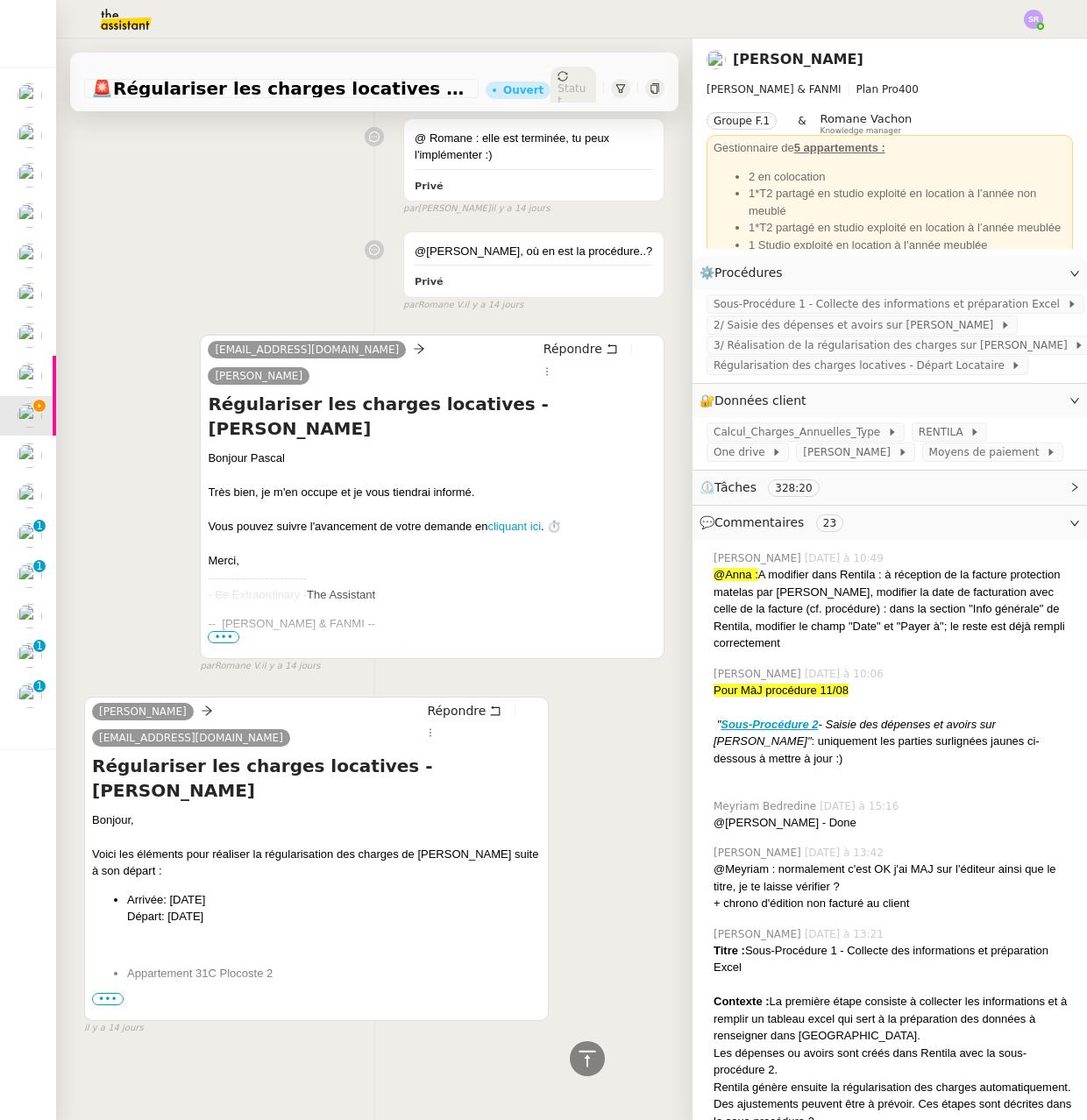
click at [117, 993] on span "•••" at bounding box center [108, 999] width 31 height 12
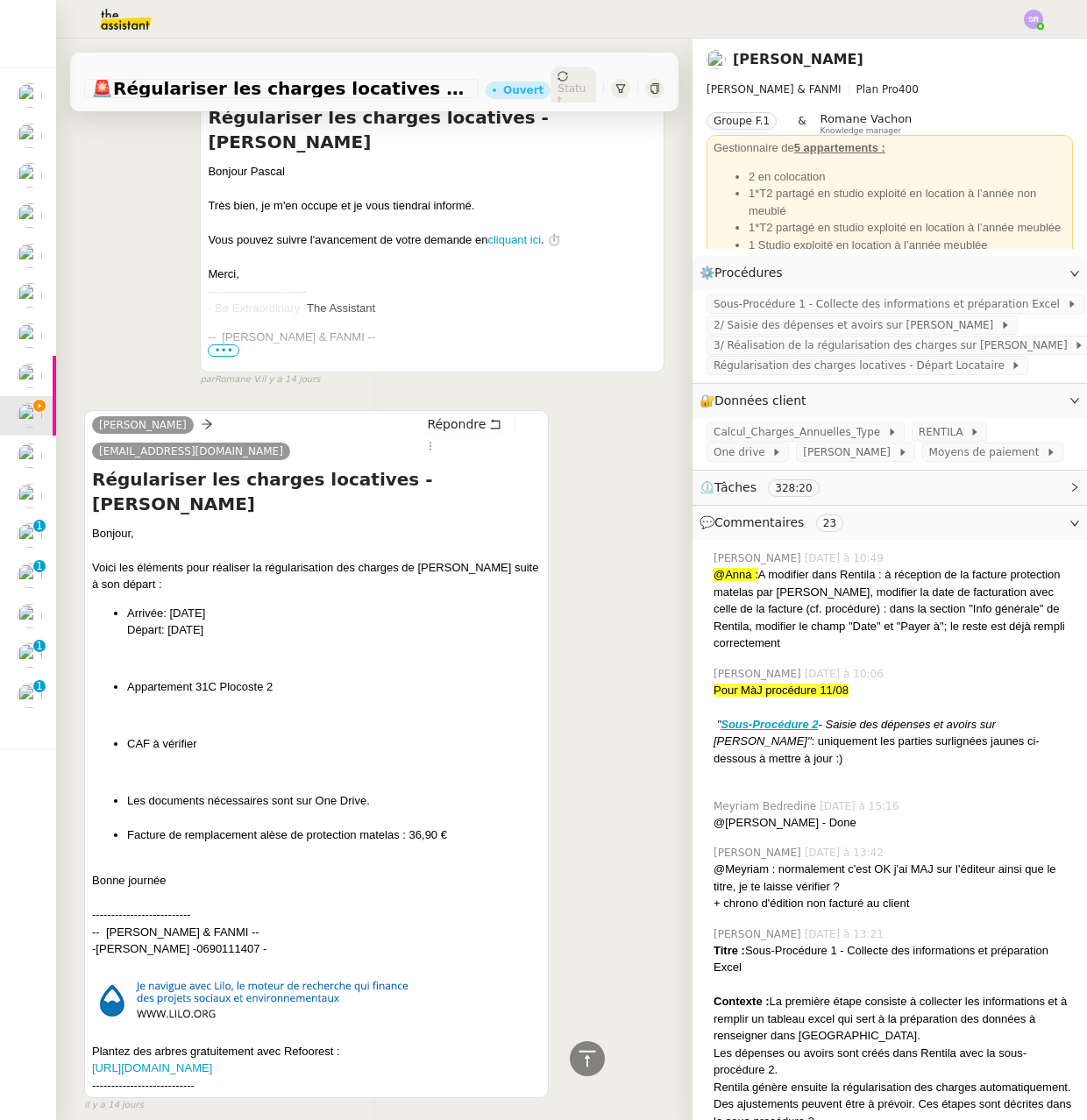
scroll to position [25932, 0]
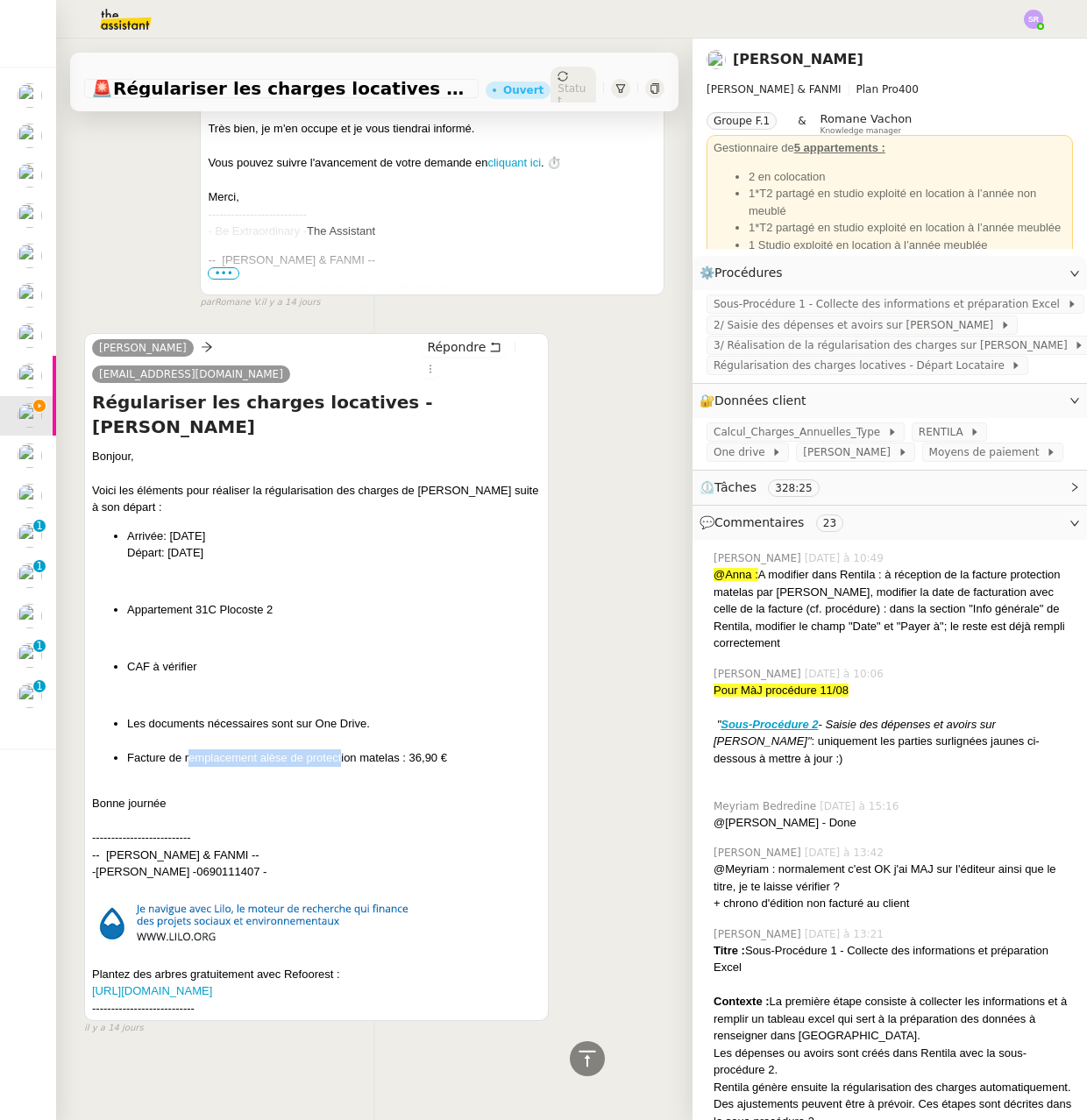
drag, startPoint x: 187, startPoint y: 782, endPoint x: 341, endPoint y: 784, distance: 154.0
click at [341, 767] on li "Facture de remplacement alèse de protection matelas : 36,90 €" at bounding box center [333, 758] width 414 height 18
drag, startPoint x: 185, startPoint y: 783, endPoint x: 397, endPoint y: 786, distance: 212.0
click at [397, 767] on li "Facture de remplacement alèse de protection matelas : 36,90 €" at bounding box center [333, 758] width 414 height 18
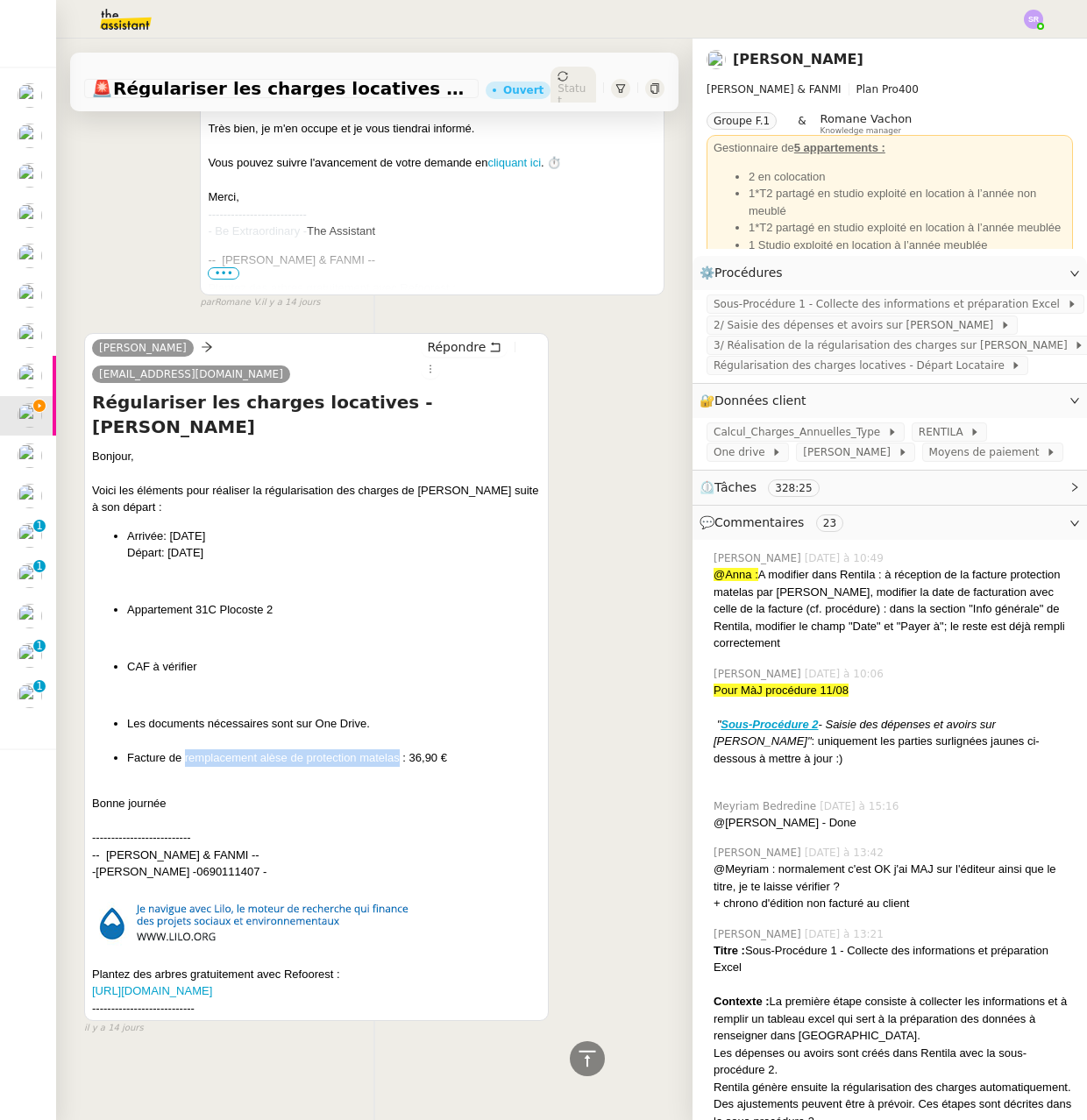
copy li "remplacement alèse de protection matelas"
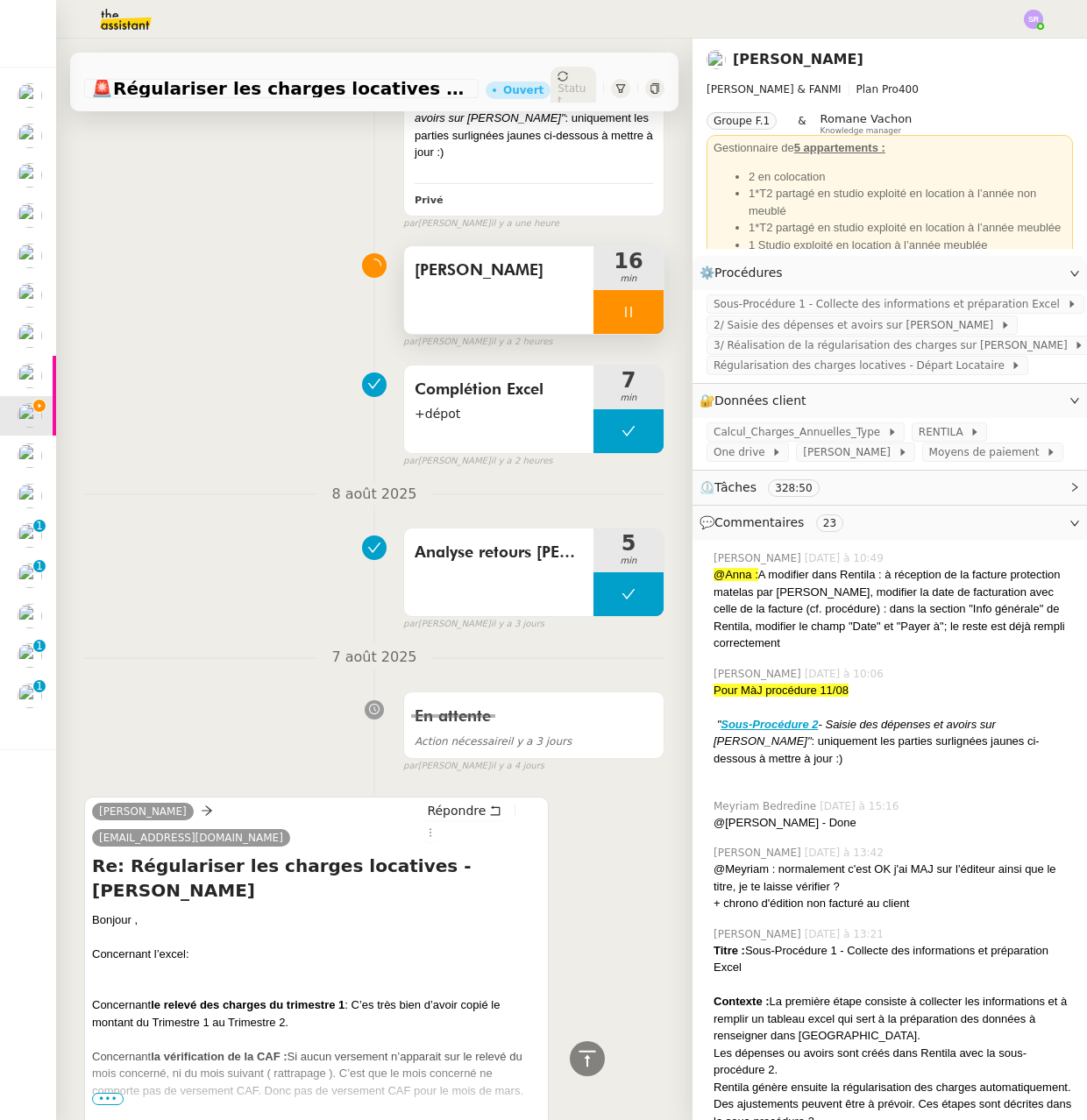
scroll to position [0, 0]
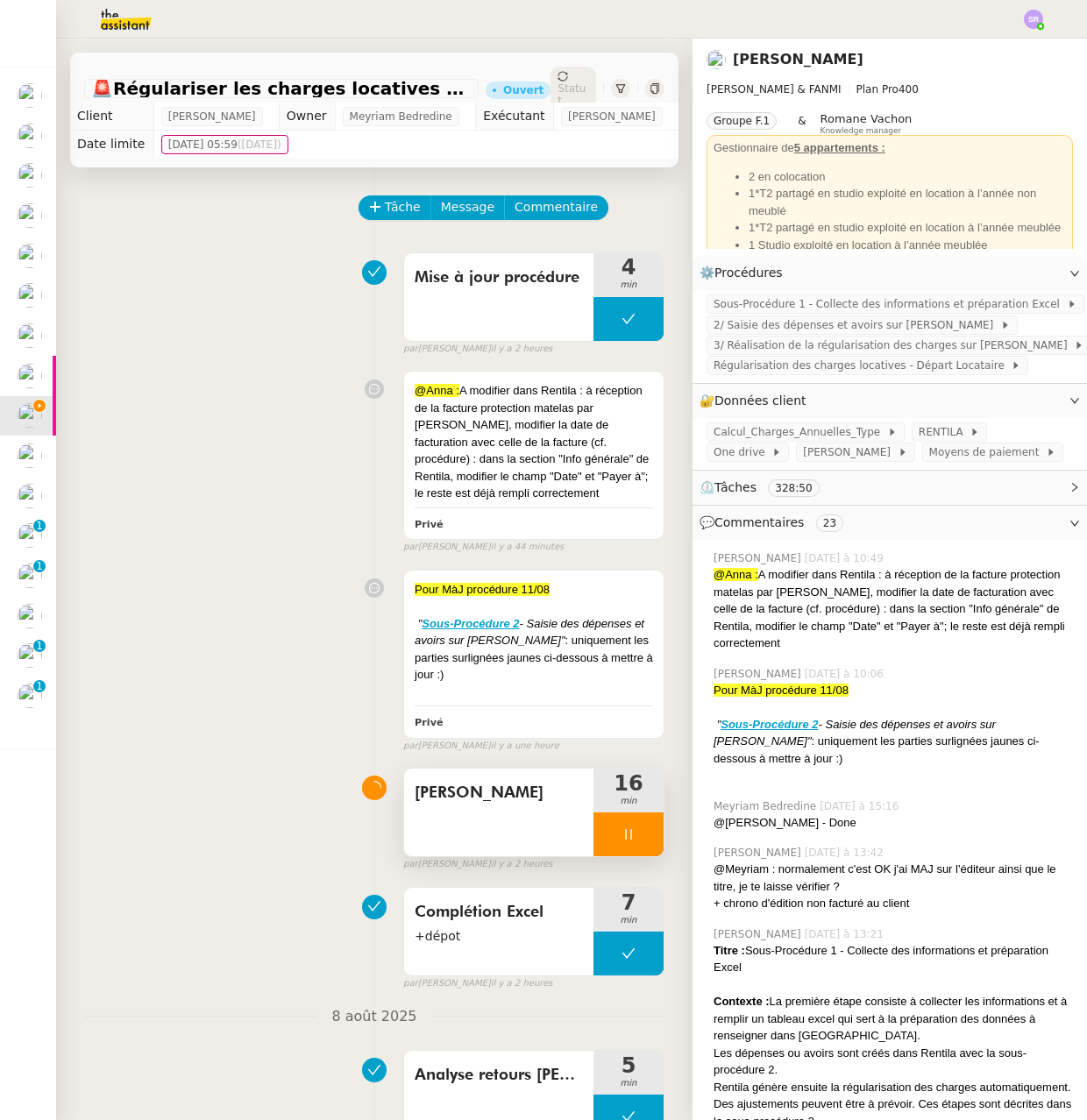
click at [622, 842] on icon at bounding box center [629, 834] width 14 height 14
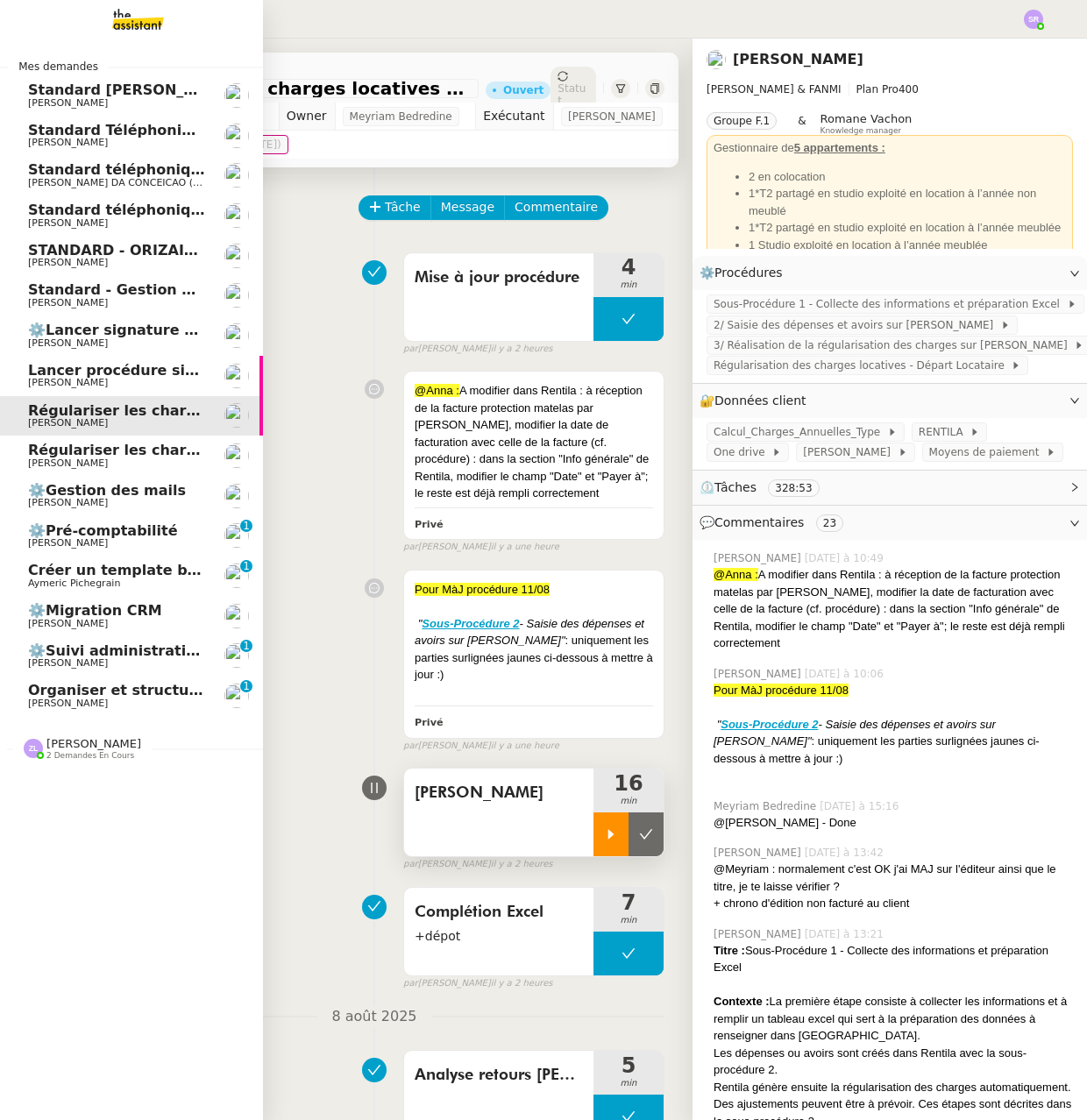
click at [101, 295] on span "Standard - Gestion des appels entrants - août 2025" at bounding box center [232, 289] width 407 height 17
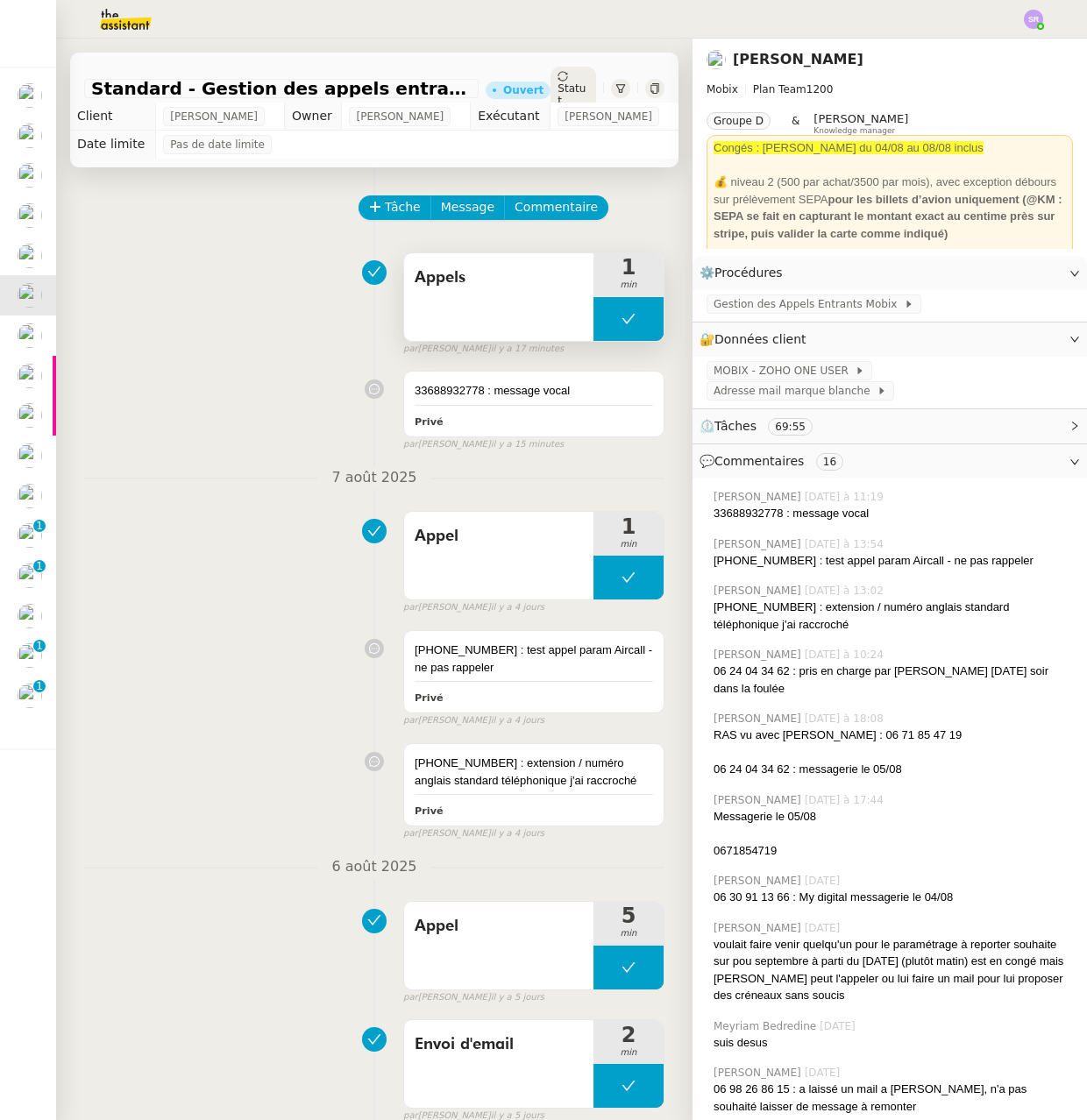
click at [593, 312] on button at bounding box center [628, 319] width 70 height 44
click at [604, 322] on icon at bounding box center [611, 319] width 14 height 14
click at [614, 310] on div at bounding box center [628, 319] width 70 height 44
click at [604, 324] on icon at bounding box center [611, 319] width 14 height 14
click at [794, 309] on span "Gestion des Appels Entrants Mobix" at bounding box center [808, 304] width 190 height 18
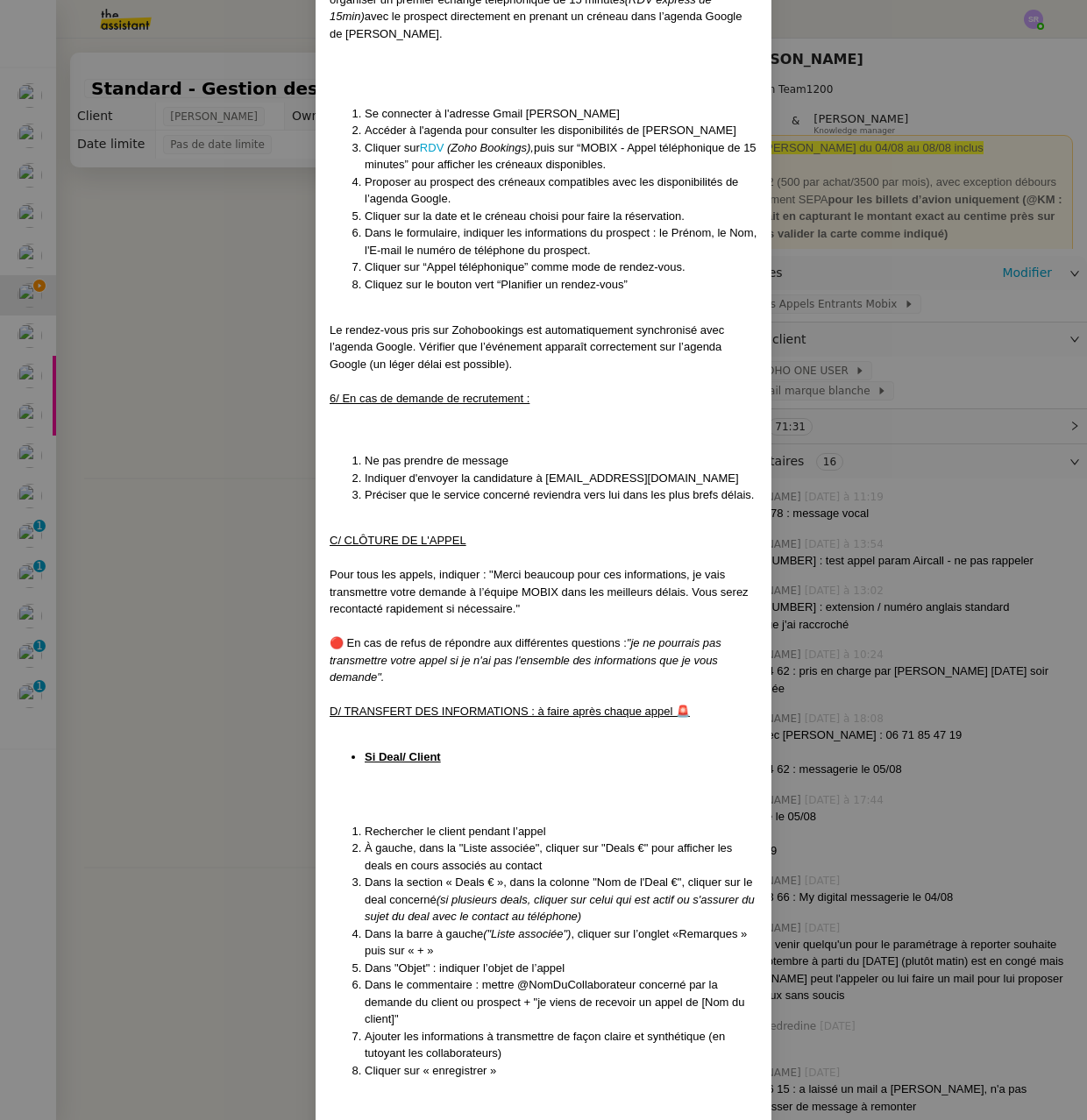
scroll to position [2493, 0]
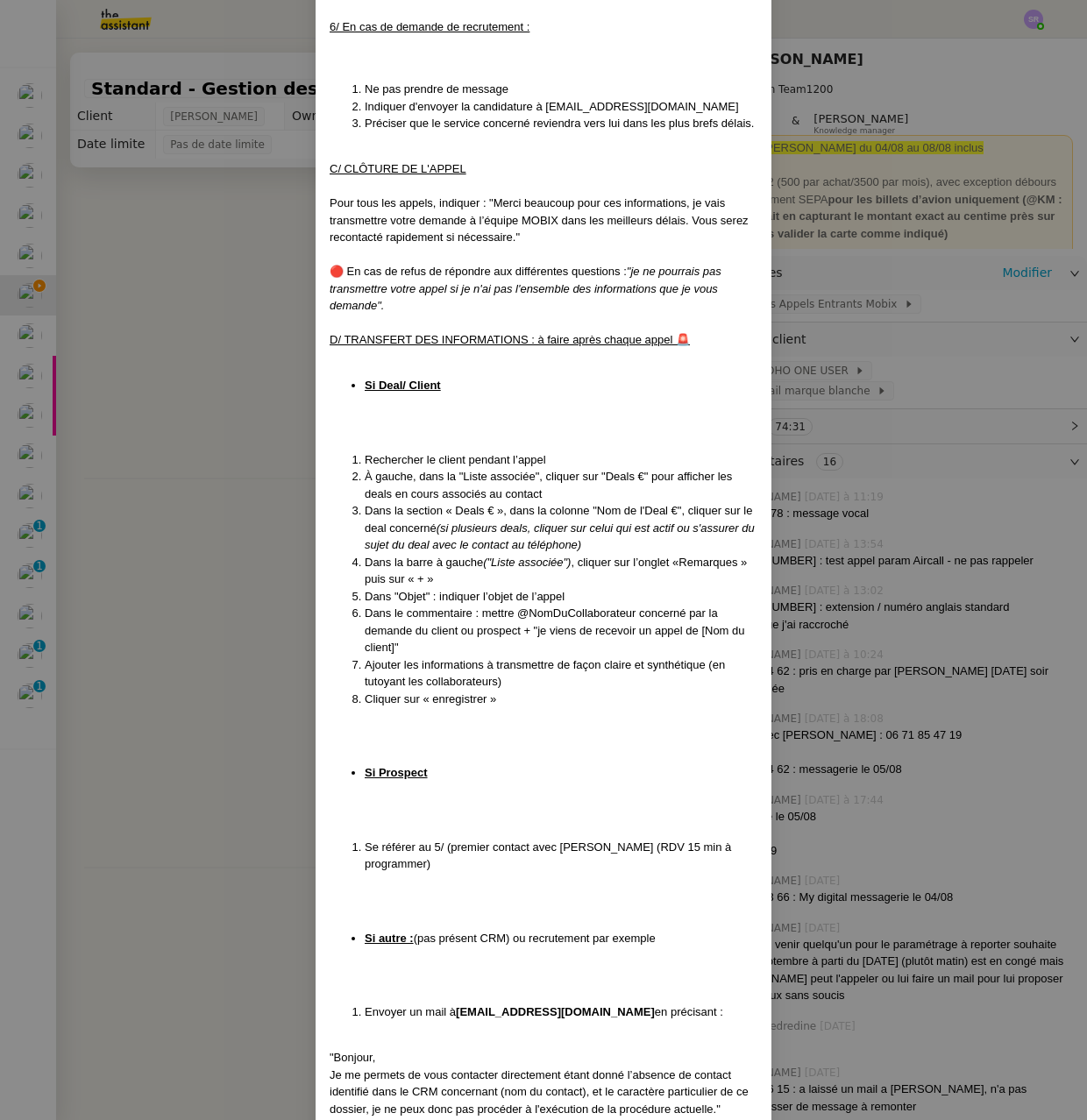
click at [532, 615] on li "Dans le commentaire : mettre @NomDuCollaborateur concerné par la demande du cli…" at bounding box center [561, 630] width 393 height 52
drag, startPoint x: 161, startPoint y: 584, endPoint x: 181, endPoint y: 574, distance: 22.4
click at [160, 584] on nz-modal-container "Mise à jour le 04/08/2025 Contexte : Cette procédure définit les étapes à suivr…" at bounding box center [543, 560] width 1087 height 1120
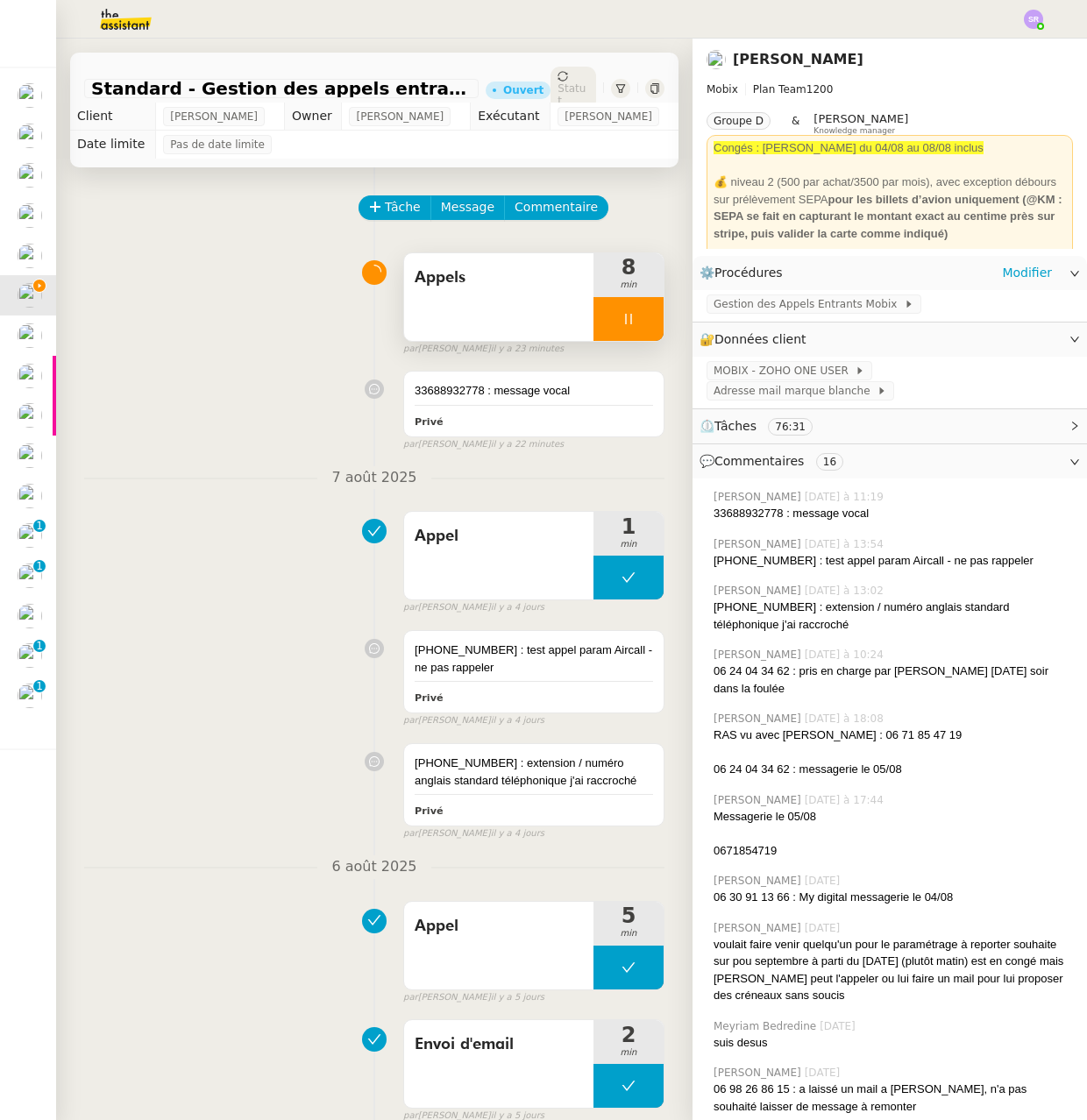
click at [593, 324] on div at bounding box center [628, 319] width 70 height 44
click at [593, 326] on div at bounding box center [611, 319] width 35 height 44
click at [786, 318] on div "Gestion des Appels Entrants Mobix" at bounding box center [889, 305] width 394 height 30
click at [794, 310] on span "Gestion des Appels Entrants Mobix" at bounding box center [808, 304] width 190 height 18
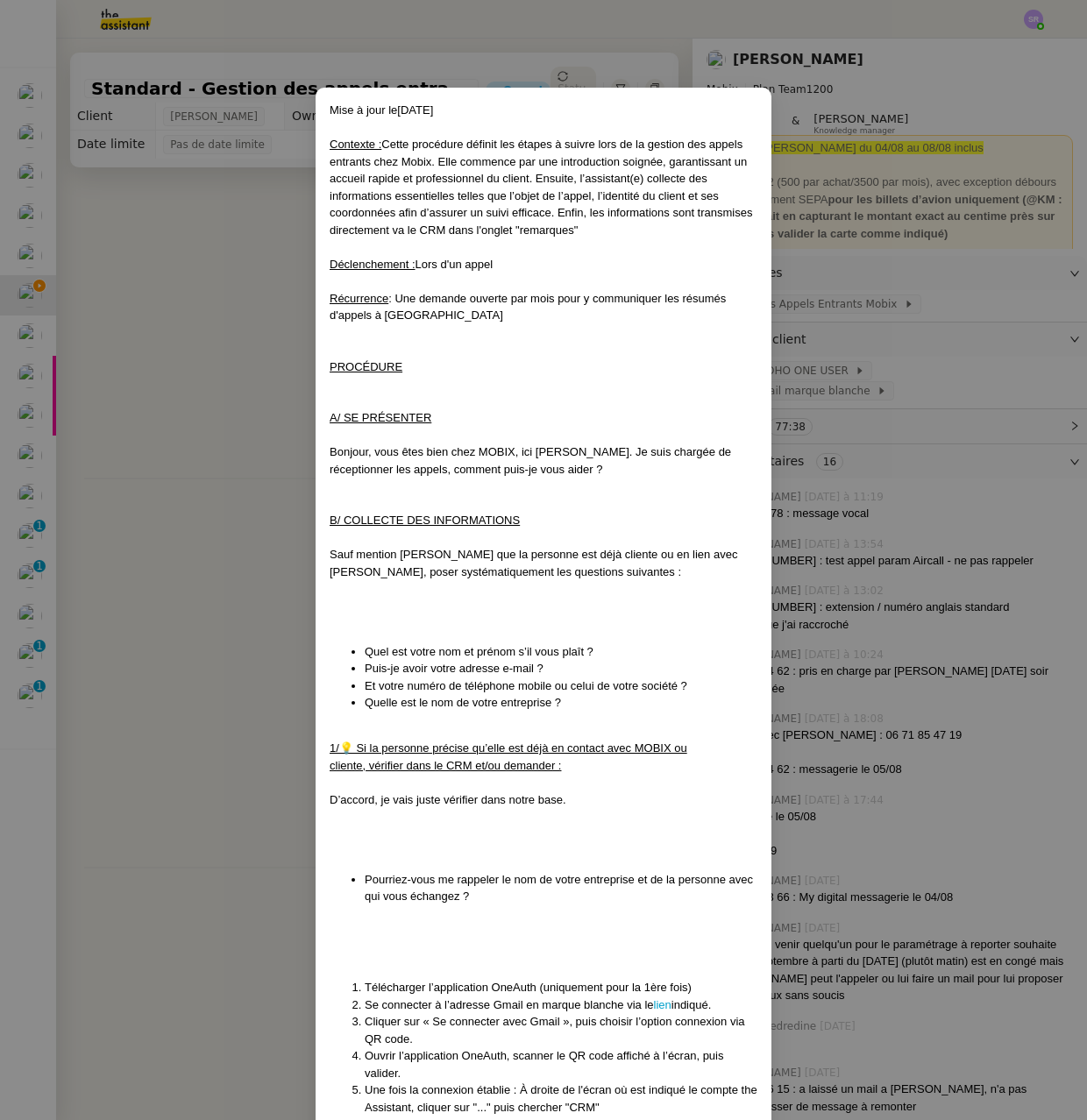
click at [208, 407] on nz-modal-container "Mise à jour le 04/08/2025 Contexte : Cette procédure définit les étapes à suivr…" at bounding box center [543, 560] width 1087 height 1120
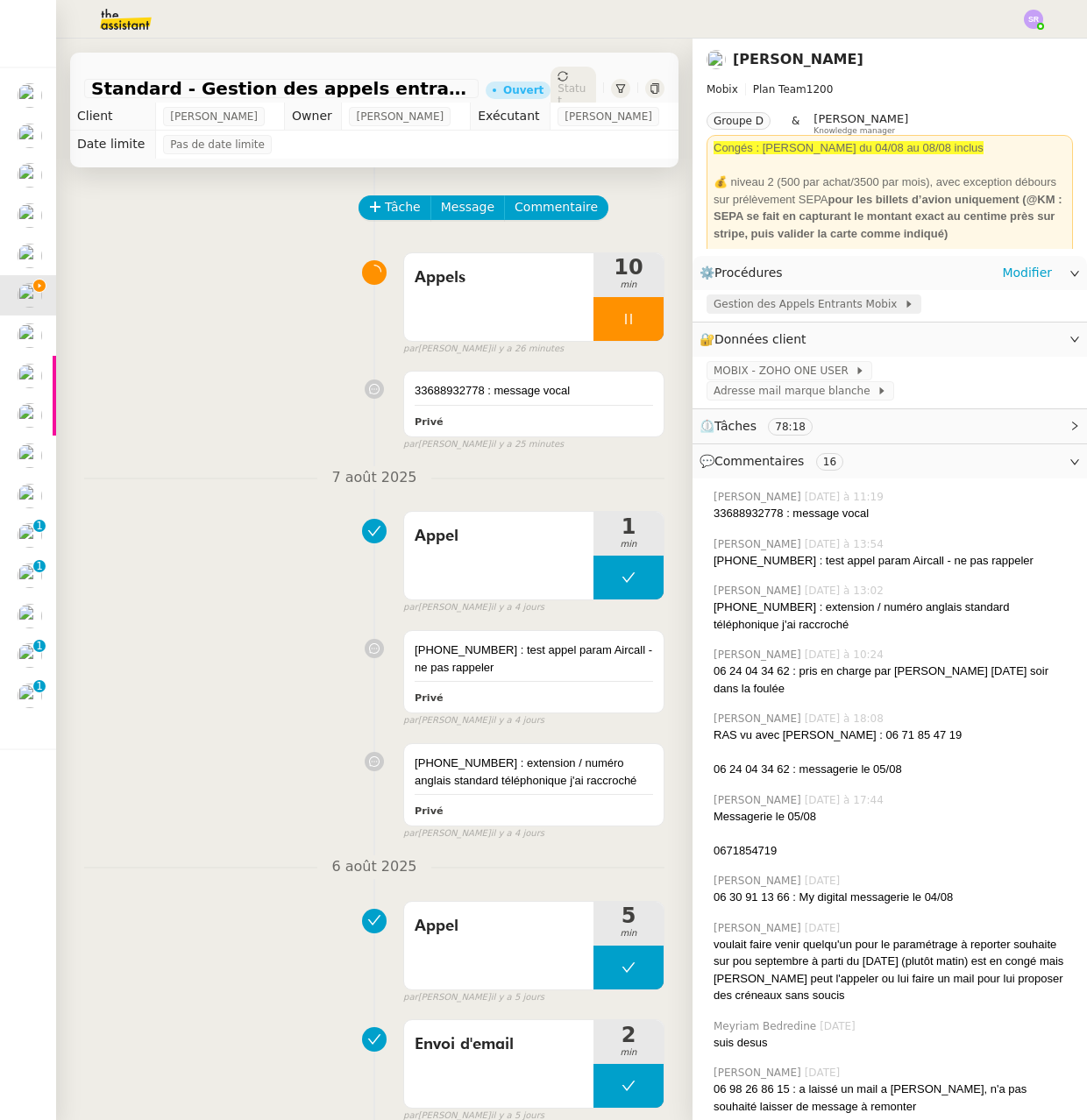
click at [838, 305] on span "Gestion des Appels Entrants Mobix" at bounding box center [808, 304] width 190 height 18
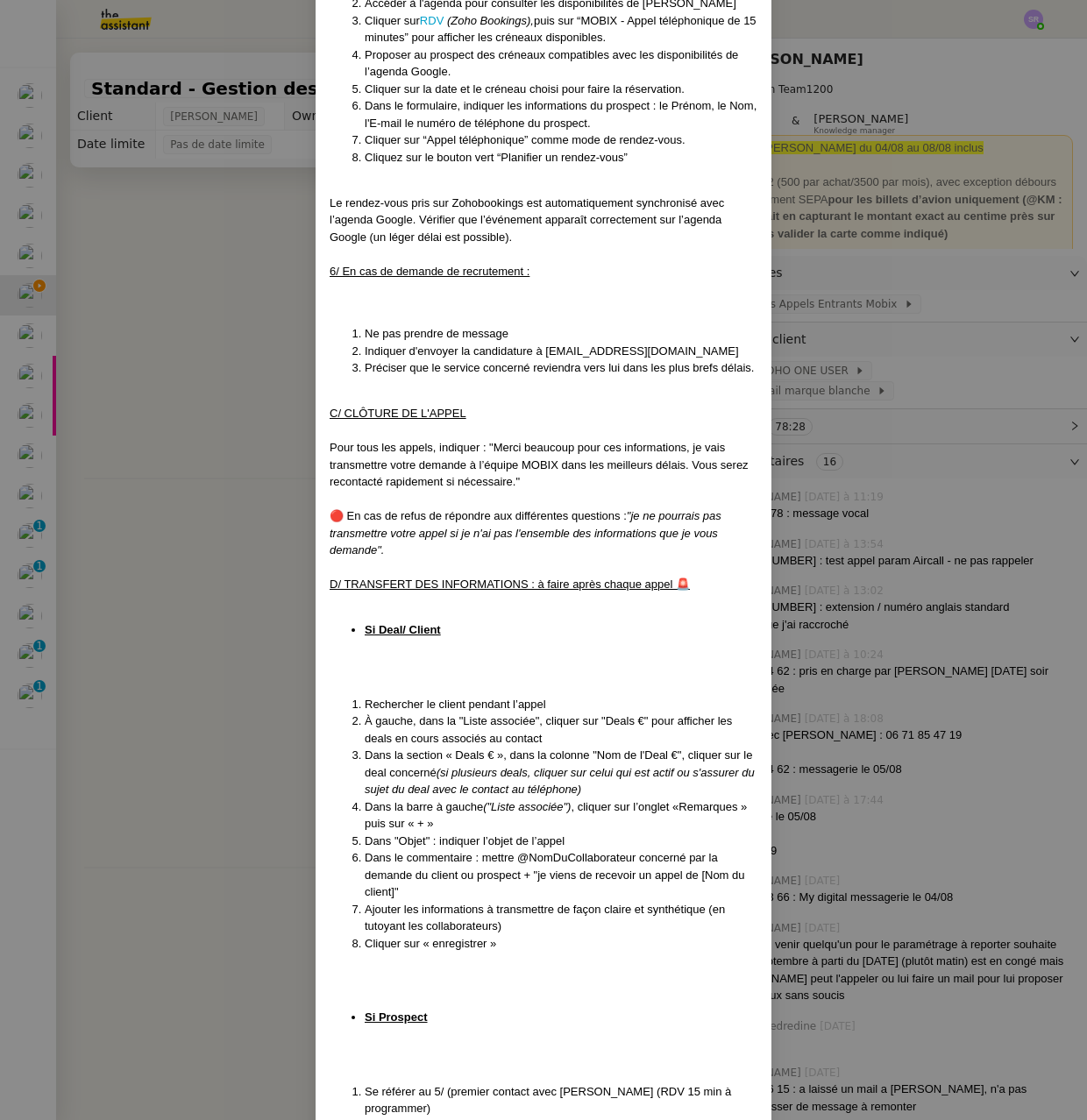
scroll to position [2548, 0]
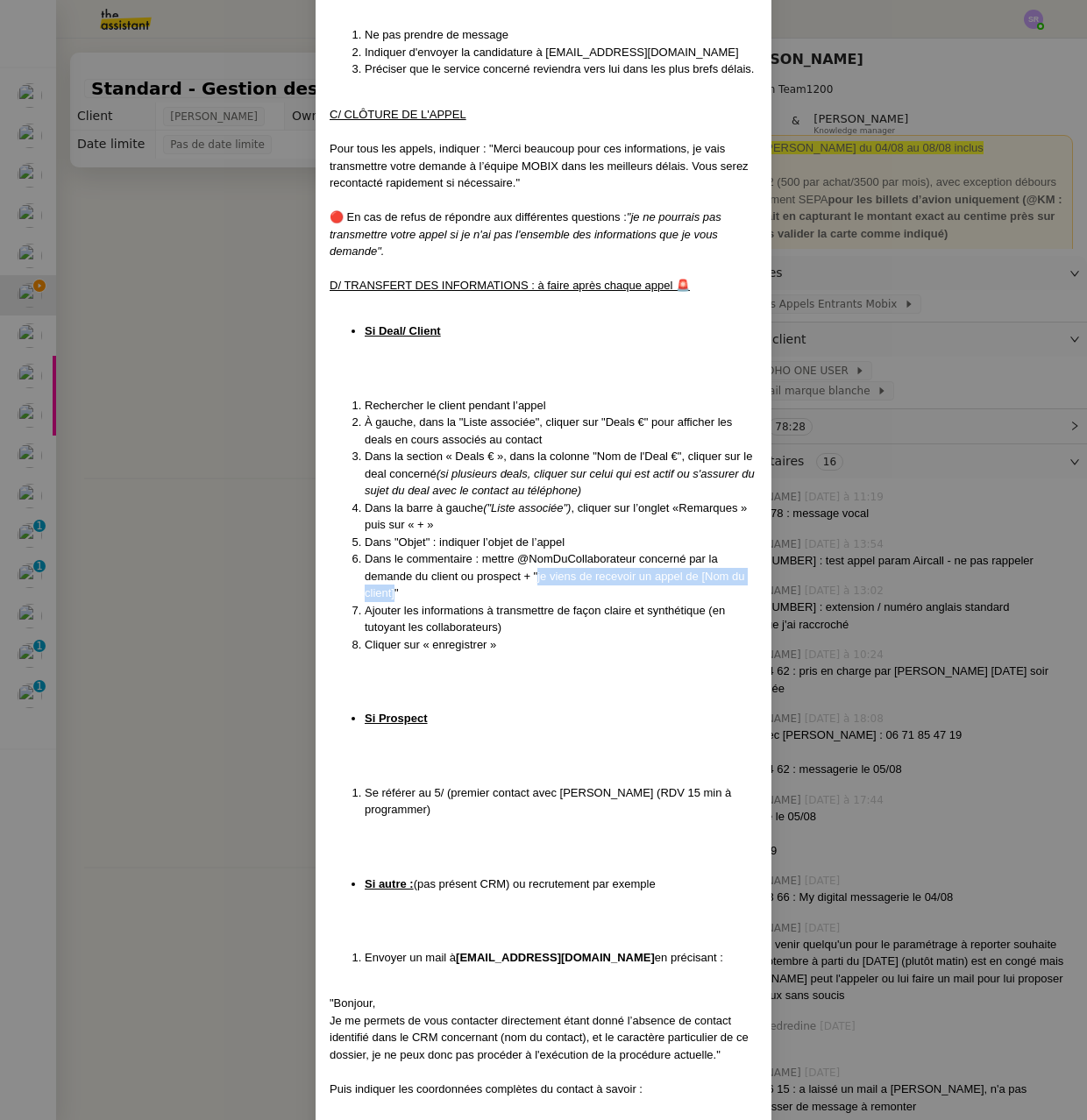
drag, startPoint x: 531, startPoint y: 560, endPoint x: 389, endPoint y: 574, distance: 142.7
click at [389, 574] on li "Dans le commentaire : mettre @NomDuCollaborateur concerné par la demande du cli…" at bounding box center [561, 576] width 393 height 52
copy li "je viens de recevoir un appel de [Nom du client]"
click at [498, 613] on li "Ajouter les informations à transmettre de façon claire et synthétique (en tutoy…" at bounding box center [561, 619] width 393 height 34
click at [211, 487] on nz-modal-container "Mise à jour le 04/08/2025 Contexte : Cette procédure définit les étapes à suivr…" at bounding box center [543, 560] width 1087 height 1120
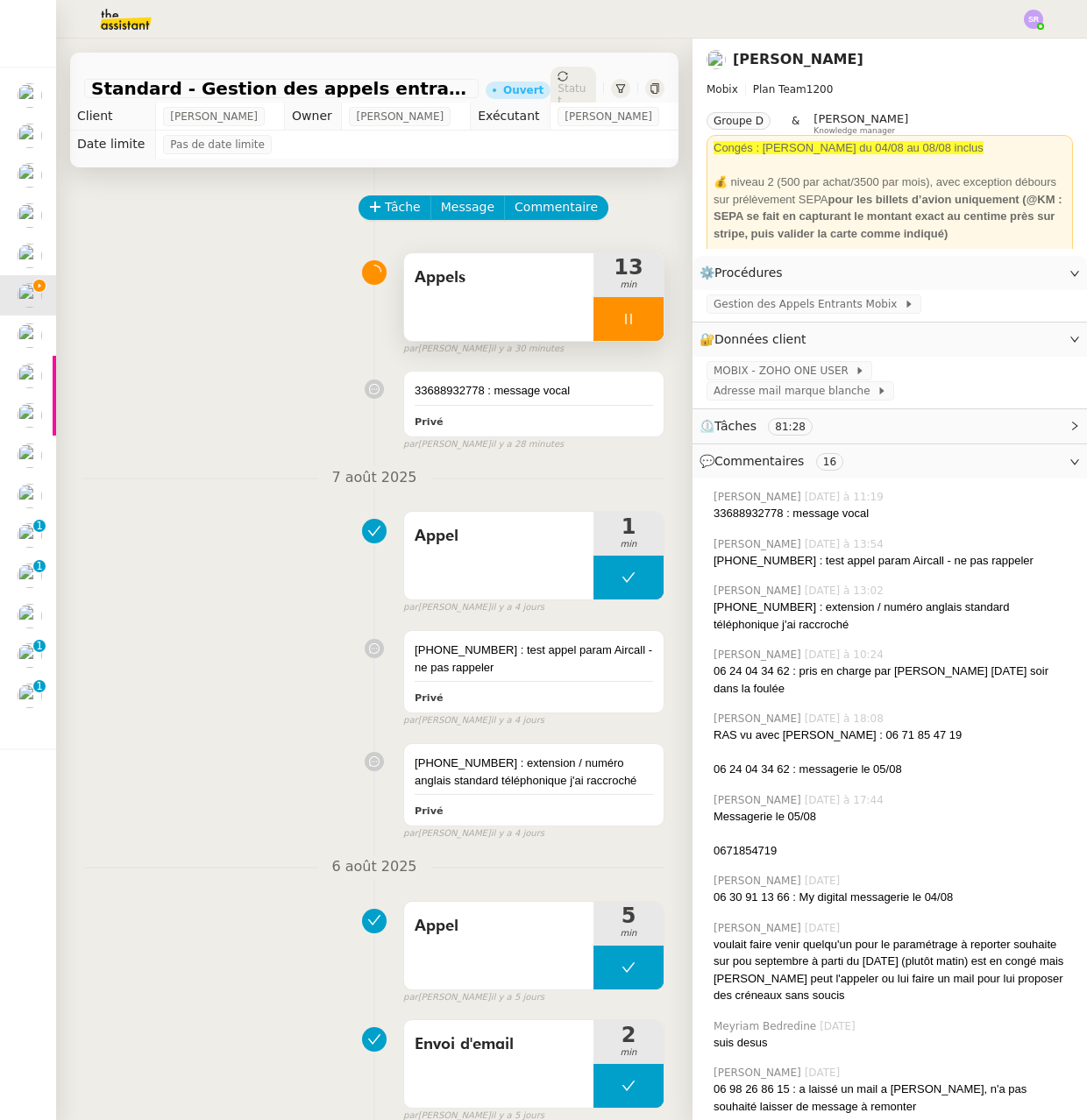
click at [615, 326] on div at bounding box center [628, 319] width 70 height 44
click at [629, 326] on button at bounding box center [646, 319] width 35 height 44
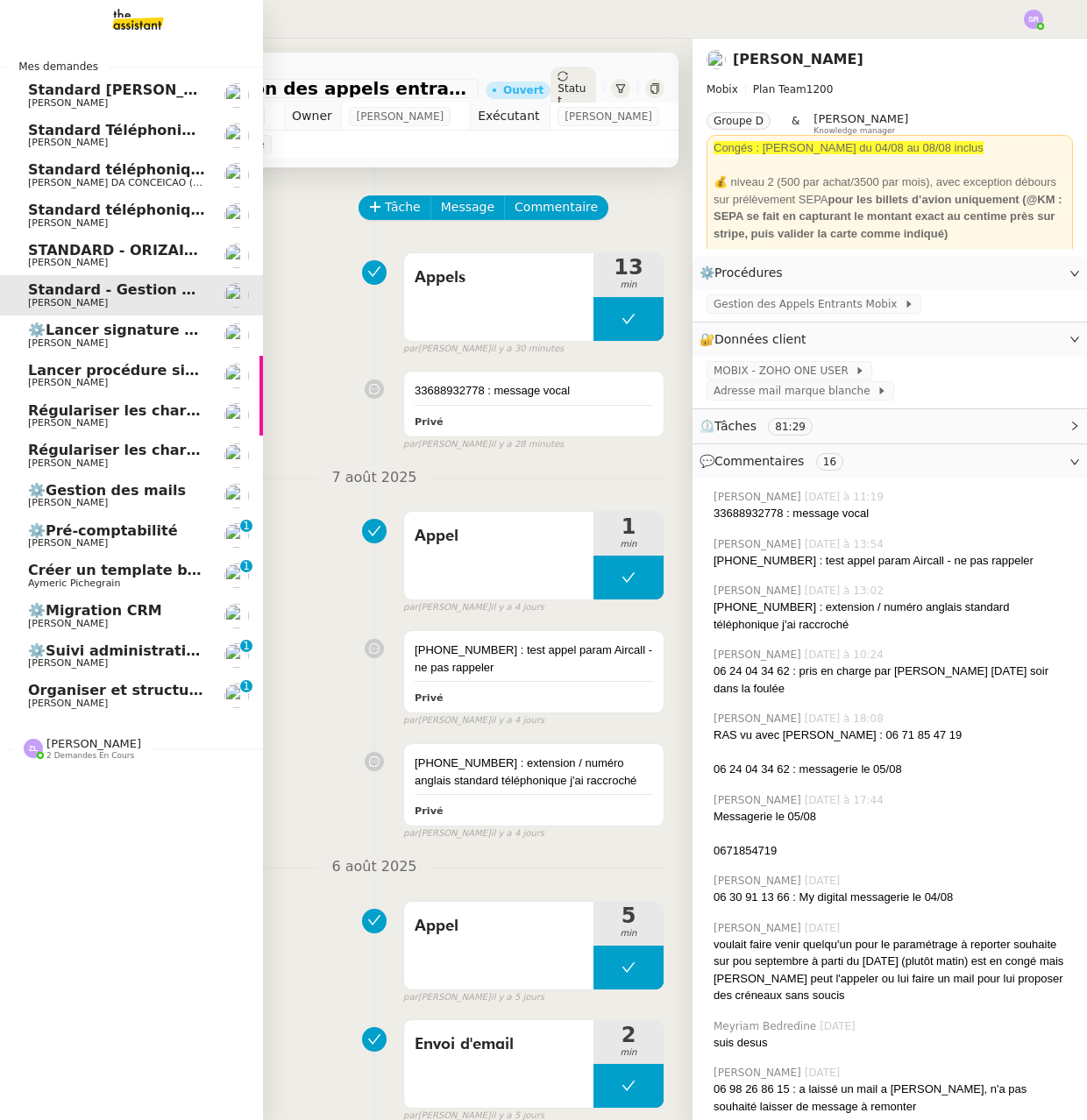
click at [85, 427] on span "[PERSON_NAME]" at bounding box center [68, 423] width 80 height 12
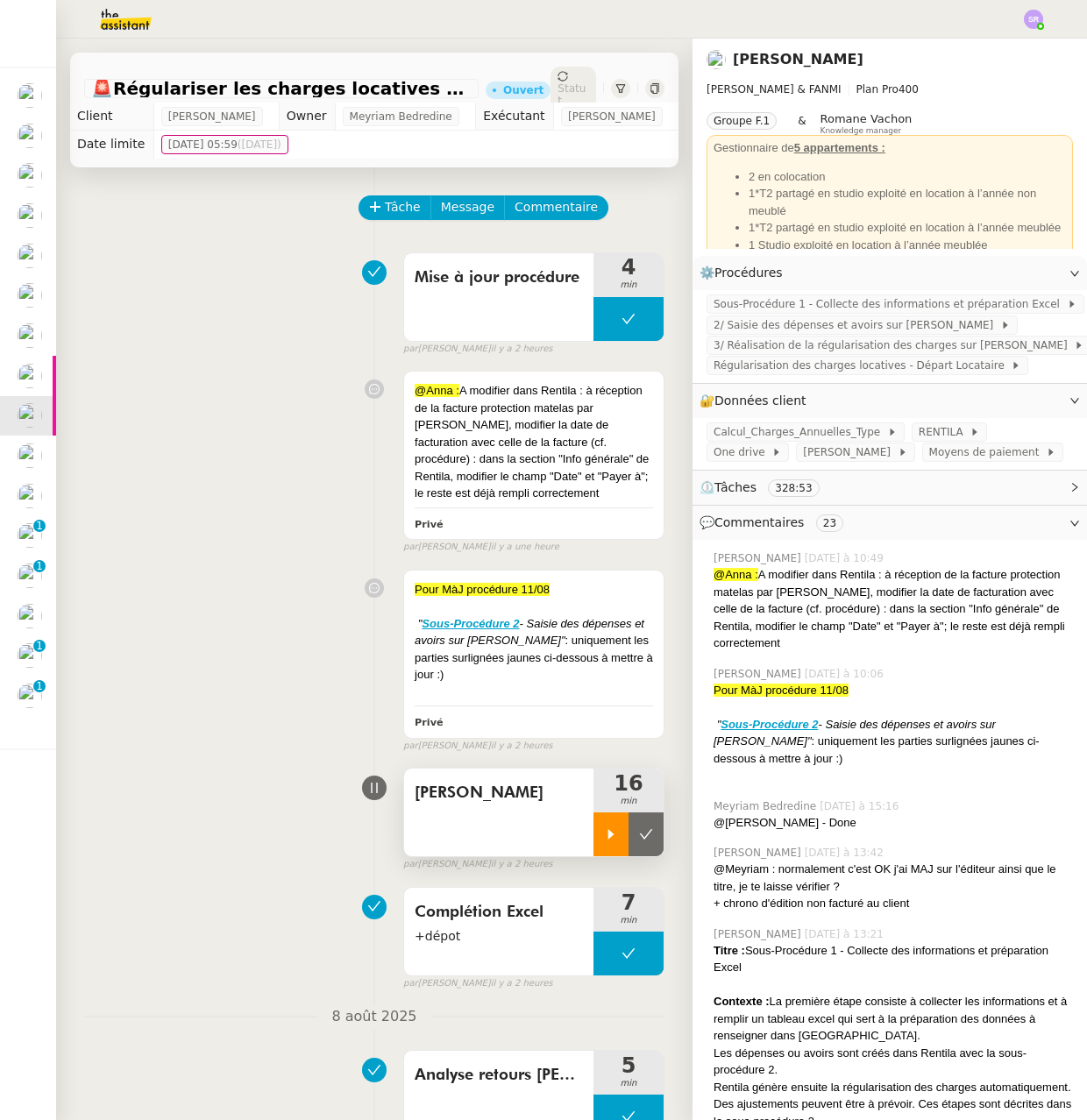
click at [604, 842] on icon at bounding box center [611, 834] width 14 height 14
click at [593, 856] on div at bounding box center [628, 834] width 70 height 44
click at [593, 341] on button at bounding box center [628, 319] width 70 height 44
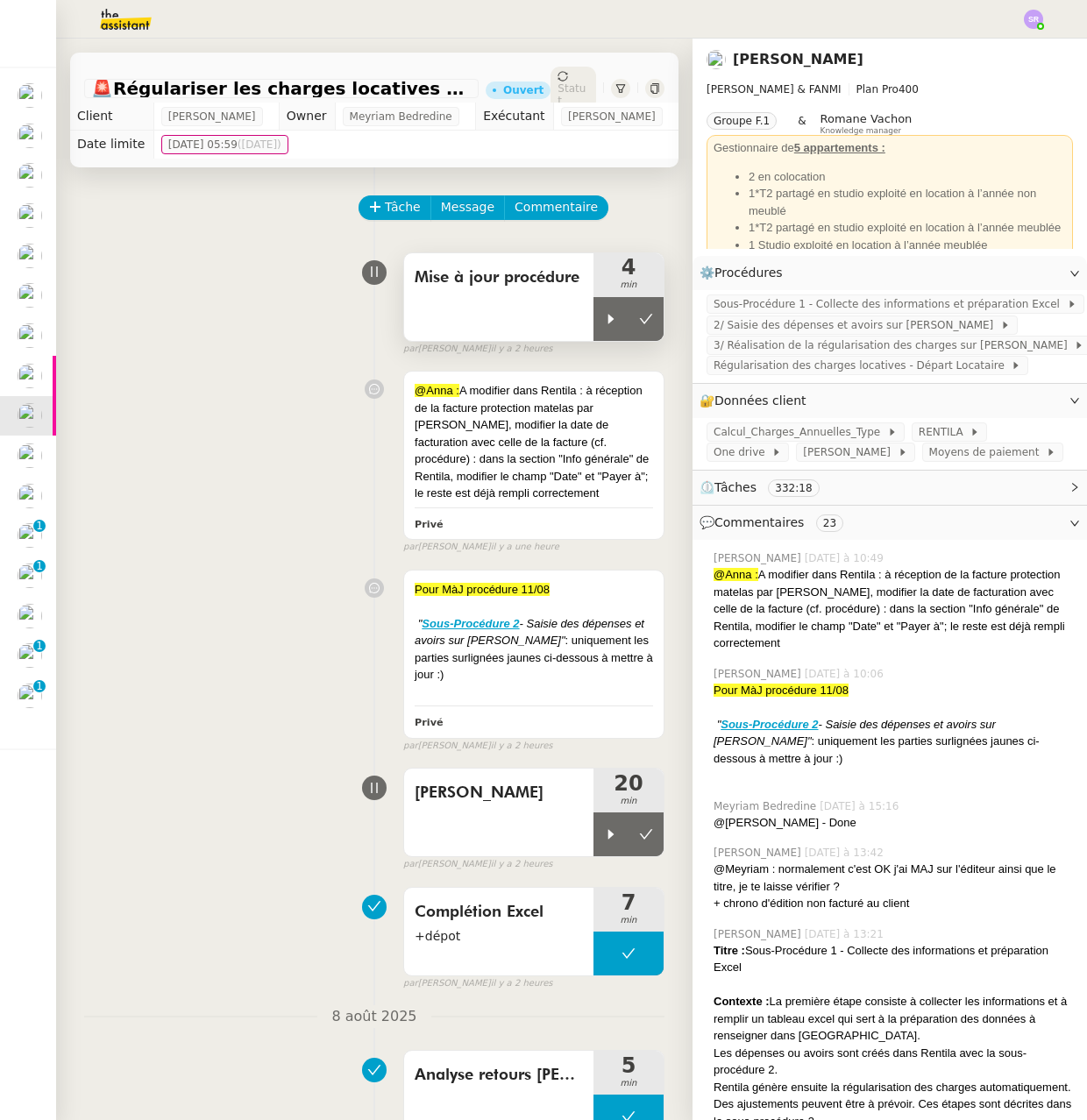
click at [604, 326] on icon at bounding box center [611, 319] width 14 height 14
click at [622, 326] on icon at bounding box center [629, 319] width 14 height 14
click at [629, 341] on button at bounding box center [646, 319] width 35 height 44
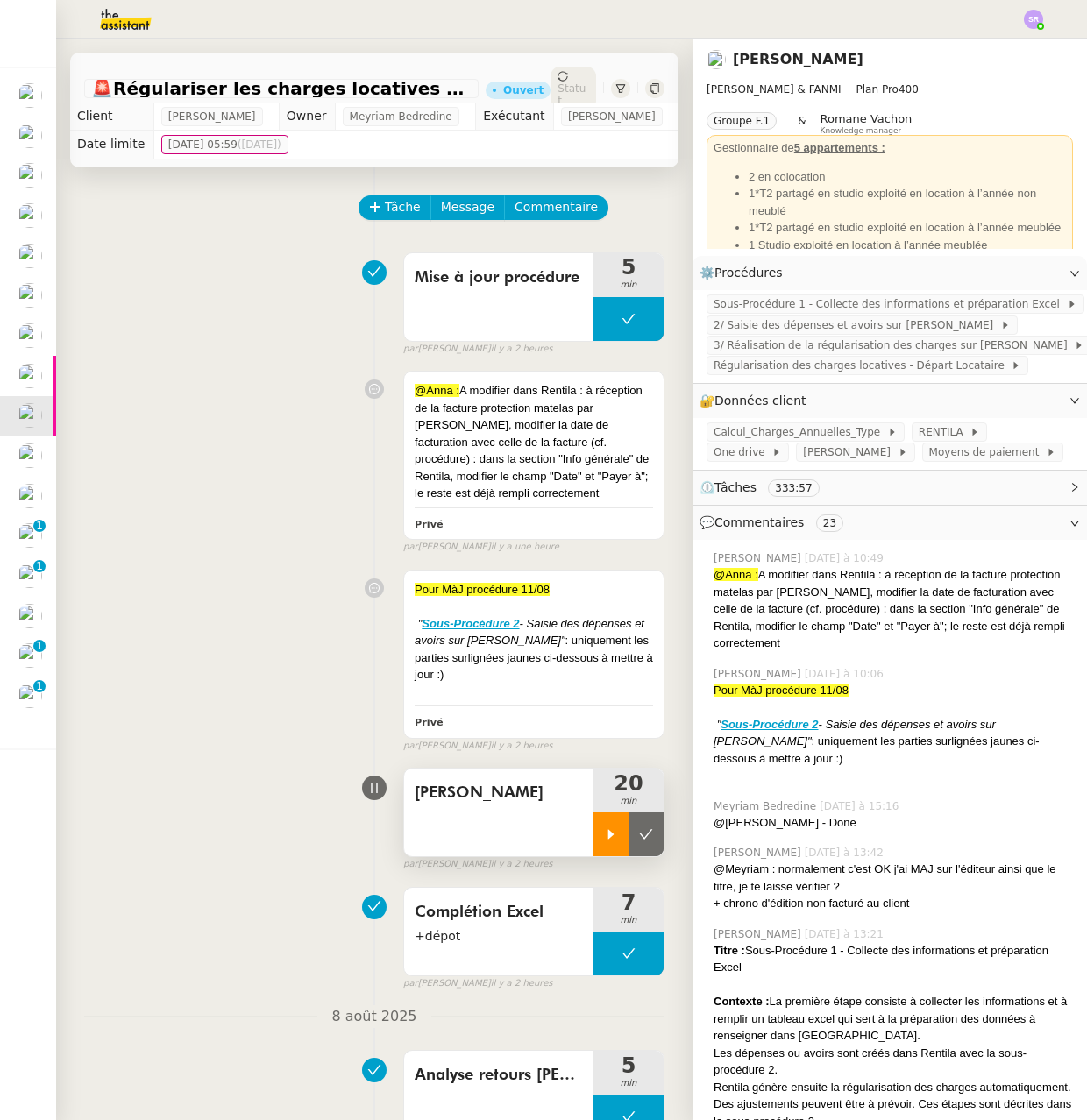
click at [593, 856] on div at bounding box center [611, 834] width 35 height 44
drag, startPoint x: 580, startPoint y: 855, endPoint x: 683, endPoint y: 843, distance: 103.7
click at [593, 855] on div at bounding box center [628, 834] width 70 height 44
click at [593, 856] on div at bounding box center [611, 834] width 35 height 44
click at [593, 856] on div at bounding box center [628, 834] width 70 height 44
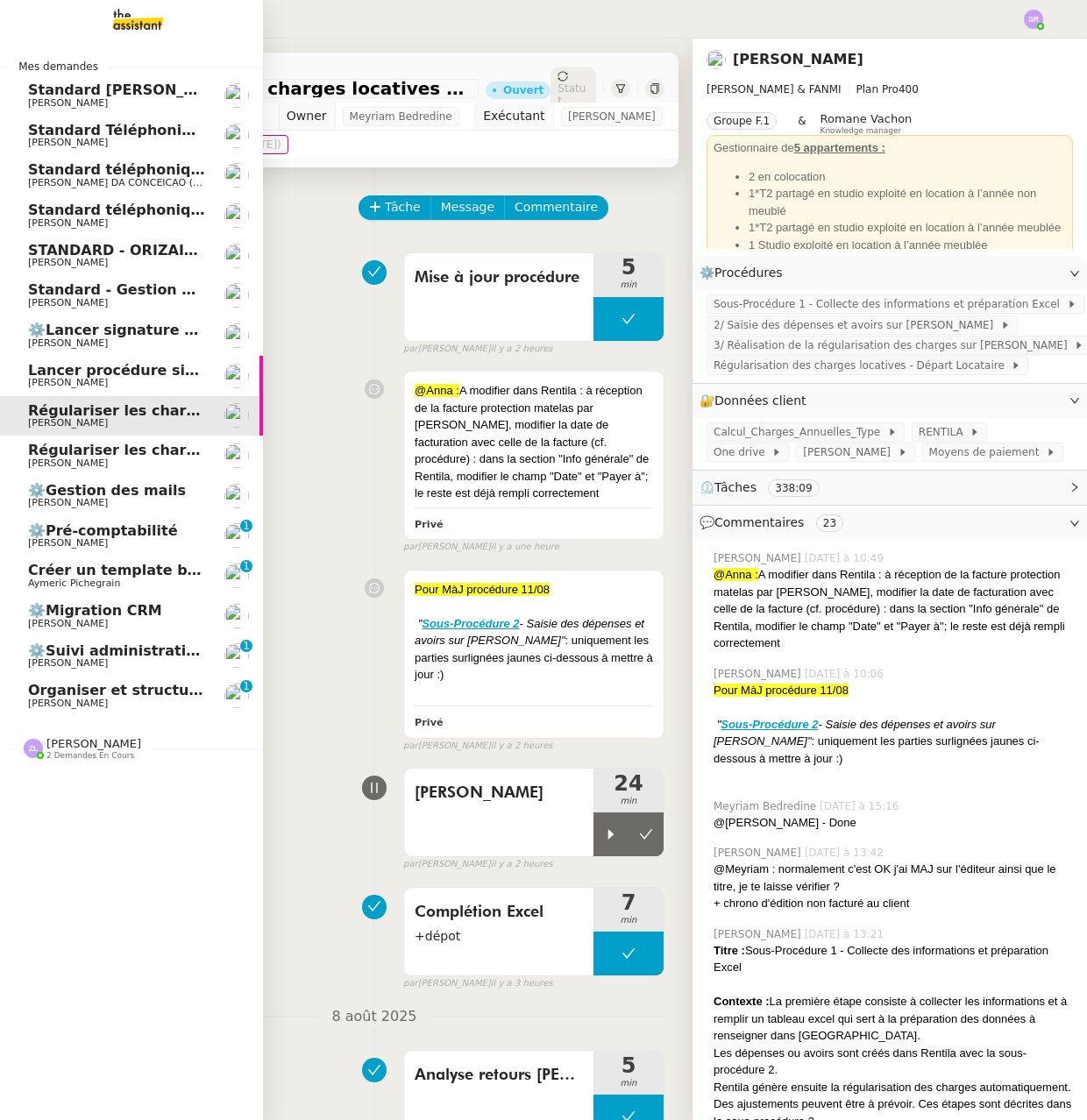
click at [64, 182] on span "[PERSON_NAME] DA CONCEICAO (thermisure)" at bounding box center [139, 183] width 221 height 12
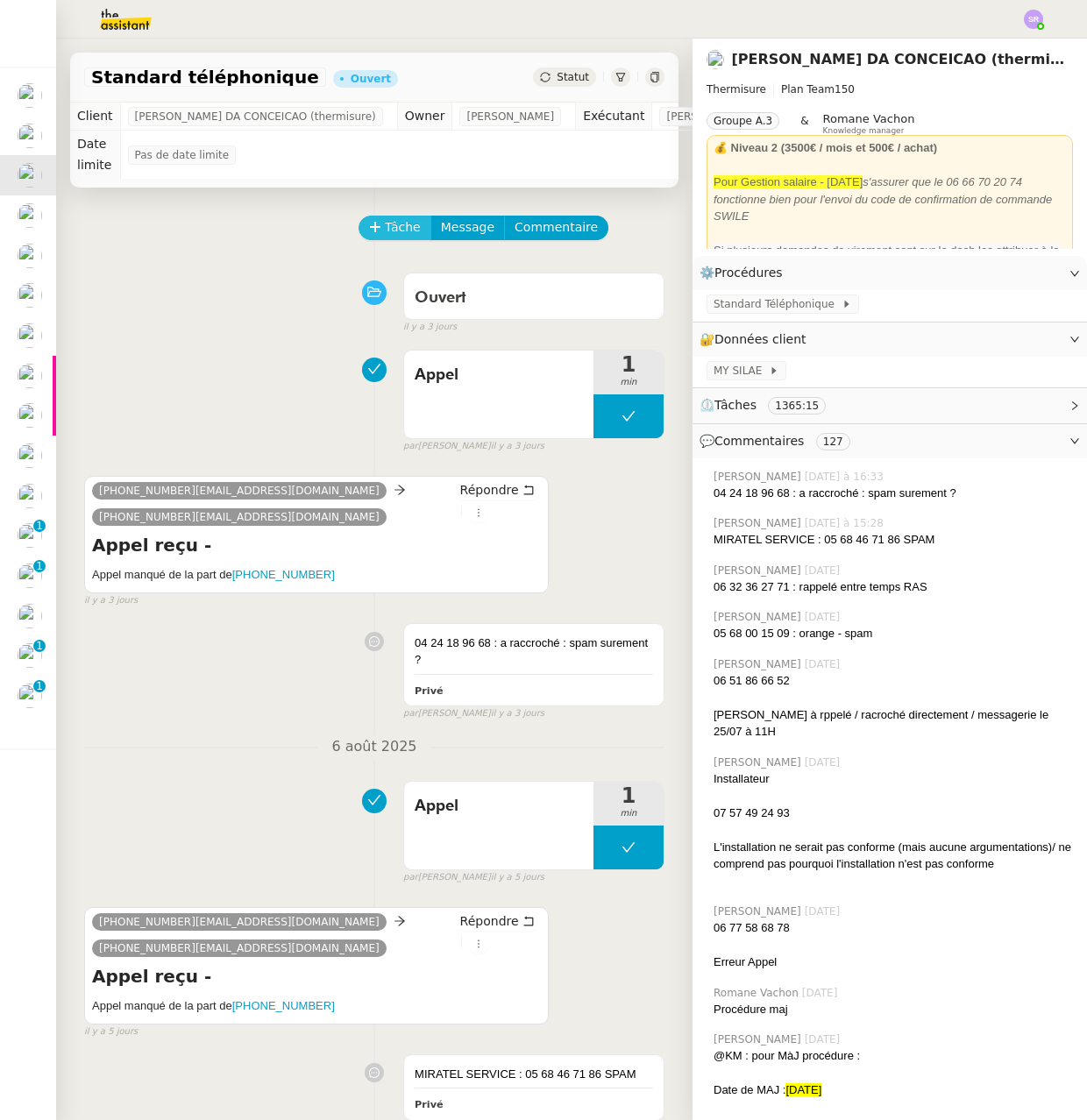
click at [385, 230] on span "Tâche" at bounding box center [402, 227] width 36 height 20
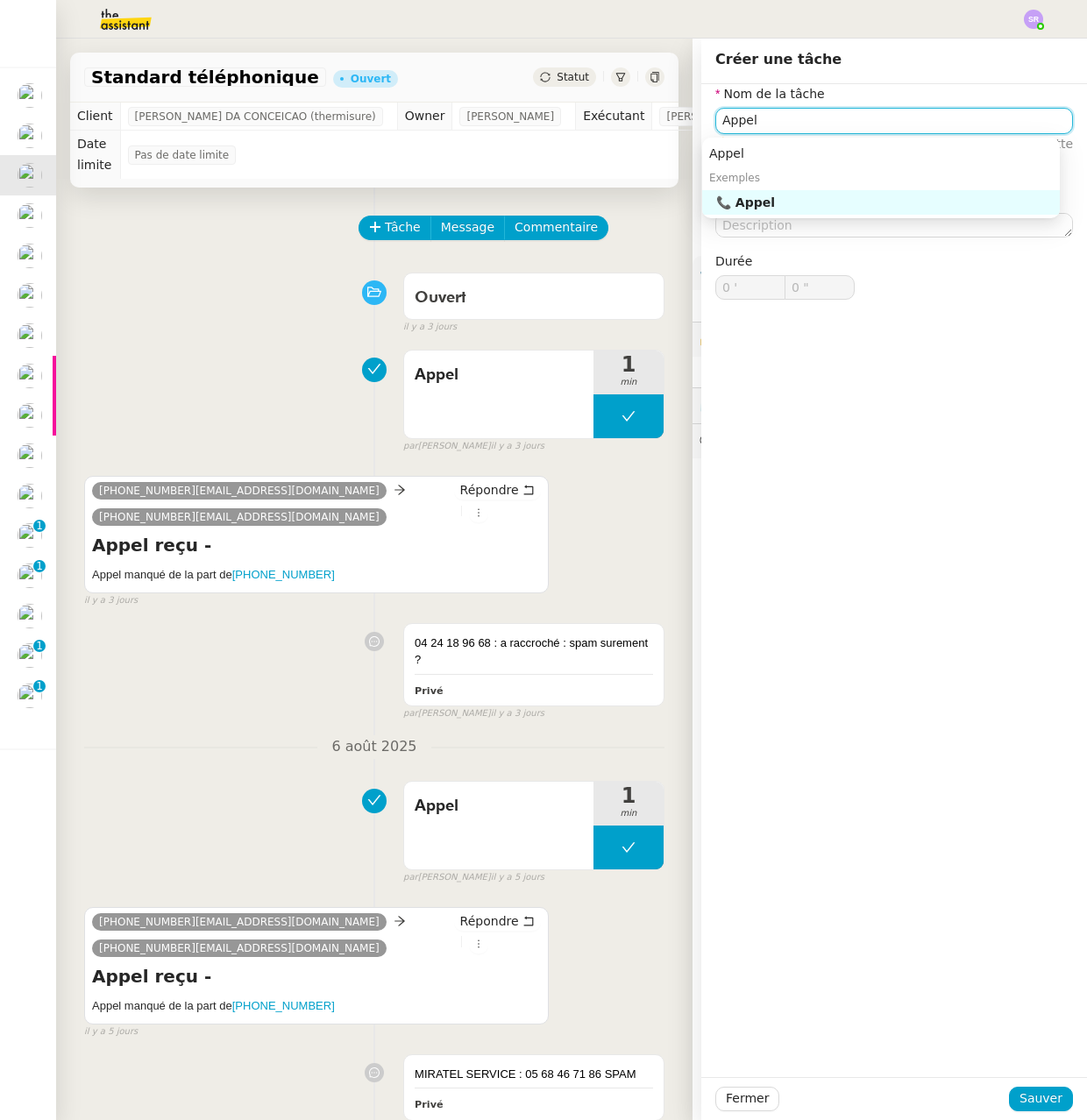
click at [868, 206] on div "📞 Appel" at bounding box center [884, 203] width 336 height 16
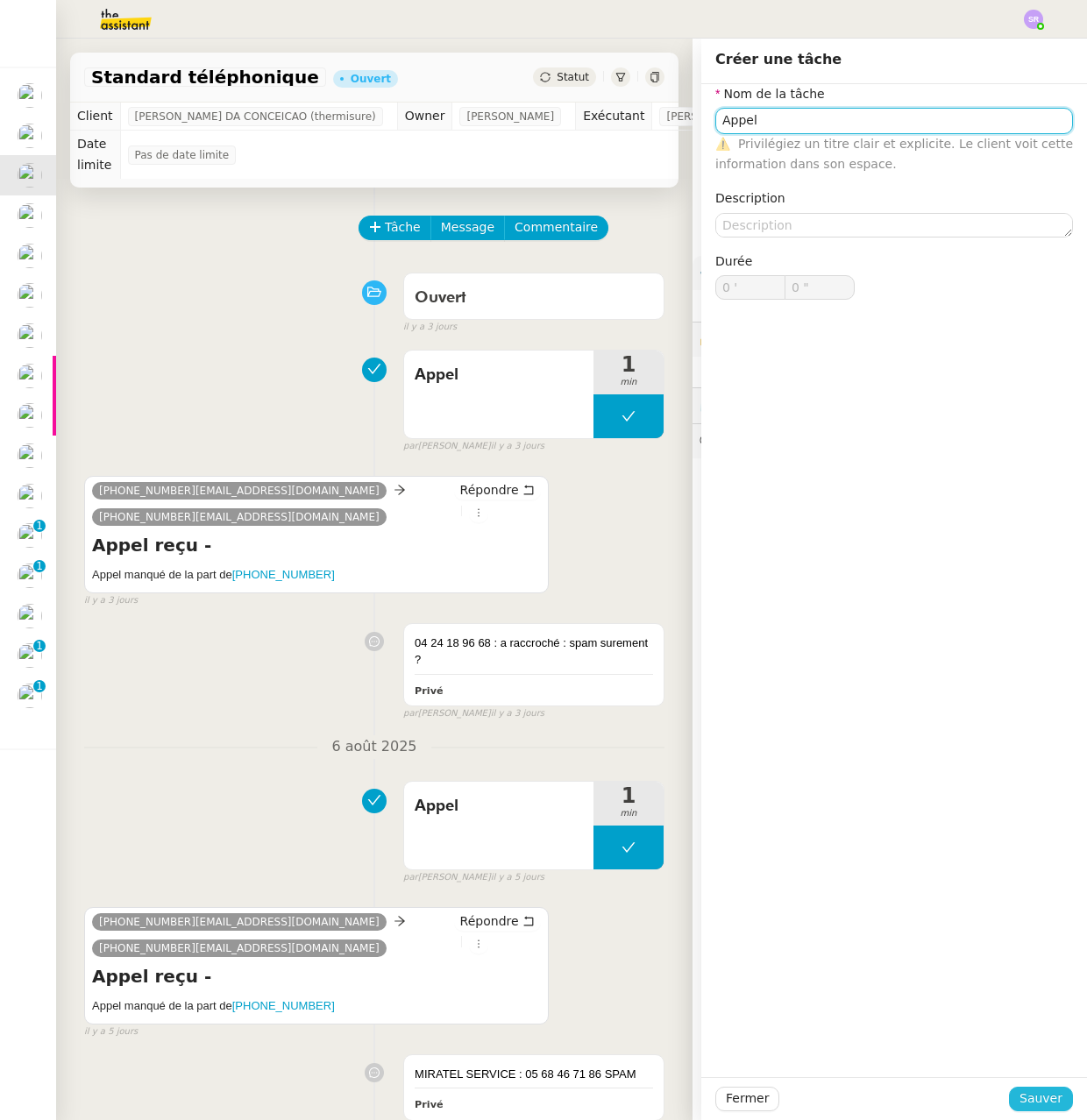
type input "Appel"
drag, startPoint x: 1023, startPoint y: 1102, endPoint x: 857, endPoint y: 669, distance: 463.7
click at [1023, 1102] on span "Sauver" at bounding box center [1041, 1098] width 43 height 20
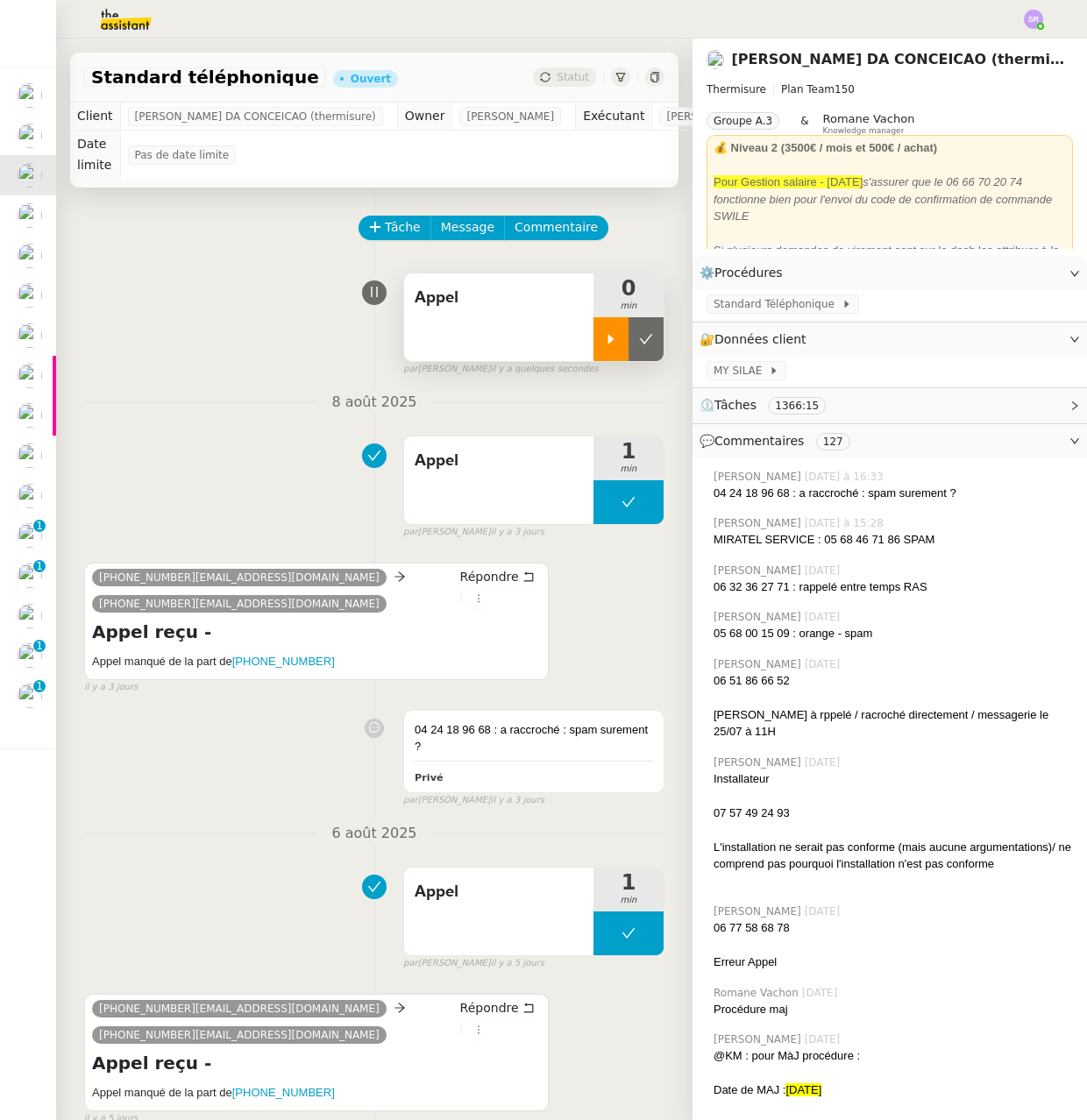
click at [608, 342] on icon at bounding box center [611, 339] width 6 height 10
click at [792, 308] on span "Standard Téléphonique" at bounding box center [777, 304] width 128 height 18
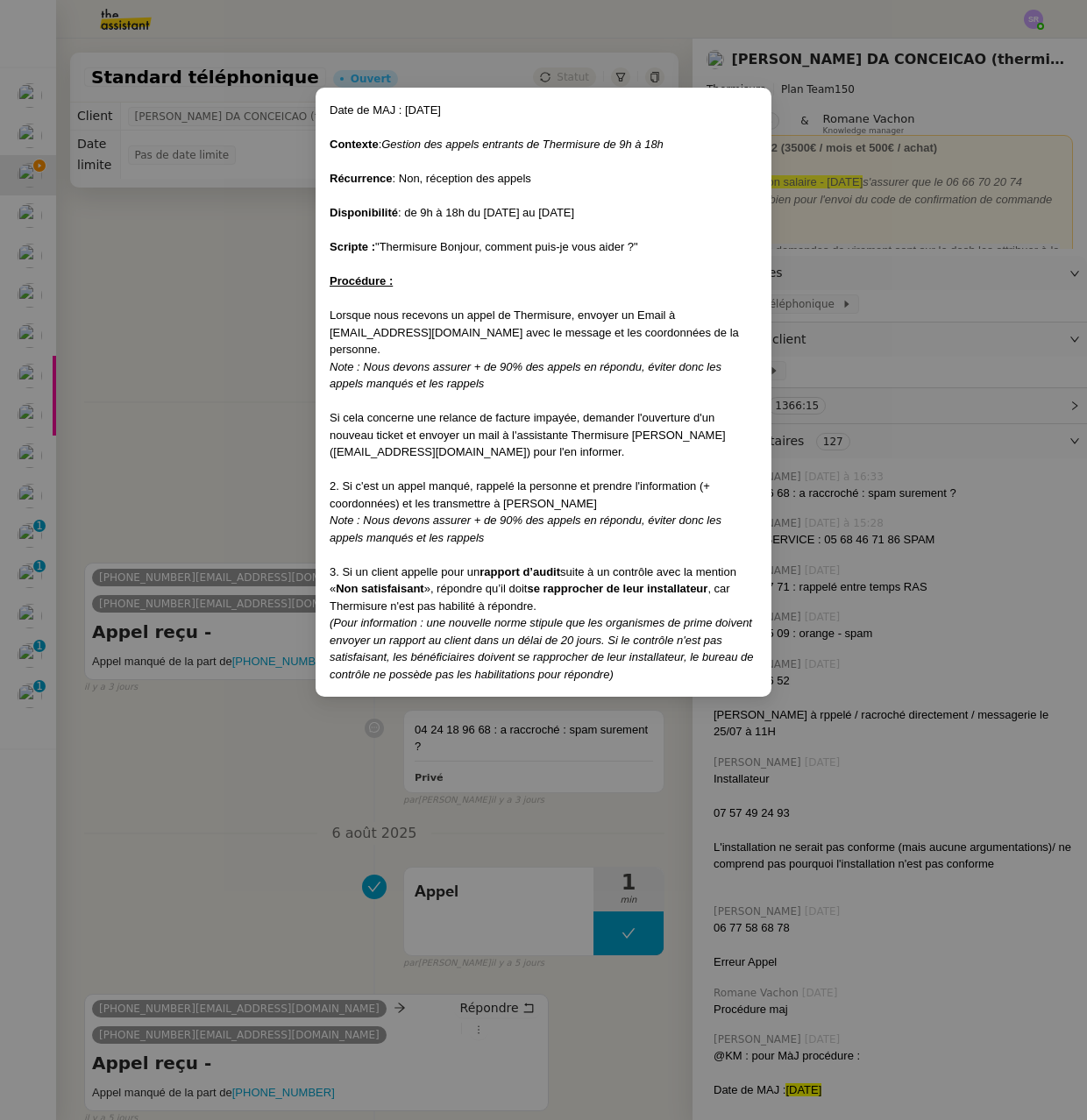
click at [643, 421] on div "Si cela concerne une relance de facture impayée, demander l'ouverture d'un nouv…" at bounding box center [543, 435] width 428 height 52
click at [645, 421] on div "Si cela concerne une relance de facture impayée, demander l'ouverture d'un nouv…" at bounding box center [543, 435] width 428 height 52
click at [192, 421] on nz-modal-container "Date de MAJ : 16/07/25 Contexte : Gestion des appels entrants de Thermisure de …" at bounding box center [543, 560] width 1087 height 1120
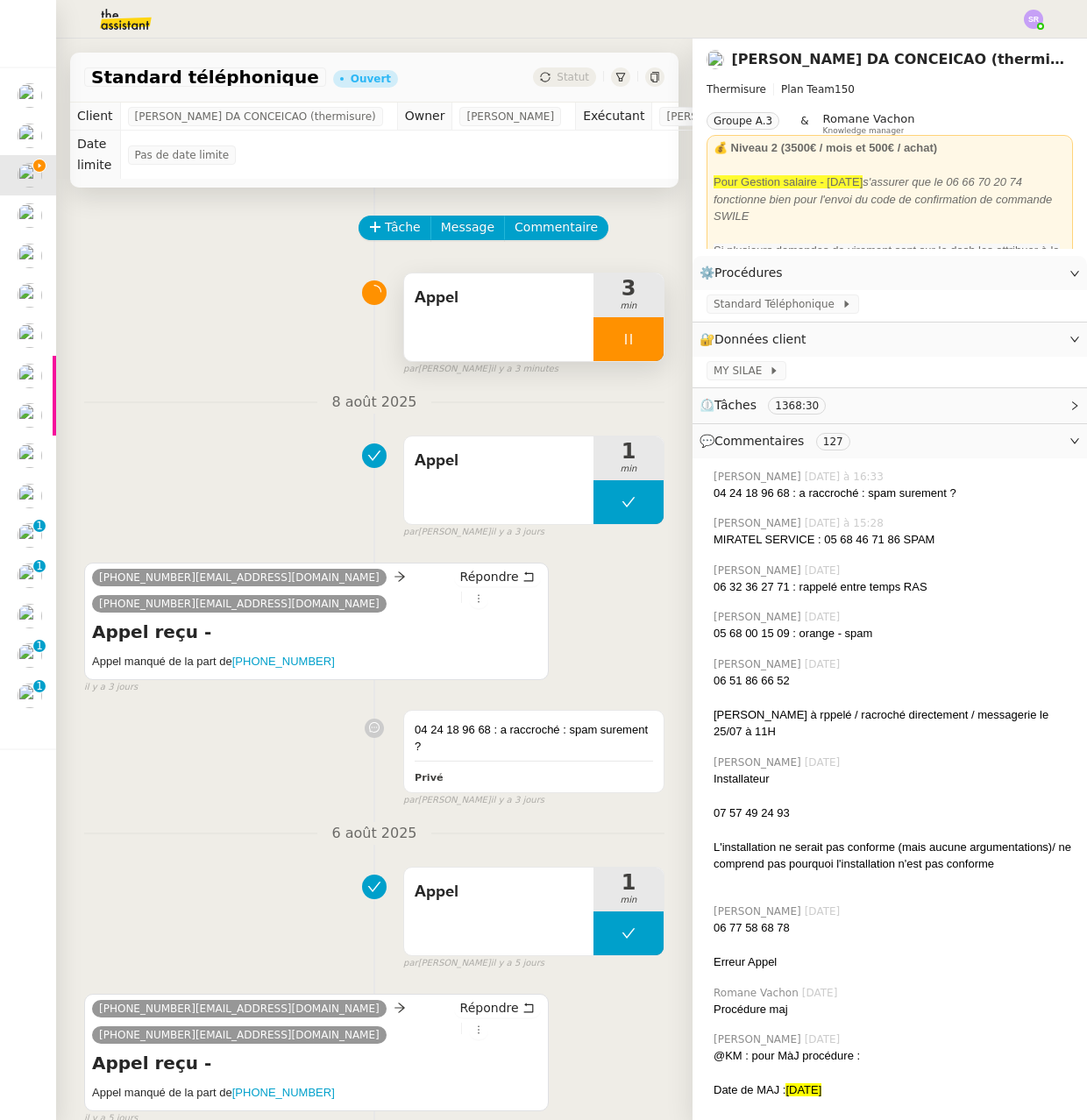
click at [622, 338] on icon at bounding box center [629, 339] width 14 height 14
click at [604, 339] on icon at bounding box center [611, 339] width 14 height 14
click at [534, 229] on span "Commentaire" at bounding box center [556, 227] width 84 height 20
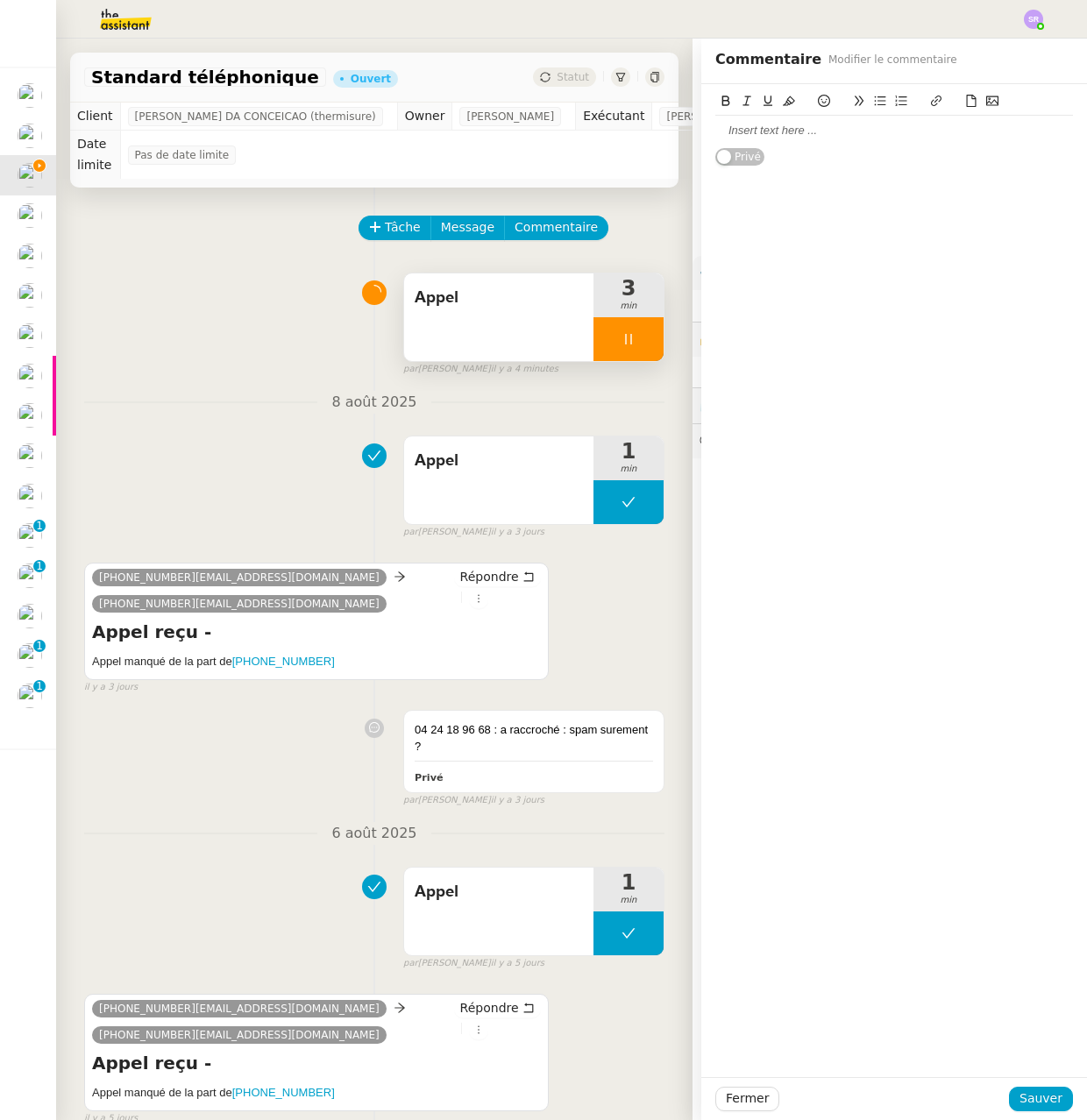
click at [849, 124] on div at bounding box center [894, 131] width 358 height 16
drag, startPoint x: 787, startPoint y: 137, endPoint x: 698, endPoint y: 133, distance: 89.1
click at [701, 133] on div "19/07/2025 Privé" at bounding box center [894, 126] width 386 height 83
click at [992, 155] on div "demande comment renvoyer son CV, à quelle adresse." at bounding box center [894, 163] width 358 height 16
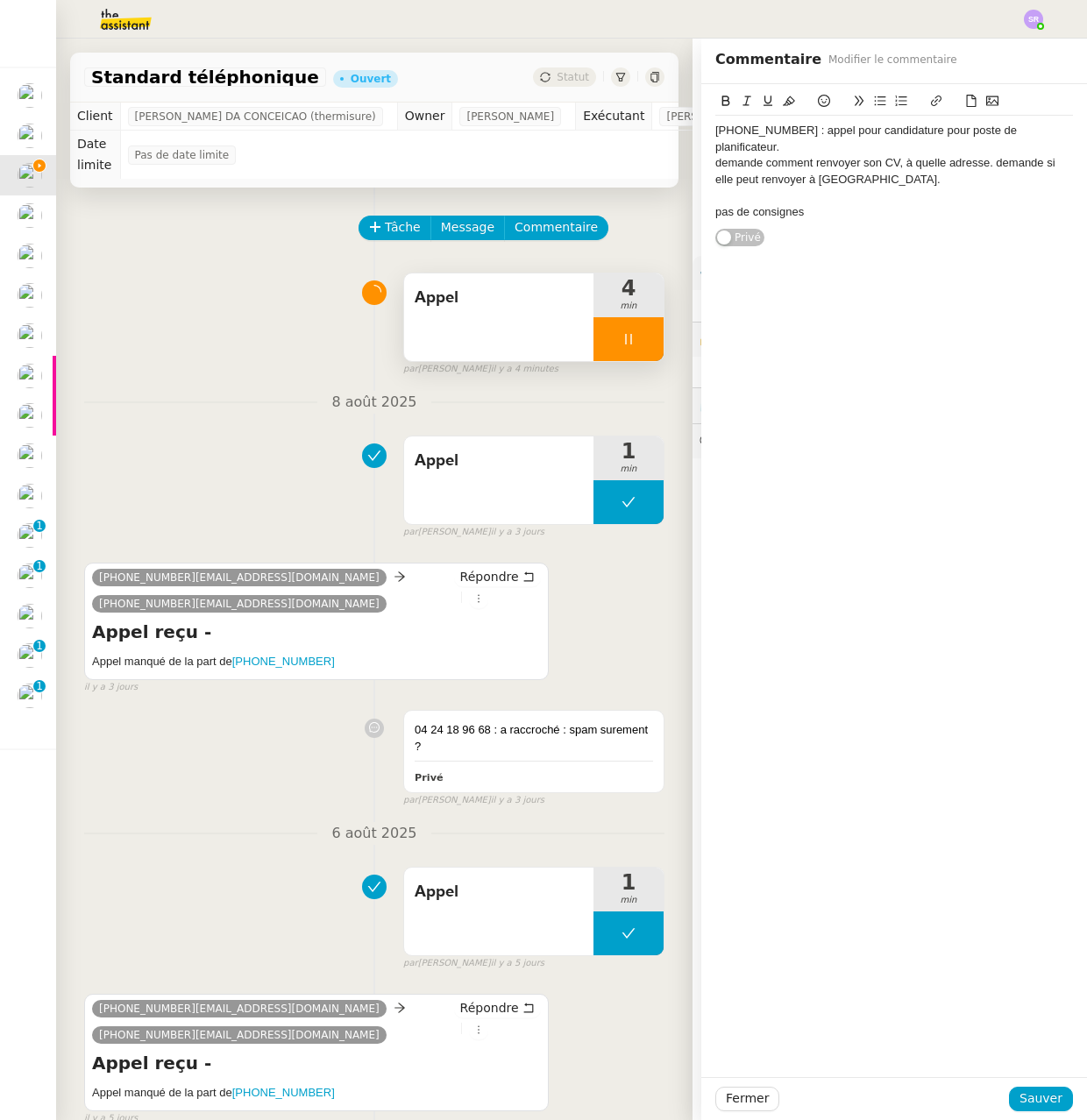
drag, startPoint x: 795, startPoint y: 194, endPoint x: 705, endPoint y: 130, distance: 110.4
click at [715, 130] on div "06 59 69 67 92 : appel pour candidature pour poste de planificateur. demande co…" at bounding box center [894, 171] width 358 height 111
click at [805, 188] on div at bounding box center [894, 196] width 358 height 16
drag, startPoint x: 809, startPoint y: 198, endPoint x: 695, endPoint y: 133, distance: 131.2
click at [701, 133] on div "06 59 69 67 92 : appel pour candidature pour poste de planificateur. demande co…" at bounding box center [894, 166] width 386 height 163
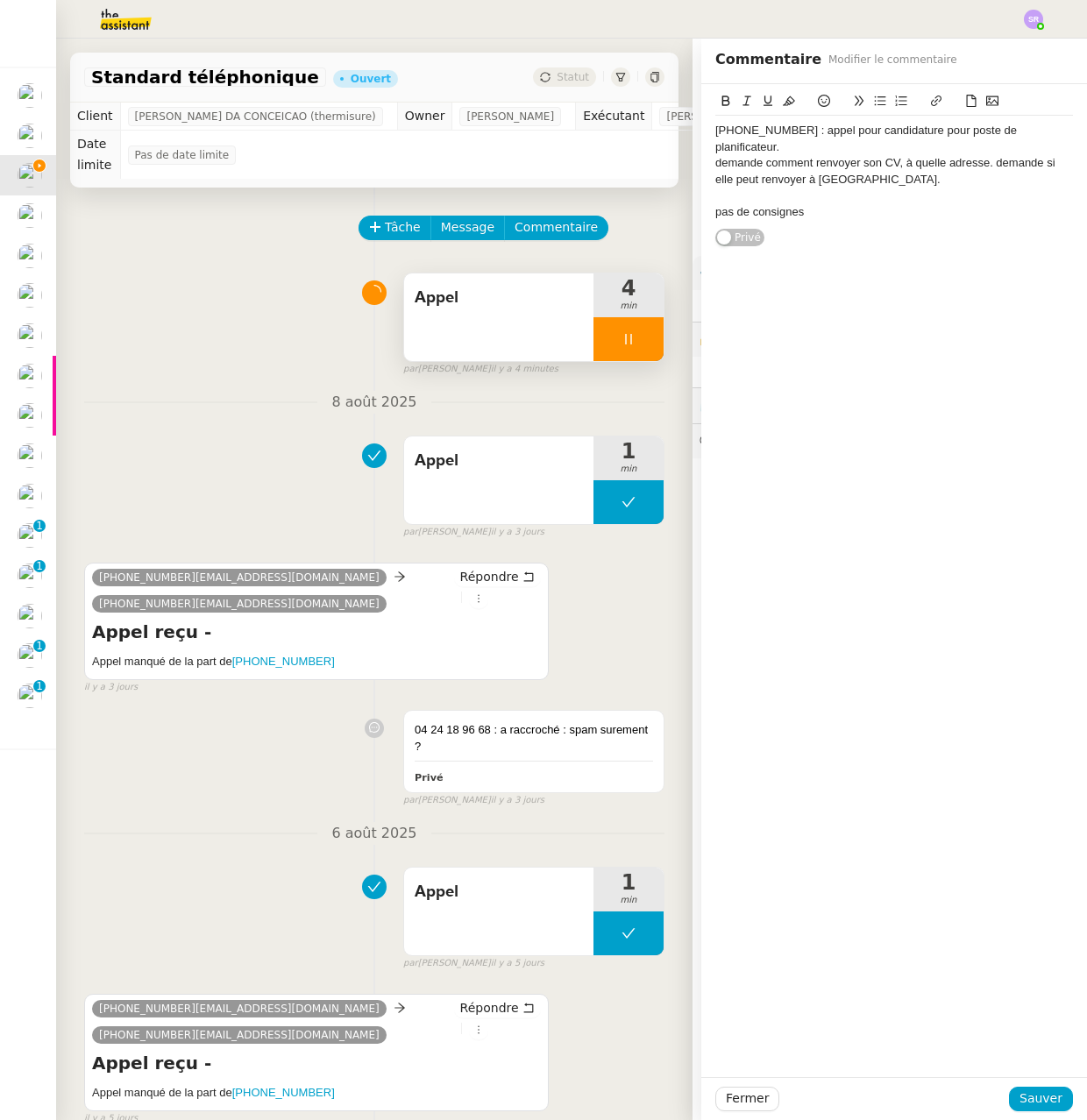
copy div "06 59 69 67 92 : appel pour candidature pour poste de planificateur. demande co…"
click at [915, 188] on div at bounding box center [894, 196] width 358 height 16
drag, startPoint x: 881, startPoint y: 203, endPoint x: 887, endPoint y: 189, distance: 15.2
click at [881, 205] on div "pas de consignes" at bounding box center [894, 212] width 358 height 16
click at [907, 165] on div "demande comment renvoyer son CV, à quelle adresse. demande si elle peut renvoye…" at bounding box center [894, 171] width 358 height 32
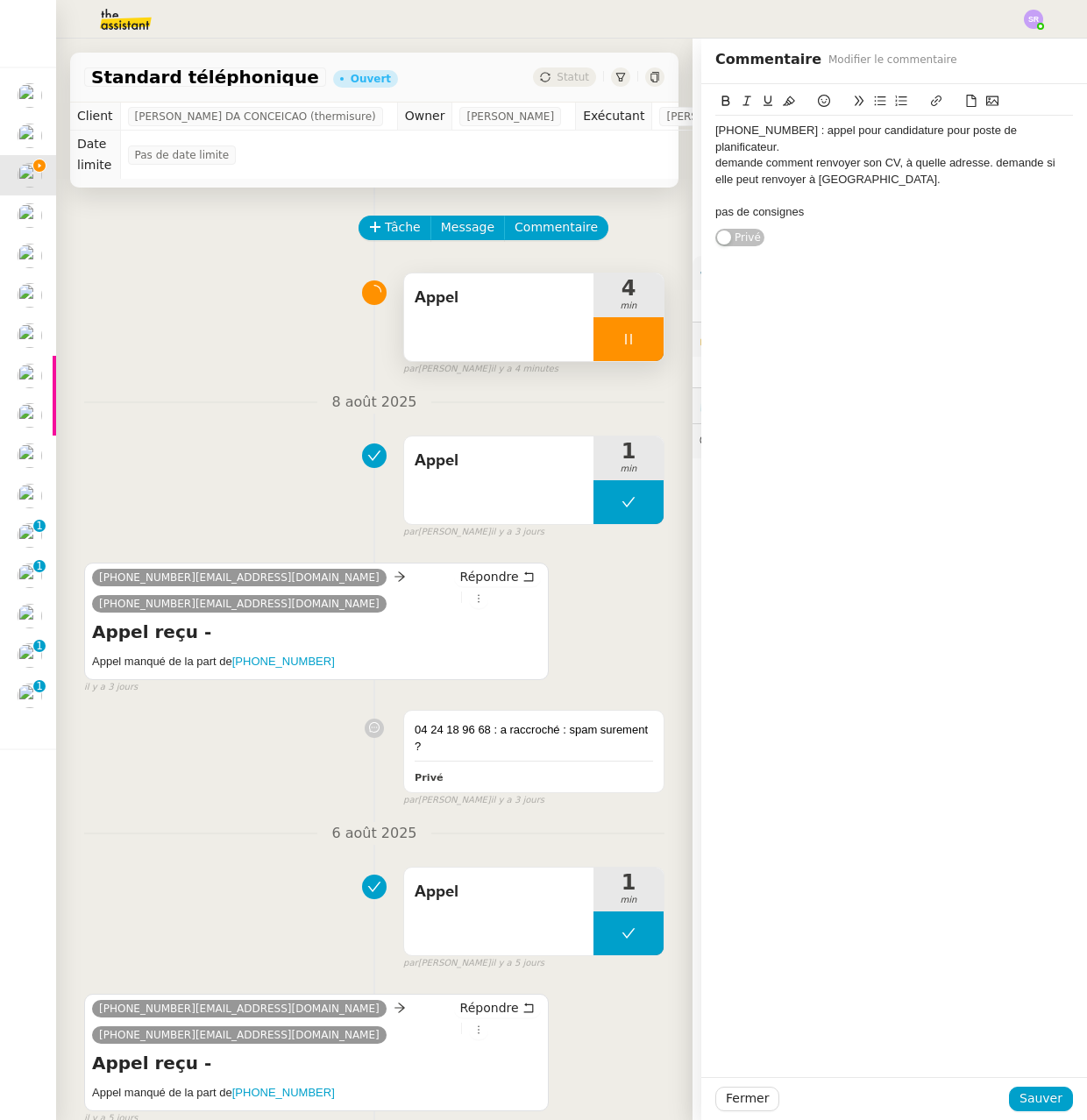
click at [865, 205] on div "pas de consignes" at bounding box center [894, 212] width 358 height 16
click at [930, 213] on div "pas de consignes au sujet des recrutemetns donc pluitot que de faire un mail re…" at bounding box center [894, 220] width 358 height 32
click at [889, 211] on div "pas de consignes au sujet des recrutemetns donc pluitot que de faire un mail re…" at bounding box center [894, 220] width 358 height 32
click at [912, 205] on div "pas de consignes au sujet des recrutemetns donc pluitot que de faire un mail re…" at bounding box center [894, 220] width 358 height 32
click at [0, 0] on lt-span "recruteme nt s" at bounding box center [0, 0] width 0 height 0
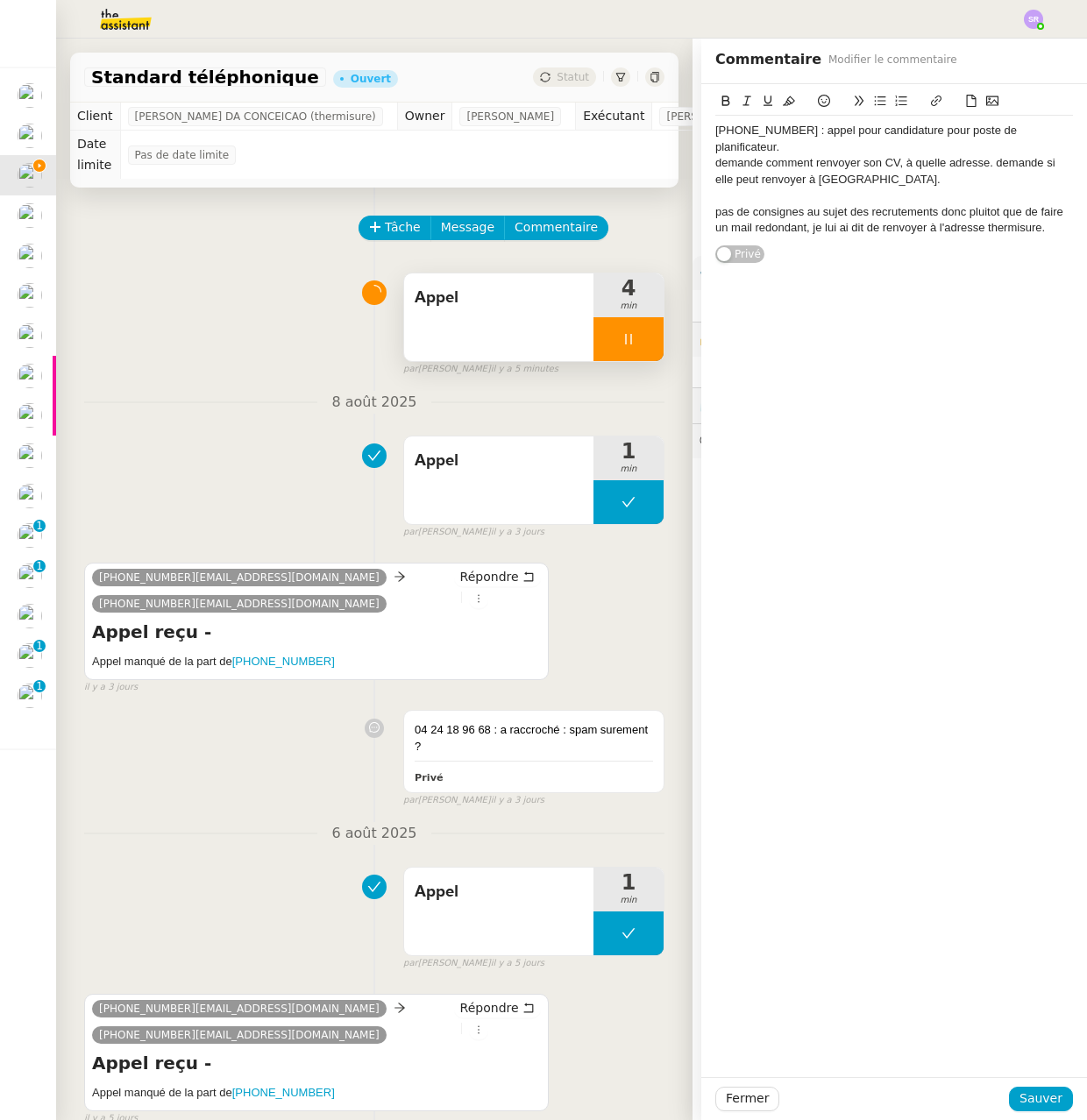
click at [971, 205] on div "pas de consignes au sujet des recrutements donc pluitot que de faire un mail re…" at bounding box center [894, 220] width 358 height 32
click at [971, 188] on div at bounding box center [894, 196] width 358 height 16
click at [888, 165] on div "demande comment renvoyer son CV, à quelle adresse. demande si elle peut renvoye…" at bounding box center [894, 171] width 358 height 32
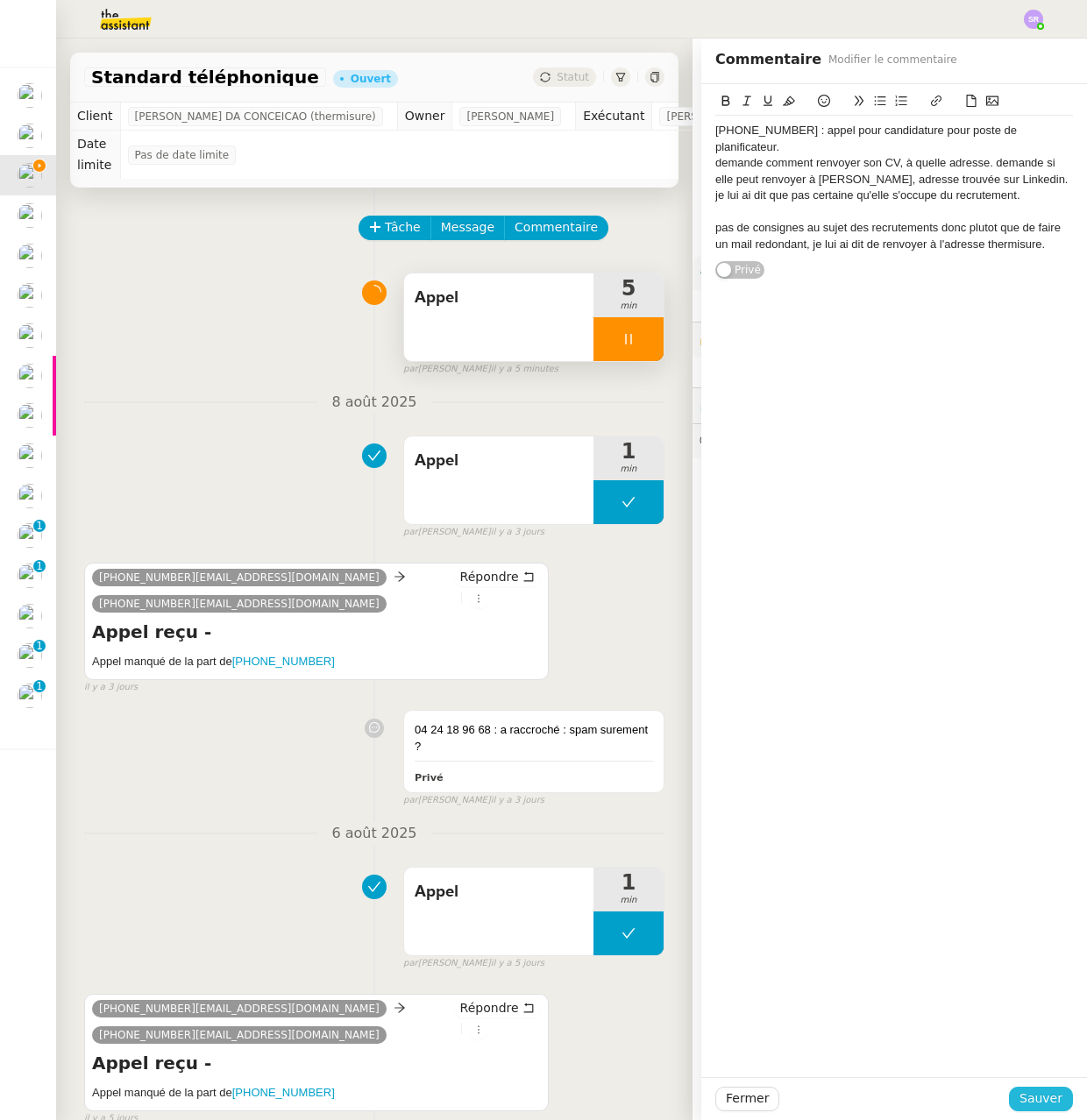
click at [1024, 1094] on span "Sauver" at bounding box center [1041, 1098] width 43 height 20
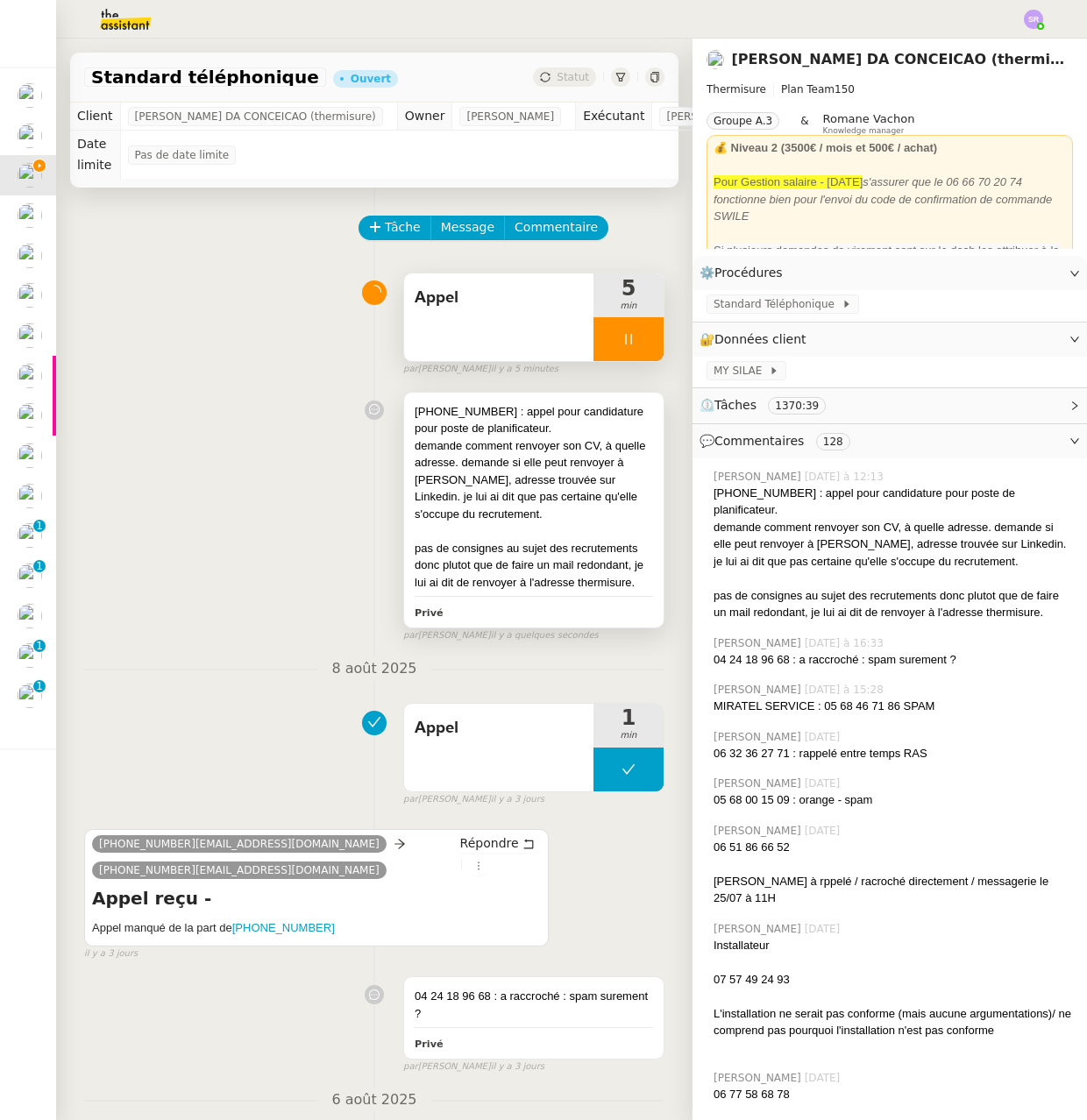
click at [542, 527] on div at bounding box center [534, 531] width 238 height 18
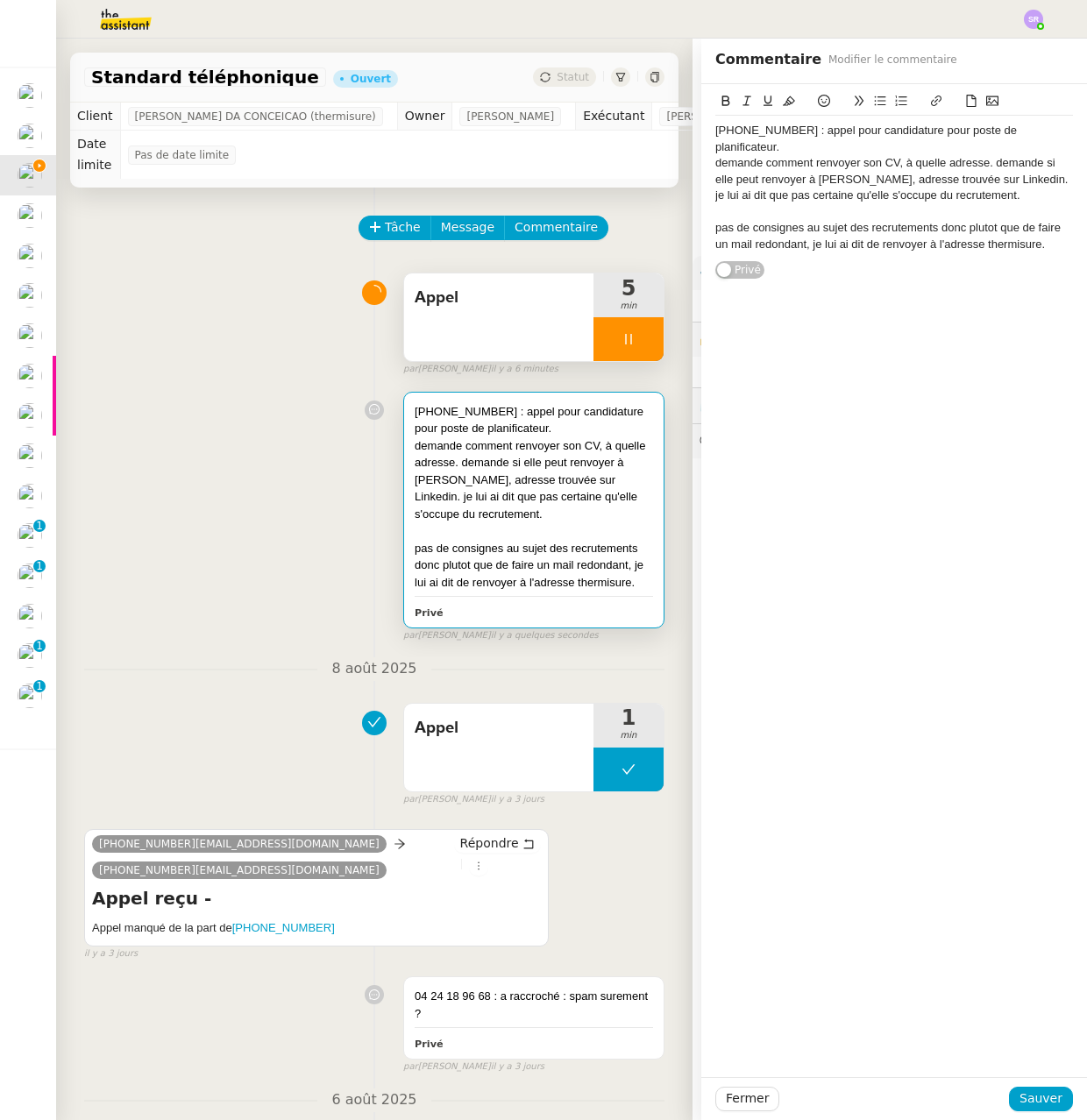
click at [612, 330] on div at bounding box center [628, 339] width 70 height 44
click at [631, 329] on div at bounding box center [628, 339] width 70 height 44
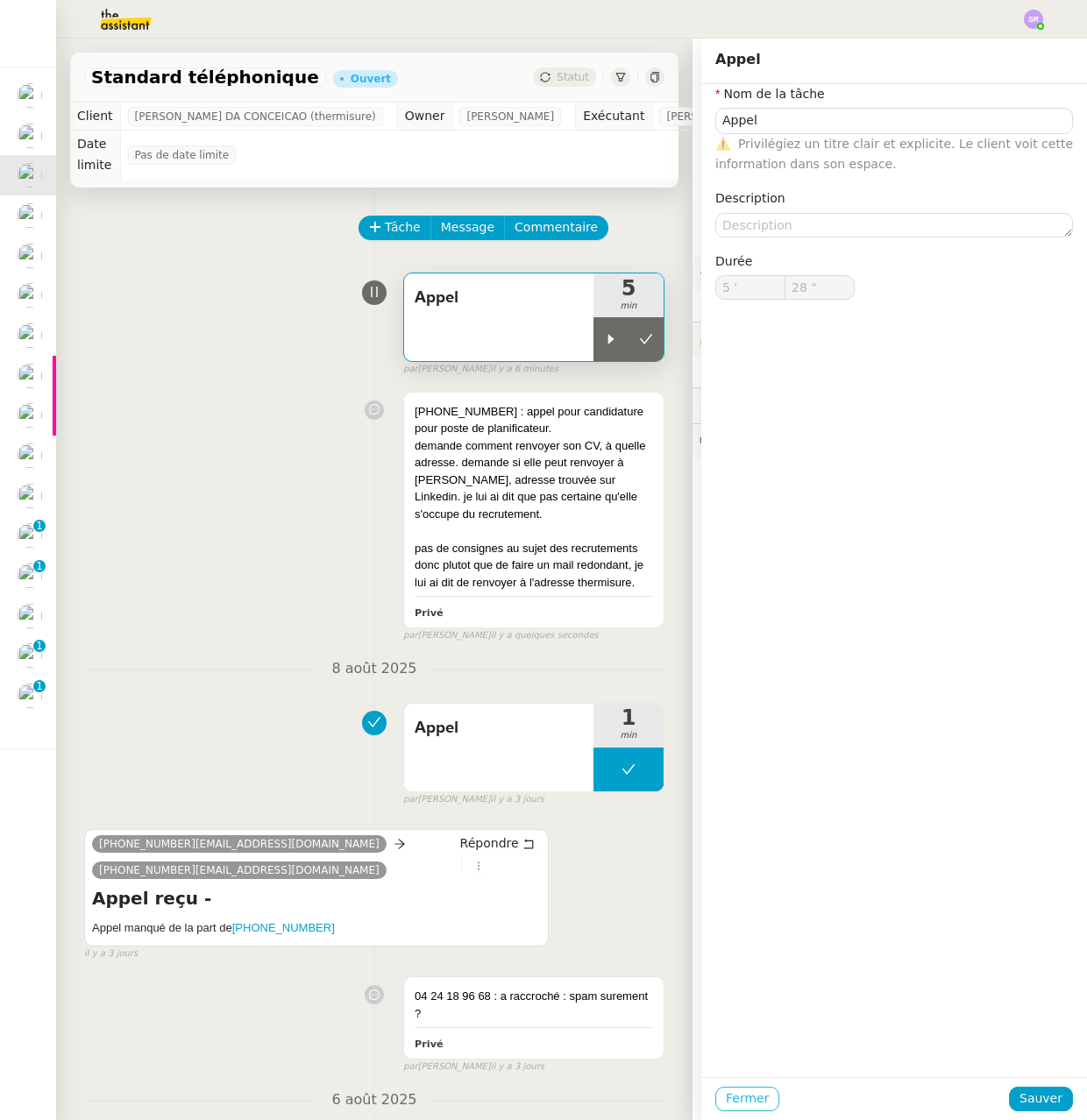
click at [736, 1100] on span "Fermer" at bounding box center [748, 1098] width 43 height 20
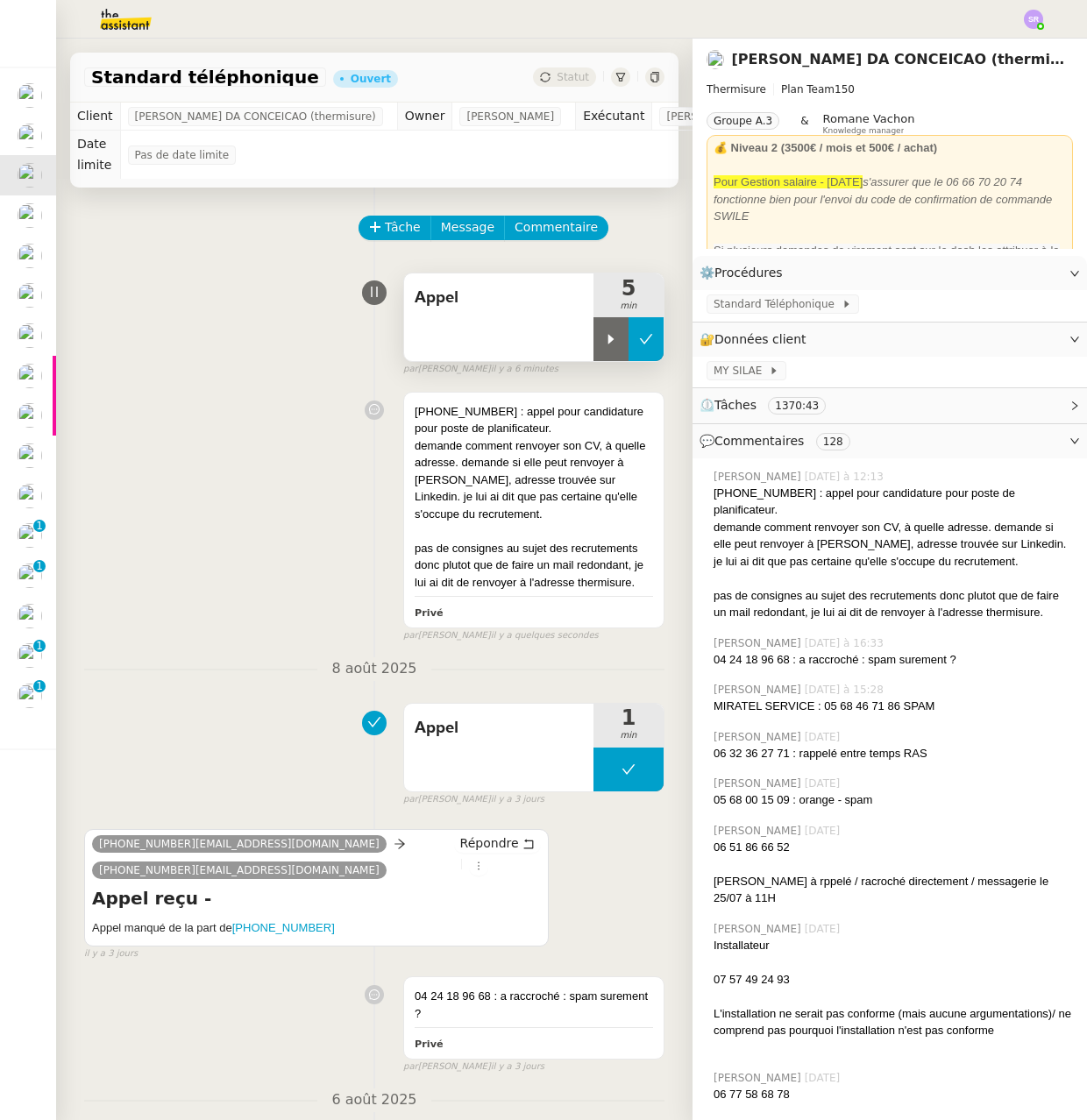
click at [629, 328] on button at bounding box center [646, 339] width 35 height 44
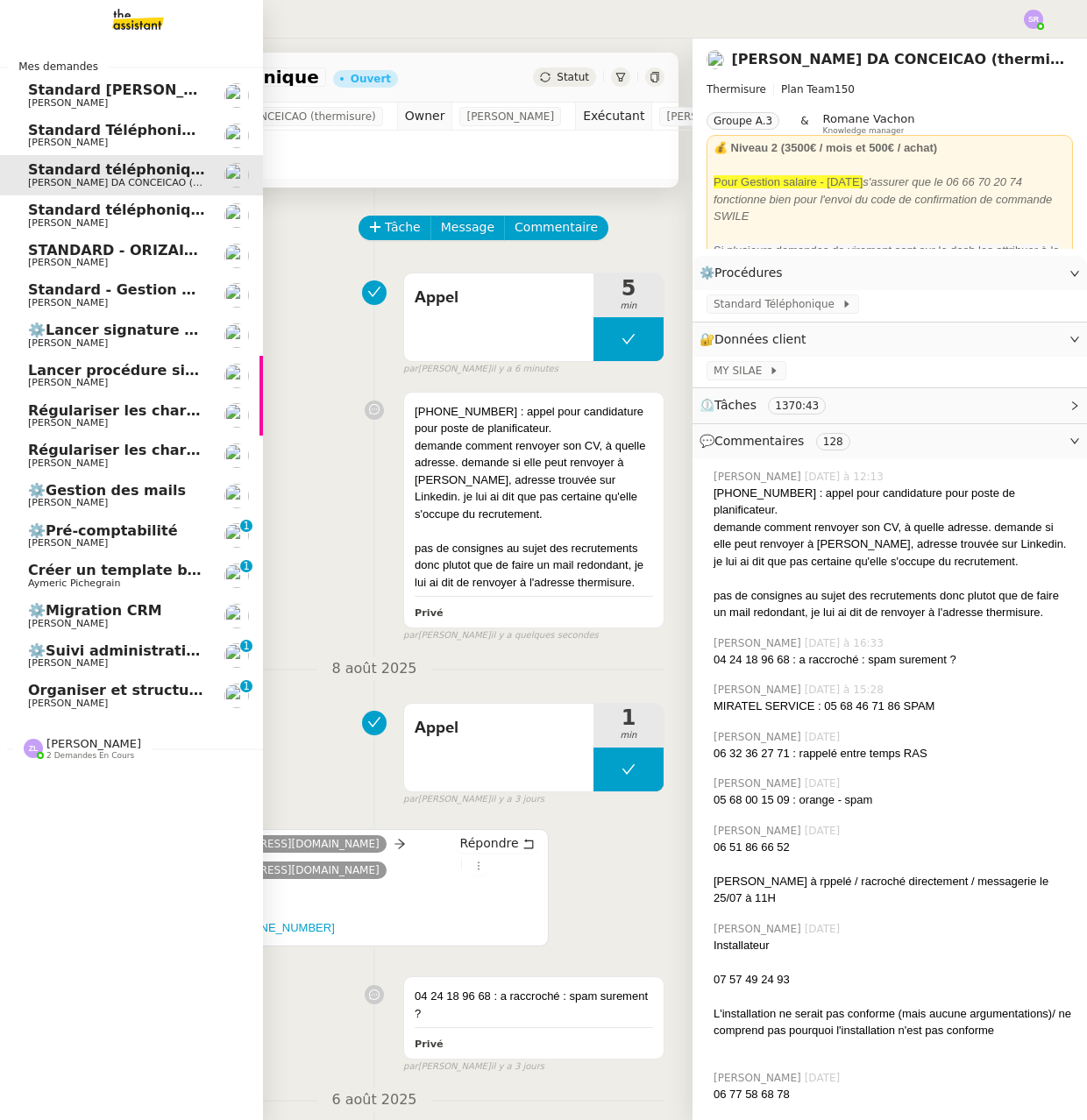
click at [92, 229] on link "Standard téléphonique - août 2025 Franck MUFFAT-JEANDET" at bounding box center [131, 215] width 263 height 40
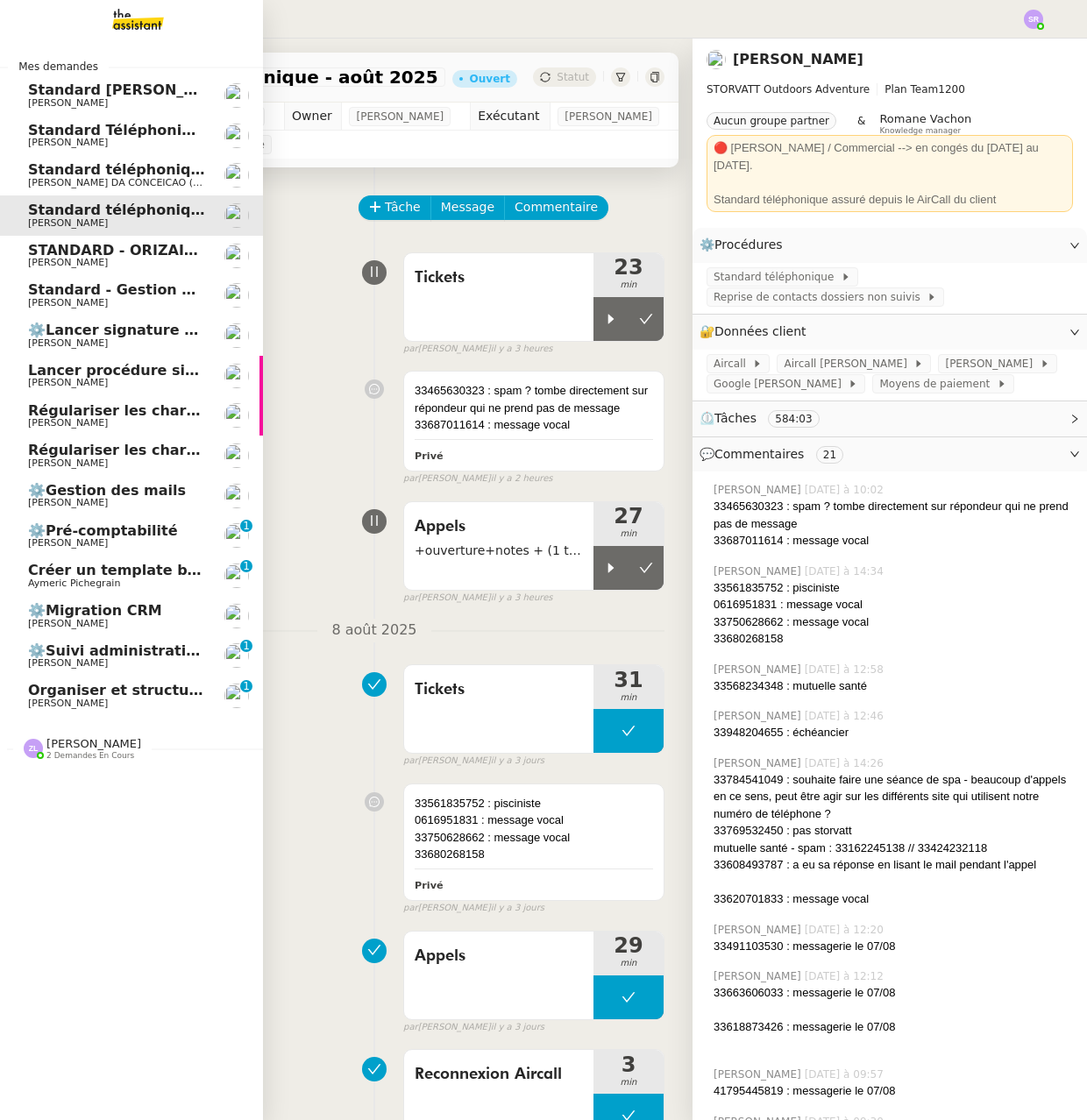
click at [149, 405] on span "Régulariser les charges locatives de [PERSON_NAME]" at bounding box center [239, 410] width 422 height 17
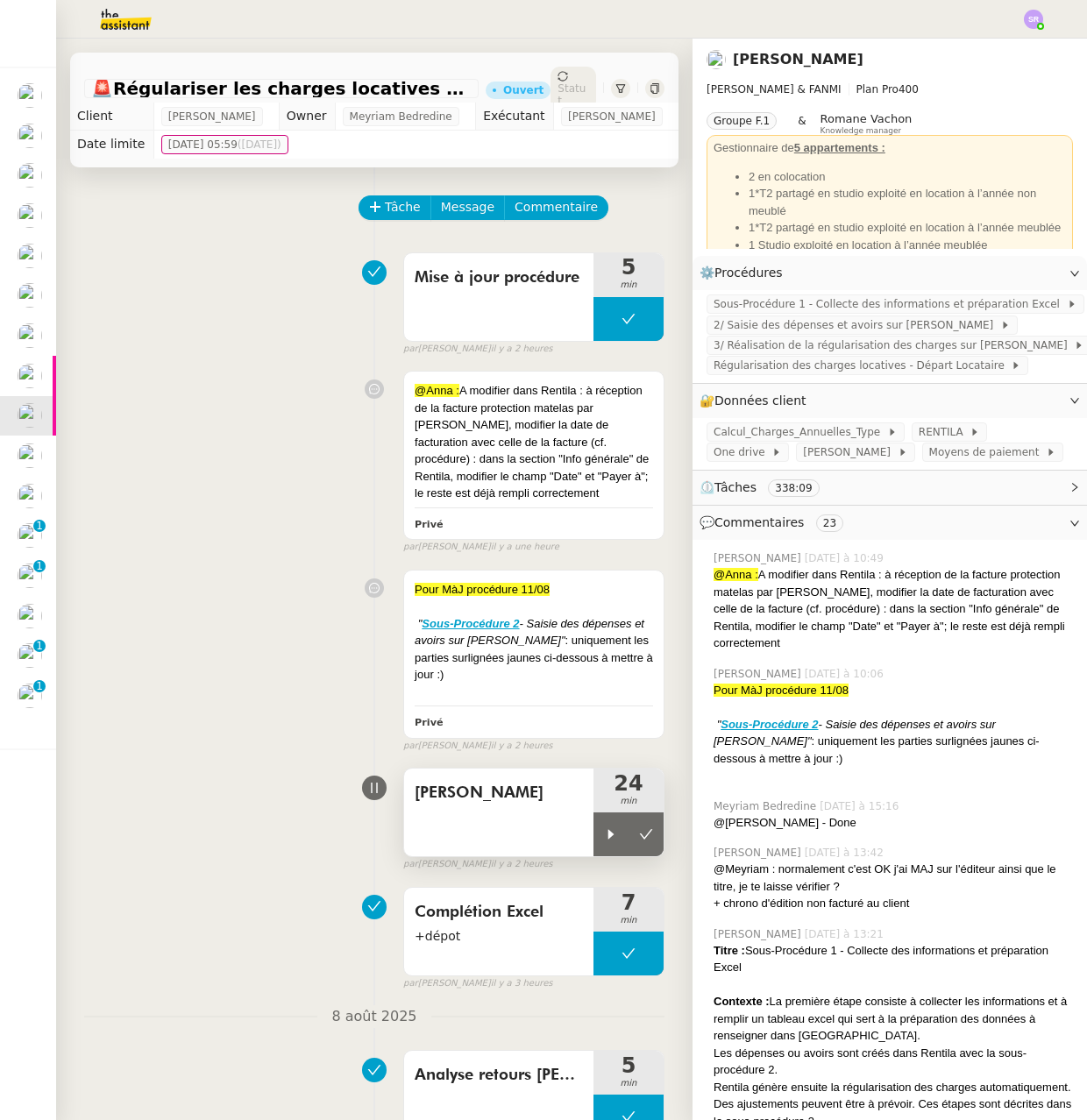
click at [604, 842] on icon at bounding box center [611, 834] width 14 height 14
click at [622, 855] on div at bounding box center [628, 834] width 70 height 44
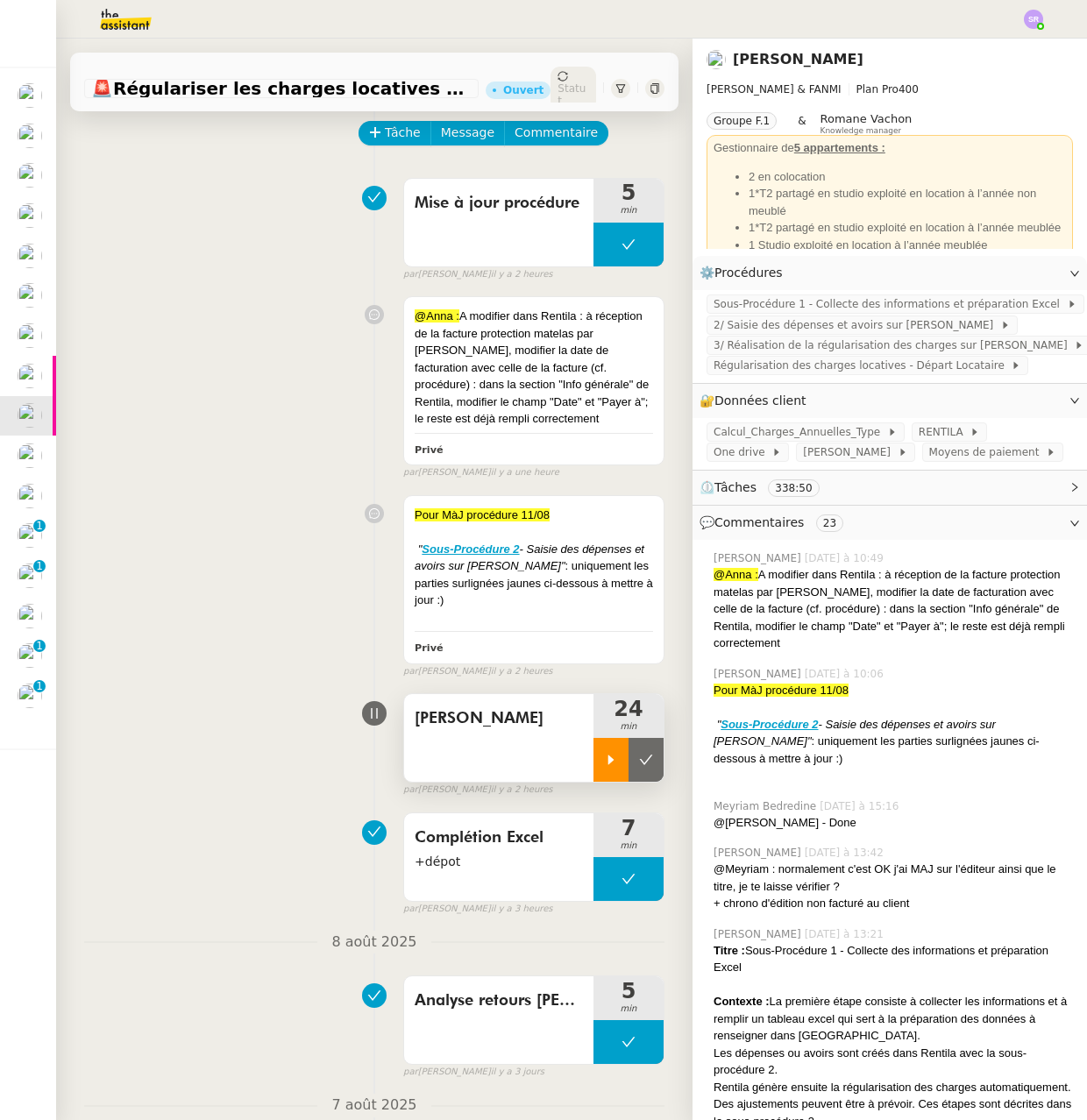
click at [593, 776] on div at bounding box center [611, 759] width 35 height 44
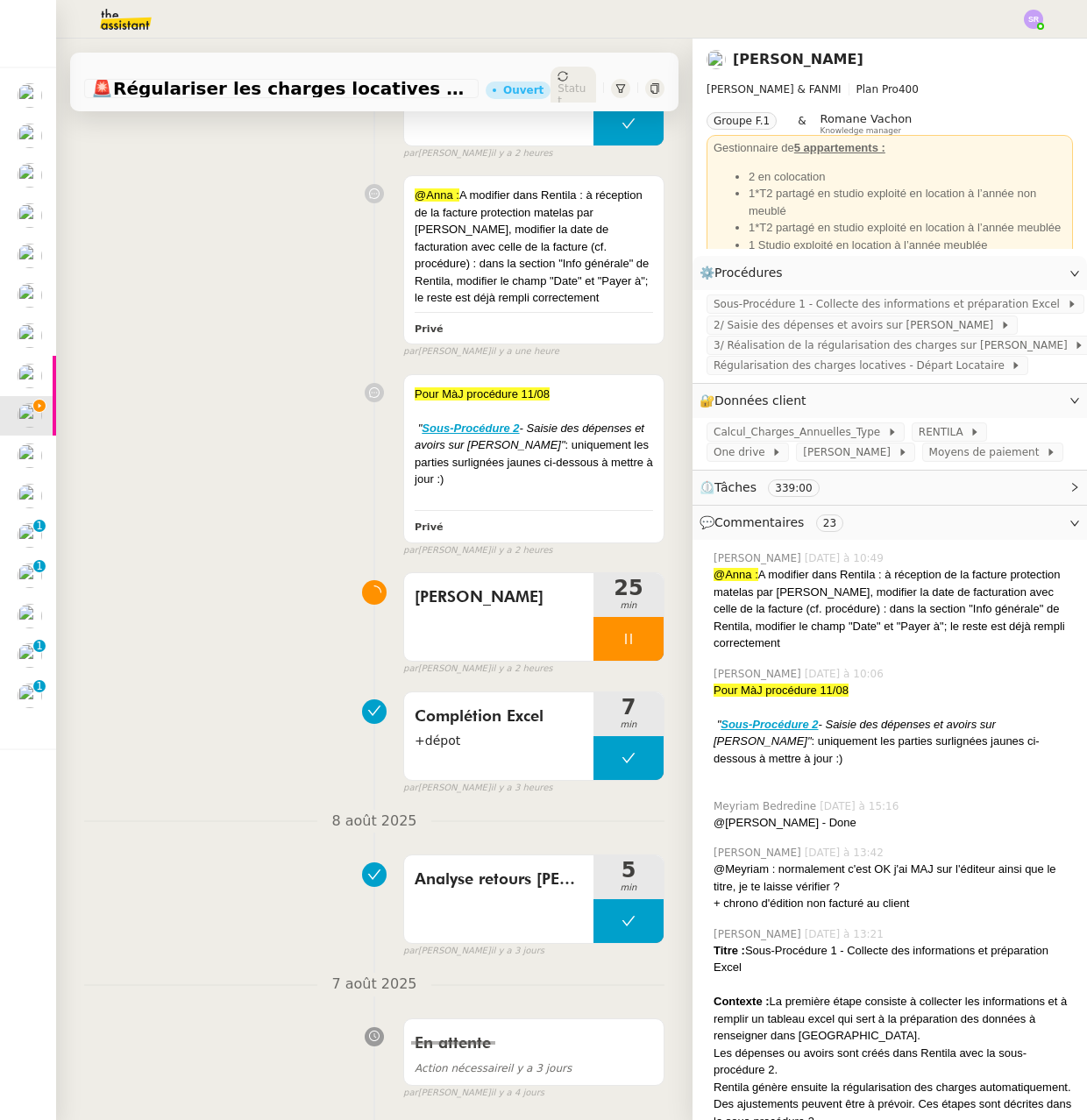
scroll to position [13, 0]
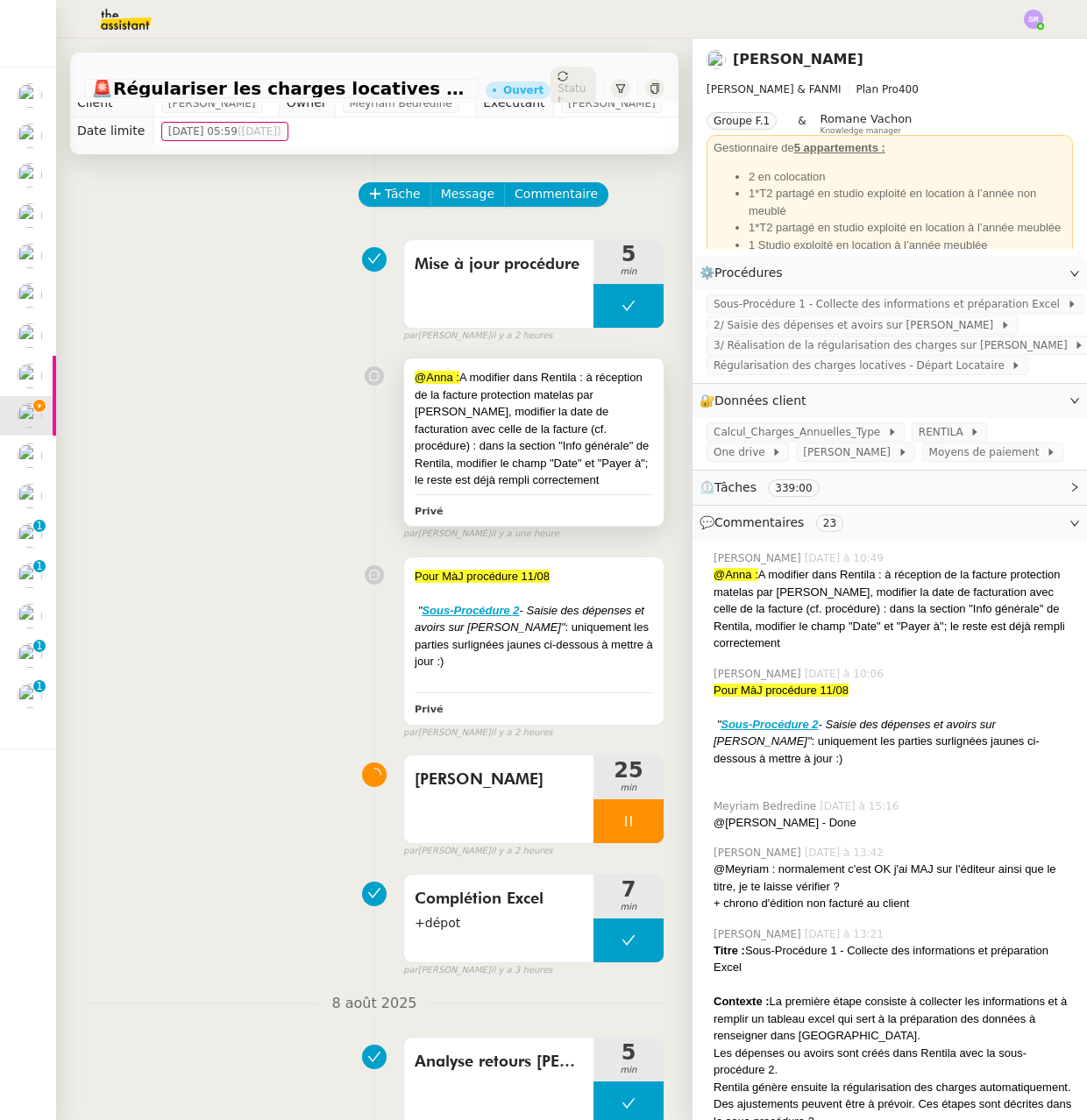
click at [585, 518] on div "@[PERSON_NAME] : A modifier dans Rentila : à réception de la facture protection…" at bounding box center [534, 442] width 260 height 167
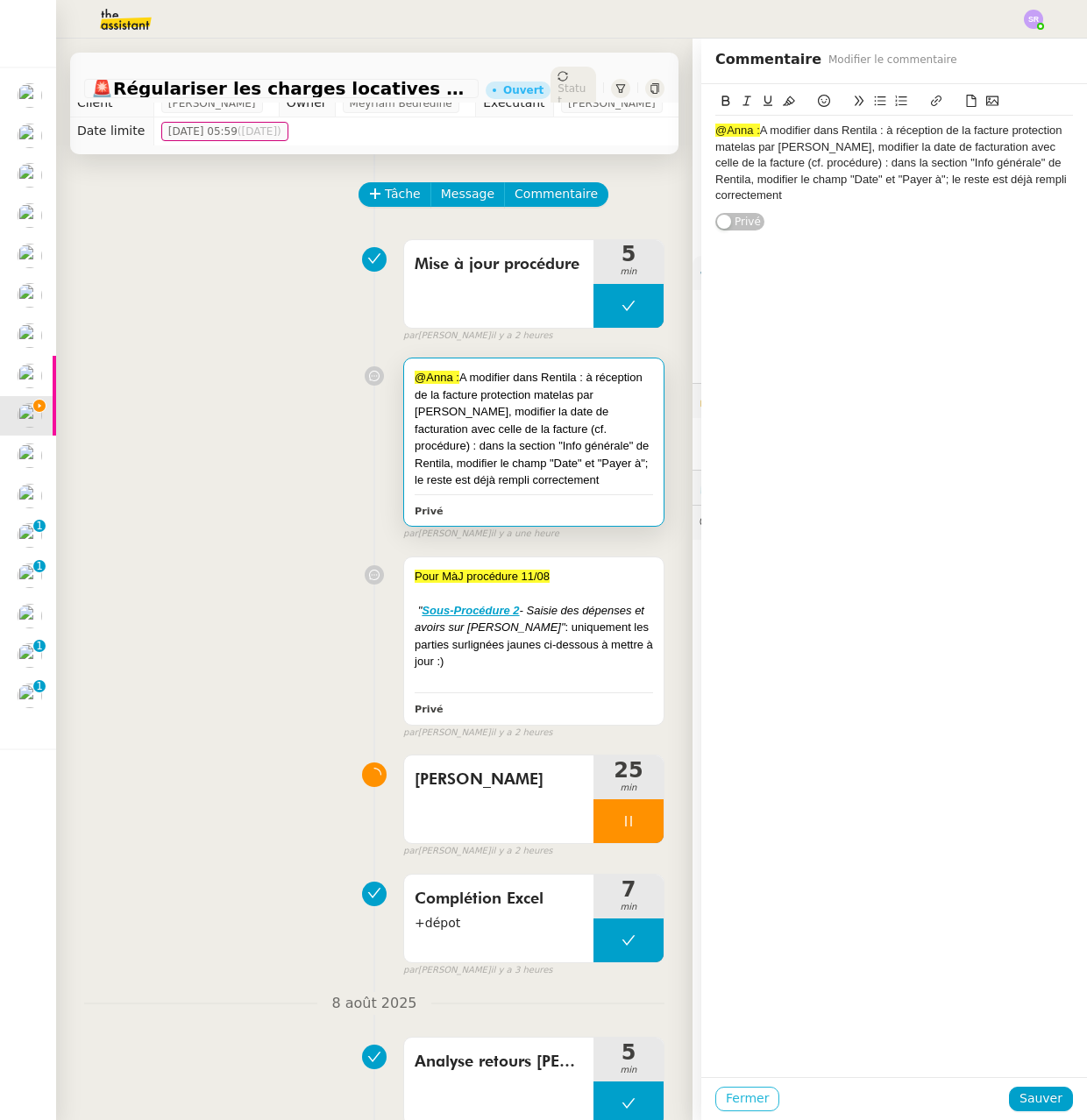
click at [726, 1102] on span "Fermer" at bounding box center [748, 1098] width 43 height 20
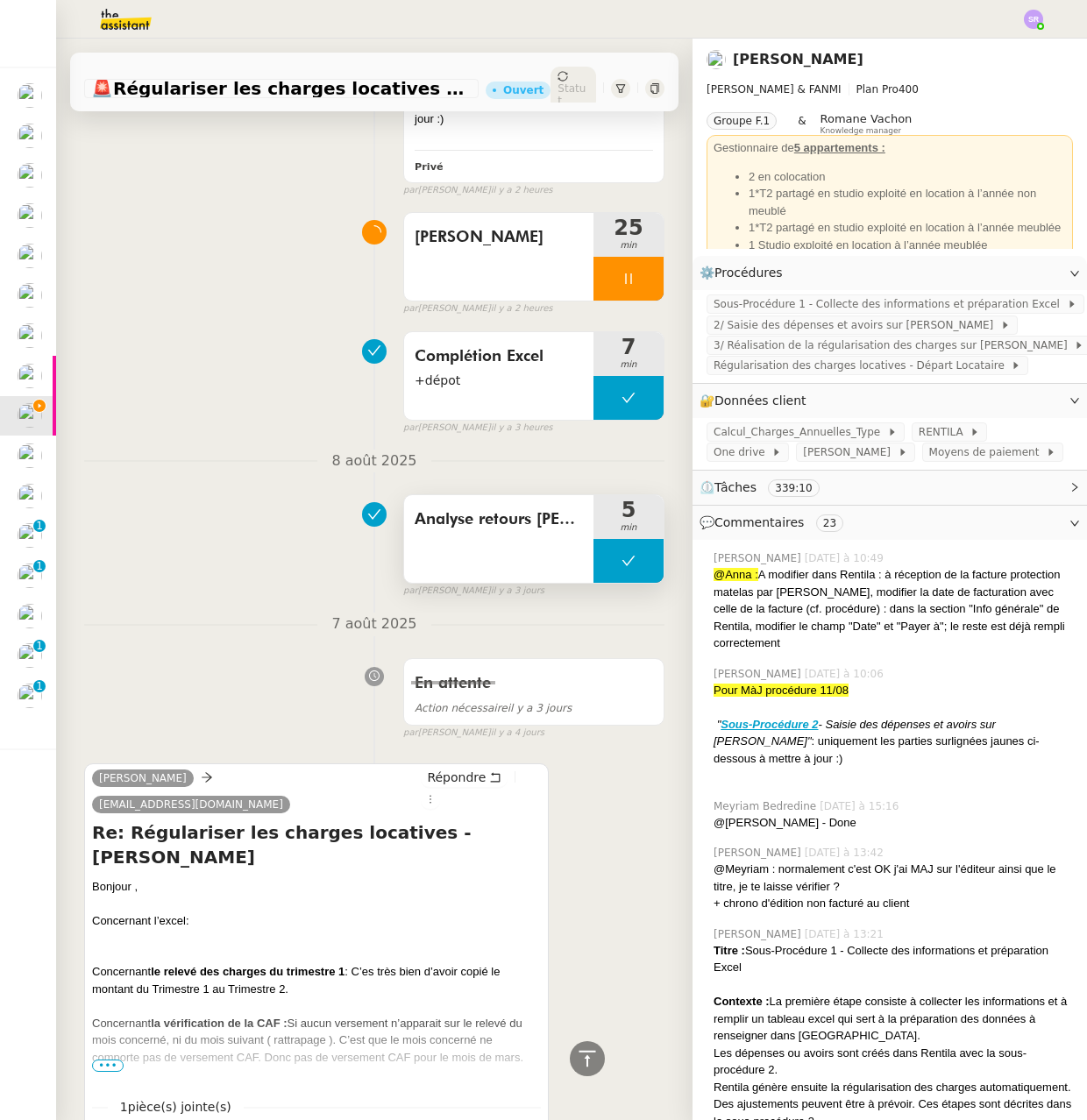
scroll to position [736, 0]
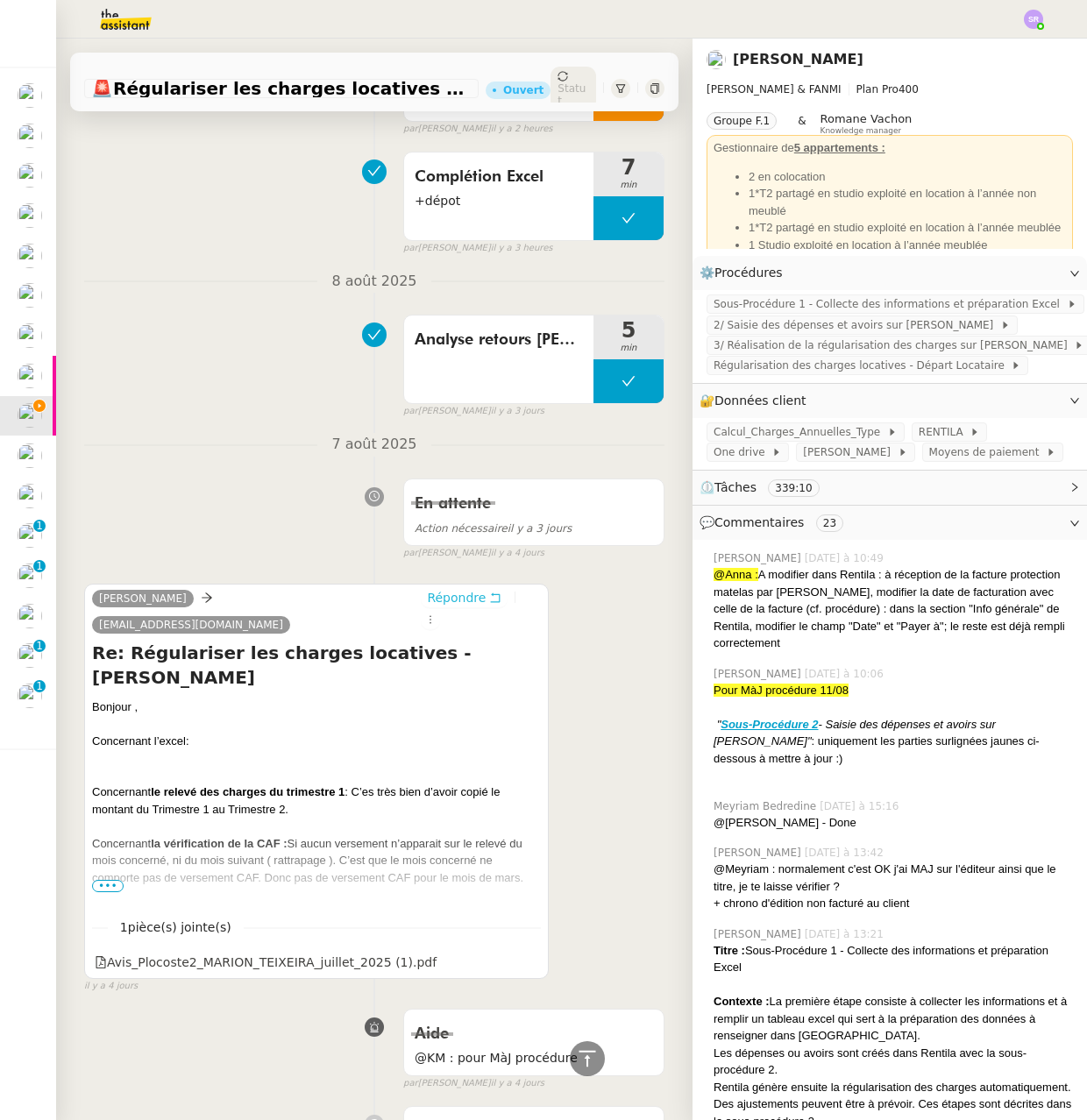
click at [464, 607] on span "Répondre" at bounding box center [456, 598] width 59 height 18
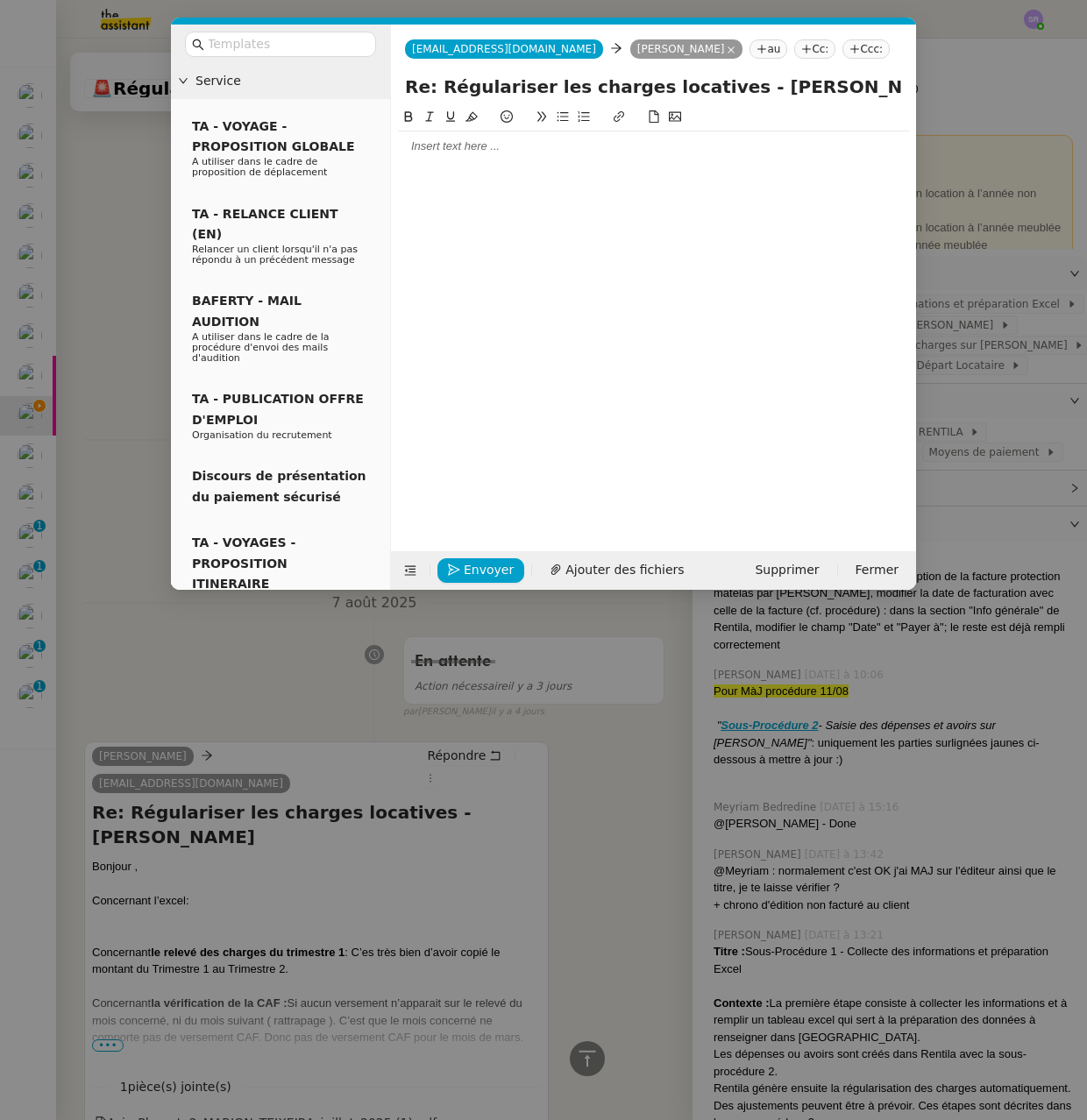
scroll to position [894, 0]
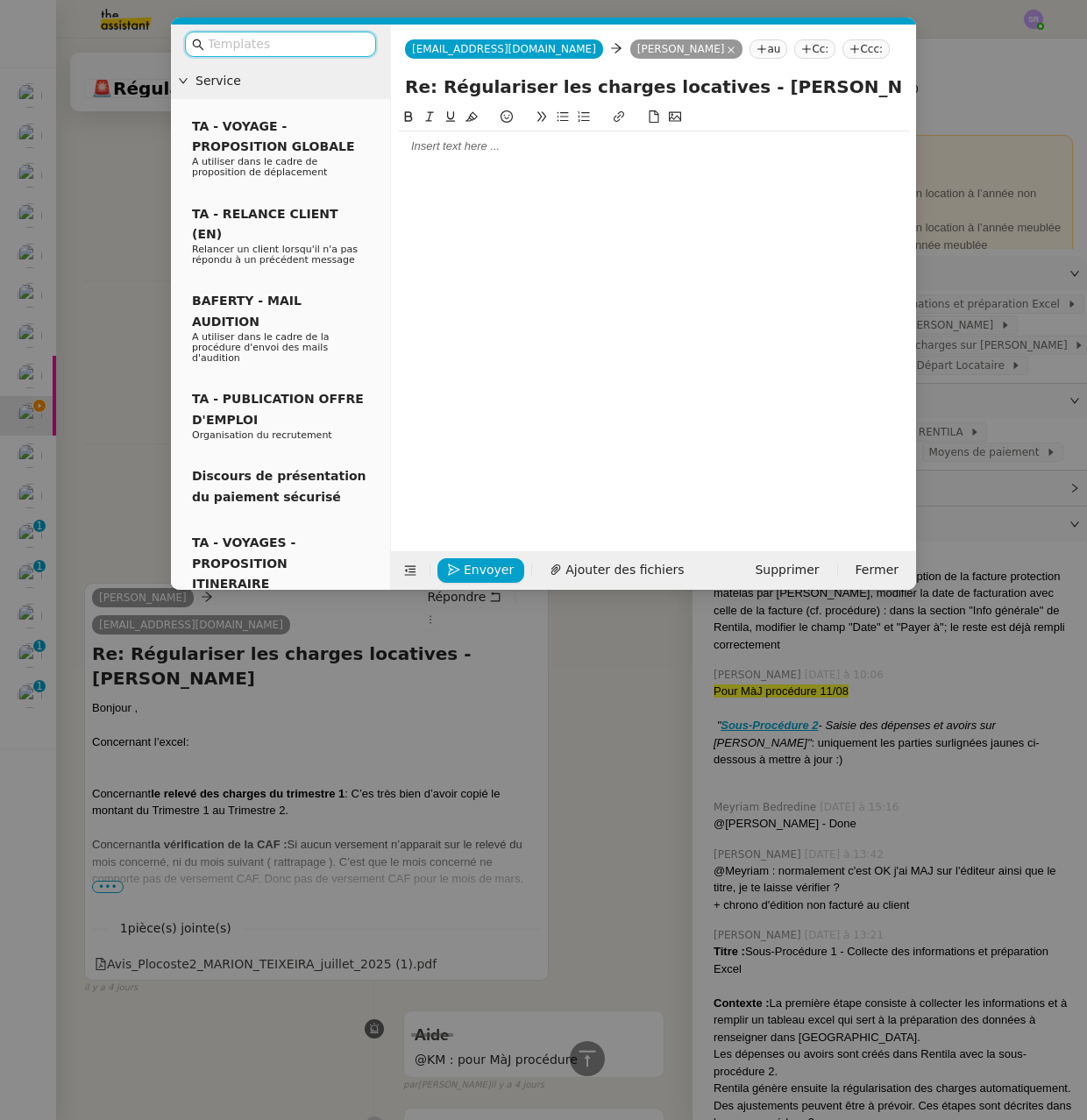
click at [460, 139] on div at bounding box center [654, 147] width 512 height 16
click at [539, 182] on div "Je vous remercie pour votre retour." at bounding box center [654, 179] width 512 height 16
click at [563, 181] on div "Je vous remercie pour vos retour." at bounding box center [654, 179] width 512 height 16
click at [622, 180] on div "Je vous remercie pour vos retours." at bounding box center [654, 179] width 512 height 16
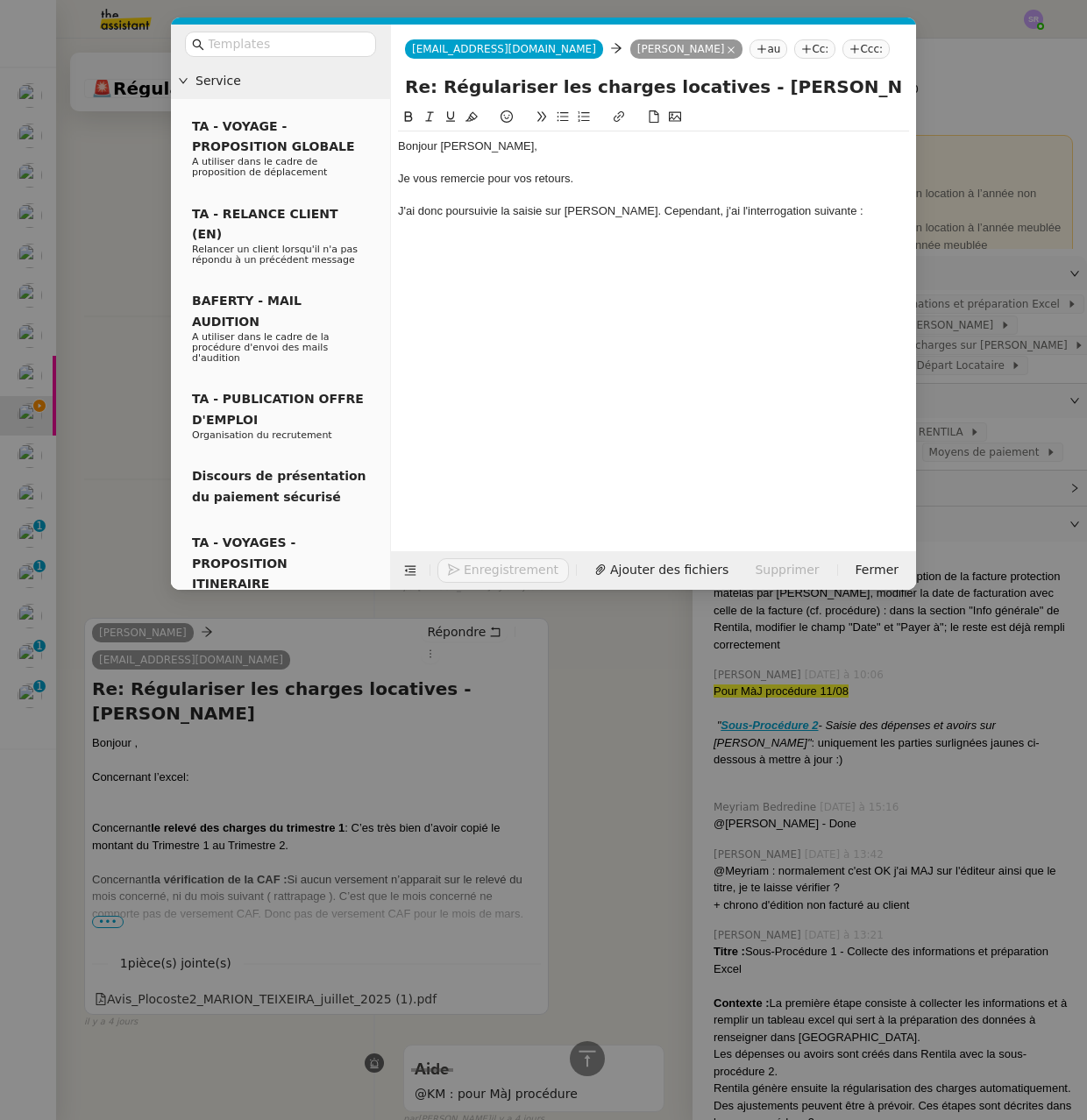
scroll to position [1031, 0]
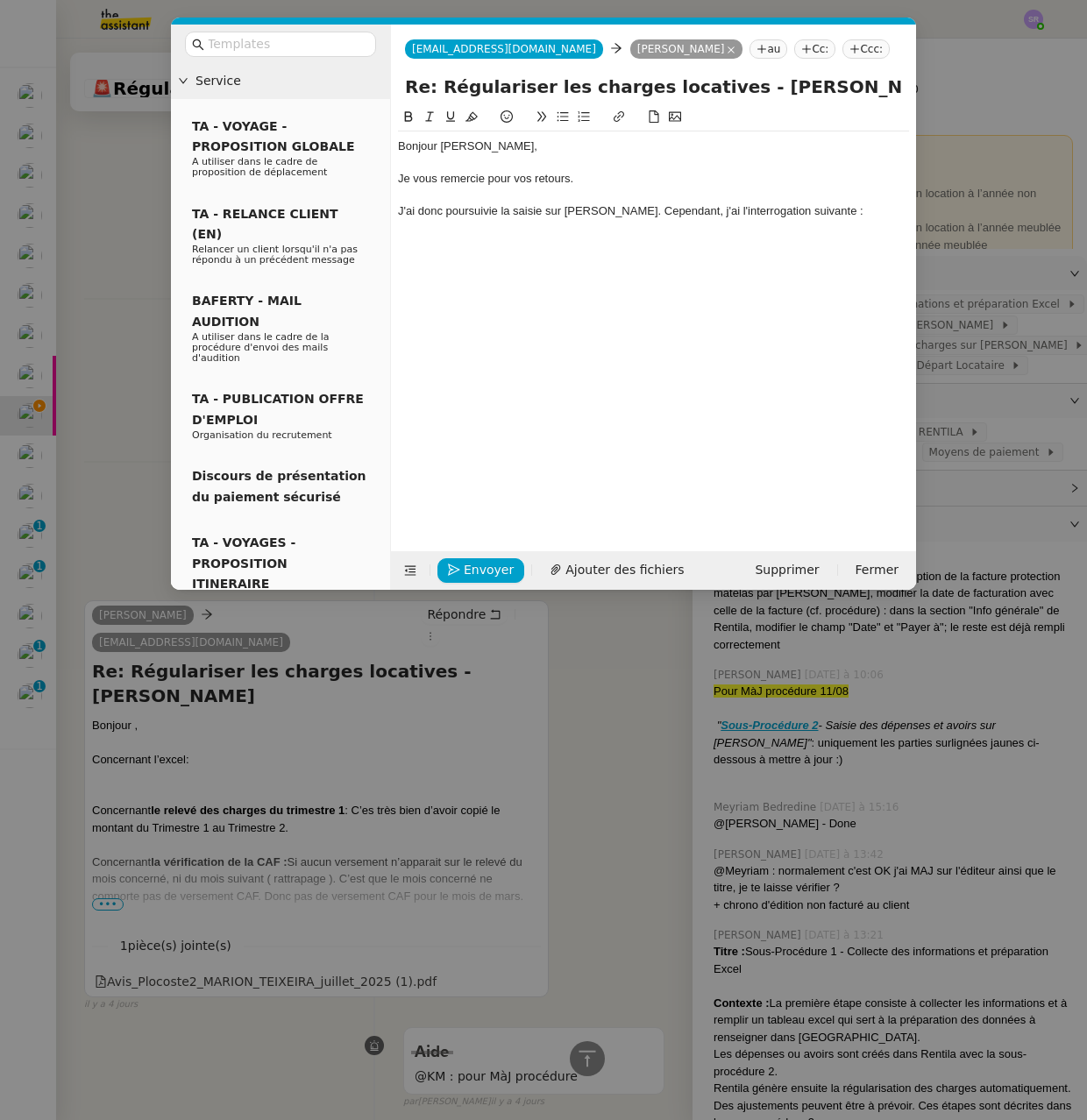
click at [487, 213] on div "J'ai donc poursuivie la saisie sur [PERSON_NAME]. Cependant, j'ai l'interrogati…" at bounding box center [654, 211] width 512 height 16
click at [0, 0] on lt-em "poursuivi" at bounding box center [0, 0] width 0 height 0
click at [564, 112] on icon at bounding box center [563, 116] width 12 height 12
click at [606, 238] on div at bounding box center [654, 244] width 512 height 16
click at [567, 115] on icon at bounding box center [563, 116] width 12 height 12
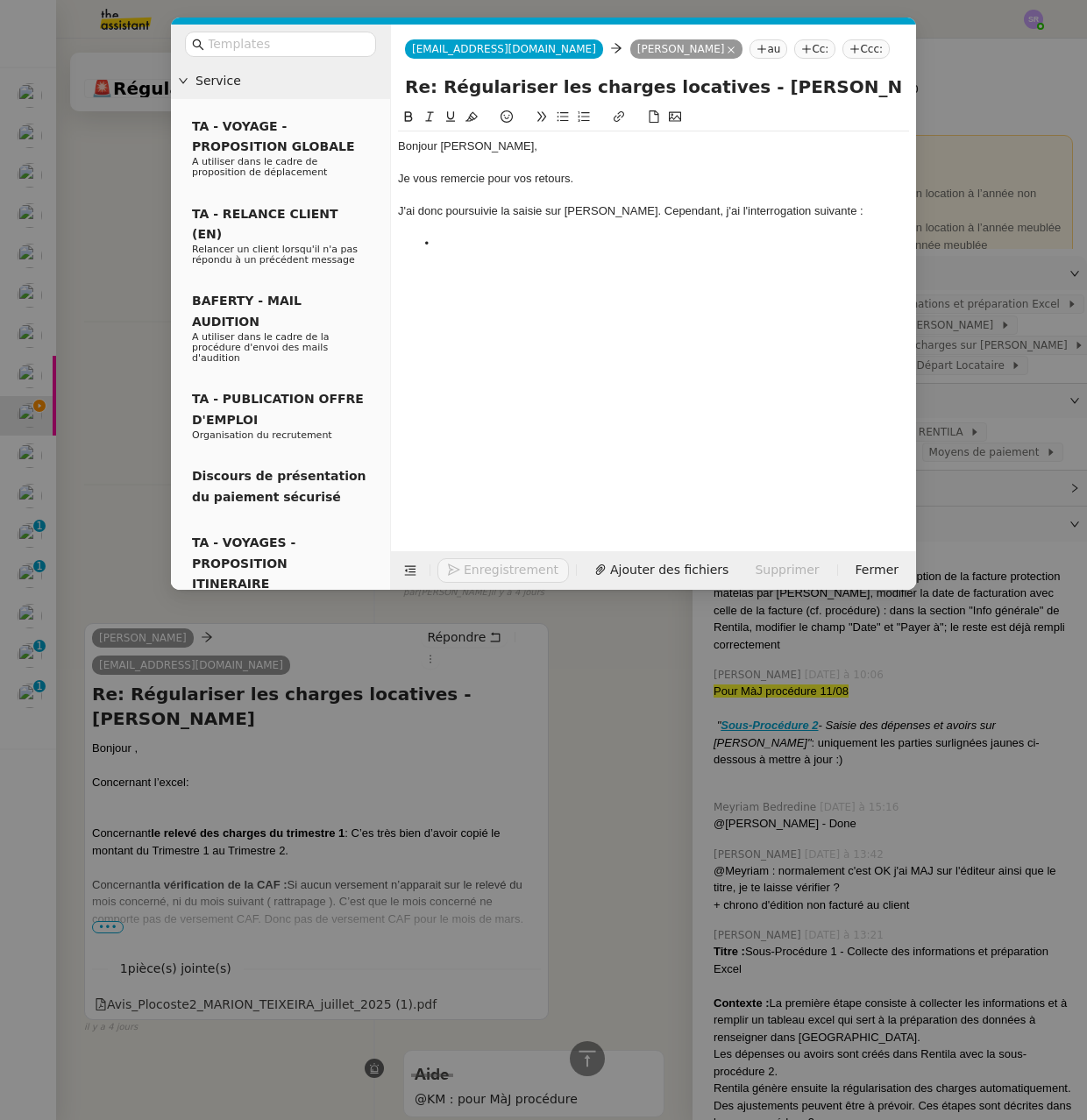
scroll to position [1053, 0]
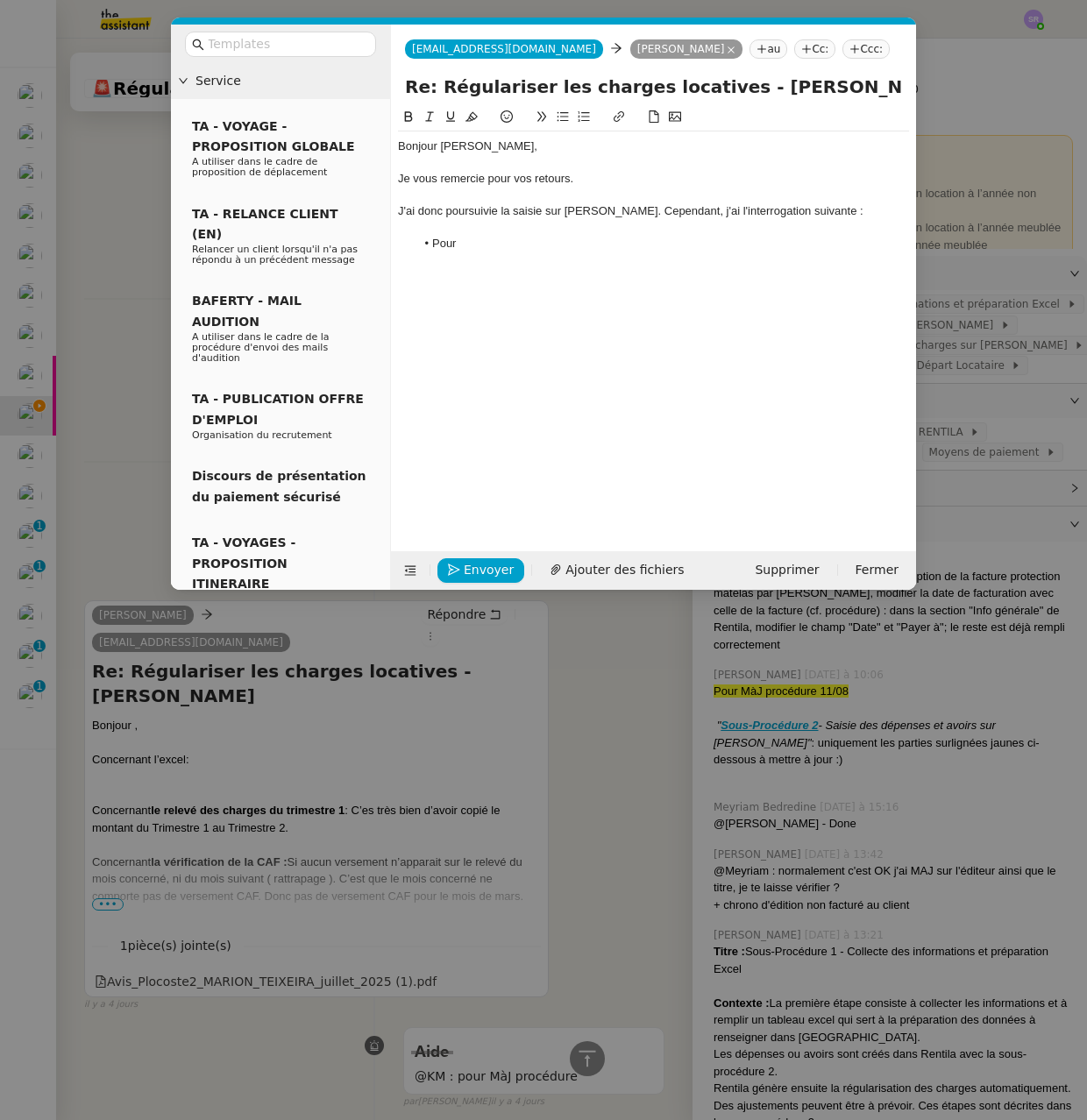
click at [689, 210] on div "J'ai donc poursuivie la saisie sur [PERSON_NAME]. Cependant, j'ai l'interrogati…" at bounding box center [654, 211] width 512 height 16
click at [734, 211] on div "J'ai donc poursuivie la saisie sur [PERSON_NAME]. Cependant, j'ai les interroga…" at bounding box center [654, 211] width 512 height 16
click at [764, 213] on div "J'ai donc poursuivie la saisie sur [PERSON_NAME]. Cependant, j'ai les interroga…" at bounding box center [654, 211] width 512 height 16
click at [818, 212] on div "J'ai donc poursuivie la saisie sur [PERSON_NAME]. Cependant, j'ai les interroga…" at bounding box center [654, 211] width 512 height 16
click at [815, 213] on div "J'ai donc poursuivie la saisie sur [PERSON_NAME]. Cependant, j'ai les interroga…" at bounding box center [654, 211] width 512 height 16
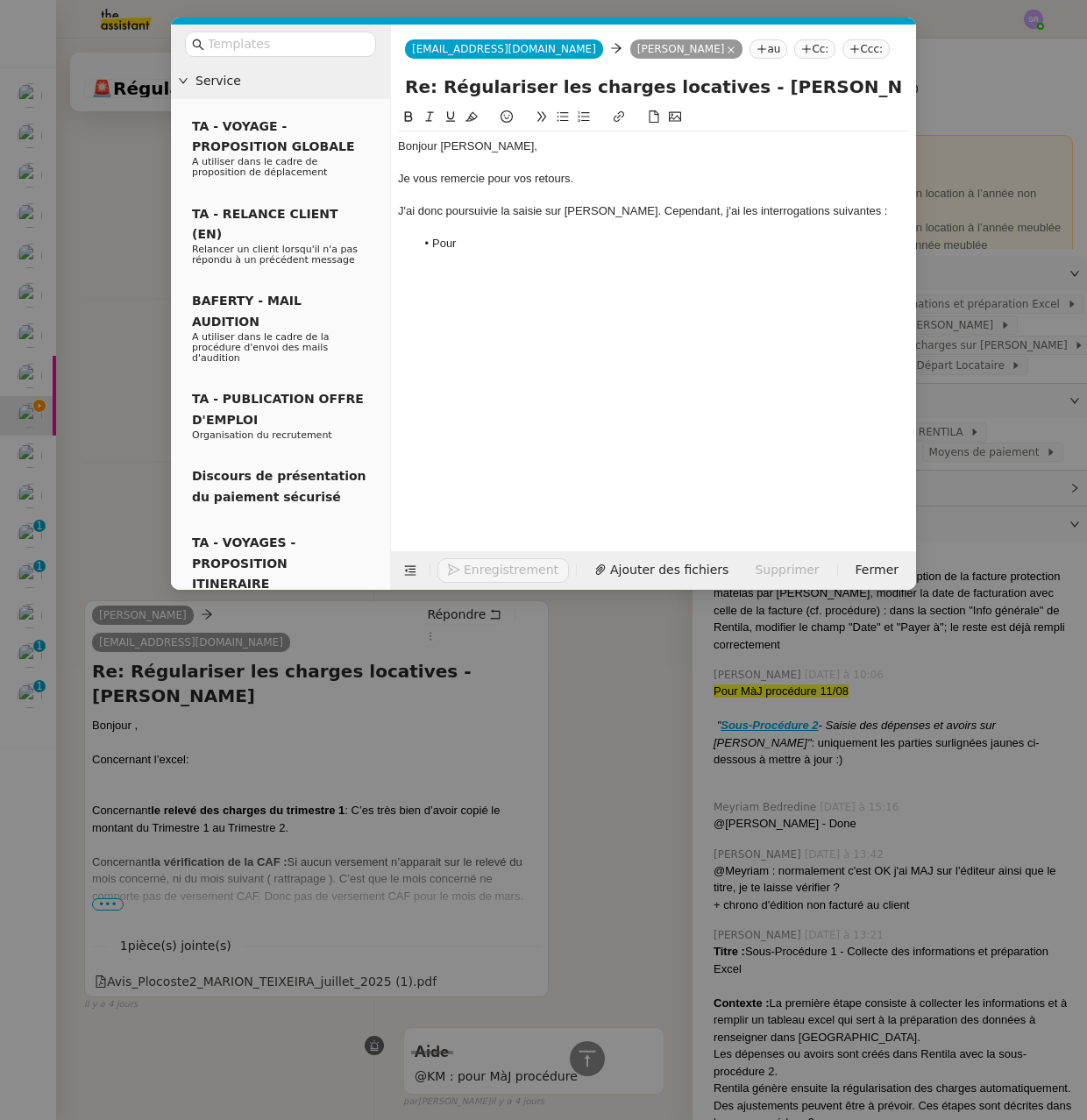
click at [541, 231] on div at bounding box center [654, 228] width 512 height 16
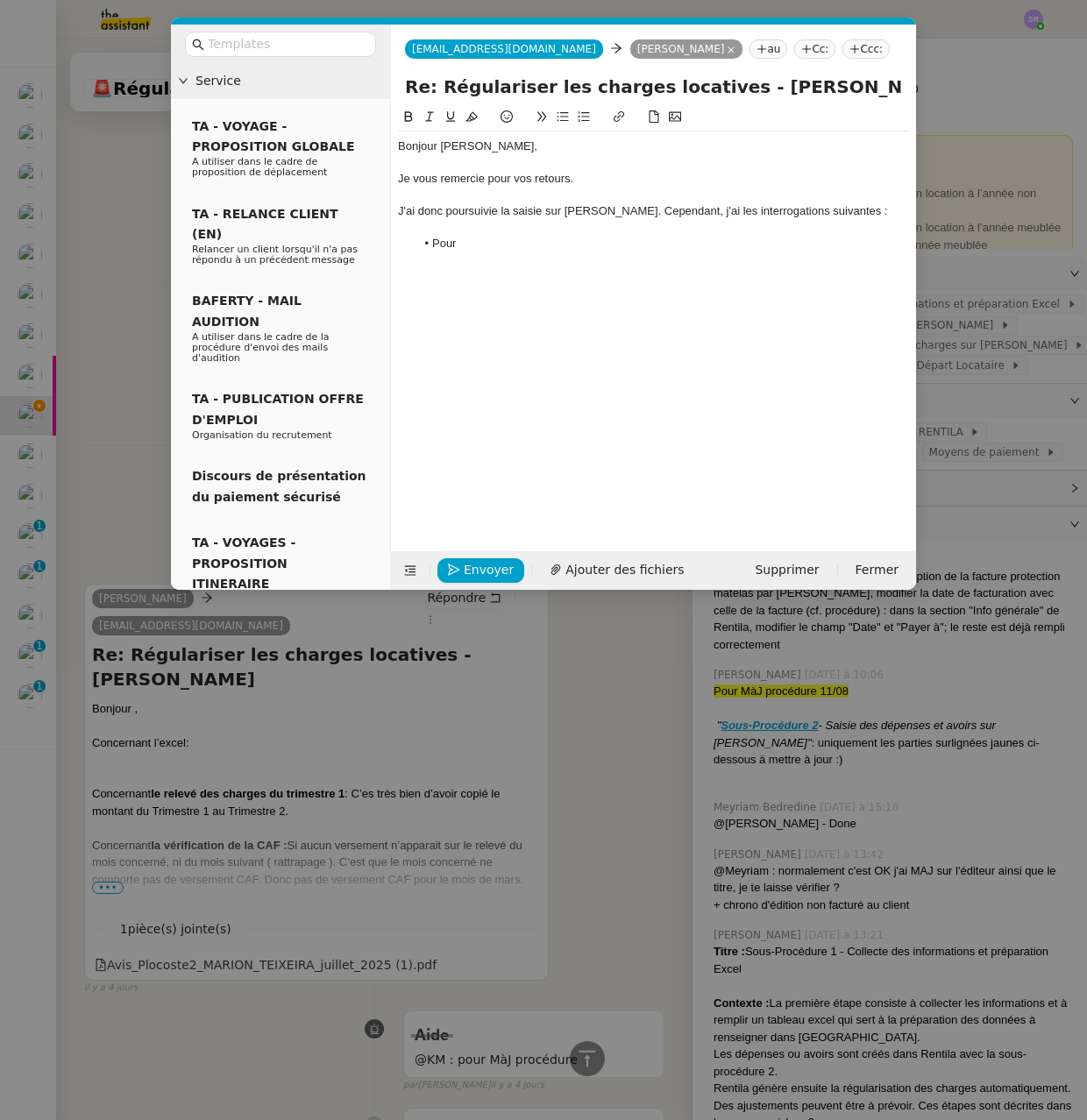
click at [527, 245] on li "Pour" at bounding box center [662, 244] width 495 height 16
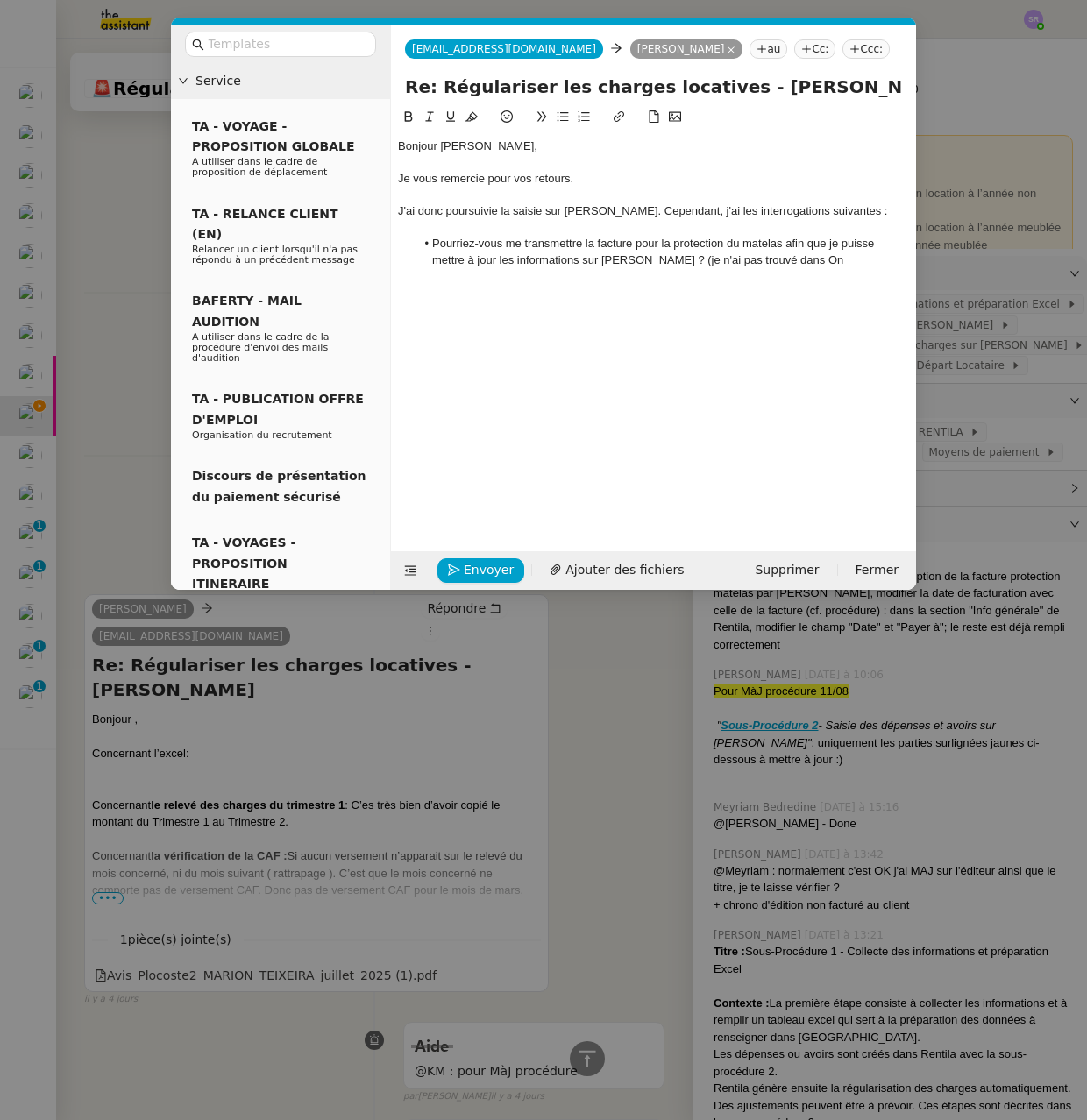
scroll to position [1099, 0]
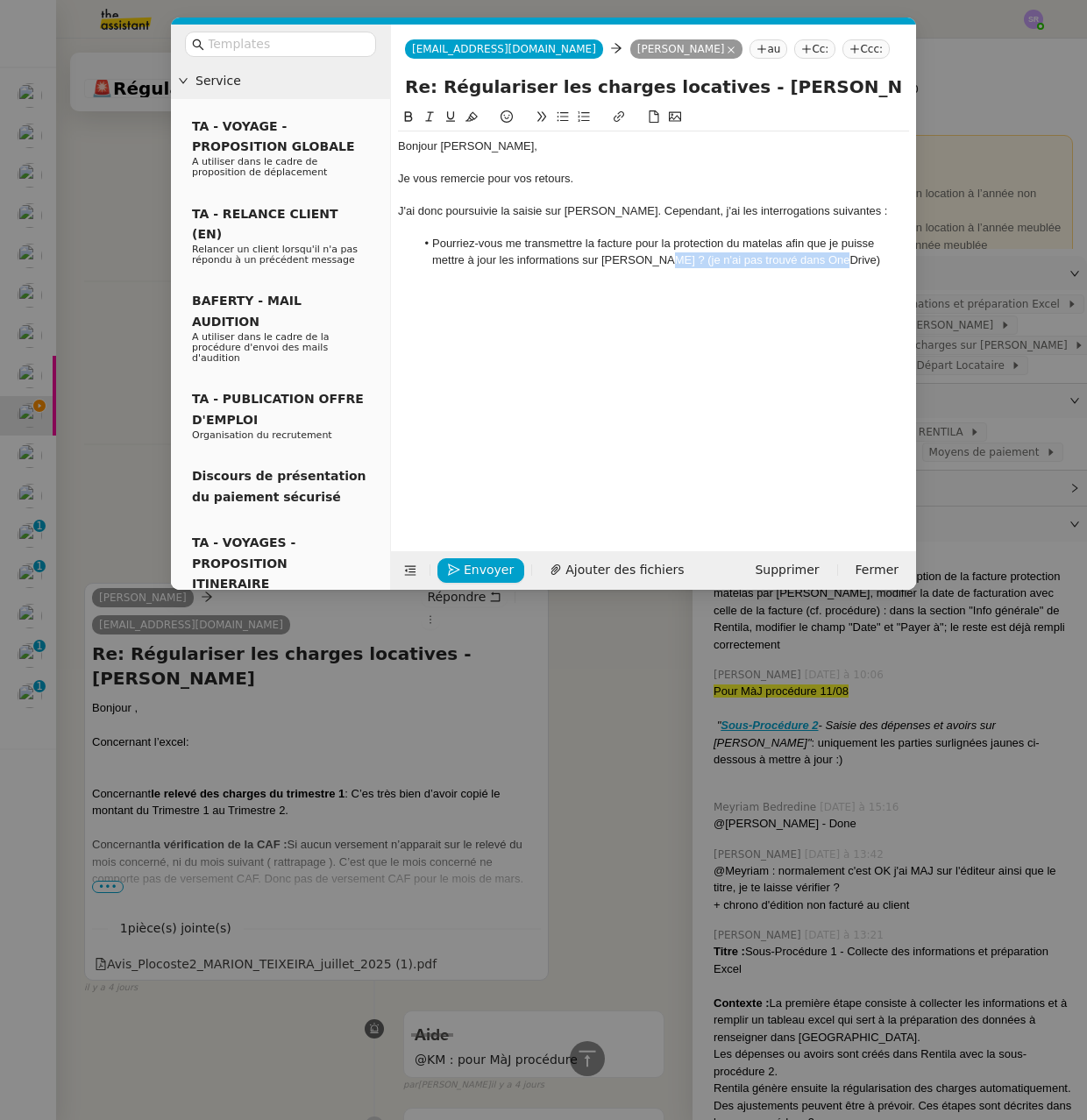
drag, startPoint x: 650, startPoint y: 263, endPoint x: 824, endPoint y: 259, distance: 174.0
click at [824, 259] on li "Pourriez-vous me transmettre la facture pour la protection du matelas afin que …" at bounding box center [662, 252] width 495 height 32
click at [874, 269] on div at bounding box center [654, 276] width 512 height 16
click at [852, 265] on li "Pourriez-vous me transmettre la facture pour la protection du matelas afin que …" at bounding box center [662, 252] width 495 height 32
click at [650, 261] on li "Pourriez-vous me transmettre la facture pour la protection du matelas afin que …" at bounding box center [662, 252] width 495 height 32
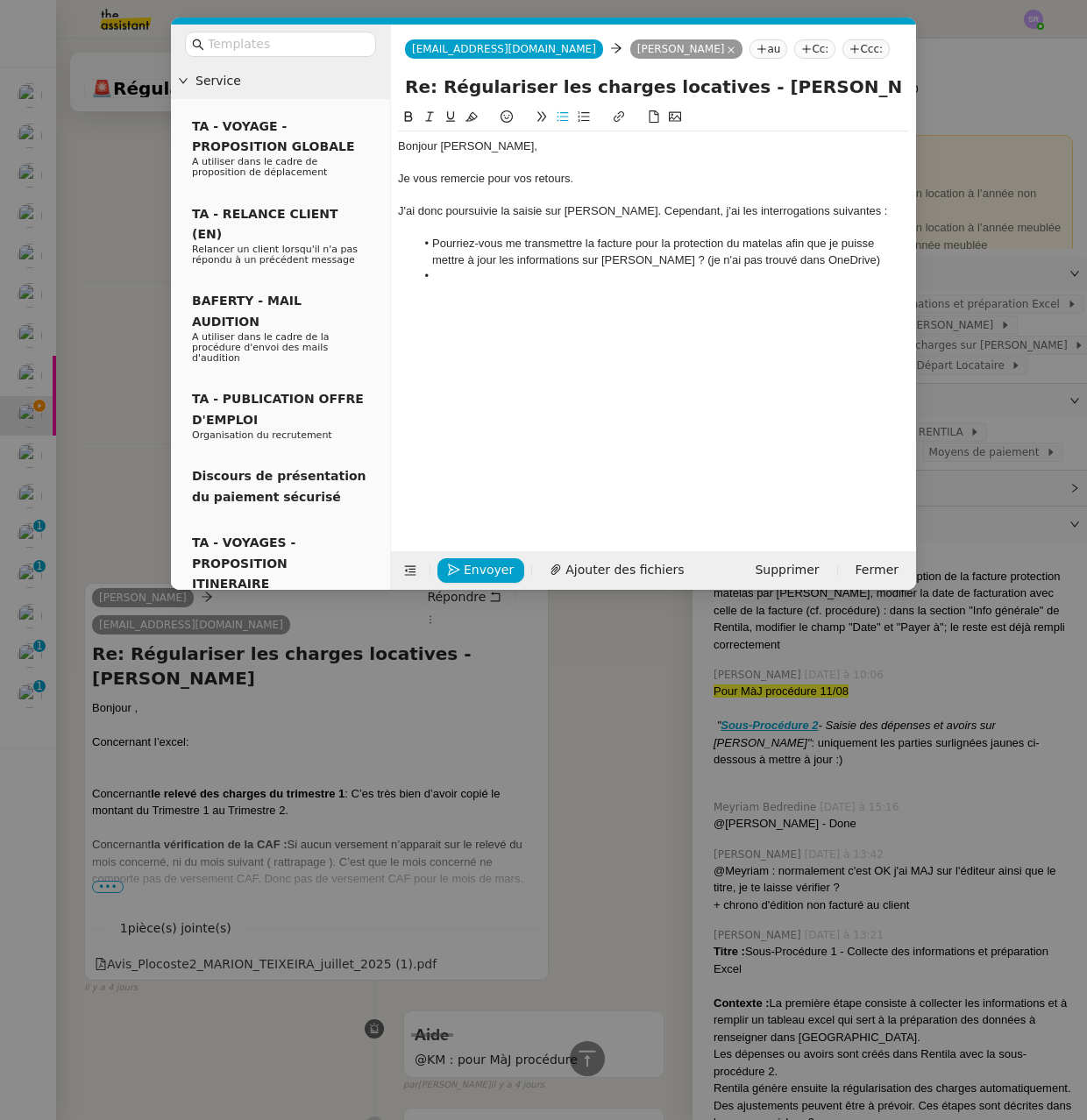
click at [769, 262] on li "Pourriez-vous me transmettre la facture pour la protection du matelas afin que …" at bounding box center [662, 252] width 495 height 32
click at [898, 264] on li "Pourriez-vous me transmettre la facture pour la protection du matelas afin que …" at bounding box center [662, 260] width 495 height 48
click at [671, 279] on li "Pourriez-vous me transmettre la facture pour la protection du matelas afin que …" at bounding box center [662, 260] width 495 height 48
click at [648, 310] on div at bounding box center [654, 309] width 512 height 16
drag, startPoint x: 648, startPoint y: 261, endPoint x: 656, endPoint y: 269, distance: 11.3
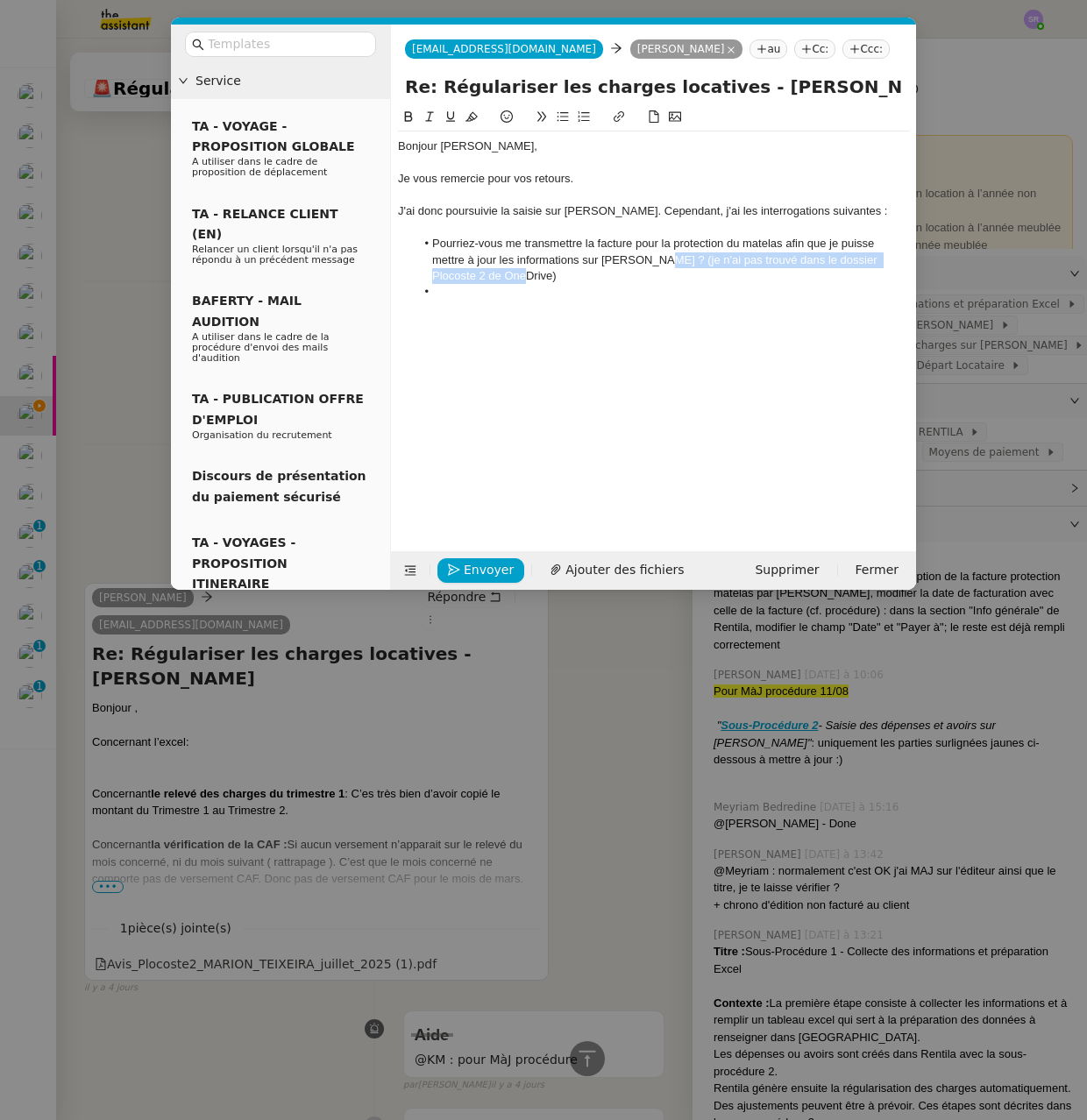
click at [656, 269] on li "Pourriez-vous me transmettre la facture pour la protection du matelas afin que …" at bounding box center [662, 260] width 495 height 48
click at [133, 257] on nz-modal-container "Service TA - VOYAGE - PROPOSITION GLOBALE A utiliser dans le cadre de propositi…" at bounding box center [543, 560] width 1087 height 1120
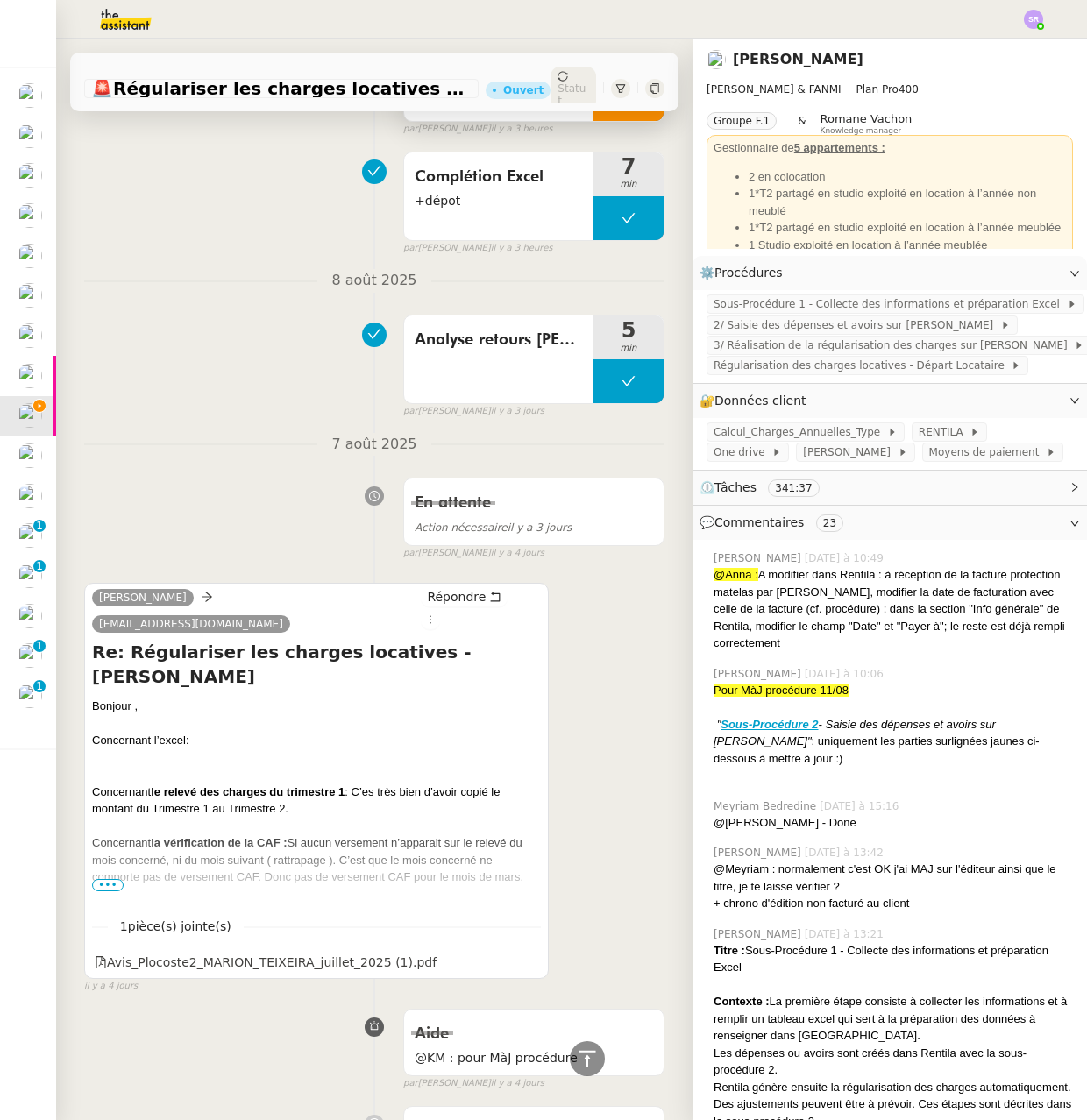
click at [597, 121] on div at bounding box center [628, 98] width 70 height 44
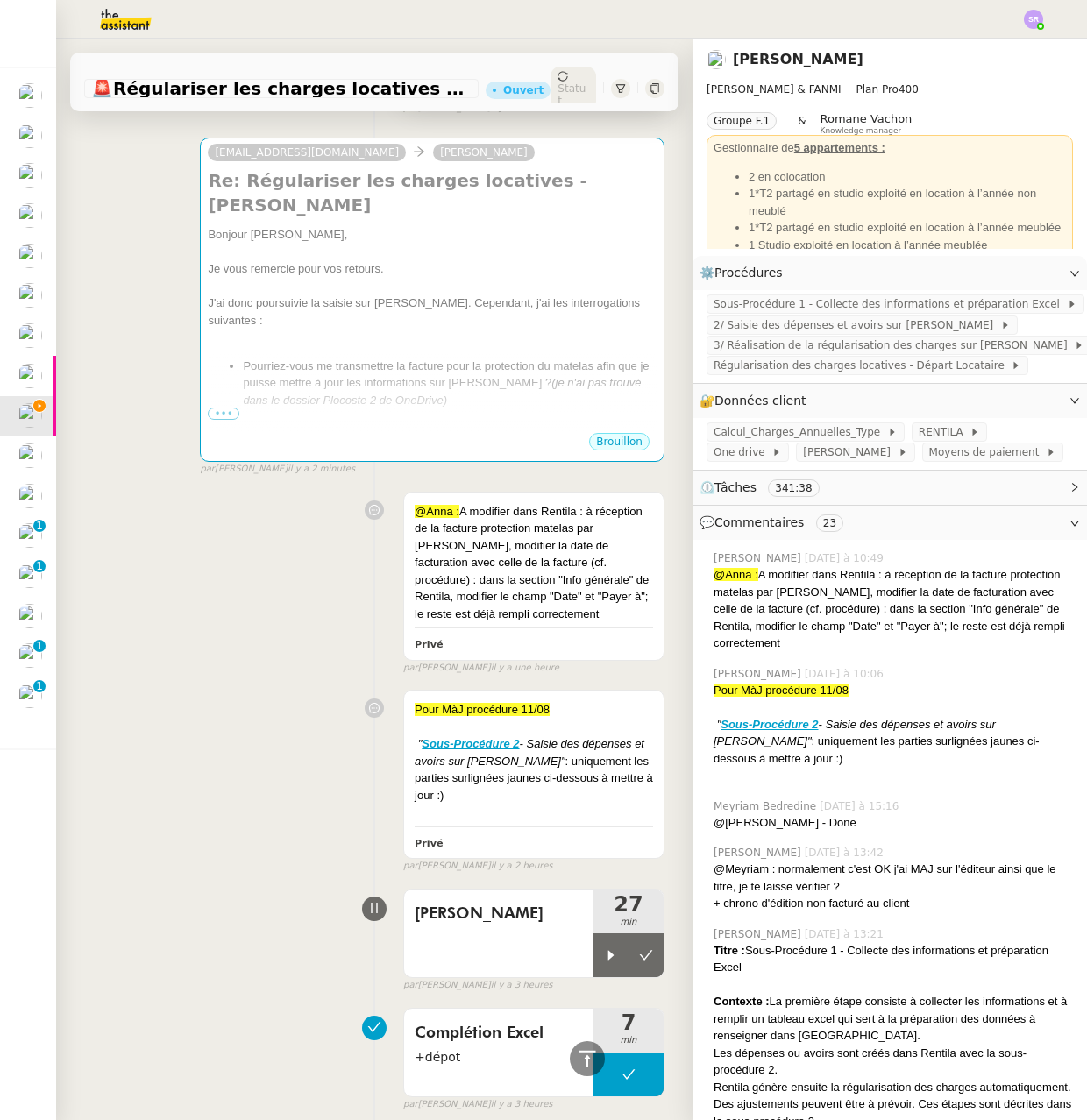
scroll to position [0, 0]
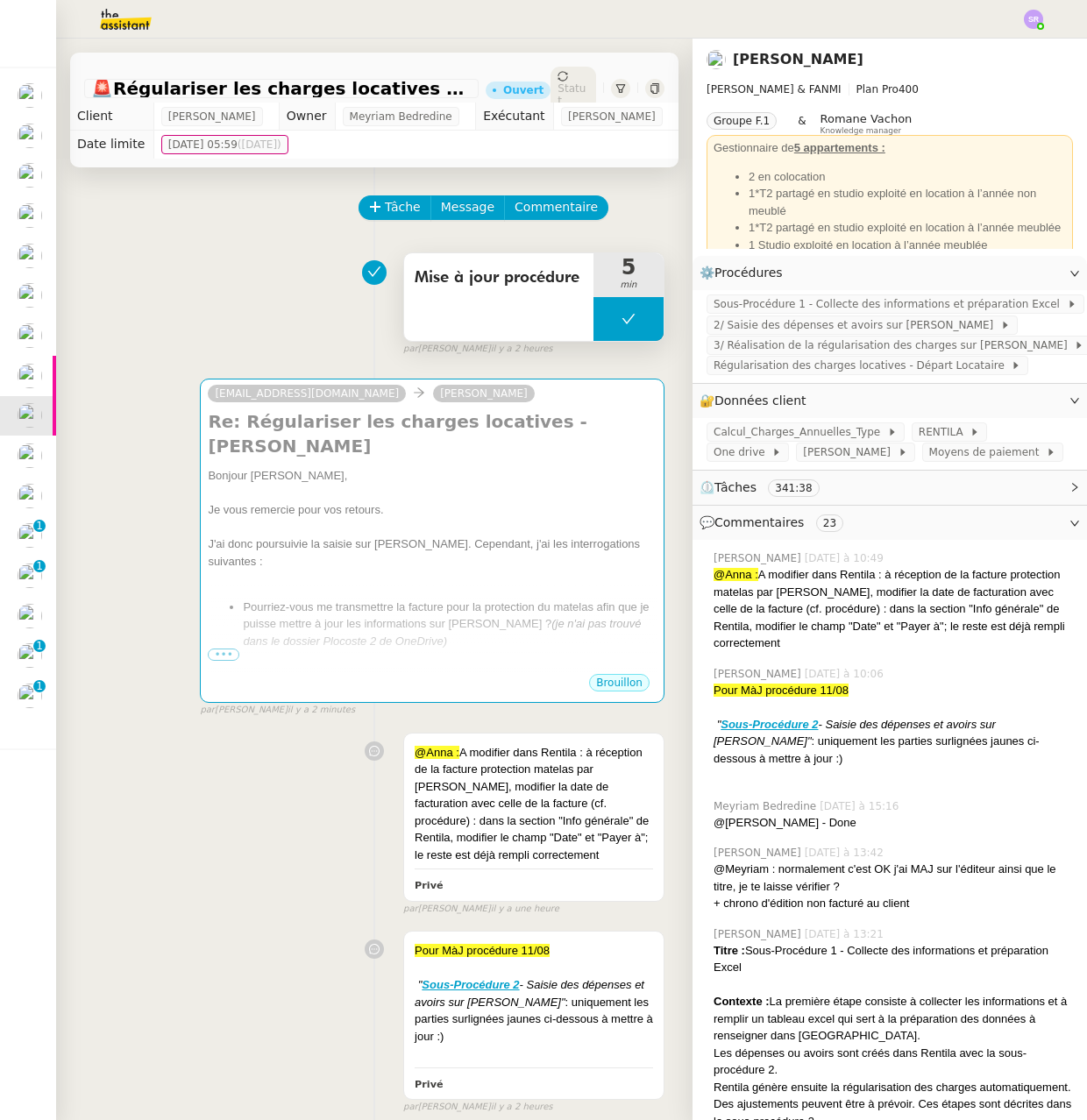
click at [622, 326] on icon at bounding box center [629, 319] width 14 height 14
click at [604, 326] on icon at bounding box center [611, 319] width 14 height 14
click at [616, 341] on div at bounding box center [628, 319] width 70 height 44
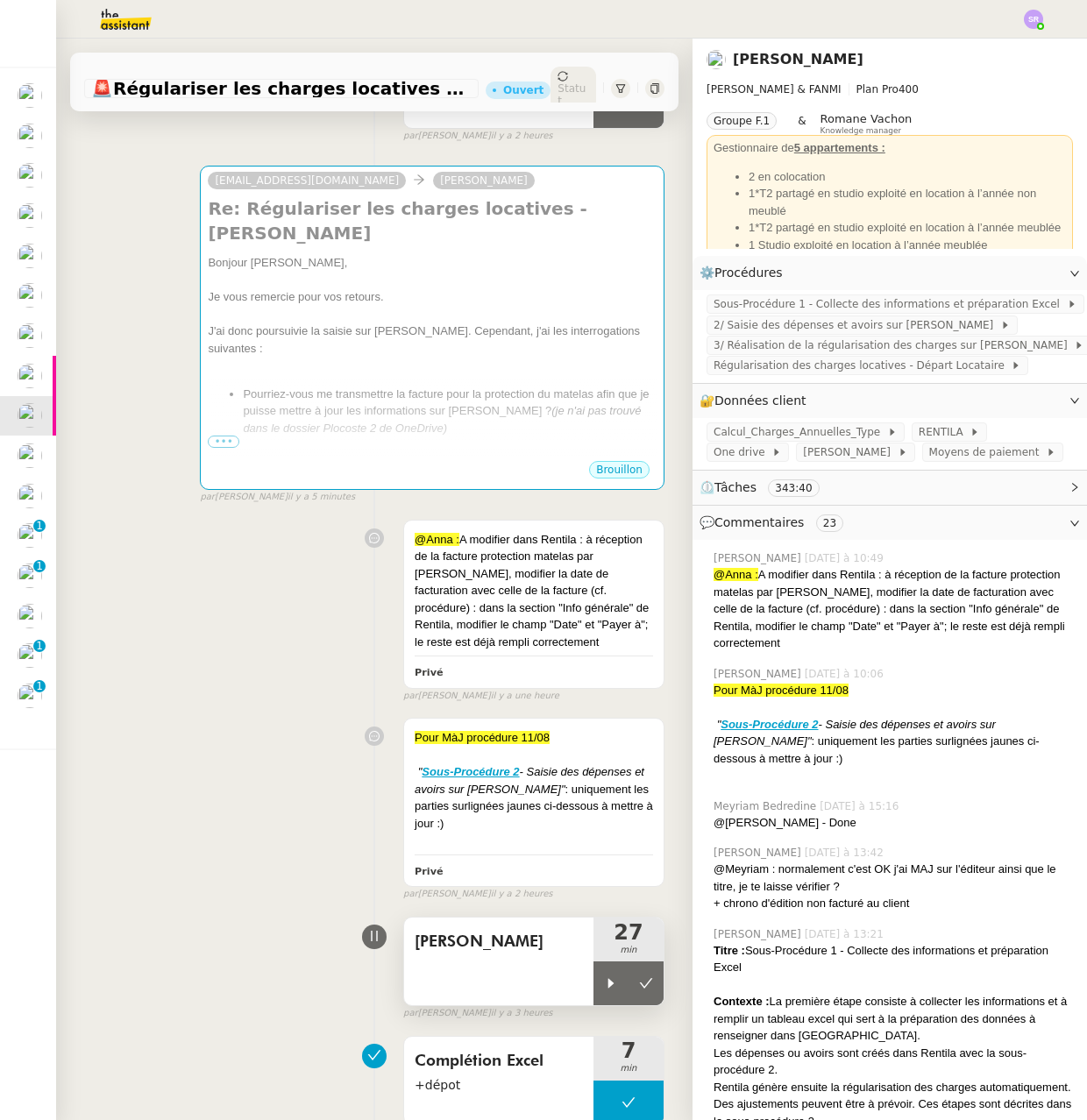
drag, startPoint x: 577, startPoint y: 1006, endPoint x: 583, endPoint y: 959, distance: 47.4
click at [593, 1005] on div at bounding box center [611, 983] width 35 height 44
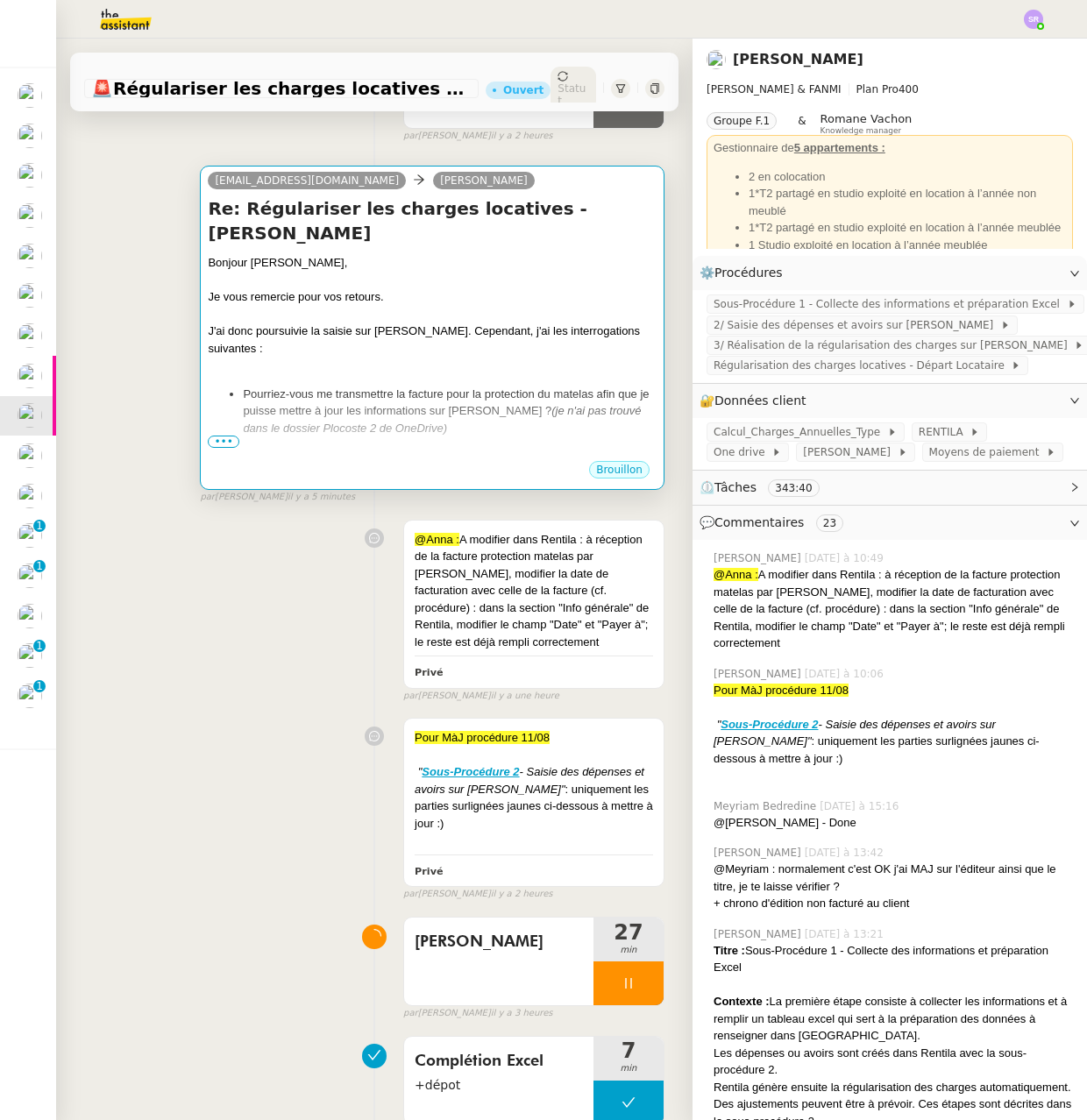
click at [572, 411] on li "Pourriez-vous me transmettre la facture pour la protection du matelas afin que …" at bounding box center [450, 411] width 414 height 52
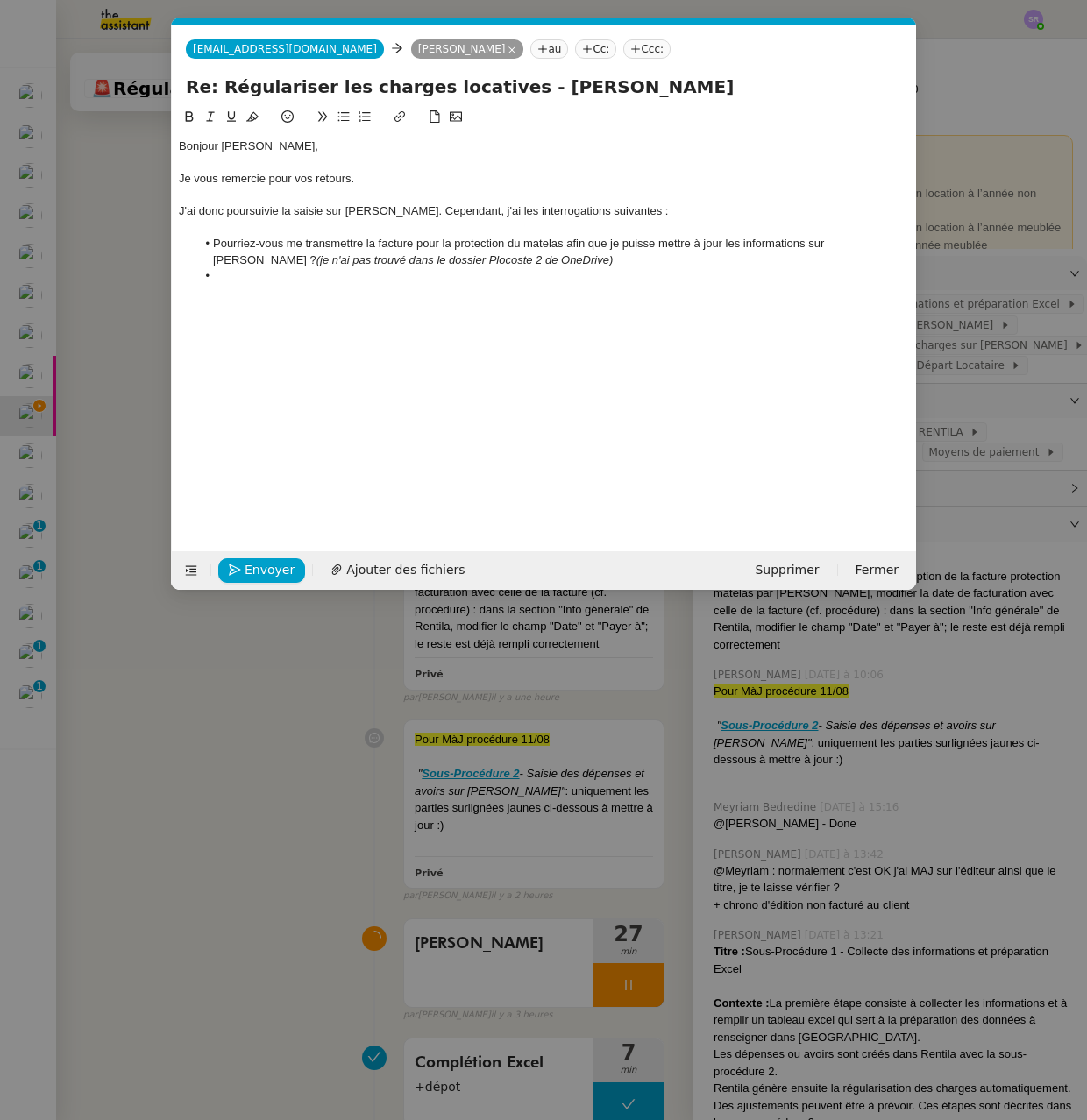
scroll to position [0, 36]
click at [286, 276] on li at bounding box center [553, 276] width 713 height 16
click at [267, 208] on div "J'ai donc poursuivie la saisie sur [PERSON_NAME]. Cependant, j'ai les interroga…" at bounding box center [544, 211] width 730 height 16
click at [0, 0] on lt-em "poursuivi" at bounding box center [0, 0] width 0 height 0
click at [291, 280] on li at bounding box center [553, 276] width 713 height 16
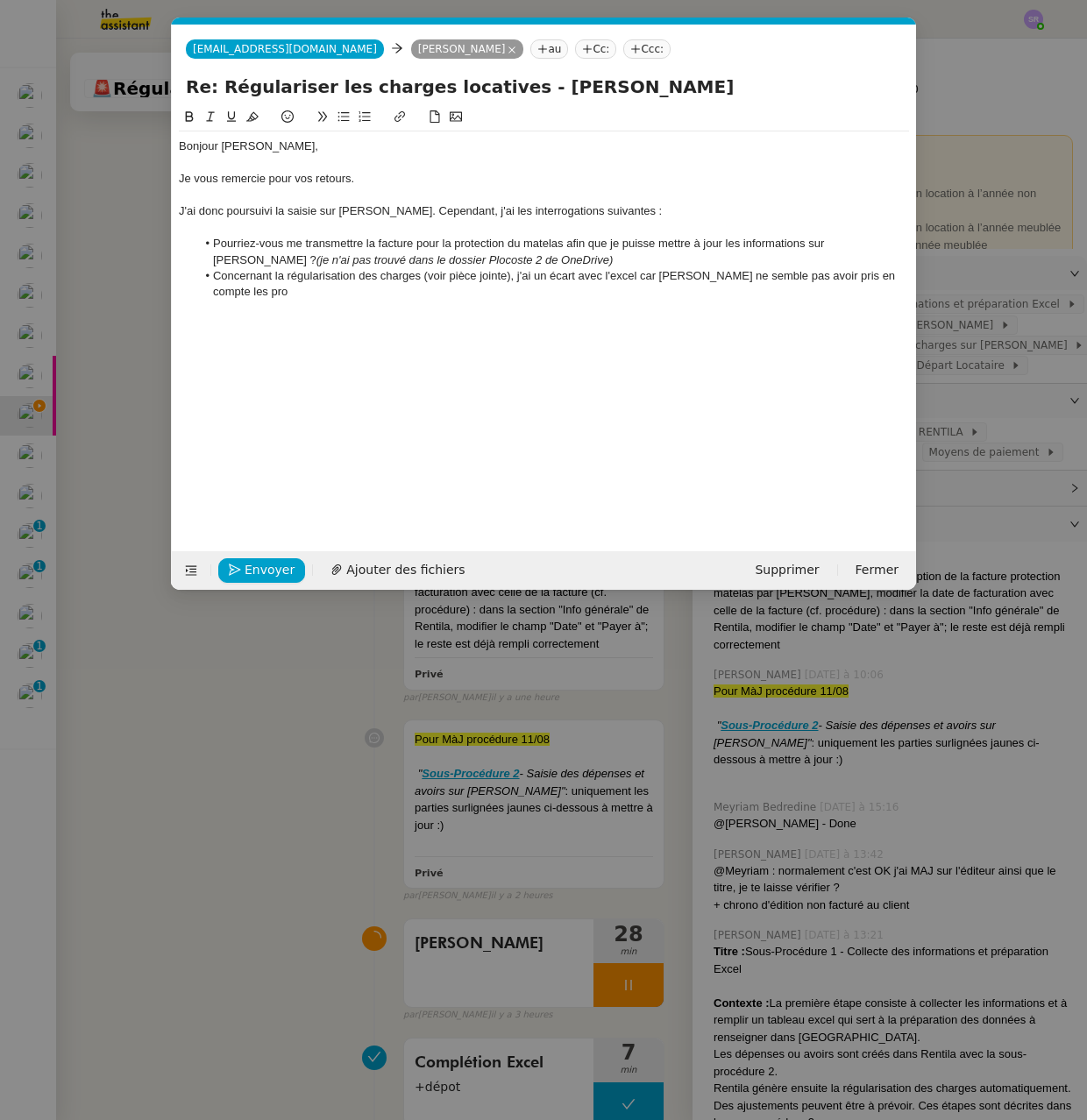
click at [383, 213] on div "J'ai donc poursuivi la saisie sur [PERSON_NAME]. Cependant, j'ai les interrogat…" at bounding box center [544, 211] width 730 height 16
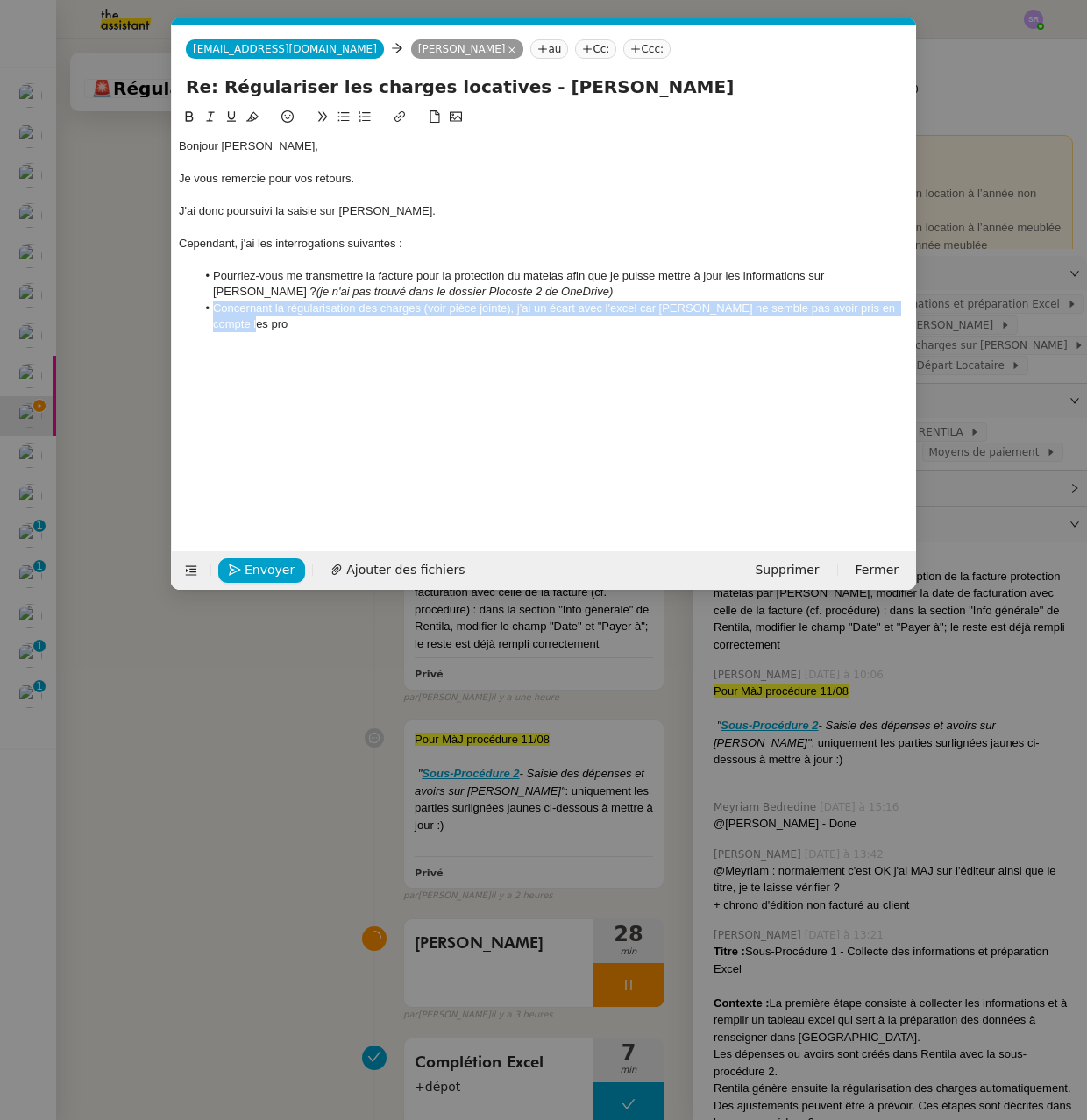
drag, startPoint x: 213, startPoint y: 310, endPoint x: 242, endPoint y: 338, distance: 40.3
click at [242, 338] on div "Bonjour [PERSON_NAME], Je vous remercie pour vos retours. J'ai donc poursuivi l…" at bounding box center [544, 235] width 730 height 207
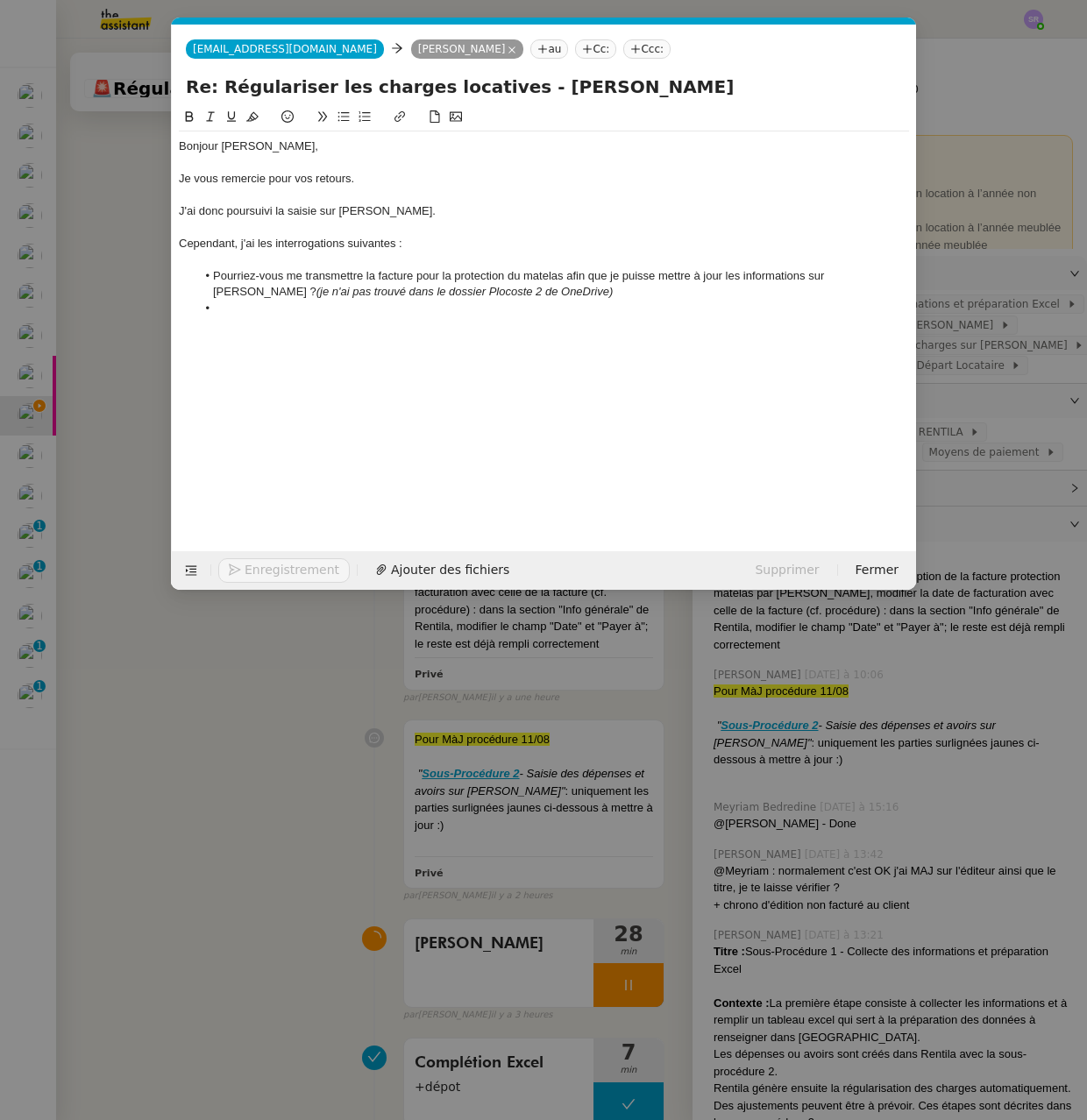
click at [407, 215] on div "J'ai donc poursuivi la saisie sur [PERSON_NAME]." at bounding box center [544, 211] width 730 height 16
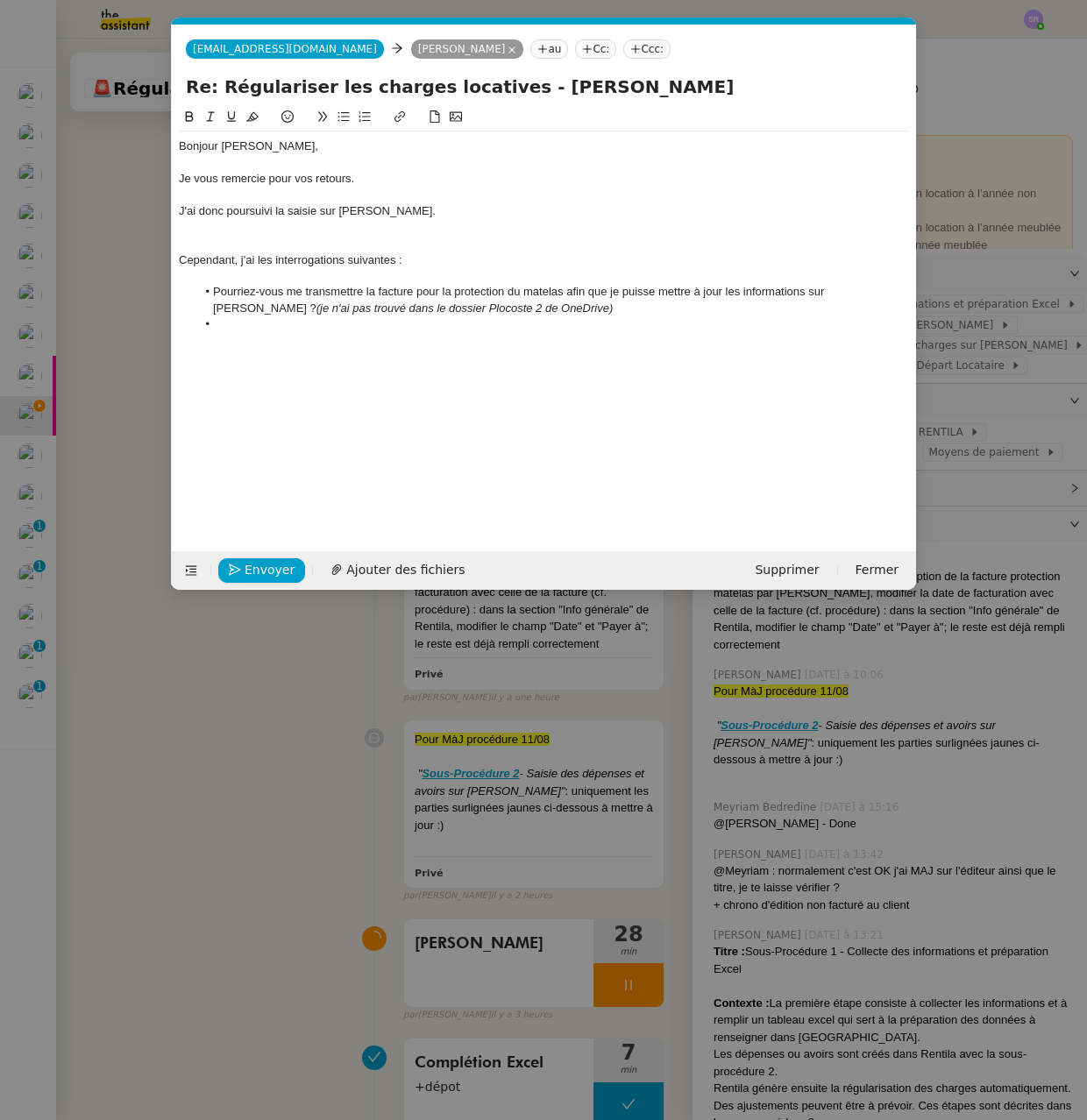
scroll to position [0, 0]
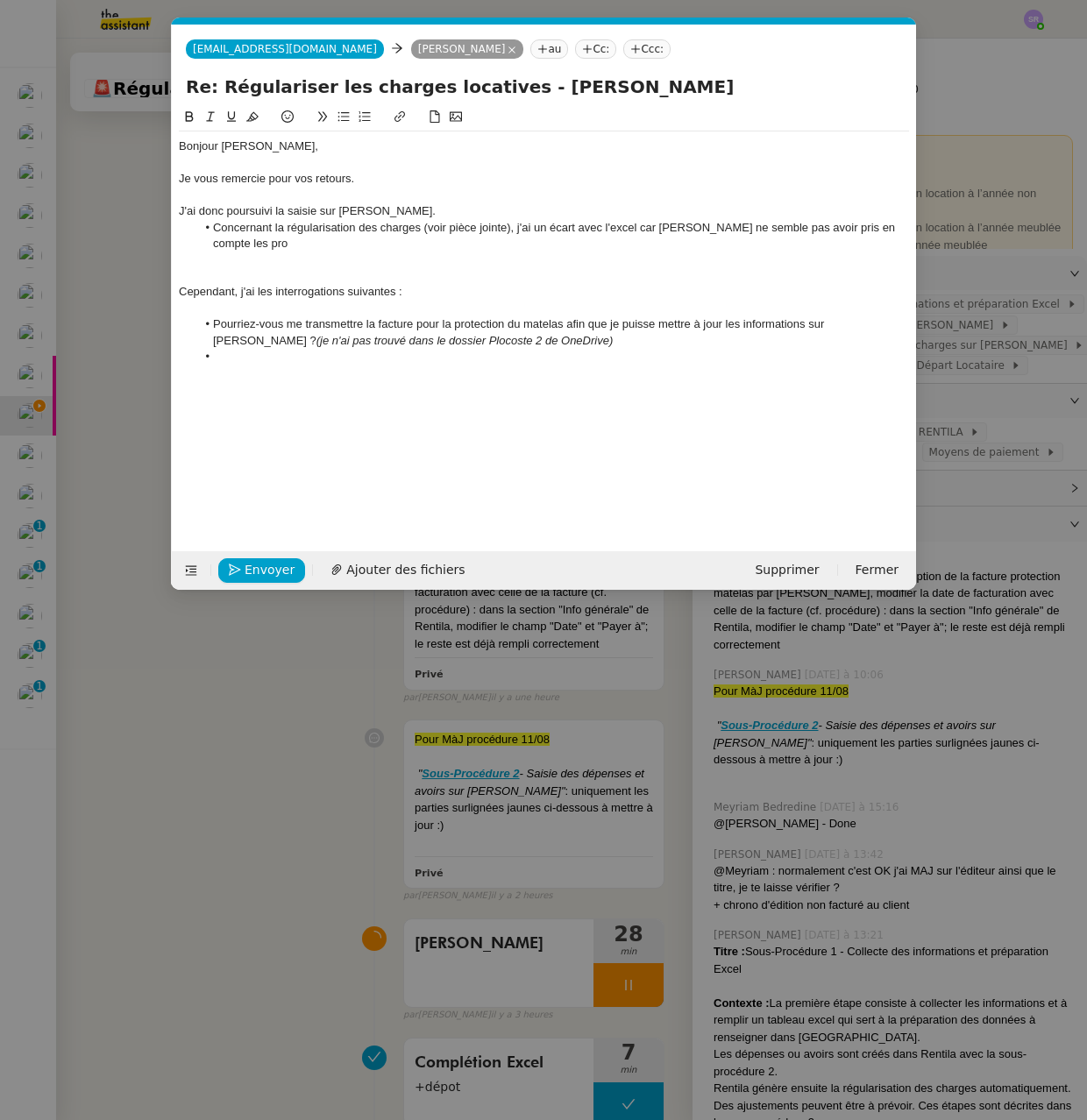
click at [211, 228] on li "Concernant la régularisation des charges (voir pièce jointe), j'ai un écart ave…" at bounding box center [553, 236] width 713 height 32
click at [887, 230] on div "Concernant la régularisation des charges (voir pièce jointe), j'ai un écart ave…" at bounding box center [544, 236] width 730 height 32
click at [887, 232] on div "Concernant la régularisation des charges (voir pièce jointe), j'ai un écart ave…" at bounding box center [544, 236] width 730 height 32
click at [600, 1000] on nz-modal-container "Service TA - VOYAGE - PROPOSITION GLOBALE A utiliser dans le cadre de propositi…" at bounding box center [543, 560] width 1087 height 1120
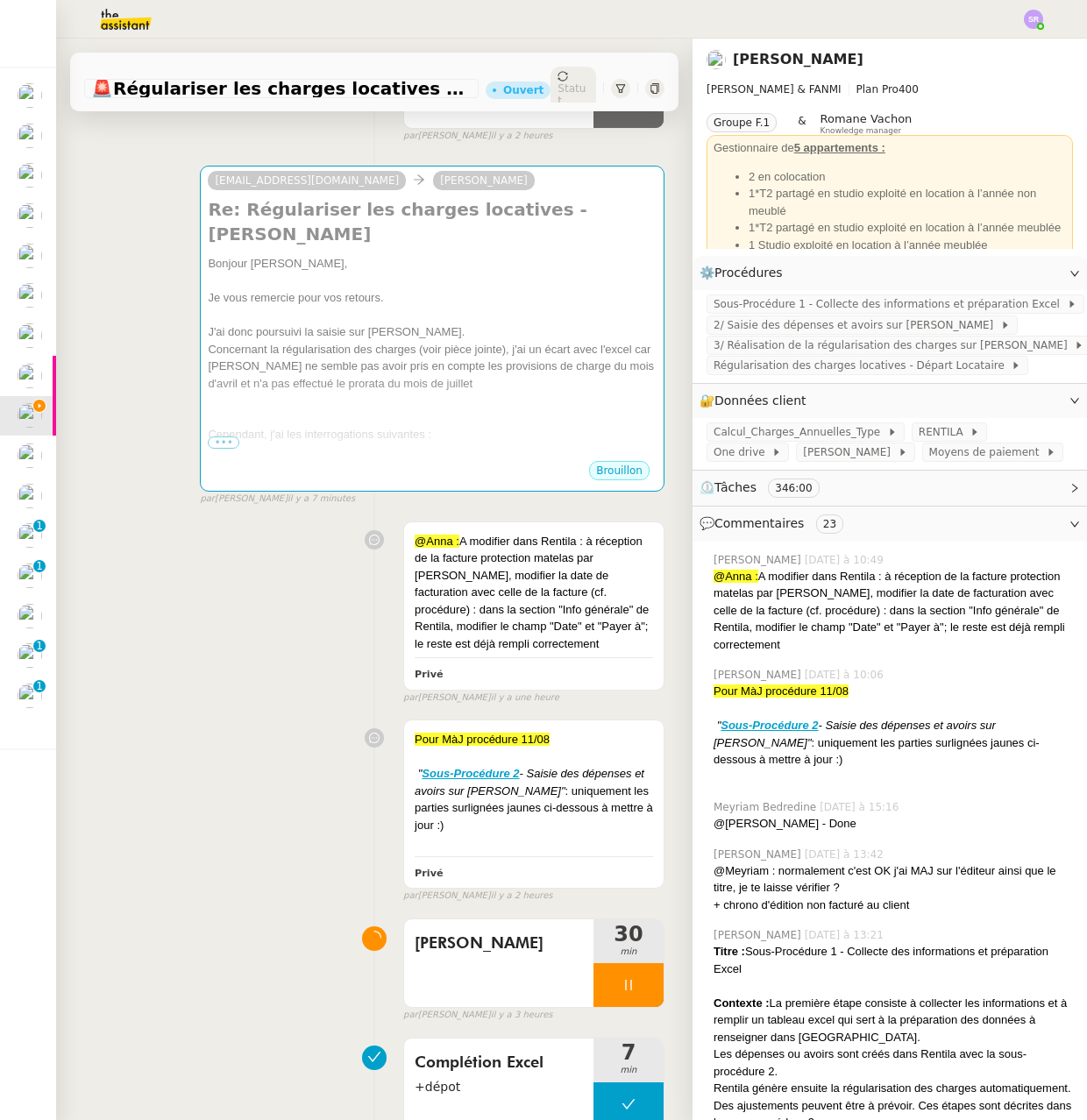
click at [622, 992] on icon at bounding box center [629, 985] width 14 height 14
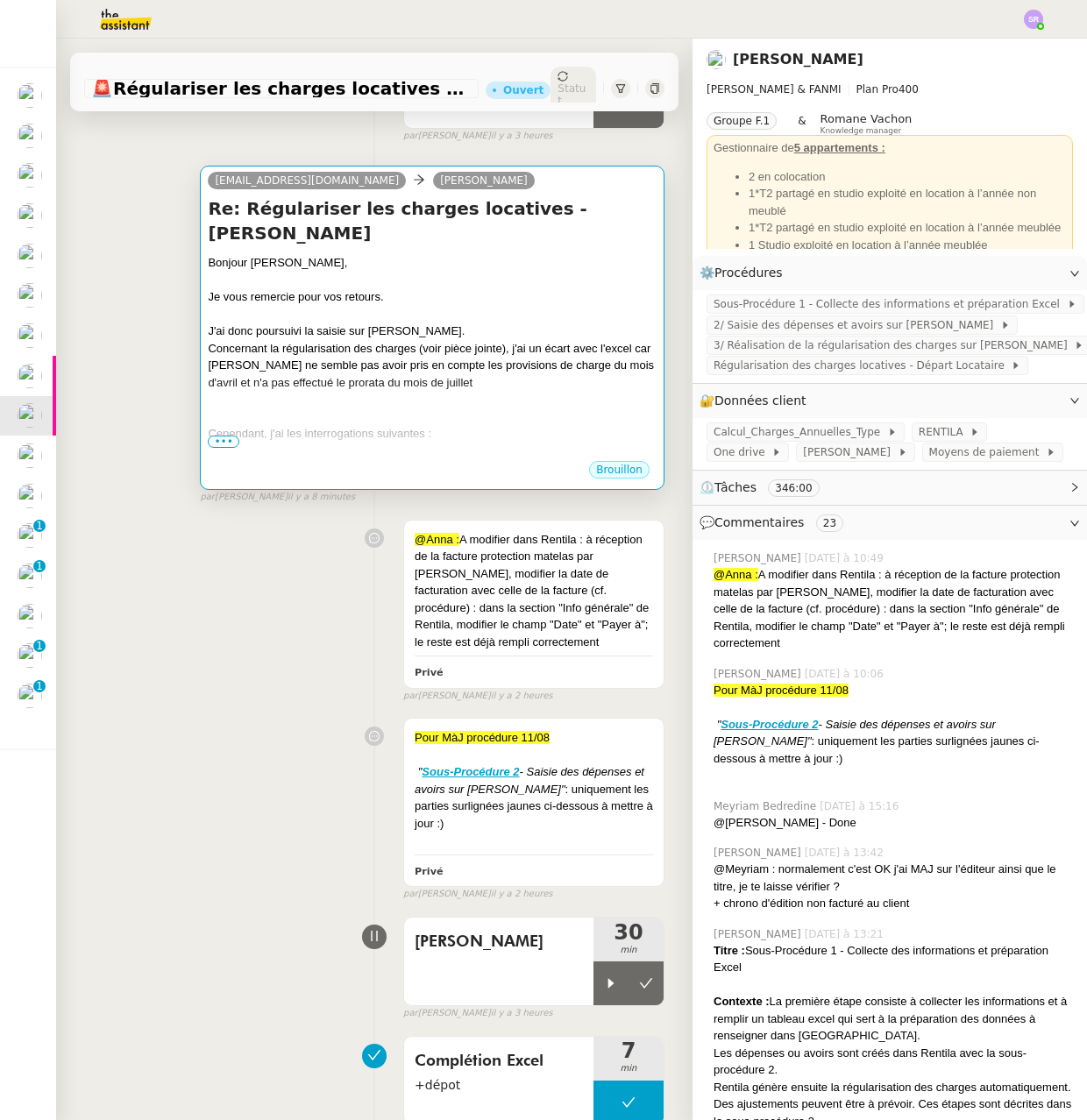
click at [441, 408] on div at bounding box center [432, 399] width 449 height 18
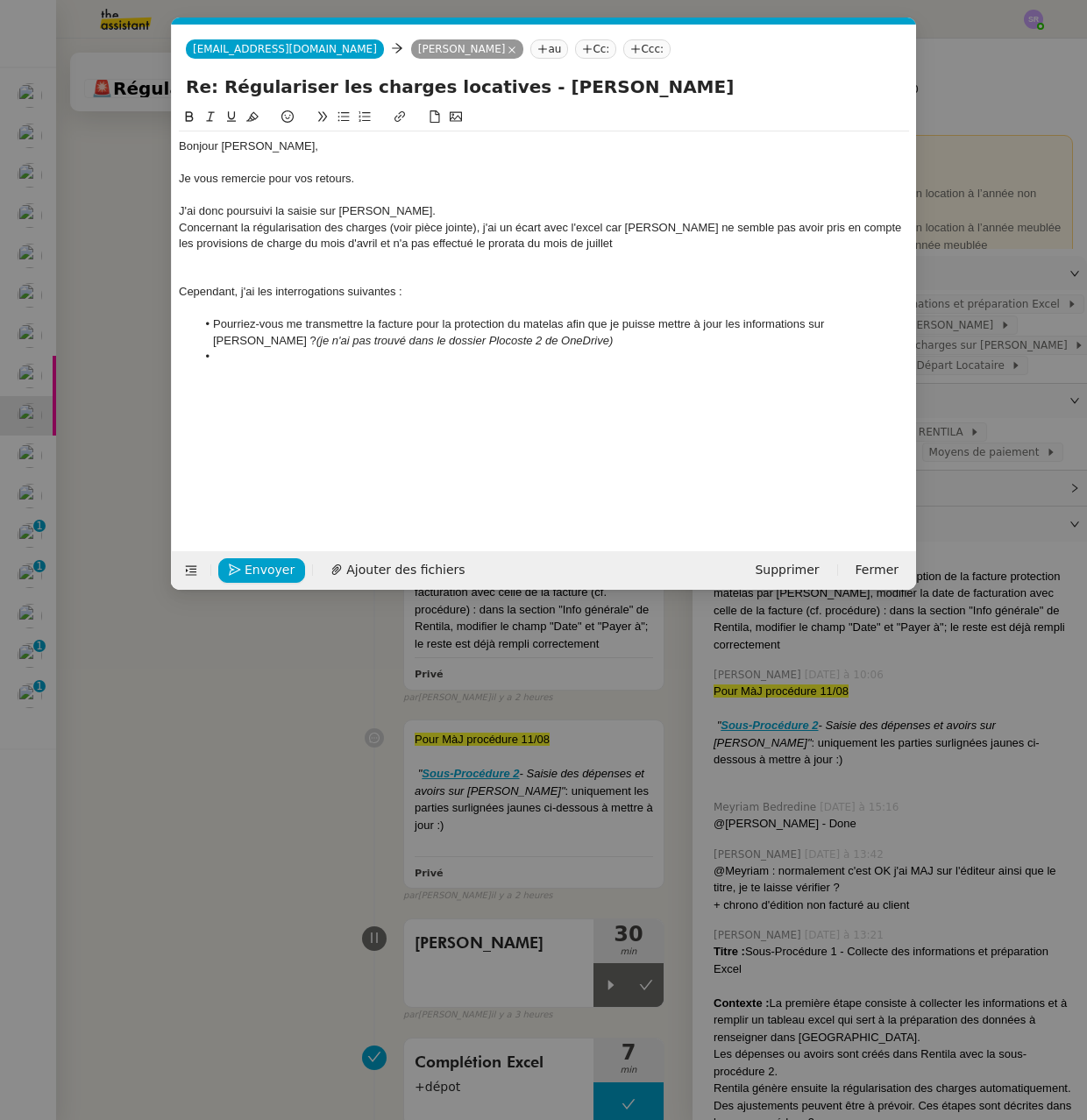
scroll to position [0, 36]
click at [623, 238] on div "Concernant la régularisation des charges (voir pièce jointe), j'ai un écart ave…" at bounding box center [544, 236] width 730 height 32
drag, startPoint x: 419, startPoint y: 293, endPoint x: 135, endPoint y: 279, distance: 284.3
click at [135, 279] on nz-modal-container "Service TA - VOYAGE - PROPOSITION GLOBALE A utiliser dans le cadre de propositi…" at bounding box center [543, 560] width 1087 height 1120
click at [527, 295] on div "Cependant, j'ai les interrogations suivantes :" at bounding box center [544, 292] width 730 height 16
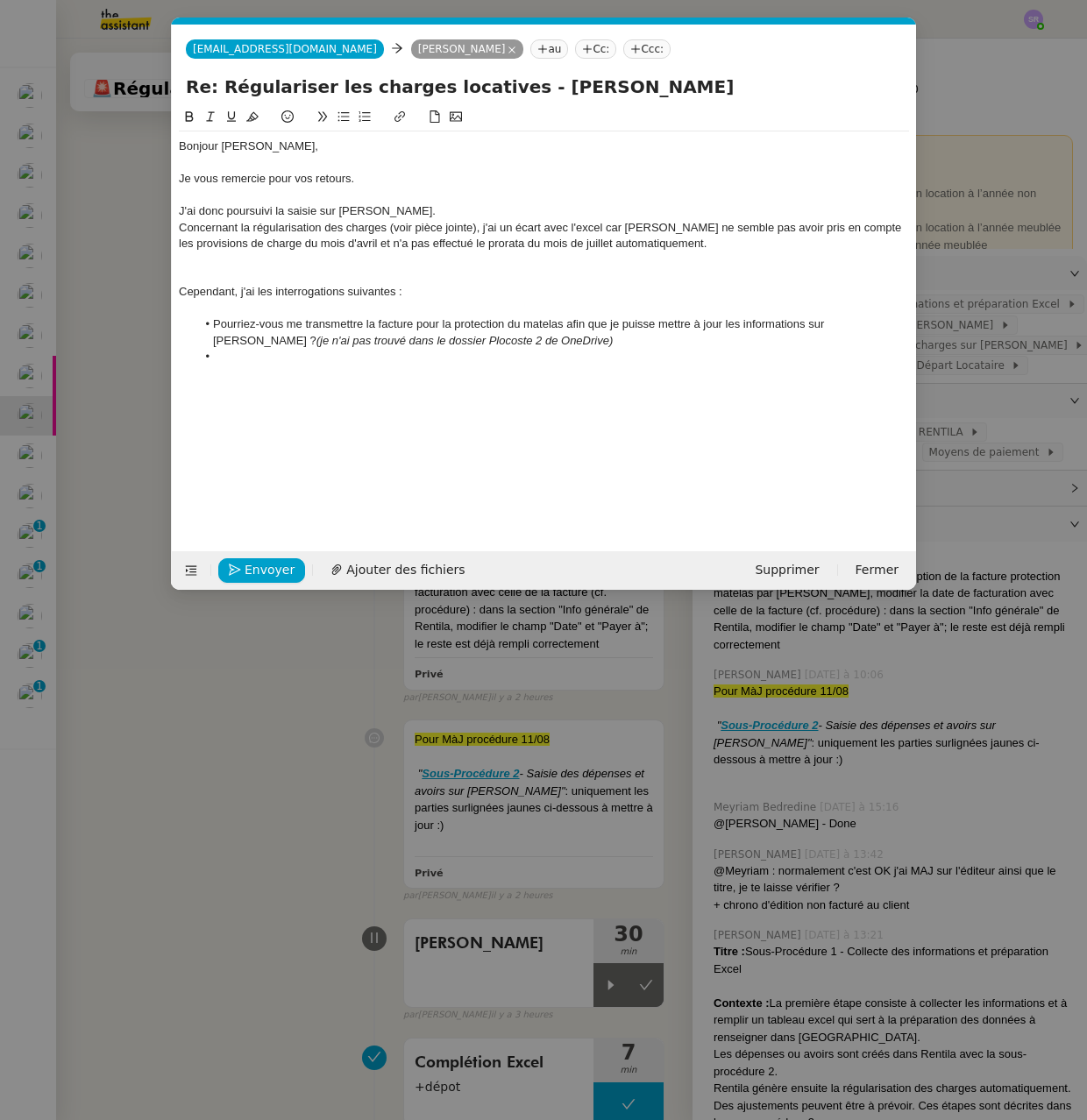
click at [520, 375] on div "Bonjour [PERSON_NAME], Je vous remercie pour vos retours. J'ai donc poursuivi l…" at bounding box center [544, 316] width 730 height 417
click at [527, 359] on li at bounding box center [553, 357] width 713 height 16
drag, startPoint x: 253, startPoint y: 361, endPoint x: 411, endPoint y: 356, distance: 158.1
click at [411, 356] on li "Pour la régularisation des charges" at bounding box center [553, 357] width 713 height 16
click at [415, 358] on li "Pour la régularisation des charges" at bounding box center [553, 357] width 713 height 16
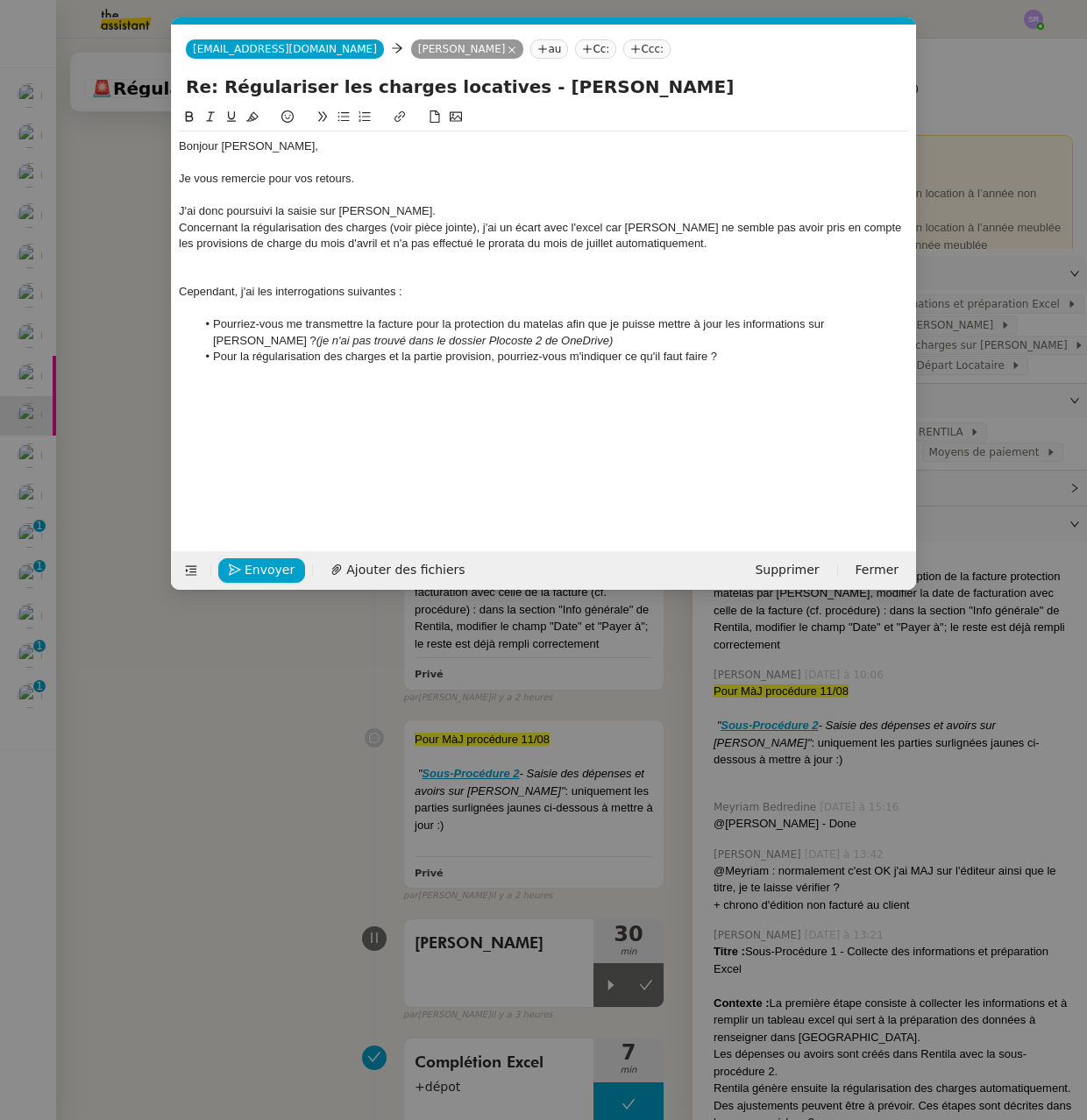
click at [466, 264] on div at bounding box center [544, 261] width 730 height 16
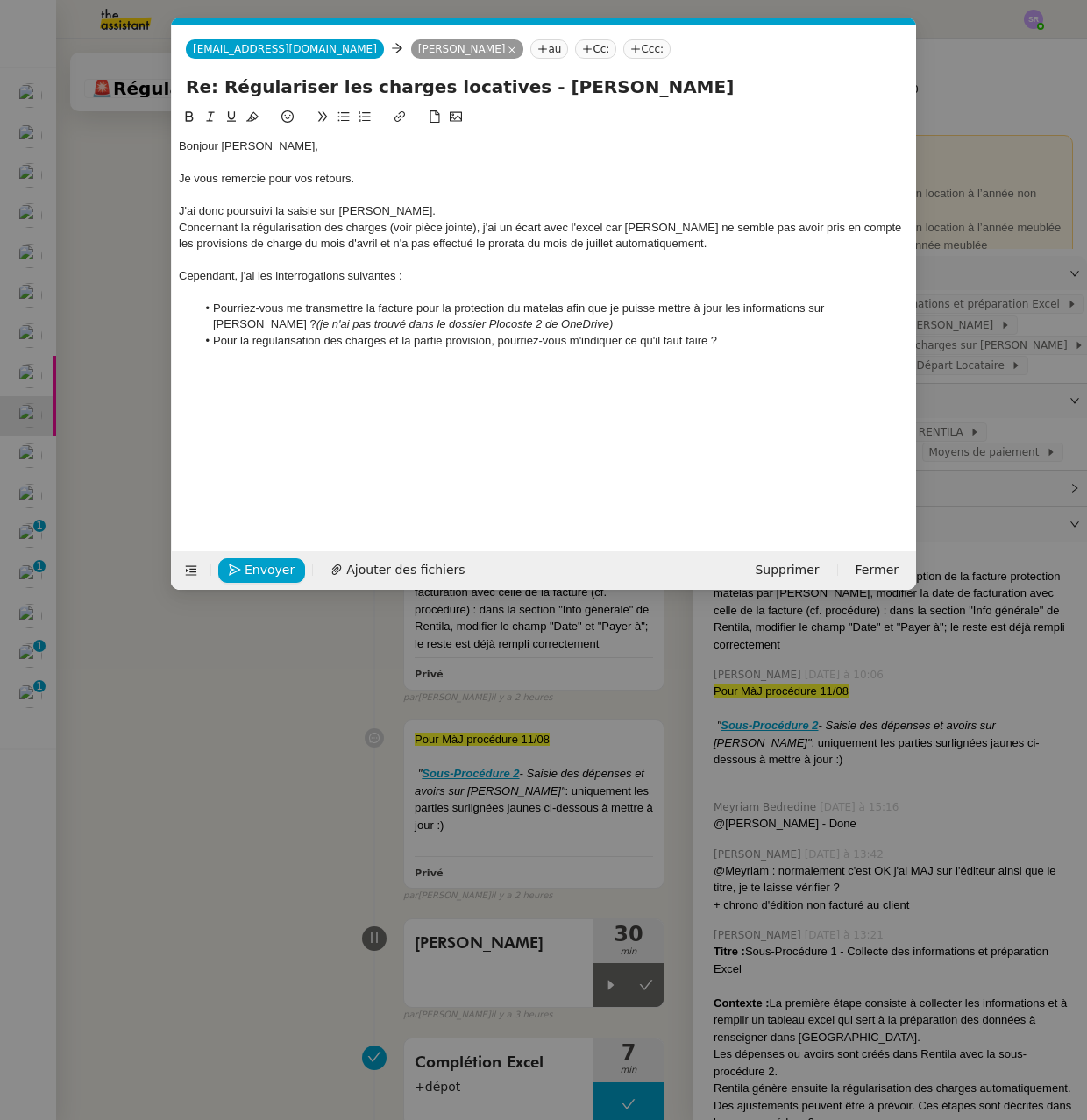
drag, startPoint x: 720, startPoint y: 335, endPoint x: 819, endPoint y: 357, distance: 101.4
click at [724, 336] on li "Pour la régularisation des charges et la partie provision, pourriez-vous m'indi…" at bounding box center [553, 341] width 713 height 16
click at [608, 984] on nz-modal-container "Service TA - VOYAGE - PROPOSITION GLOBALE A utiliser dans le cadre de propositi…" at bounding box center [543, 560] width 1087 height 1120
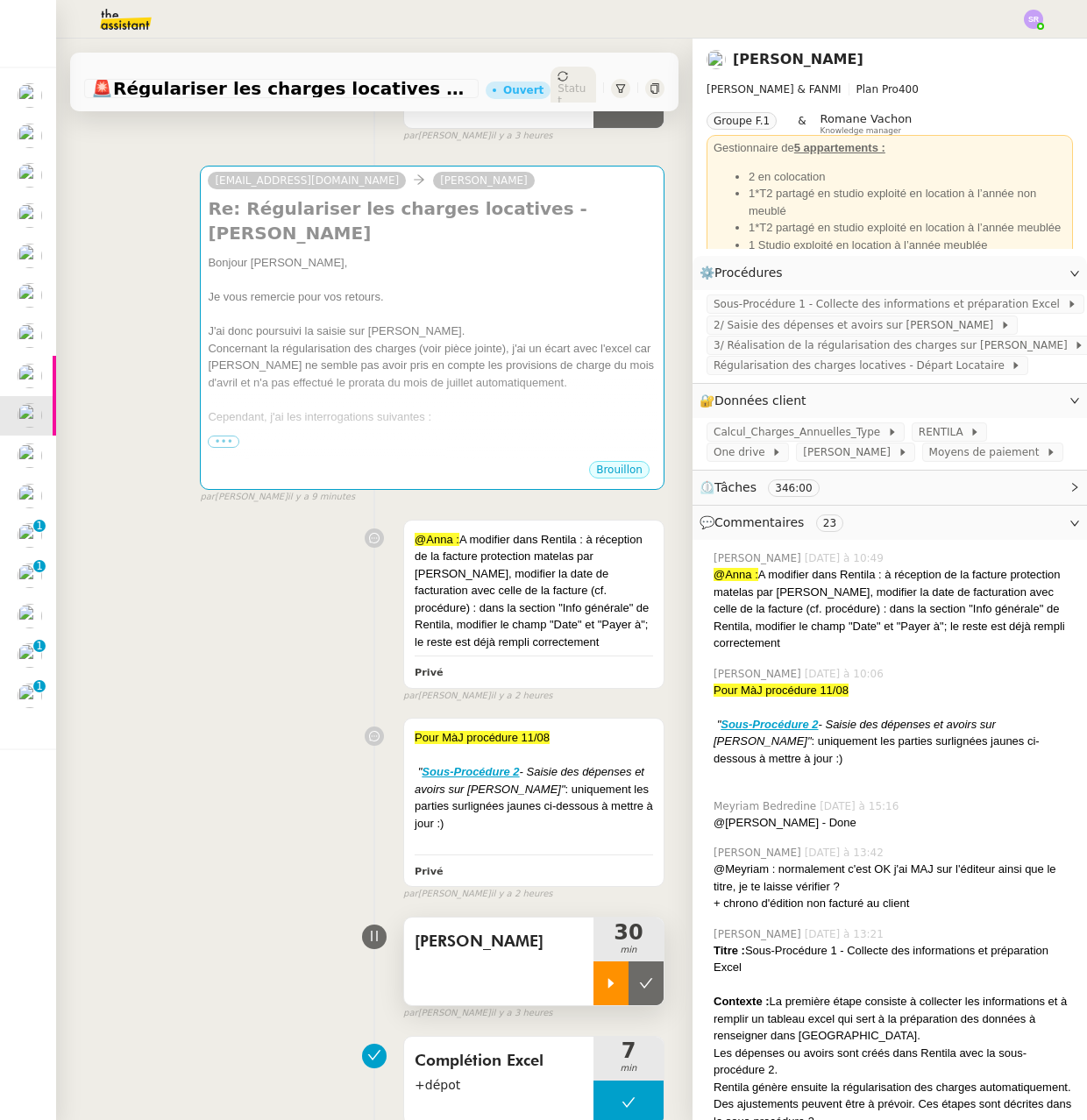
click at [604, 990] on icon at bounding box center [611, 983] width 14 height 14
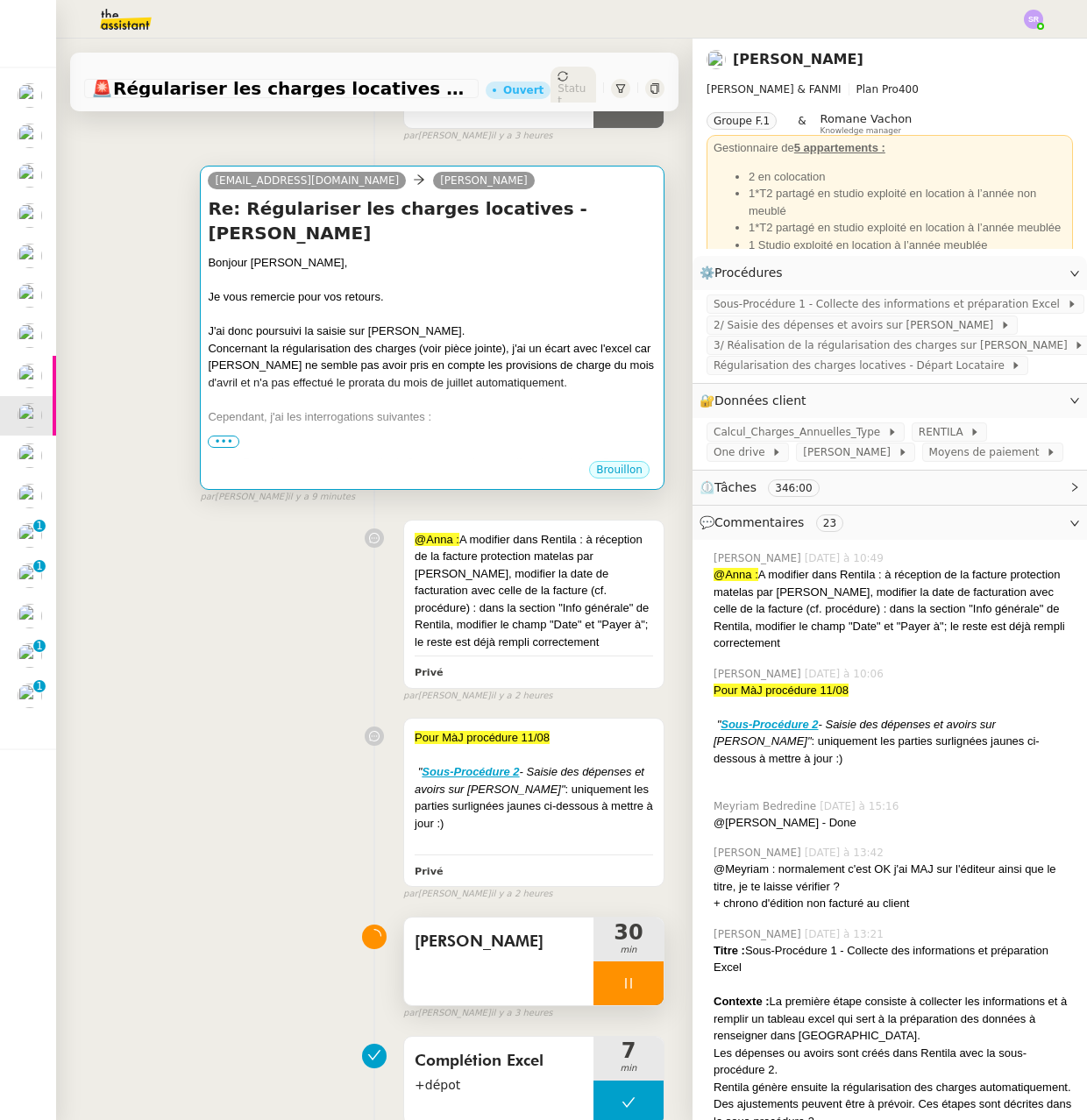
click at [559, 383] on div "Concernant la régularisation des charges (voir pièce jointe), j'ai un écart ave…" at bounding box center [432, 366] width 449 height 52
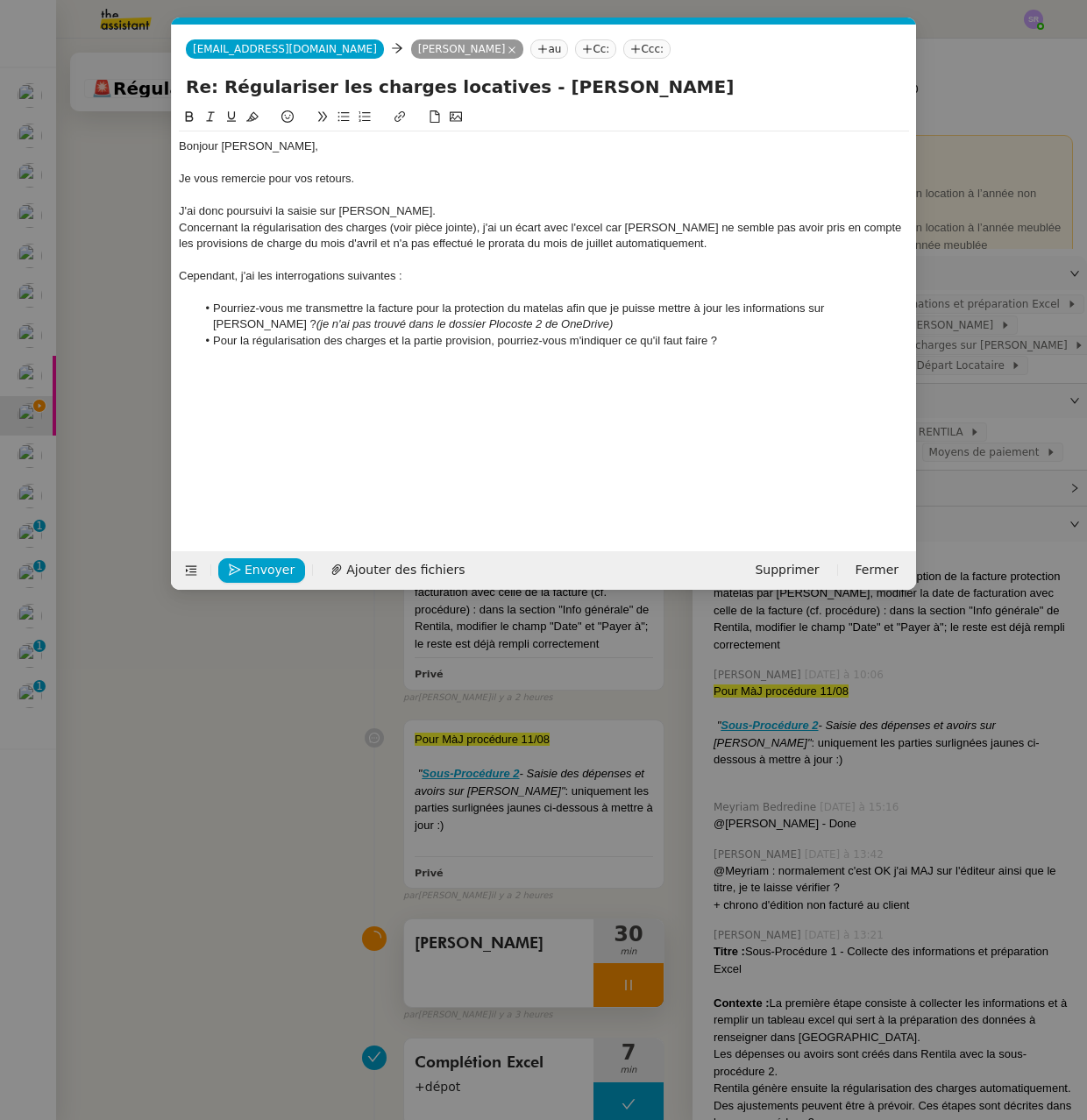
click at [272, 397] on div "Bonjour [PERSON_NAME], Je vous remercie pour vos retours. J'ai donc poursuivi l…" at bounding box center [544, 316] width 730 height 417
click at [278, 369] on div "Bonjour [PERSON_NAME], Je vous remercie pour vos retours. J'ai donc poursuivi l…" at bounding box center [544, 252] width 730 height 240
click at [406, 216] on div "J'ai donc poursuivi la saisie sur [PERSON_NAME]." at bounding box center [544, 211] width 730 height 16
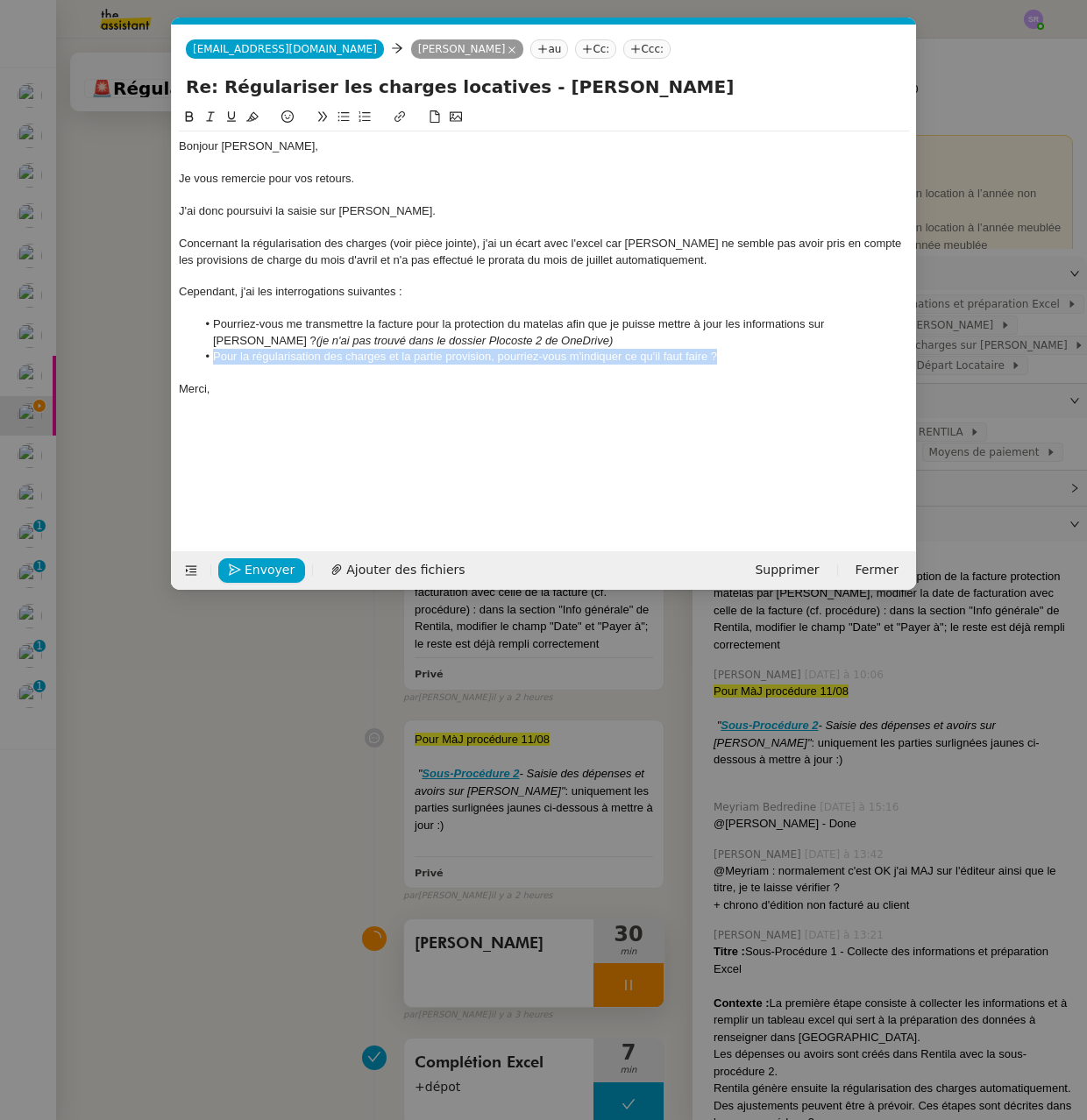
drag, startPoint x: 754, startPoint y: 358, endPoint x: 191, endPoint y: 350, distance: 563.1
click at [191, 350] on ul "Pourriez-vous me transmettre la facture pour la protection du matelas afin que …" at bounding box center [544, 340] width 730 height 48
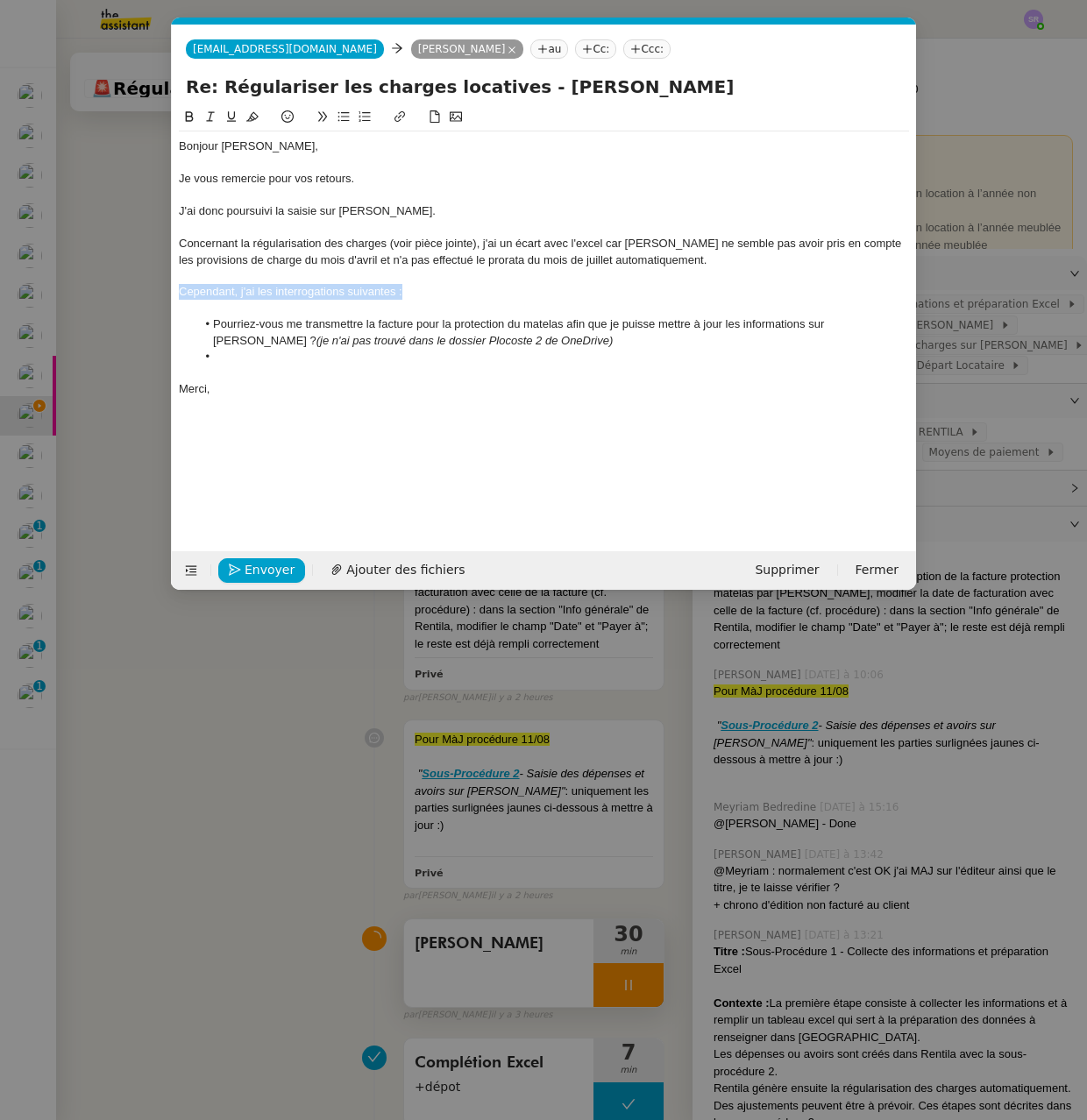
drag, startPoint x: 447, startPoint y: 291, endPoint x: 179, endPoint y: 292, distance: 268.0
click at [177, 290] on nz-spin "Bonjour [PERSON_NAME], Je vous remercie pour vos retours. J'ai donc poursuivi l…" at bounding box center [544, 319] width 745 height 424
paste div
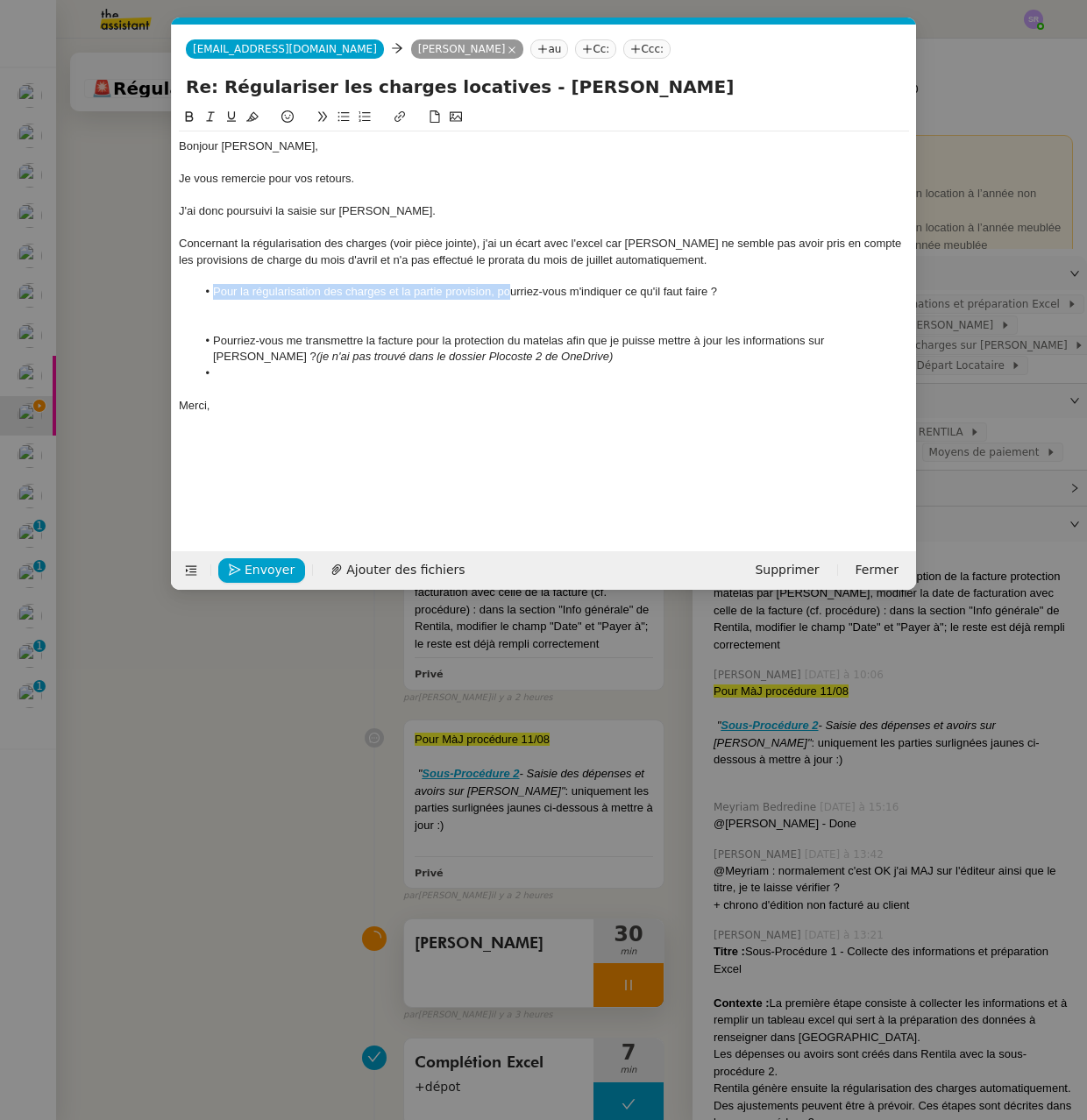
drag, startPoint x: 215, startPoint y: 294, endPoint x: 507, endPoint y: 296, distance: 292.0
click at [507, 296] on li "Pour la régularisation des charges et la partie provision, pourriez-vous m'indi…" at bounding box center [553, 292] width 713 height 16
click at [494, 305] on div at bounding box center [544, 309] width 730 height 16
drag, startPoint x: 503, startPoint y: 293, endPoint x: 218, endPoint y: 292, distance: 285.0
click at [218, 292] on li "Pour la régularisation des charges et la partie provision, pourriez-vous m'indi…" at bounding box center [553, 292] width 713 height 16
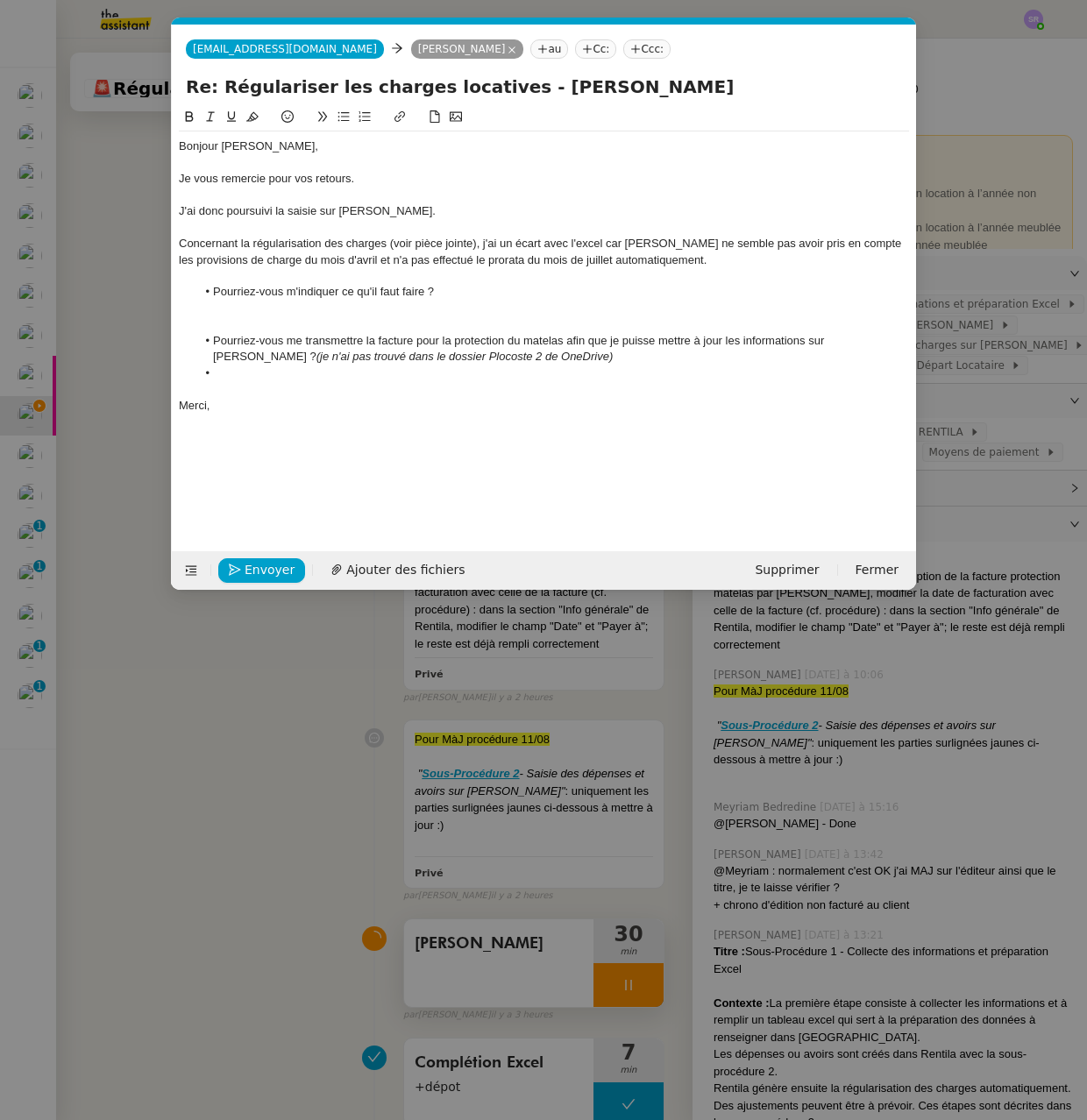
click at [420, 296] on li "Pourriez-vous m'indiquer ce qu'il faut faire ?" at bounding box center [553, 292] width 713 height 16
drag, startPoint x: 391, startPoint y: 246, endPoint x: 474, endPoint y: 245, distance: 83.0
click at [474, 245] on div "Concernant la régularisation des charges (voir pièce jointe), j'ai un écart ave…" at bounding box center [544, 252] width 730 height 32
click at [332, 336] on li "Pourriez-vous me transmettre la facture pour la protection du matelas afin que …" at bounding box center [553, 349] width 713 height 32
click at [343, 317] on div at bounding box center [544, 324] width 730 height 16
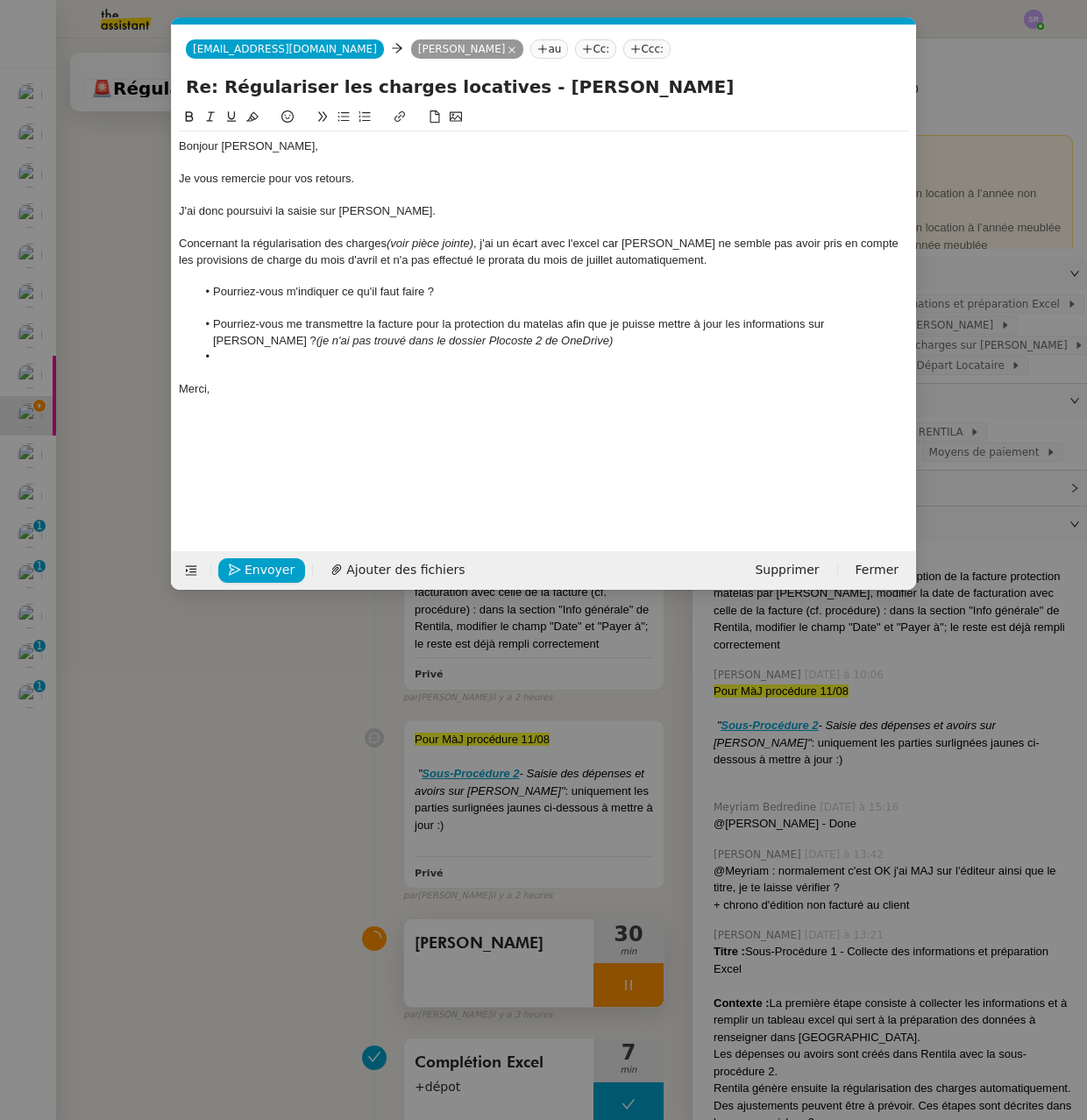
click at [546, 340] on li "Pourriez-vous me transmettre la facture pour la protection du matelas afin que …" at bounding box center [553, 332] width 713 height 32
click at [212, 325] on li "Pourriez-vous me transmettre la facture pour la protection du matelas afin que …" at bounding box center [553, 332] width 713 height 32
drag, startPoint x: 326, startPoint y: 355, endPoint x: 346, endPoint y: 502, distance: 148.4
click at [326, 355] on li at bounding box center [553, 357] width 713 height 16
click at [596, 1018] on nz-modal-container "Service TA - VOYAGE - PROPOSITION GLOBALE A utiliser dans le cadre de propositi…" at bounding box center [543, 560] width 1087 height 1120
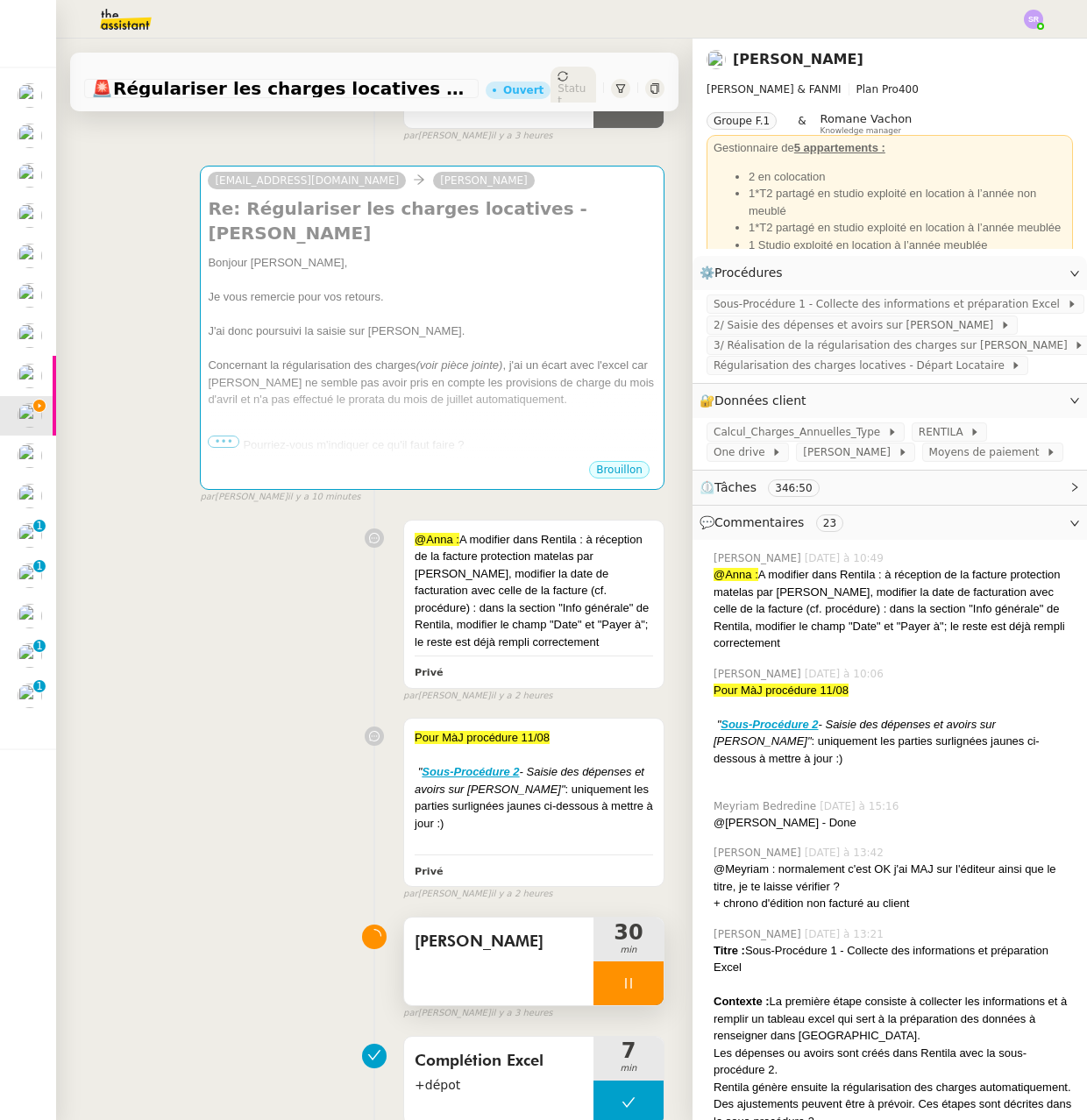
click at [622, 990] on icon at bounding box center [629, 983] width 14 height 14
drag, startPoint x: 631, startPoint y: 1008, endPoint x: 616, endPoint y: 817, distance: 191.6
click at [631, 1005] on button at bounding box center [646, 983] width 35 height 44
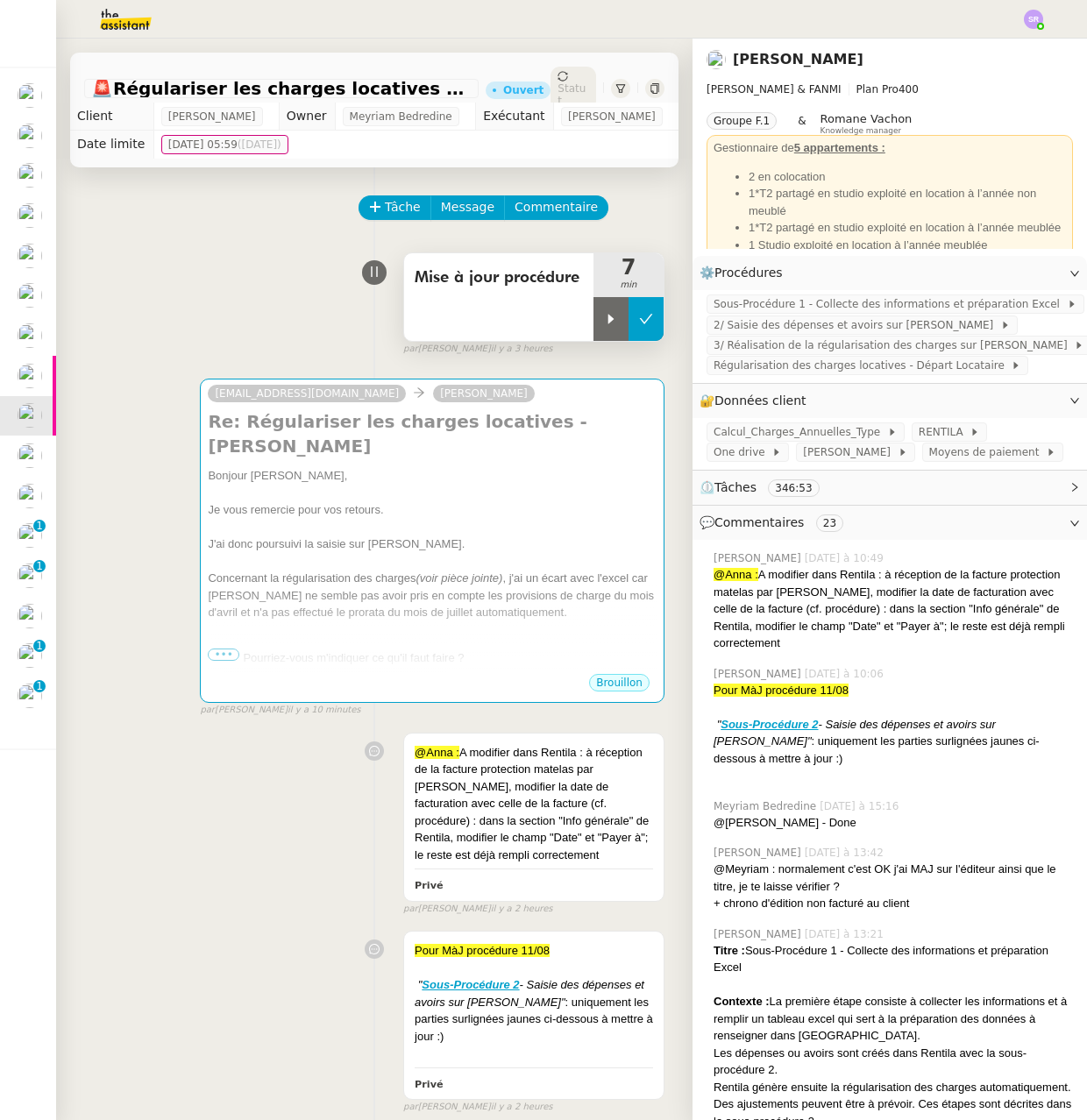
click at [630, 330] on button at bounding box center [646, 319] width 35 height 44
click at [385, 217] on span "Tâche" at bounding box center [402, 207] width 36 height 20
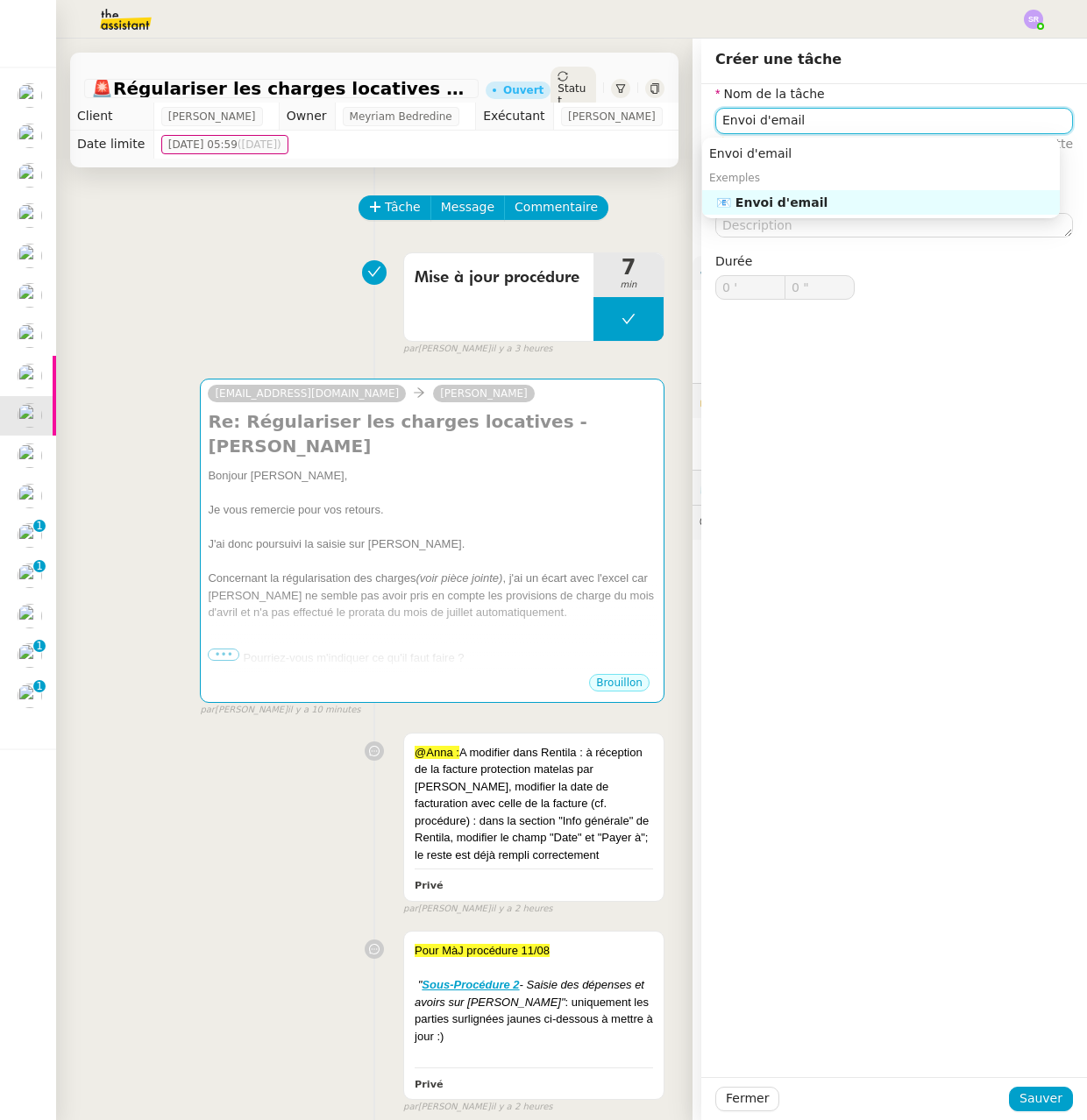
click at [810, 207] on div "📧 Envoi d'email" at bounding box center [884, 203] width 336 height 16
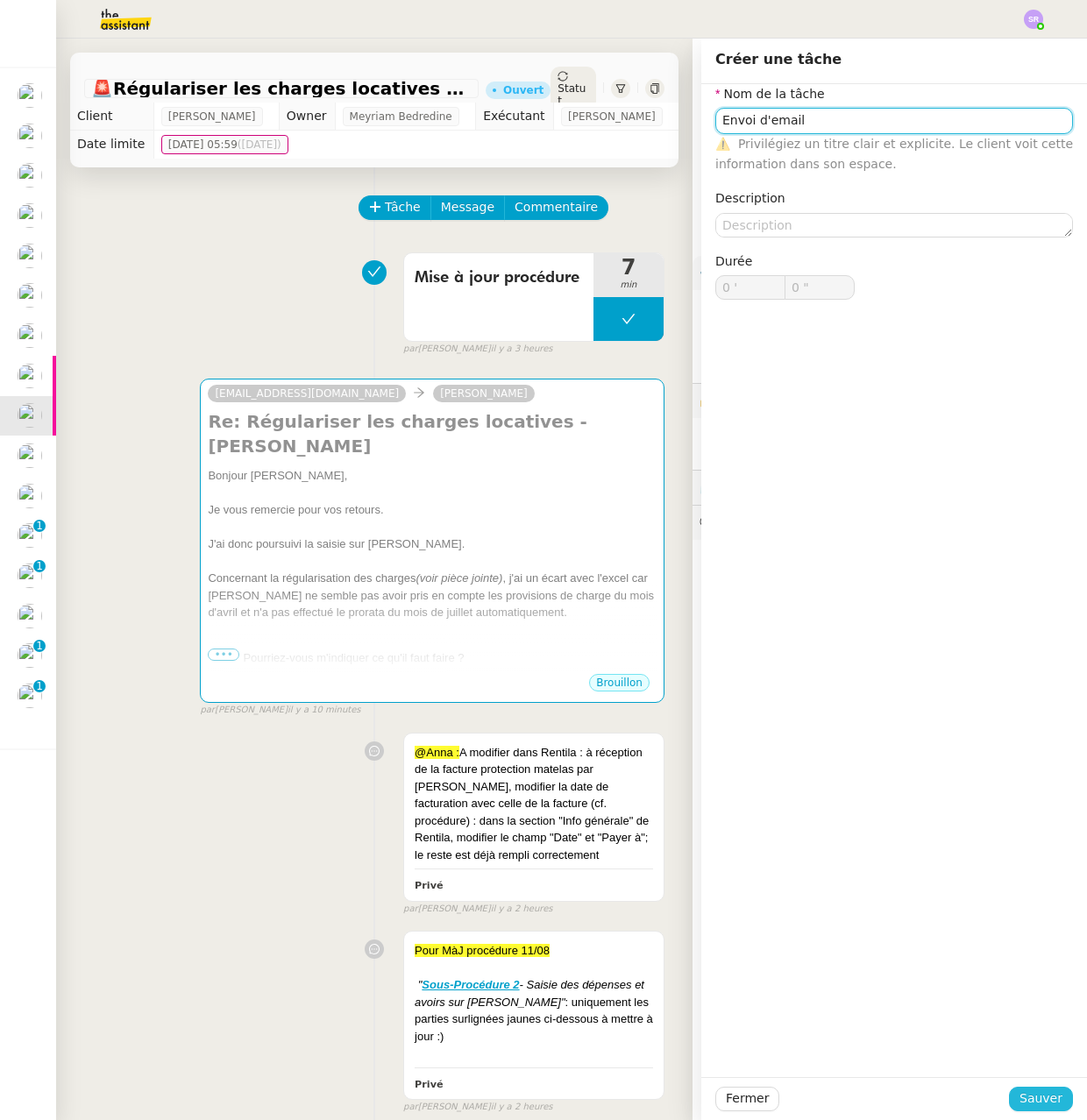
type input "Envoi d'email"
drag, startPoint x: 1038, startPoint y: 1101, endPoint x: 1034, endPoint y: 1091, distance: 10.8
click at [1038, 1101] on span "Sauver" at bounding box center [1041, 1098] width 43 height 20
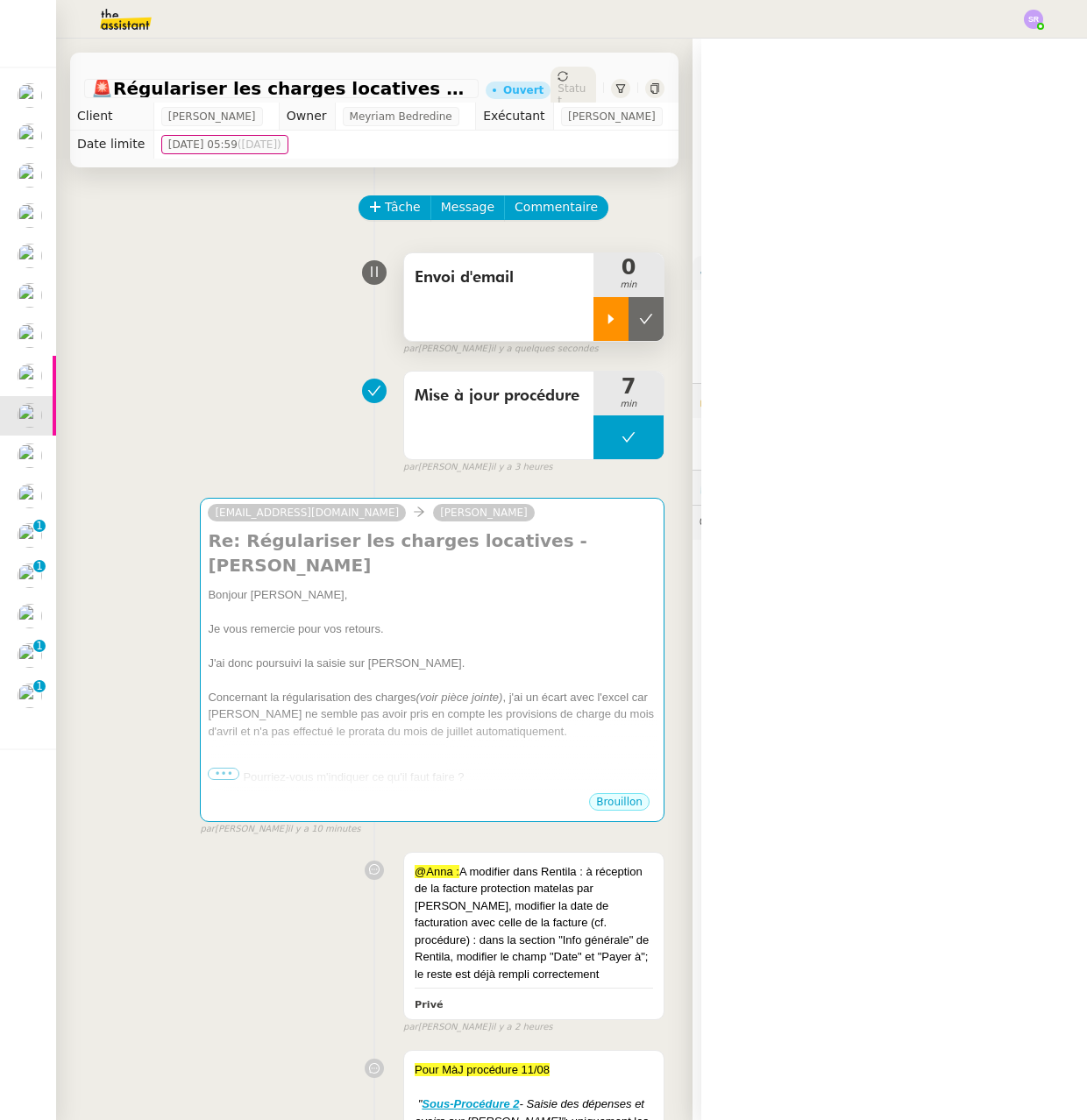
click at [604, 326] on icon at bounding box center [611, 319] width 14 height 14
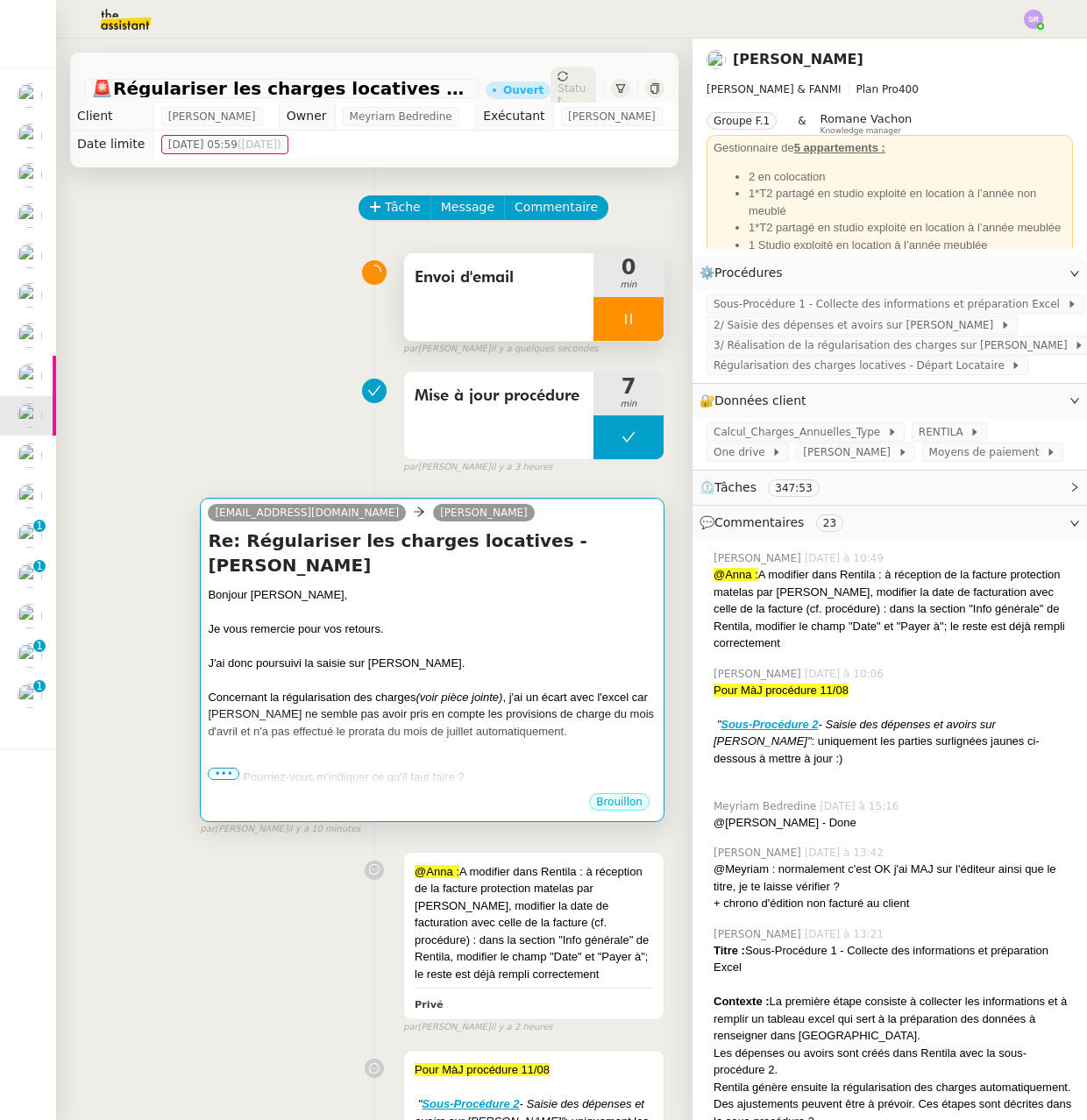
click at [565, 757] on div at bounding box center [432, 748] width 449 height 18
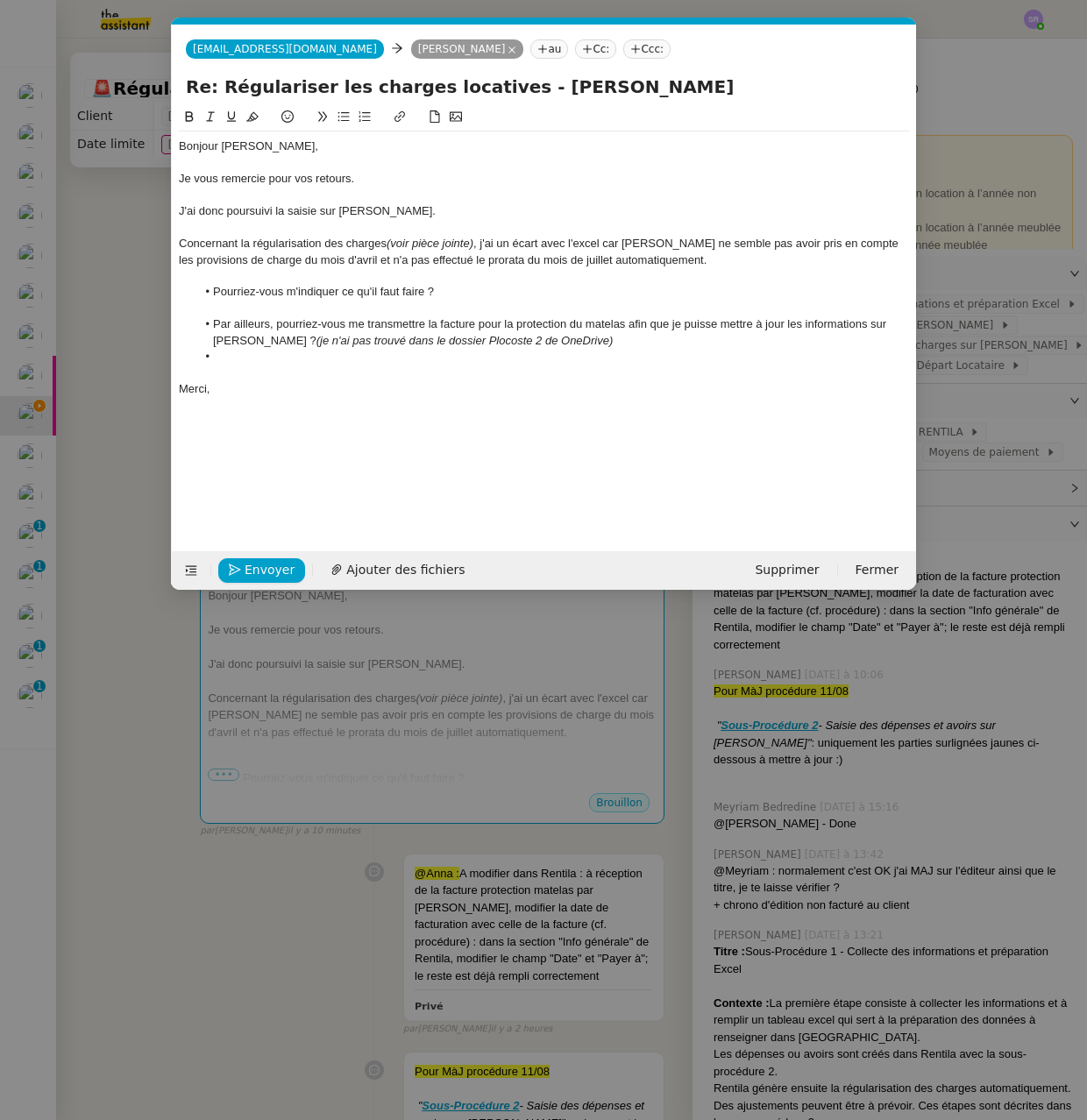
scroll to position [0, 36]
click at [297, 358] on li at bounding box center [553, 357] width 713 height 16
click at [379, 565] on span "Ajouter des fichiers" at bounding box center [405, 569] width 118 height 20
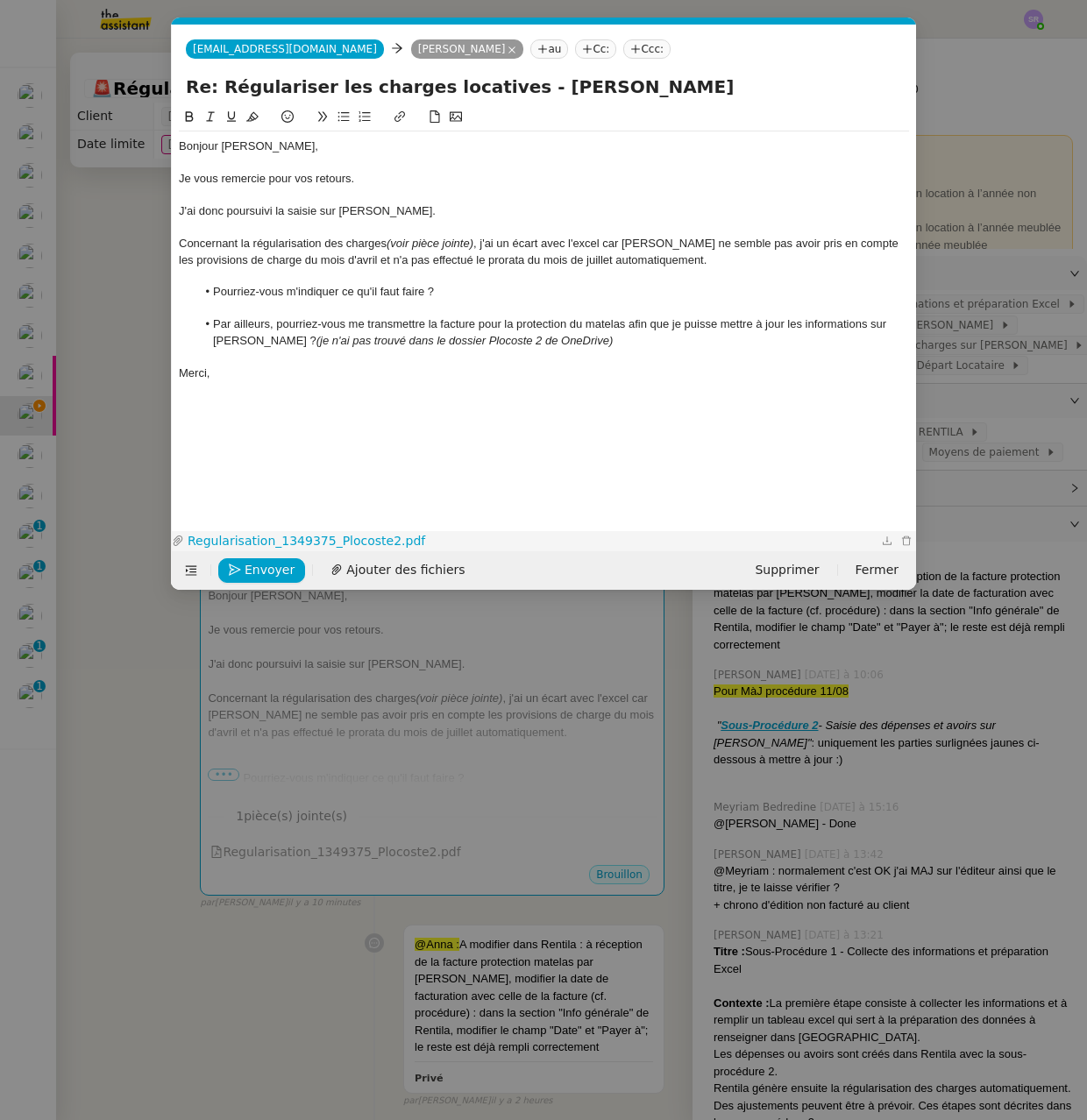
click at [350, 544] on link "Regularisation_1349375_Plocoste2.pdf" at bounding box center [530, 541] width 694 height 20
click at [709, 270] on div at bounding box center [544, 276] width 730 height 16
click at [710, 265] on div "Concernant la régularisation des charges (voir pièce jointe) , j'ai un écart av…" at bounding box center [544, 252] width 730 height 32
click at [449, 329] on li "Par ailleurs, pourriez-vous me transmettre la facture pour la protection du mat…" at bounding box center [553, 332] width 713 height 32
click at [621, 329] on li "Par ailleurs, pourriez-vous me transmettre la facture pour la protection du mat…" at bounding box center [553, 332] width 713 height 32
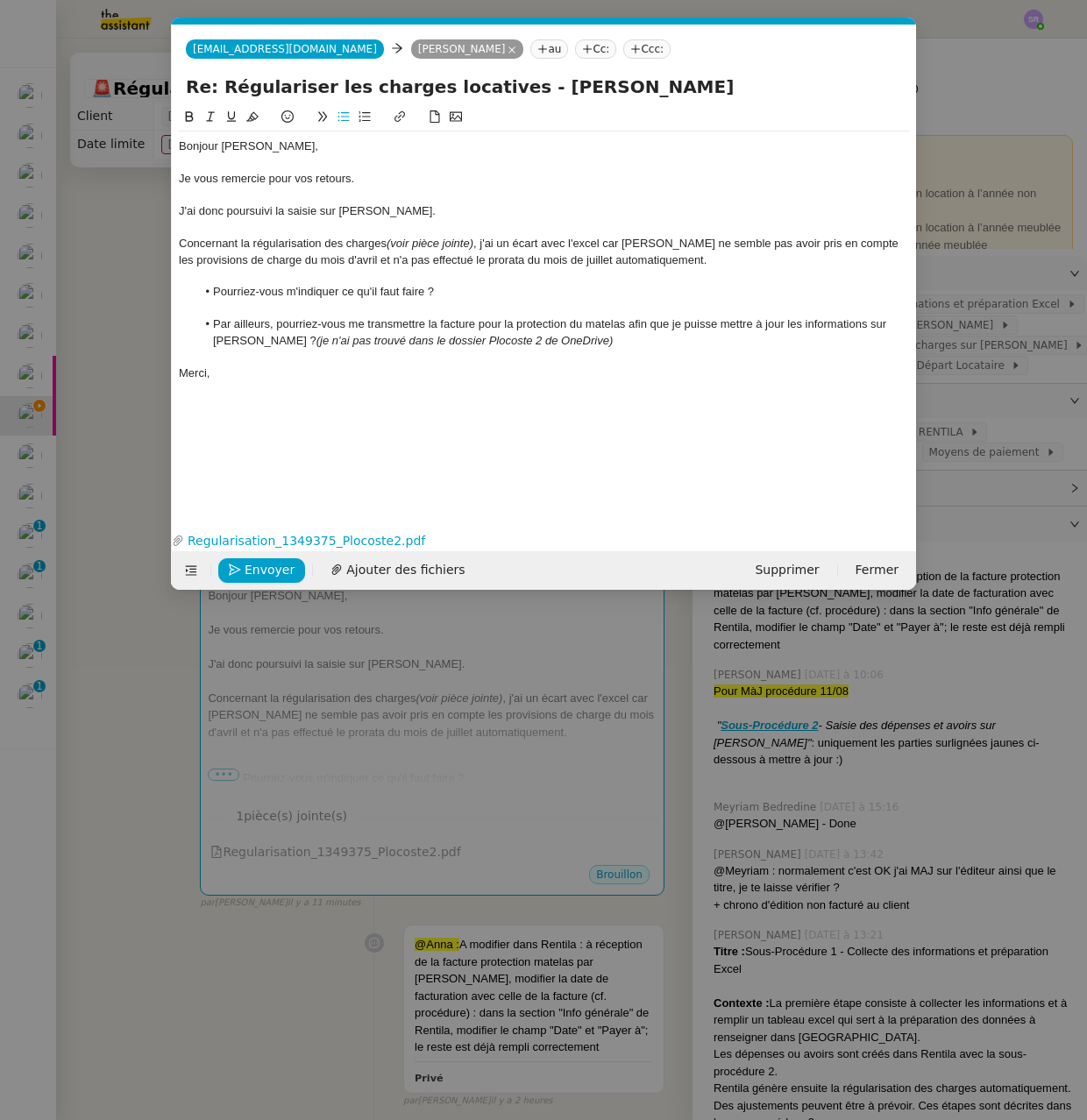
click at [805, 327] on li "Par ailleurs, pourriez-vous me transmettre la facture pour la protection du mat…" at bounding box center [553, 332] width 713 height 32
click at [145, 600] on nz-modal-container "Service TA - VOYAGE - PROPOSITION GLOBALE A utiliser dans le cadre de propositi…" at bounding box center [543, 560] width 1087 height 1120
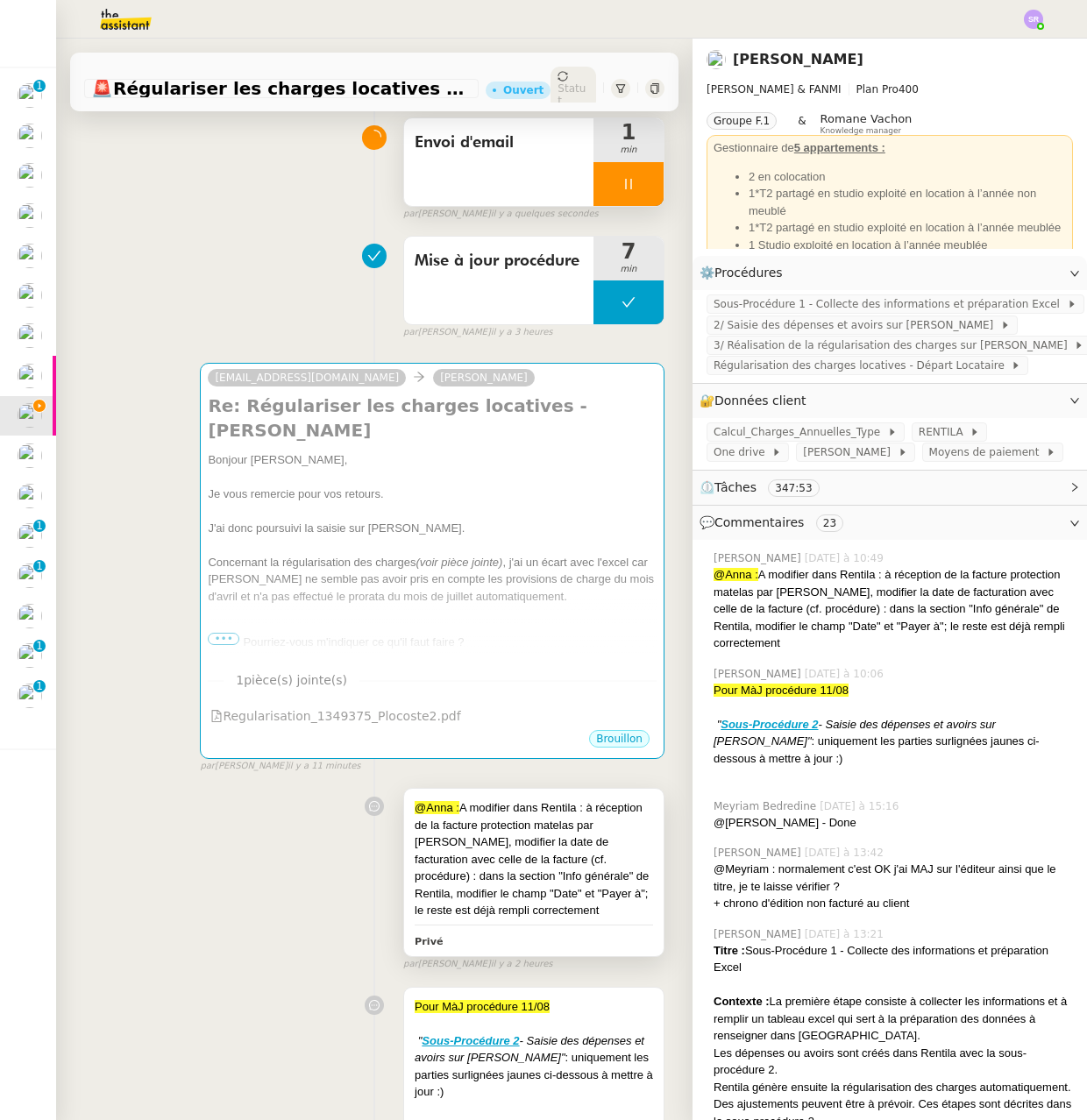
scroll to position [157, 0]
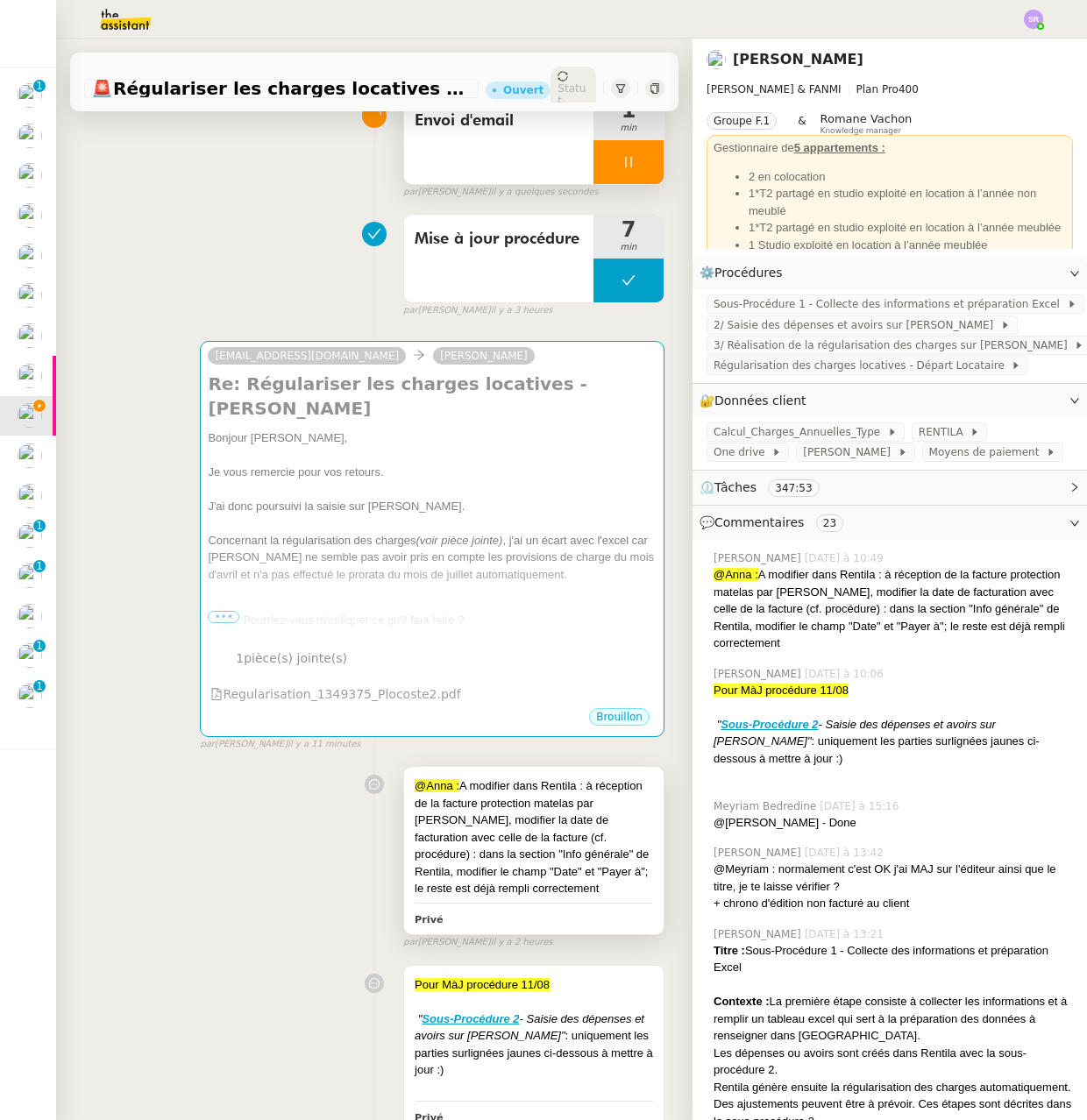
click at [565, 898] on div "@[PERSON_NAME] : A modifier dans Rentila : à réception de la facture protection…" at bounding box center [534, 837] width 238 height 120
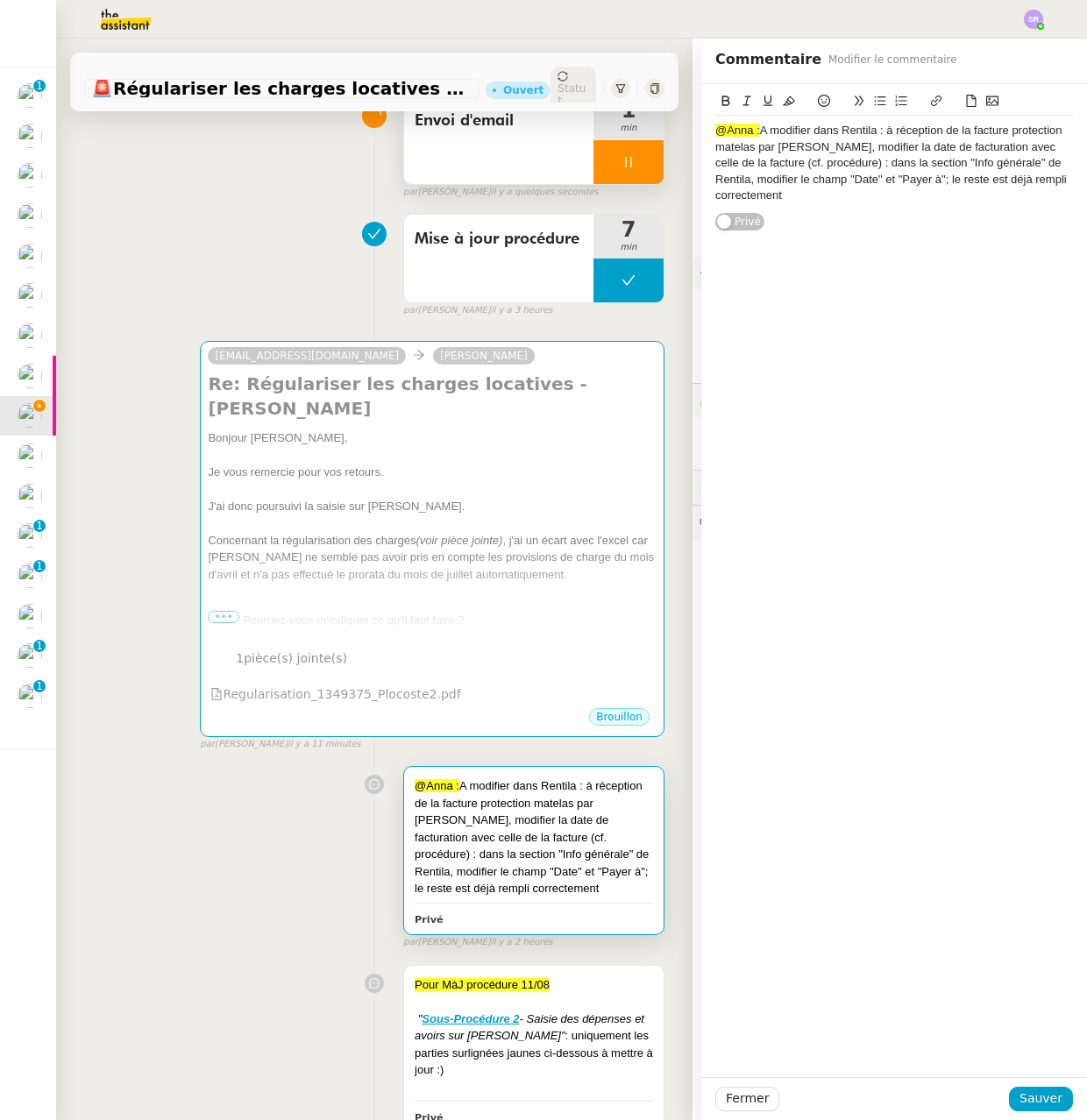
click at [752, 133] on div "@[PERSON_NAME] : A modifier dans Rentila : à réception de la facture protection…" at bounding box center [894, 163] width 358 height 81
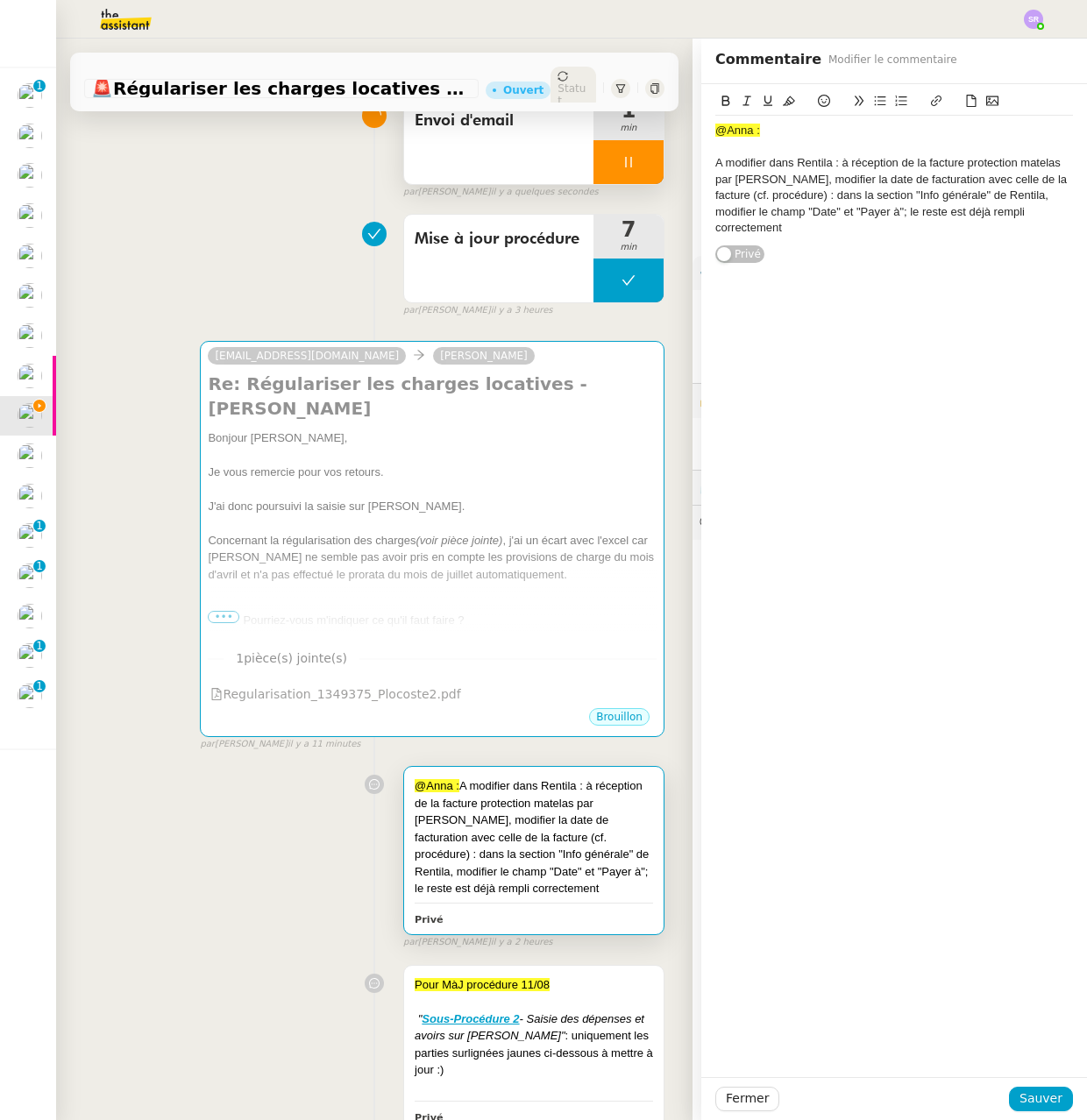
click at [917, 136] on div "@Anna :" at bounding box center [894, 131] width 358 height 16
click at [923, 148] on div at bounding box center [894, 147] width 358 height 16
click at [931, 136] on div "@Anna :" at bounding box center [894, 131] width 358 height 16
drag, startPoint x: 880, startPoint y: 131, endPoint x: 751, endPoint y: 133, distance: 129.0
click at [751, 133] on div "@[PERSON_NAME] : Lors du retour de [PERSON_NAME]" at bounding box center [894, 131] width 358 height 16
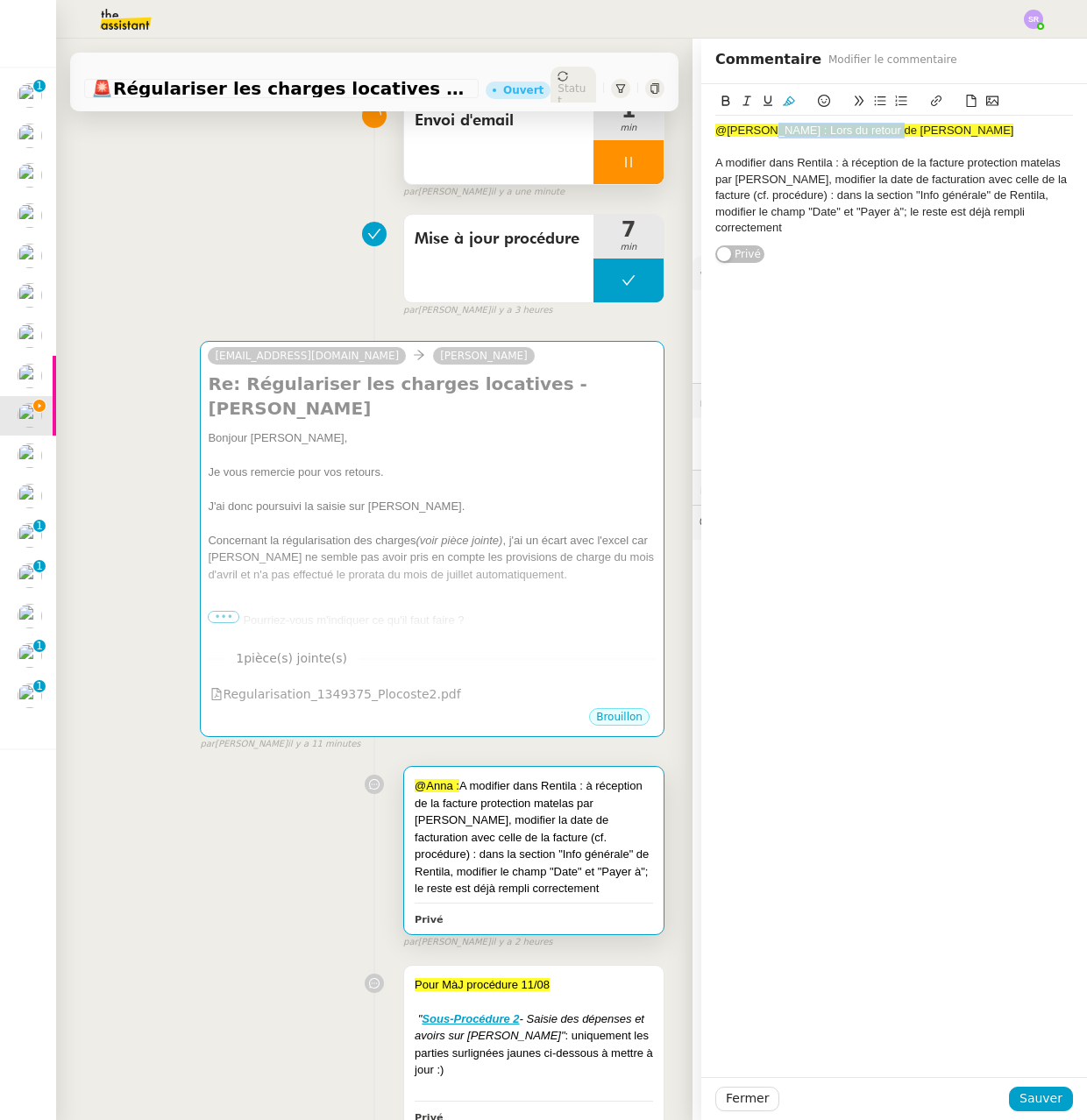
click at [720, 104] on icon at bounding box center [726, 100] width 12 height 12
click at [750, 167] on div "A modifier dans Rentila : à réception de la facture protection matelas par [PER…" at bounding box center [894, 196] width 358 height 81
click at [701, 163] on div "@[PERSON_NAME] : Lors du retour de [PERSON_NAME] A modifier dans Rentila : à ré…" at bounding box center [894, 174] width 386 height 180
drag, startPoint x: 825, startPoint y: 165, endPoint x: 741, endPoint y: 128, distance: 91.8
click at [672, 162] on app-ticket "🚨 Régulariser les charges locatives de [PERSON_NAME] Ouvert Statut Client [PERS…" at bounding box center [572, 579] width 1031 height 1082
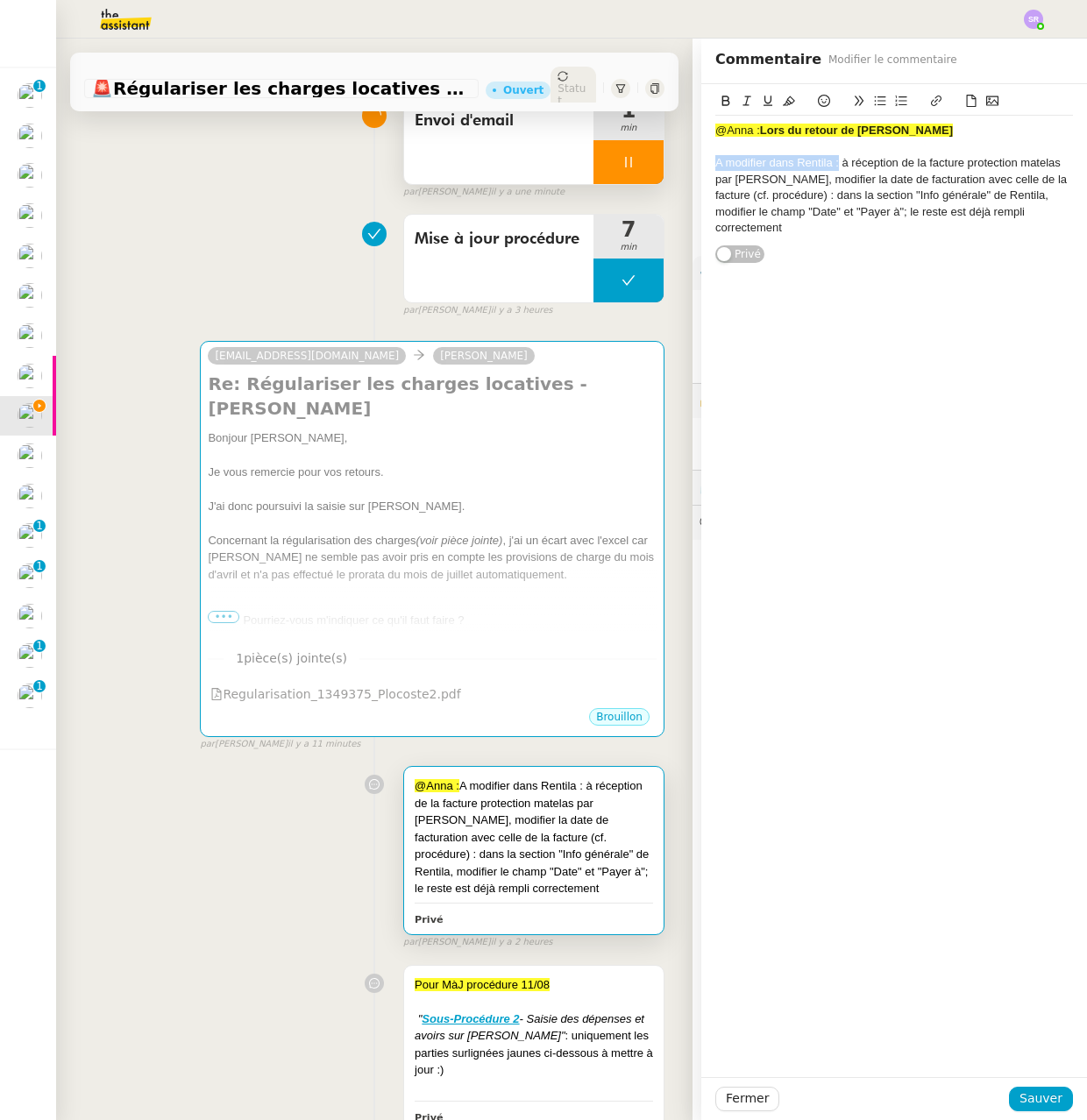
click at [722, 103] on icon at bounding box center [726, 100] width 8 height 11
click at [950, 174] on div "A modifier dans Rentila : à réception de la facture protection matelas par [PER…" at bounding box center [894, 196] width 358 height 81
click at [842, 165] on div "A modifier dans Rentila : à réception de la facture protection matelas par [PER…" at bounding box center [894, 196] width 358 height 81
click at [874, 102] on icon at bounding box center [879, 100] width 12 height 12
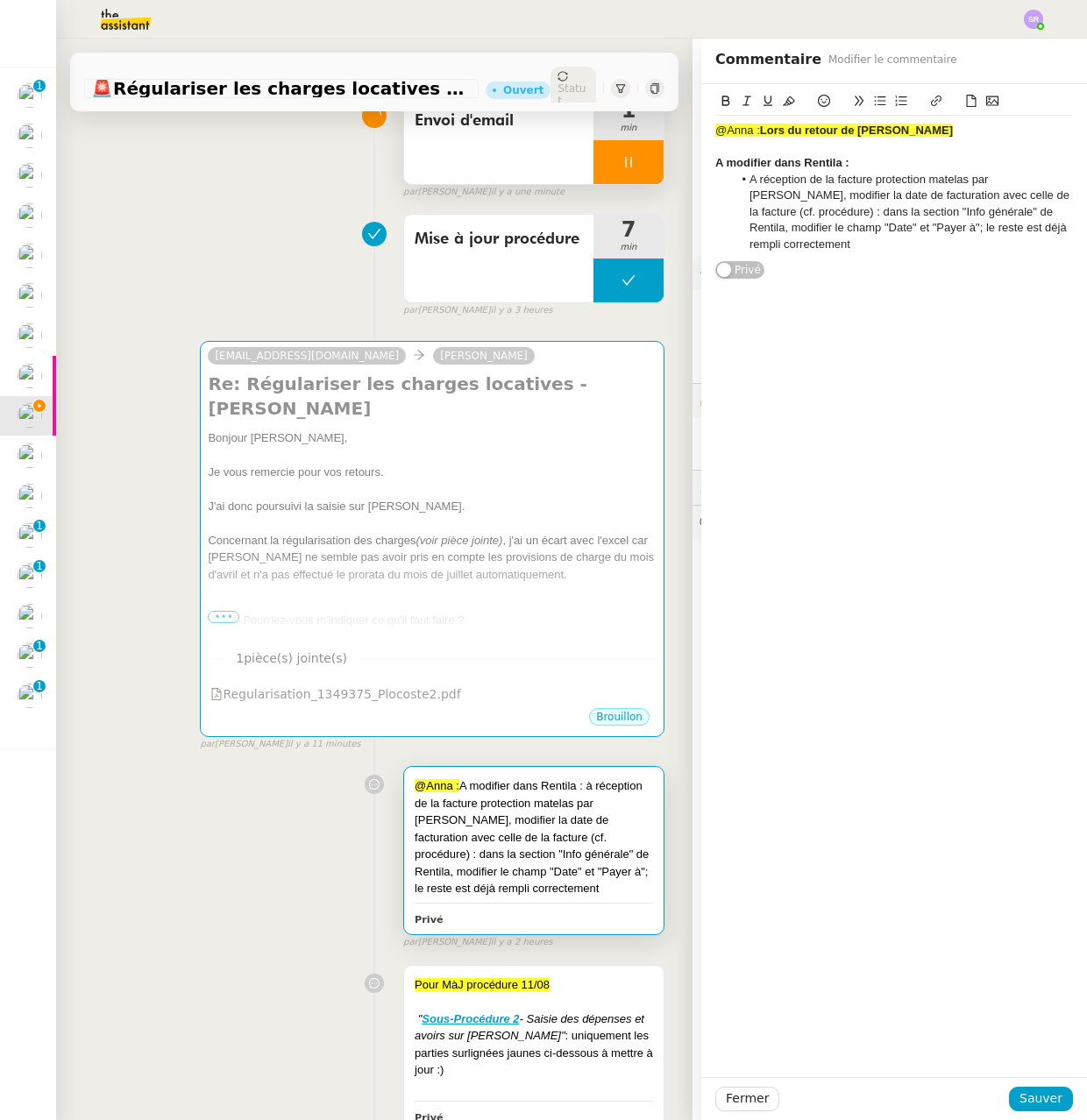
click at [1027, 230] on li "A réception de la facture protection matelas par [PERSON_NAME], modifier la dat…" at bounding box center [903, 212] width 341 height 81
click at [760, 133] on strong "Lors du retour de [PERSON_NAME]" at bounding box center [857, 130] width 193 height 13
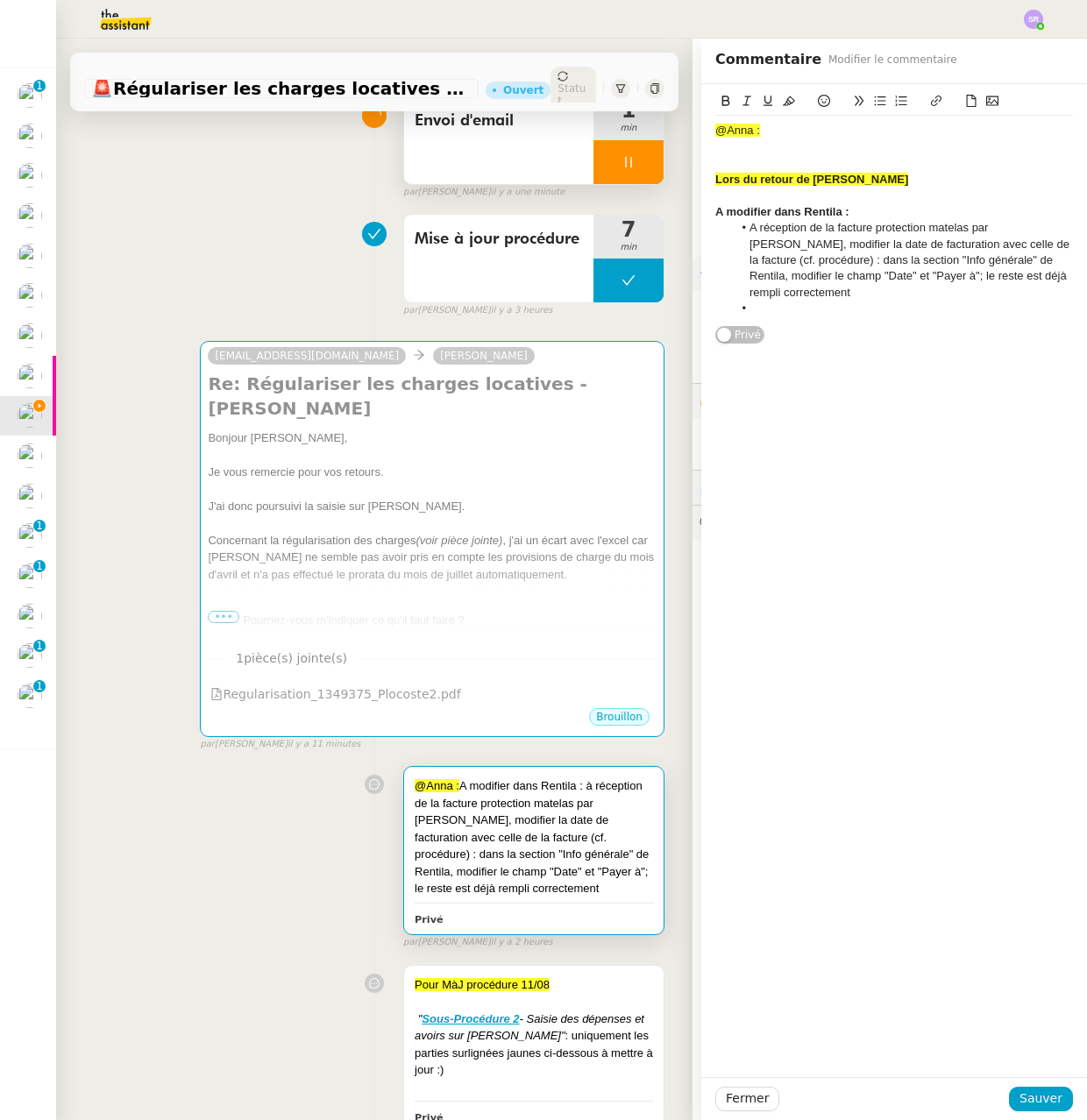
click at [775, 132] on div "@Anna :" at bounding box center [894, 131] width 358 height 16
click at [734, 149] on div at bounding box center [894, 147] width 358 height 16
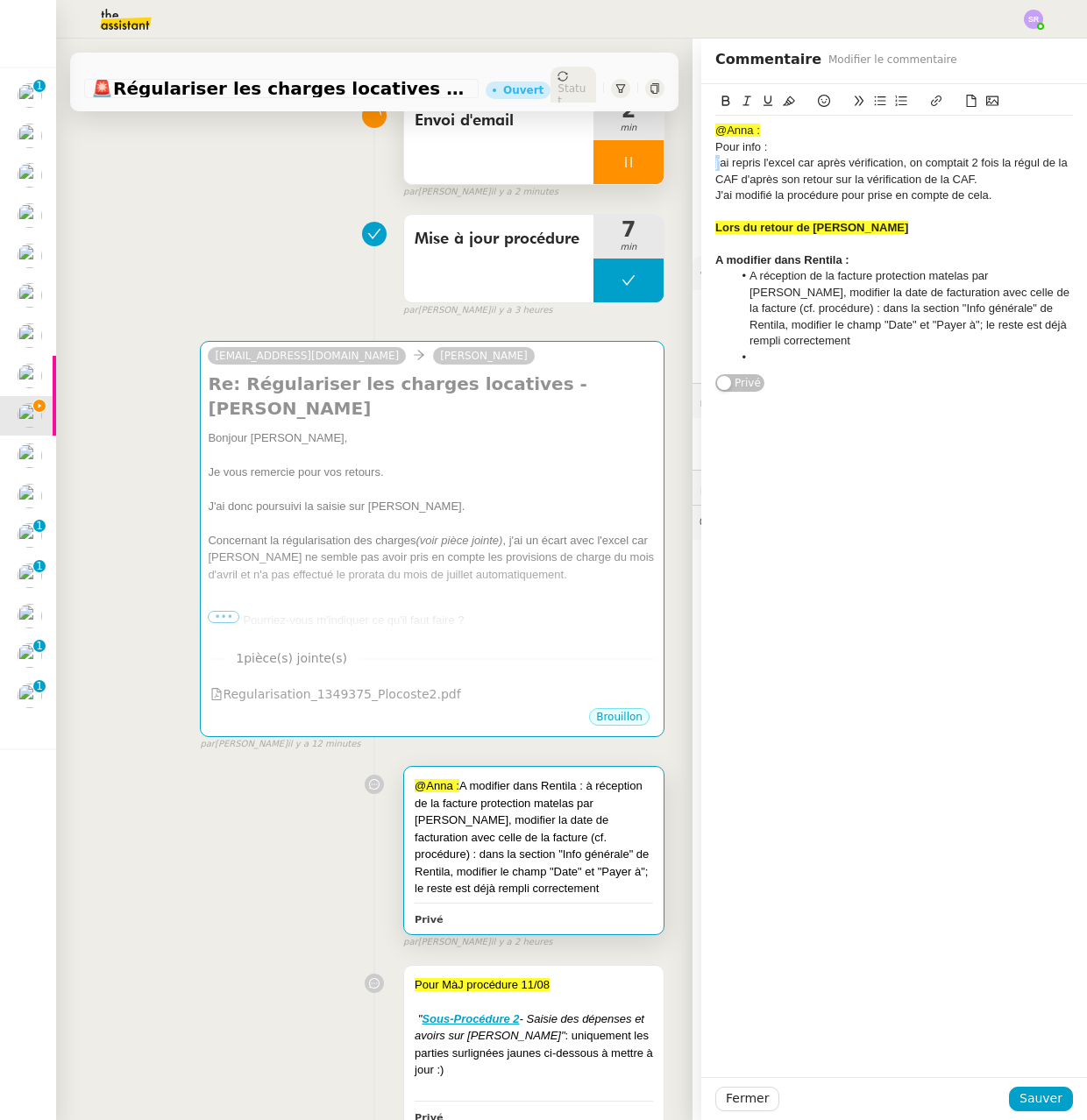
click at [715, 163] on div "j'ai repris l'excel car après vérification, on comptait 2 fois la régul de la C…" at bounding box center [894, 171] width 358 height 32
click at [994, 179] on div "J'ai repris l'excel car après vérification, on comptait 2 fois la régul de la C…" at bounding box center [894, 171] width 358 height 32
drag, startPoint x: 777, startPoint y: 147, endPoint x: 677, endPoint y: 143, distance: 100.1
click at [677, 143] on app-ticket "🚨 Régulariser les charges locatives de [PERSON_NAME] Ouvert Statut Client [PERS…" at bounding box center [572, 579] width 1031 height 1082
click at [720, 103] on icon at bounding box center [726, 100] width 12 height 12
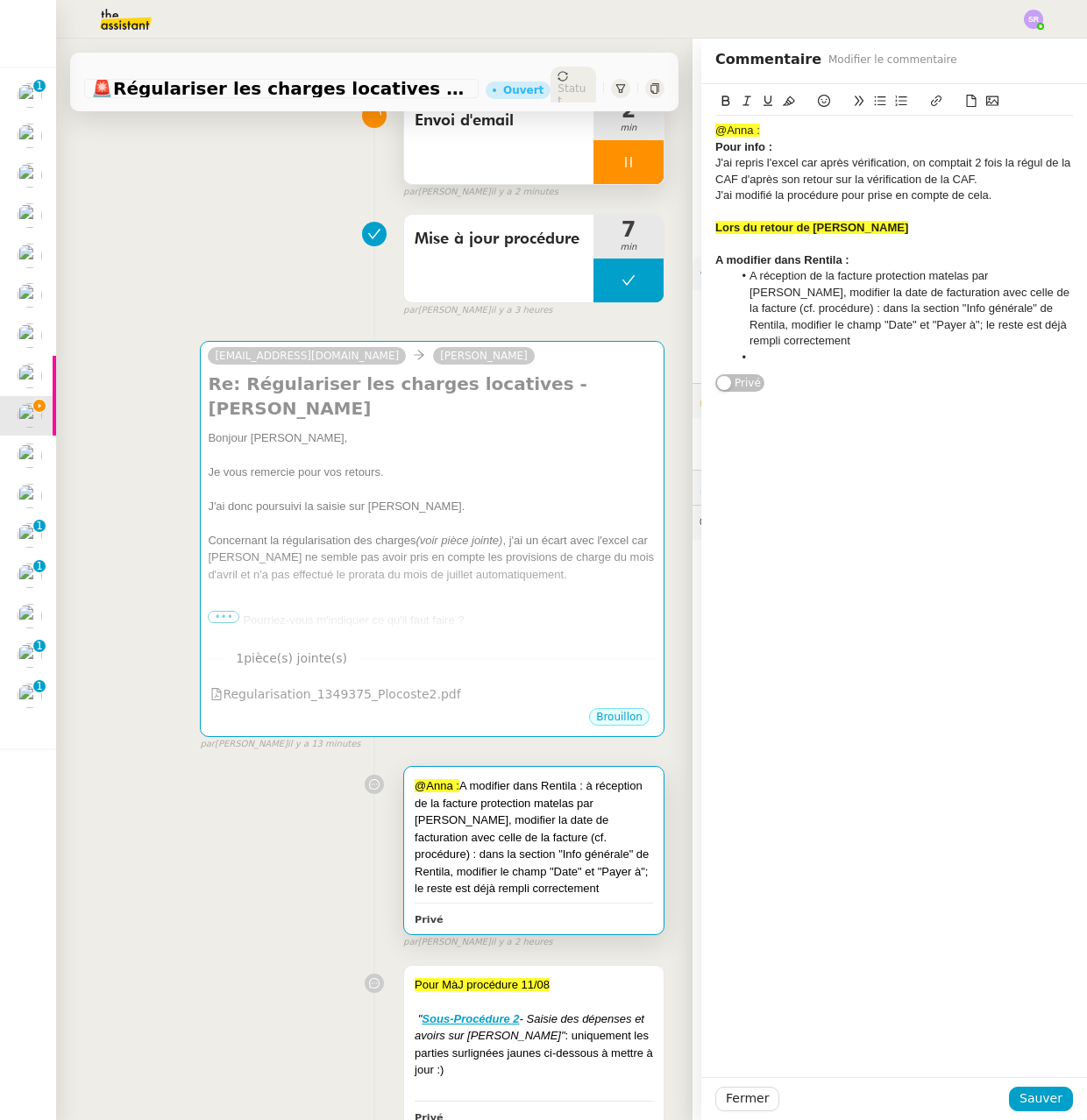
click at [767, 145] on div "Pour info :" at bounding box center [894, 147] width 358 height 16
click at [801, 350] on li at bounding box center [903, 358] width 341 height 16
click at [1023, 1095] on span "Sauver" at bounding box center [1041, 1098] width 43 height 20
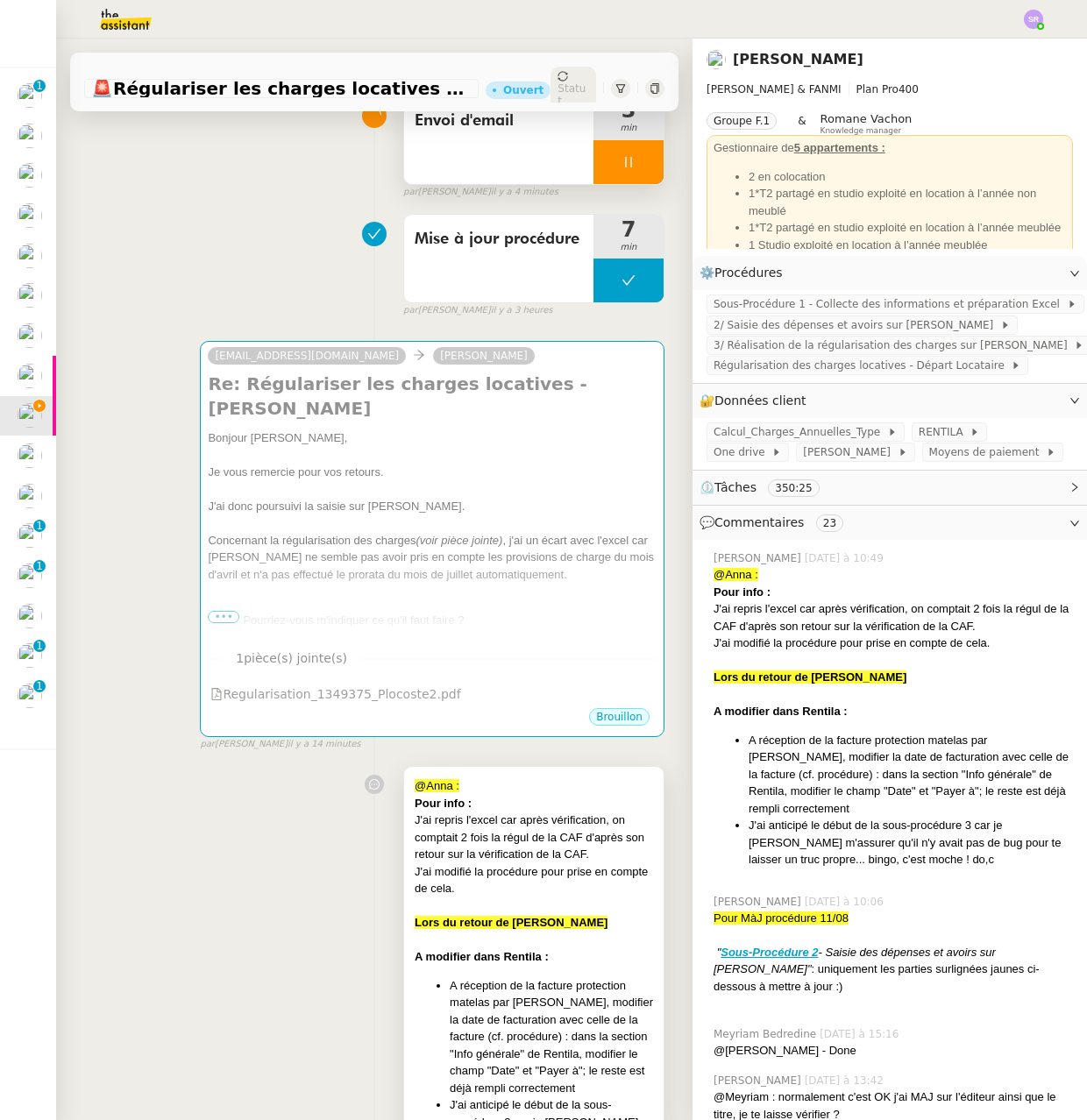
click at [525, 914] on div at bounding box center [534, 907] width 238 height 18
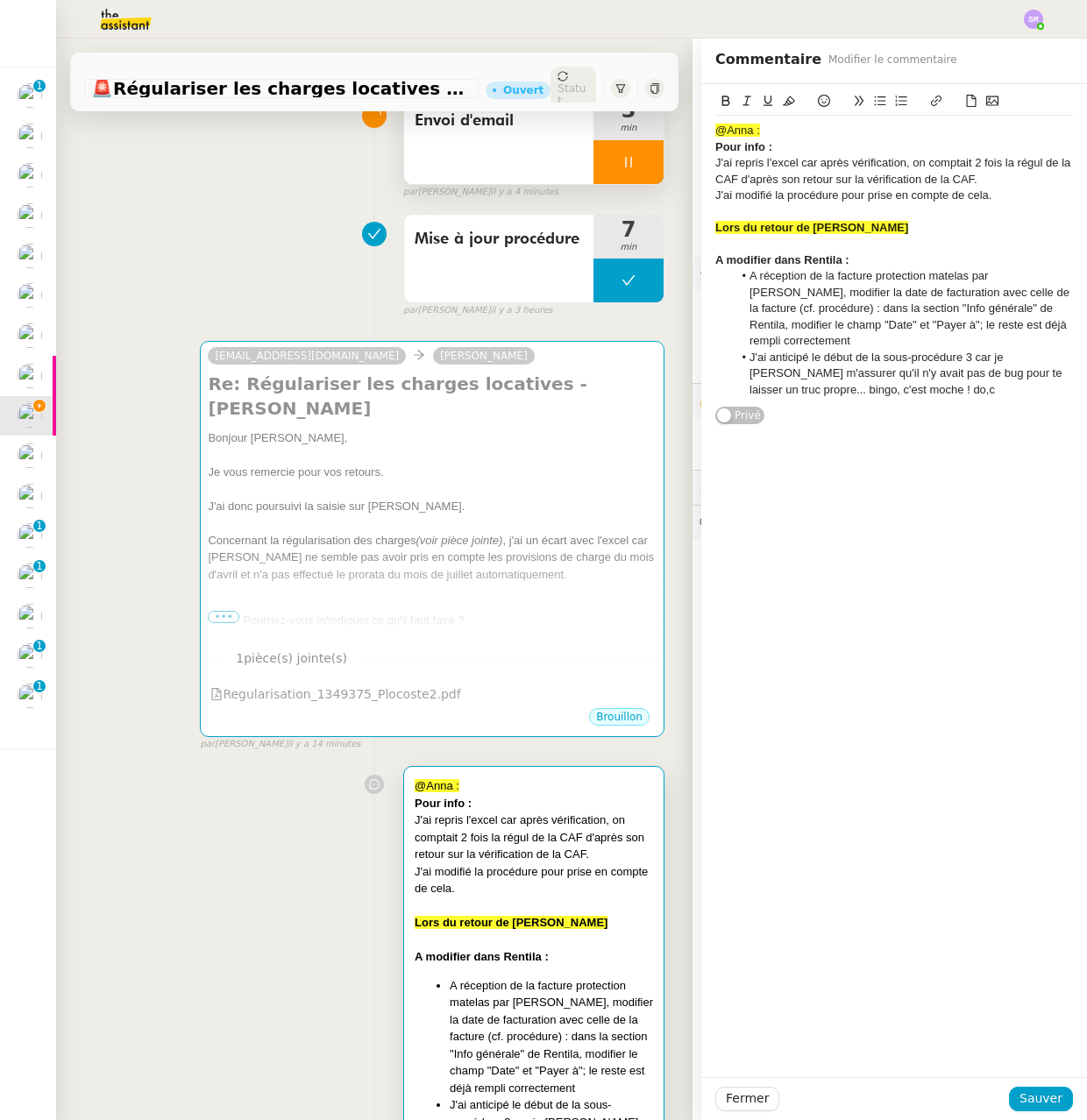
click at [850, 189] on div "J'ai modifié la procédure pour prise en compte de cela." at bounding box center [894, 196] width 358 height 16
drag, startPoint x: 777, startPoint y: 147, endPoint x: 667, endPoint y: 147, distance: 110.0
click at [667, 147] on app-ticket "🚨 Régulariser les charges locatives de [PERSON_NAME] Ouvert Statut Client [PERS…" at bounding box center [572, 579] width 1031 height 1082
click at [763, 101] on icon at bounding box center [767, 100] width 9 height 11
click at [895, 324] on li "A réception de la facture protection matelas par [PERSON_NAME], modifier la dat…" at bounding box center [903, 309] width 341 height 81
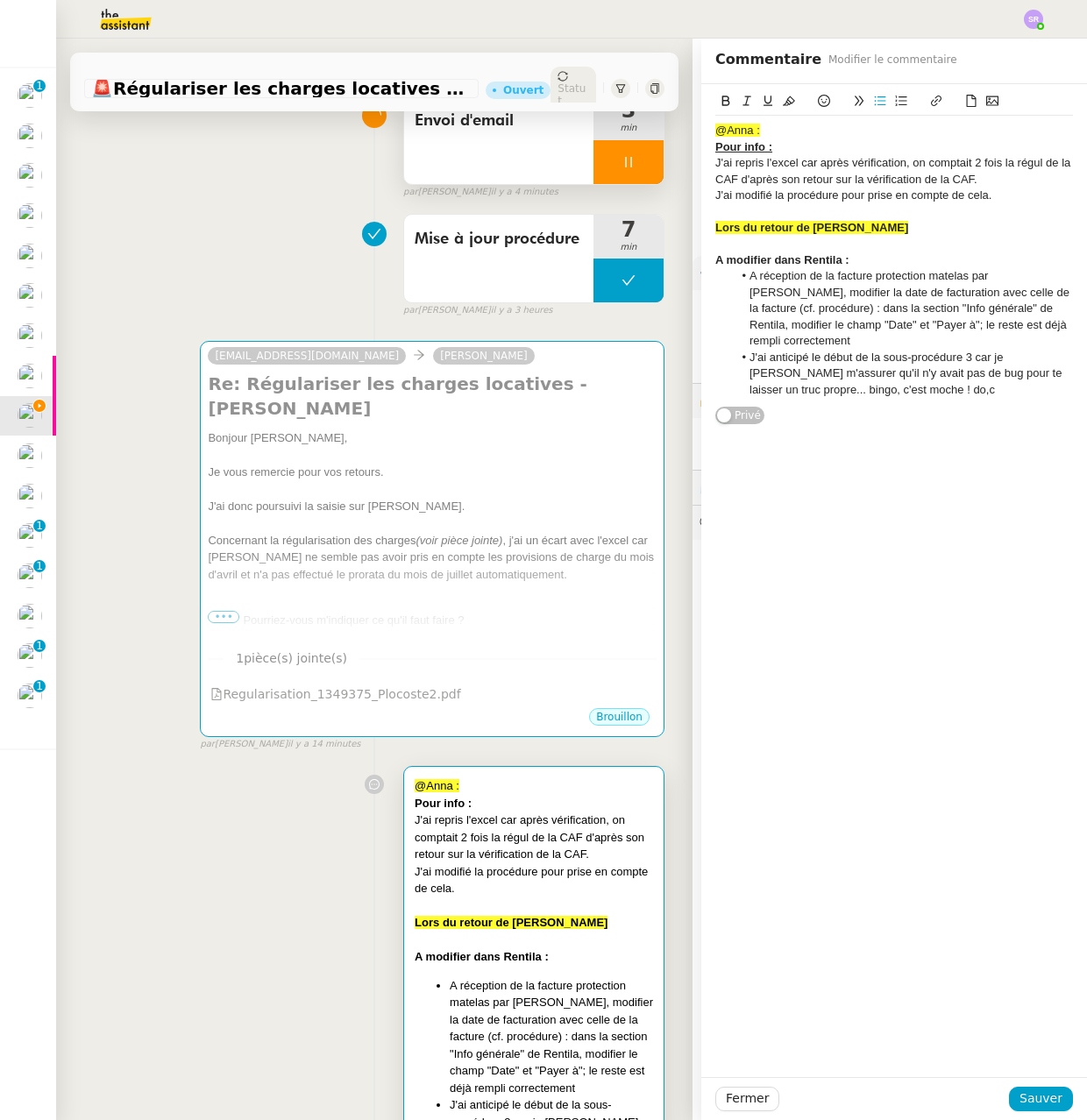
click at [934, 379] on li "J'ai anticipé le début de la sous-procédure 3 car je [PERSON_NAME] m'assurer qu…" at bounding box center [903, 374] width 341 height 48
click at [1018, 277] on li "A réception de la facture protection matelas par [PERSON_NAME], modifier la dat…" at bounding box center [903, 309] width 341 height 81
click at [737, 278] on li "A réception de la facture protection matelas par [PERSON_NAME], modifier la dat…" at bounding box center [903, 309] width 341 height 81
click at [1018, 278] on li "A réception de la facture protection matelas par [PERSON_NAME], modifier la dat…" at bounding box center [903, 309] width 341 height 81
click at [829, 310] on li "A réception de la facture protection matelas par [PERSON_NAME], réaliser la sou…" at bounding box center [903, 309] width 341 height 81
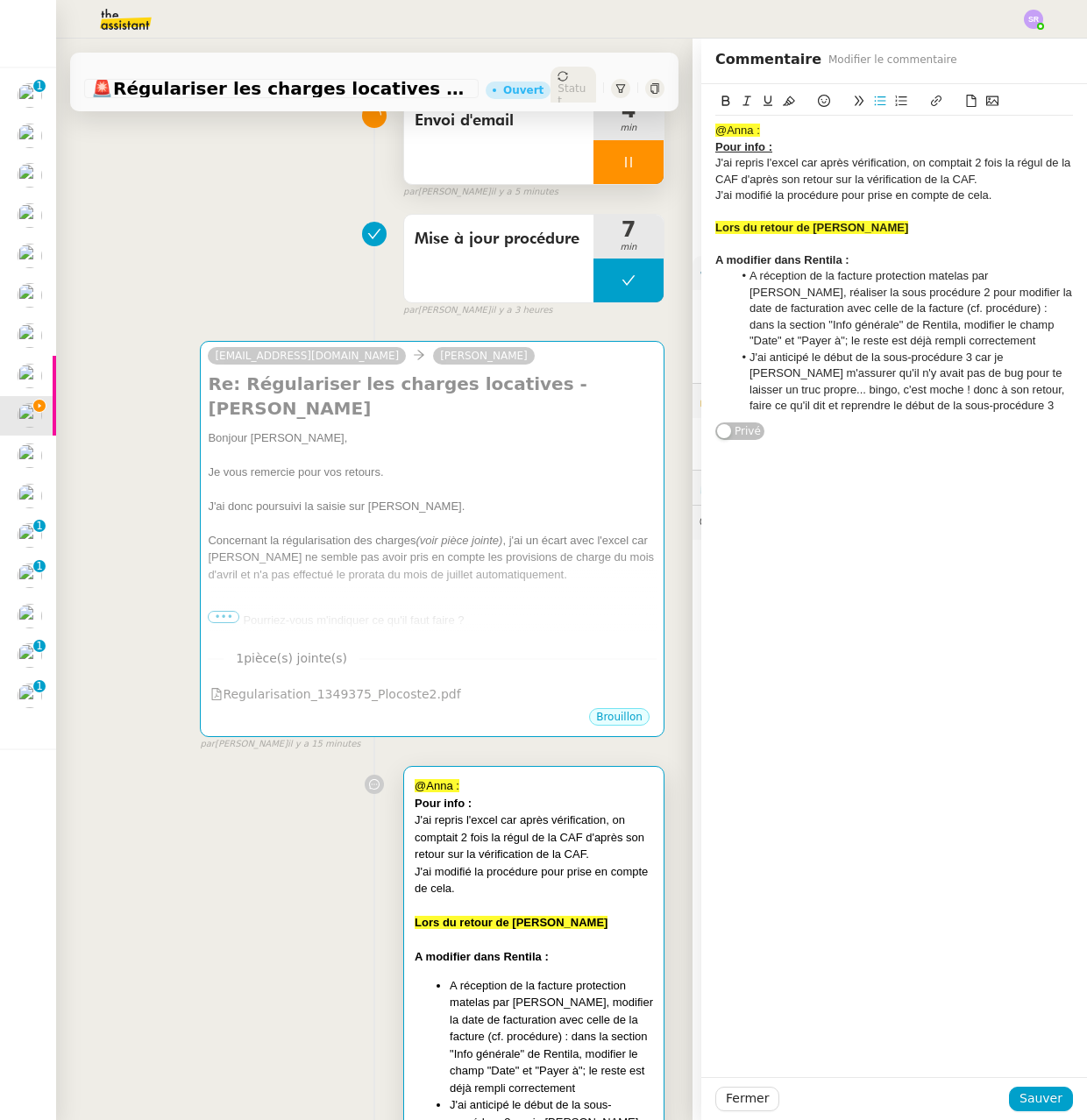
click at [938, 324] on li "A réception de la facture protection matelas par [PERSON_NAME], réaliser la sou…" at bounding box center [903, 309] width 341 height 81
click at [899, 309] on li "A réception de la facture protection matelas par [PERSON_NAME], réaliser la sou…" at bounding box center [903, 309] width 341 height 81
paste div
click at [608, 168] on div at bounding box center [628, 162] width 70 height 44
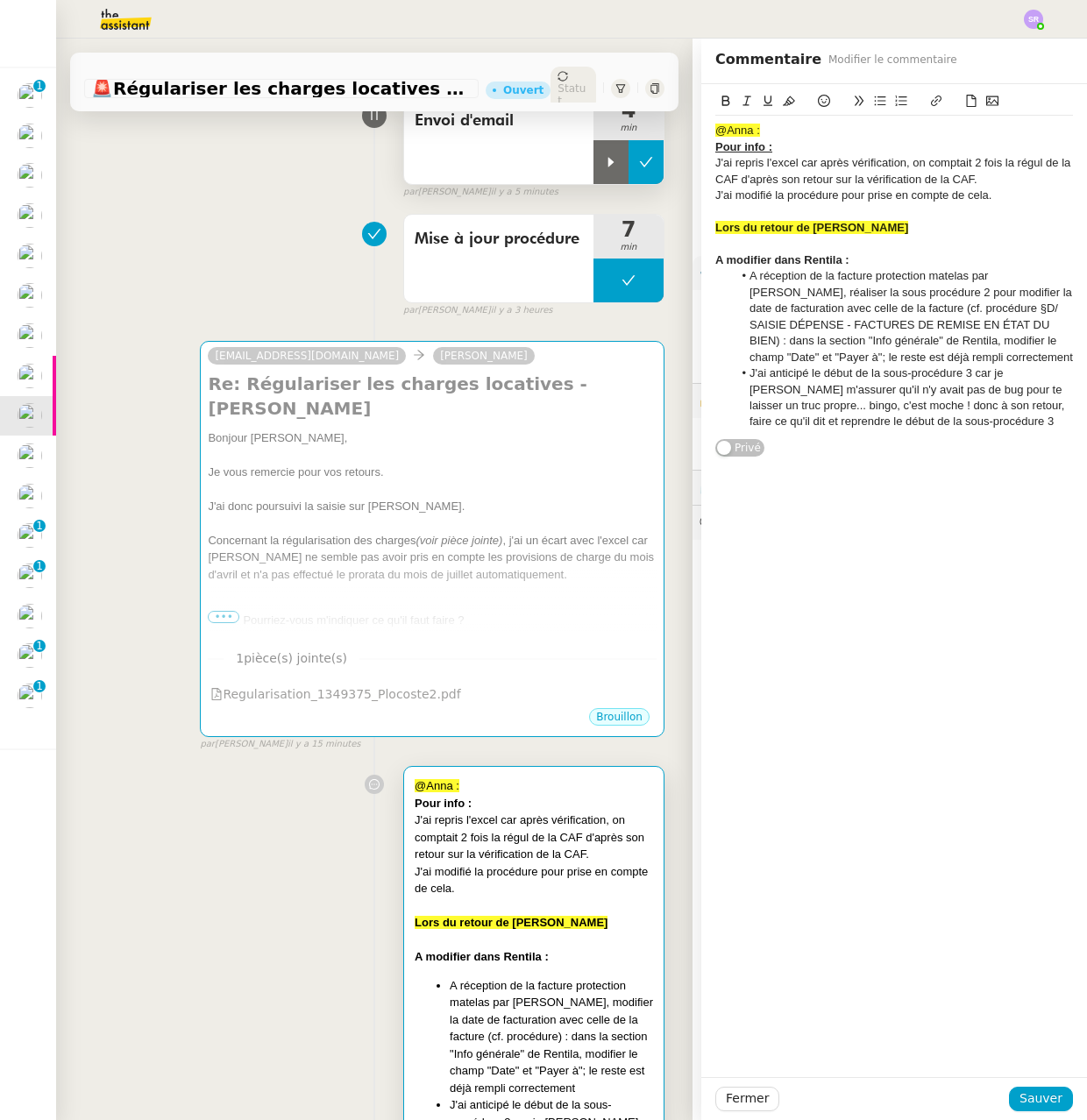
click at [629, 180] on button at bounding box center [646, 162] width 35 height 44
click at [1019, 1100] on span "Sauver" at bounding box center [1041, 1098] width 43 height 20
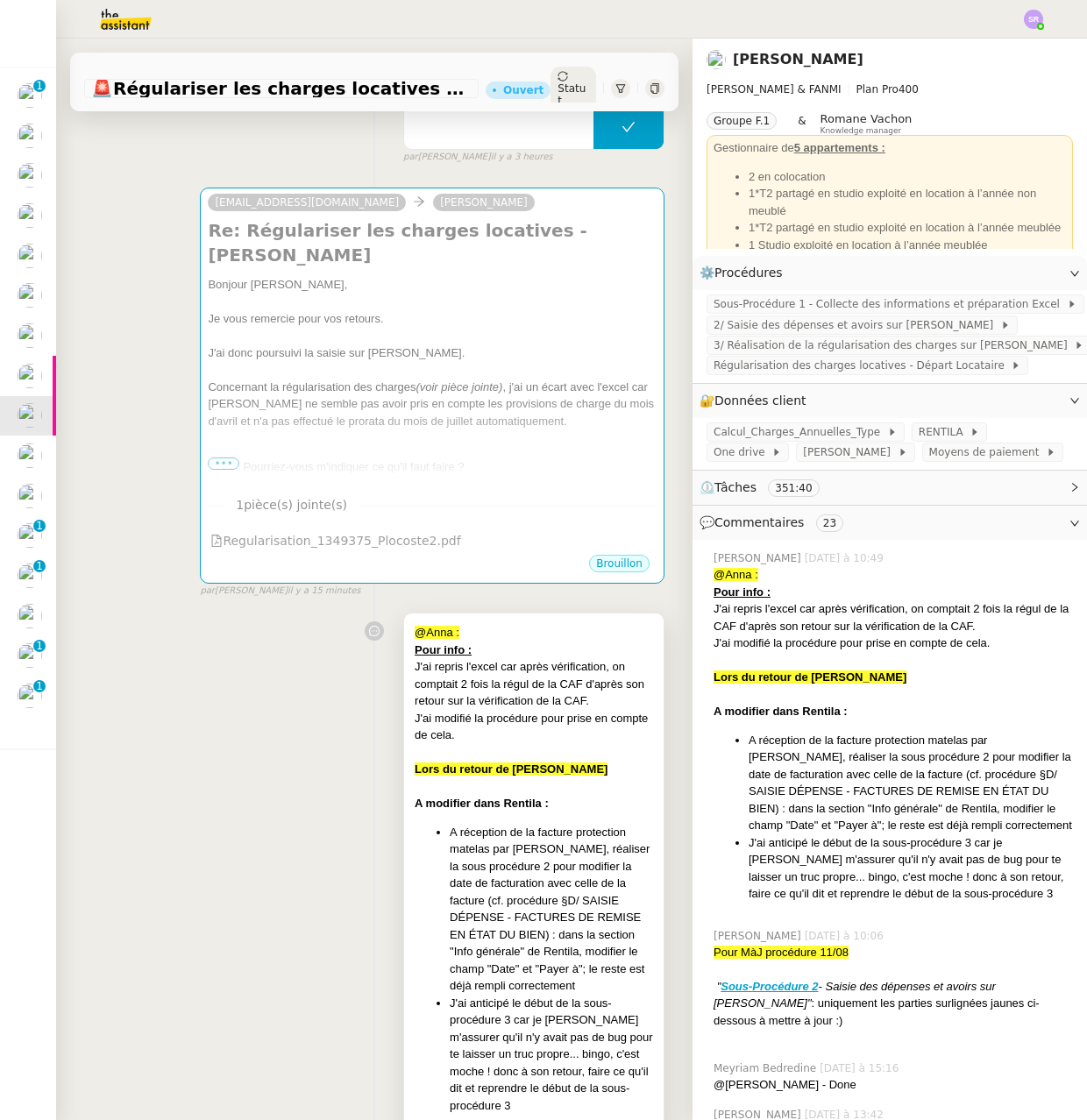
scroll to position [592, 0]
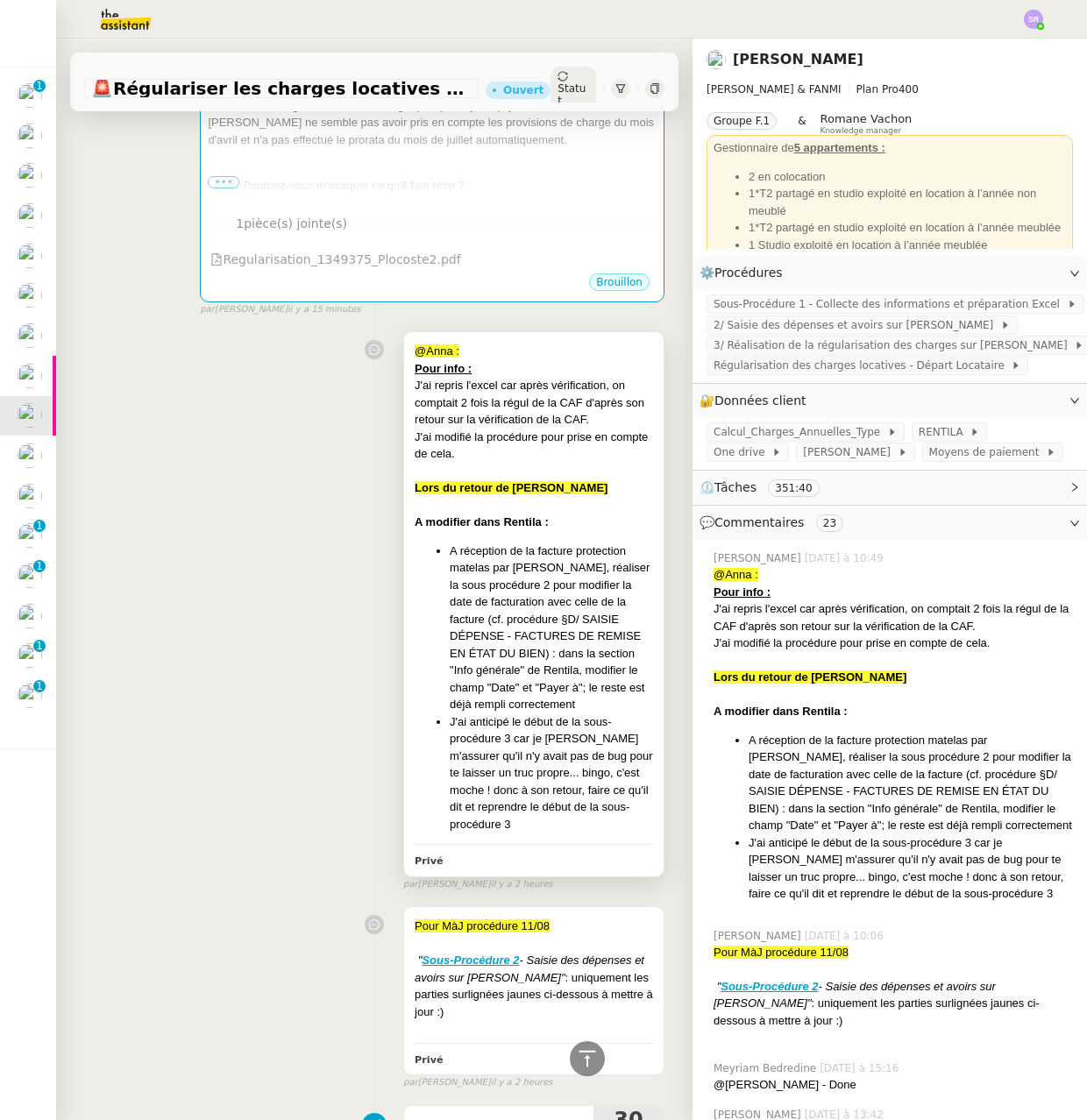
click at [571, 804] on li "J'ai anticipé le début de la sous-procédure 3 car je voulais m'assurer qu'il n'…" at bounding box center [551, 773] width 204 height 120
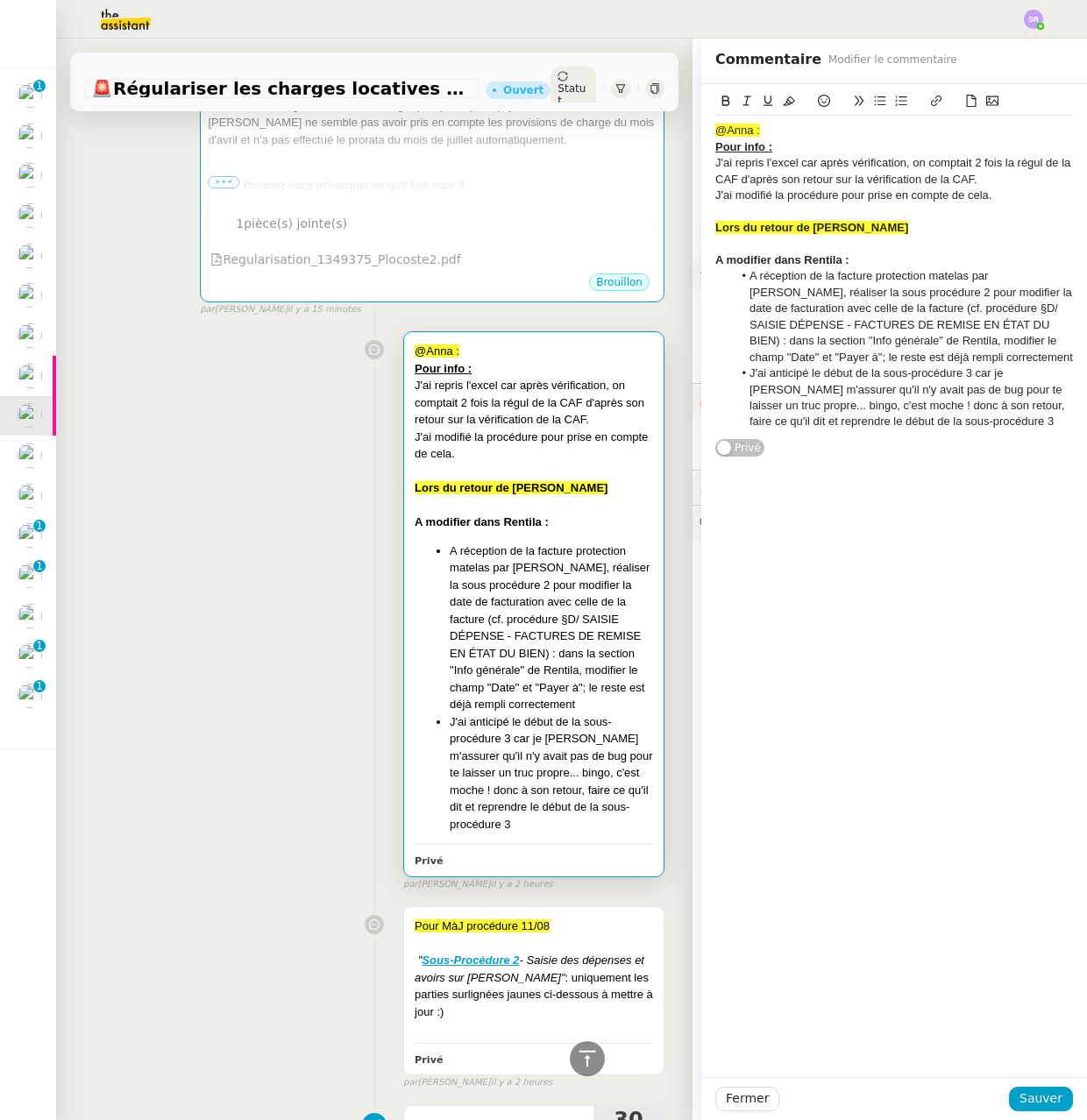
click at [812, 310] on li "A réception de la facture protection matelas par Pascal, réaliser la sous procé…" at bounding box center [903, 317] width 341 height 97
click at [797, 310] on li "A réception de la facture protection matelas par Pascal, réaliser la sous procé…" at bounding box center [903, 317] width 341 height 97
click at [792, 310] on li "A réception de la facture protection matelas par Pascal, réaliser la sous procé…" at bounding box center [903, 317] width 341 height 97
click at [962, 359] on li "A réception de la facture protection matelas par Pascal, réaliser la sous procé…" at bounding box center [903, 317] width 341 height 97
click at [983, 419] on li "J'ai anticipé le début de la sous-procédure 3 car je voulais m'assurer qu'il n'…" at bounding box center [903, 398] width 341 height 65
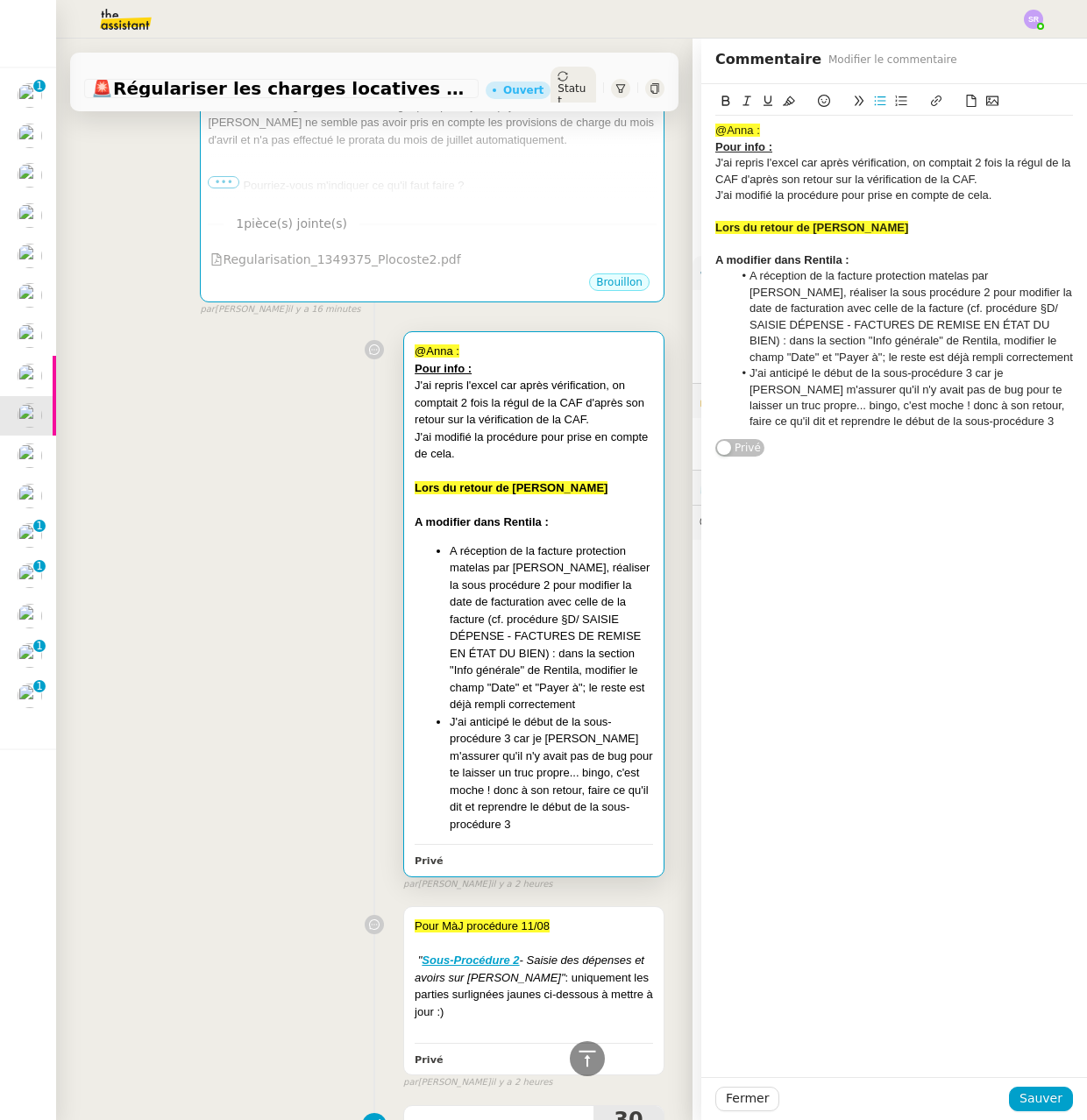
click at [942, 404] on li "J'ai anticipé le début de la sous-procédure 3 car je voulais m'assurer qu'il n'…" at bounding box center [903, 398] width 341 height 65
click at [998, 409] on li "J'ai anticipé le début de la sous-procédure 3 car je voulais m'assurer qu'il n'…" at bounding box center [903, 406] width 341 height 81
click at [992, 457] on div "@Anna : Pour info : J'ai repris l'excel car après vérification, on comptait 2 f…" at bounding box center [894, 581] width 386 height 993
click at [0, 0] on lt-div at bounding box center [0, 0] width 0 height 0
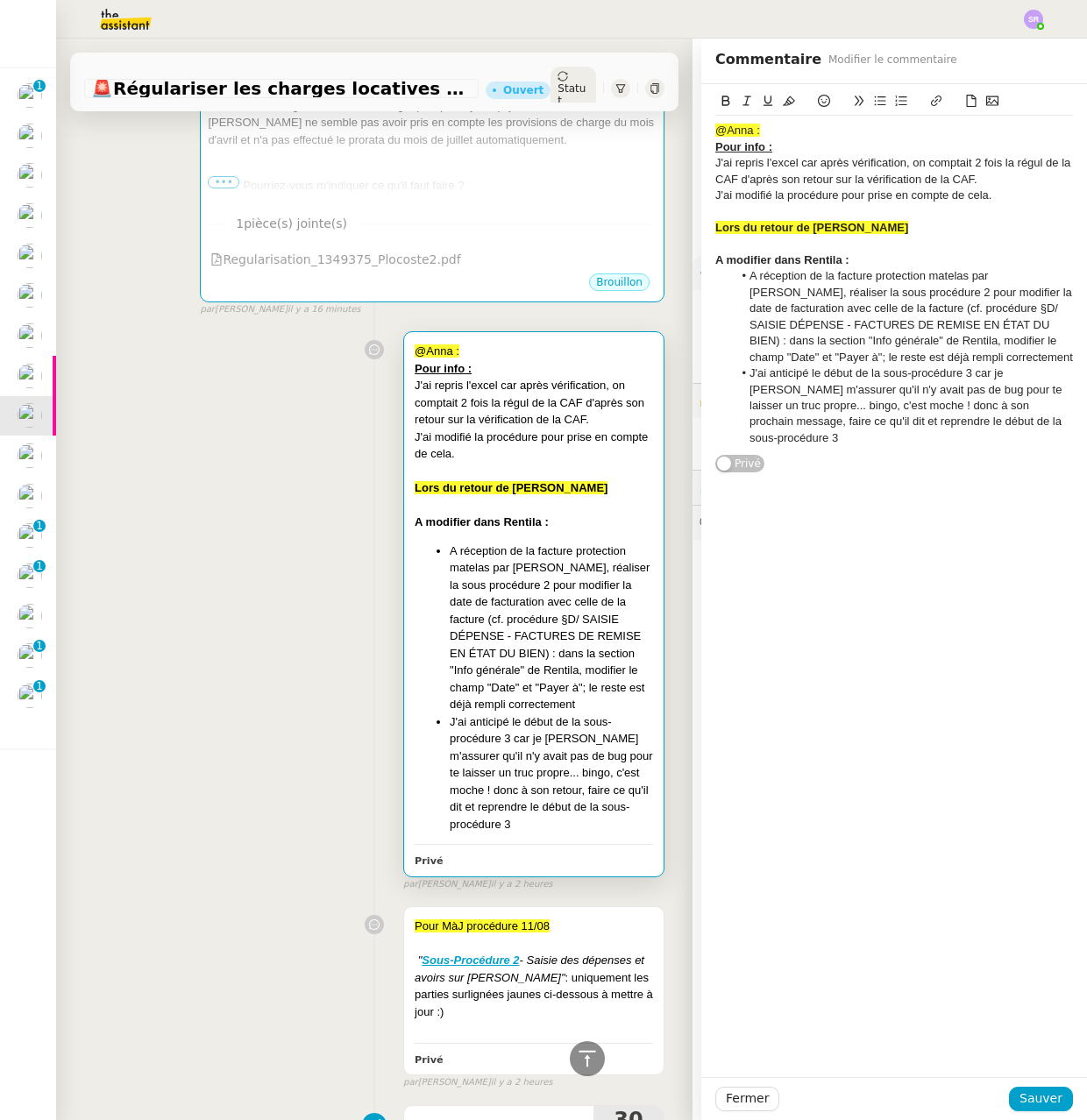
click at [932, 413] on li "J'ai anticipé le début de la sous-procédure 3 car je voulais m'assurer qu'il n'…" at bounding box center [903, 406] width 341 height 81
click at [935, 423] on li "J'ai anticipé le début de la sous-procédure 3 car je voulais m'assurer qu'il n'…" at bounding box center [903, 406] width 341 height 81
drag, startPoint x: 944, startPoint y: 423, endPoint x: 1066, endPoint y: 423, distance: 122.0
click at [1066, 423] on div "@Anna : Pour info : J'ai repris l'excel car après vérification, on comptait 2 f…" at bounding box center [894, 279] width 386 height 390
click at [1033, 1100] on span "Sauver" at bounding box center [1041, 1098] width 43 height 20
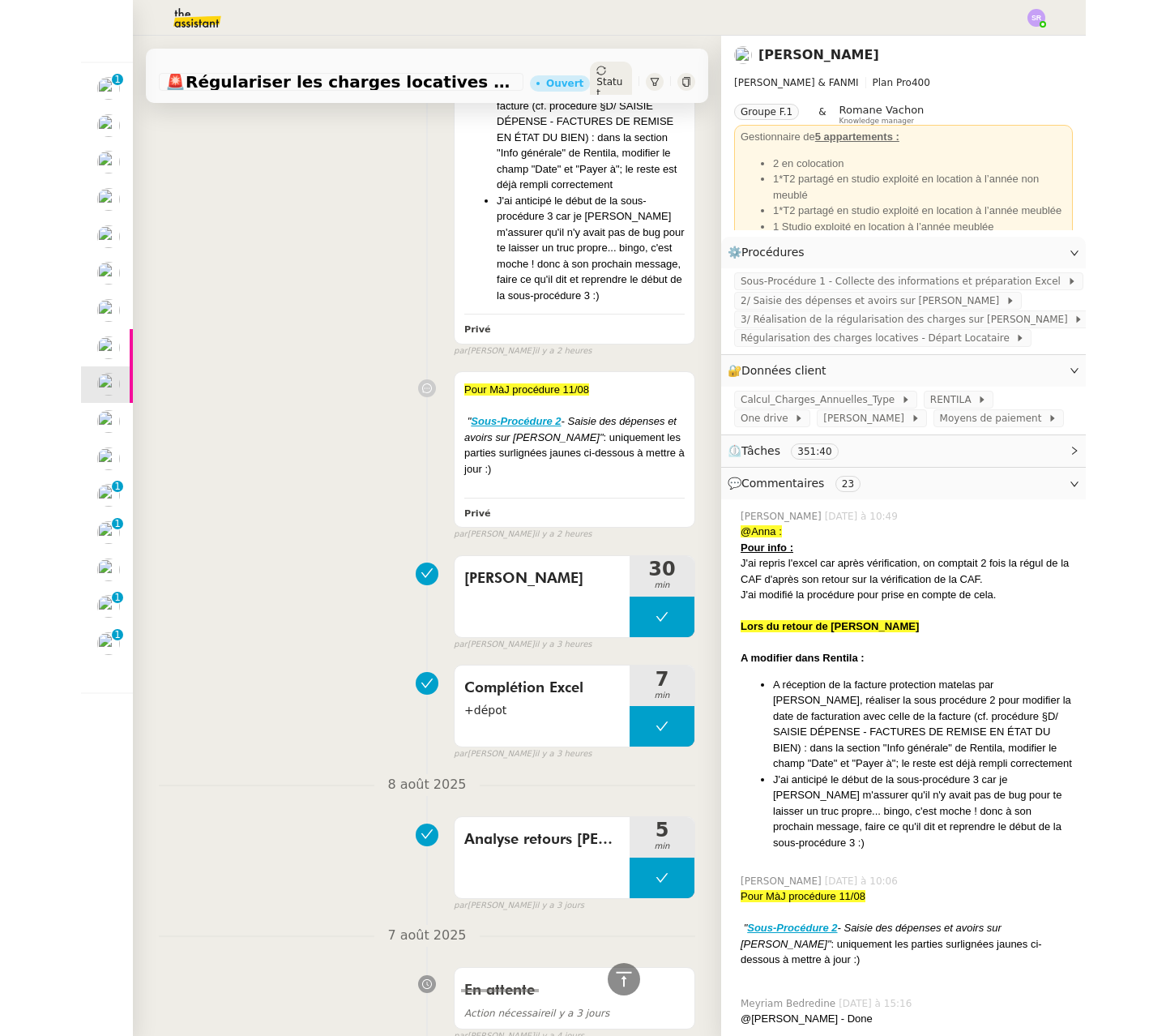
scroll to position [1201, 0]
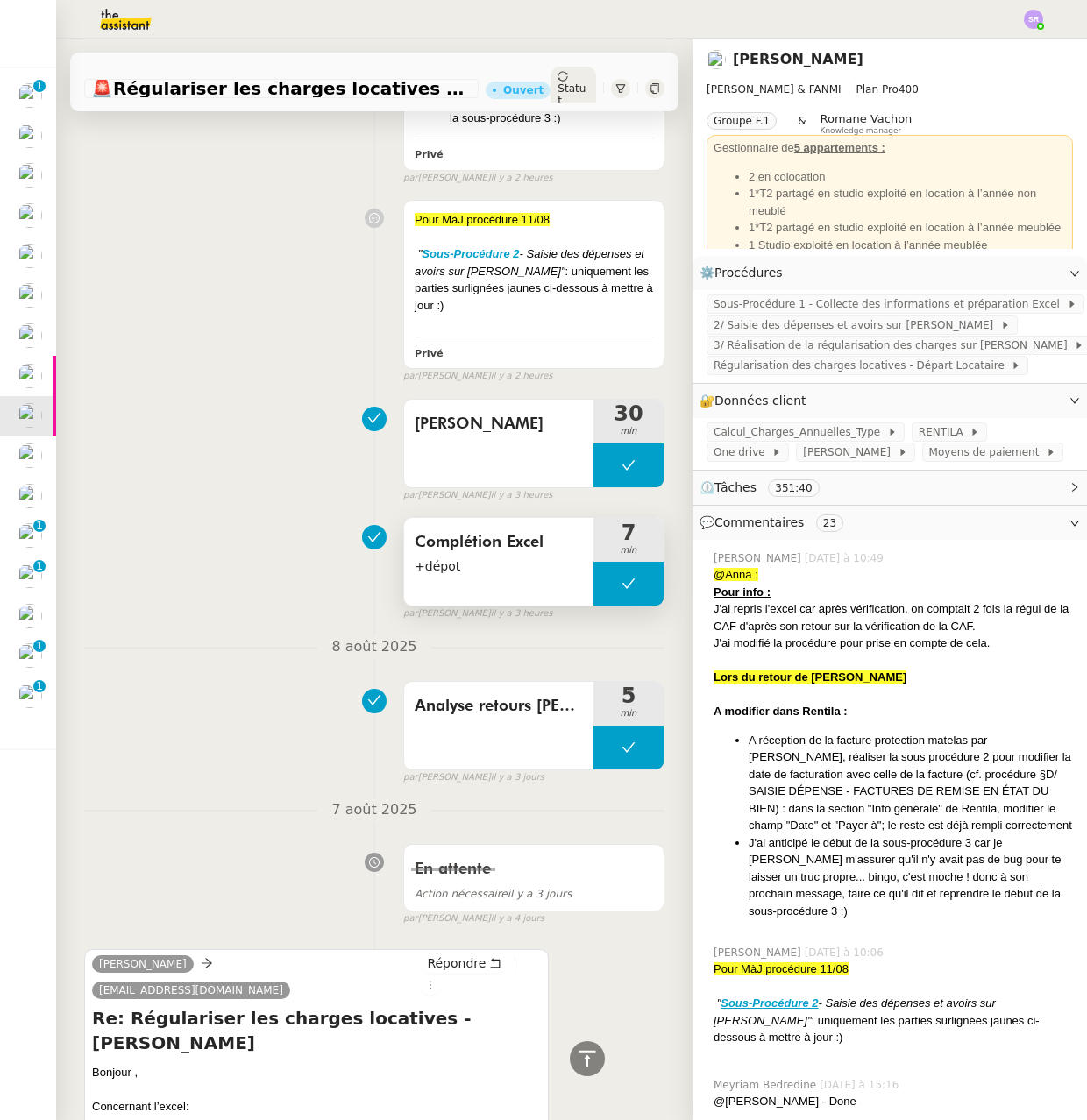
click at [593, 606] on button at bounding box center [628, 583] width 70 height 44
click at [608, 589] on icon at bounding box center [611, 584] width 6 height 10
click at [616, 606] on div at bounding box center [628, 583] width 70 height 44
click at [639, 591] on icon at bounding box center [646, 583] width 14 height 14
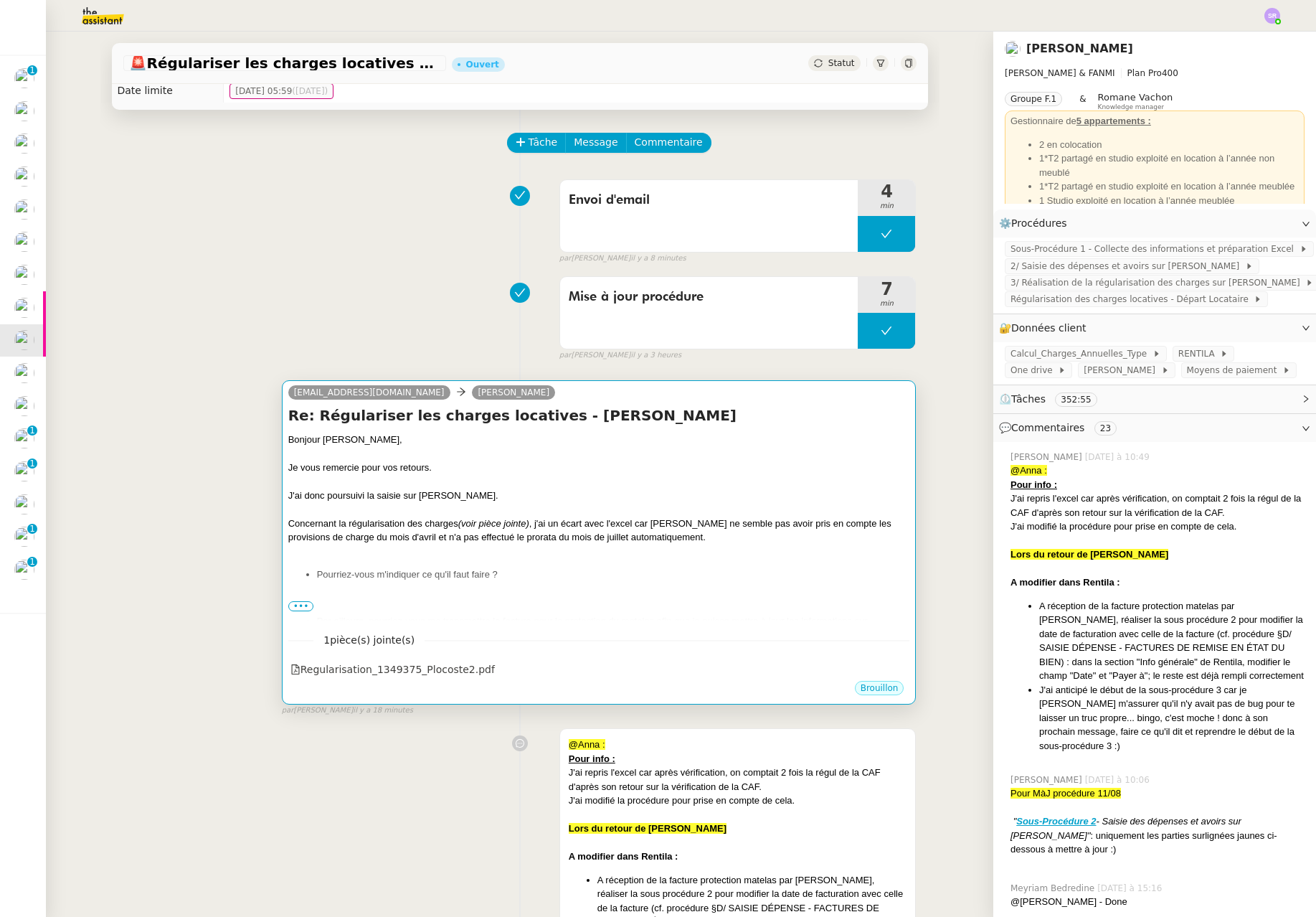
scroll to position [36, 0]
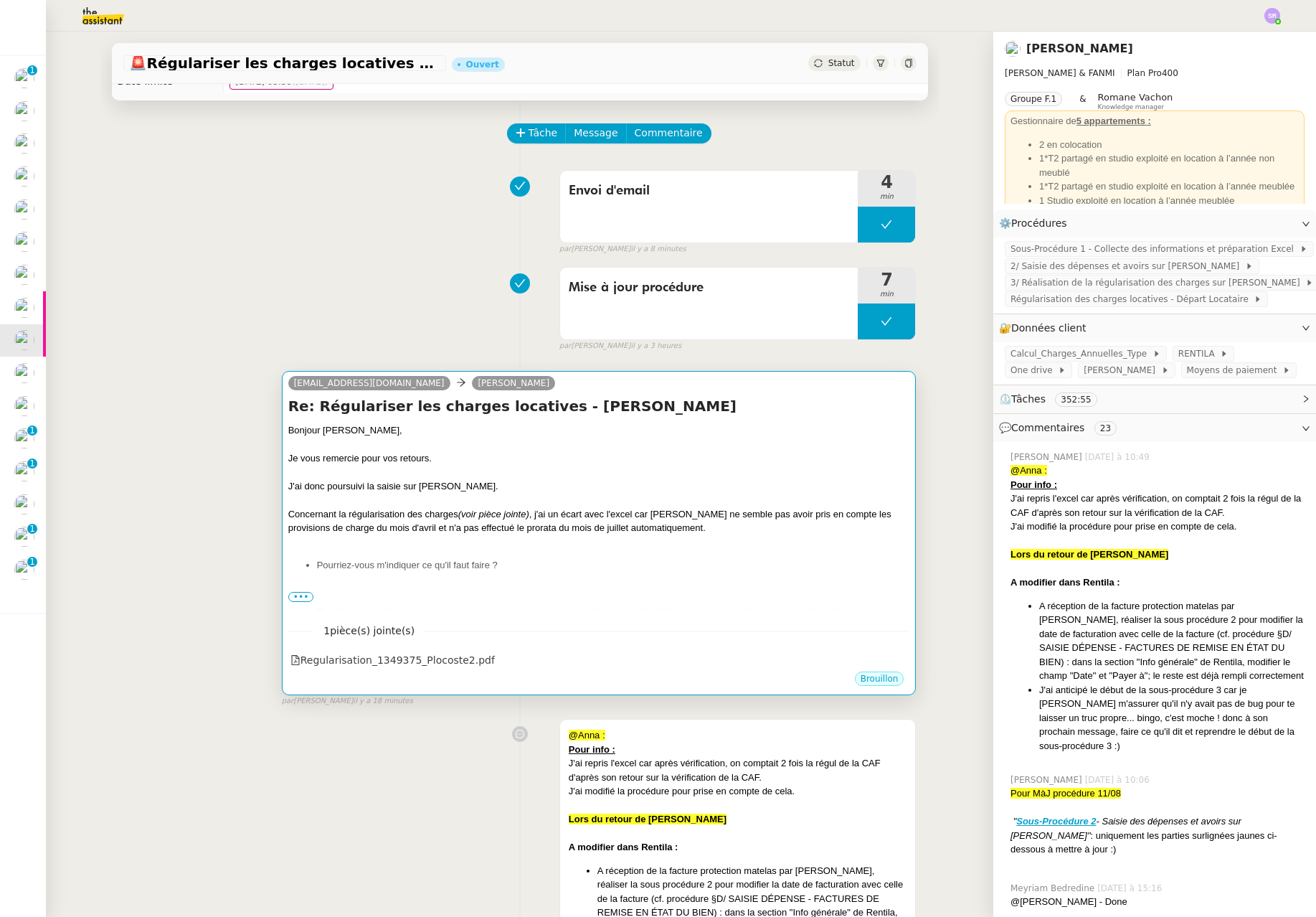
click at [316, 590] on div at bounding box center [599, 589] width 622 height 14
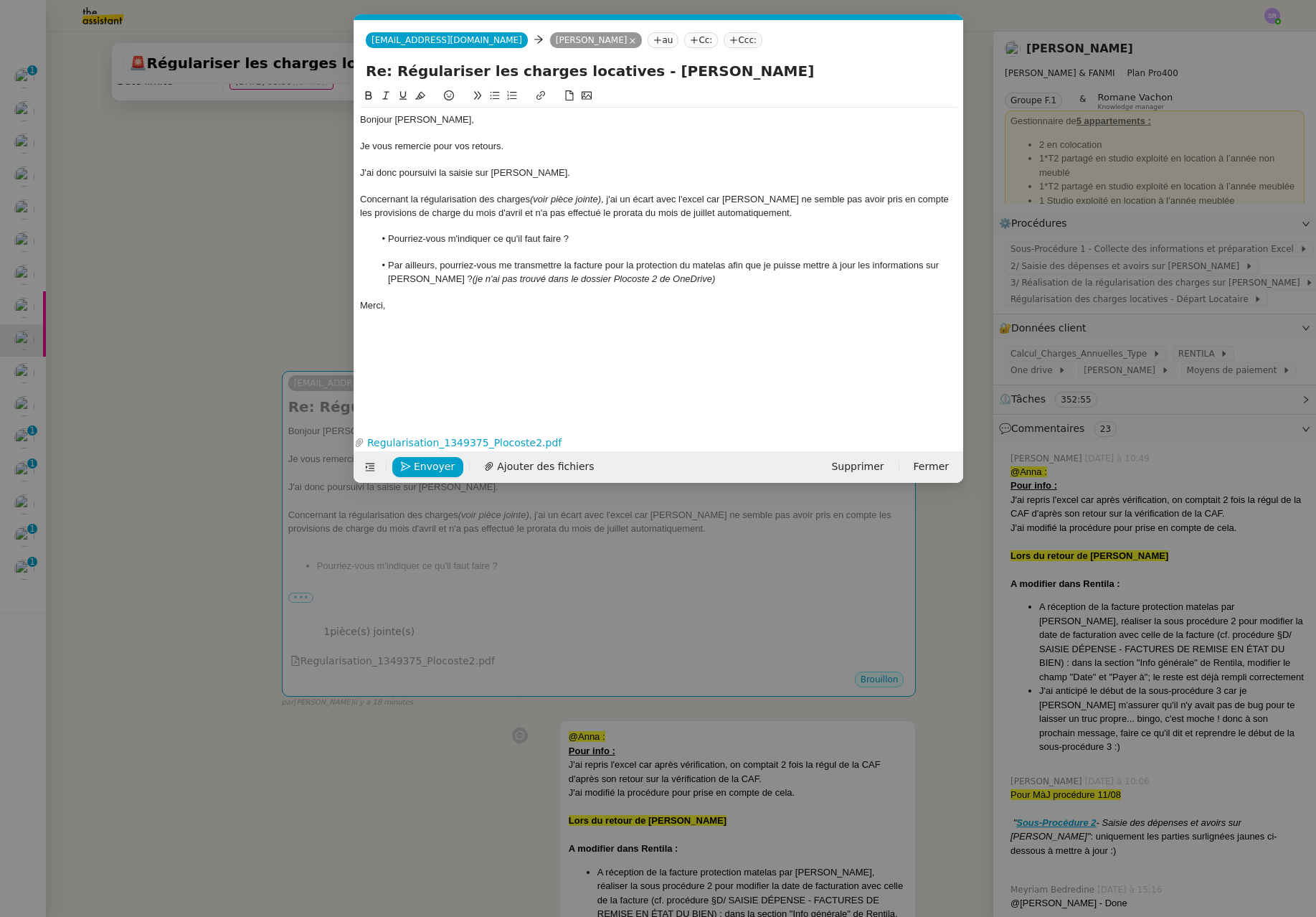
click at [301, 594] on nz-modal-container "Service TA - VOYAGE - PROPOSITION GLOBALE A utiliser dans le cadre de propositi…" at bounding box center [658, 458] width 1316 height 917
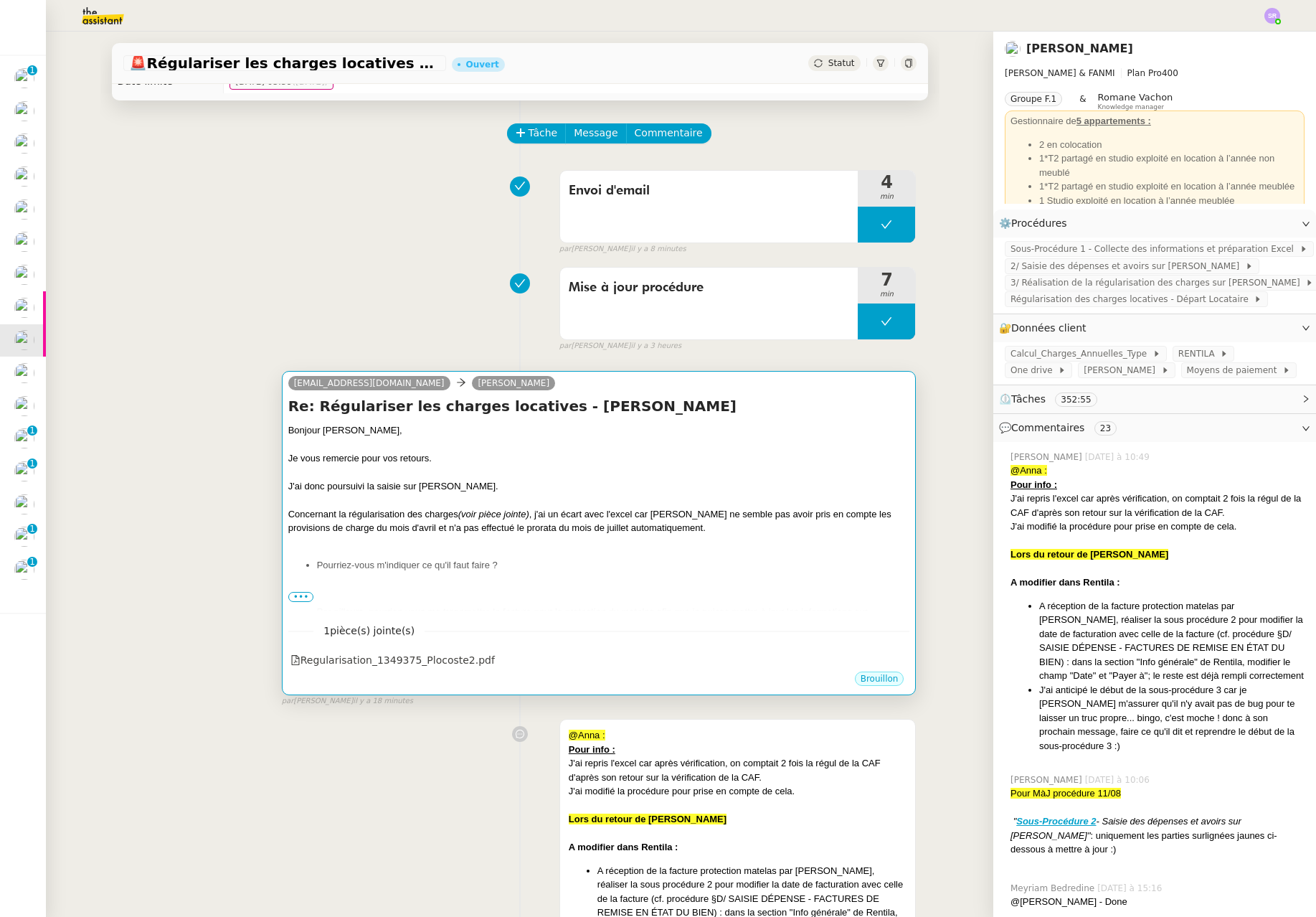
click at [398, 582] on div at bounding box center [599, 589] width 622 height 14
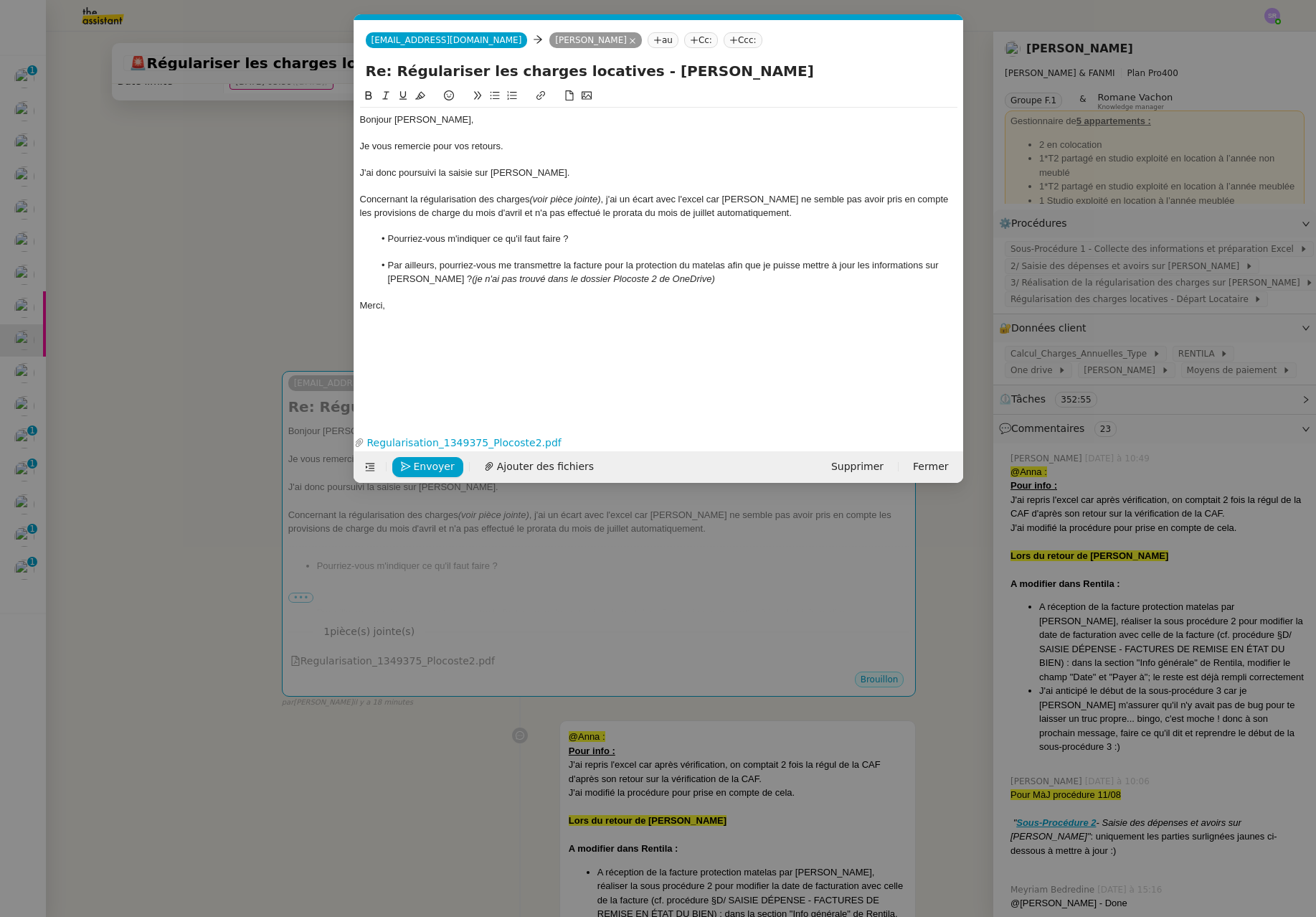
drag, startPoint x: 285, startPoint y: 584, endPoint x: 266, endPoint y: 584, distance: 19.0
click at [285, 584] on nz-modal-container "Service TA - VOYAGE - PROPOSITION GLOBALE A utiliser dans le cadre de propositi…" at bounding box center [658, 458] width 1316 height 917
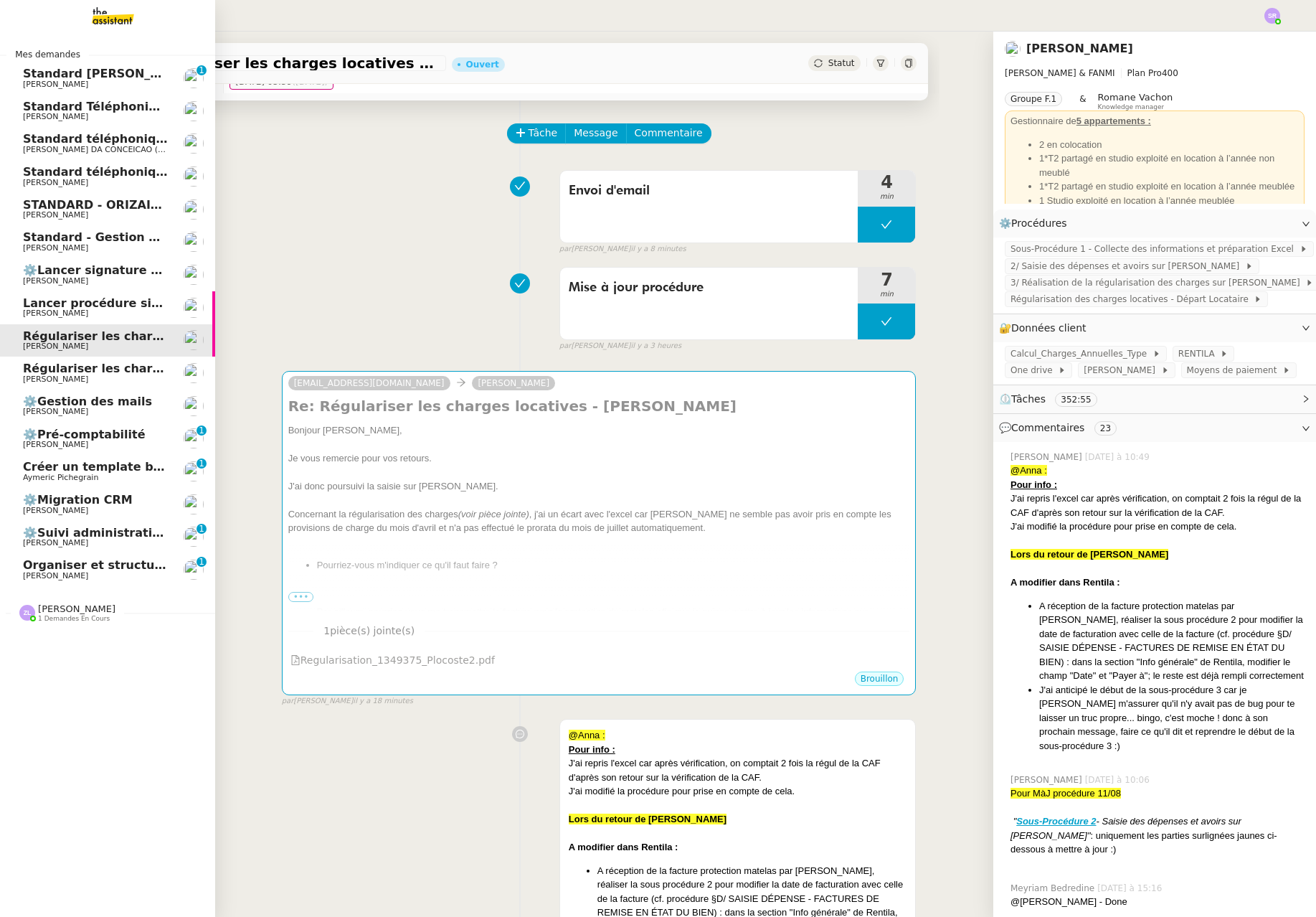
click at [88, 381] on span "[PERSON_NAME]" at bounding box center [56, 379] width 65 height 10
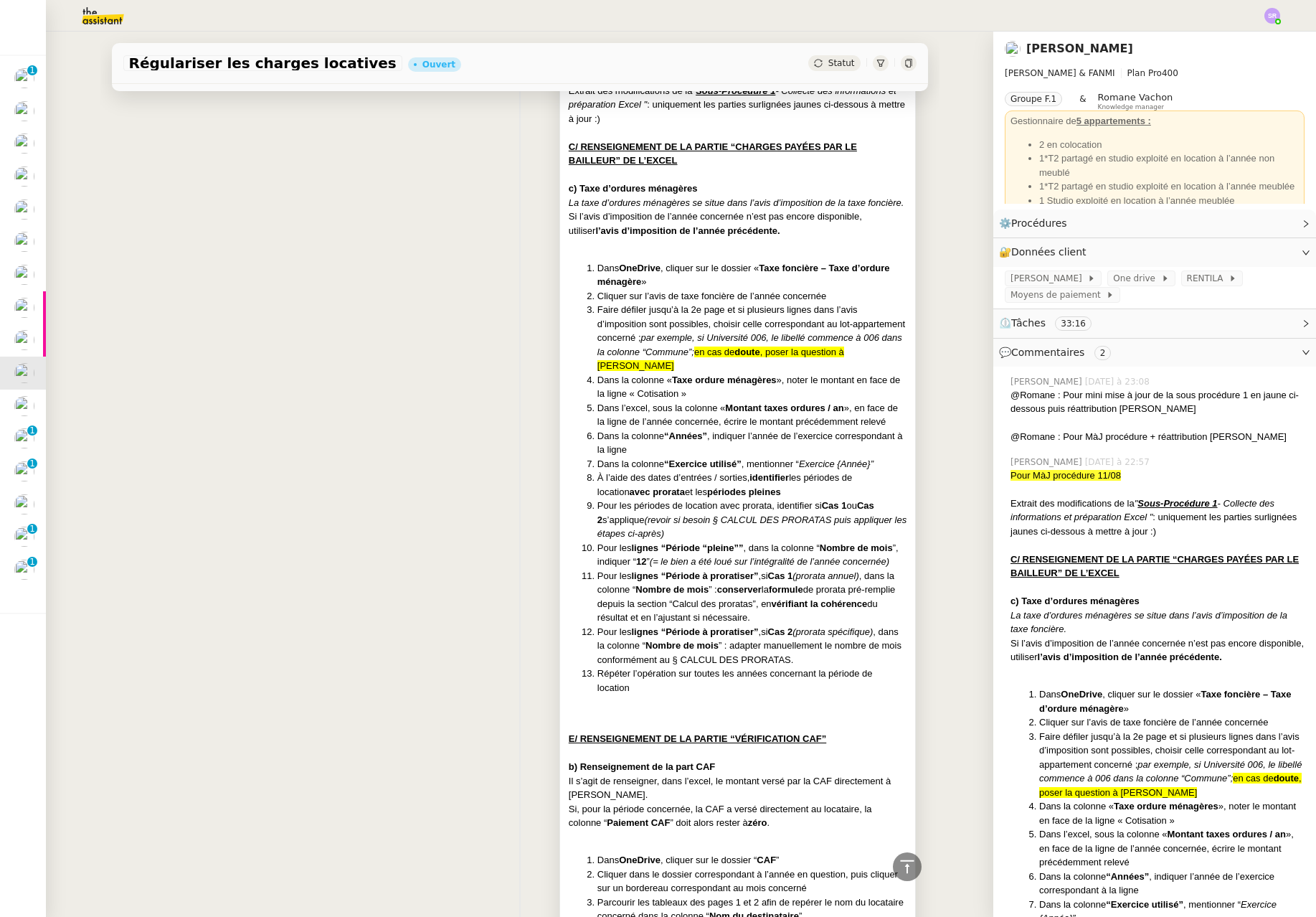
scroll to position [359, 0]
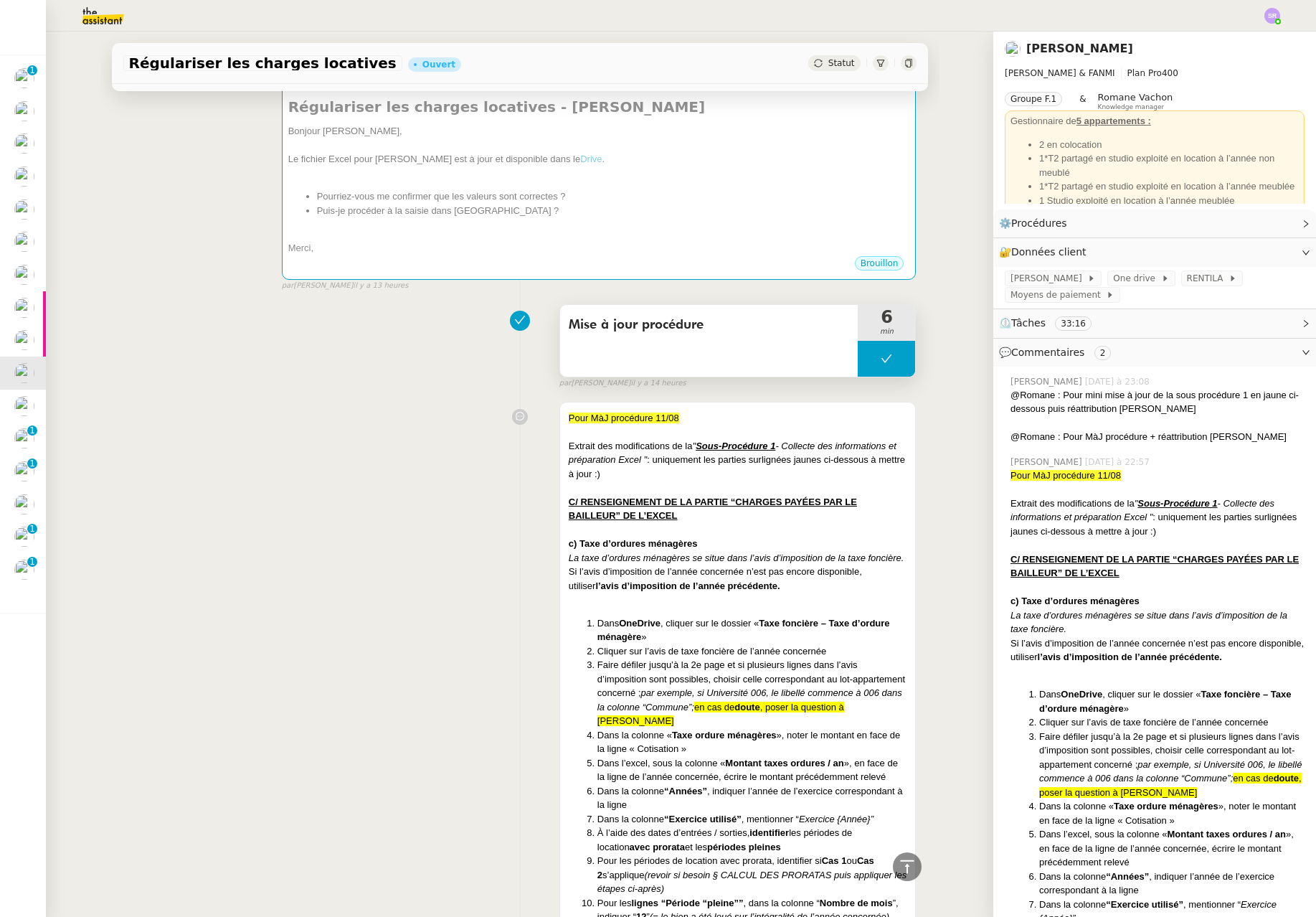
click at [866, 357] on button at bounding box center [886, 358] width 57 height 36
click at [858, 366] on div at bounding box center [873, 358] width 29 height 36
drag, startPoint x: 879, startPoint y: 353, endPoint x: 862, endPoint y: 353, distance: 17.0
click at [879, 352] on div at bounding box center [886, 358] width 57 height 36
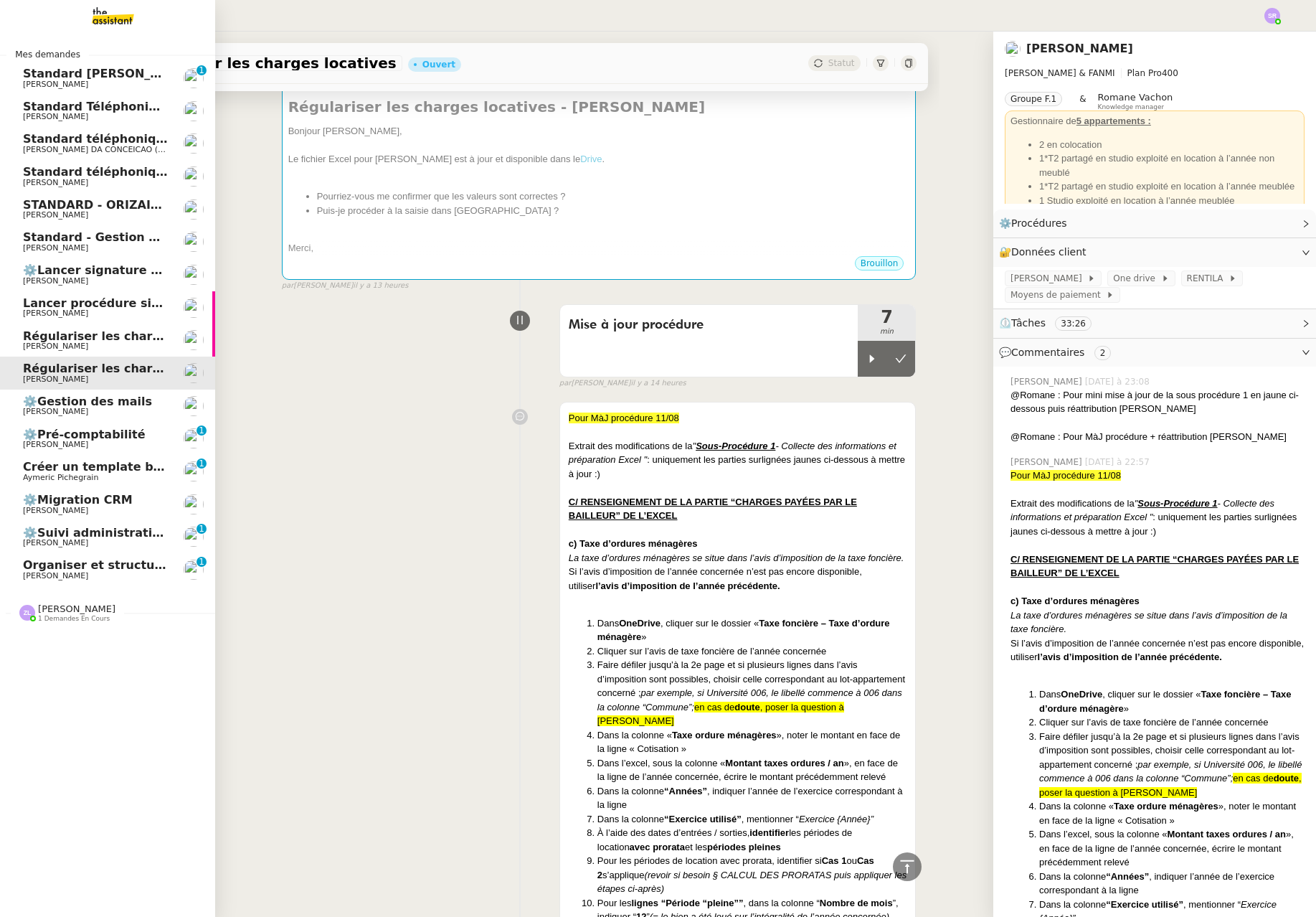
click at [34, 348] on span "[PERSON_NAME]" at bounding box center [56, 346] width 65 height 10
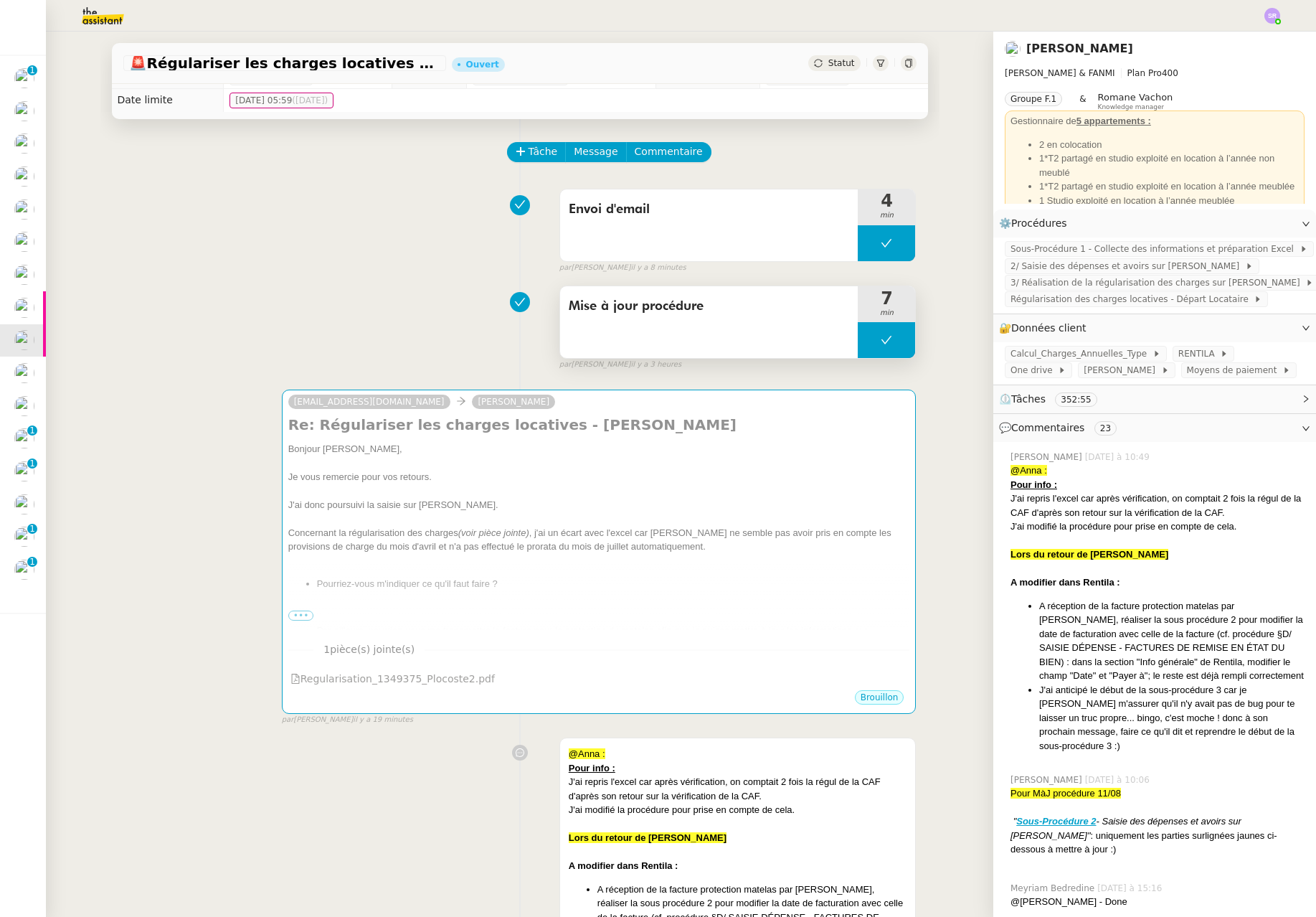
scroll to position [31, 0]
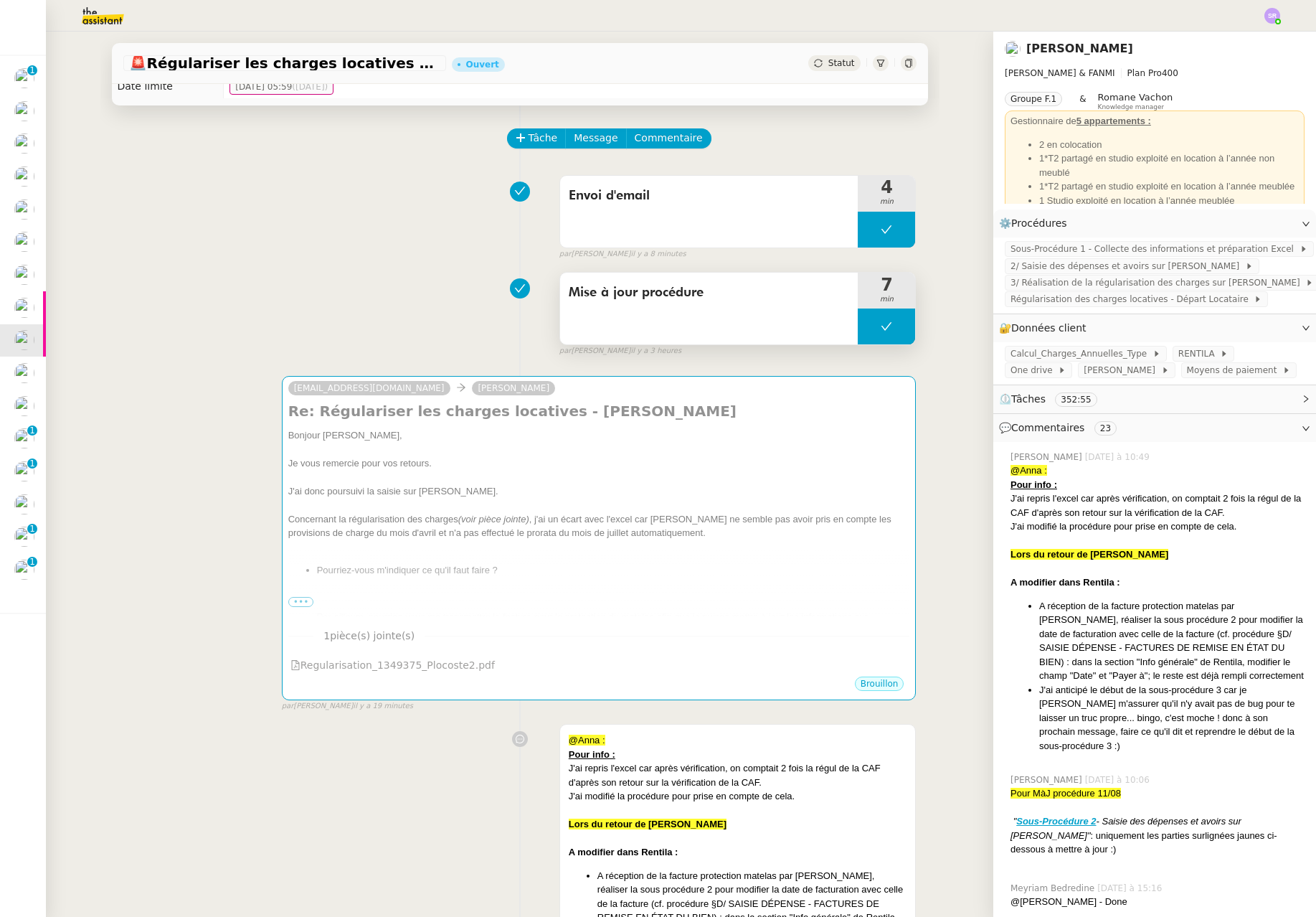
click at [859, 324] on button at bounding box center [886, 326] width 57 height 36
click at [864, 333] on div at bounding box center [873, 326] width 29 height 36
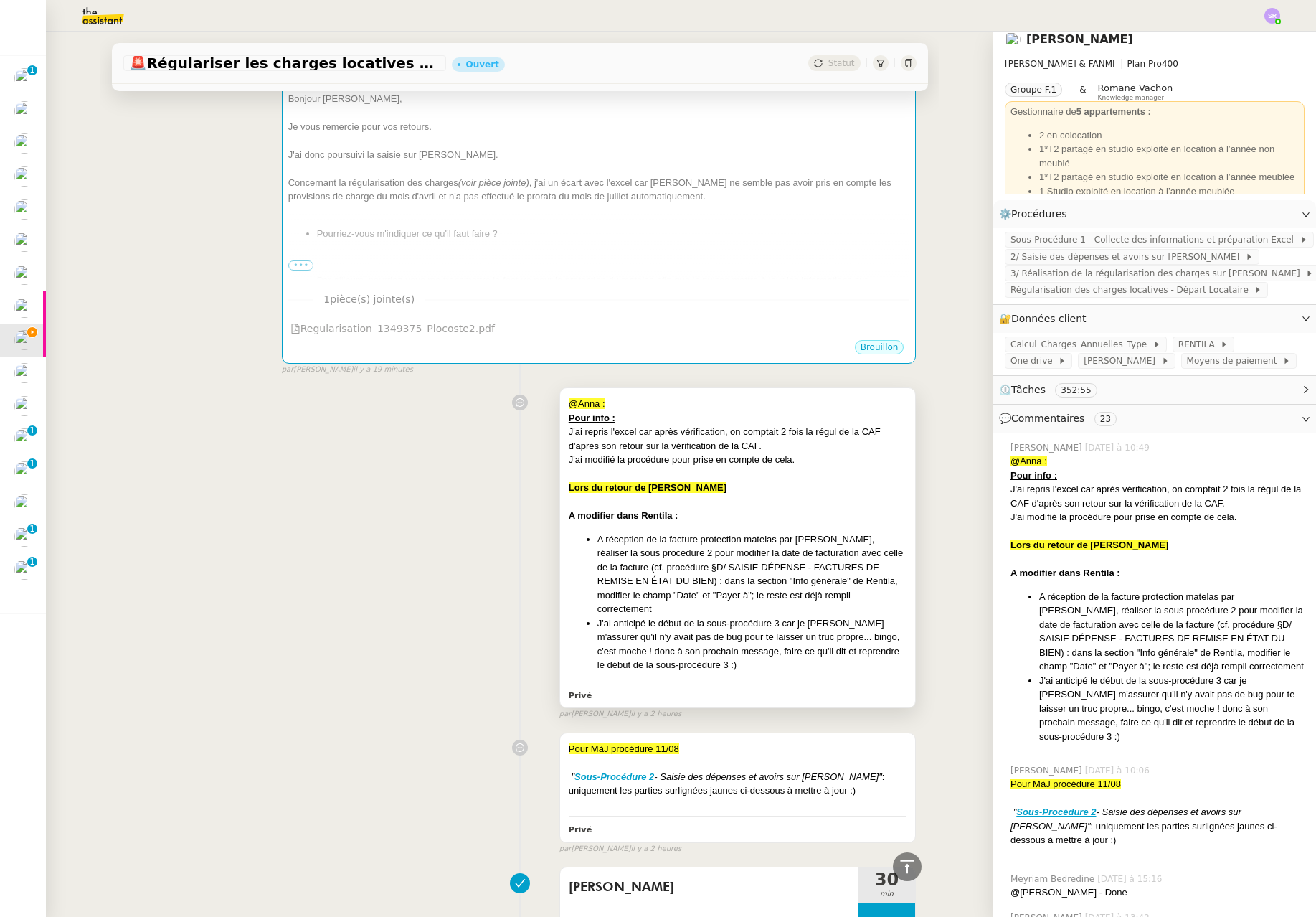
scroll to position [672, 0]
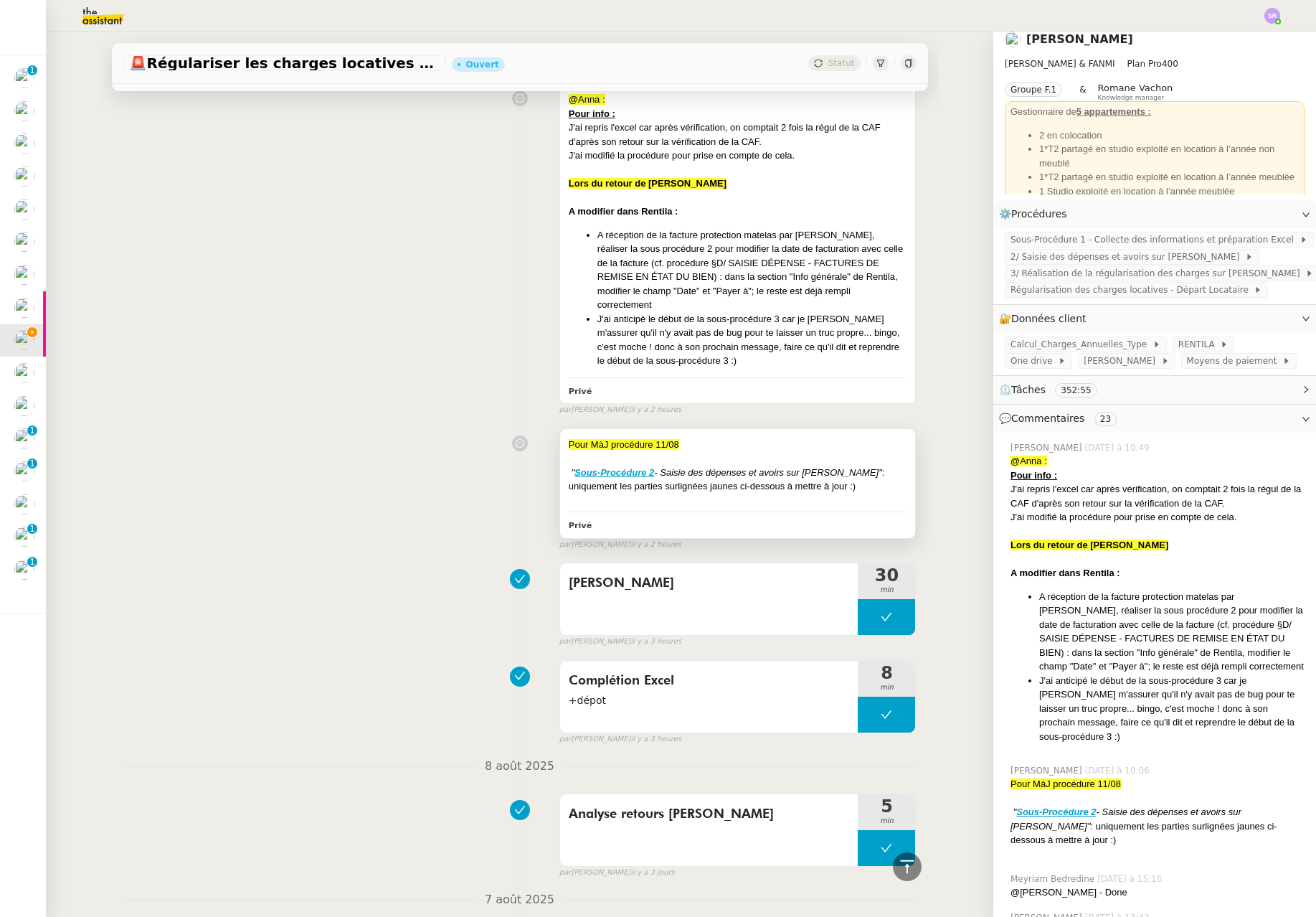
click at [796, 517] on div "Privé" at bounding box center [738, 525] width 339 height 16
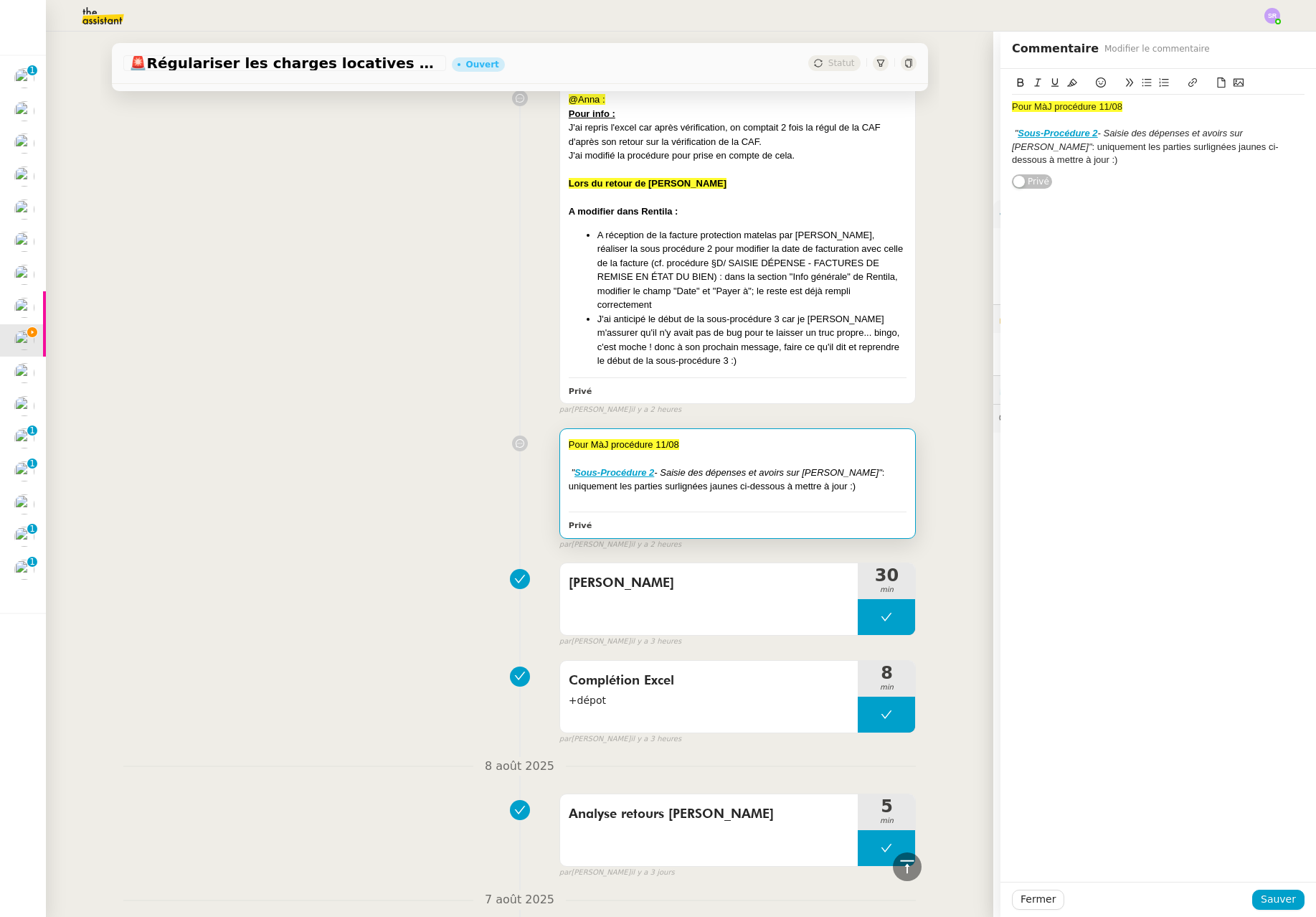
click at [889, 151] on div "" Sous-Procédure 2 - Saisie des dépenses et avoirs sur Rentila" : uniquement le…" at bounding box center [1158, 147] width 293 height 39
click at [889, 107] on span "Pour MàJ procédure 11/08" at bounding box center [1066, 106] width 110 height 10
click at [889, 109] on span "Pour MàJ procédure 11/08" at bounding box center [1066, 106] width 110 height 10
click at [889, 149] on span ": uniquement les parties surlignées jaunes ci-dessous à mettre à jour :)" at bounding box center [1145, 153] width 267 height 23
click at [889, 906] on span "Sauver" at bounding box center [1279, 899] width 35 height 16
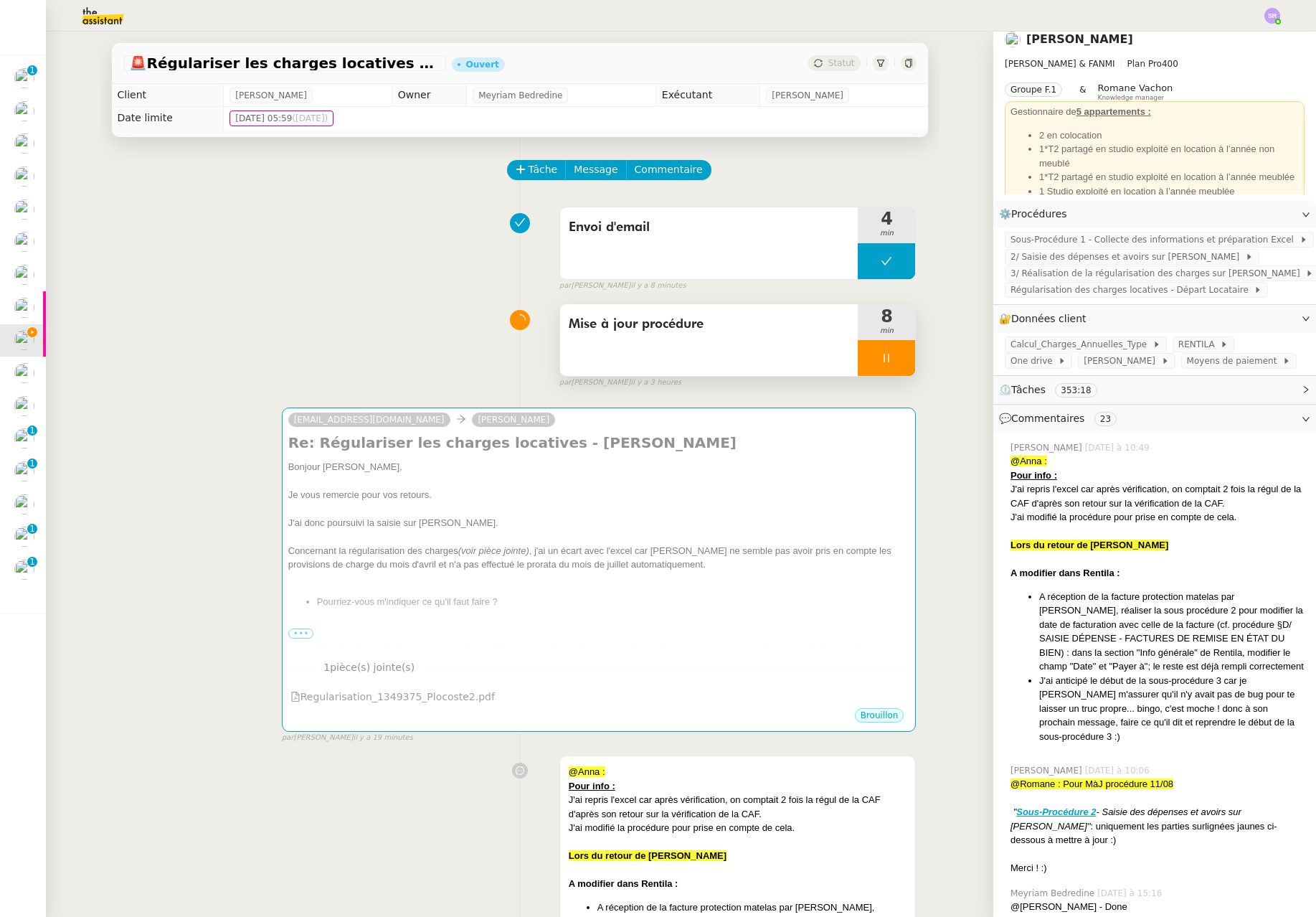
click at [881, 366] on div at bounding box center [886, 357] width 57 height 36
click at [886, 367] on button at bounding box center [901, 357] width 29 height 36
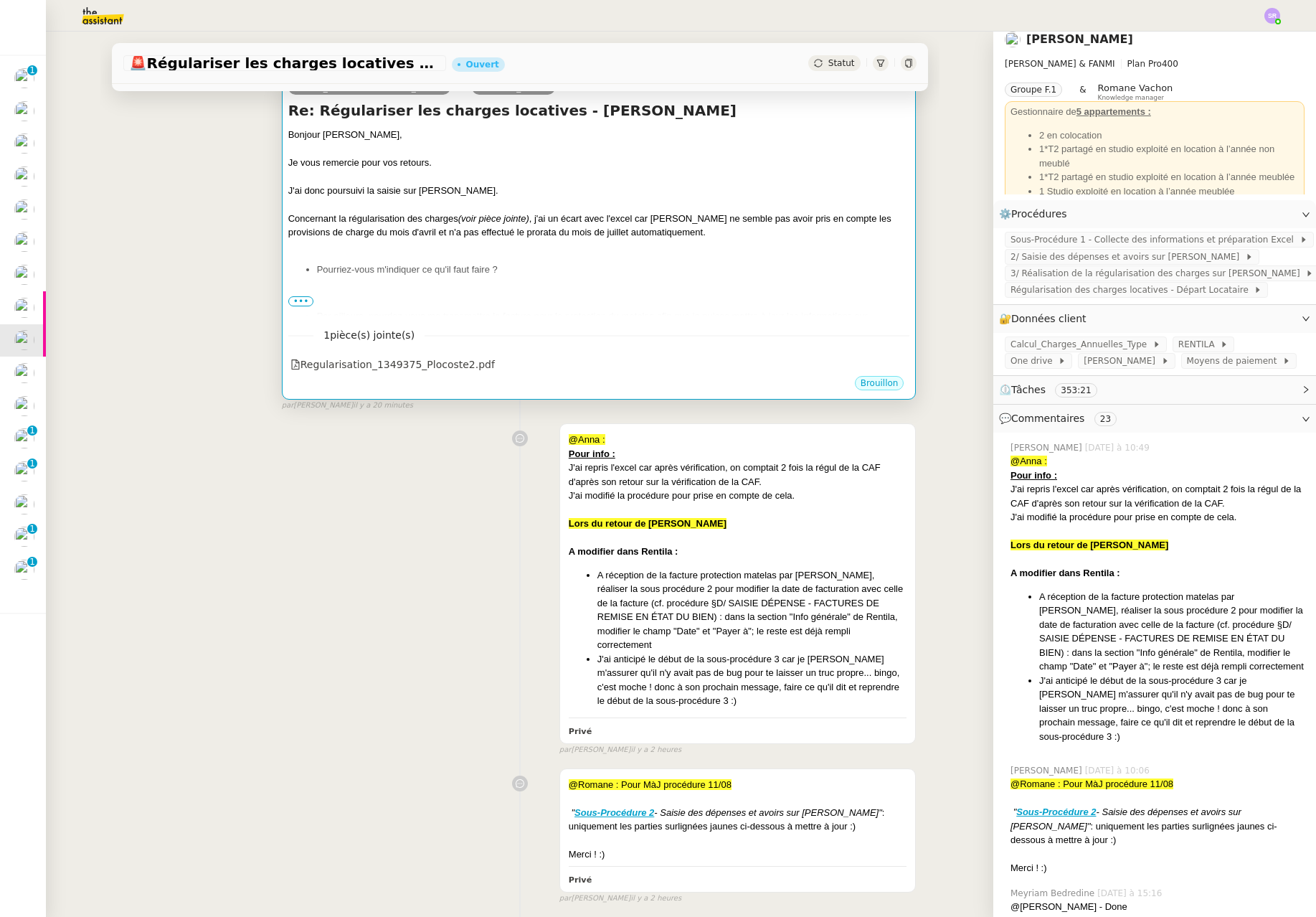
scroll to position [13, 0]
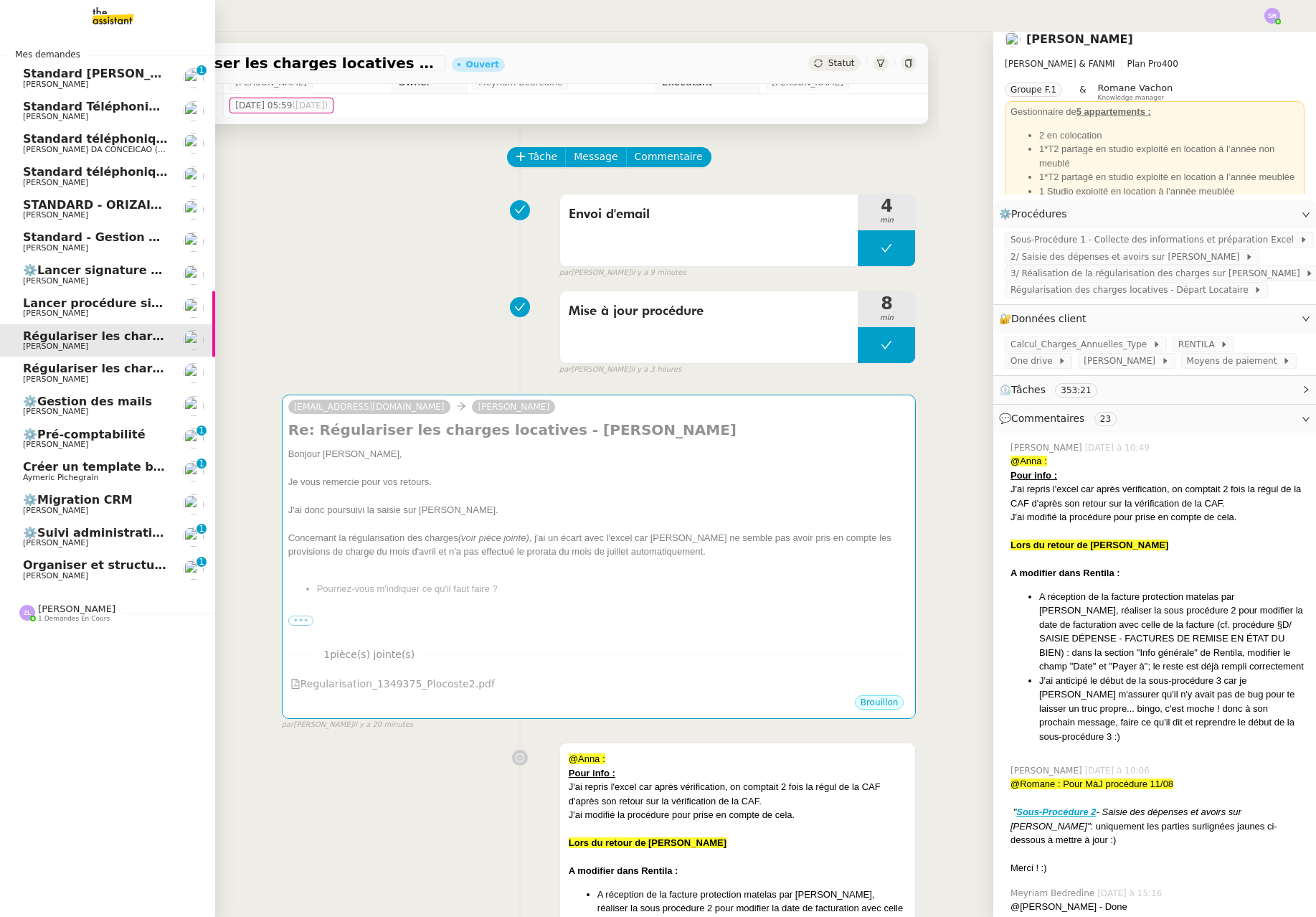
click at [38, 370] on span "Régulariser les charges locatives" at bounding box center [130, 368] width 214 height 14
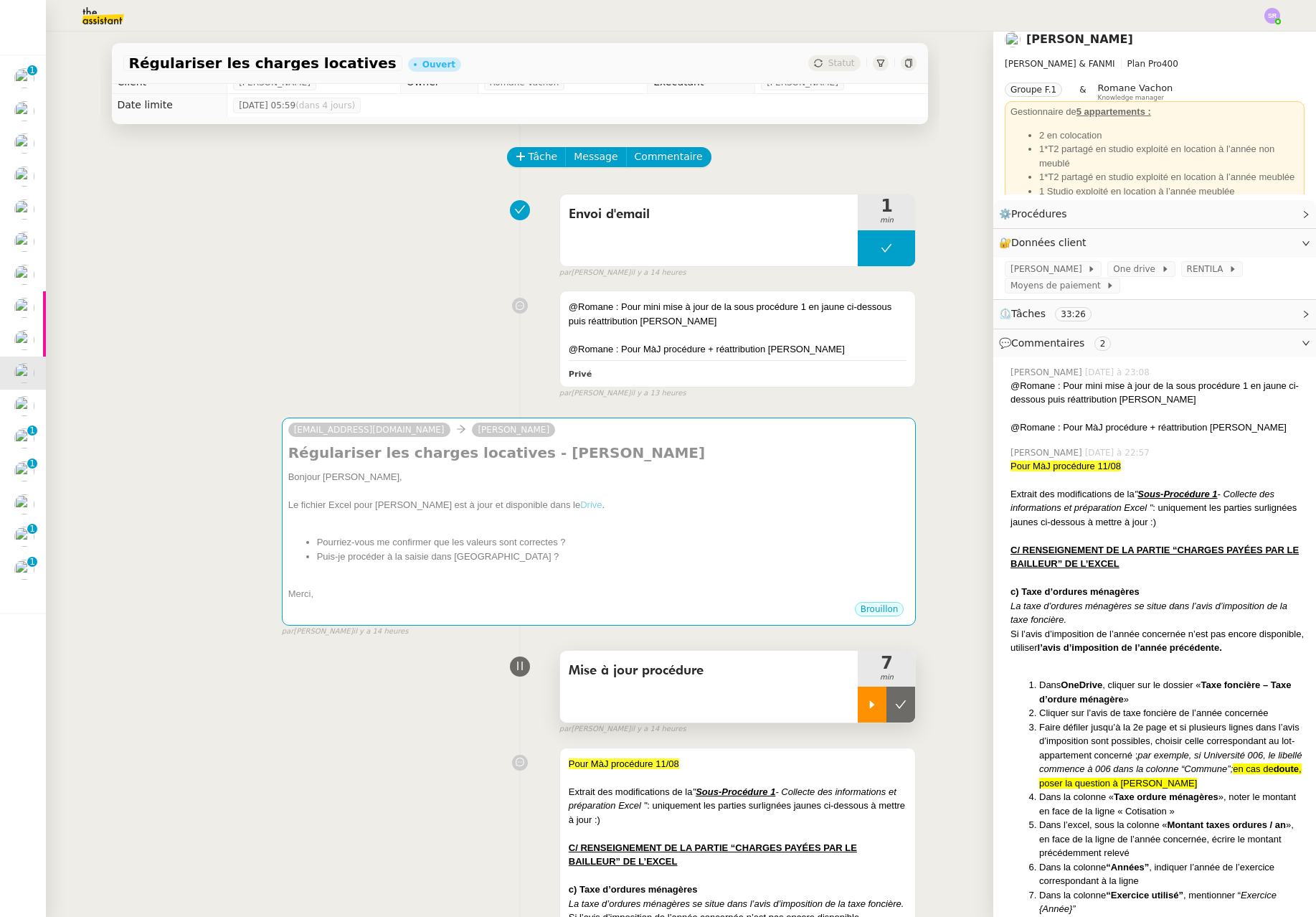
click at [864, 710] on div at bounding box center [873, 704] width 29 height 36
click at [860, 704] on div at bounding box center [886, 704] width 57 height 36
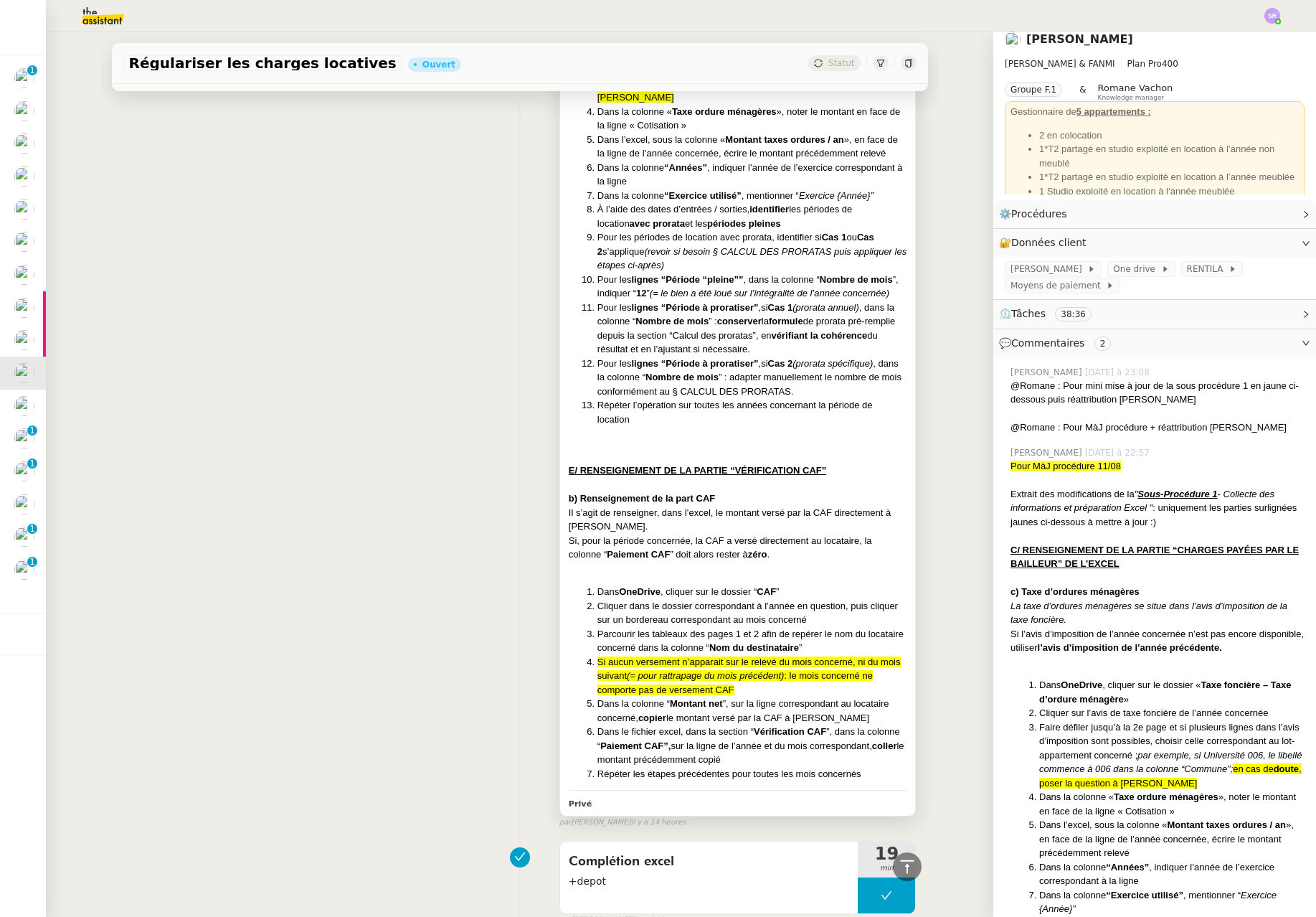
scroll to position [1019, 0]
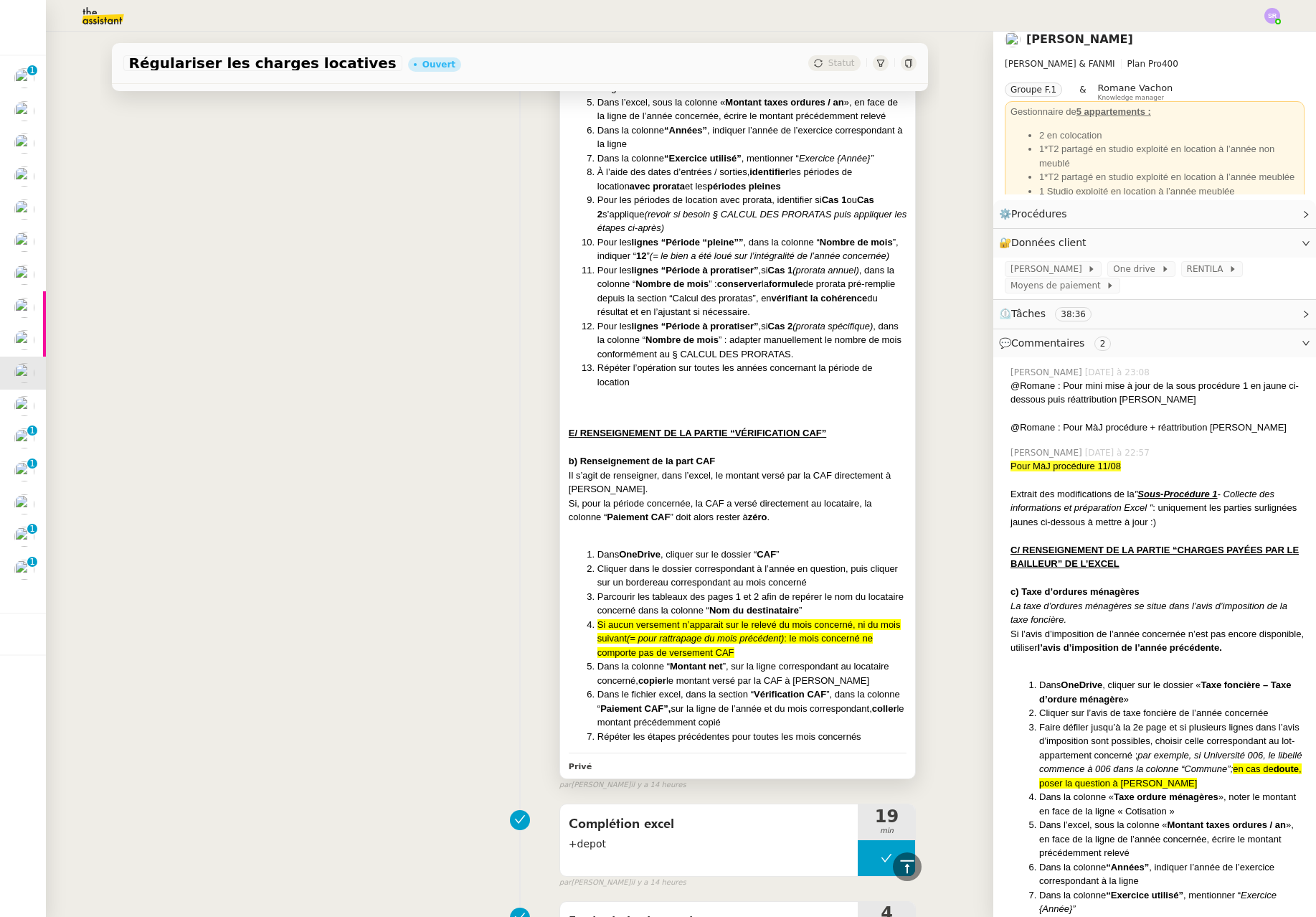
drag, startPoint x: 809, startPoint y: 736, endPoint x: 818, endPoint y: 741, distance: 10.3
click at [809, 729] on li "Dans le fichier excel, dans la section “ Vérification CAF ”, dans la colonne “ …" at bounding box center [752, 708] width 310 height 43
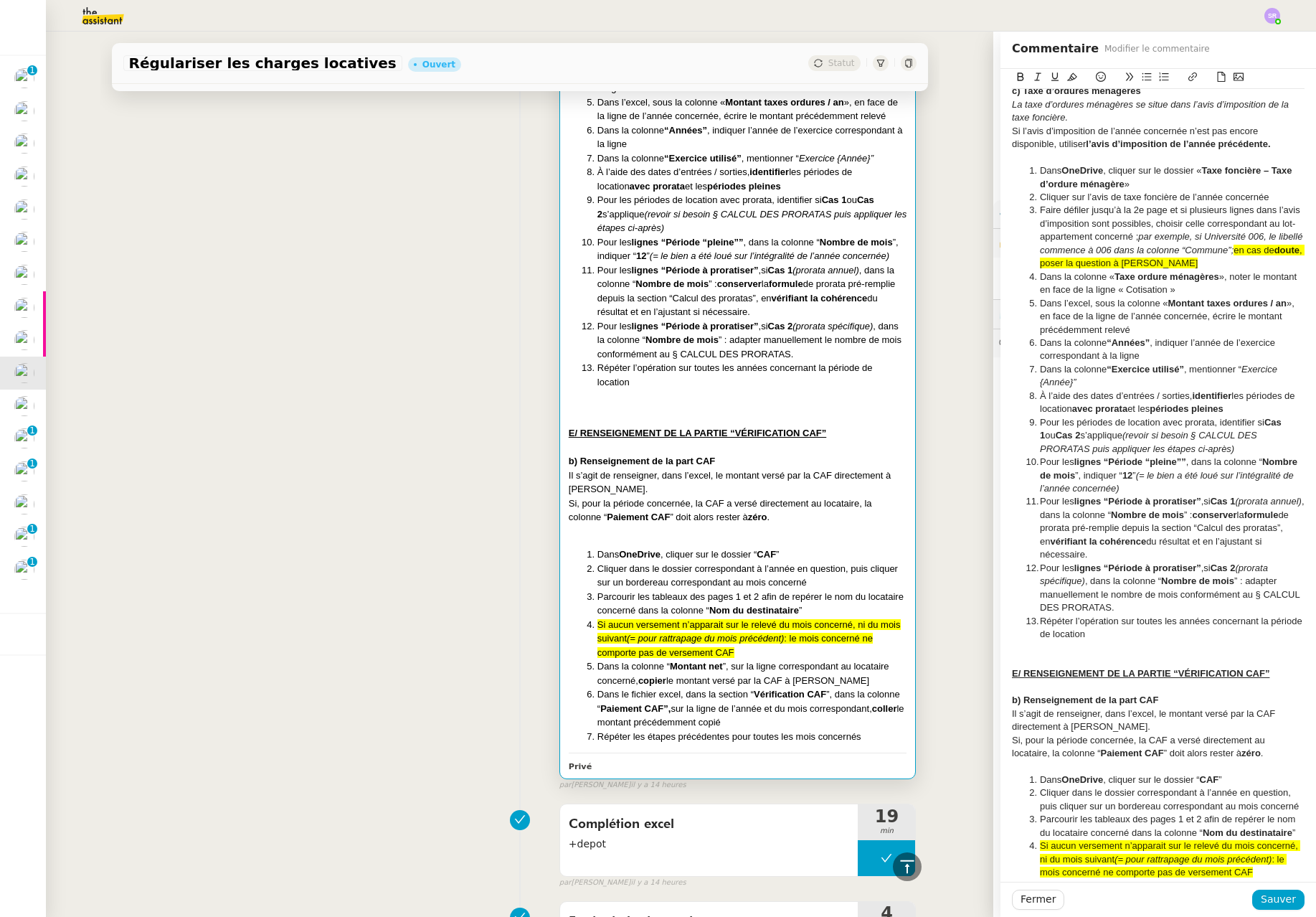
scroll to position [308, 0]
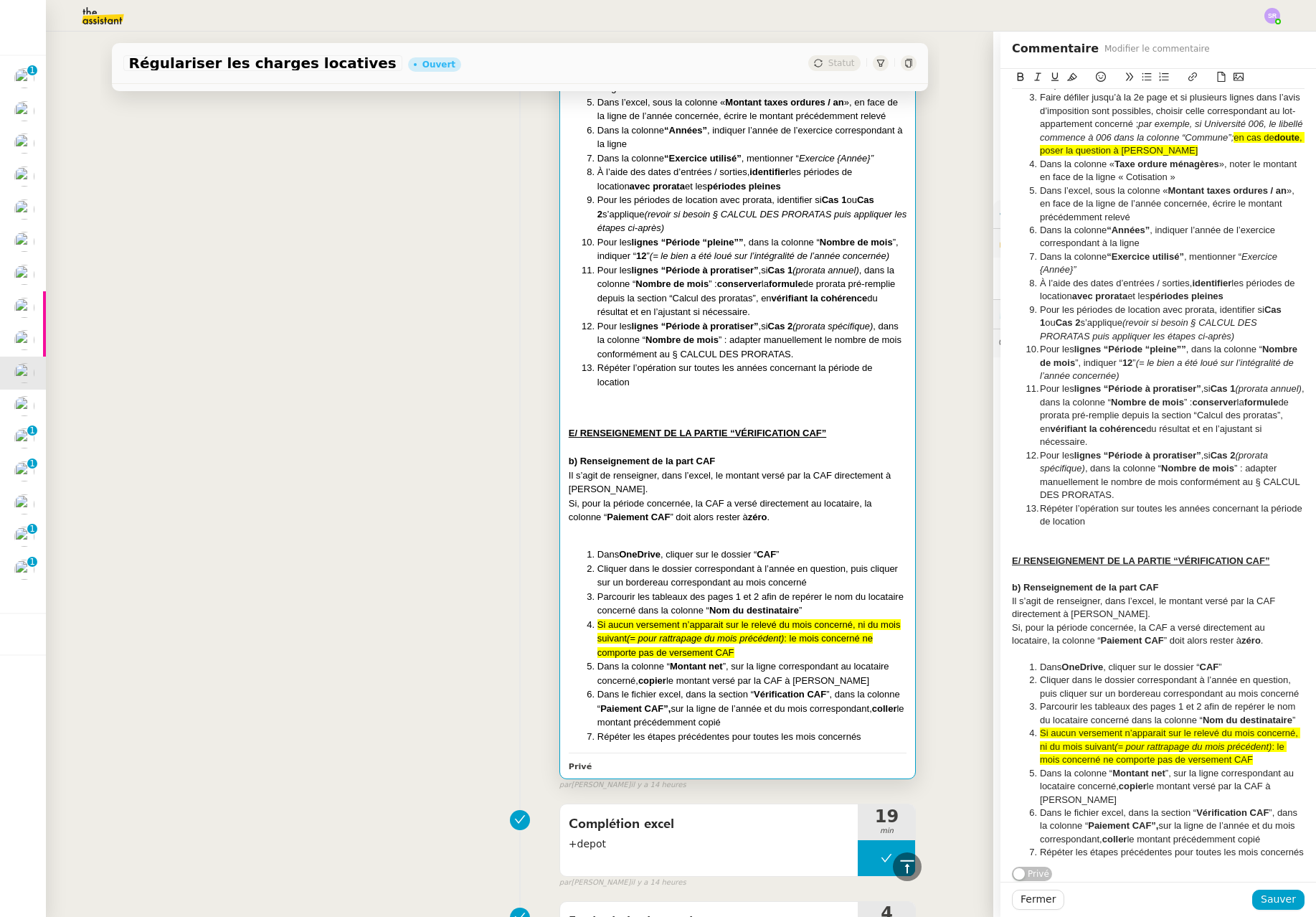
click at [889, 846] on li "Répéter les étapes précédentes pour toutes les mois concernés" at bounding box center [1165, 853] width 279 height 13
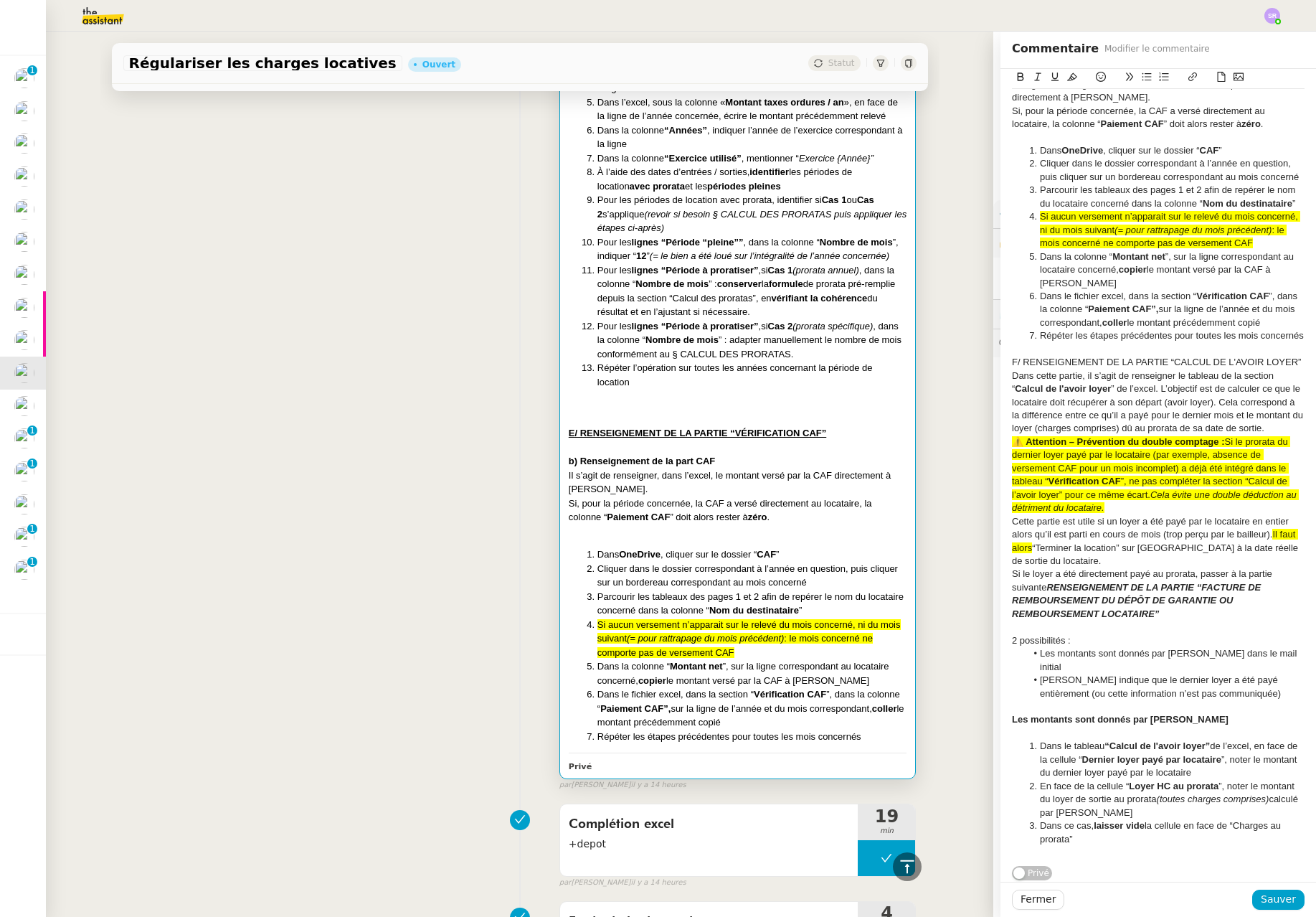
scroll to position [820, 0]
drag, startPoint x: 1046, startPoint y: 375, endPoint x: 993, endPoint y: 356, distance: 56.3
click at [889, 356] on div "Pour MàJ procédure 11/08 Extrait des modifications de la " Sous-Procédure 1 - C…" at bounding box center [1158, 93] width 316 height 1577
click at [889, 76] on icon at bounding box center [1021, 76] width 6 height 9
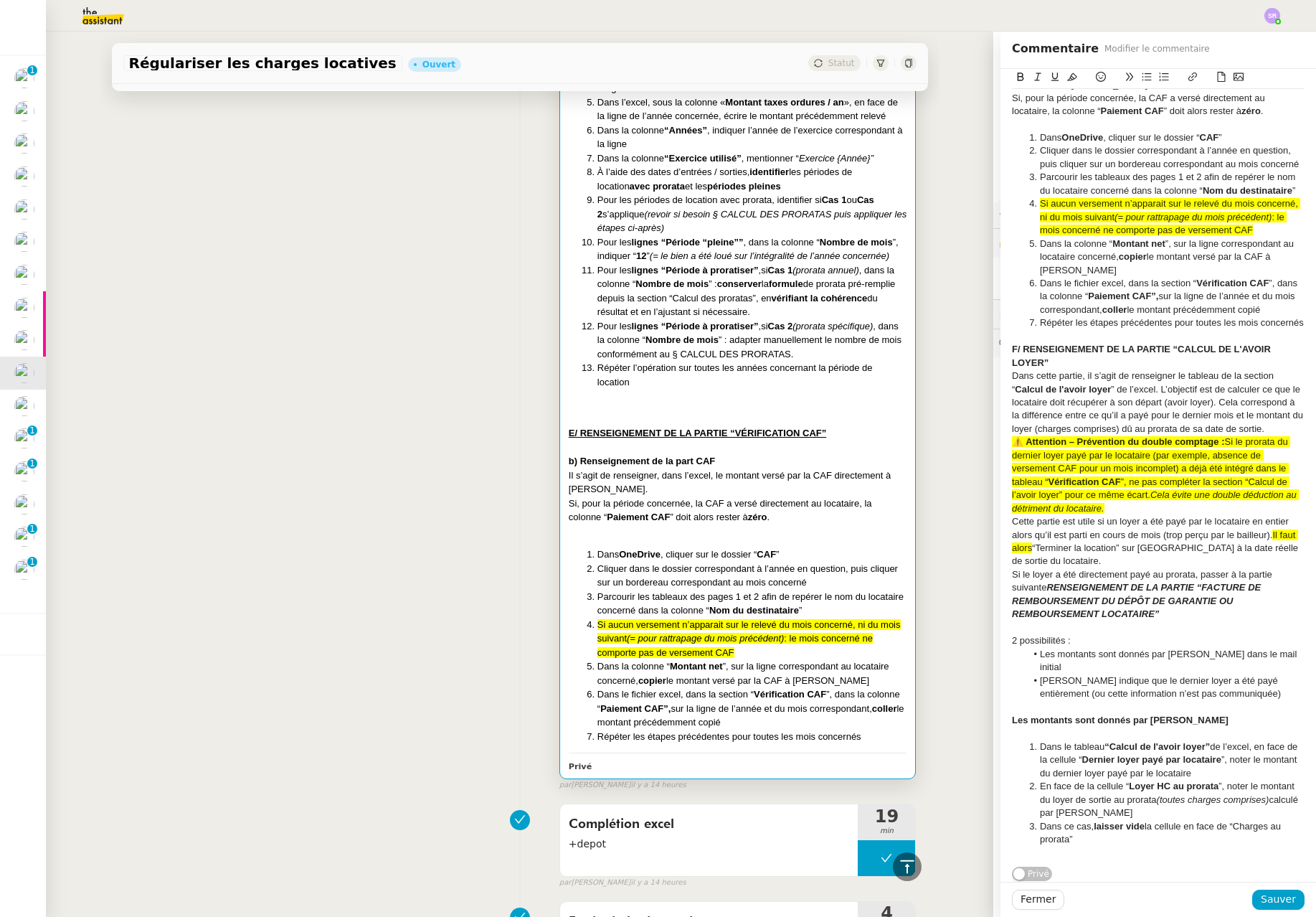
click at [889, 79] on icon at bounding box center [1055, 76] width 10 height 10
click at [889, 436] on div "Dans cette partie, il s’agit de renseigner le tableau de la section “ Calcul de…" at bounding box center [1158, 403] width 293 height 66
click at [889, 370] on div "F/ RENSEIGNEMENT DE LA PARTIE “CALCUL DE L'AVOIR LOYER”" at bounding box center [1158, 356] width 293 height 27
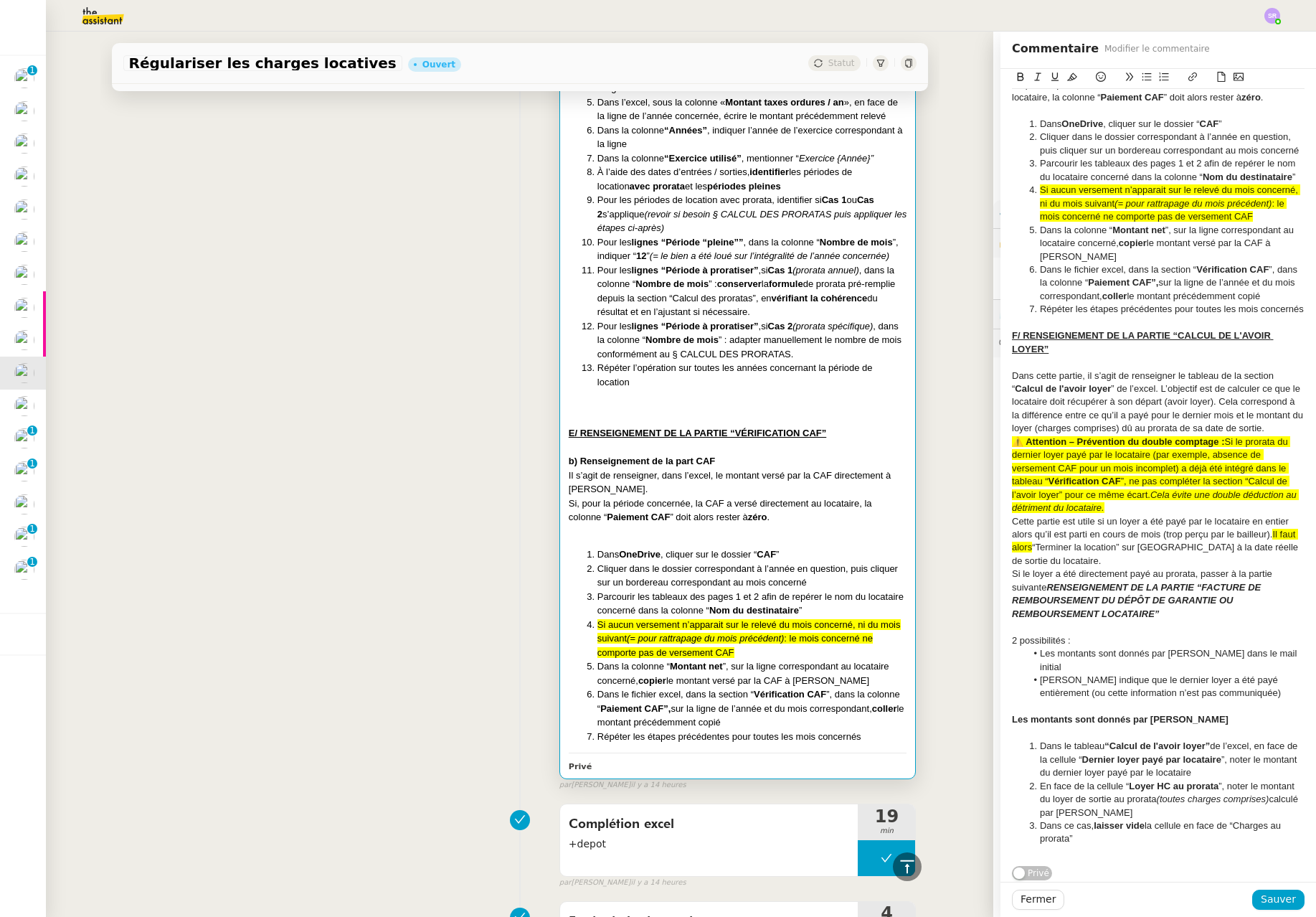
click at [889, 515] on div "⚠️ Attention – Prévention du double comptage : Si le prorata du dernier loyer p…" at bounding box center [1158, 475] width 293 height 80
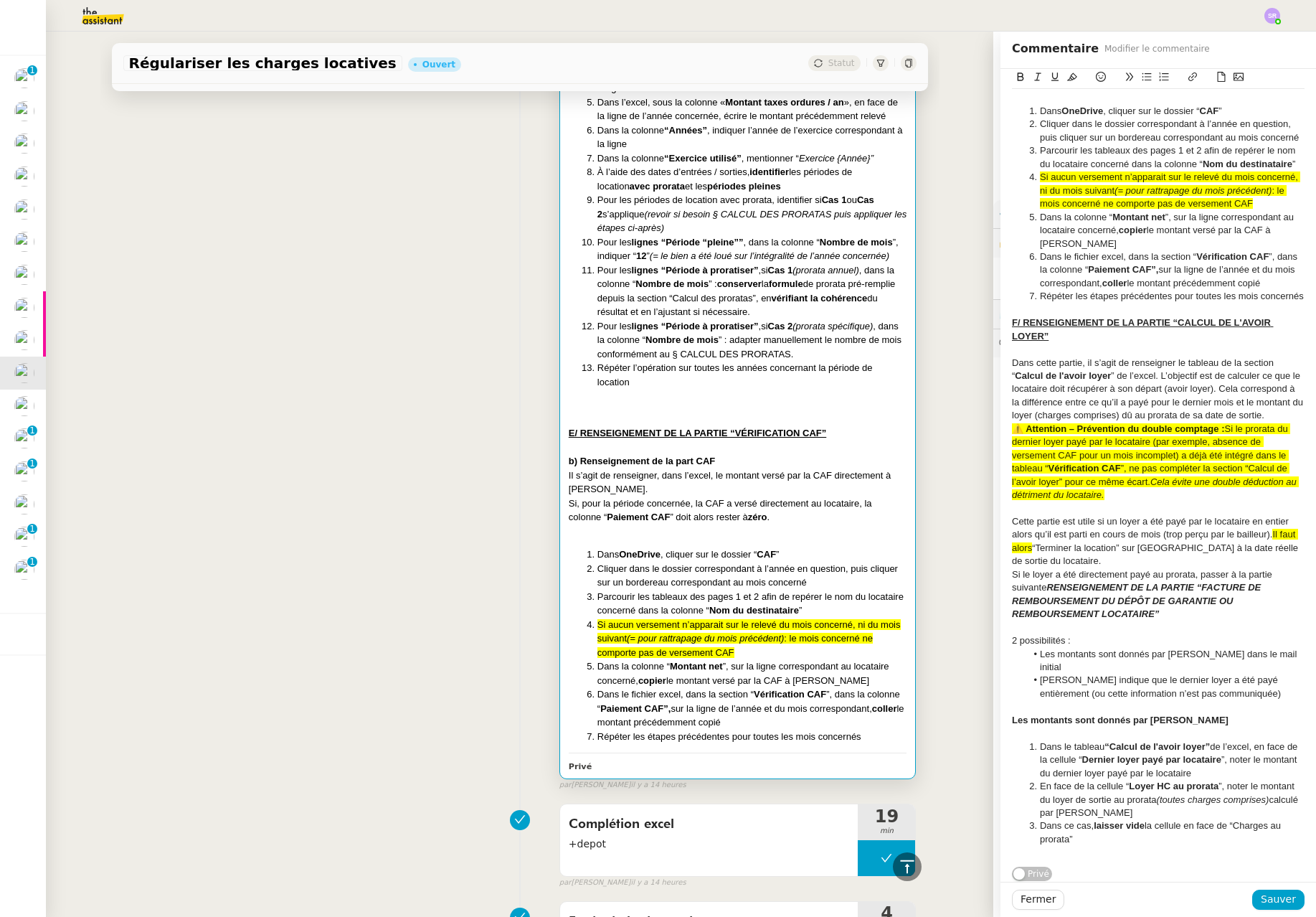
click at [889, 568] on div "Cette partie est utile si un loyer a été payé par le locataire en entier alors …" at bounding box center [1158, 542] width 293 height 53
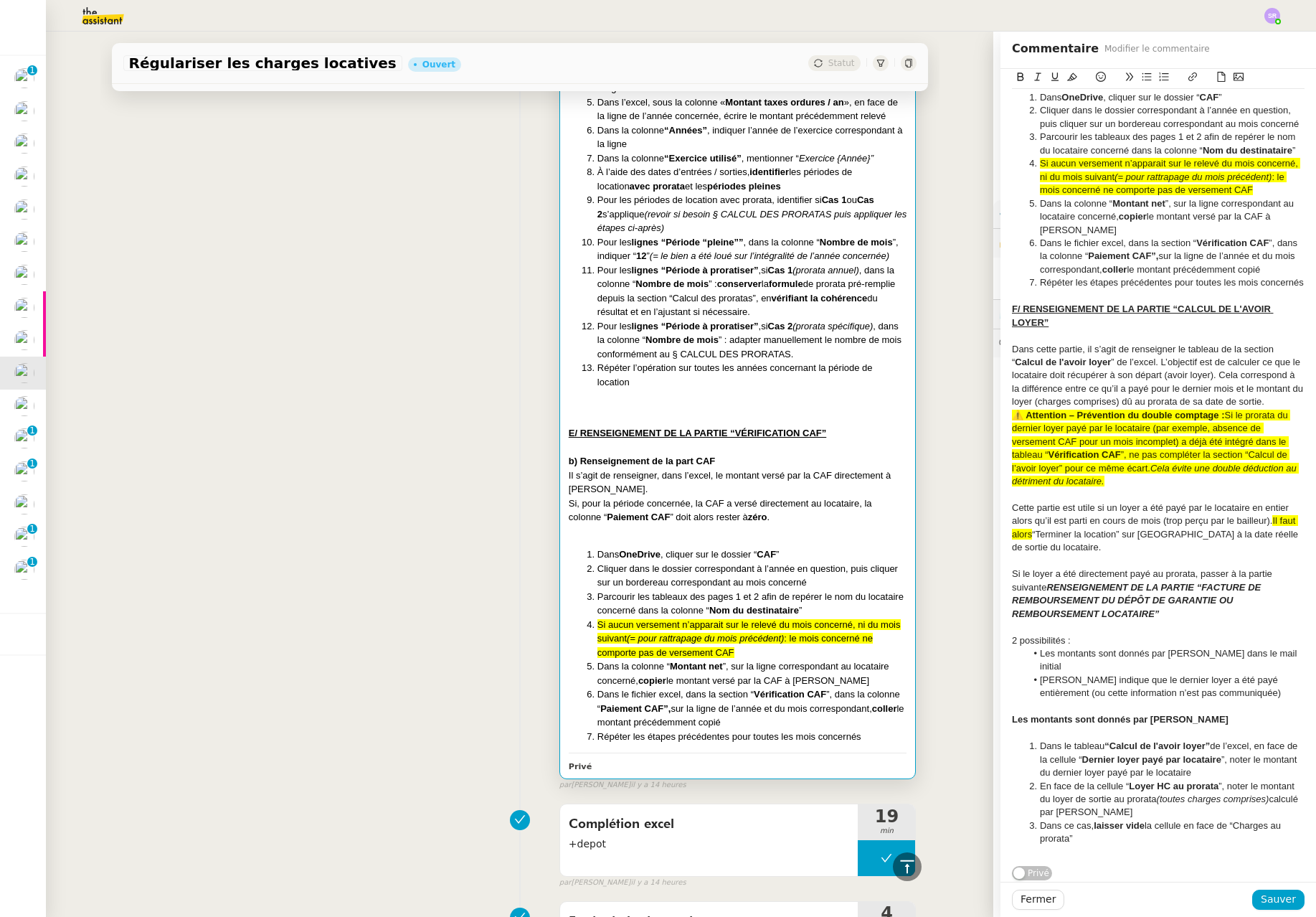
click at [889, 911] on div "Fermer Sauver" at bounding box center [1158, 899] width 316 height 35
click at [889, 900] on span "Sauver" at bounding box center [1279, 899] width 35 height 16
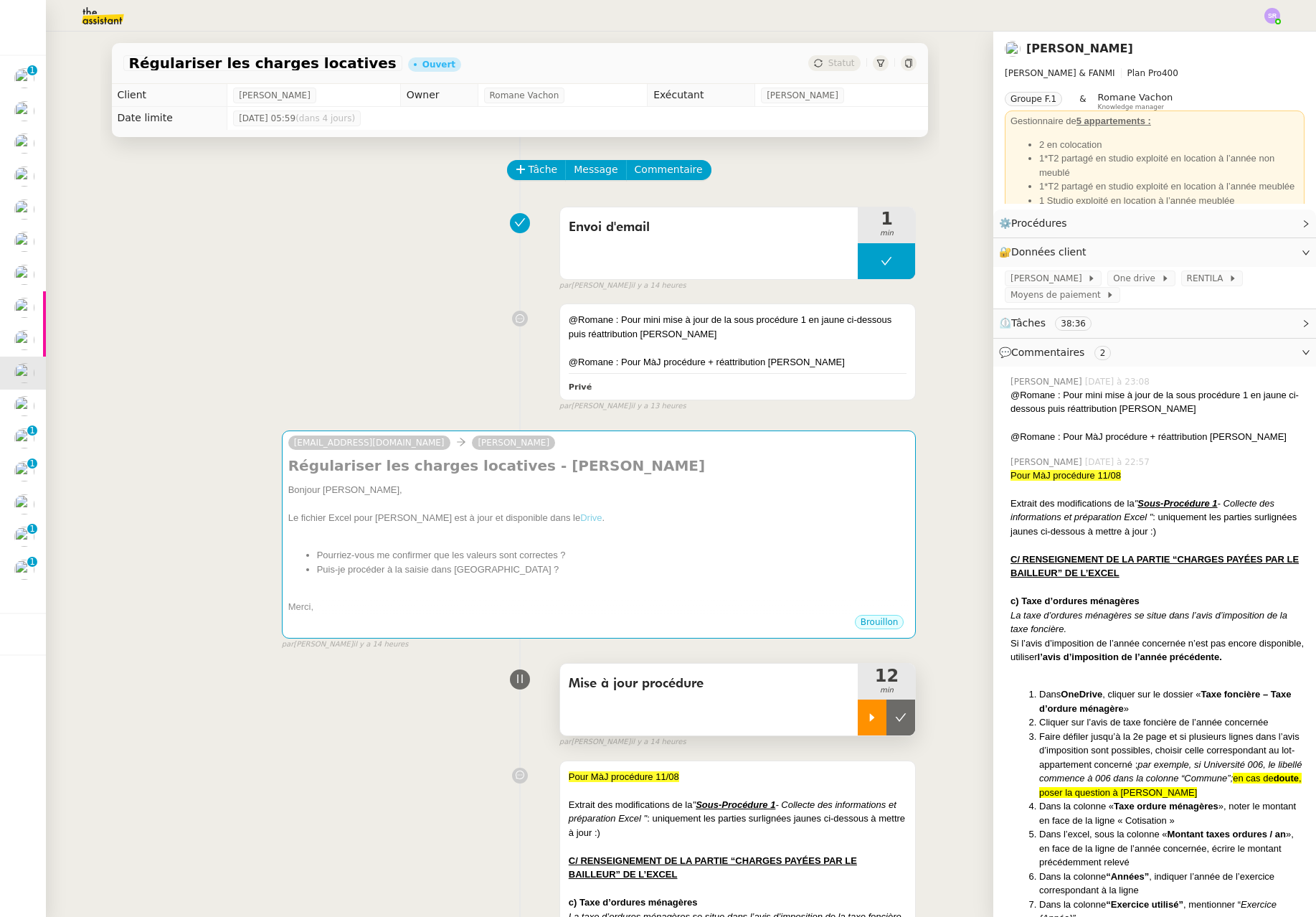
click at [858, 713] on div at bounding box center [873, 717] width 29 height 36
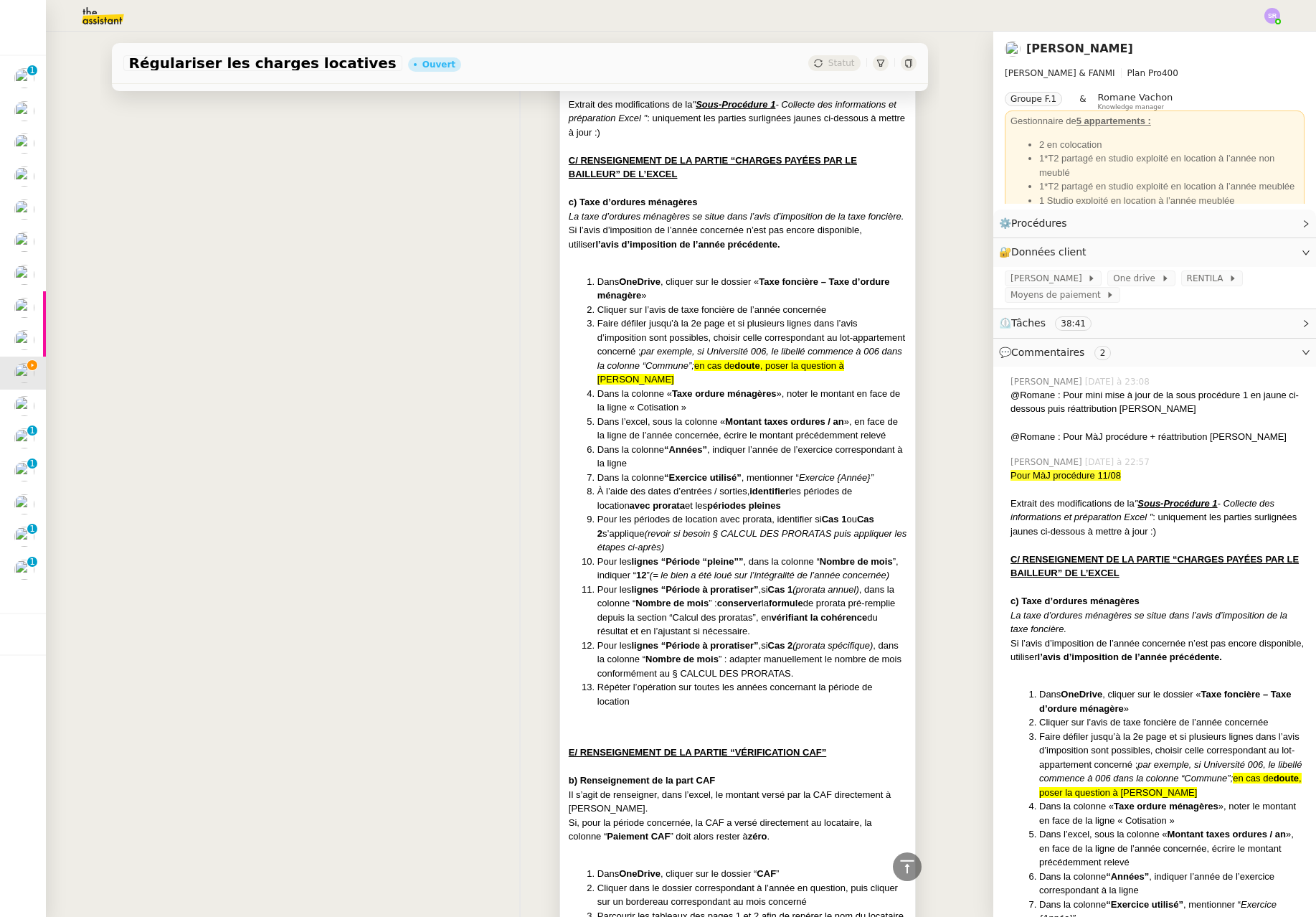
scroll to position [249, 0]
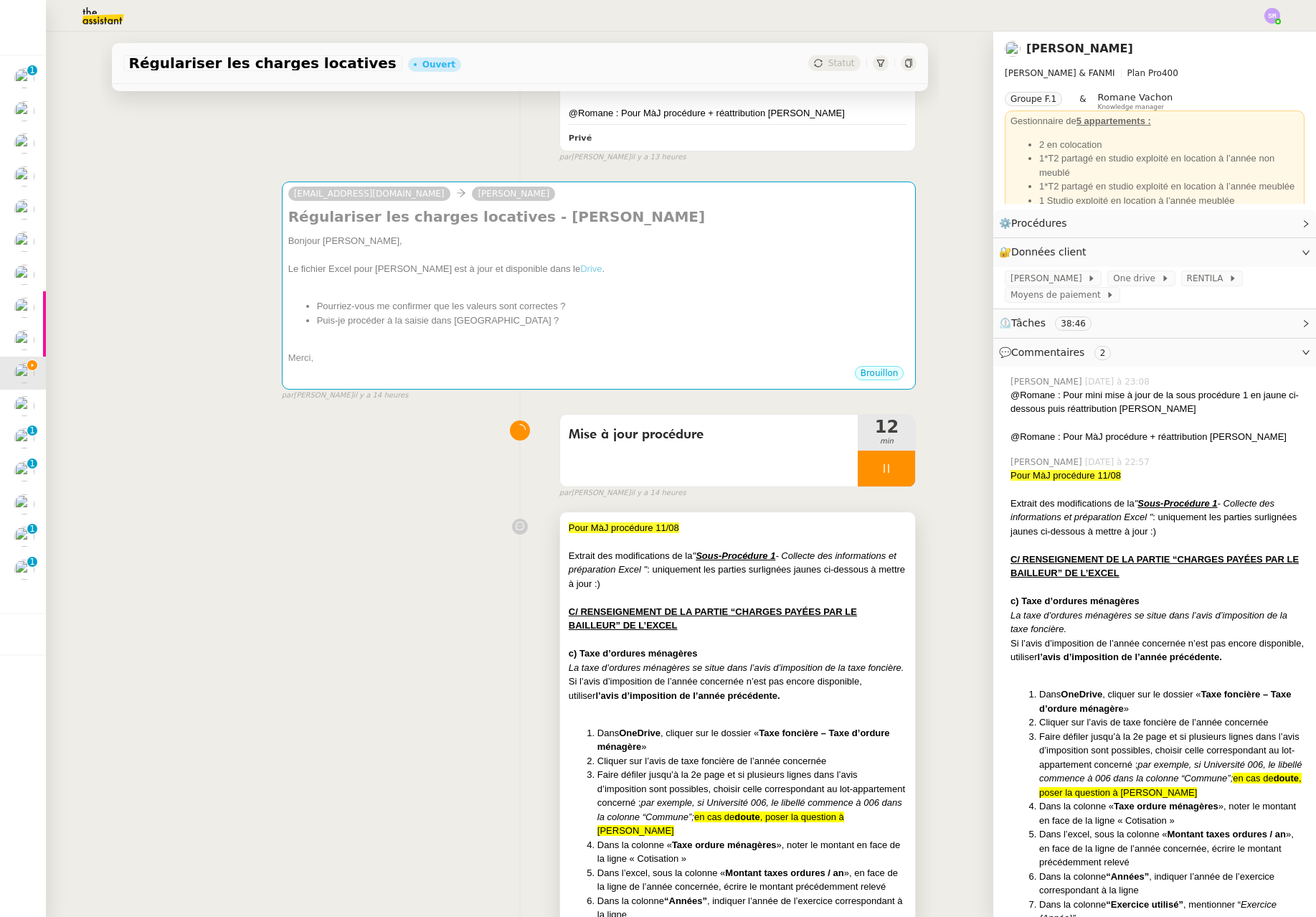
click at [770, 557] on em "- Collecte des informations et préparation Excel "" at bounding box center [732, 563] width 328 height 25
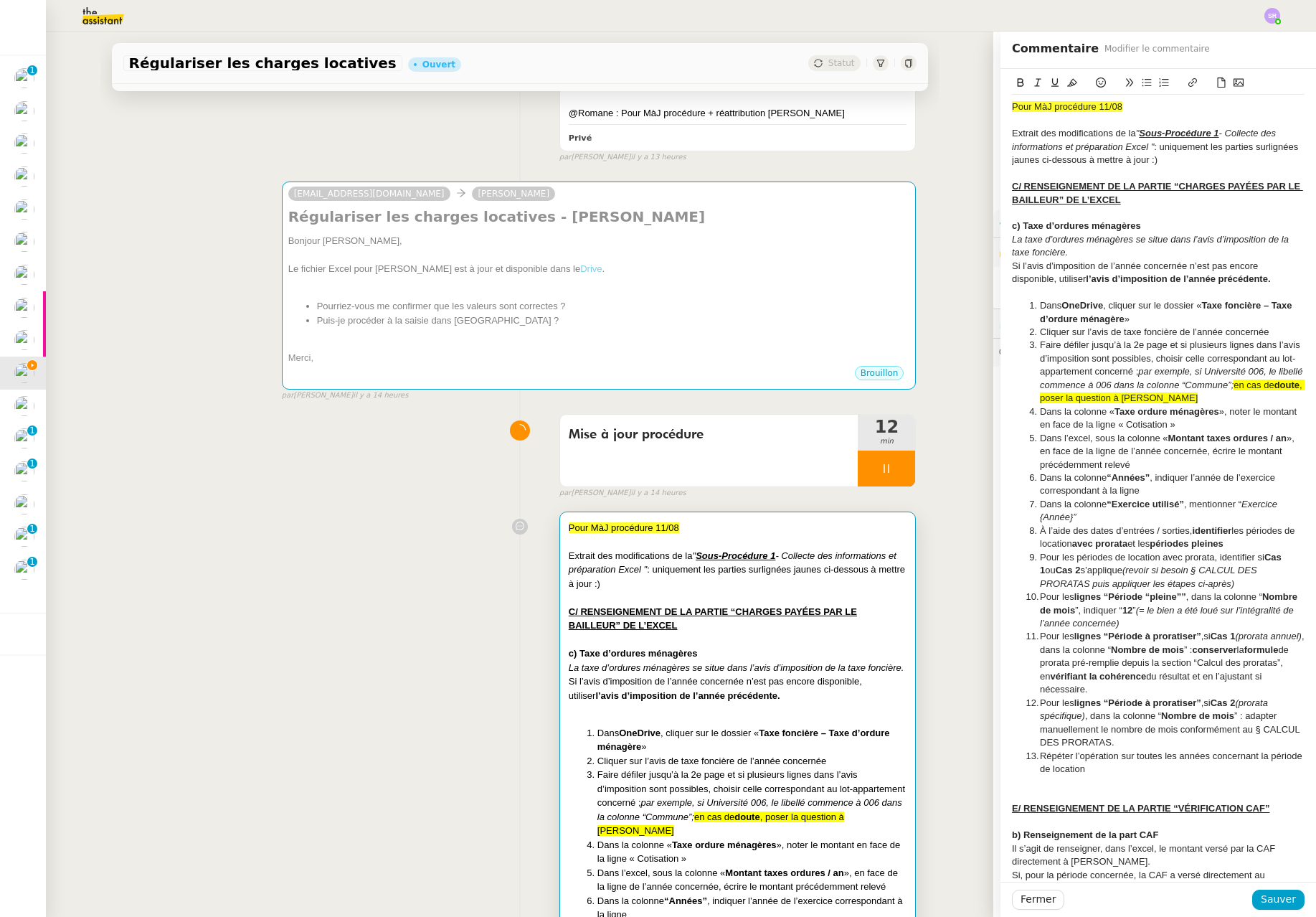
scroll to position [1112, 0]
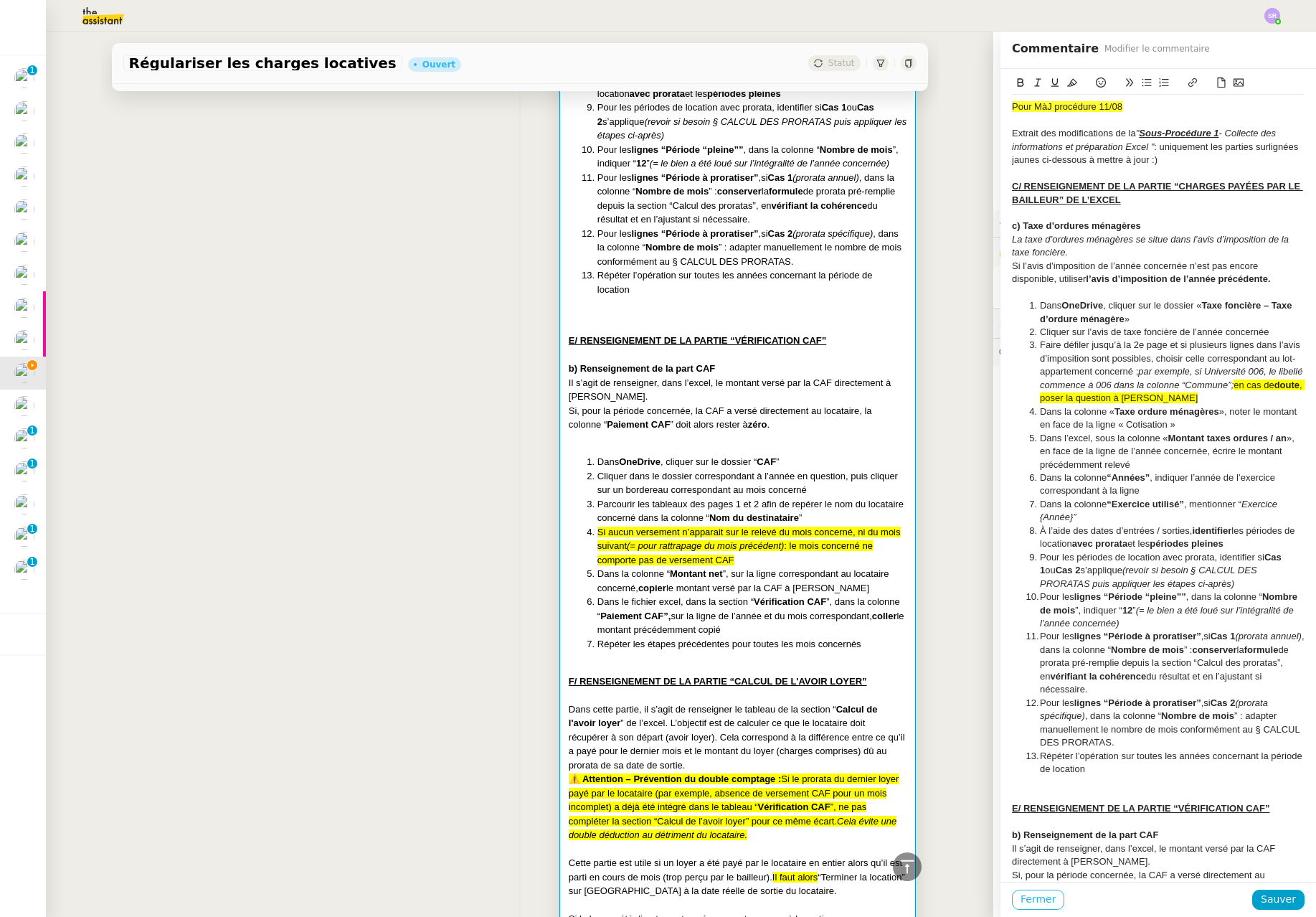
click at [889, 903] on span "Fermer" at bounding box center [1038, 899] width 35 height 16
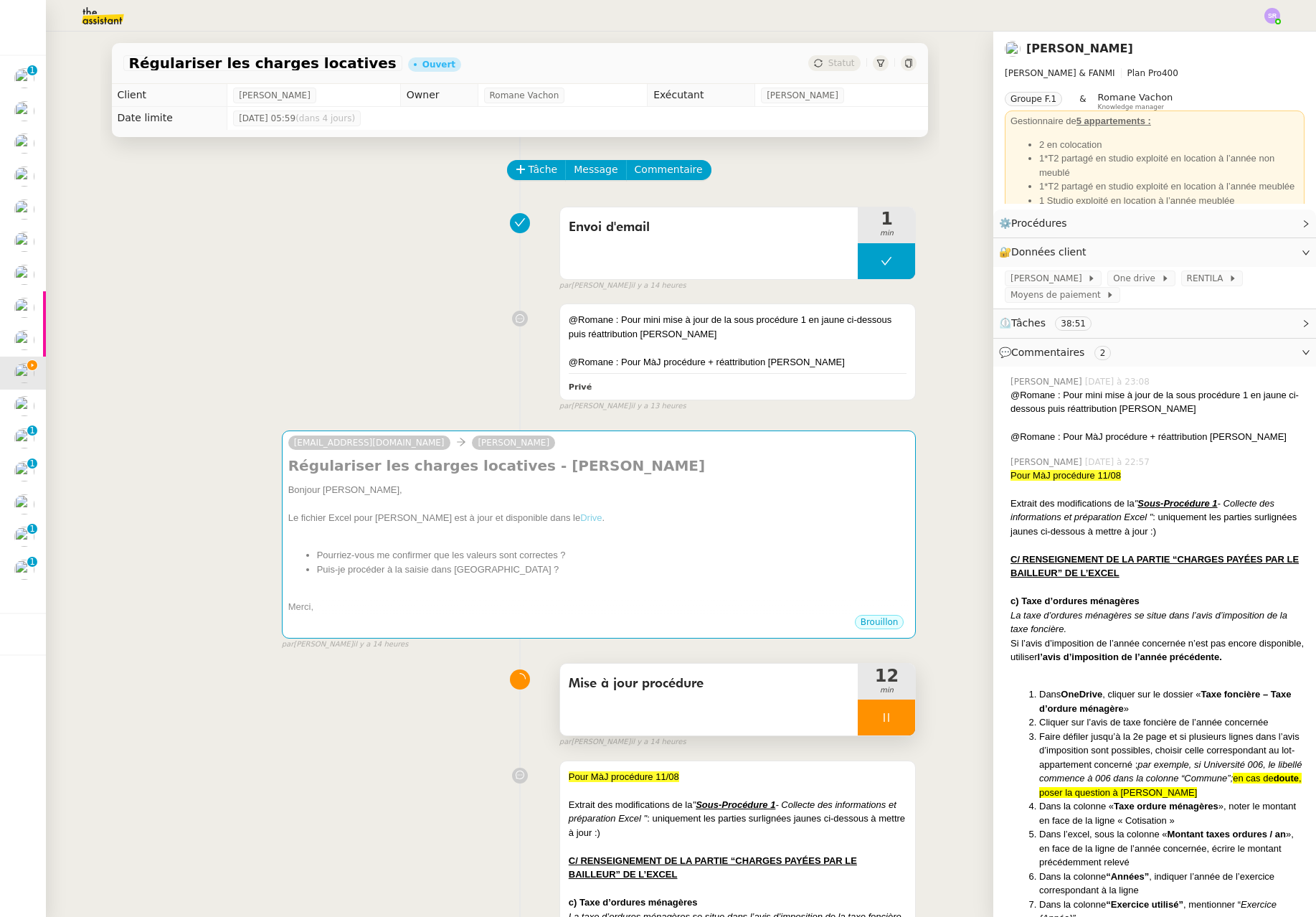
click at [881, 715] on icon at bounding box center [886, 717] width 11 height 11
click at [889, 720] on icon at bounding box center [901, 717] width 10 height 8
click at [786, 377] on div "@Romane : Pour mini mise à jour de la sous procédure 1 en jaune ci-dessous puis…" at bounding box center [738, 352] width 356 height 95
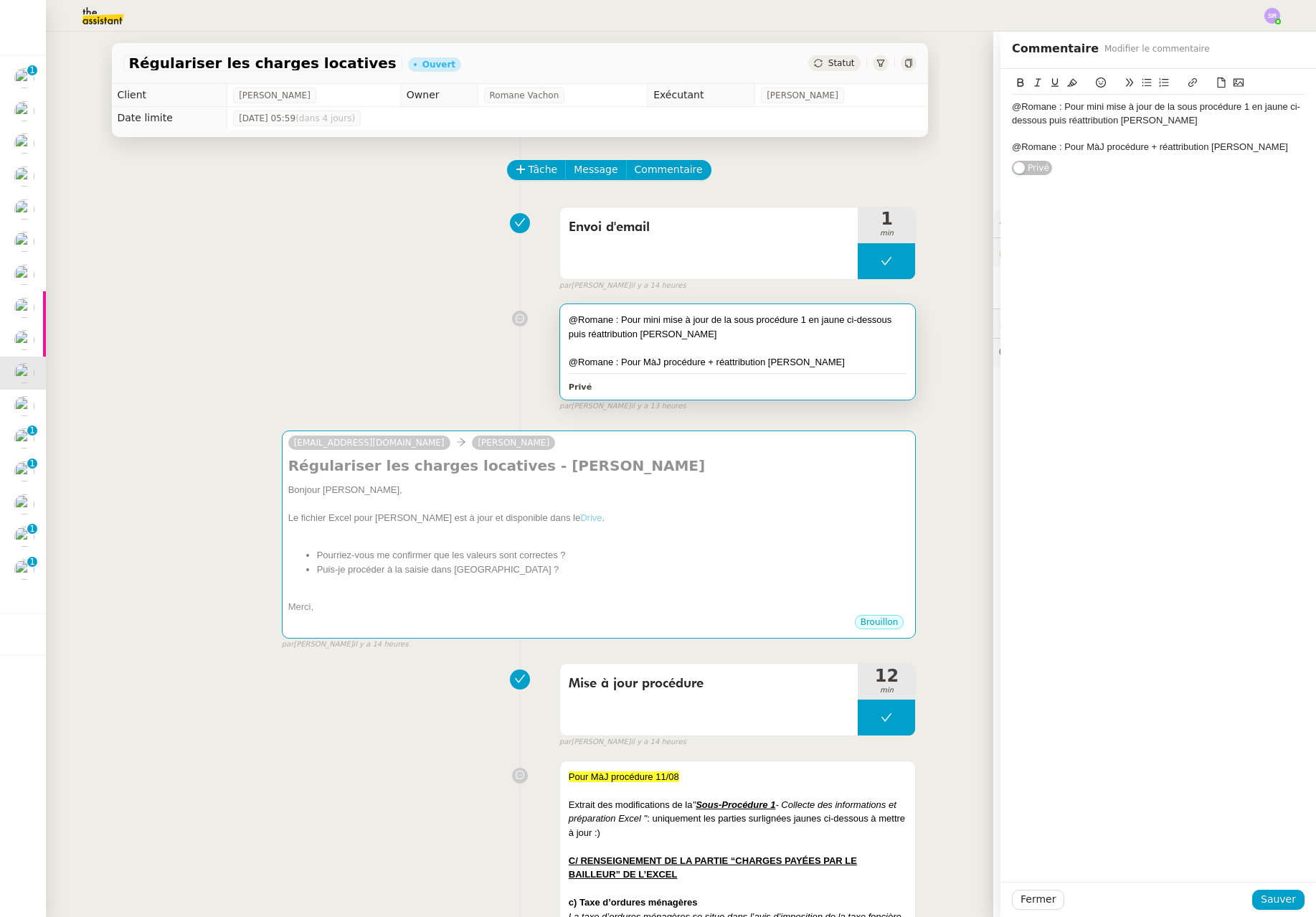
click at [889, 108] on div "@Romane : Pour mini mise à jour de la sous procédure 1 en jaune ci-dessous puis…" at bounding box center [1158, 114] width 293 height 27
click at [889, 107] on div "@Romane : Pour mini mise à jour de la sous procédure 1 en jaune ci-dessous puis…" at bounding box center [1158, 114] width 293 height 27
drag, startPoint x: 1229, startPoint y: 149, endPoint x: 999, endPoint y: 155, distance: 230.1
click at [889, 145] on div "@Romane : Pour mise à jour de la sous procédure 1 en jaune ci-dessous puis réat…" at bounding box center [1158, 122] width 316 height 107
click at [889, 898] on span "Sauver" at bounding box center [1279, 899] width 35 height 16
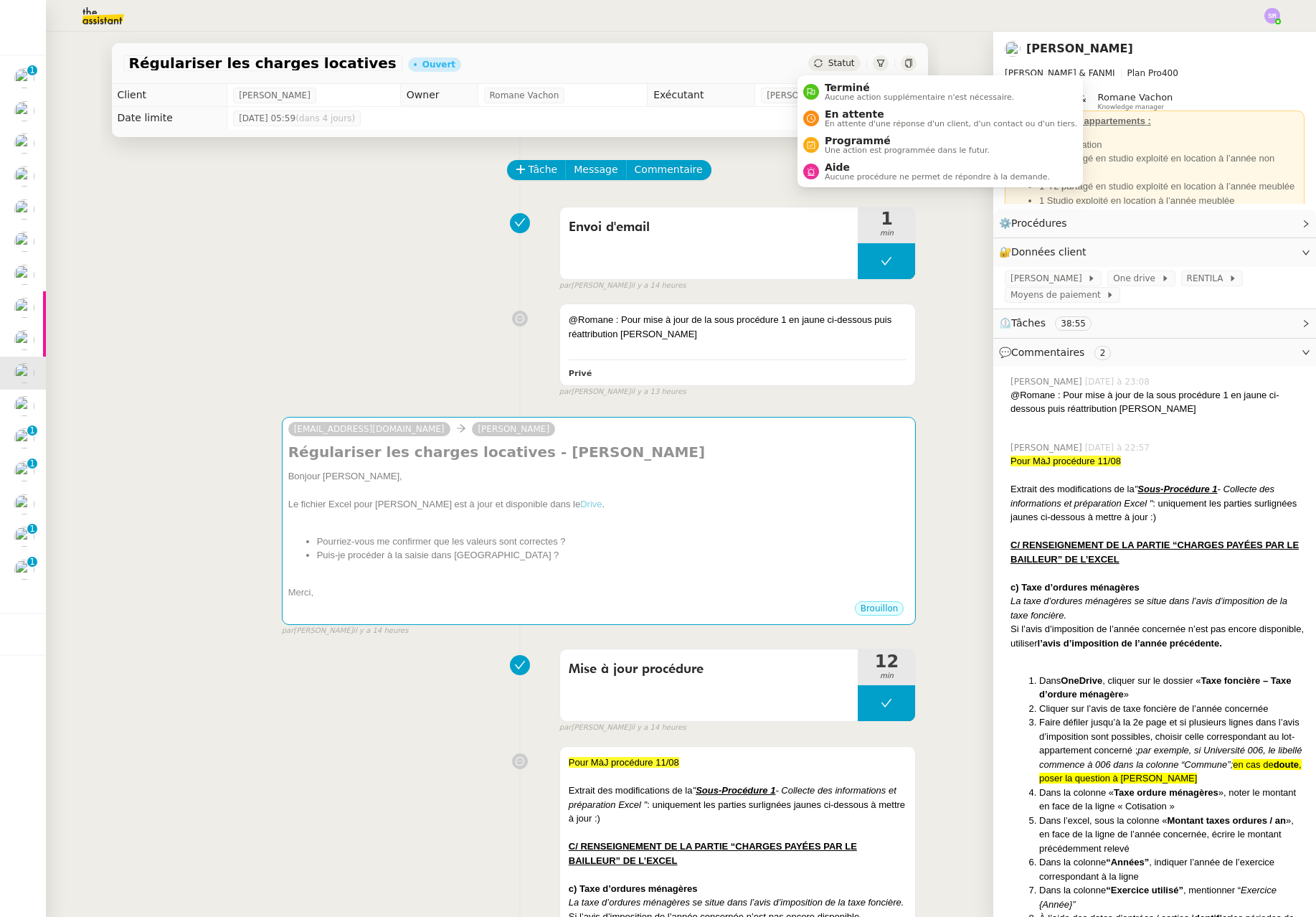
click at [828, 60] on span "Statut" at bounding box center [841, 63] width 27 height 10
click at [866, 173] on span "Aucune procédure ne permet de répondre à la demande." at bounding box center [938, 177] width 225 height 8
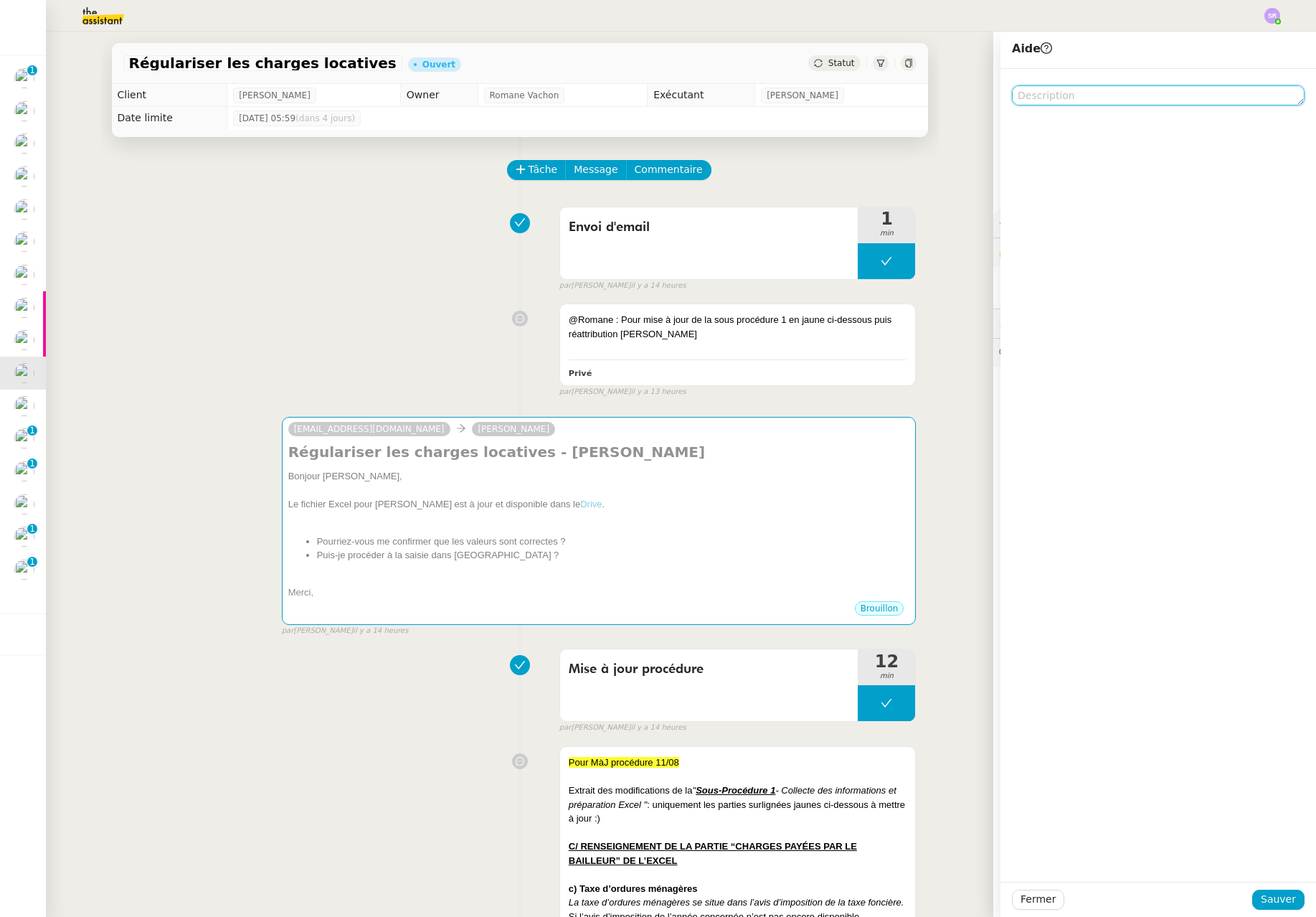
click at [889, 101] on textarea at bounding box center [1158, 95] width 293 height 20
paste textarea "@Romane : Pour MàJ procédure + réattribution Anna"
type textarea "@Romane : Pour MàJ procédure + réattribution Anna"
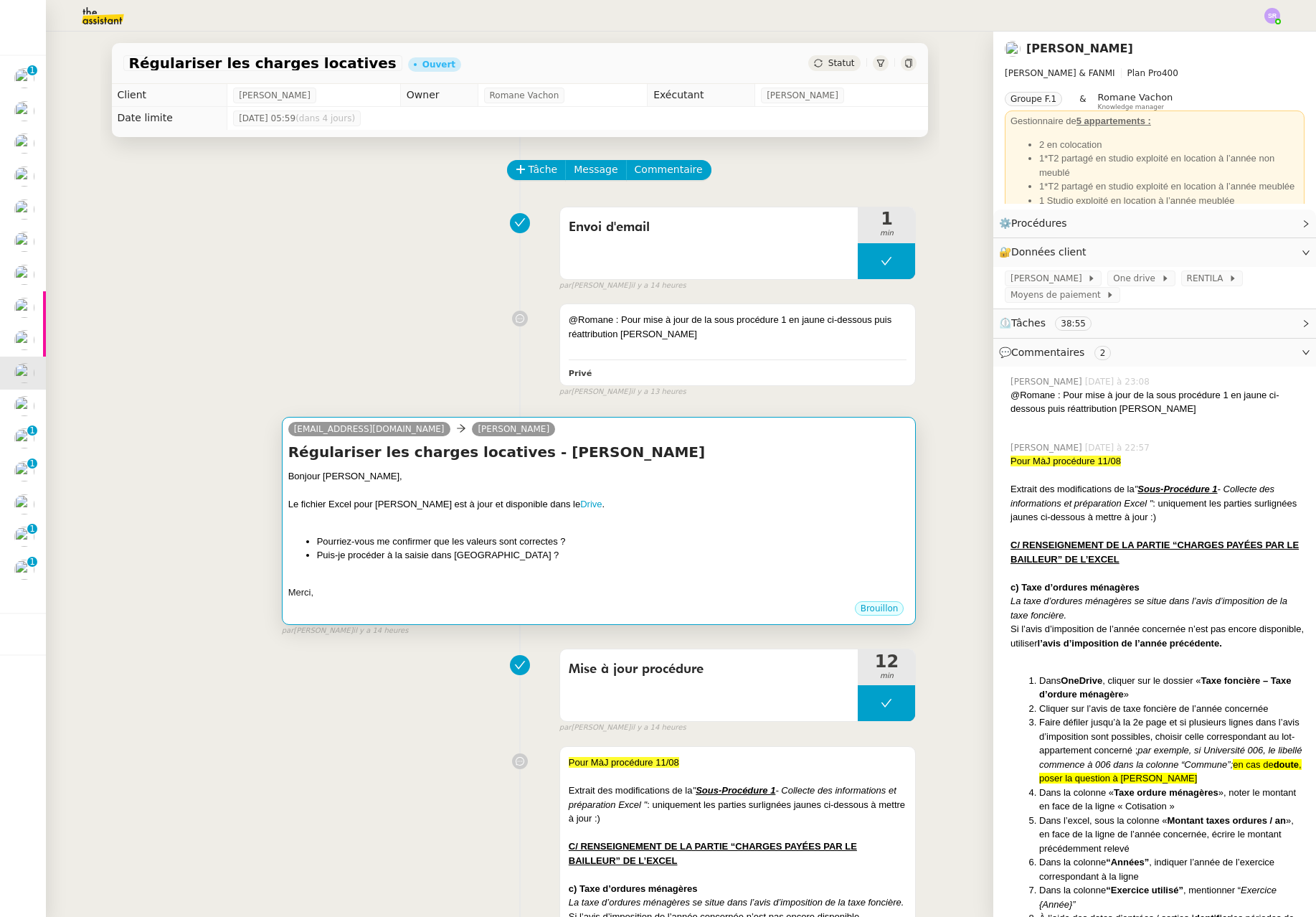
click at [782, 584] on div at bounding box center [599, 579] width 622 height 14
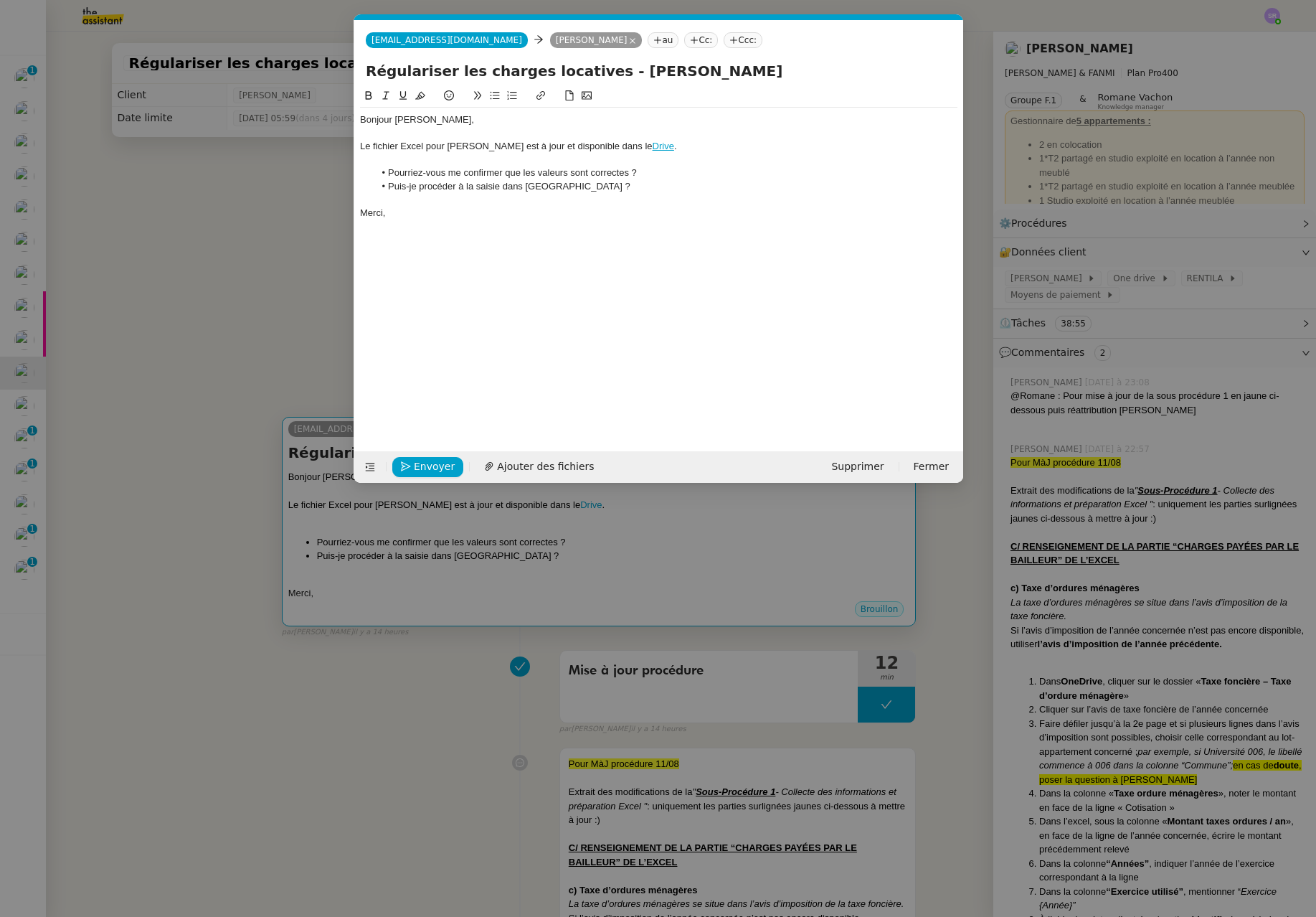
scroll to position [0, 30]
click at [431, 471] on span "Envoyer" at bounding box center [434, 466] width 41 height 16
click at [431, 471] on span "Confirmer l'envoi" at bounding box center [456, 466] width 86 height 16
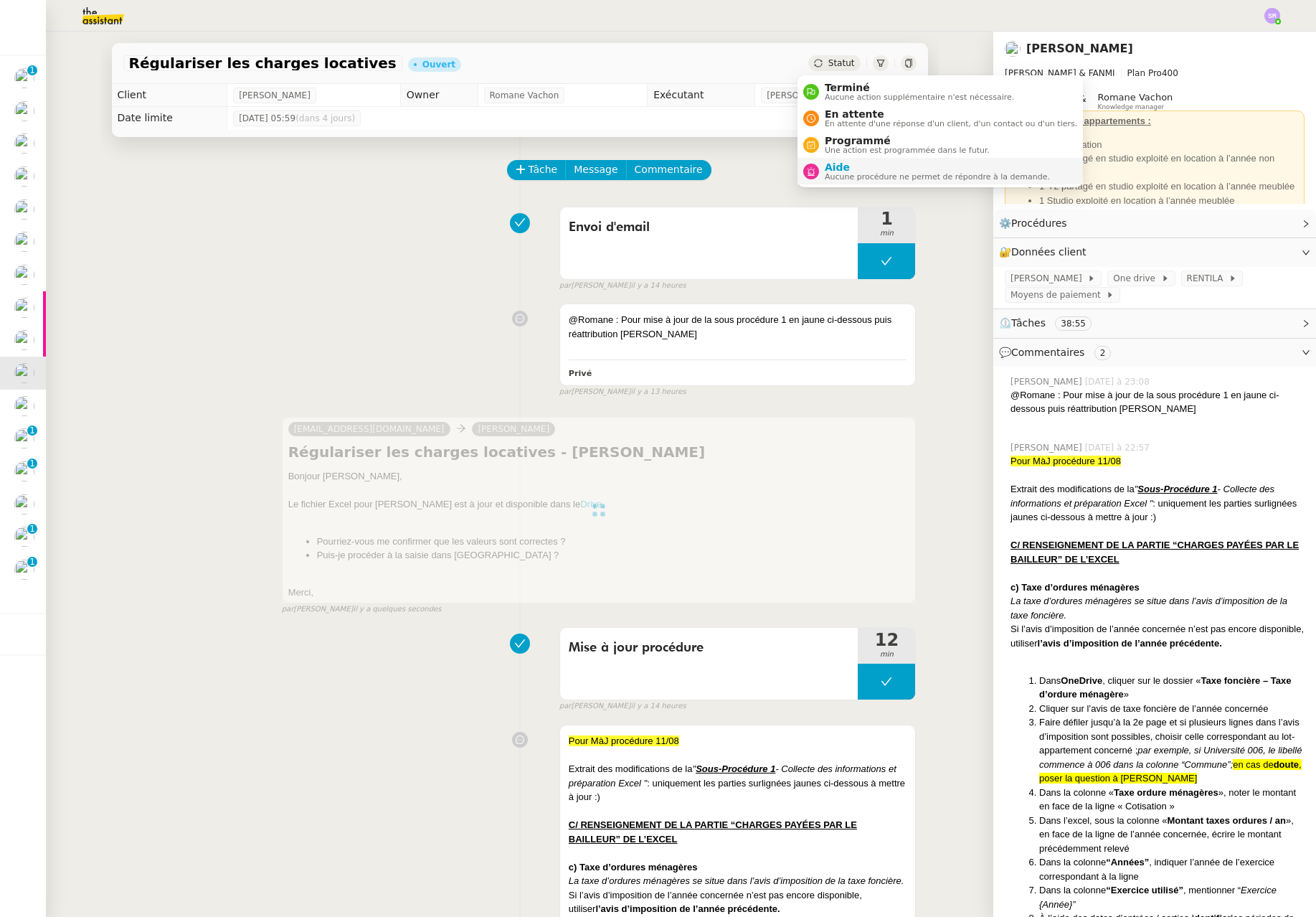
click at [847, 173] on span "Aucune procédure ne permet de répondre à la demande." at bounding box center [938, 177] width 225 height 8
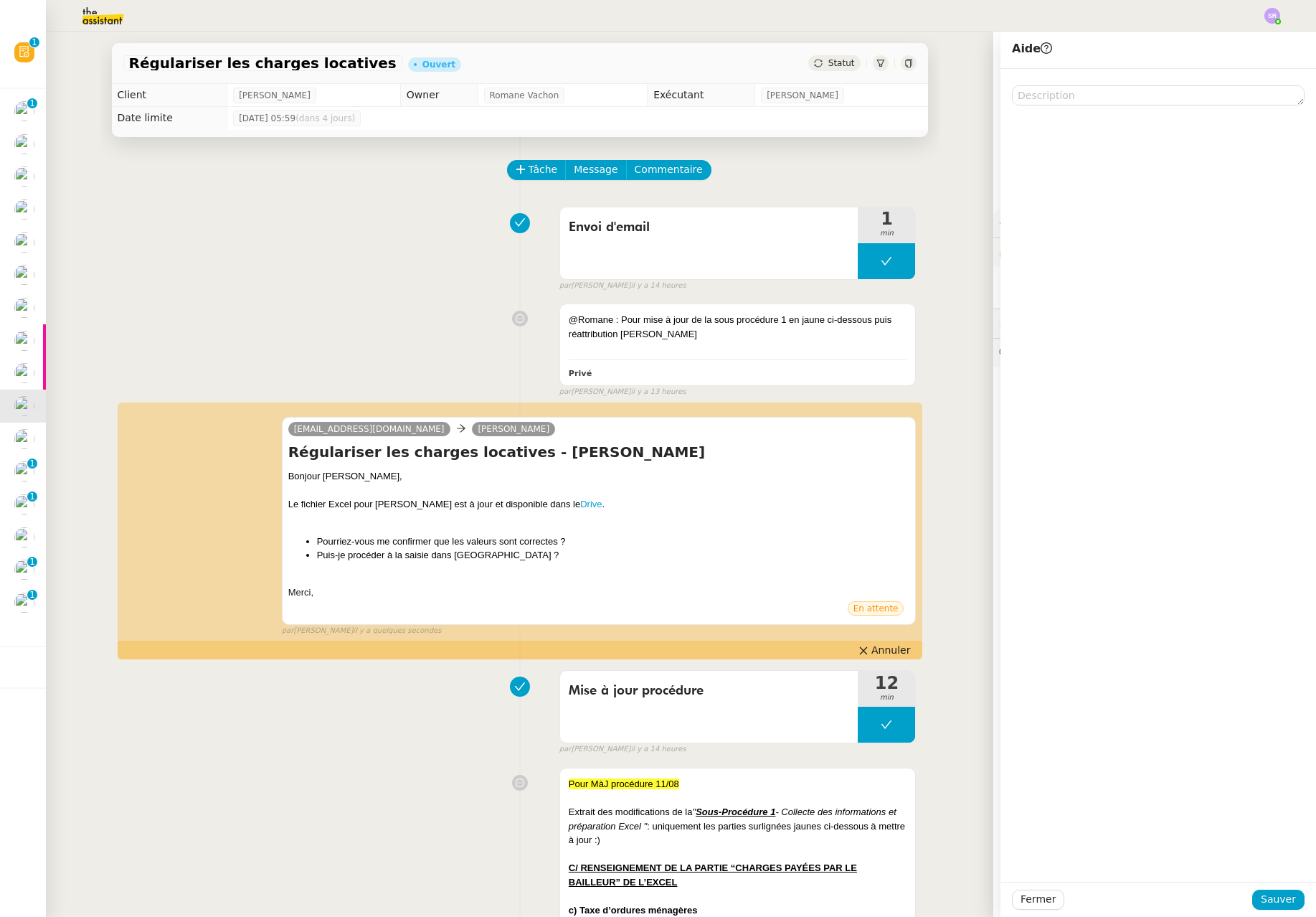
click at [889, 107] on div at bounding box center [1158, 476] width 316 height 813
click at [889, 100] on textarea at bounding box center [1158, 95] width 293 height 20
paste textarea "@Romane : Pour MàJ procédure + réattribution Anna"
type textarea "@Romane : Pour MàJ procédure + réattribution Anna"
click at [889, 897] on span "Sauver" at bounding box center [1279, 899] width 35 height 16
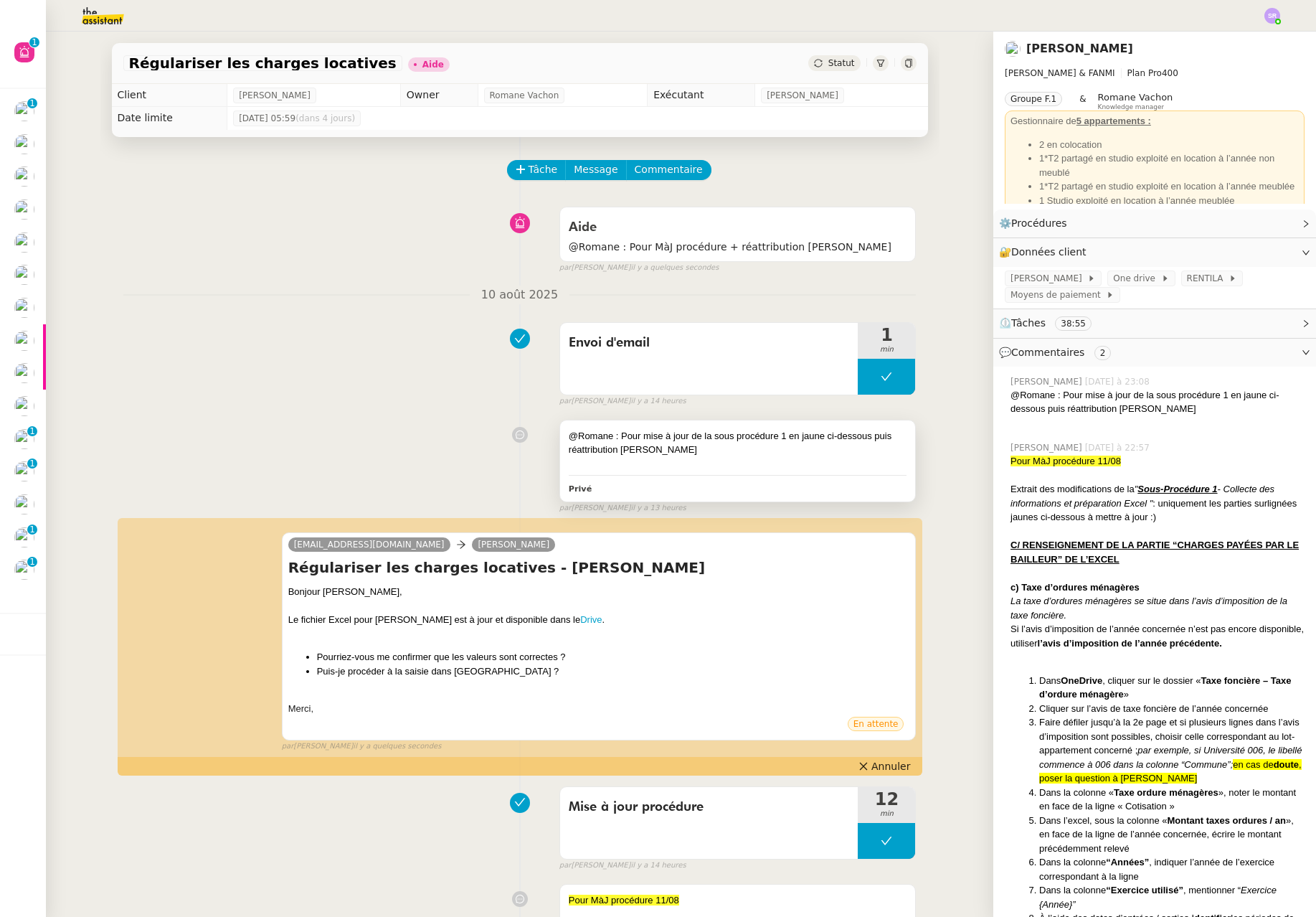
click at [736, 465] on div at bounding box center [738, 465] width 339 height 14
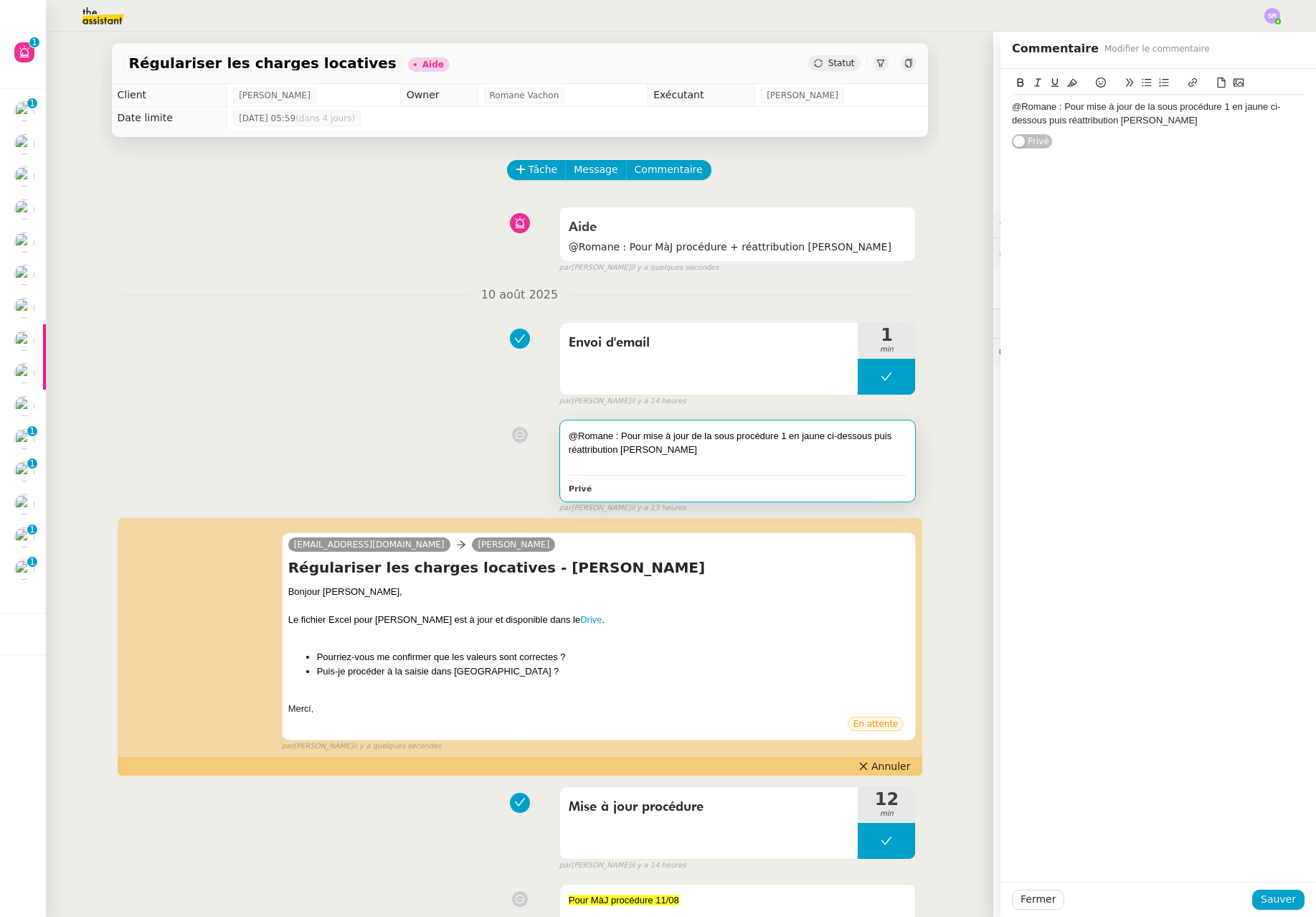
click at [358, 439] on div "@Romane : Pour mise à jour de la sous procédure 1 en jaune ci-dessous puis réat…" at bounding box center [520, 463] width 794 height 101
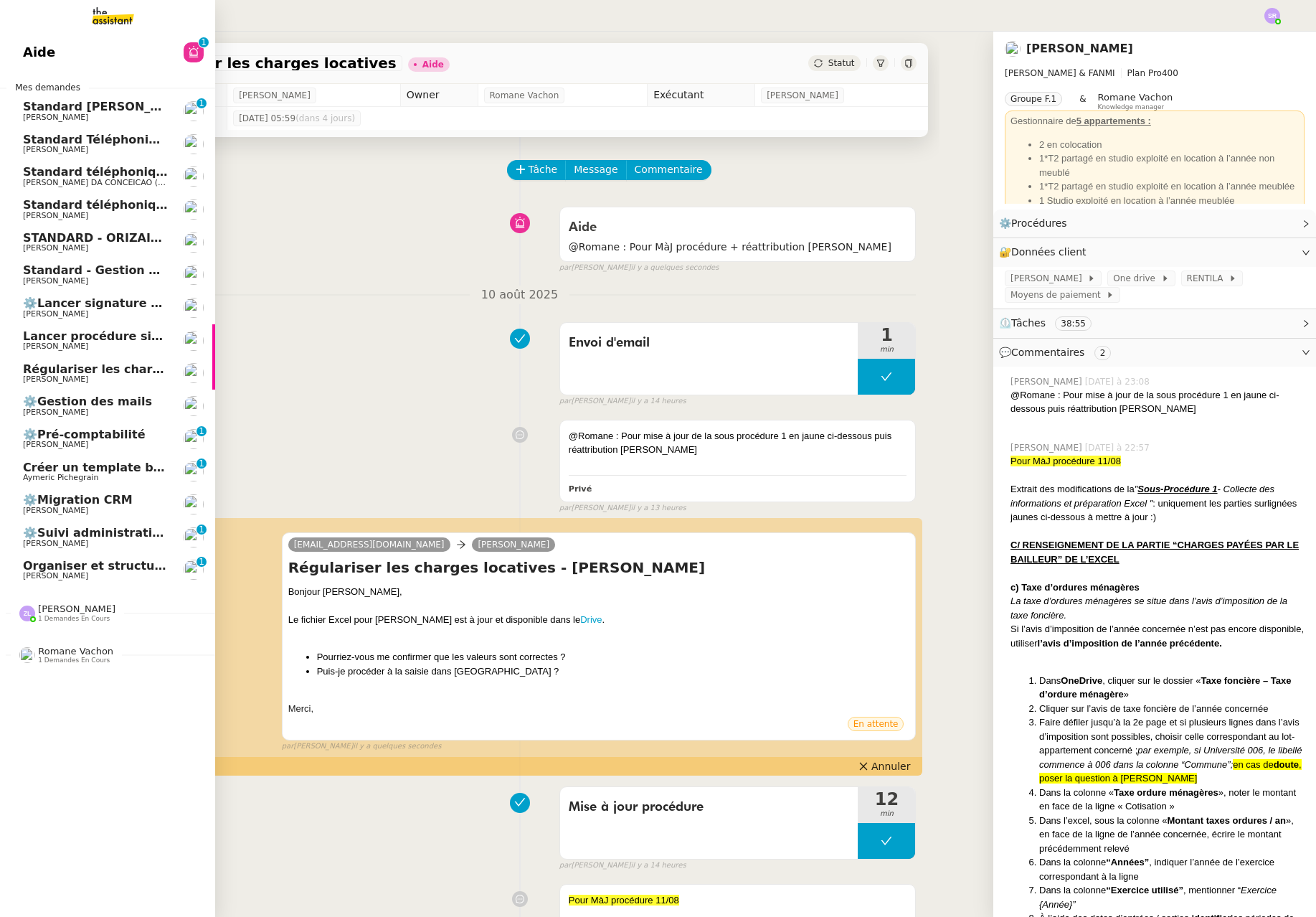
click at [142, 370] on span "Régulariser les charges locatives de [PERSON_NAME]" at bounding box center [196, 369] width 345 height 14
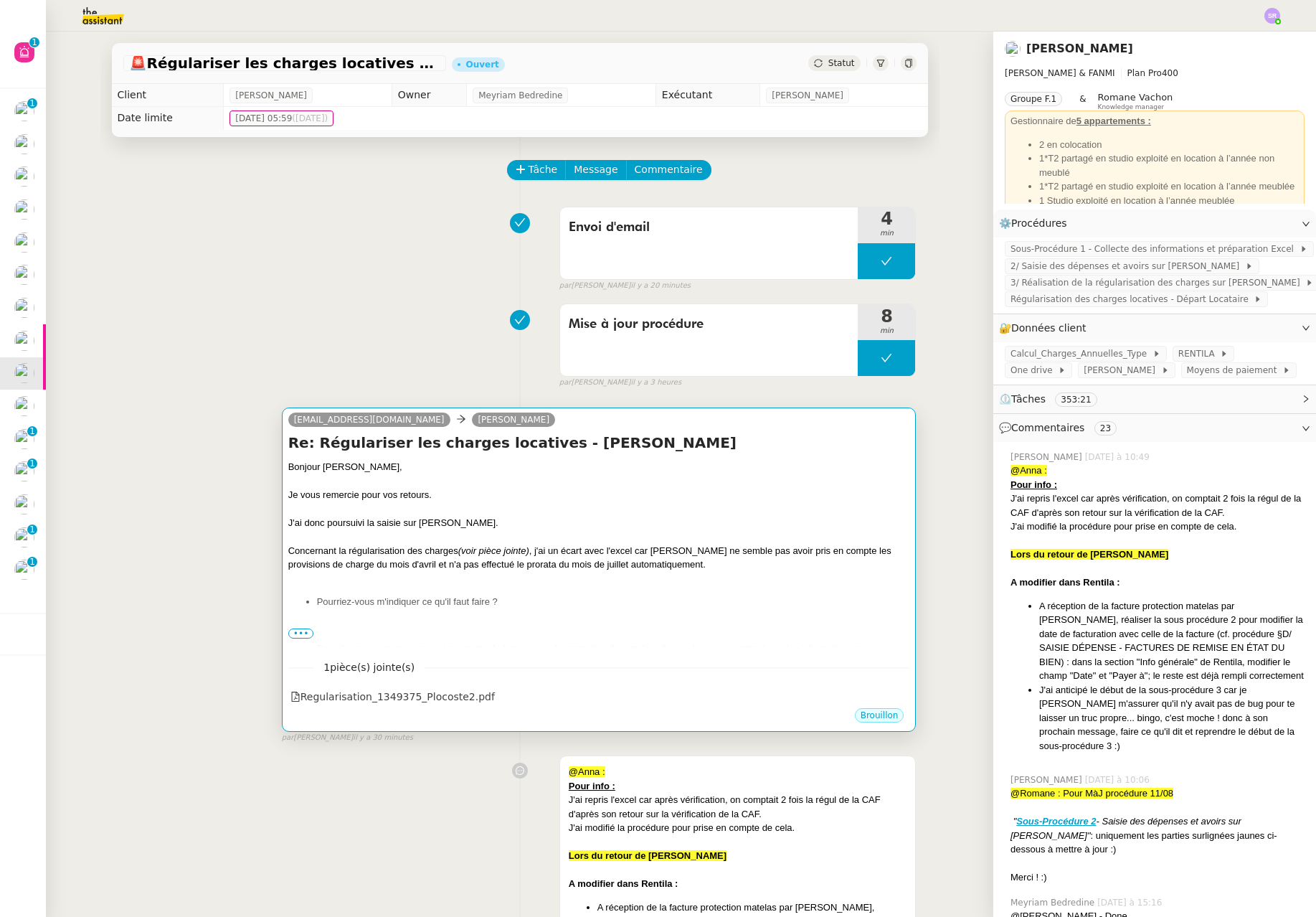
click at [557, 535] on div at bounding box center [599, 537] width 622 height 14
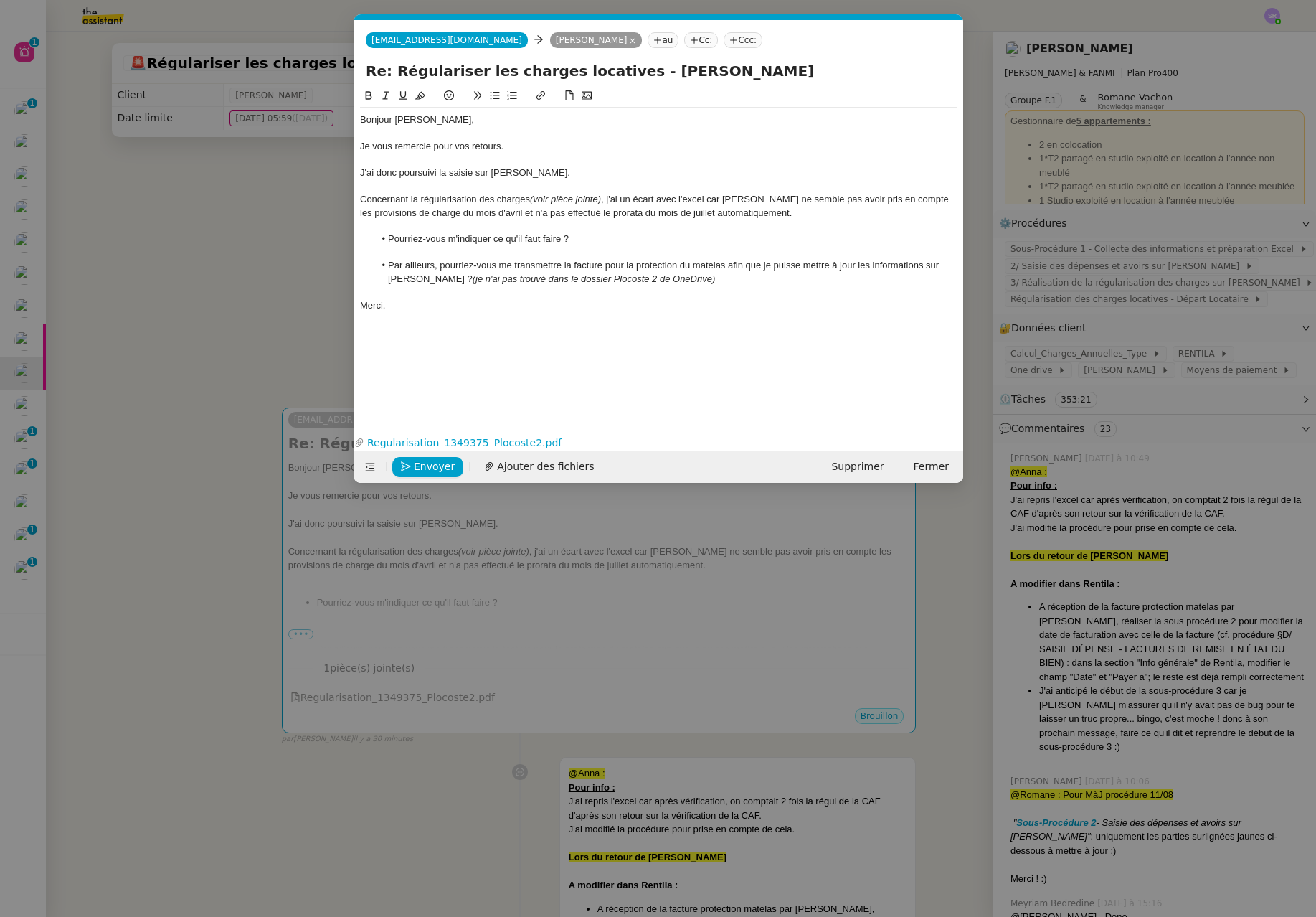
scroll to position [0, 30]
click at [437, 463] on span "Envoyer" at bounding box center [434, 466] width 41 height 16
click at [460, 463] on span "Confirmer l'envoi" at bounding box center [456, 466] width 86 height 16
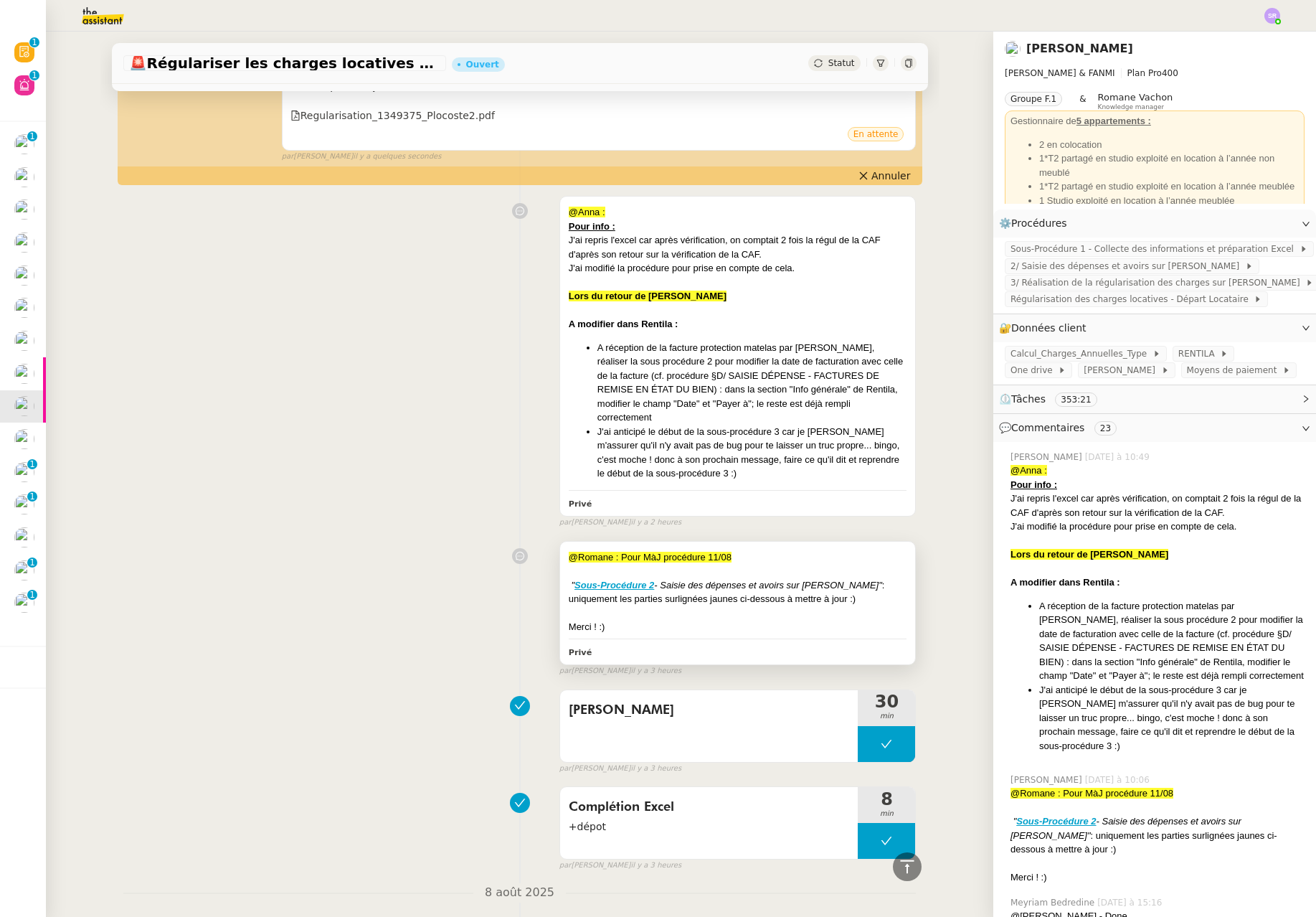
scroll to position [524, 0]
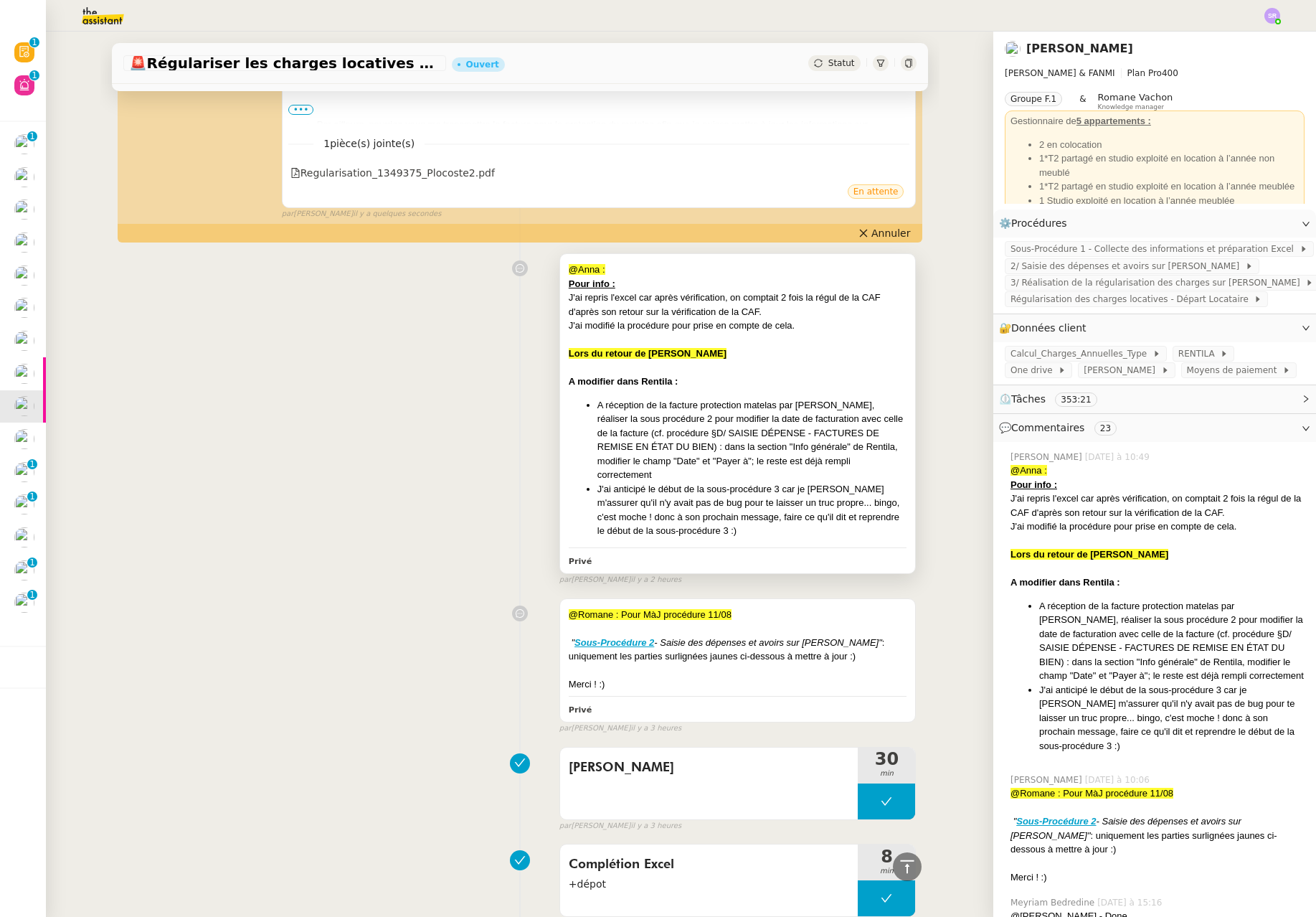
click at [712, 489] on li "J'ai anticipé le début de la sous-procédure 3 car je [PERSON_NAME] m'assurer qu…" at bounding box center [752, 510] width 310 height 56
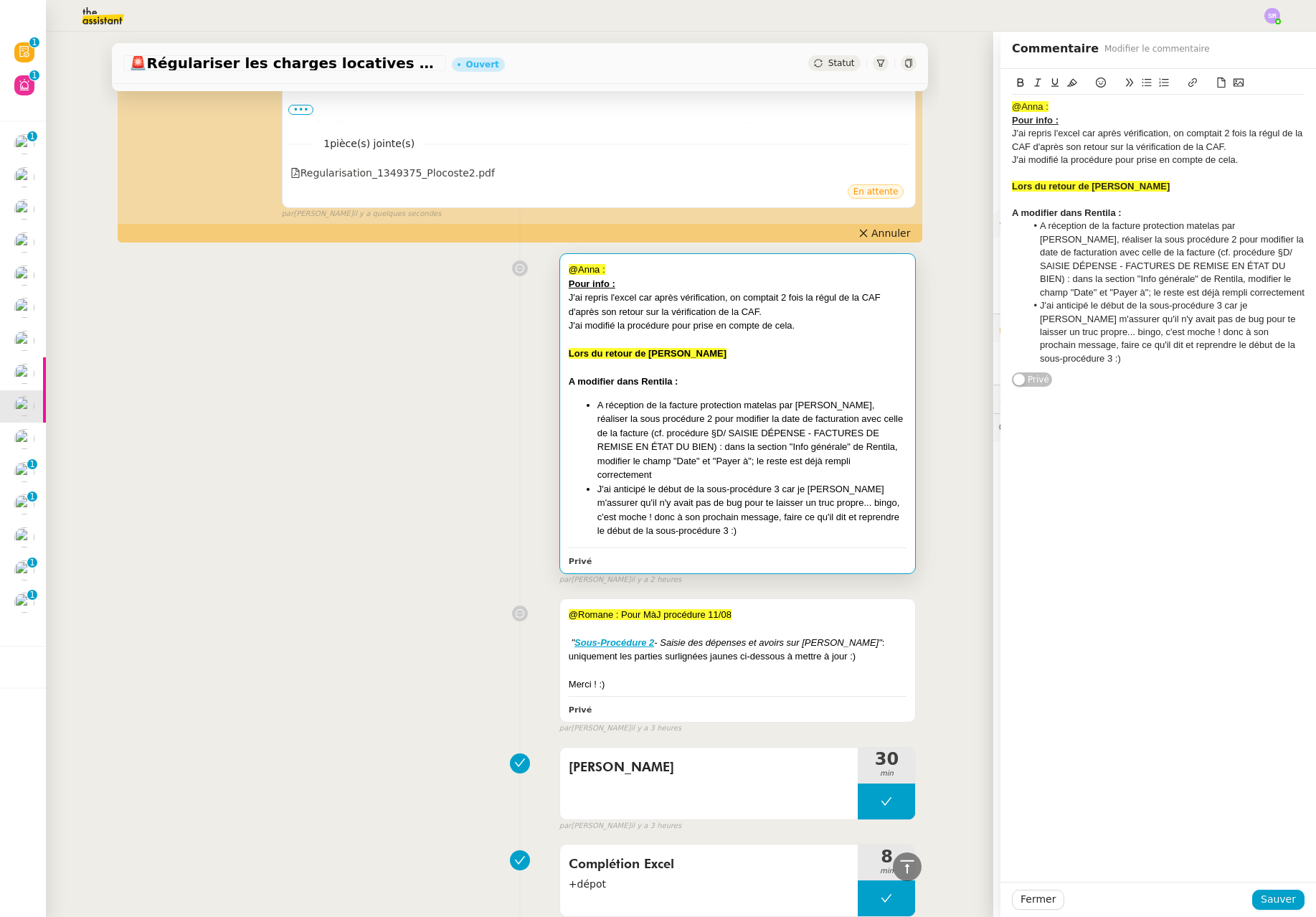
click at [803, 324] on div "J'ai modifié la procédure pour prise en compte de cela." at bounding box center [738, 326] width 339 height 14
click at [889, 155] on div "J'ai modifié la procédure pour prise en compte de cela." at bounding box center [1158, 160] width 293 height 13
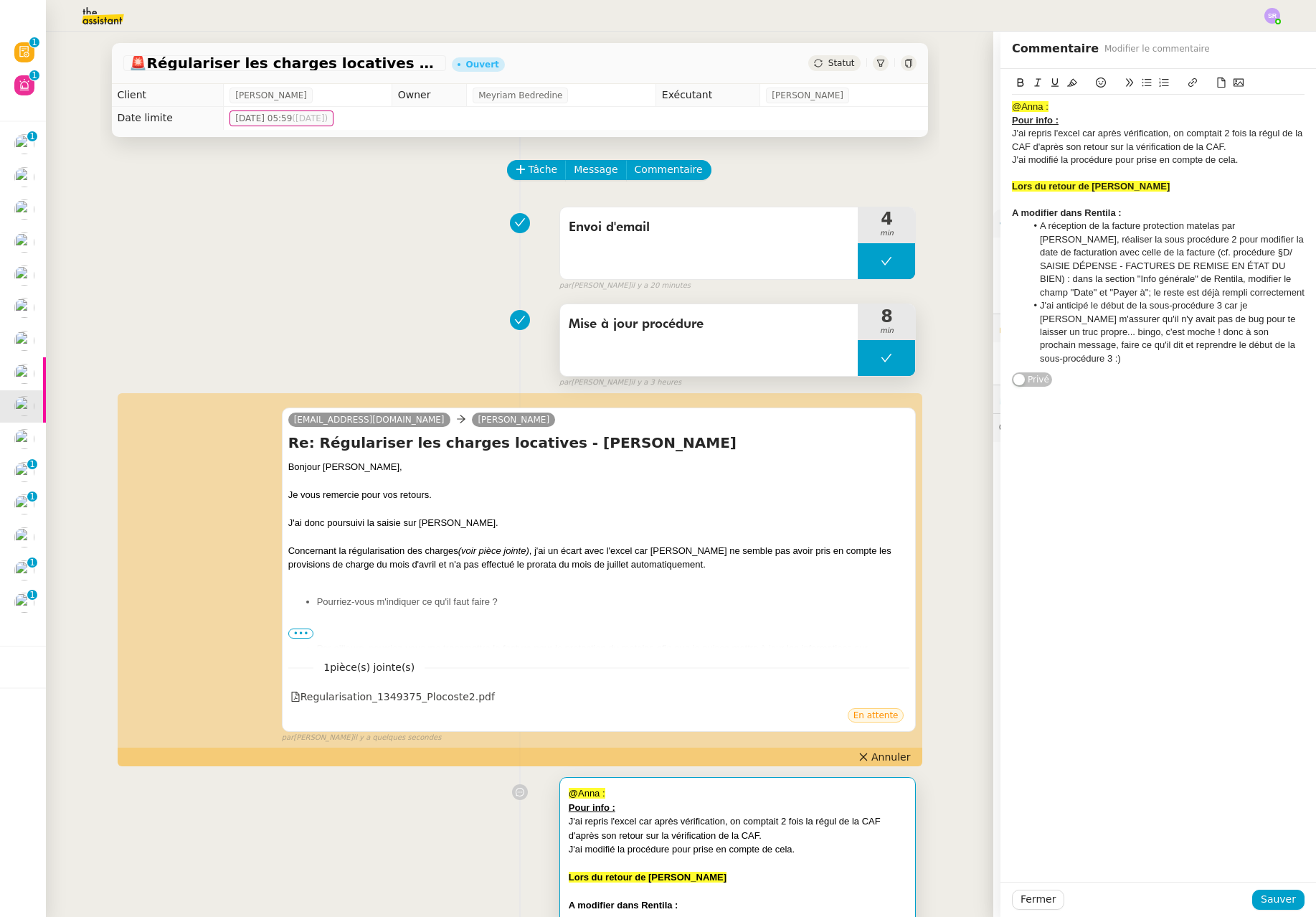
click at [858, 358] on button at bounding box center [886, 357] width 57 height 36
click at [858, 360] on div at bounding box center [873, 357] width 29 height 36
click at [889, 167] on div at bounding box center [1158, 174] width 293 height 13
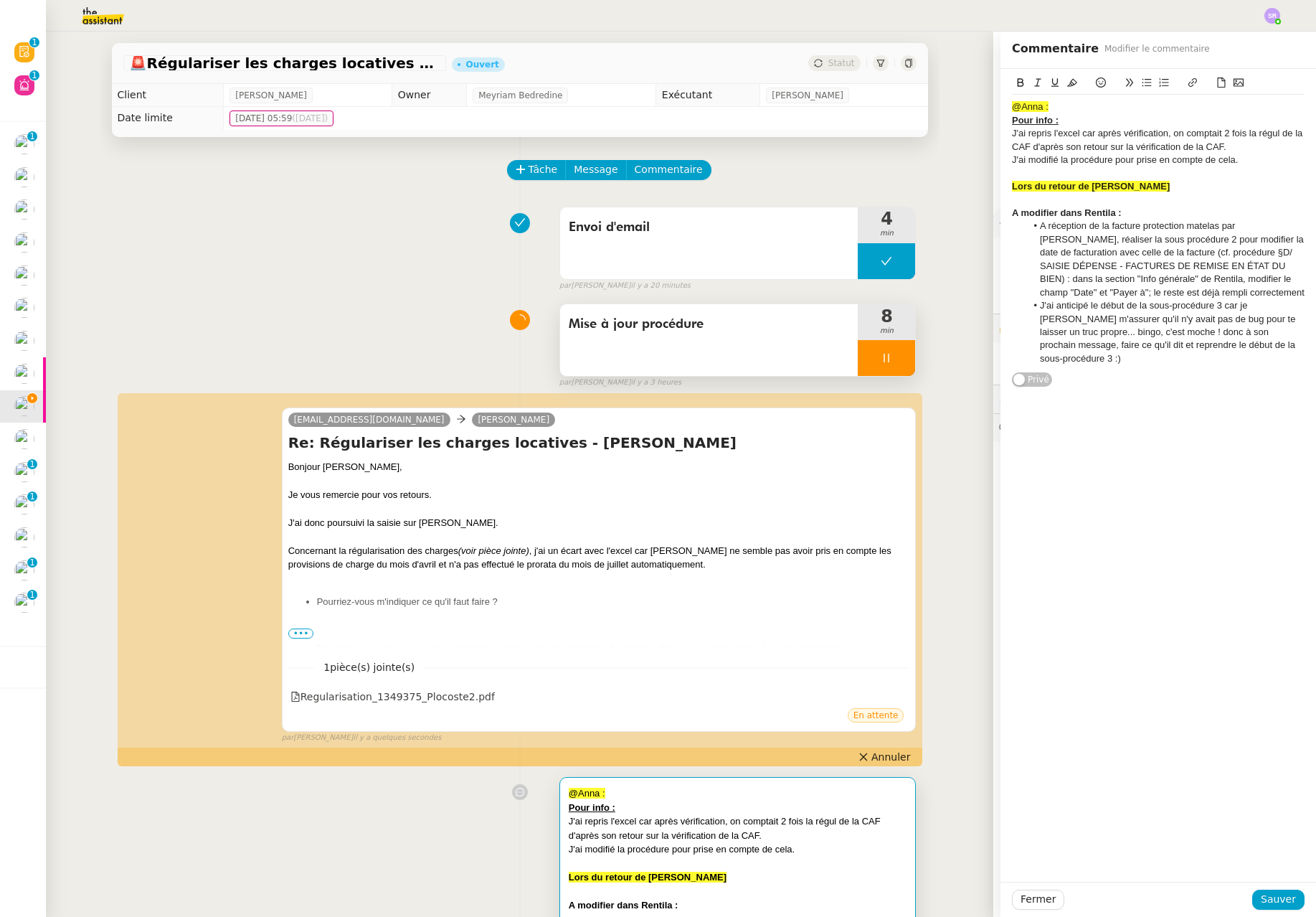
click at [889, 165] on div "J'ai modifié la procédure pour prise en compte de cela." at bounding box center [1158, 160] width 293 height 13
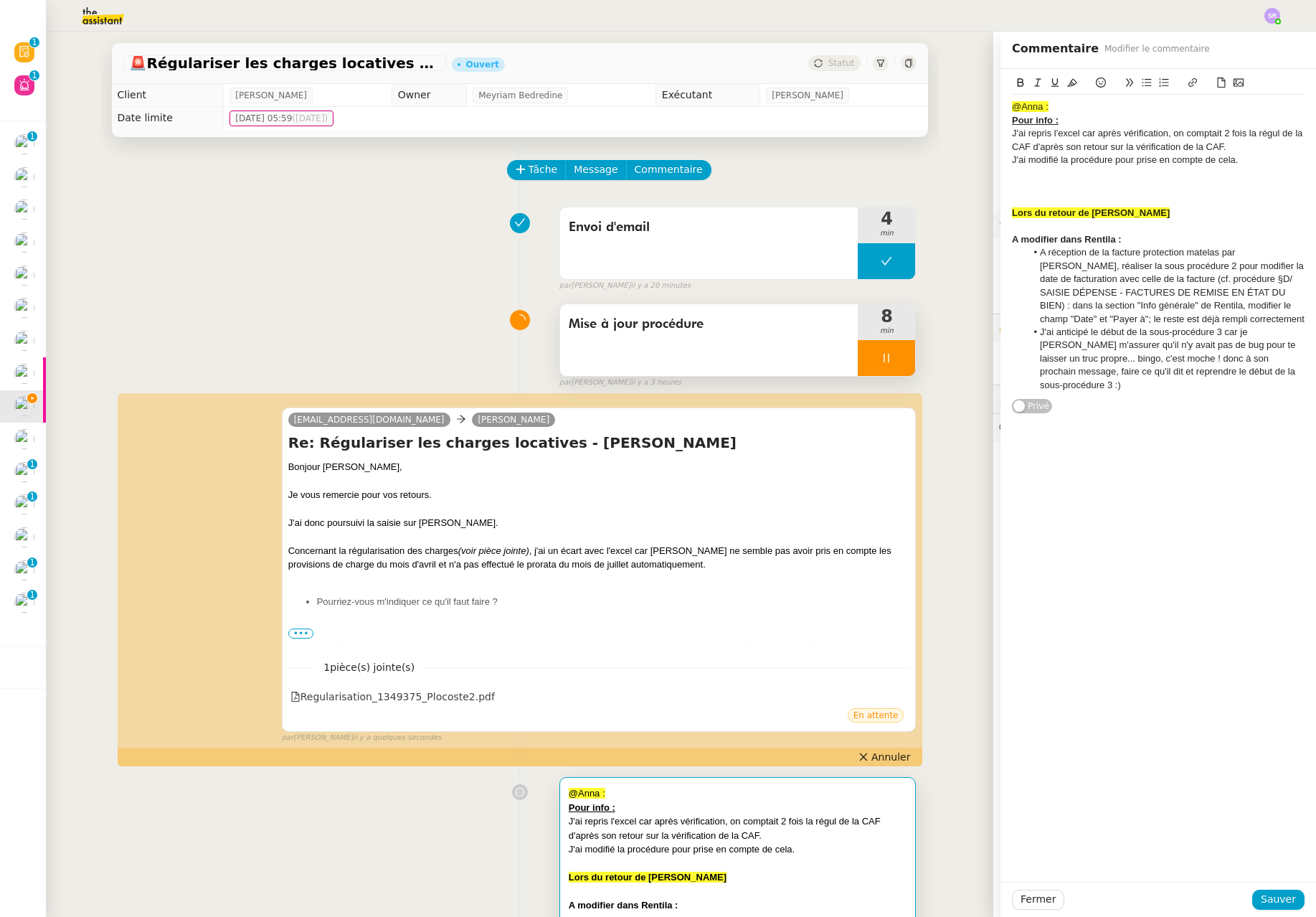
drag, startPoint x: 1001, startPoint y: 136, endPoint x: 1019, endPoint y: 122, distance: 22.8
click at [889, 136] on div "J'ai repris l'excel car après vérification, on comptait 2 fois la régul de la C…" at bounding box center [1158, 140] width 293 height 27
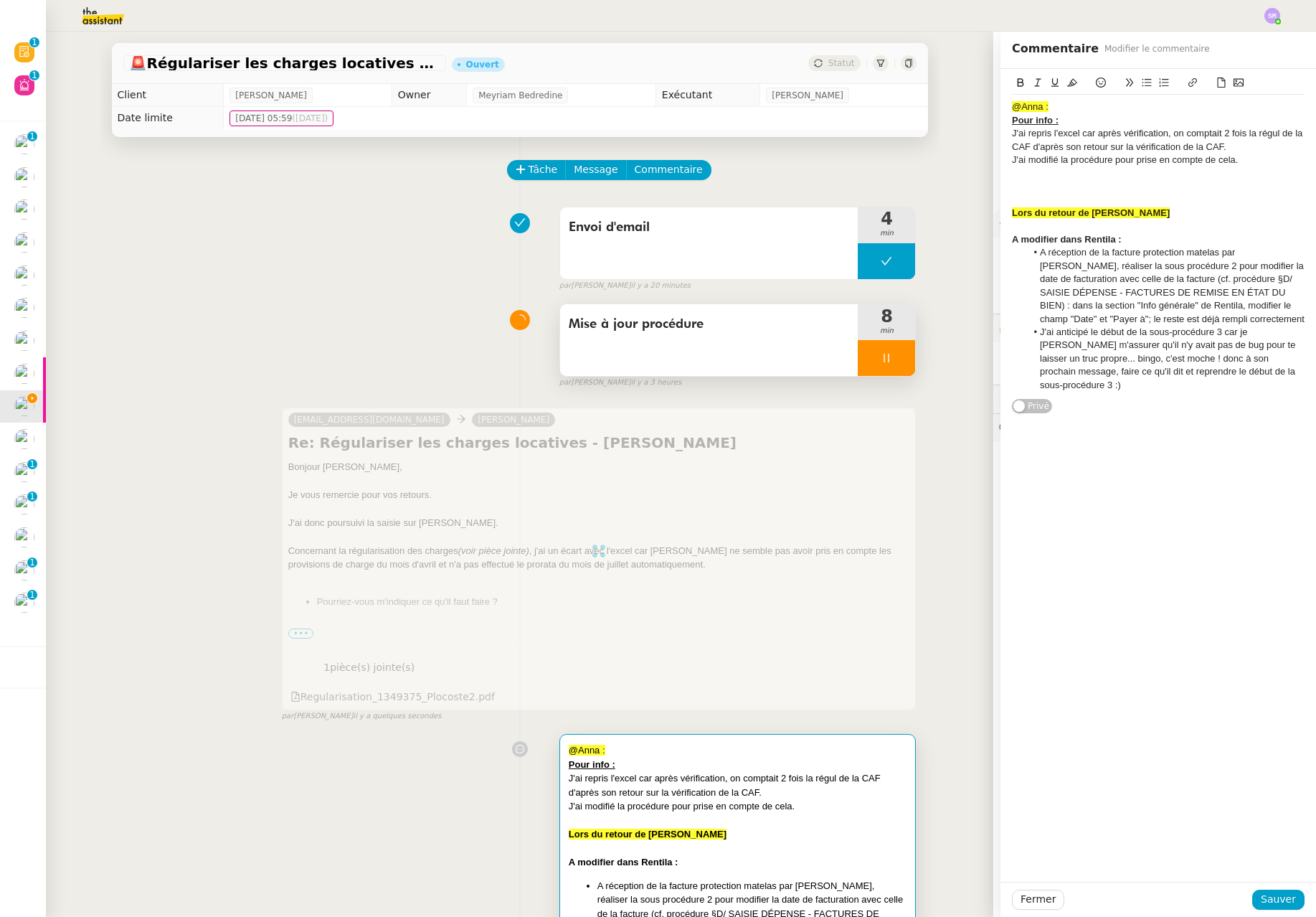
click at [889, 80] on icon at bounding box center [1165, 82] width 10 height 9
click at [889, 186] on div at bounding box center [1158, 187] width 293 height 13
click at [889, 175] on div at bounding box center [1158, 174] width 293 height 13
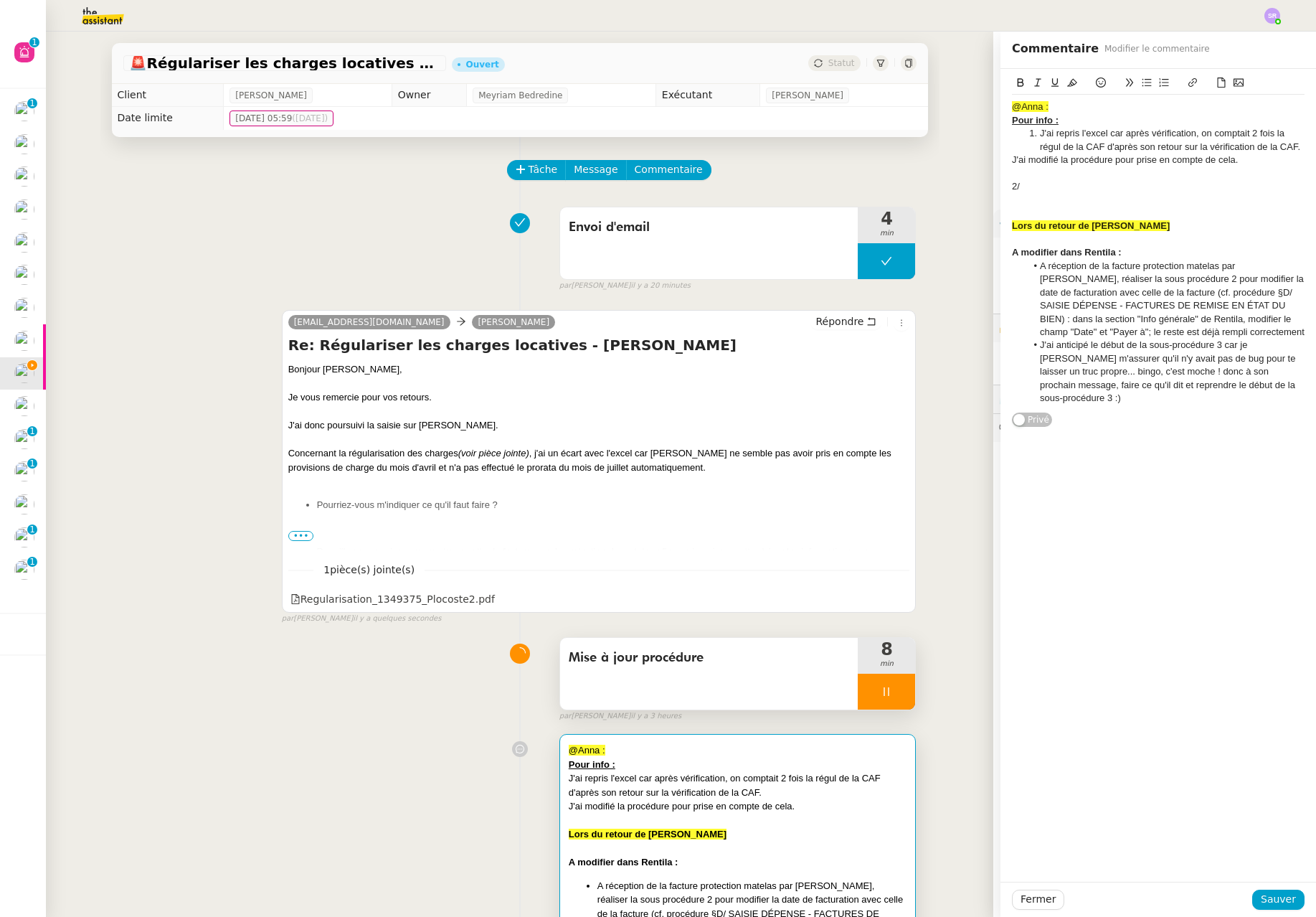
click at [889, 137] on li "J'ai repris l'excel car après vérification, on comptait 2 fois la régul de la C…" at bounding box center [1165, 140] width 279 height 27
click at [889, 187] on div "2/" at bounding box center [1158, 187] width 293 height 13
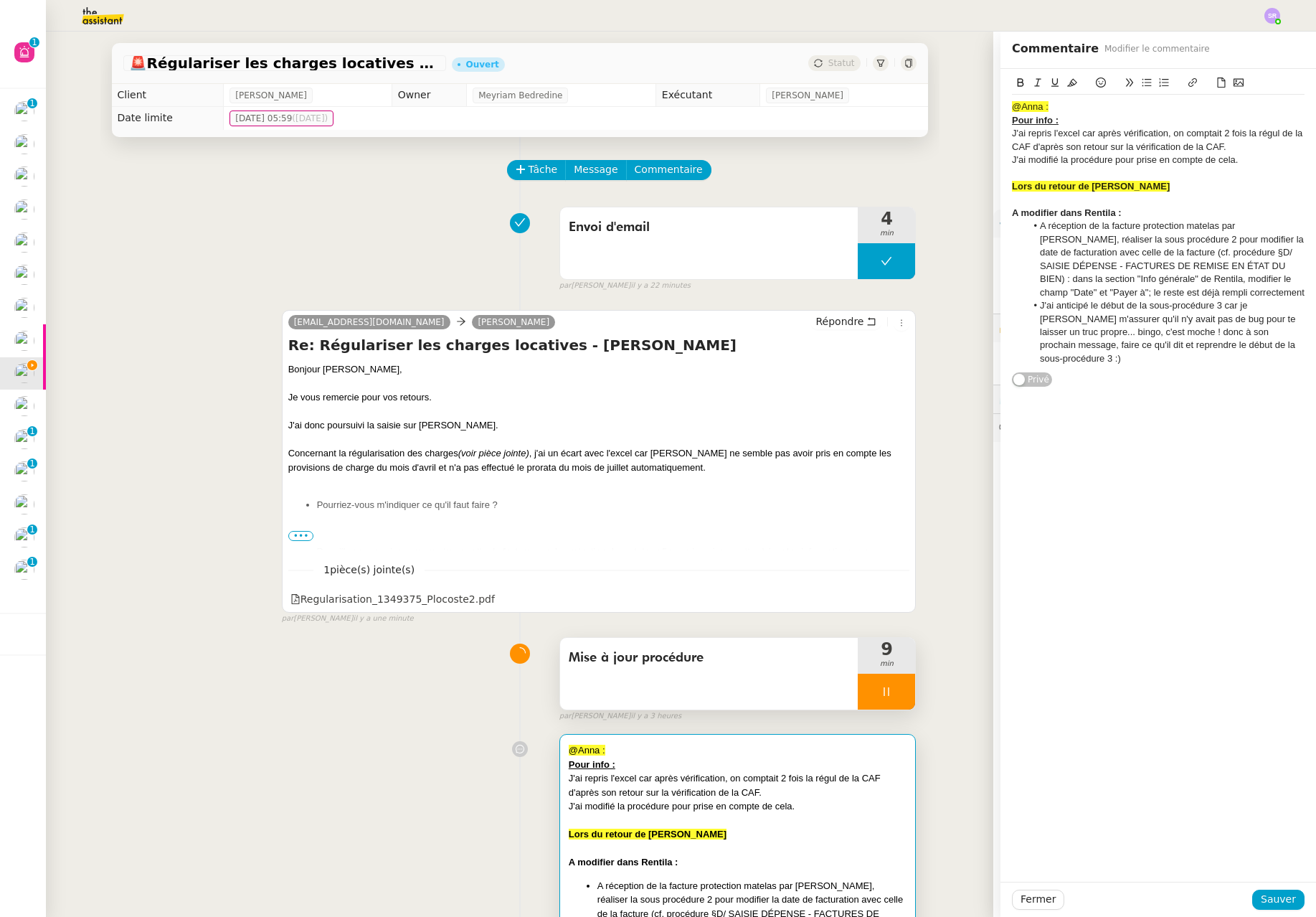
click at [882, 689] on div at bounding box center [886, 692] width 57 height 36
click at [889, 135] on div "J'ai repris l'excel car après vérification, on comptait 2 fois la régul de la C…" at bounding box center [1158, 140] width 293 height 27
click at [889, 137] on div "J'ai repris l'excel car après vérification, on comptait 2 fois la régul de la C…" at bounding box center [1158, 140] width 293 height 27
click at [889, 894] on span "Sauver" at bounding box center [1279, 899] width 35 height 16
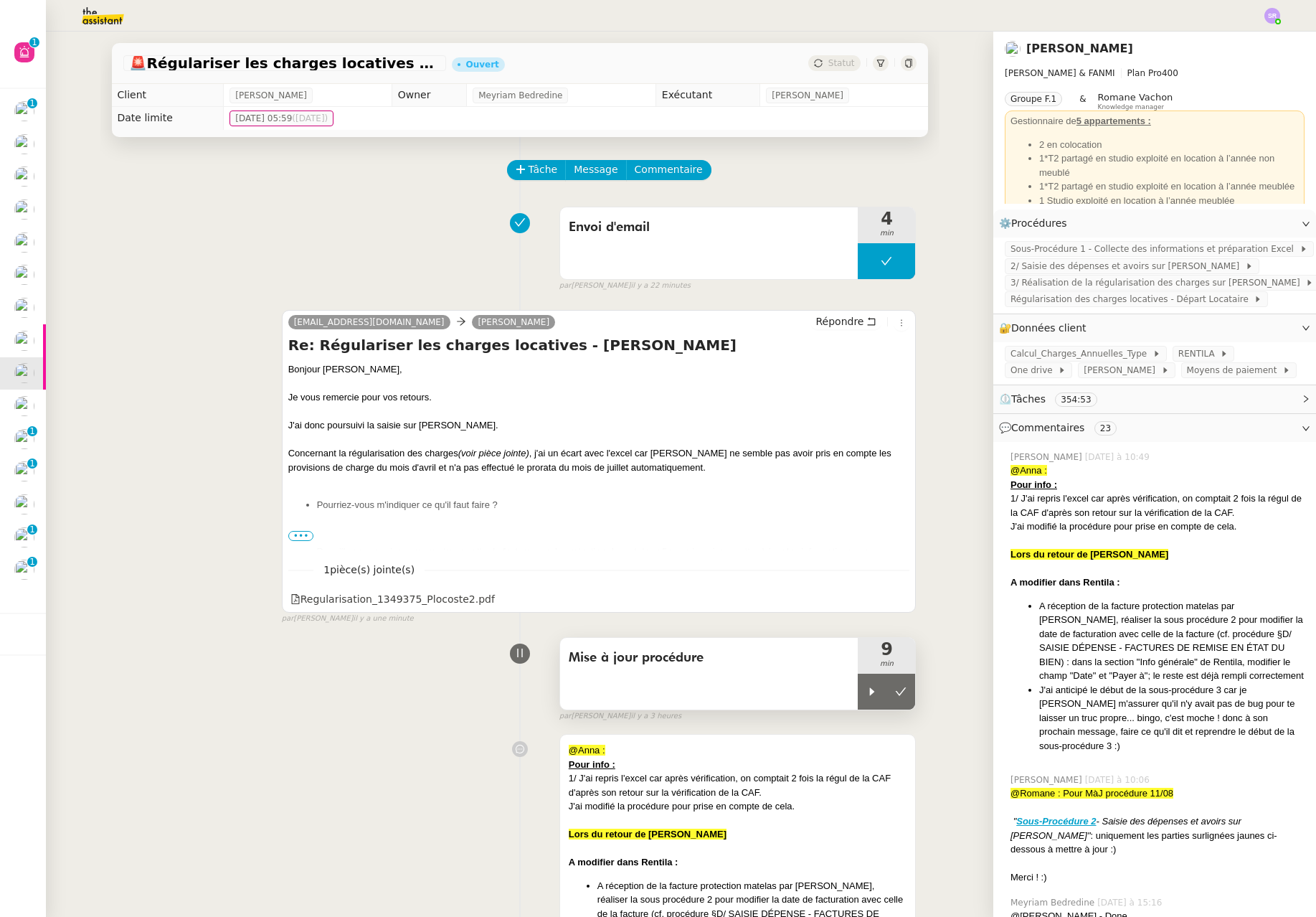
drag, startPoint x: 708, startPoint y: 791, endPoint x: 775, endPoint y: 700, distance: 113.0
click at [708, 791] on div "1/ J'ai repris l'excel car après vérification, on comptait 2 fois la régul de l…" at bounding box center [738, 785] width 339 height 28
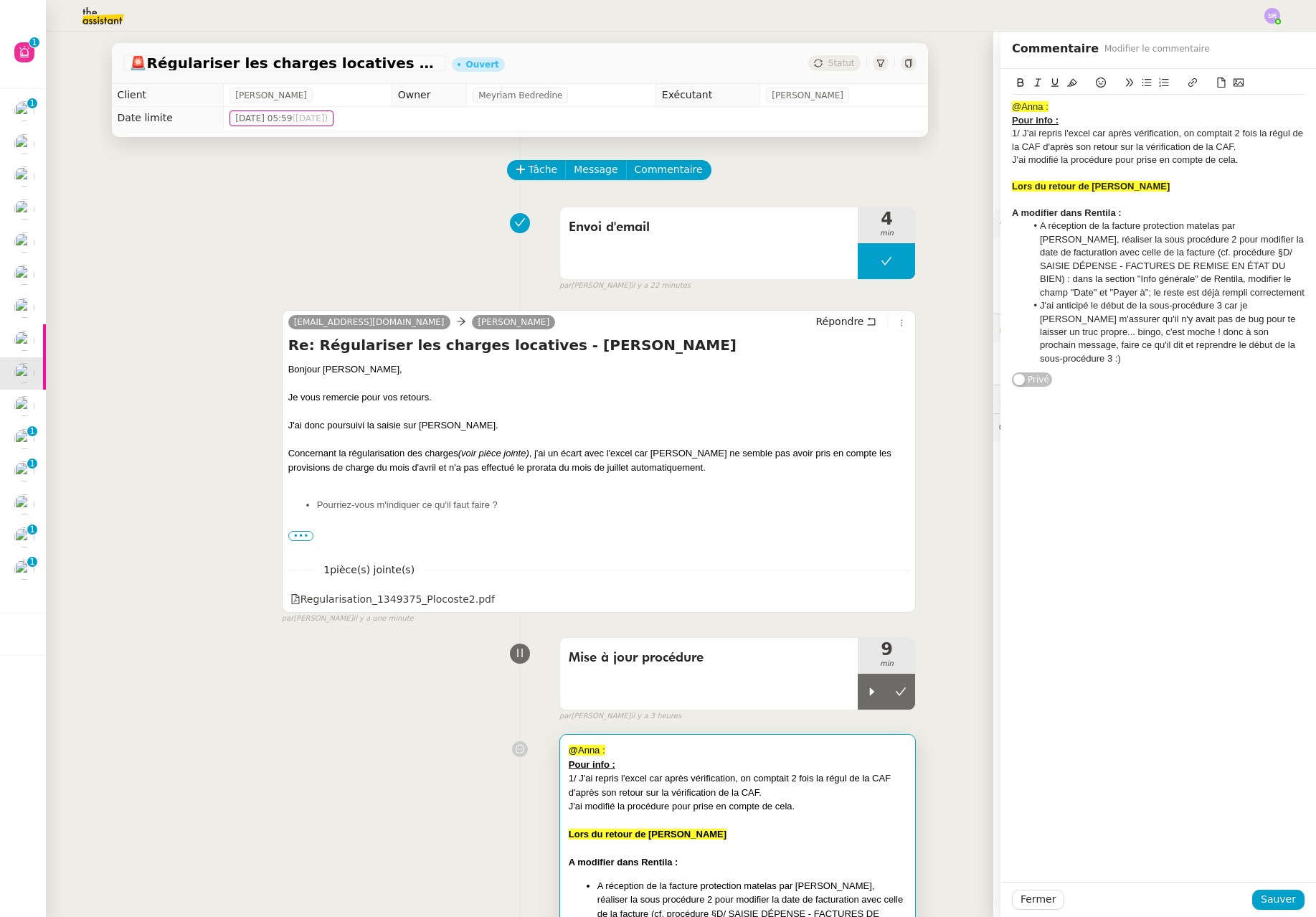
click at [889, 157] on div "J'ai modifié la procédure pour prise en compte de cela." at bounding box center [1158, 160] width 293 height 13
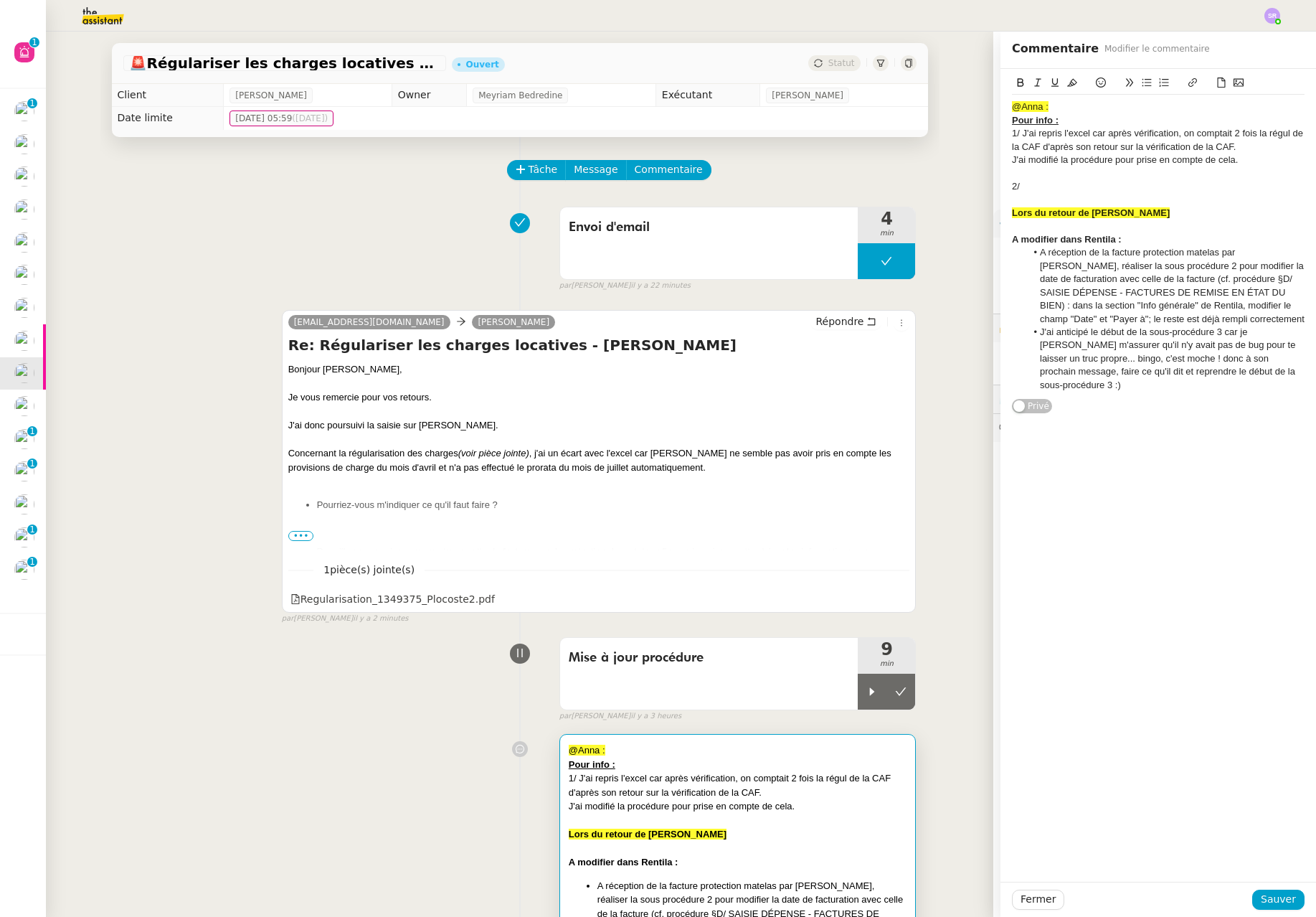
click at [889, 888] on div "Fermer Sauver" at bounding box center [1158, 899] width 316 height 35
click at [889, 902] on span "Sauver" at bounding box center [1279, 899] width 35 height 16
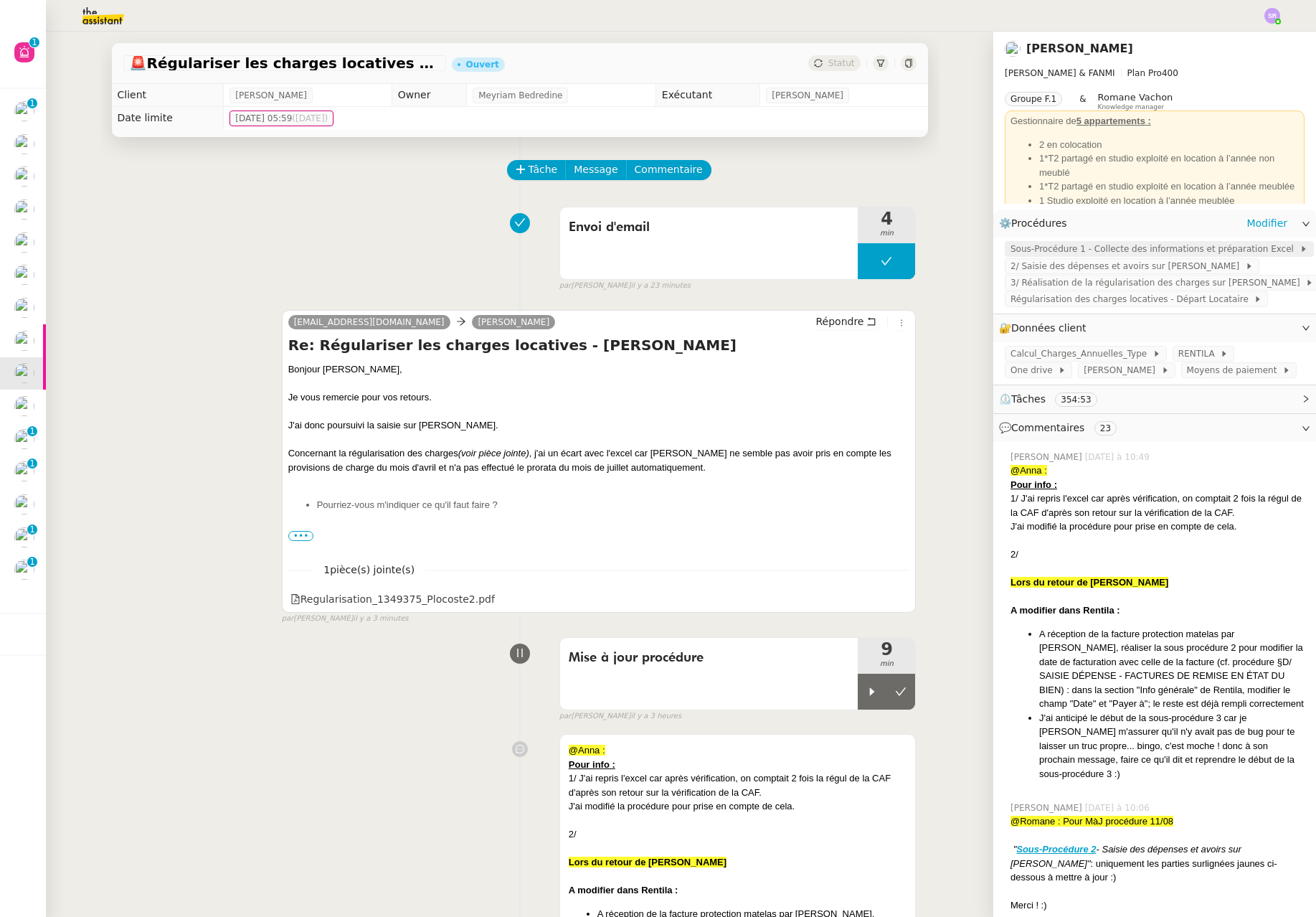
click at [889, 252] on span "Sous-Procédure 1 - Collecte des informations et préparation Excel" at bounding box center [1155, 249] width 289 height 14
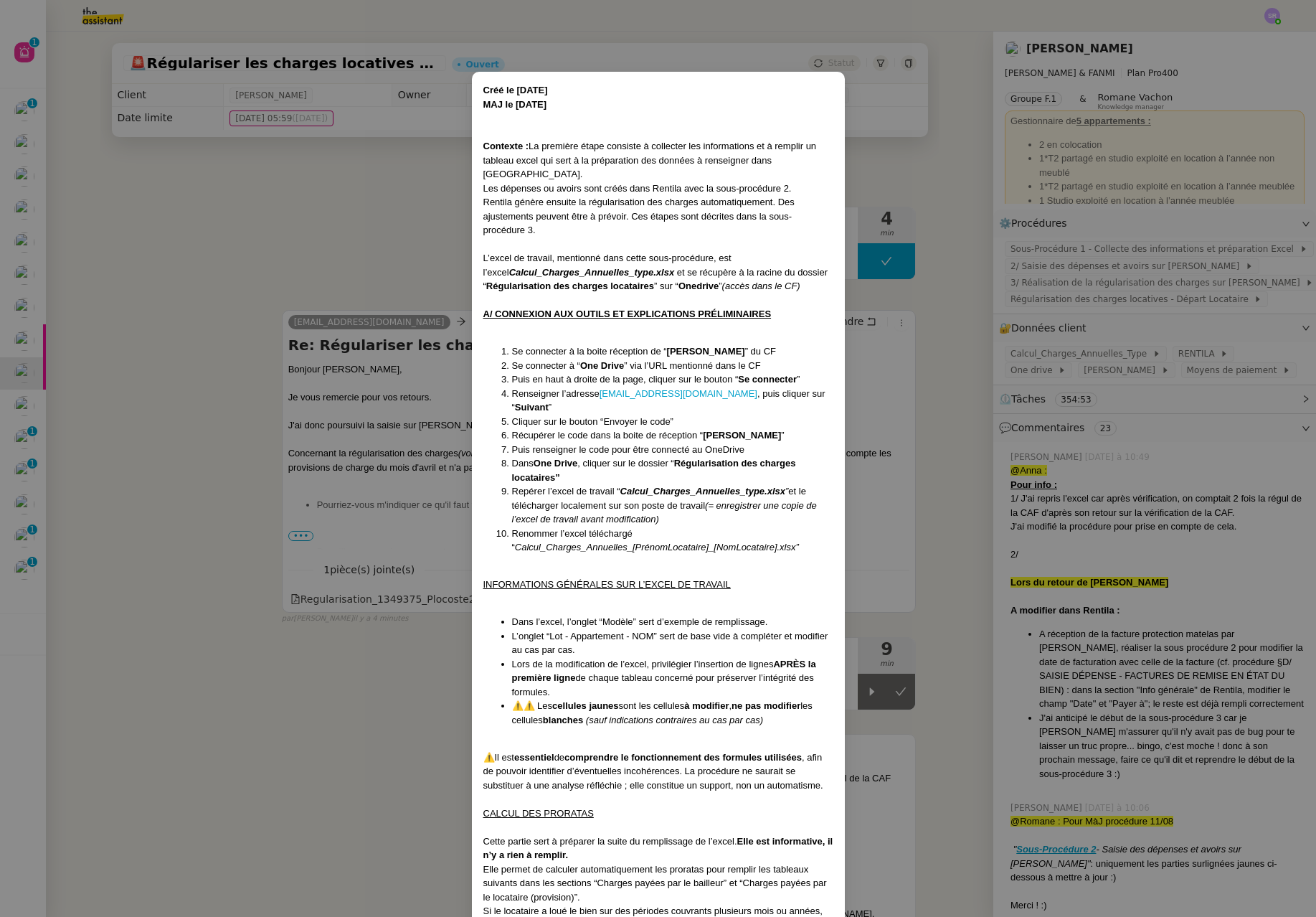
click at [385, 728] on nz-modal-container "Créé le 28/07/2025 MAJ le 07/08/2025 Contexte : La première étape consiste à co…" at bounding box center [658, 458] width 1316 height 917
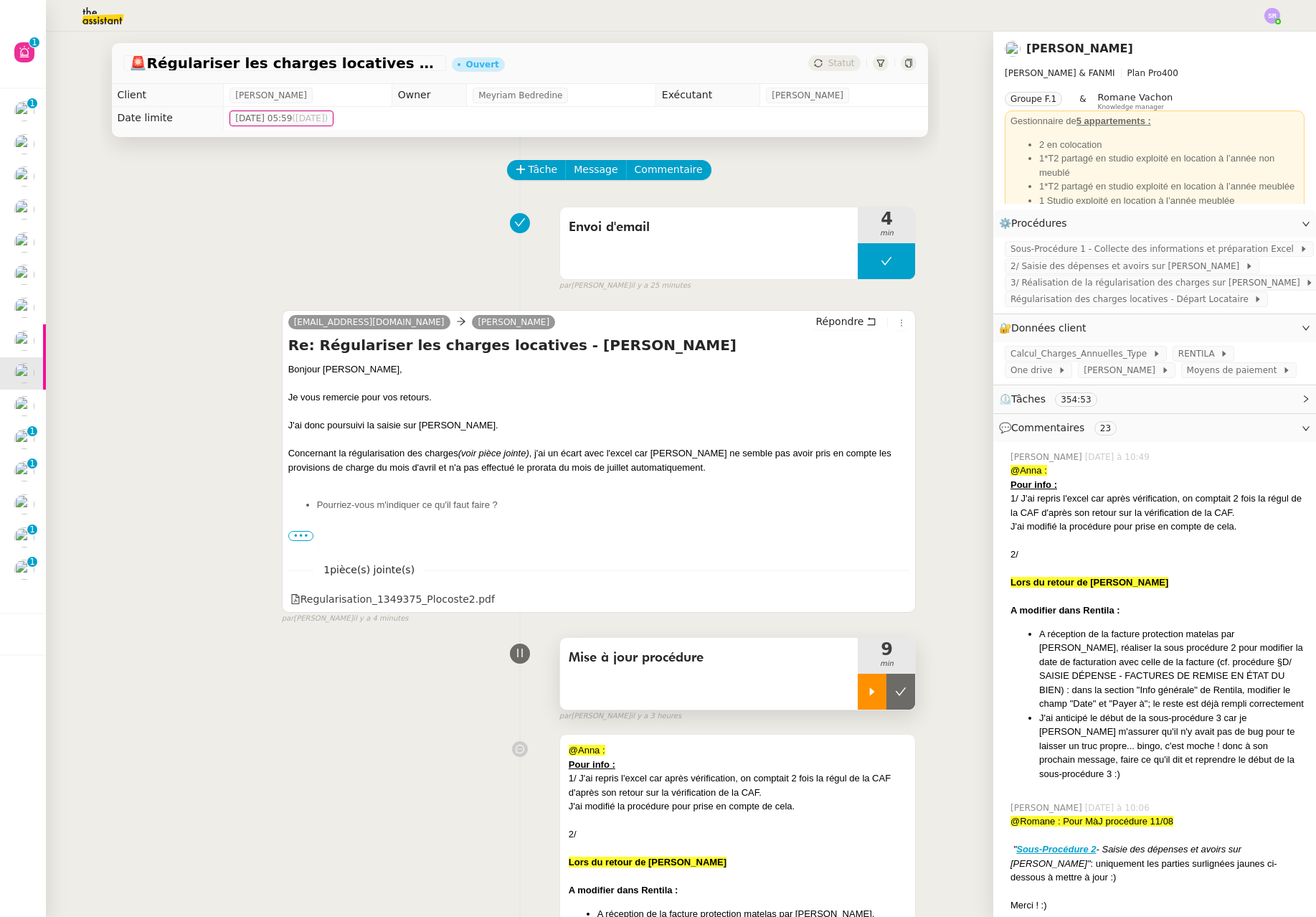
click at [858, 698] on div at bounding box center [873, 692] width 29 height 36
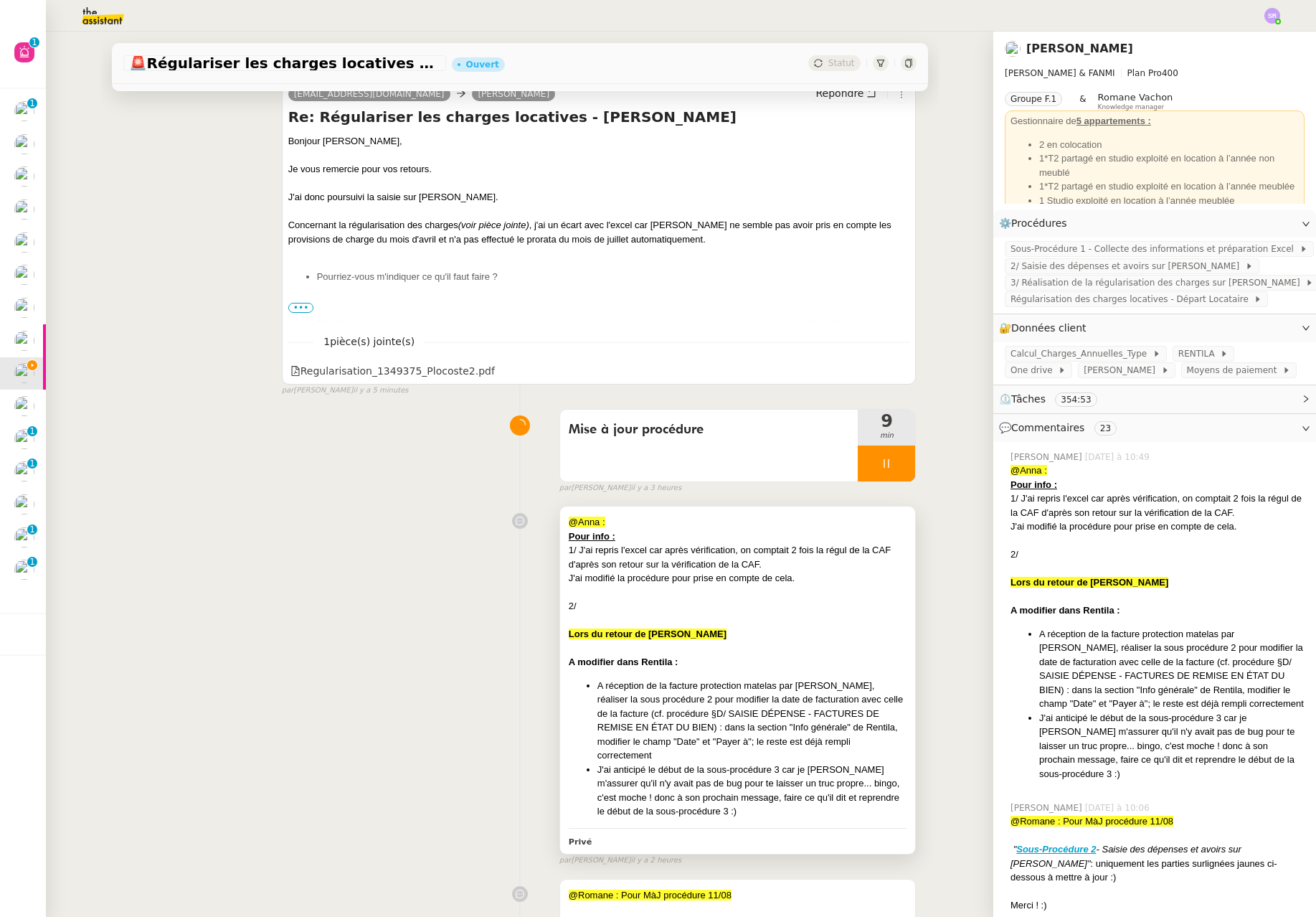
scroll to position [353, 0]
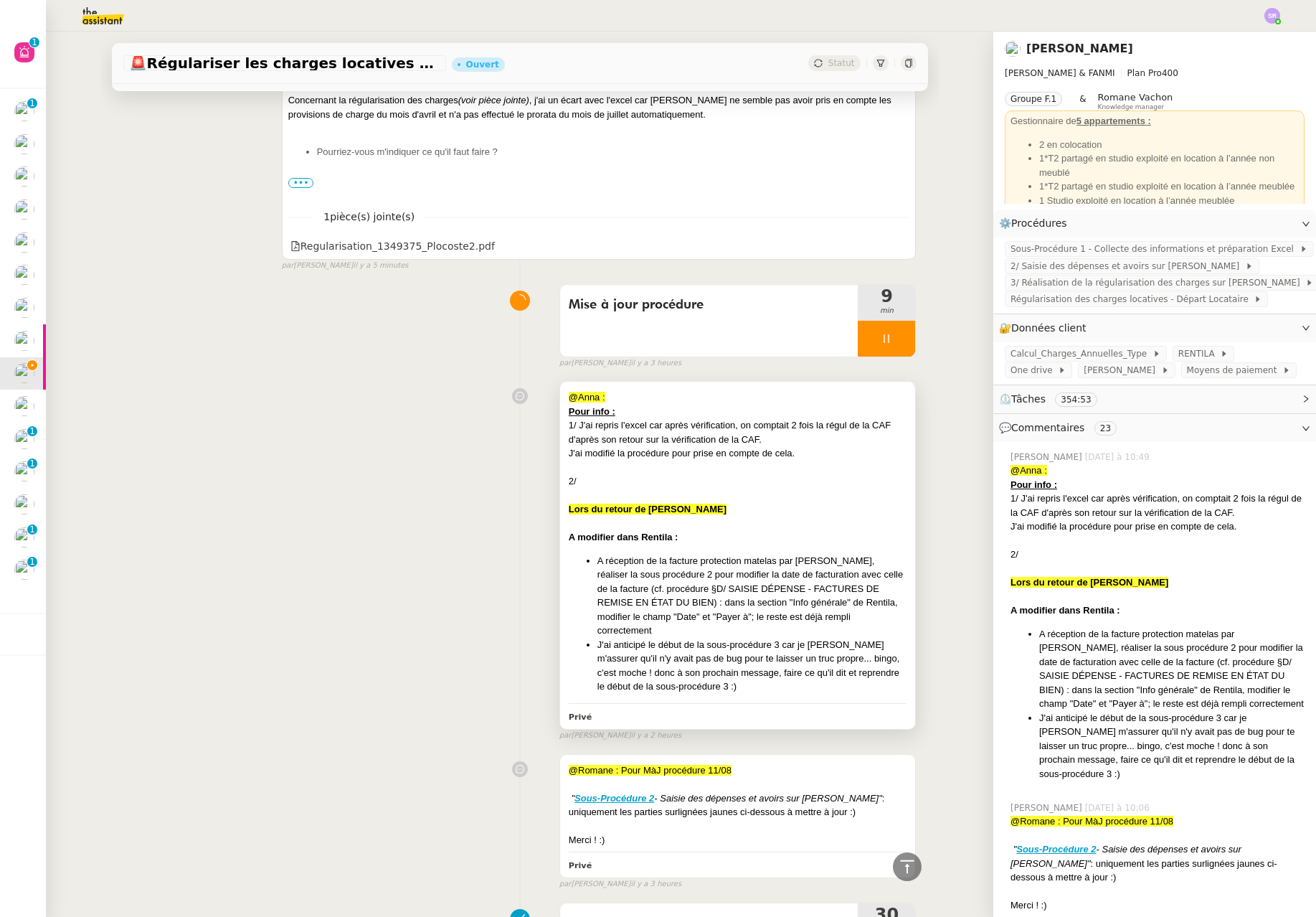
click at [617, 485] on div "2/" at bounding box center [738, 481] width 339 height 14
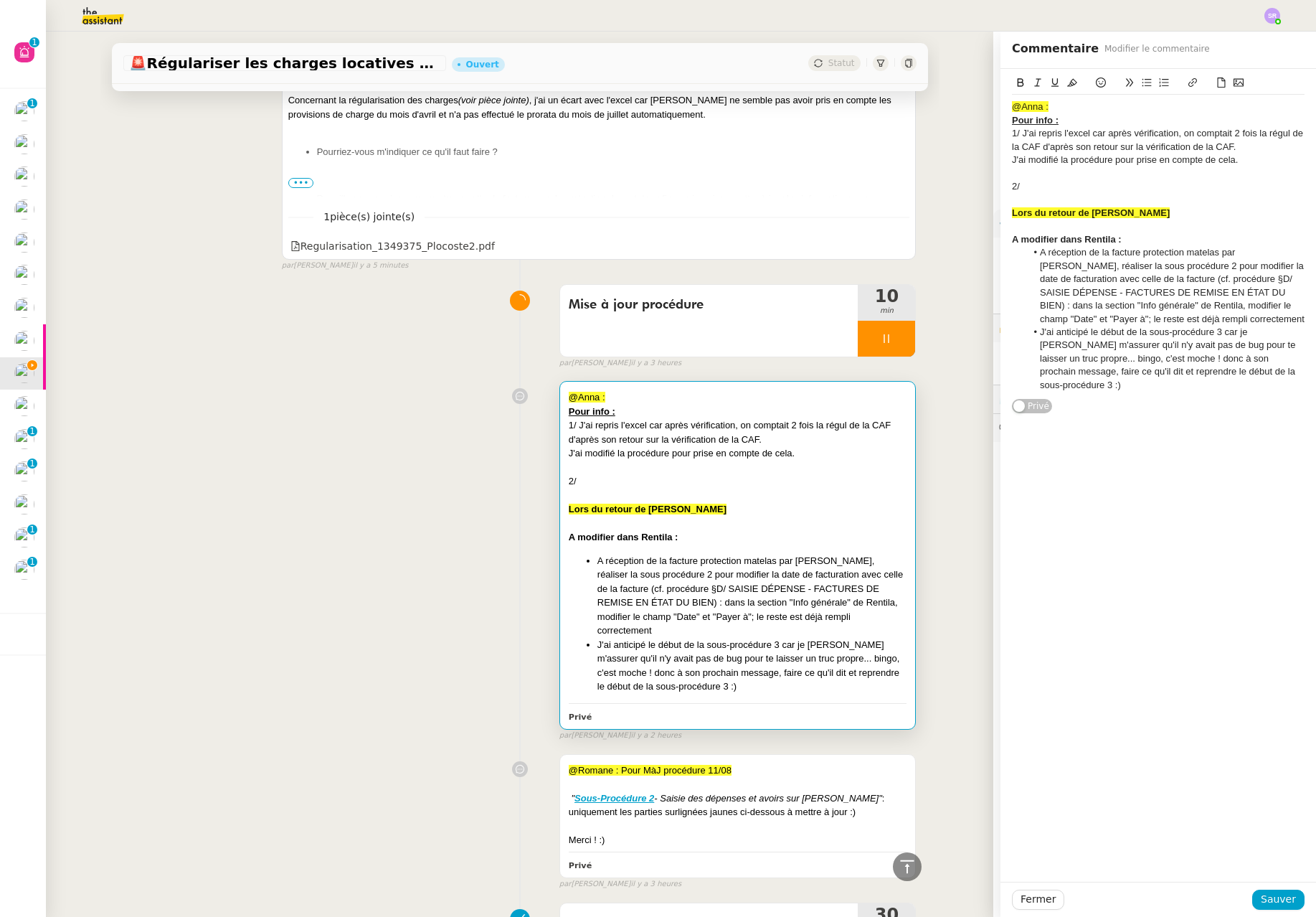
click at [889, 188] on div "2/" at bounding box center [1158, 187] width 293 height 13
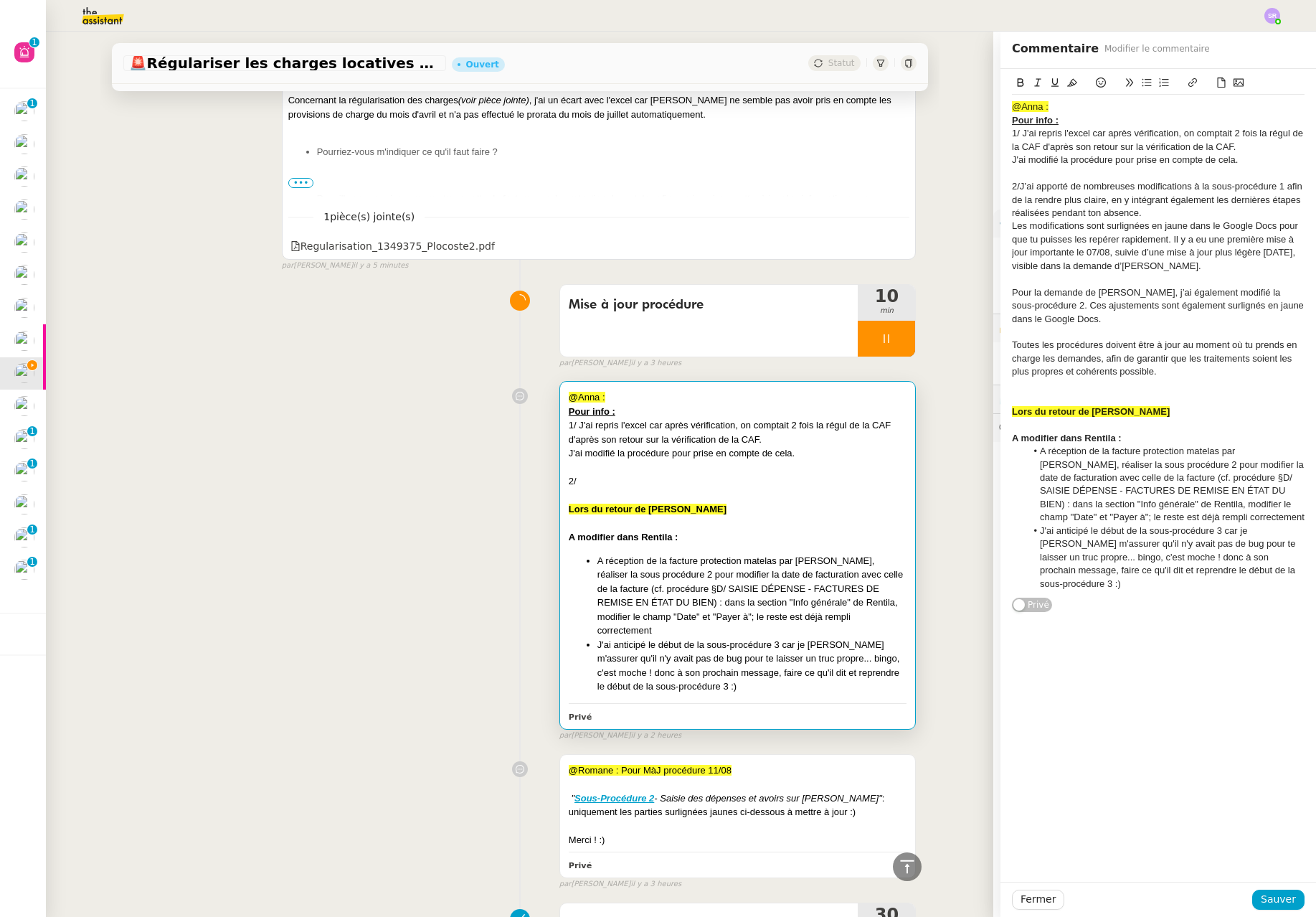
drag, startPoint x: 1200, startPoint y: 188, endPoint x: 1273, endPoint y: 191, distance: 73.1
click at [889, 191] on div "2/J’ai apporté de nombreuses modifications à la sous-procédure 1 afin de la ren…" at bounding box center [1158, 200] width 293 height 39
drag, startPoint x: 1276, startPoint y: 186, endPoint x: 1048, endPoint y: 114, distance: 239.1
click at [889, 189] on div "2/J’ai apporté de nombreuses modifications à la sous-procédure 1 afin de la ren…" at bounding box center [1158, 200] width 293 height 39
click at [889, 85] on button at bounding box center [1192, 83] width 17 height 16
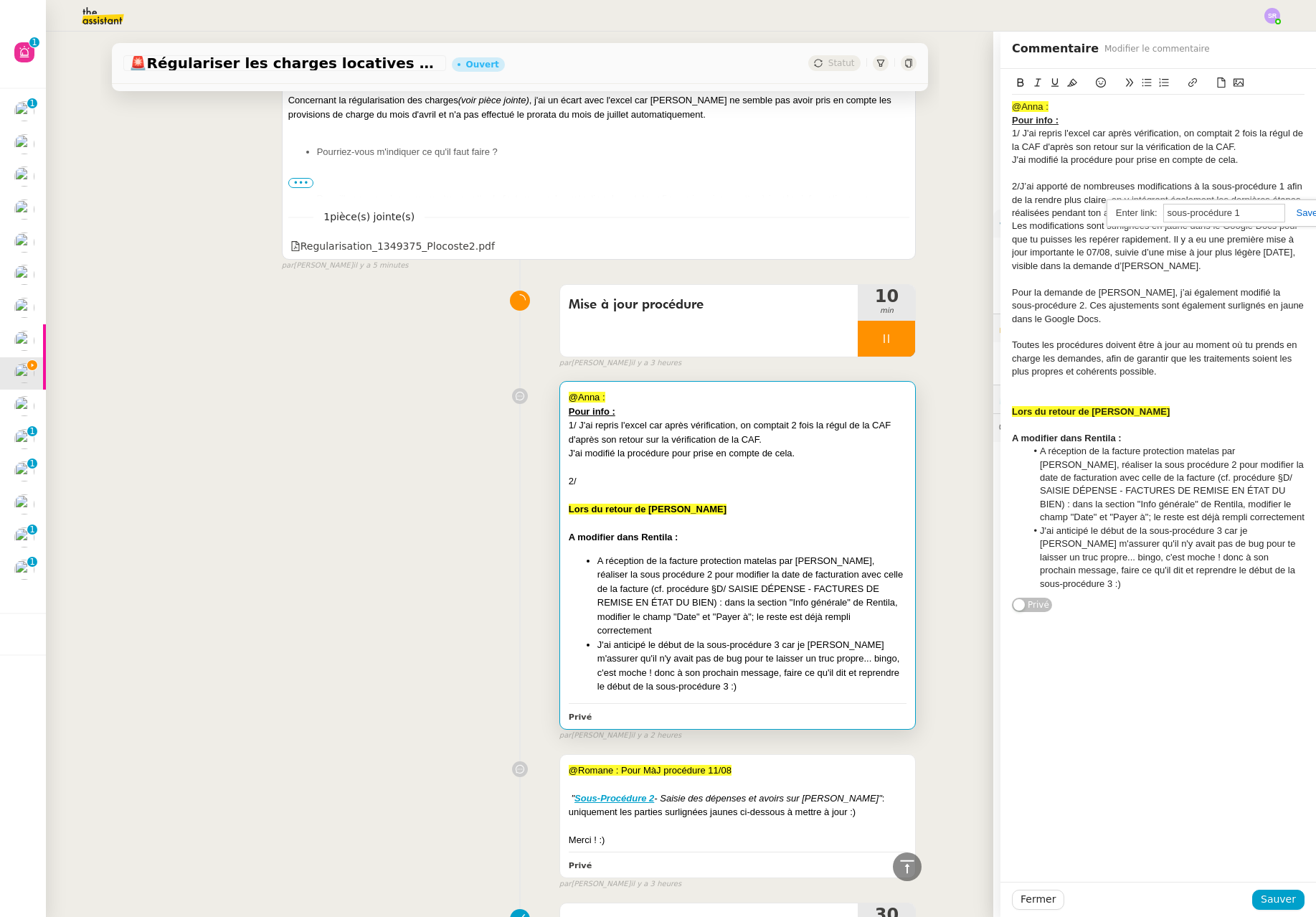
paste input "https://docs.google.com/document/d/1Mh2E4e2ps5YvAStioCgtilkd6GDf89PGsI--Jmt0sV0…"
click at [889, 217] on div "https://docs.google.com/document/d/1Mh2E4e2ps5YvAStioCgtilkd6GDf89PGsI--Jmt0sV0…" at bounding box center [1217, 213] width 221 height 28
click at [889, 211] on link at bounding box center [1302, 213] width 33 height 10
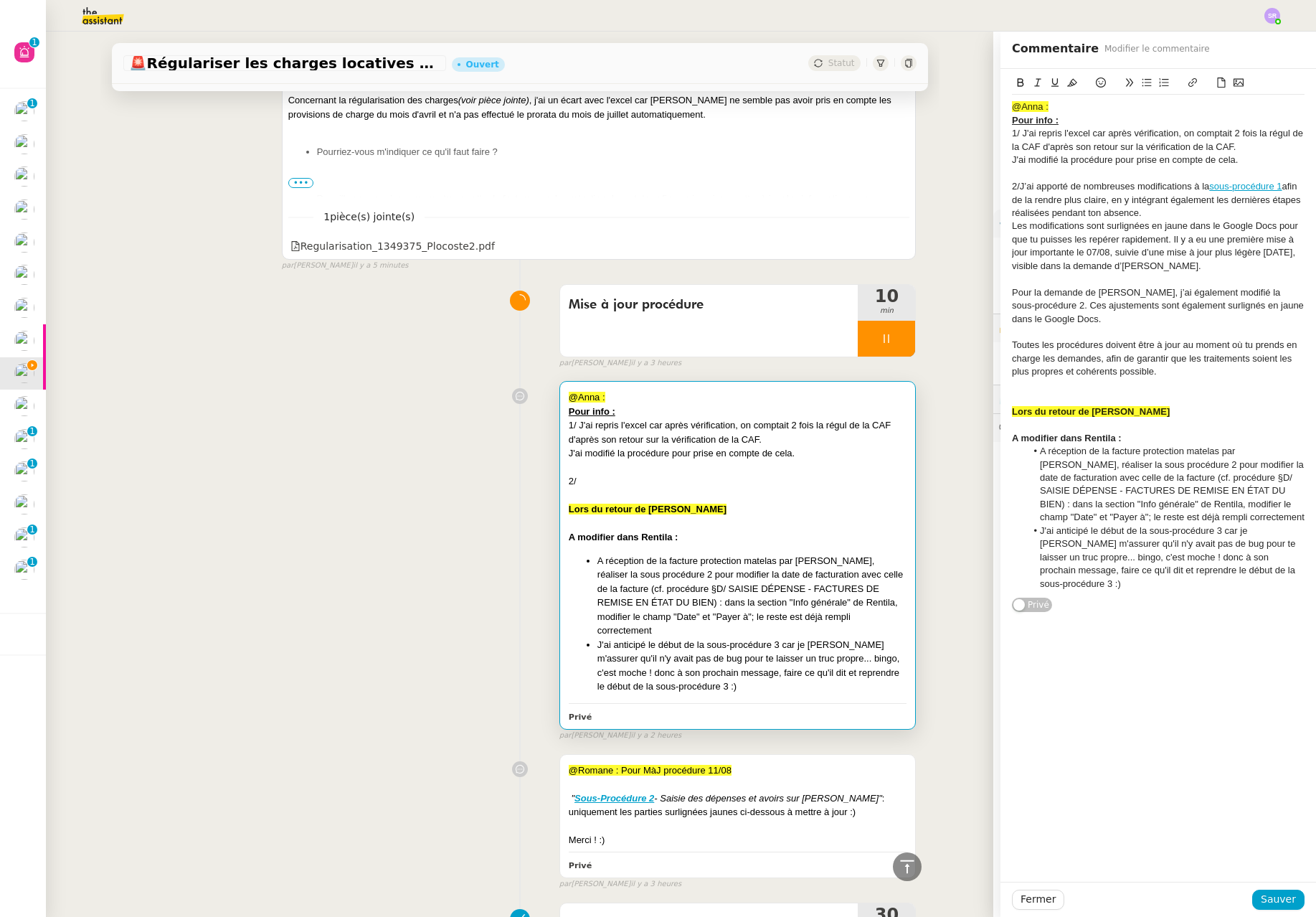
click at [889, 87] on icon at bounding box center [1021, 82] width 10 height 10
click at [889, 270] on div "Les modifications sont surlignées en jaune dans le Google Docs pour que tu puis…" at bounding box center [1158, 246] width 293 height 53
drag, startPoint x: 1225, startPoint y: 295, endPoint x: 1007, endPoint y: 307, distance: 218.3
click at [889, 307] on div "Pour la demande de Marion, j’ai également modifié la sous-procédure 2. Ces ajus…" at bounding box center [1158, 306] width 293 height 39
click at [889, 83] on icon at bounding box center [1193, 82] width 9 height 9
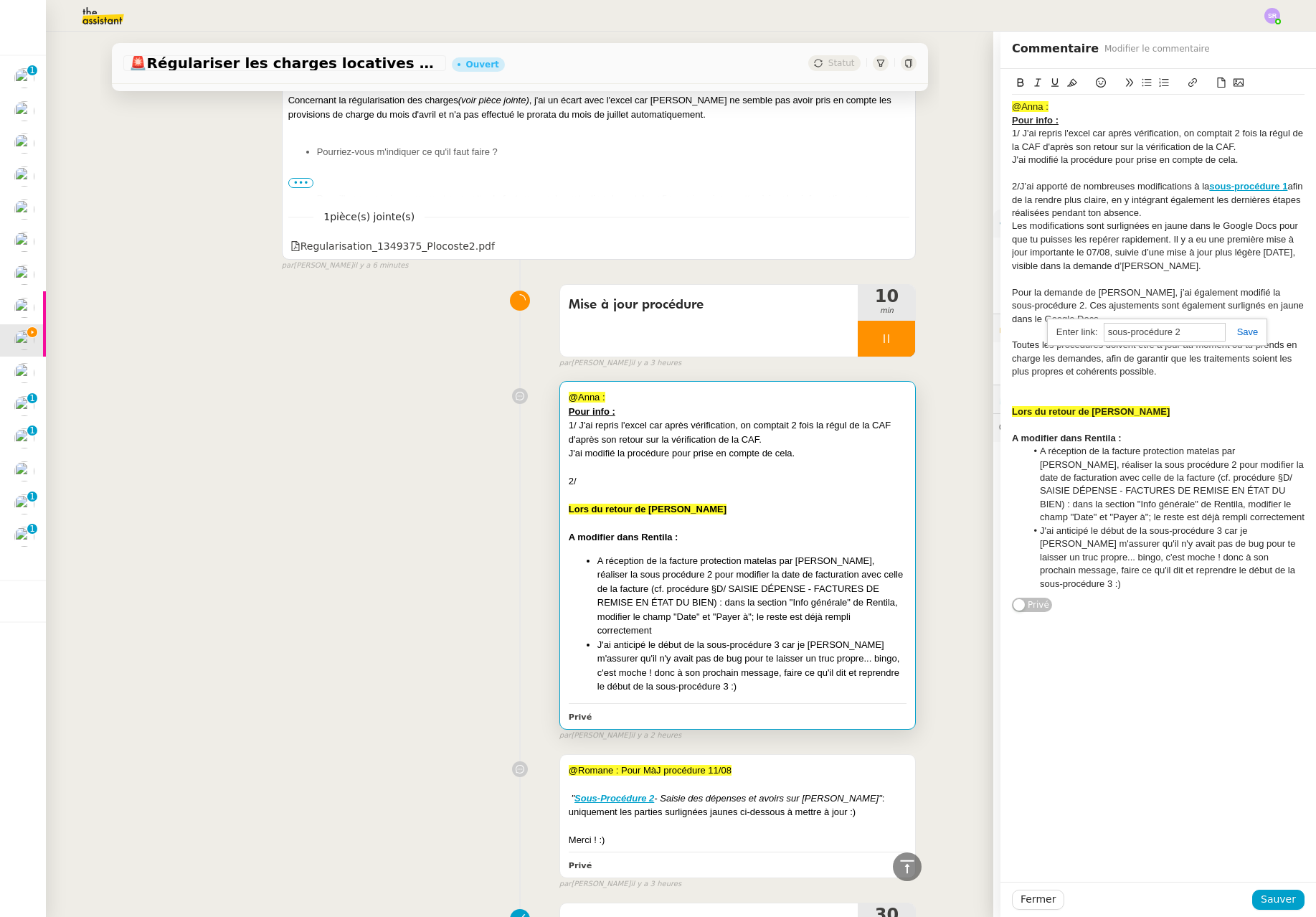
paste input "https://docs.google.com/document/d/1yTbhDr2n2dsf3Y-OZauKfCJ6CNXg0yTTVN2-z15HPmA…"
type input "https://docs.google.com/document/d/1yTbhDr2n2dsf3Y-OZauKfCJ6CNXg0yTTVN2-z15HPmA…"
click at [889, 331] on link at bounding box center [1242, 331] width 33 height 10
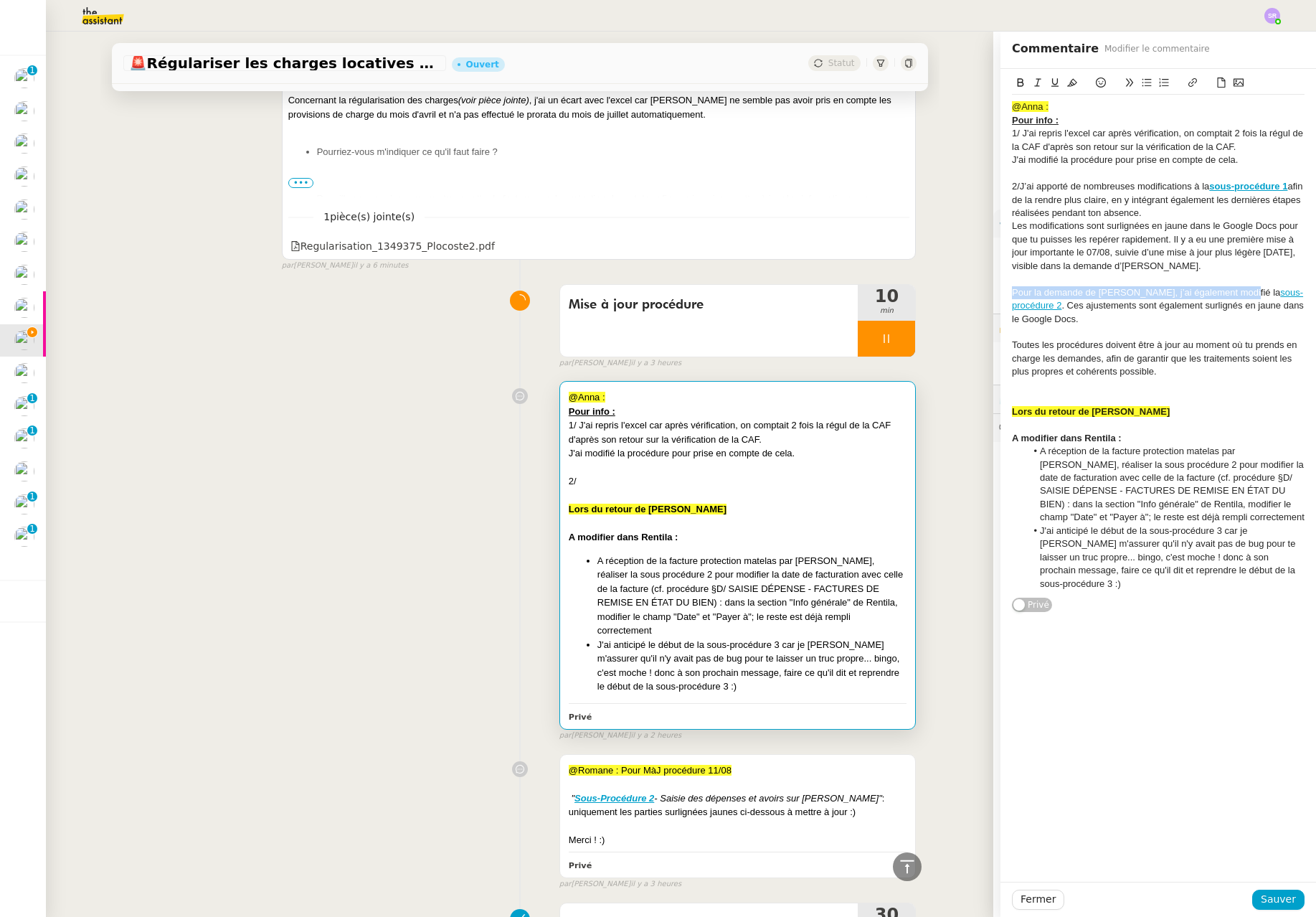
click at [889, 84] on icon at bounding box center [1021, 82] width 10 height 10
click at [889, 316] on div "Pour la demande de [PERSON_NAME], j’ai également modifié la sous-procédure 2 . …" at bounding box center [1158, 306] width 293 height 39
drag, startPoint x: 1191, startPoint y: 268, endPoint x: 1112, endPoint y: 267, distance: 79.0
click at [889, 267] on div "Les modifications sont surlignées en jaune dans le Google Docs pour que tu puis…" at bounding box center [1158, 246] width 293 height 53
drag, startPoint x: 1050, startPoint y: 266, endPoint x: 1192, endPoint y: 267, distance: 142.0
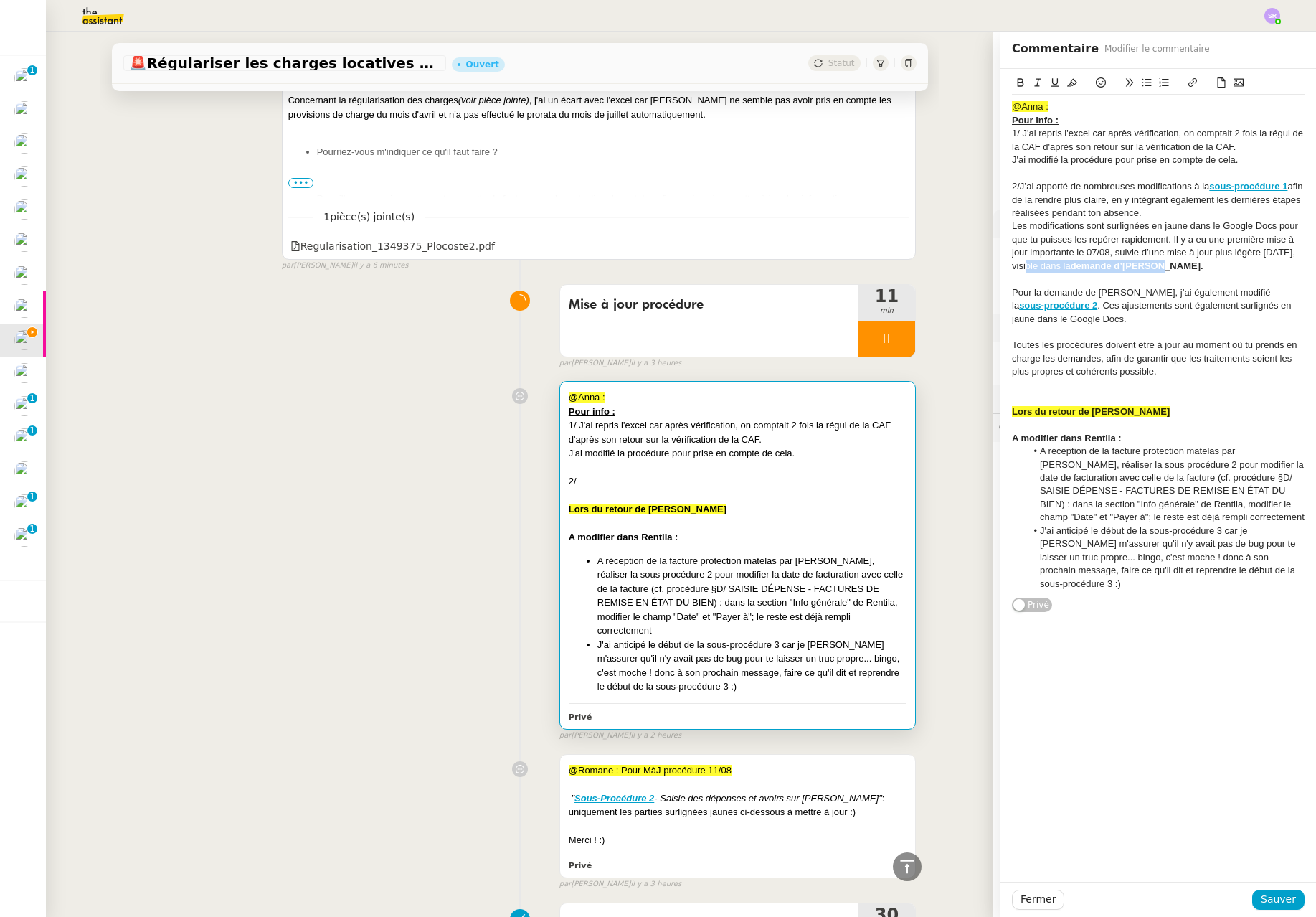
click at [889, 267] on div "Les modifications sont surlignées en jaune dans le Google Docs pour que tu puis…" at bounding box center [1158, 246] width 293 height 53
copy div "visible dans la demande d’Alicia."
click at [889, 255] on div "Les modifications sont surlignées en jaune dans le Google Docs pour que tu puis…" at bounding box center [1158, 246] width 293 height 53
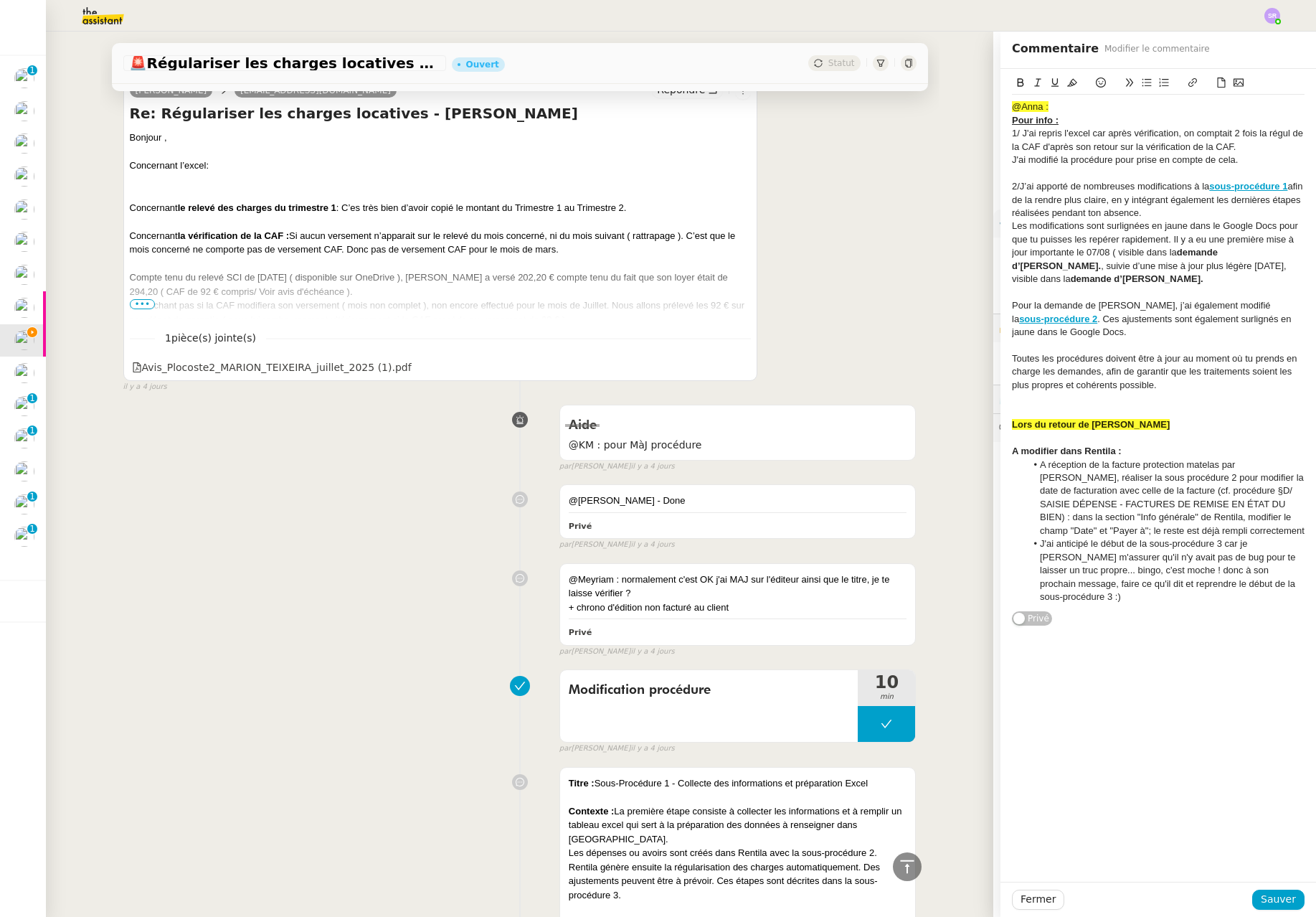
scroll to position [1039, 0]
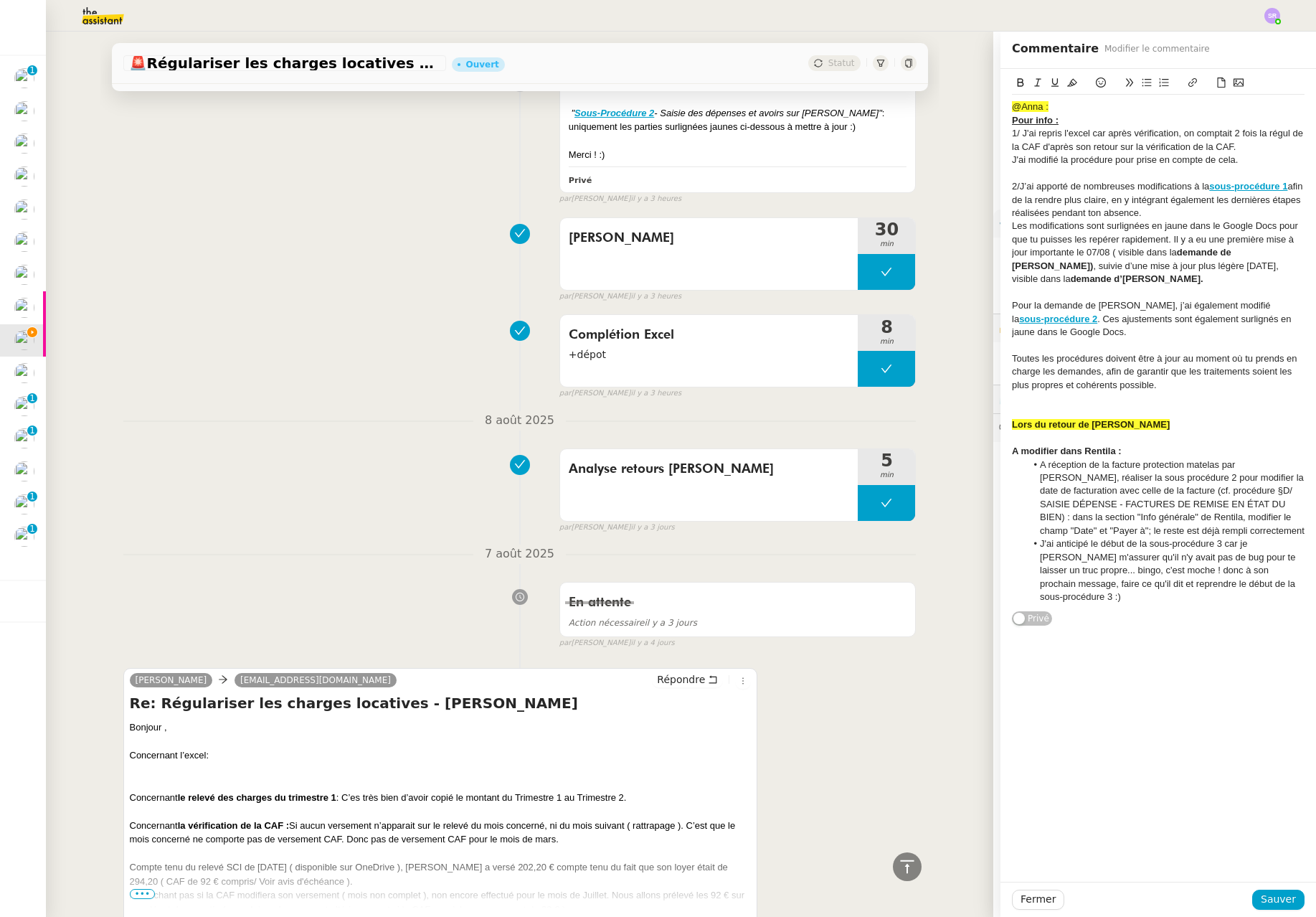
click at [889, 254] on div "Les modifications sont surlignées en jaune dans le Google Docs pour que tu puis…" at bounding box center [1158, 253] width 293 height 66
click at [889, 312] on div "Pour la demande de [PERSON_NAME], j’ai également modifié la sous-procédure 2 . …" at bounding box center [1158, 319] width 293 height 39
click at [889, 311] on div "Pour la demande de [PERSON_NAME], j’ai également modifié la sous-procédure 2 . …" at bounding box center [1158, 319] width 293 height 39
click at [889, 275] on div "Les modifications sont surlignées en jaune dans le Google Docs pour que tu puis…" at bounding box center [1158, 253] width 293 height 66
click at [889, 333] on div "Pour la demande de [PERSON_NAME], j’ai également modifié la sous-procédure 2 . …" at bounding box center [1158, 319] width 293 height 39
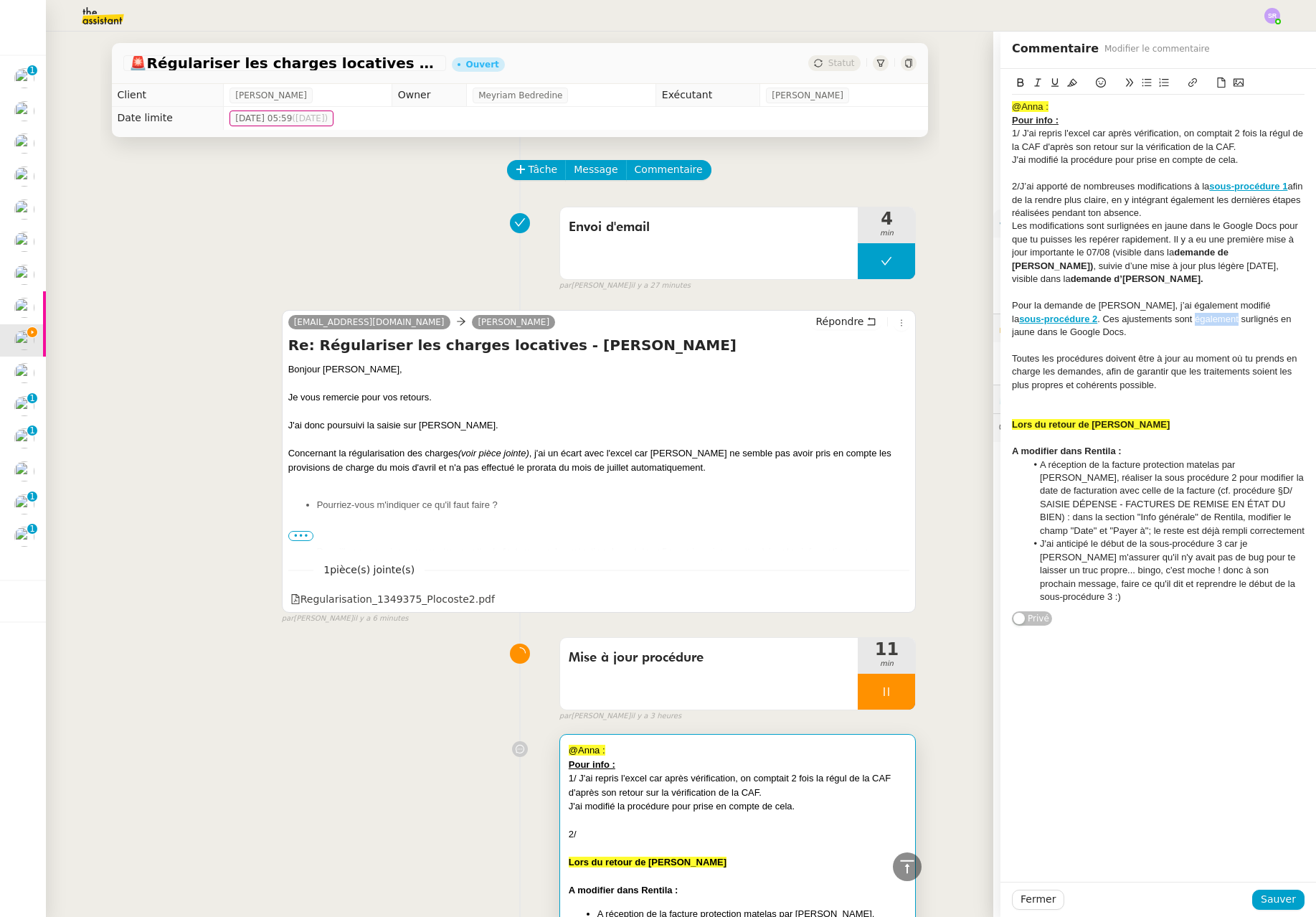
click at [1180, 320] on div "Pour la demande de [PERSON_NAME], j’ai également modifié la sous-procédure 2 . …" at bounding box center [1158, 319] width 293 height 39
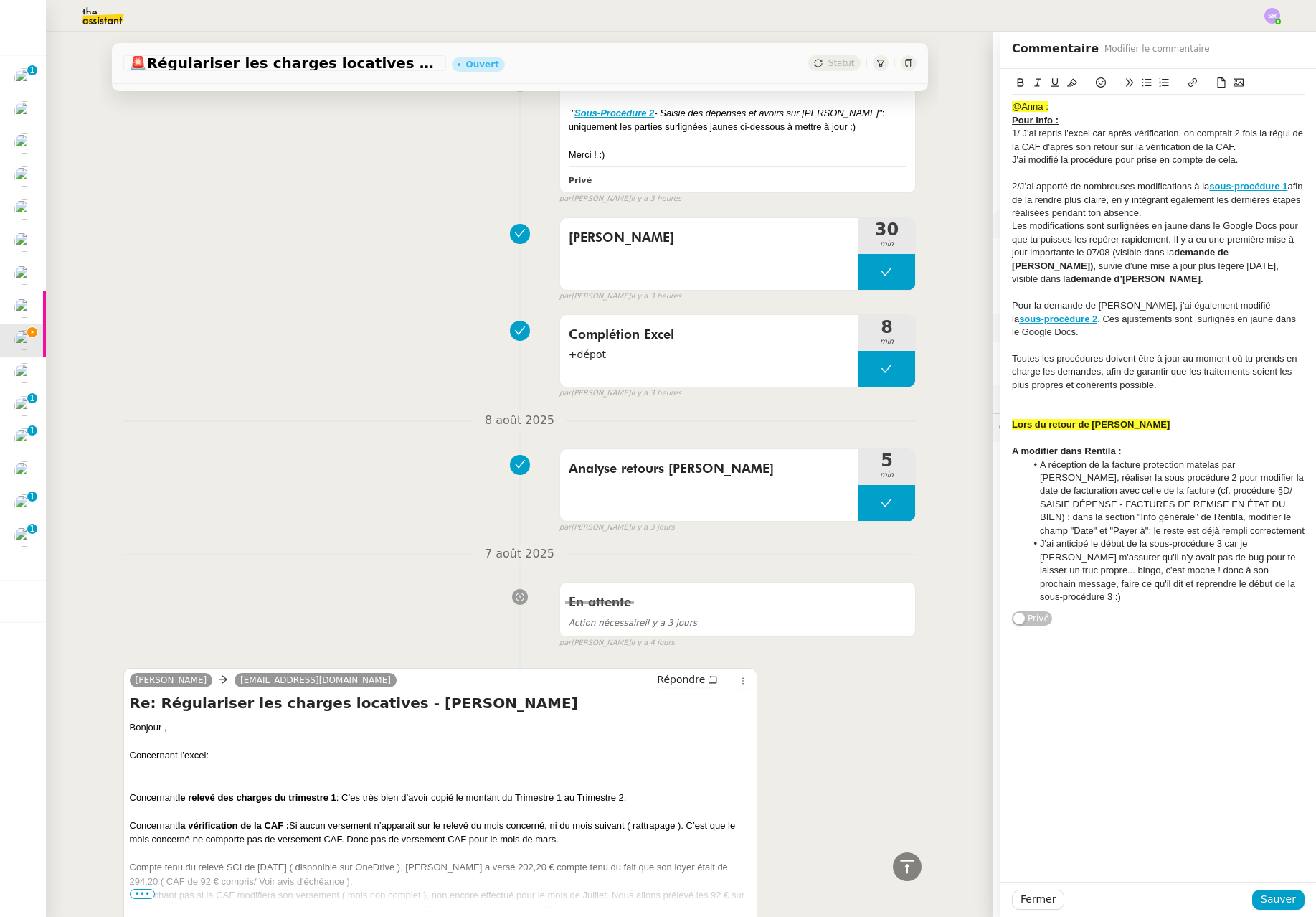
click at [1171, 390] on div "Toutes les procédures doivent être à jour au moment où tu prends en charge les …" at bounding box center [1158, 372] width 293 height 39
click at [1261, 900] on span "Sauver" at bounding box center [1279, 899] width 35 height 16
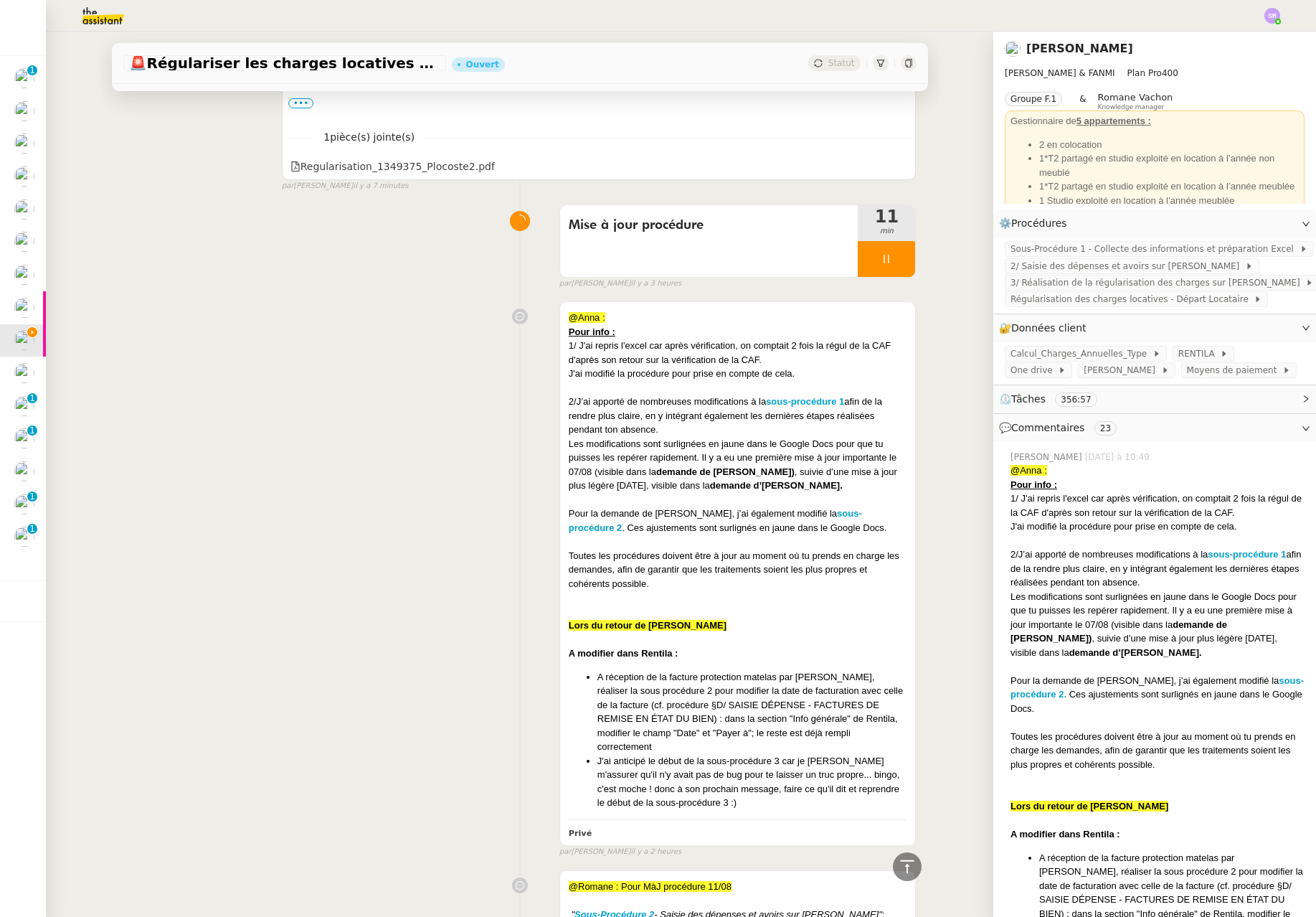
scroll to position [56, 0]
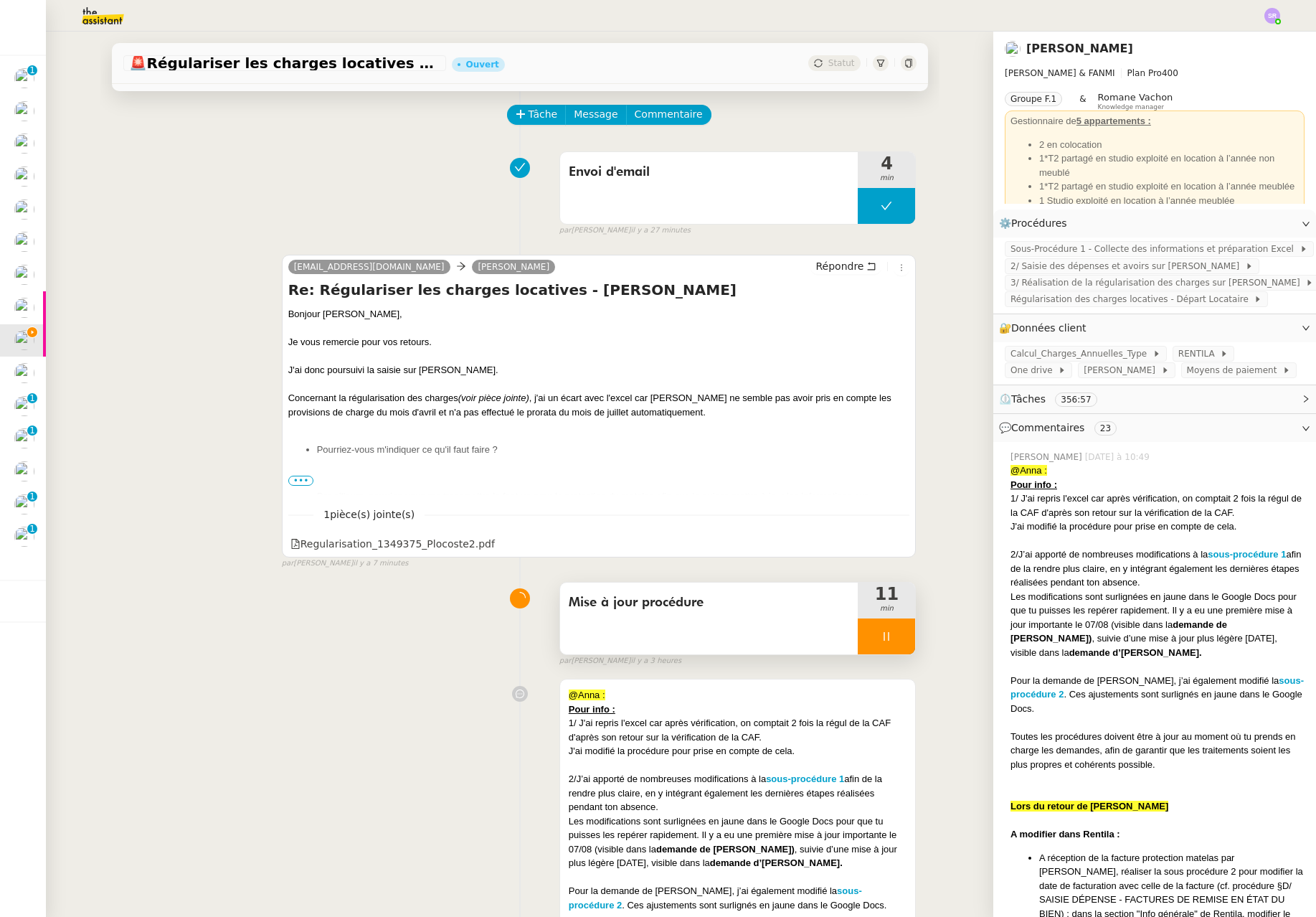
click at [881, 637] on div at bounding box center [886, 636] width 57 height 36
click at [895, 640] on icon at bounding box center [901, 636] width 11 height 11
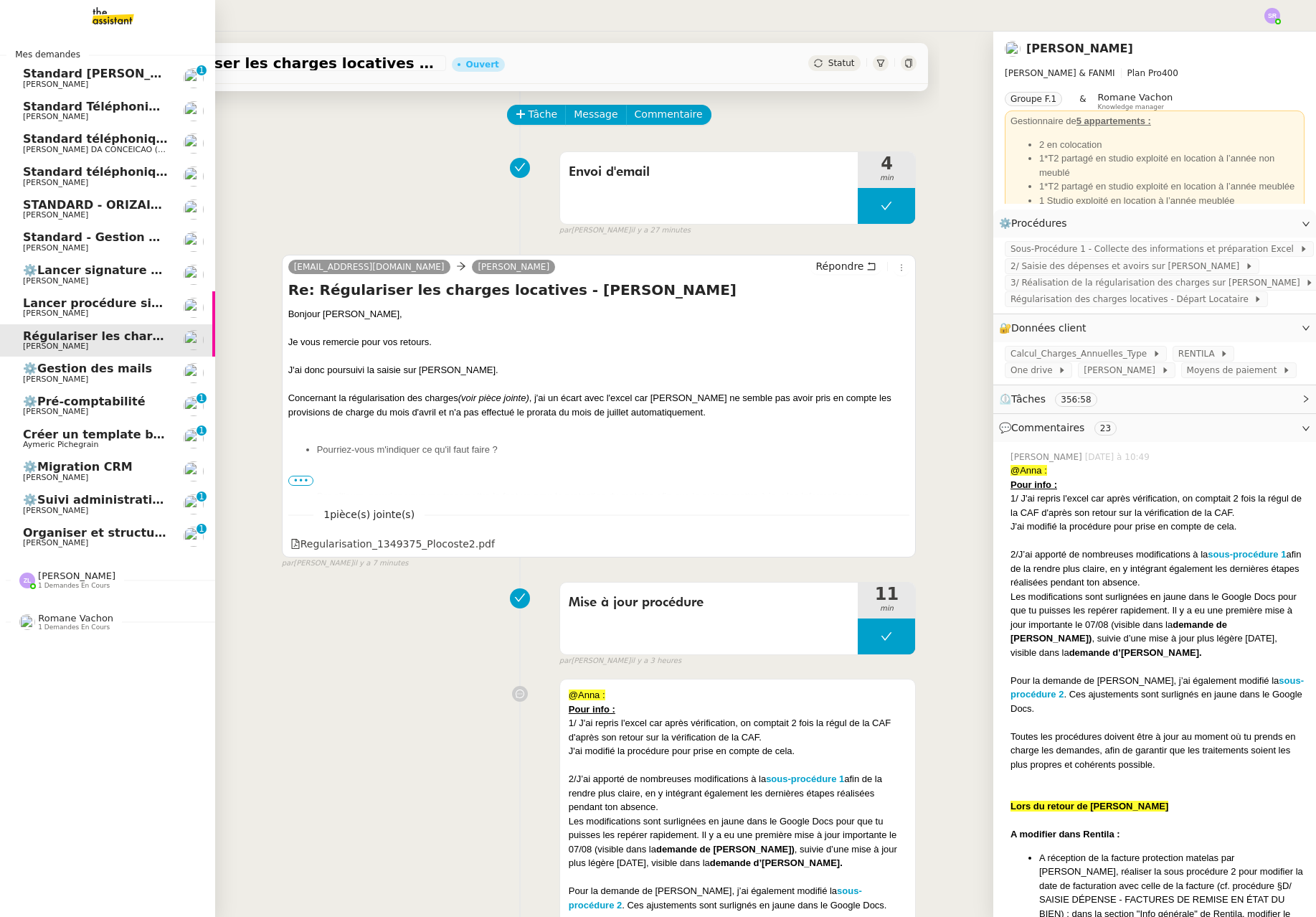
click at [36, 193] on link "STANDARD - ORIZAIR - [DATE] [PERSON_NAME]" at bounding box center [107, 209] width 215 height 33
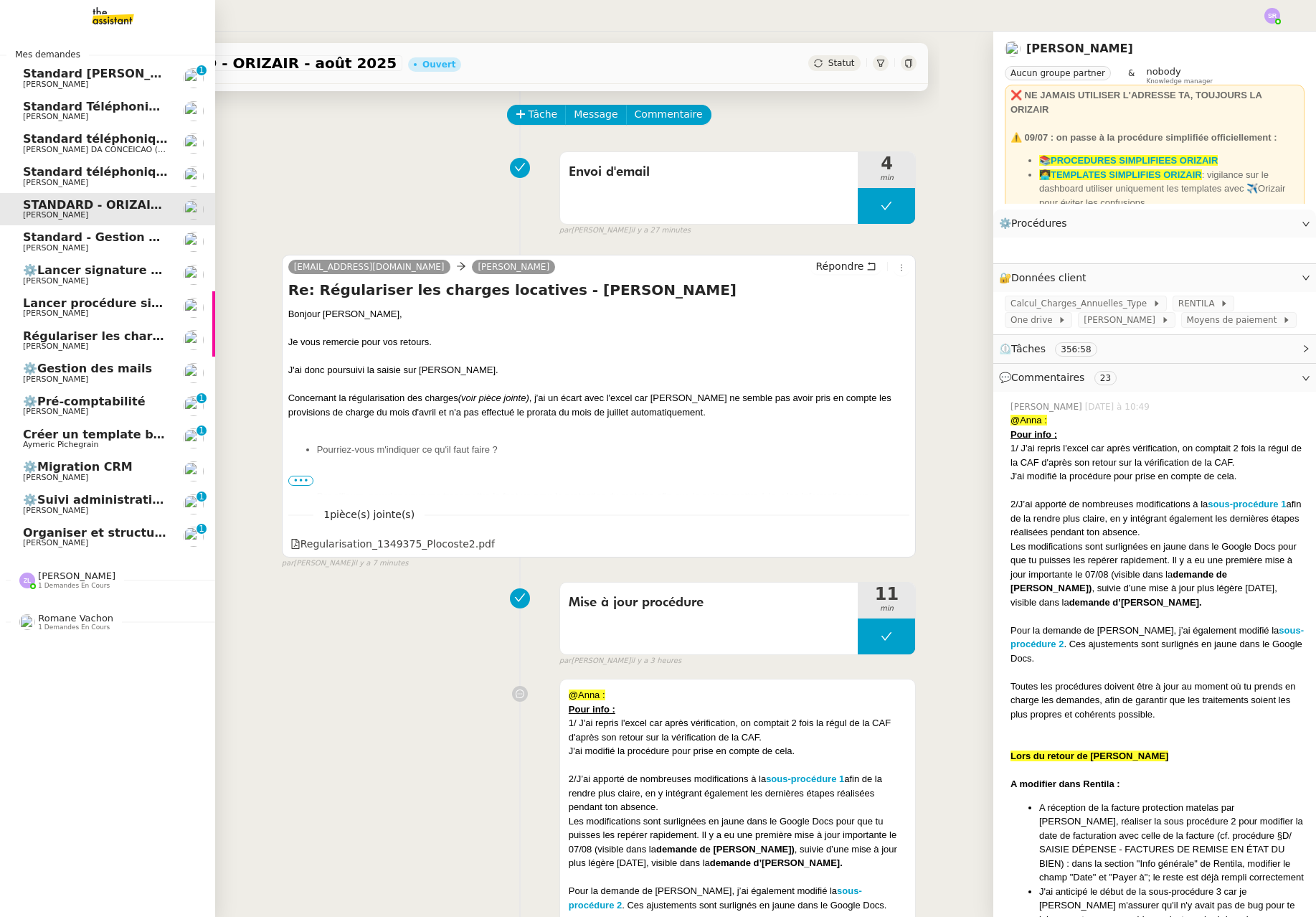
click at [88, 172] on span "Standard téléphonique - août 2025" at bounding box center [137, 171] width 227 height 14
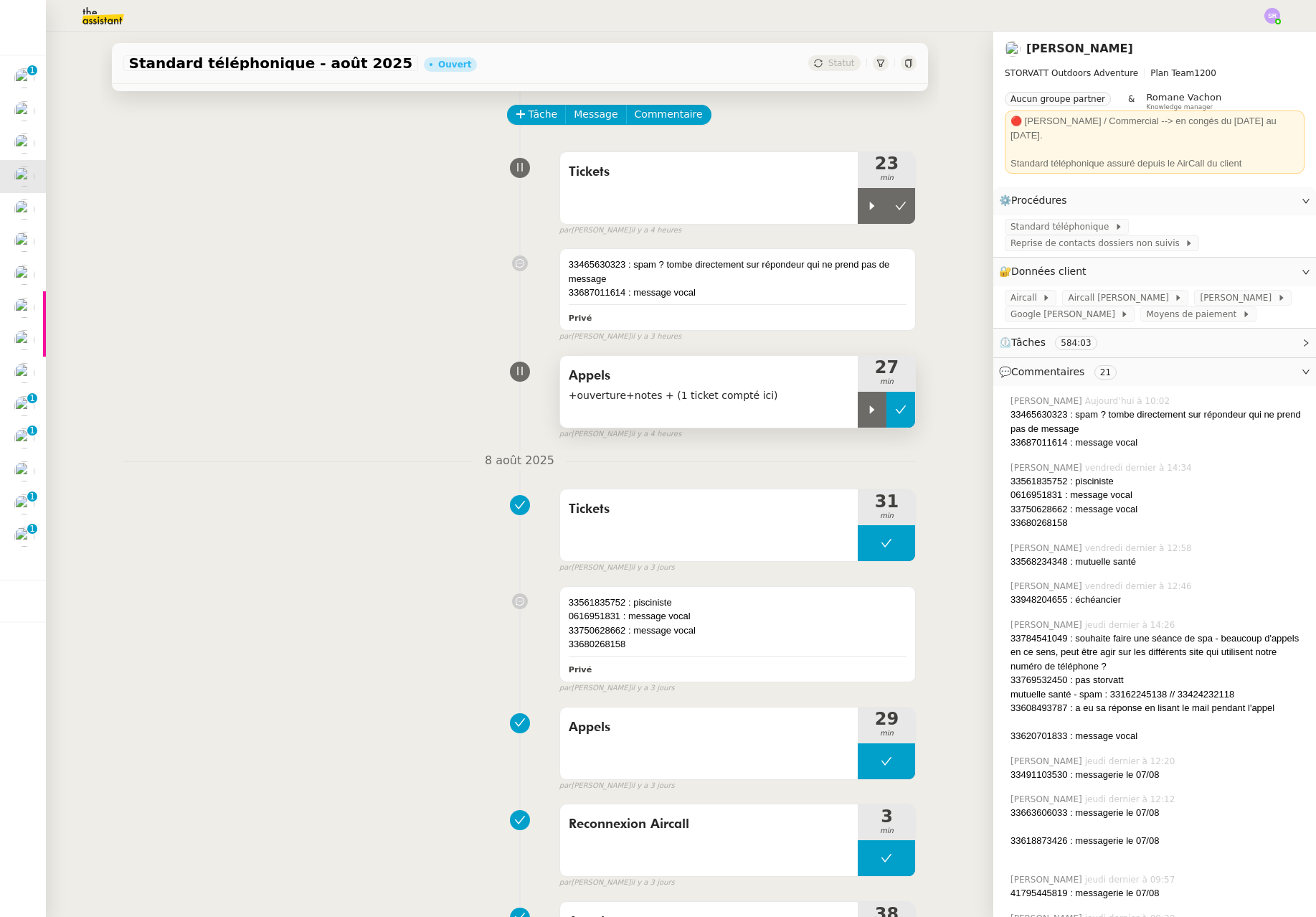
click at [886, 419] on button at bounding box center [901, 410] width 29 height 36
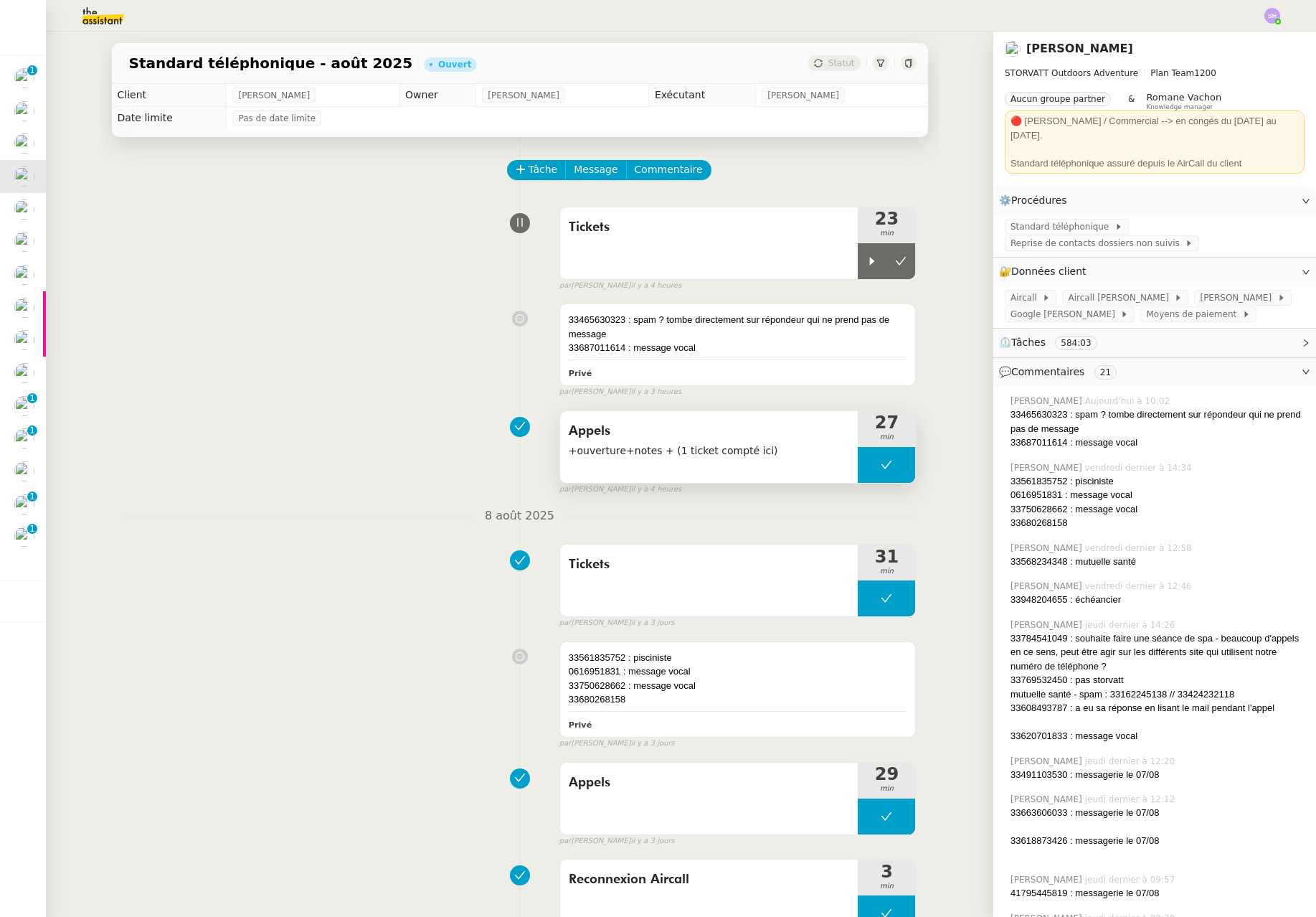
click at [858, 472] on button at bounding box center [886, 465] width 57 height 36
click at [858, 473] on div at bounding box center [873, 465] width 29 height 36
click at [877, 470] on div at bounding box center [886, 465] width 57 height 36
click at [862, 271] on div at bounding box center [873, 261] width 29 height 36
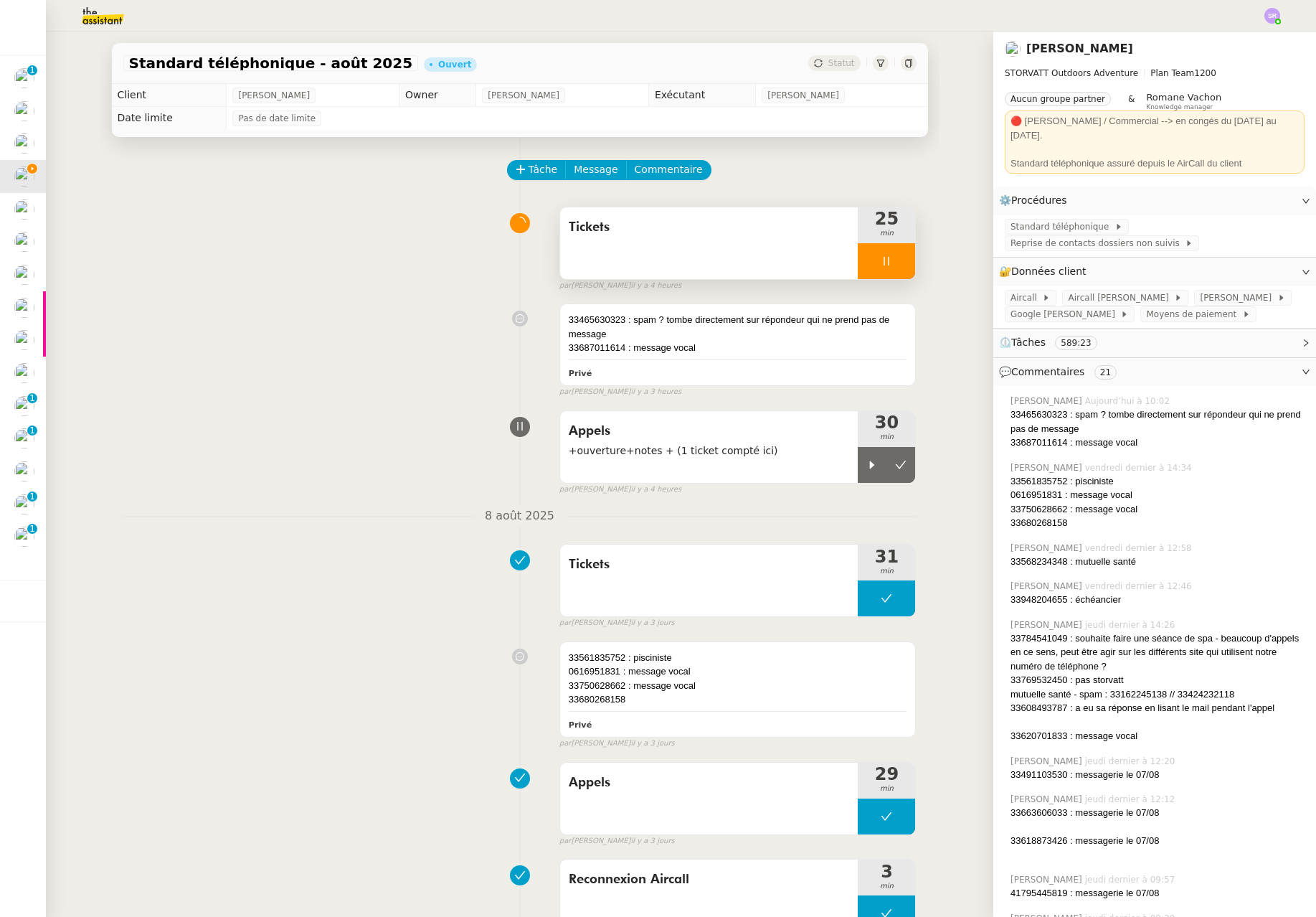
click at [866, 266] on div at bounding box center [886, 261] width 57 height 36
click at [893, 468] on button at bounding box center [901, 465] width 29 height 36
click at [886, 247] on button at bounding box center [901, 261] width 29 height 36
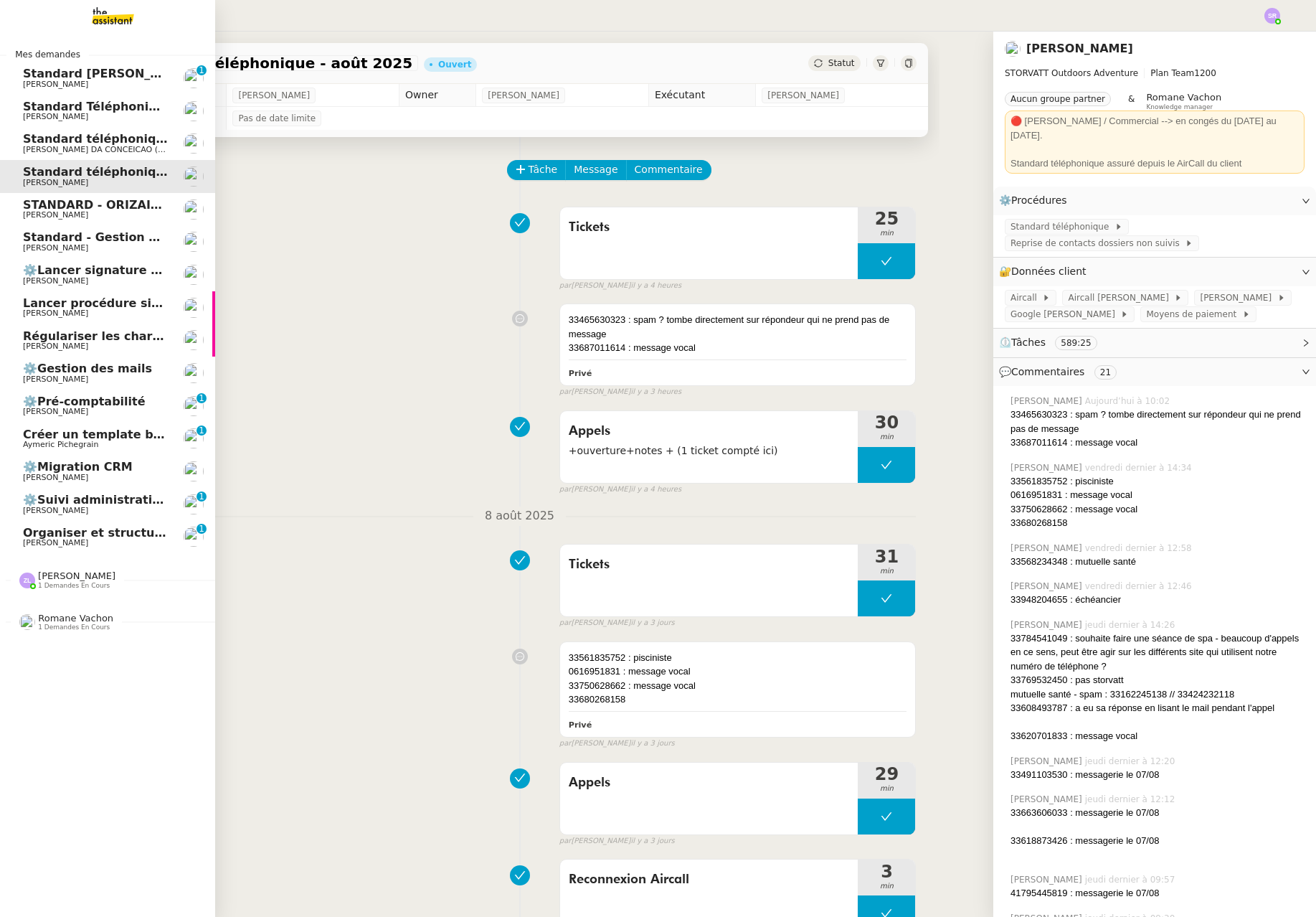
click at [105, 313] on span "[PERSON_NAME]" at bounding box center [96, 313] width 145 height 9
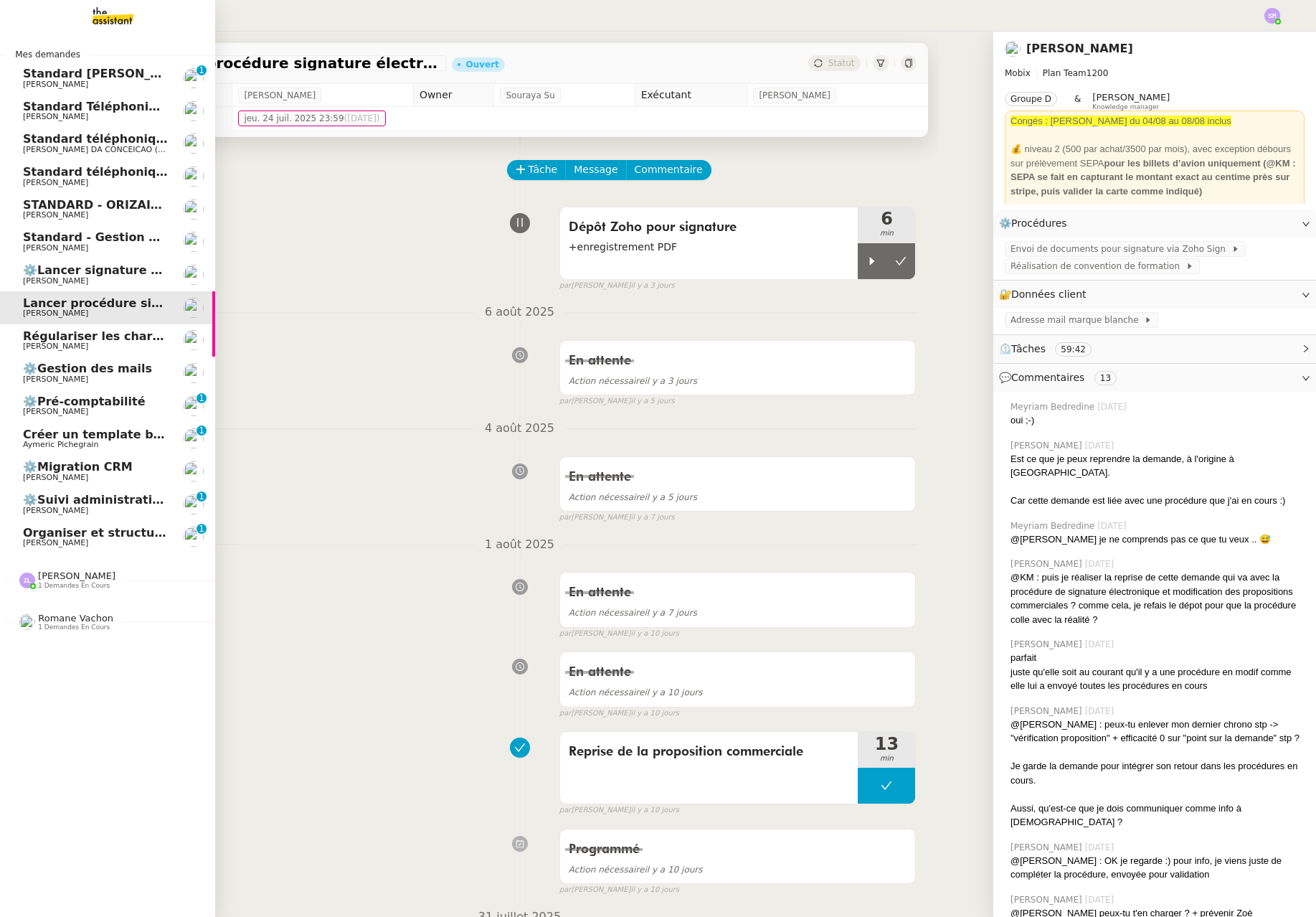
click at [144, 345] on span "[PERSON_NAME]" at bounding box center [96, 346] width 145 height 9
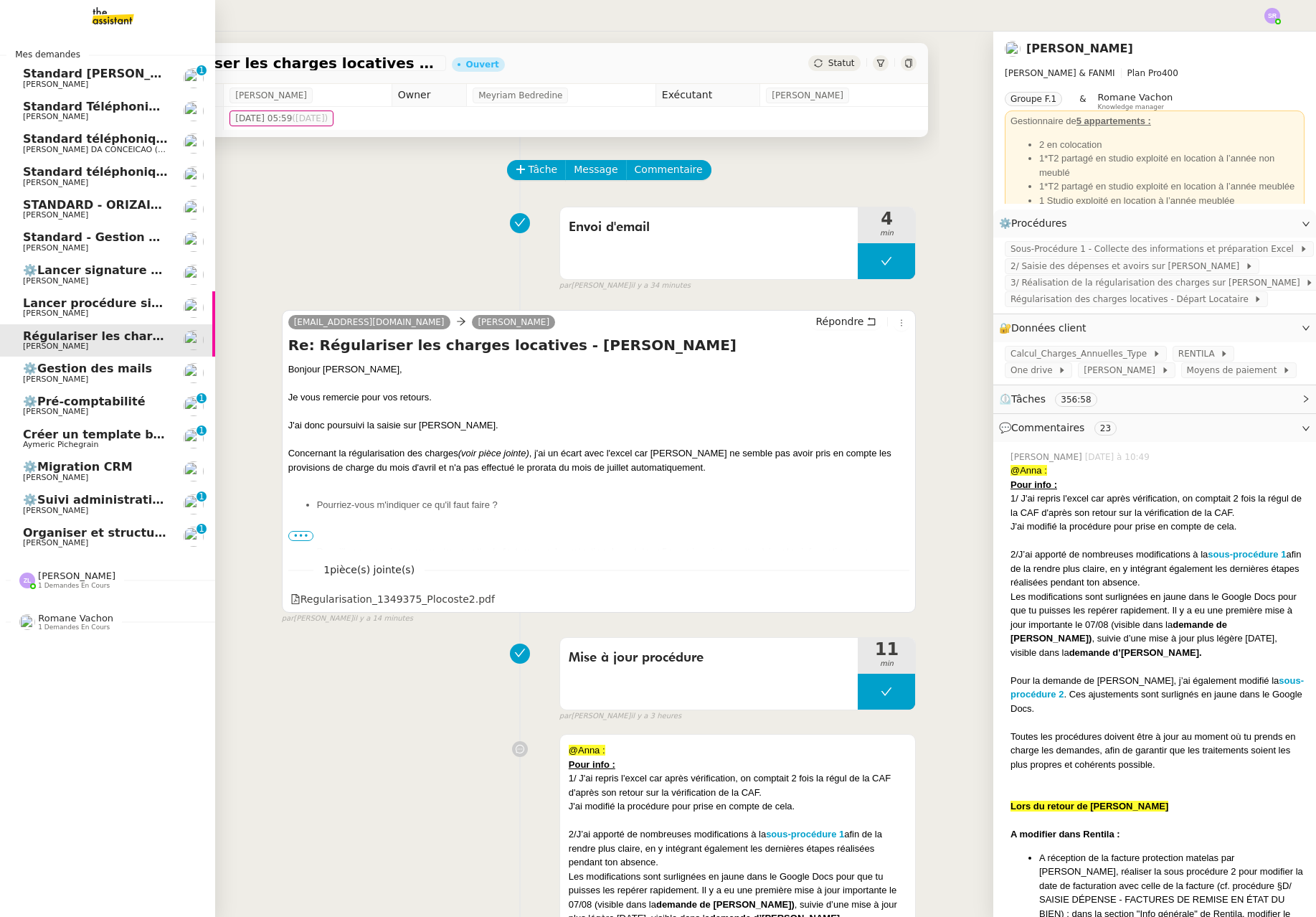
click at [115, 278] on span "[PERSON_NAME]" at bounding box center [96, 281] width 145 height 9
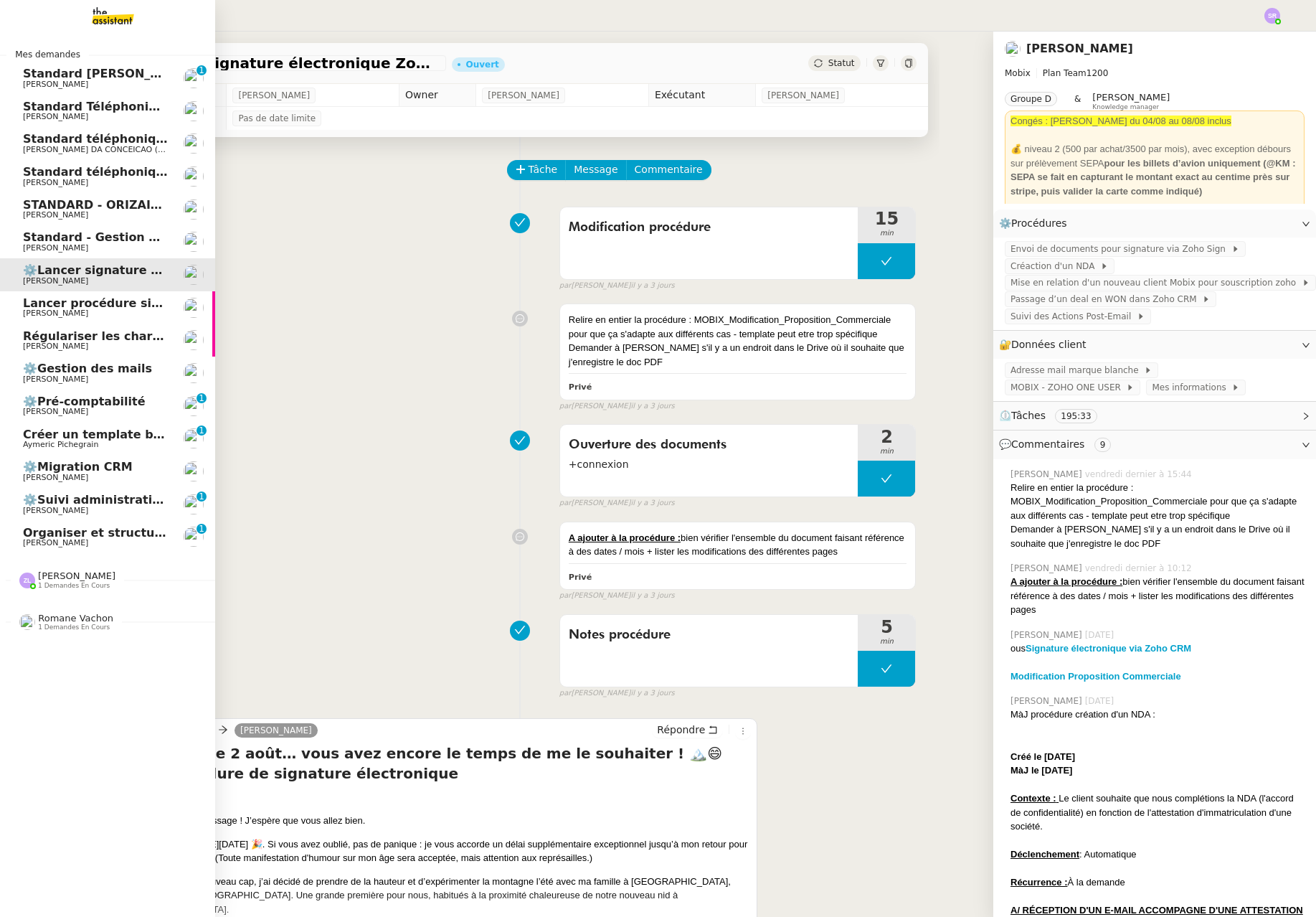
click at [120, 295] on link "Lancer procédure signature électronique [PERSON_NAME]" at bounding box center [107, 308] width 215 height 33
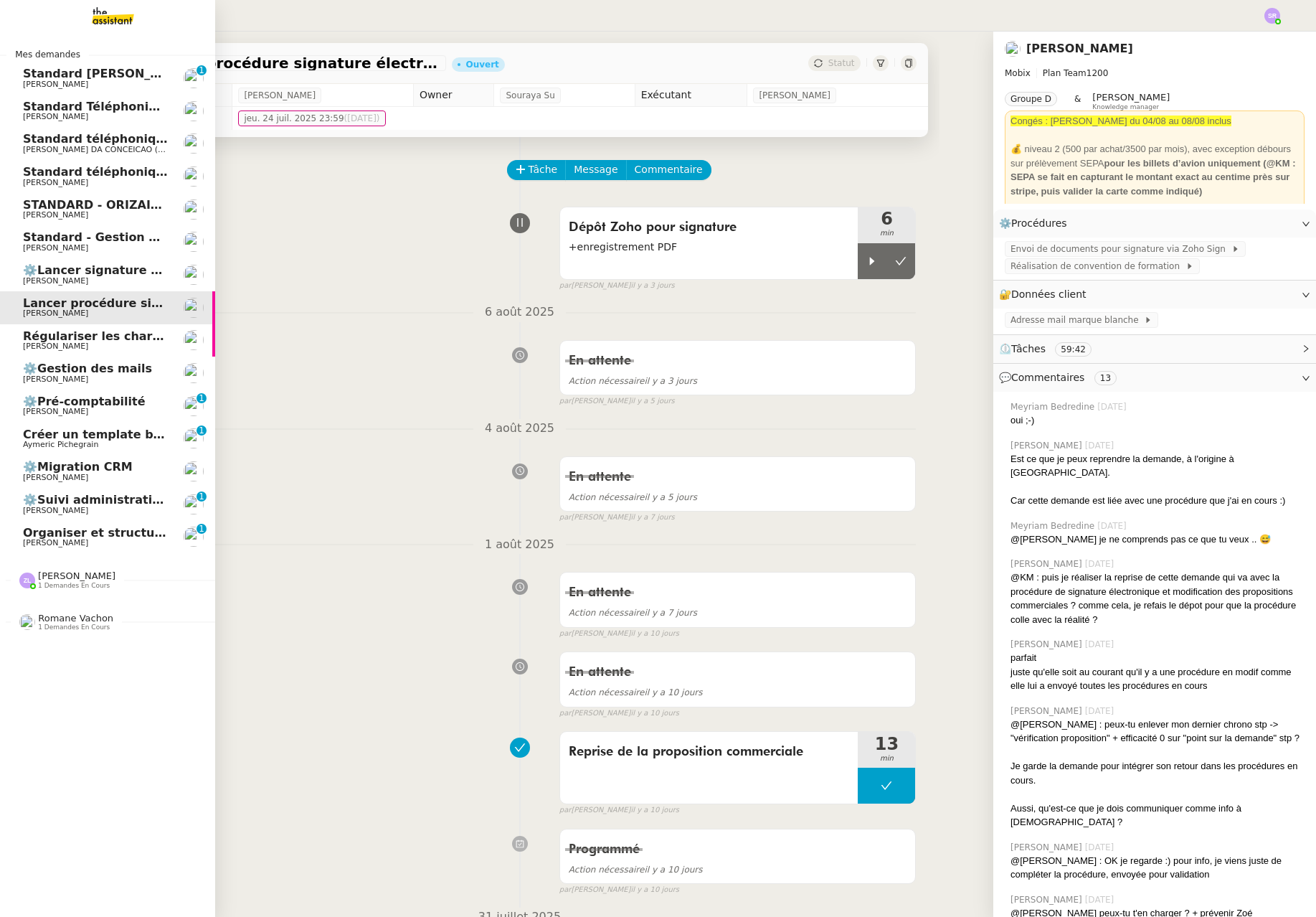
click at [129, 335] on span "Régulariser les charges locatives de [PERSON_NAME]" at bounding box center [196, 336] width 345 height 14
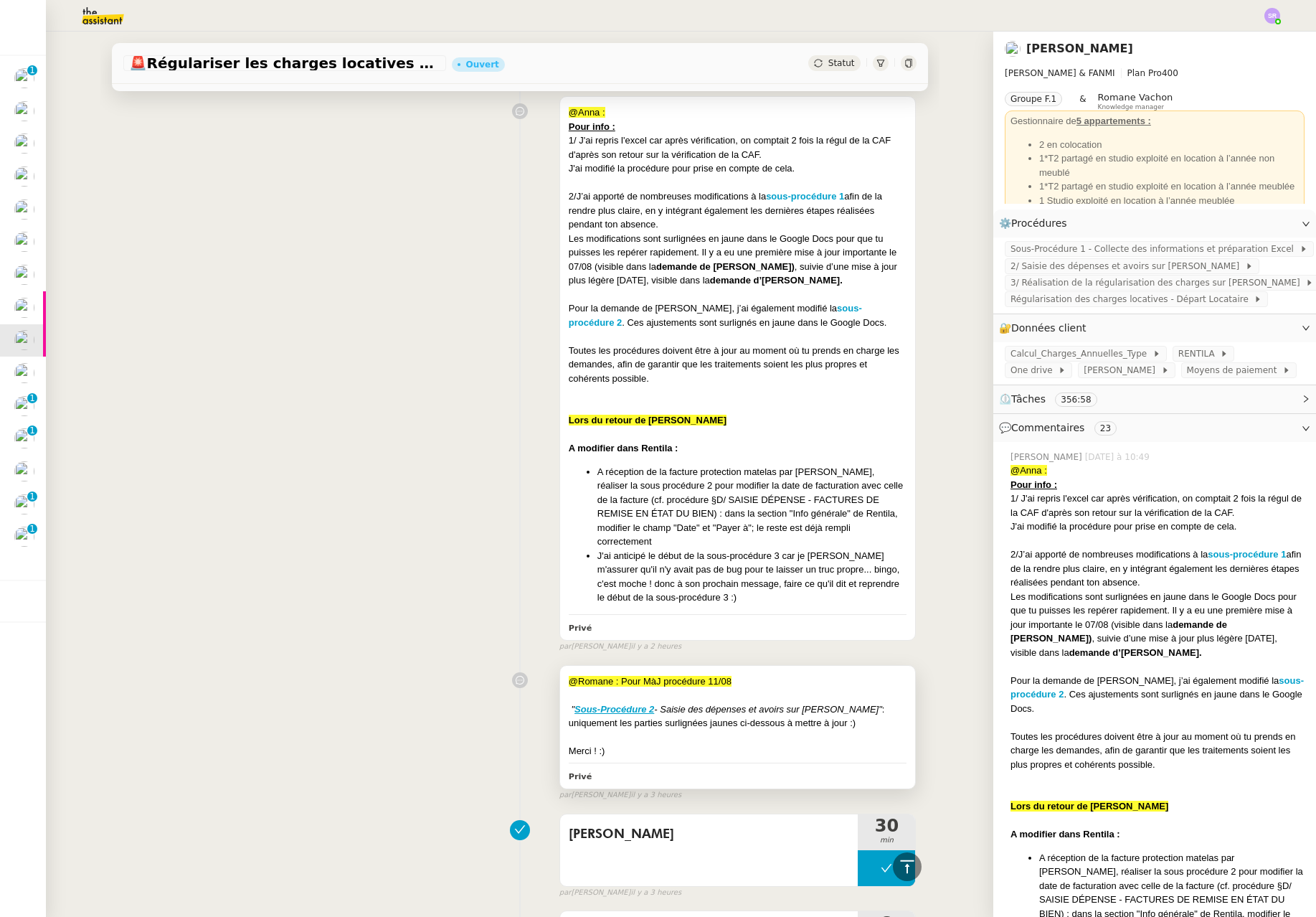
scroll to position [816, 0]
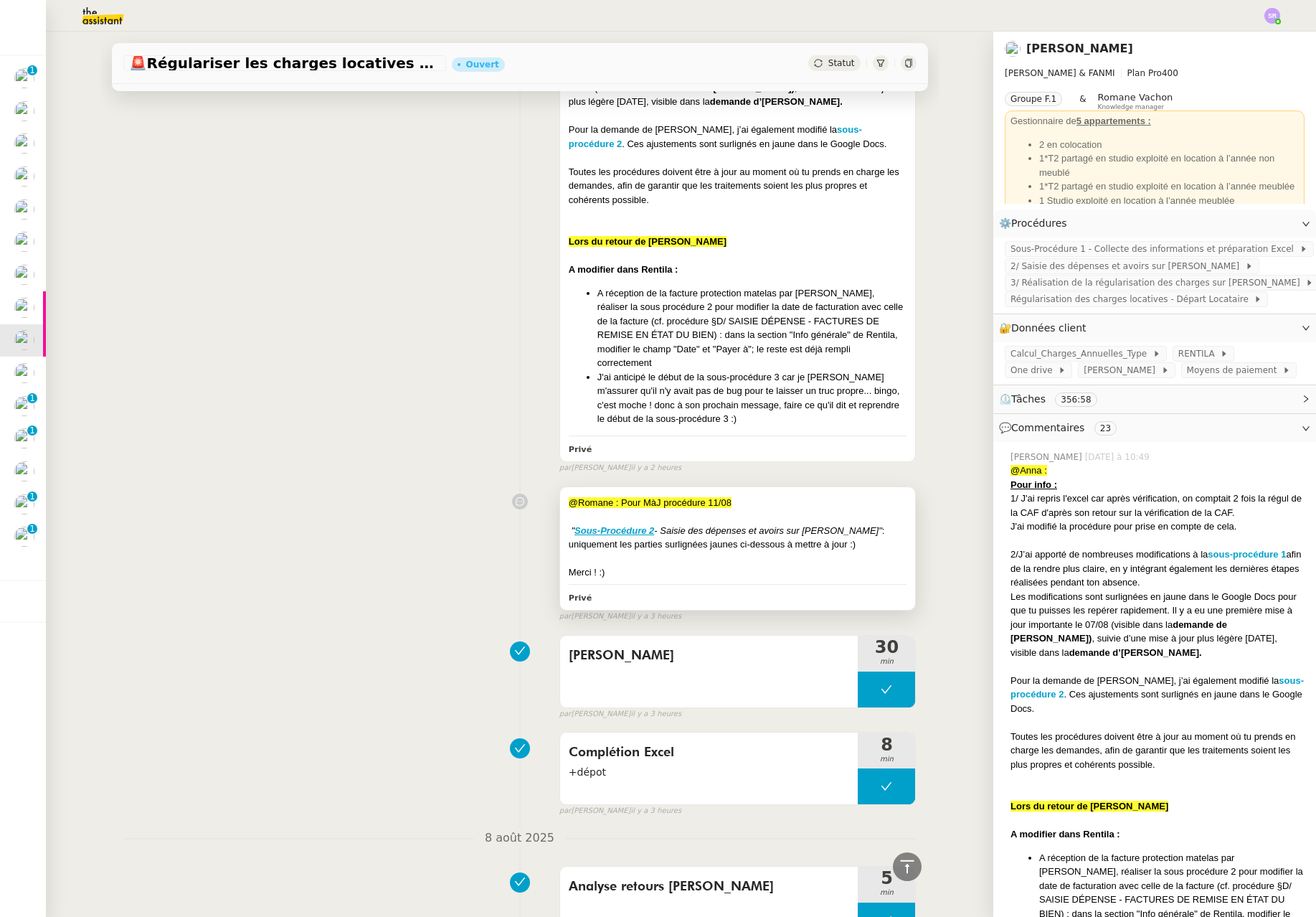
click at [723, 487] on div "@Romane : Pour MàJ procédure 11/08 " Sous-Procédure 2 - Saisie des dépenses et …" at bounding box center [738, 548] width 356 height 122
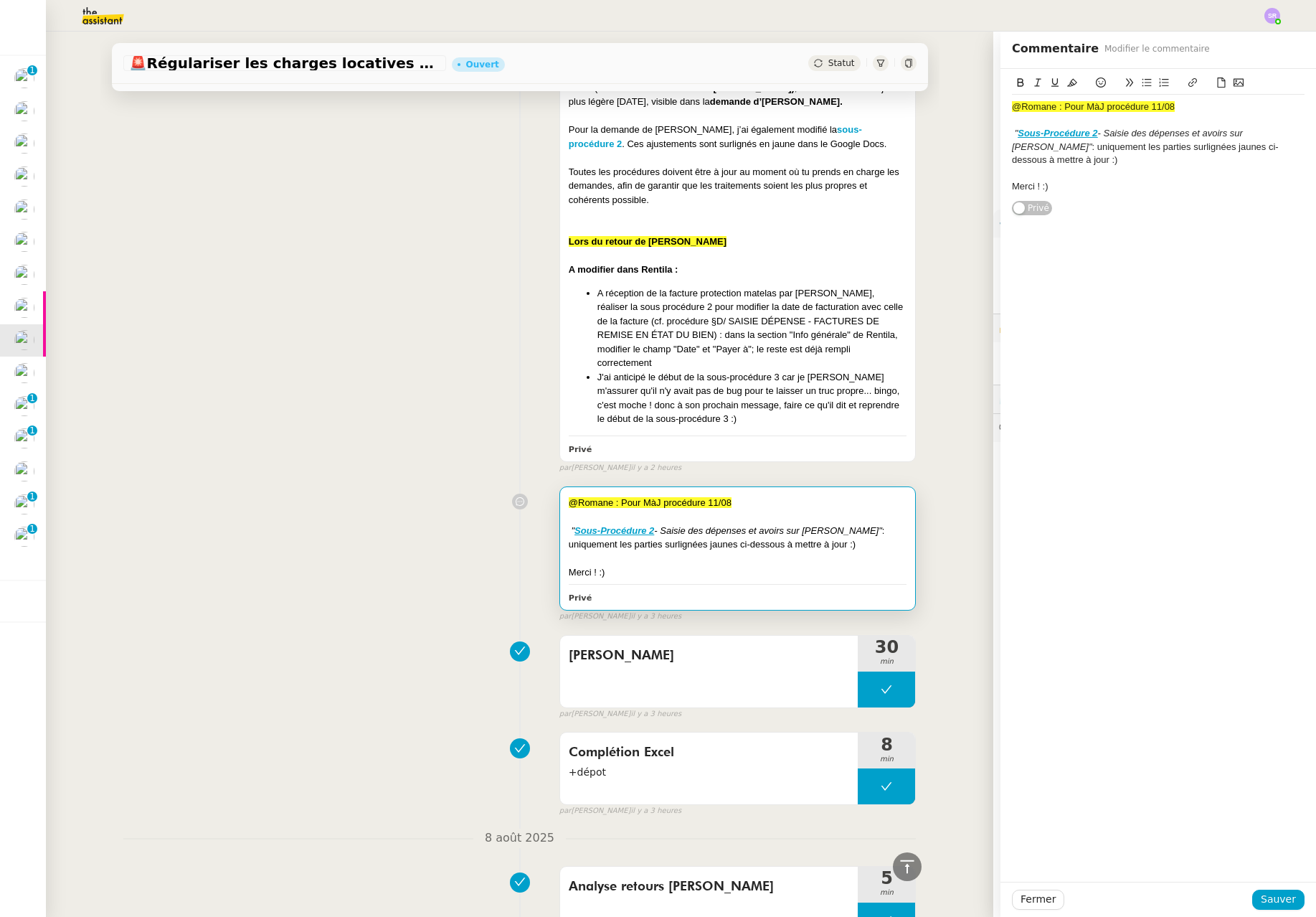
click at [736, 496] on div "@Romane : Pour MàJ procédure 11/08" at bounding box center [738, 503] width 339 height 14
drag, startPoint x: 1192, startPoint y: 109, endPoint x: 984, endPoint y: 106, distance: 208.0
click at [984, 106] on app-ticket "🚨 Régulariser les charges locatives de [PERSON_NAME] Ouvert Statut Client [PERS…" at bounding box center [681, 474] width 1270 height 886
copy span "@Romane : Pour MàJ procédure 11/08"
click at [1265, 913] on div "Fermer Sauver" at bounding box center [1158, 899] width 316 height 35
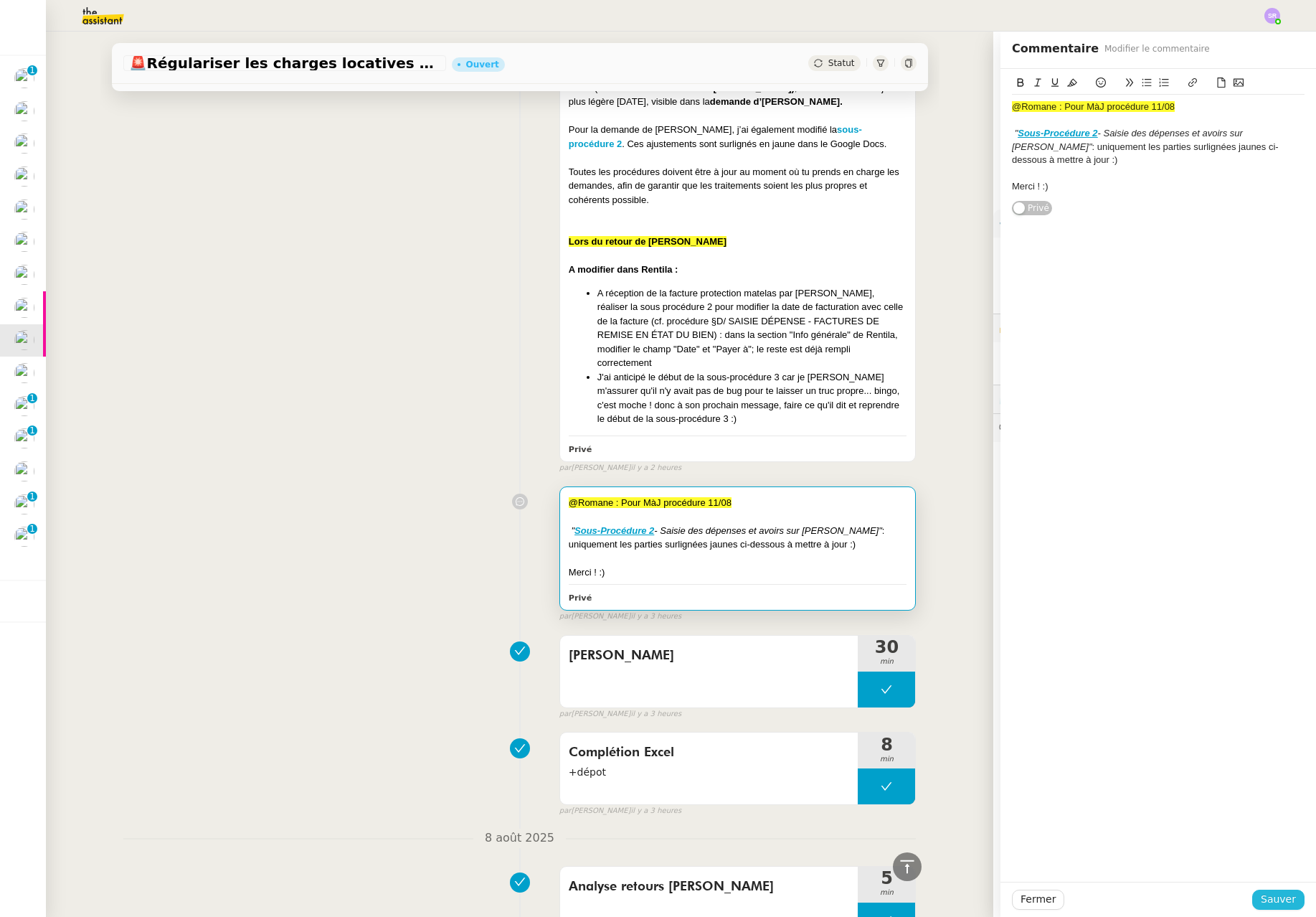
click at [1269, 898] on span "Sauver" at bounding box center [1279, 899] width 35 height 16
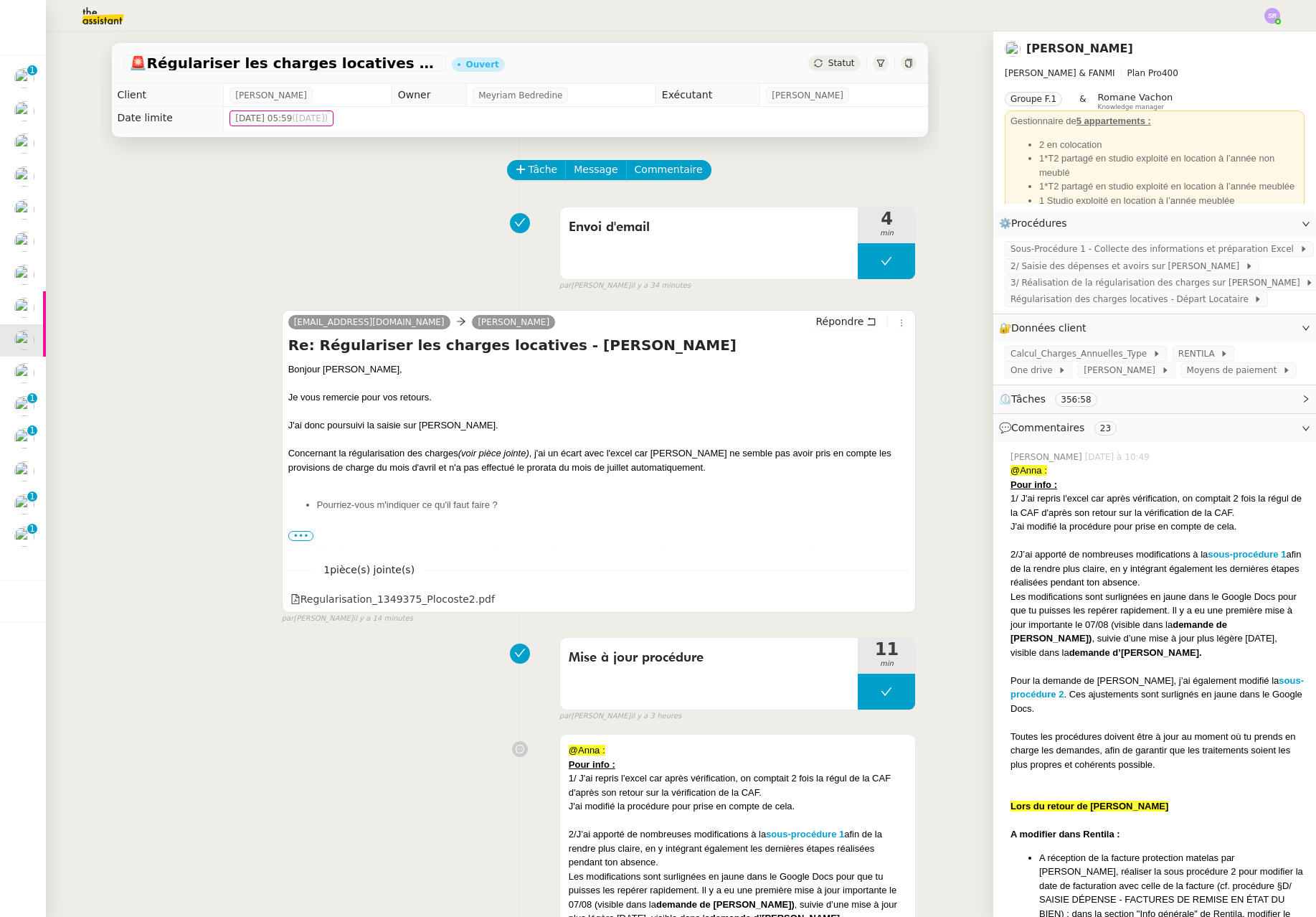
click at [815, 67] on icon at bounding box center [819, 63] width 8 height 8
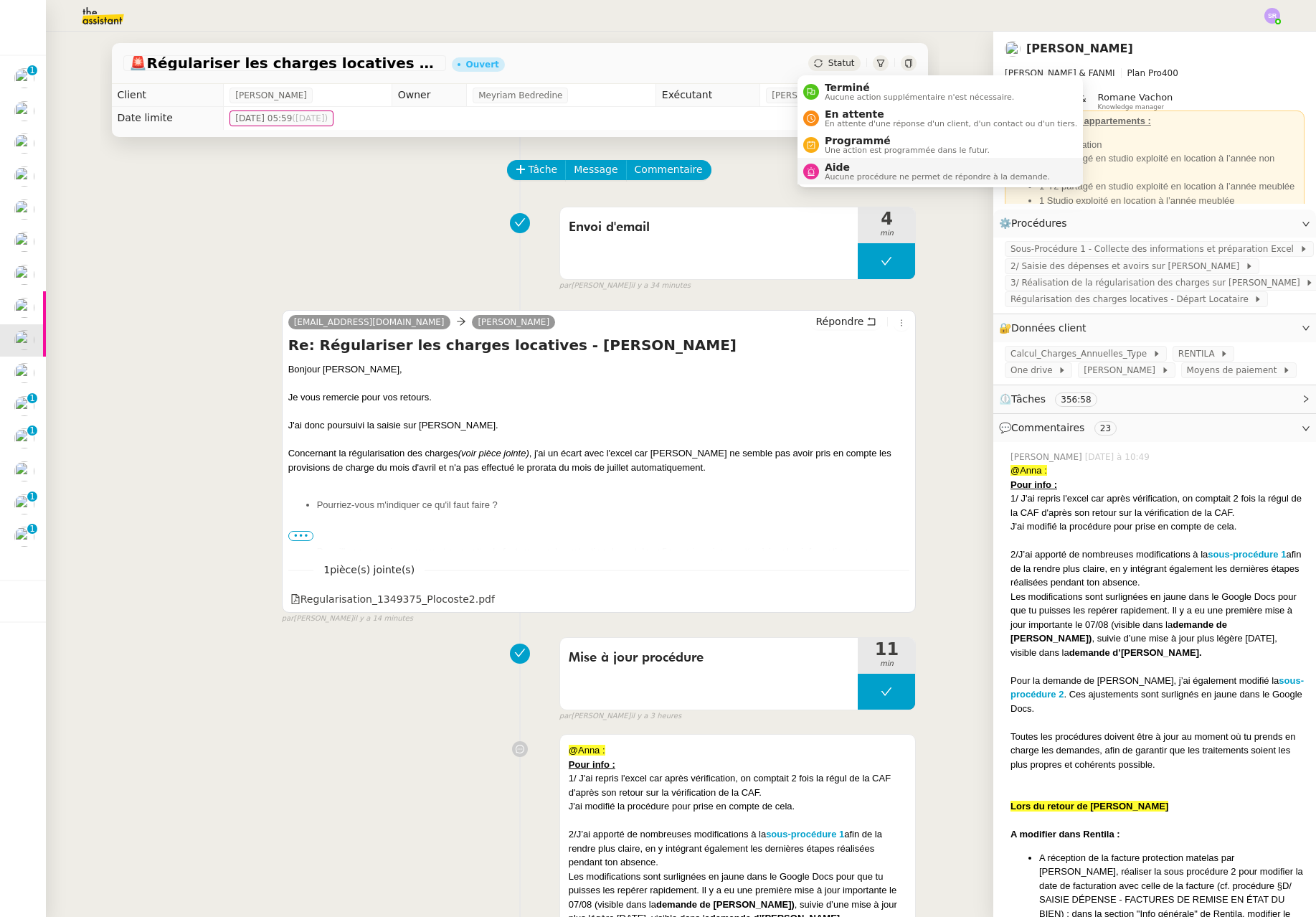
click at [831, 164] on span "Aide" at bounding box center [938, 167] width 225 height 11
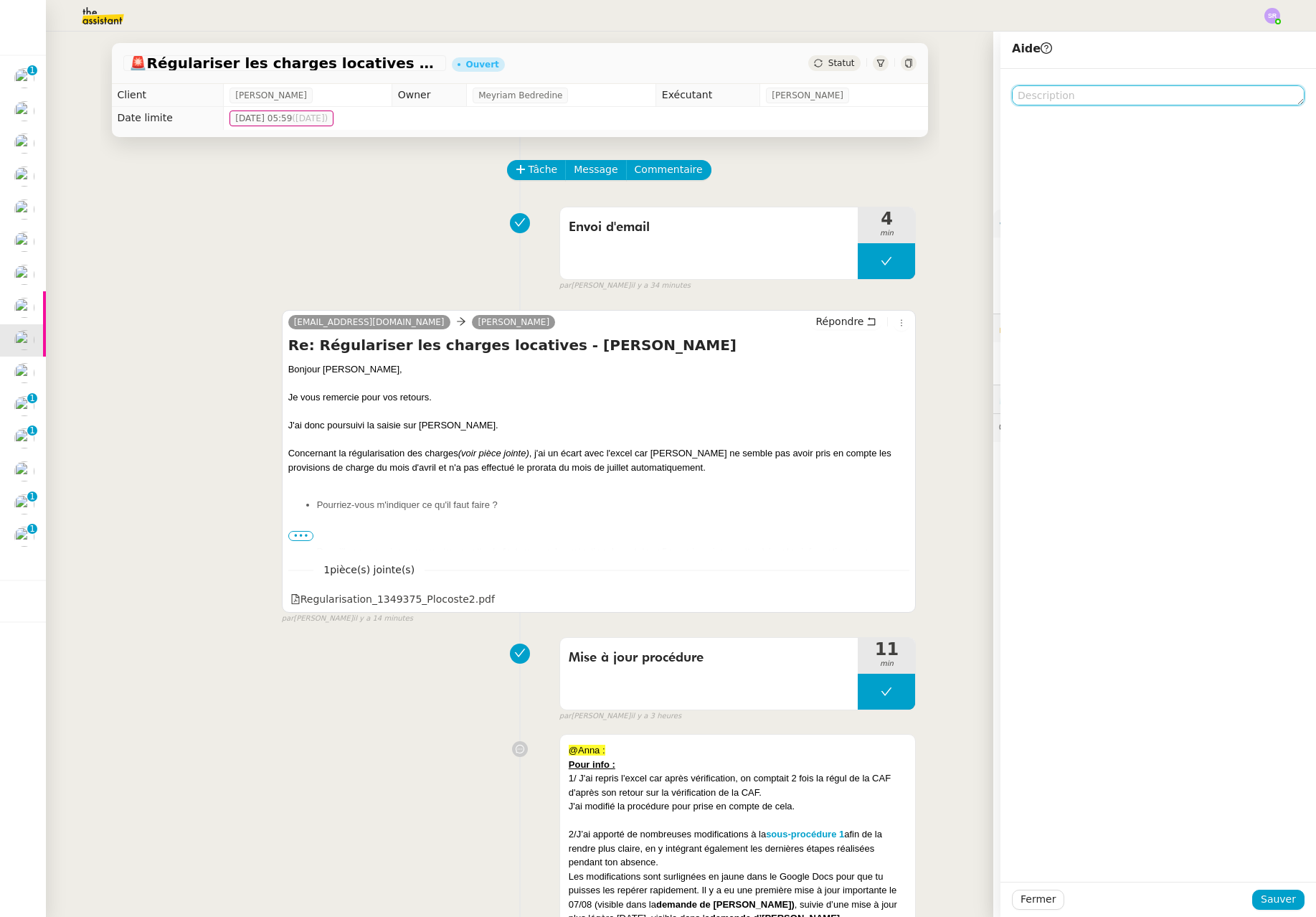
click at [1037, 105] on textarea at bounding box center [1158, 95] width 293 height 20
paste textarea "@Romane : Pour MàJ procédure 11/08"
drag, startPoint x: 1156, startPoint y: 96, endPoint x: 1205, endPoint y: 102, distance: 49.4
click at [1205, 102] on textarea "@Romane : Pour MàJ procédure 11/08" at bounding box center [1158, 95] width 293 height 20
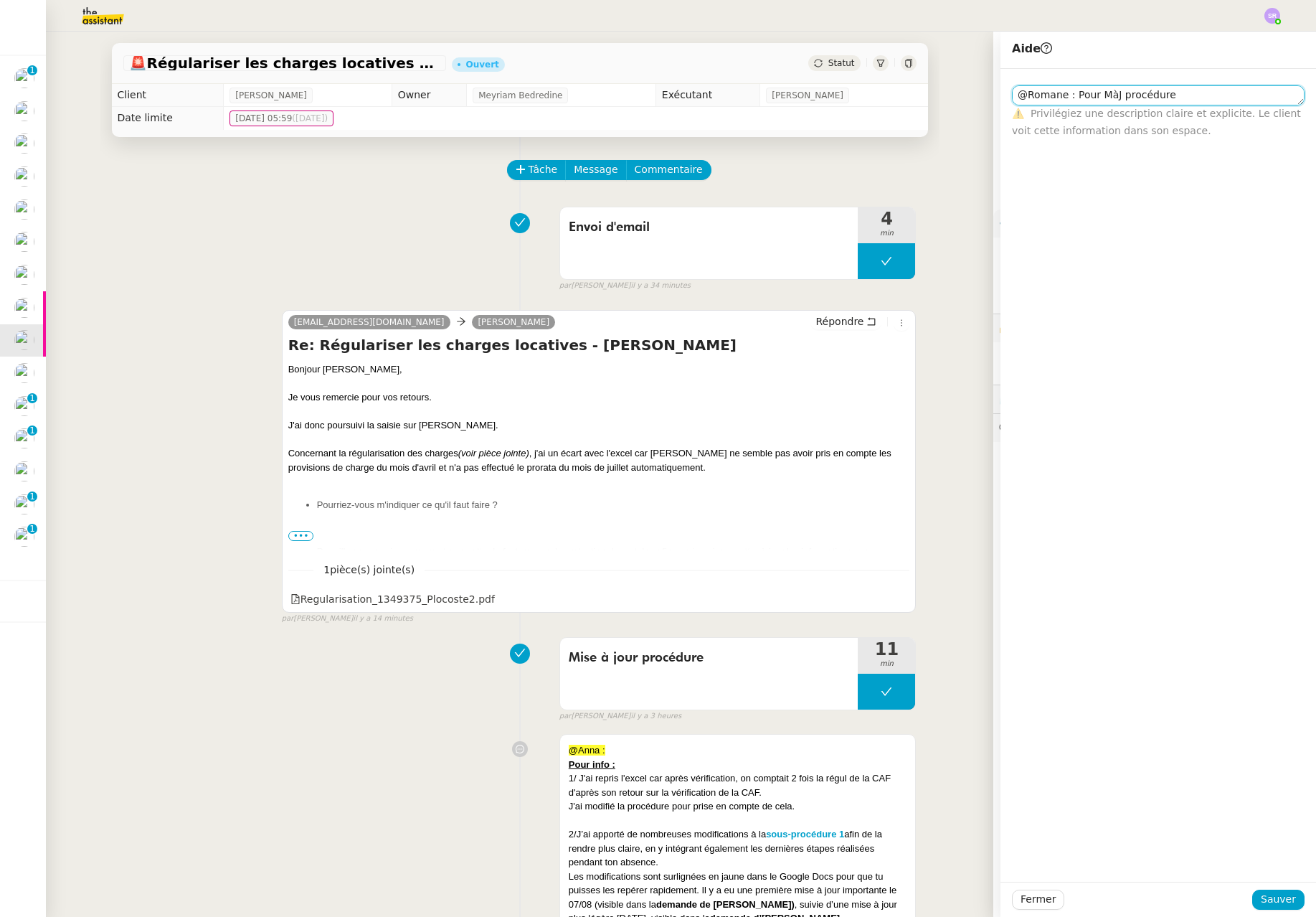
scroll to position [0, 0]
type textarea "@Romane : Pour MàJ procédure 11/08"
click at [1281, 907] on span "Sauver" at bounding box center [1279, 899] width 35 height 16
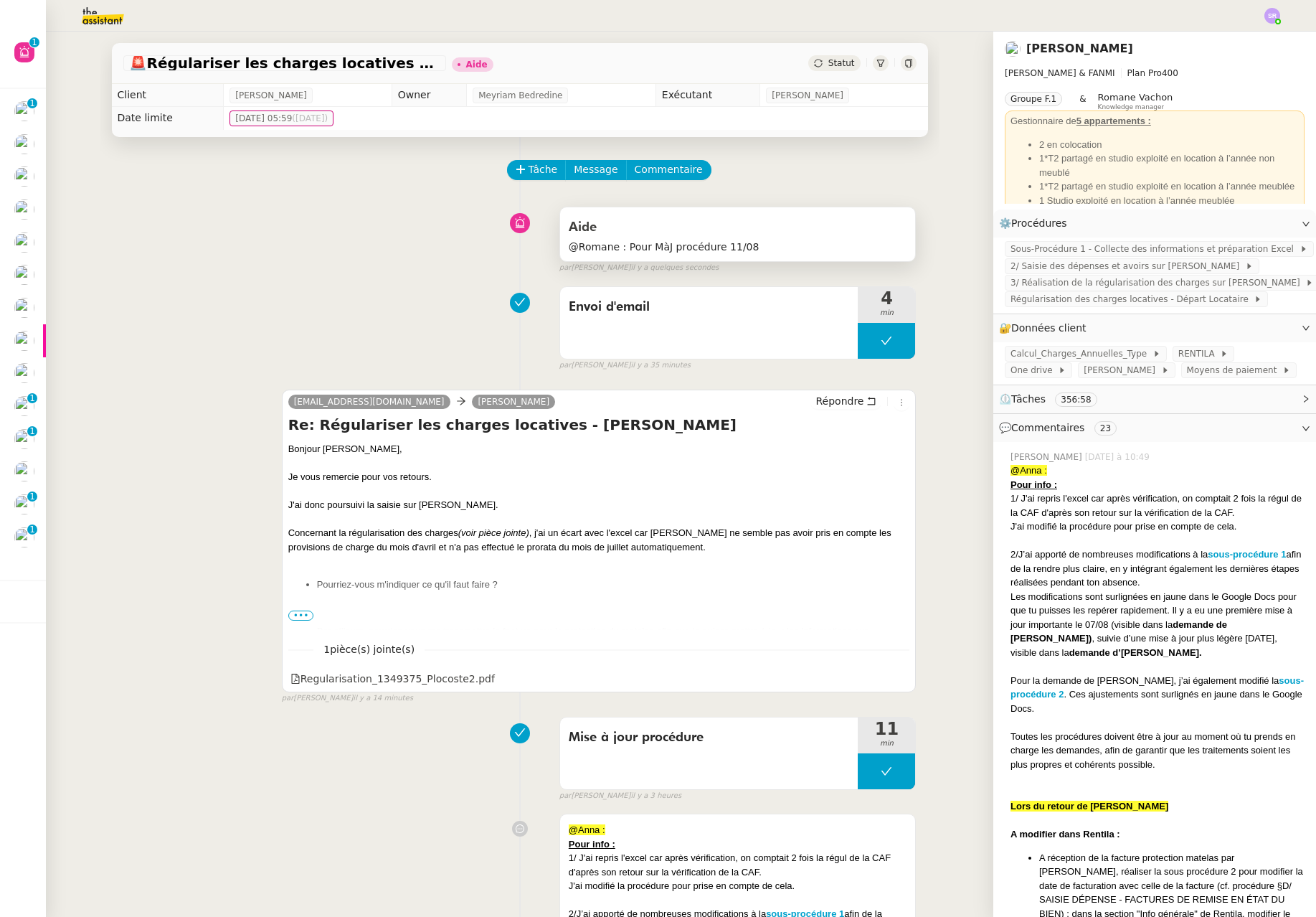
click at [787, 233] on div "Aide" at bounding box center [738, 227] width 339 height 23
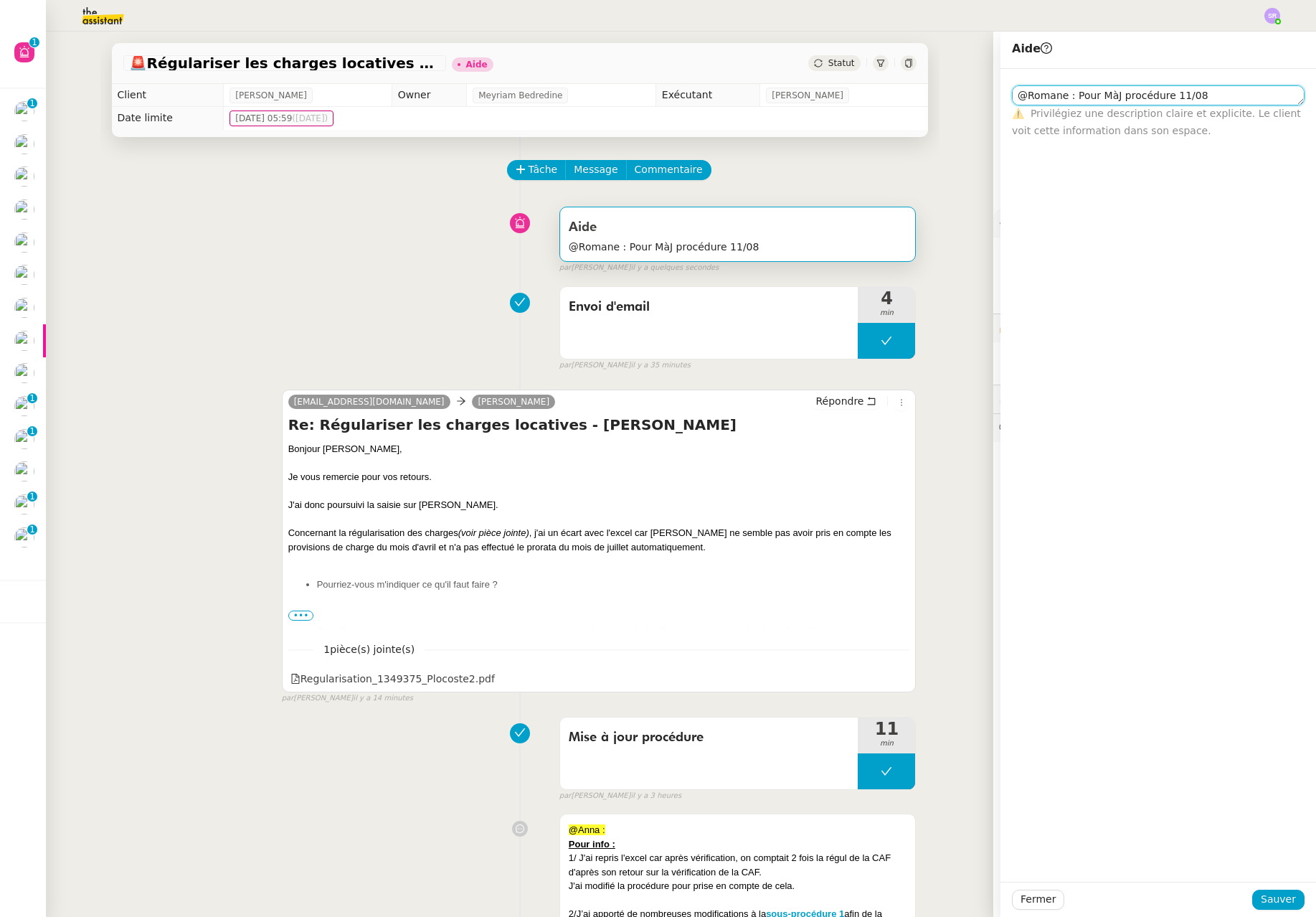
click at [1215, 90] on textarea "@Romane : Pour MàJ procédure 11/08" at bounding box center [1158, 95] width 293 height 20
type textarea "@Romane : Pour MàJ procédure 11/08 + réattribution [PERSON_NAME]"
drag, startPoint x: 1276, startPoint y: 898, endPoint x: 1256, endPoint y: 888, distance: 22.4
click at [1276, 898] on span "Sauver" at bounding box center [1279, 899] width 35 height 16
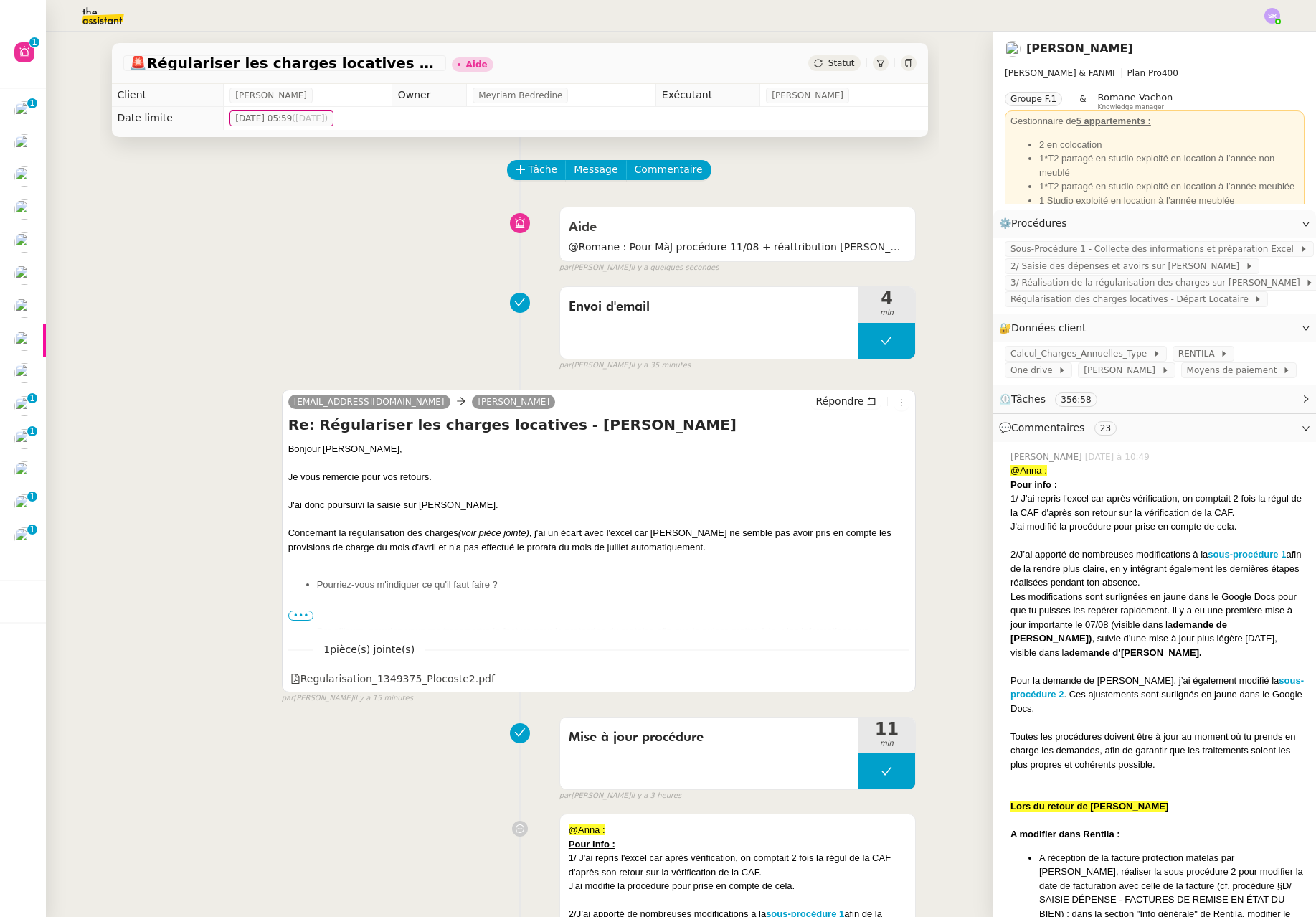
click at [181, 312] on div "Envoi d'email 4 min false par [PERSON_NAME] il y a 35 minutes" at bounding box center [520, 326] width 794 height 92
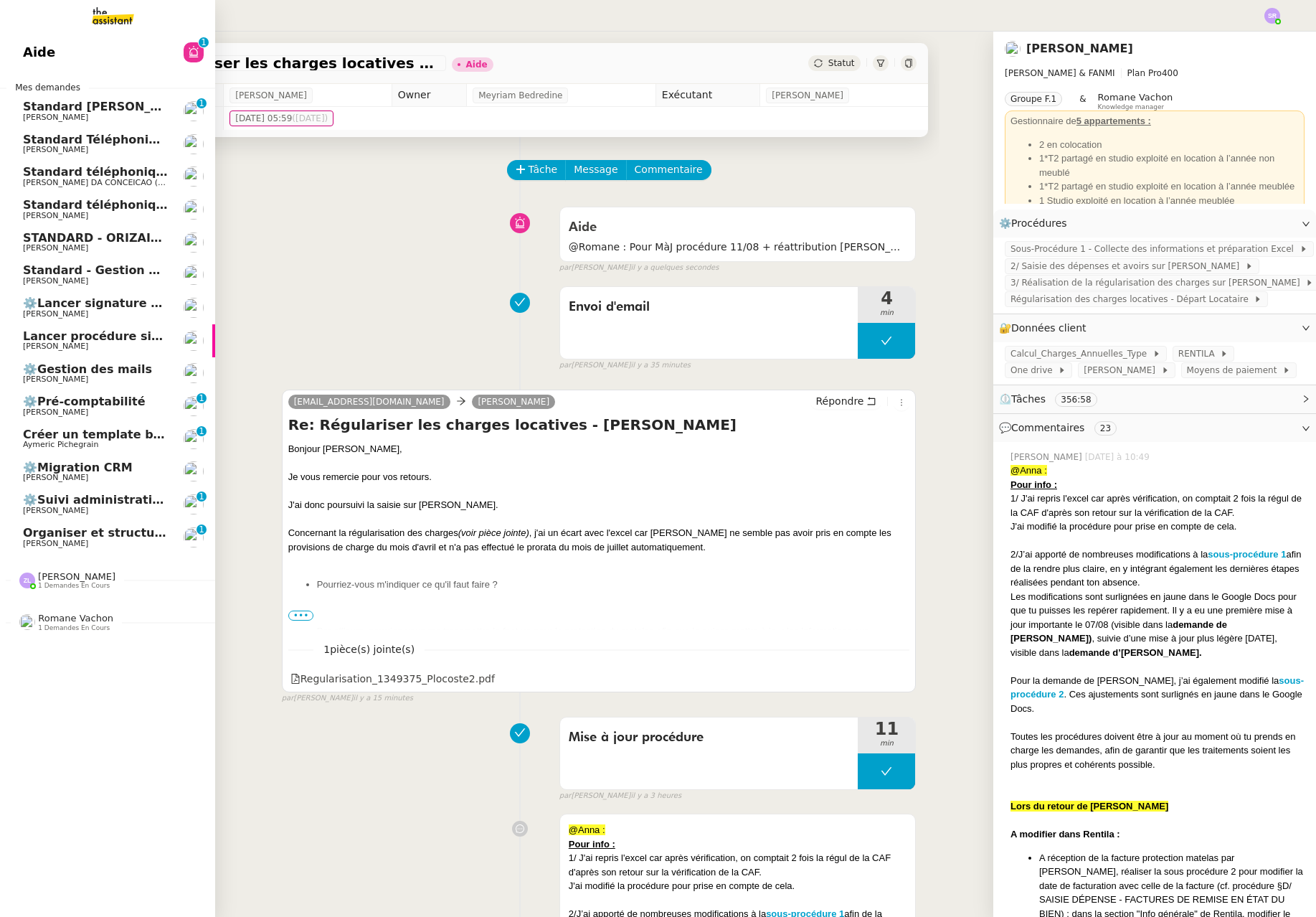
click at [47, 113] on span "Standard [PERSON_NAME]" at bounding box center [108, 106] width 170 height 14
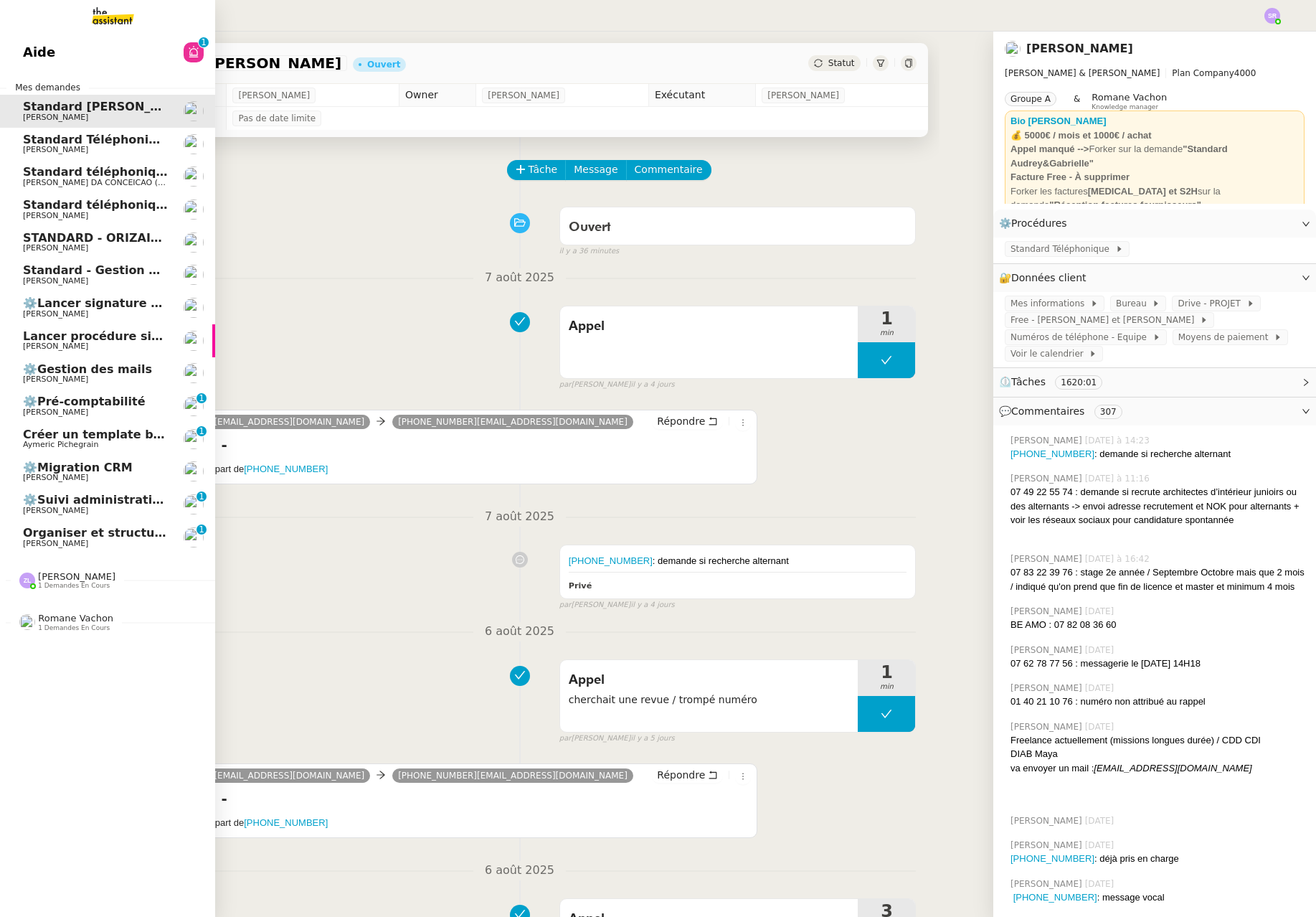
click at [108, 504] on span "⚙️Suivi administratif & personnel" at bounding box center [131, 499] width 217 height 14
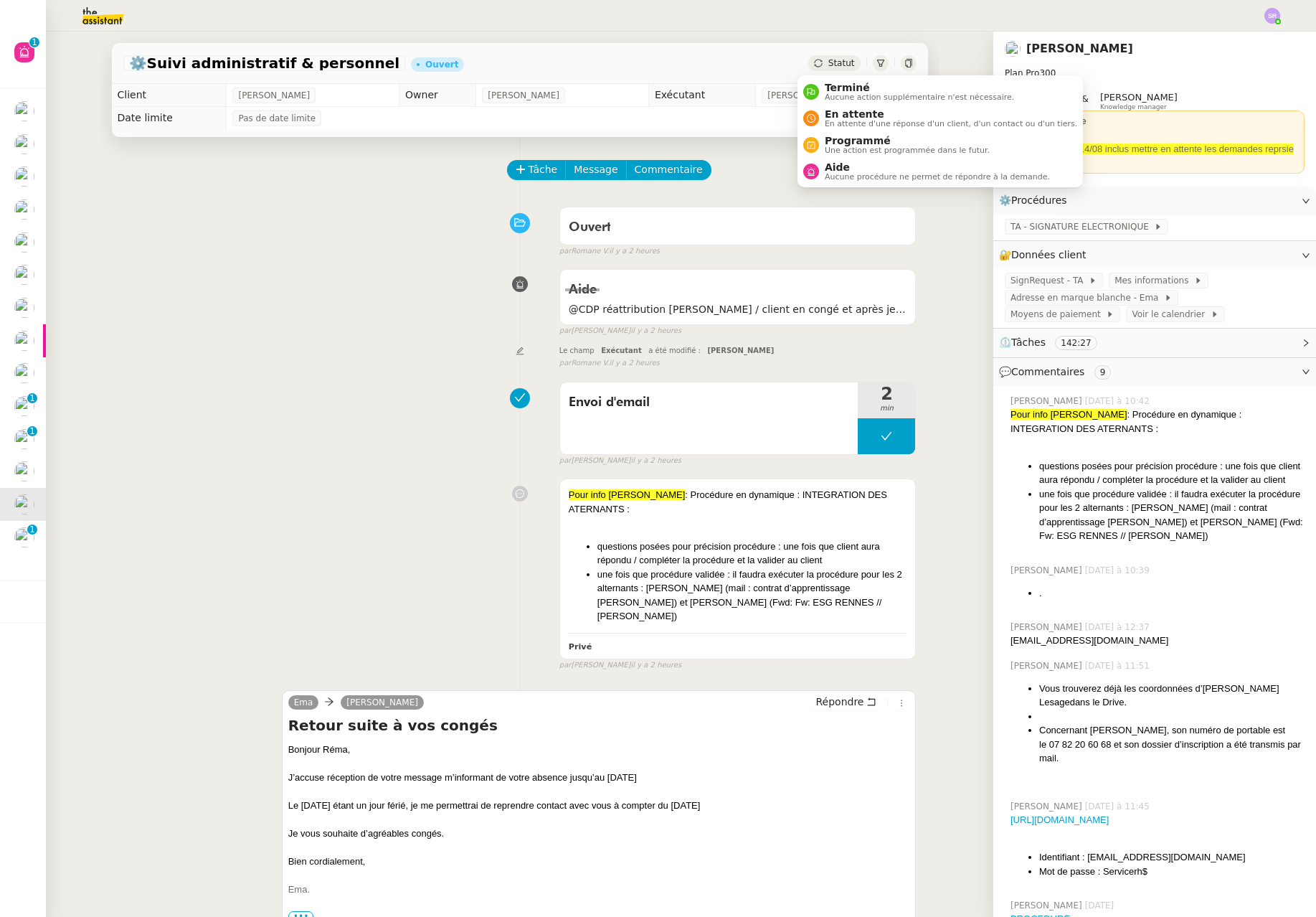
click at [830, 59] on span "Statut" at bounding box center [841, 63] width 27 height 10
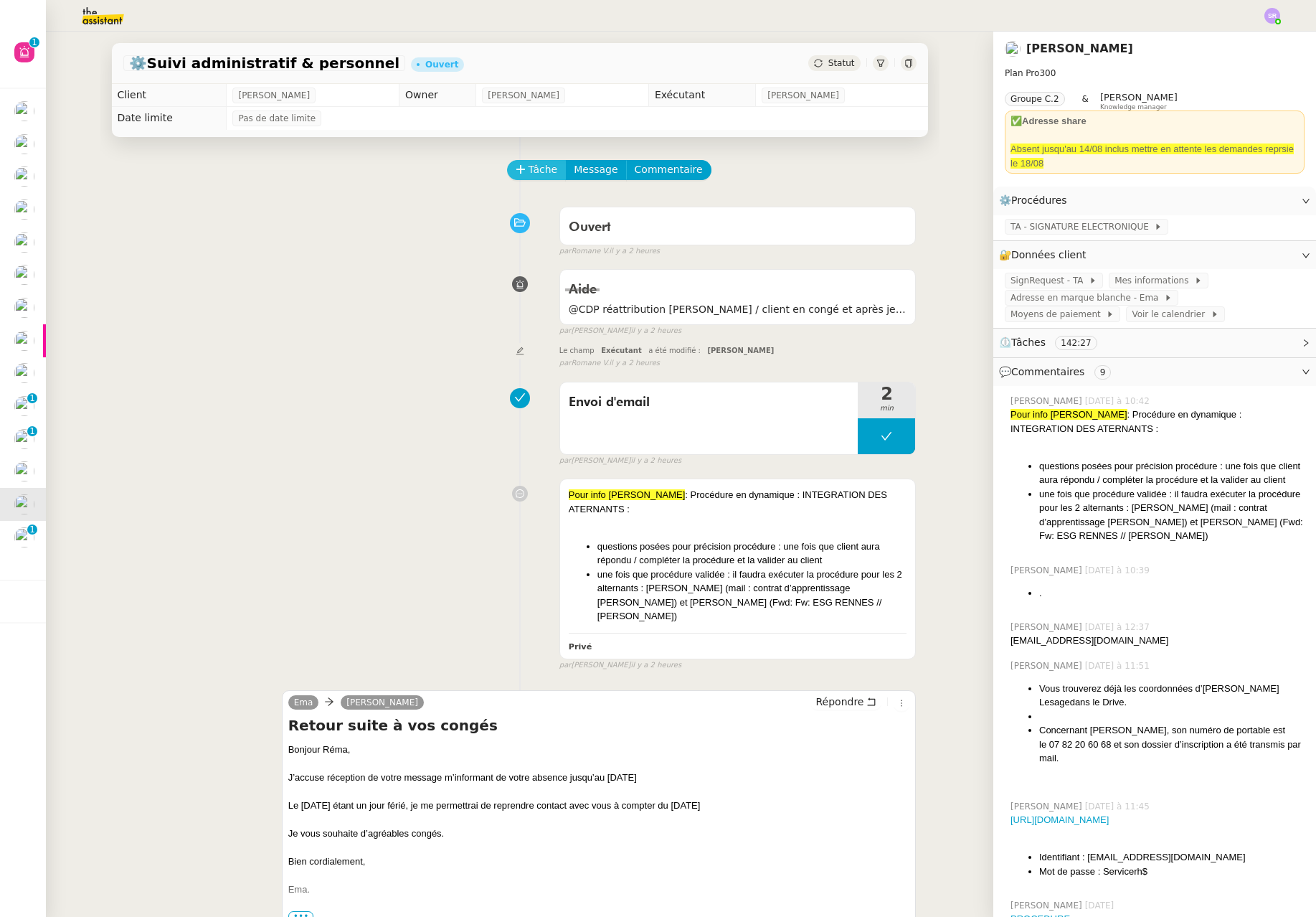
click at [516, 171] on button "Tâche" at bounding box center [537, 170] width 60 height 20
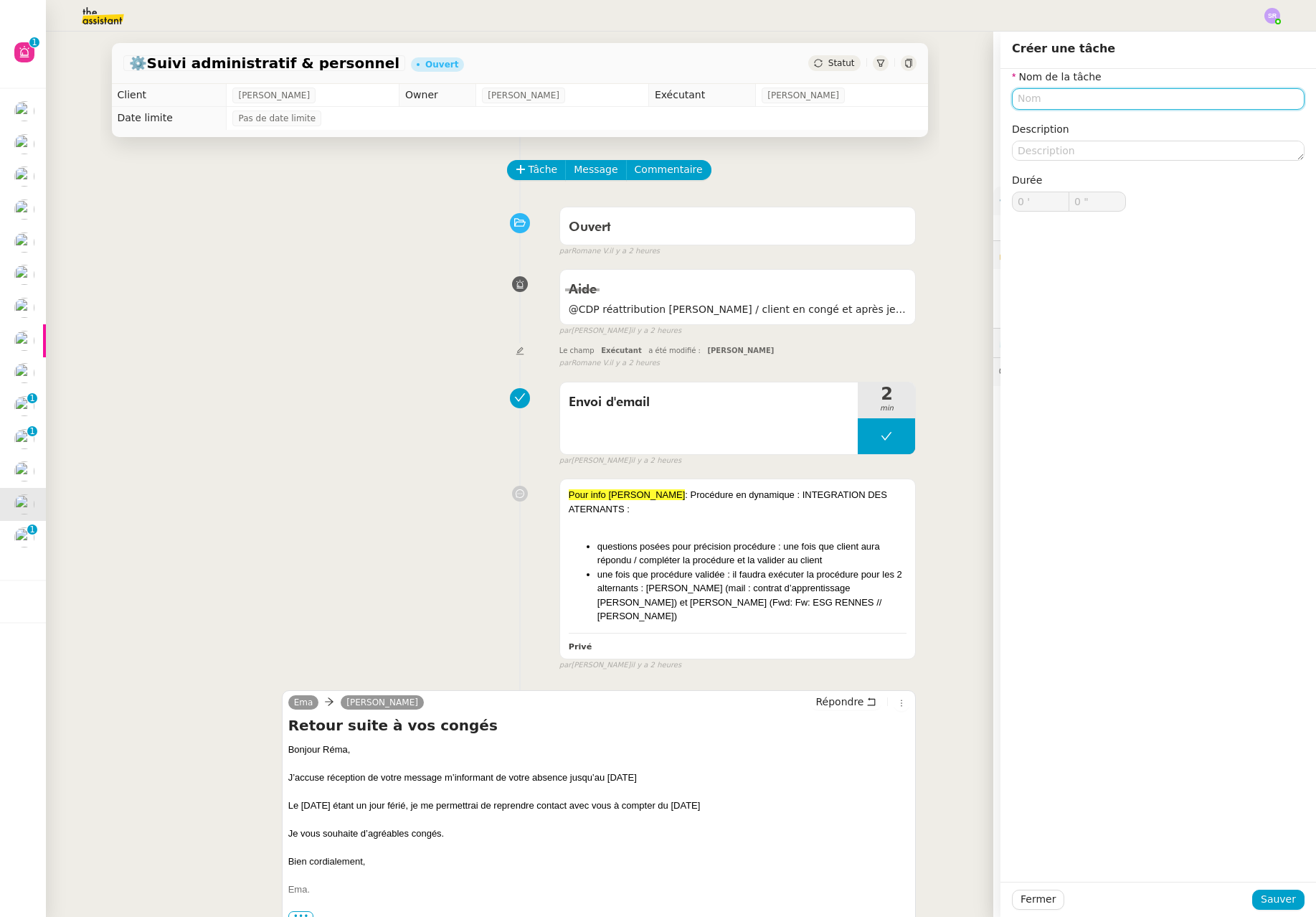
click at [1074, 99] on input "text" at bounding box center [1158, 99] width 293 height 21
click at [1160, 130] on div "Analyse" at bounding box center [1147, 126] width 281 height 13
type input "Analyse"
click at [1283, 903] on span "Sauver" at bounding box center [1279, 899] width 35 height 16
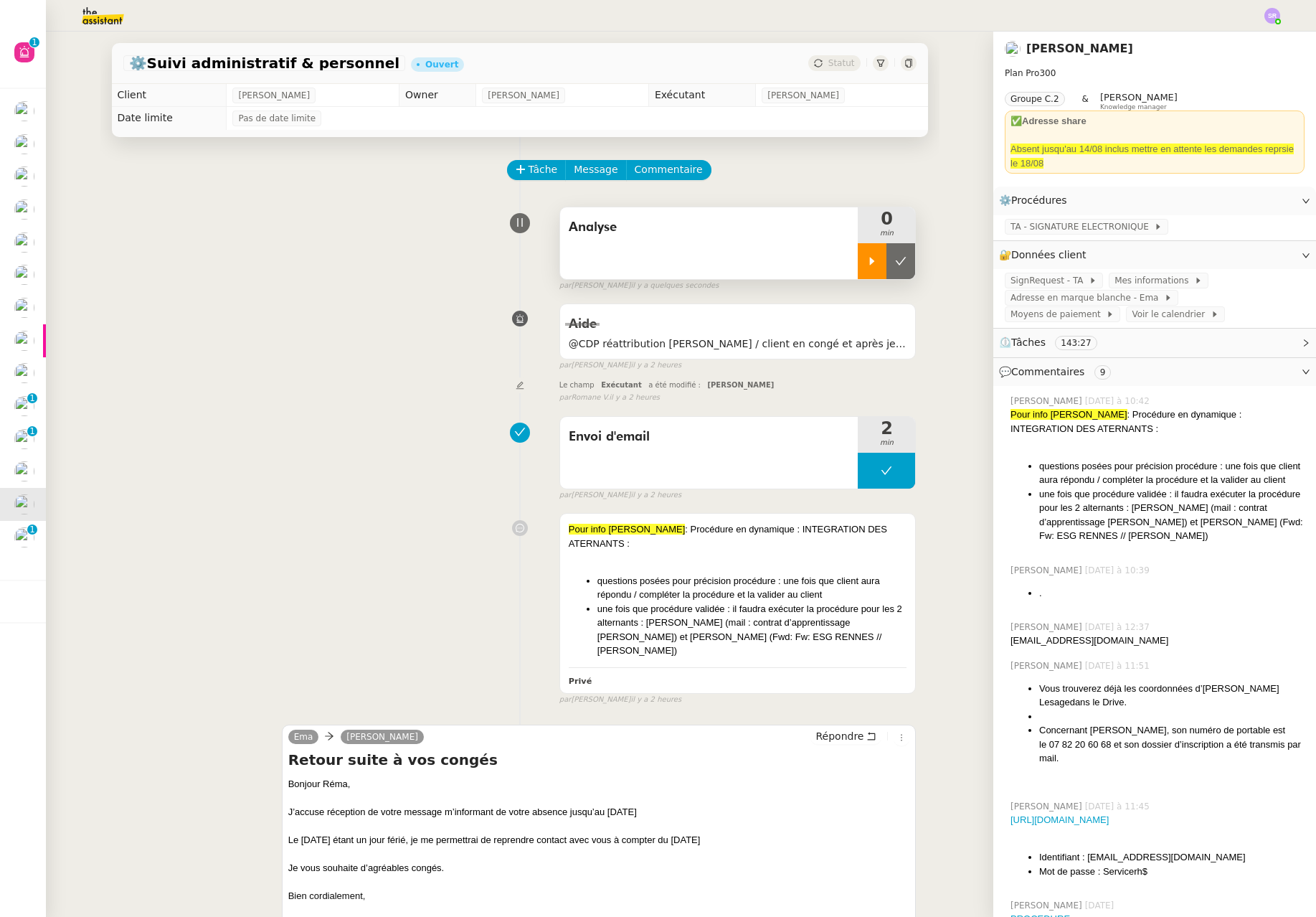
click at [858, 258] on div at bounding box center [873, 261] width 29 height 36
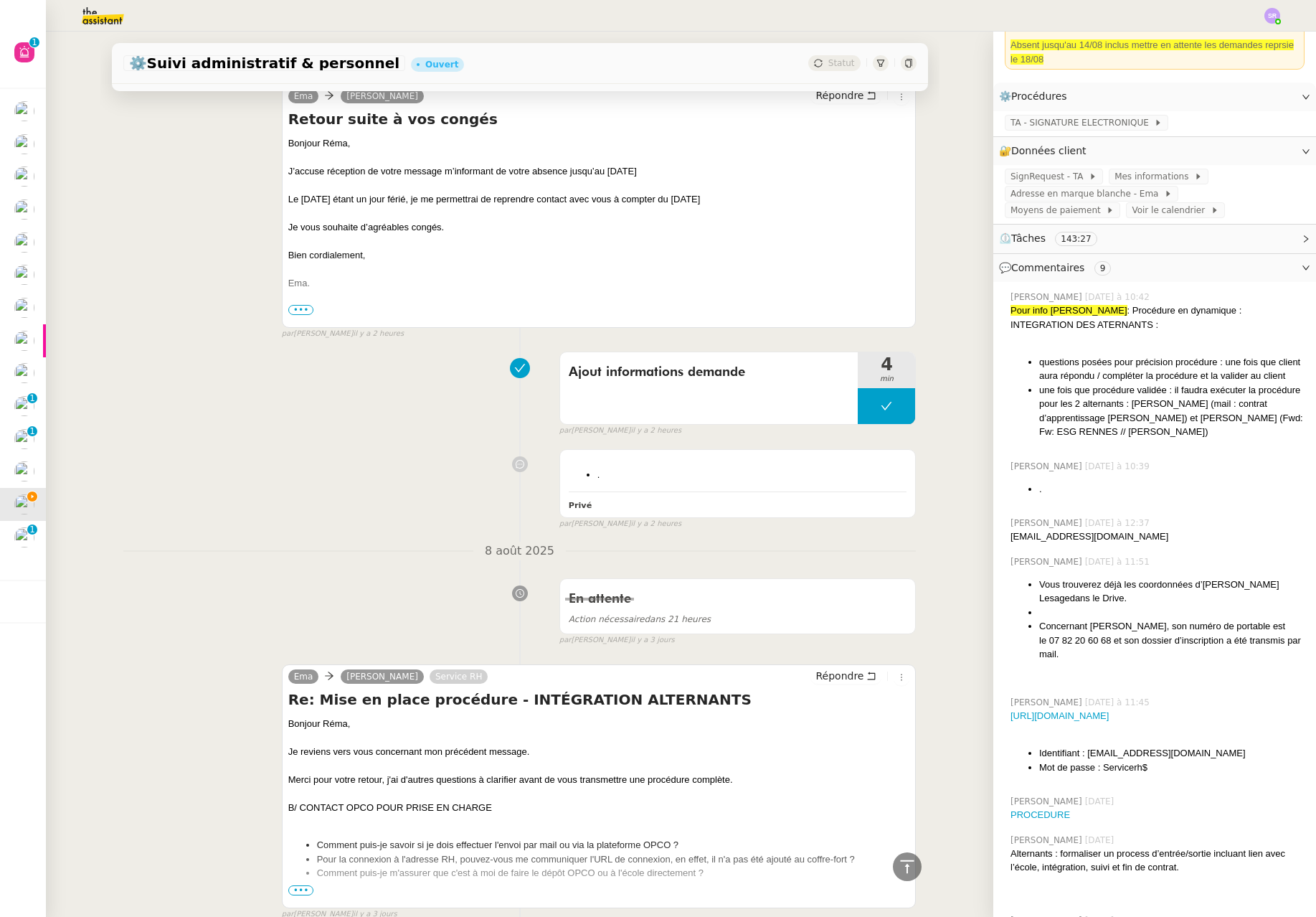
scroll to position [188, 0]
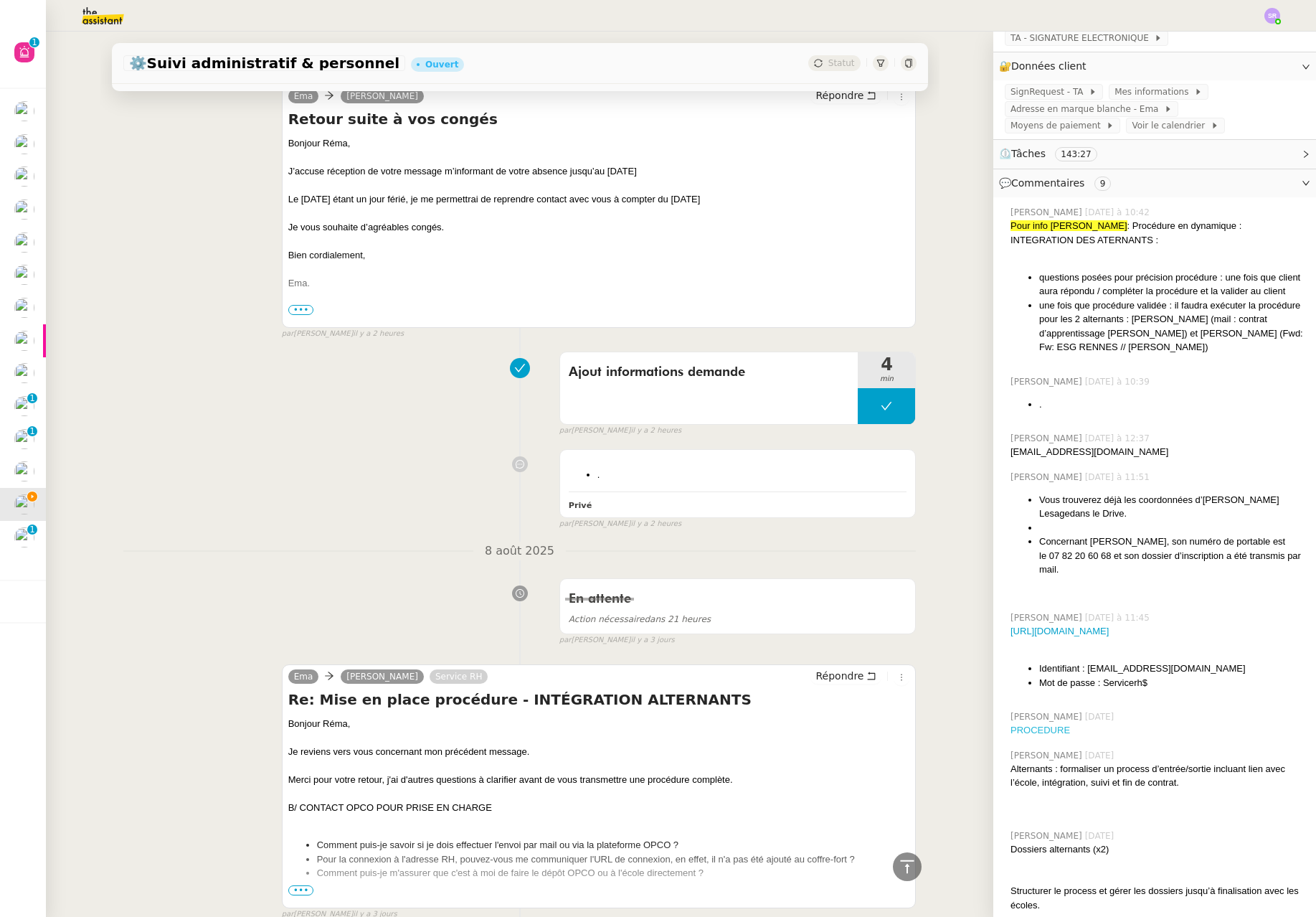
click at [1042, 735] on link "PROCEDURE" at bounding box center [1041, 729] width 60 height 10
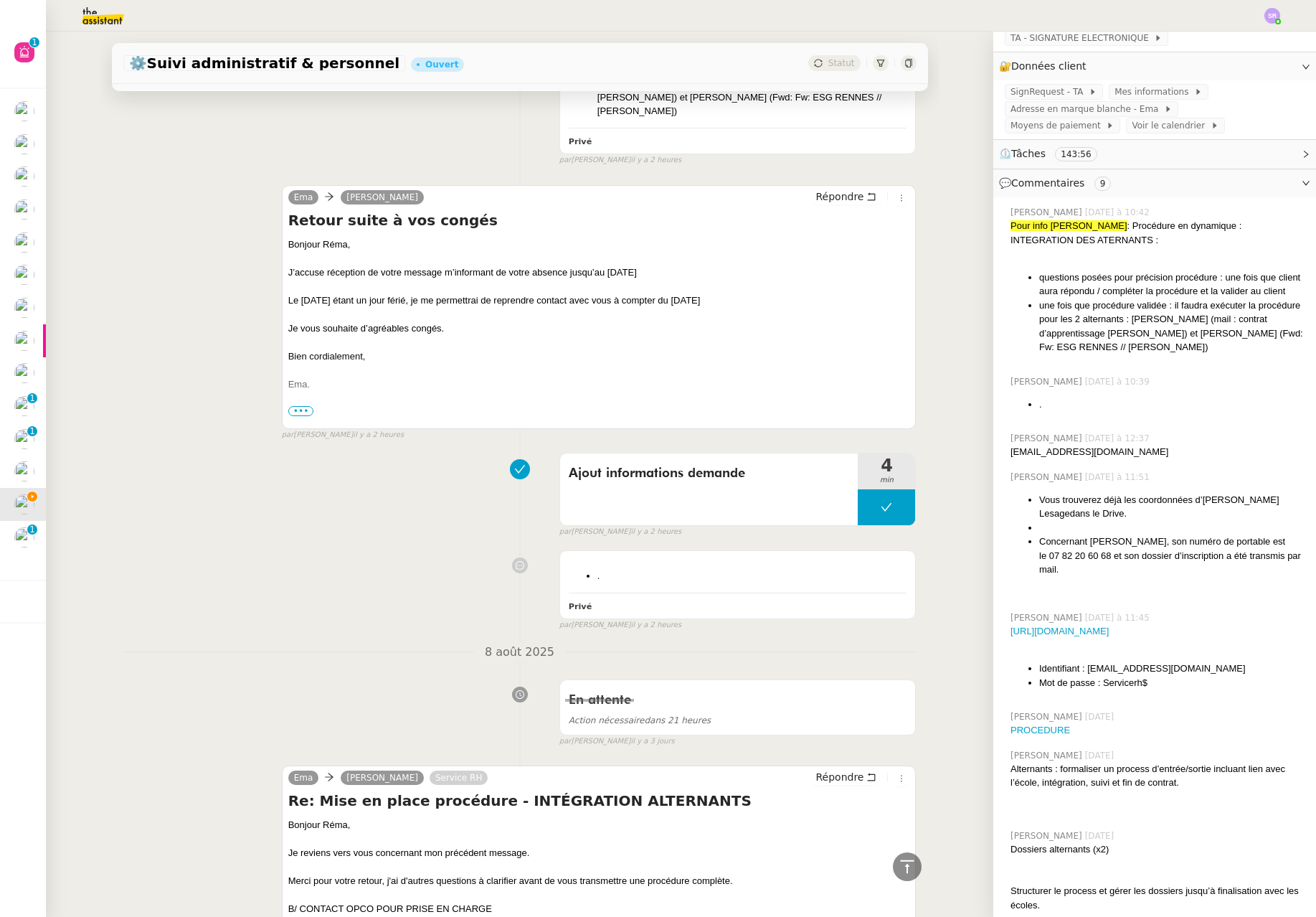
scroll to position [0, 0]
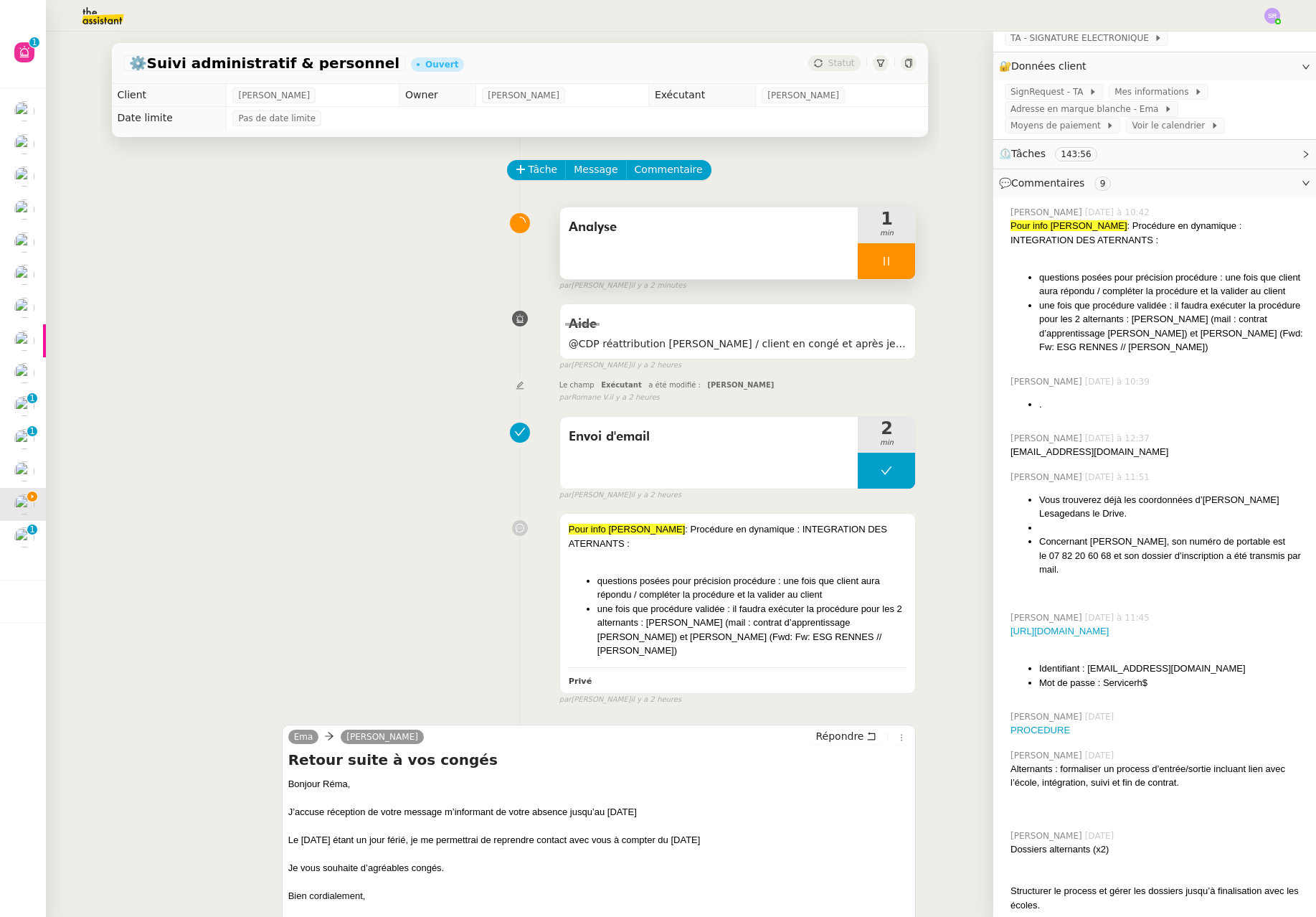
click at [863, 269] on div at bounding box center [886, 261] width 57 height 36
click at [886, 266] on button at bounding box center [901, 261] width 29 height 36
click at [828, 63] on span "Statut" at bounding box center [841, 63] width 27 height 10
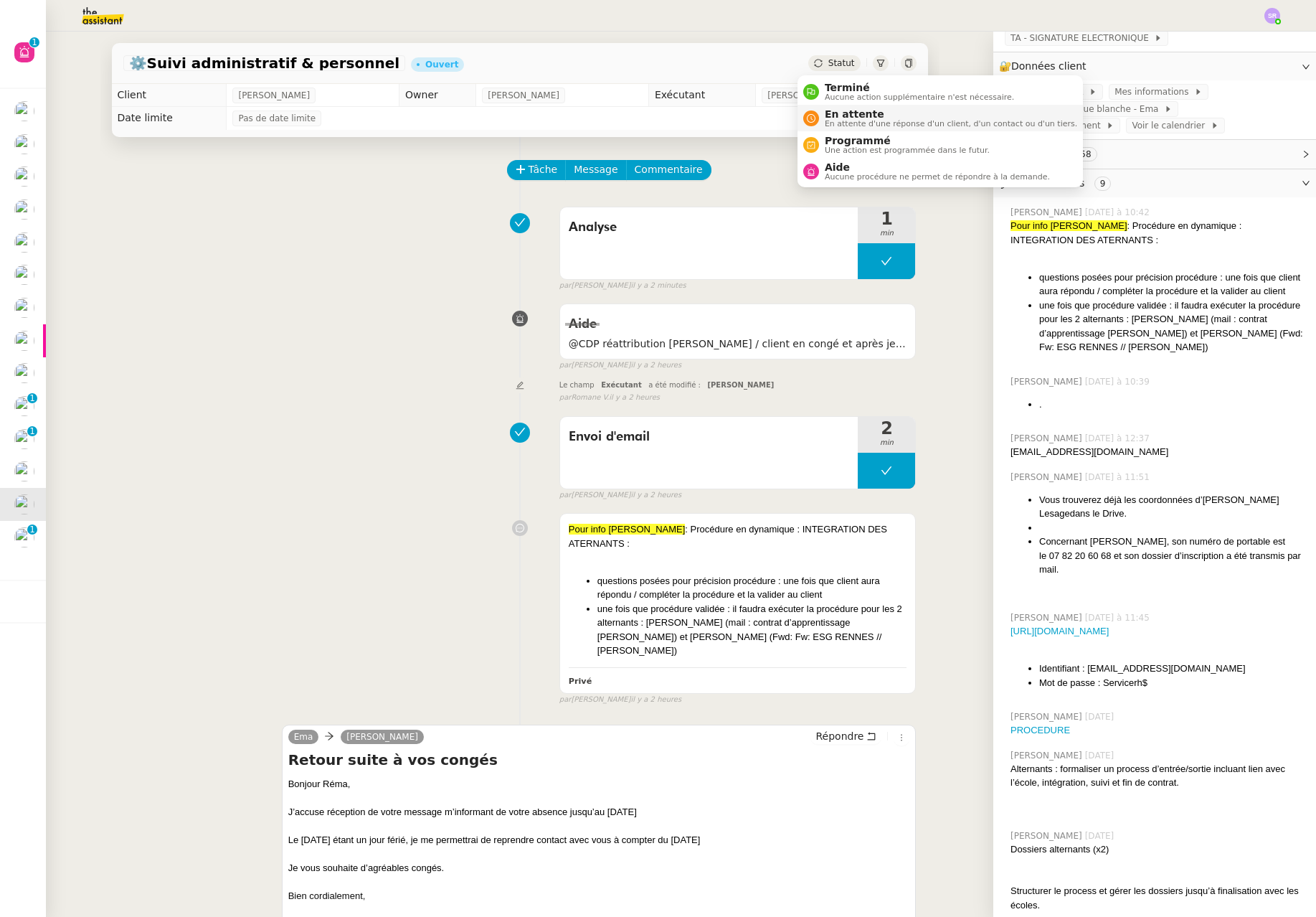
click at [855, 120] on span "En attente d'une réponse d'un client, d'un contact ou d'un tiers." at bounding box center [951, 124] width 253 height 8
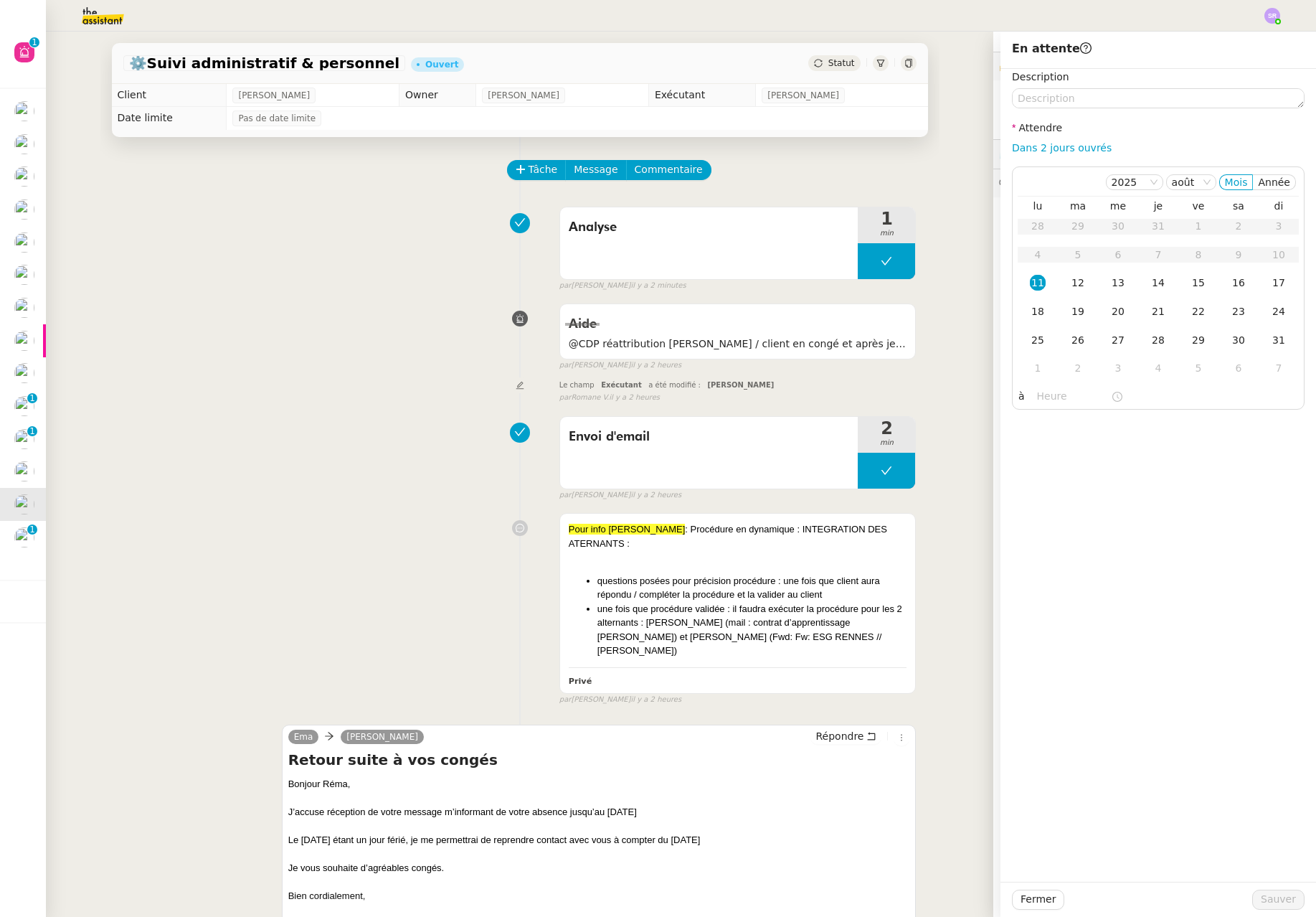
scroll to position [52, 0]
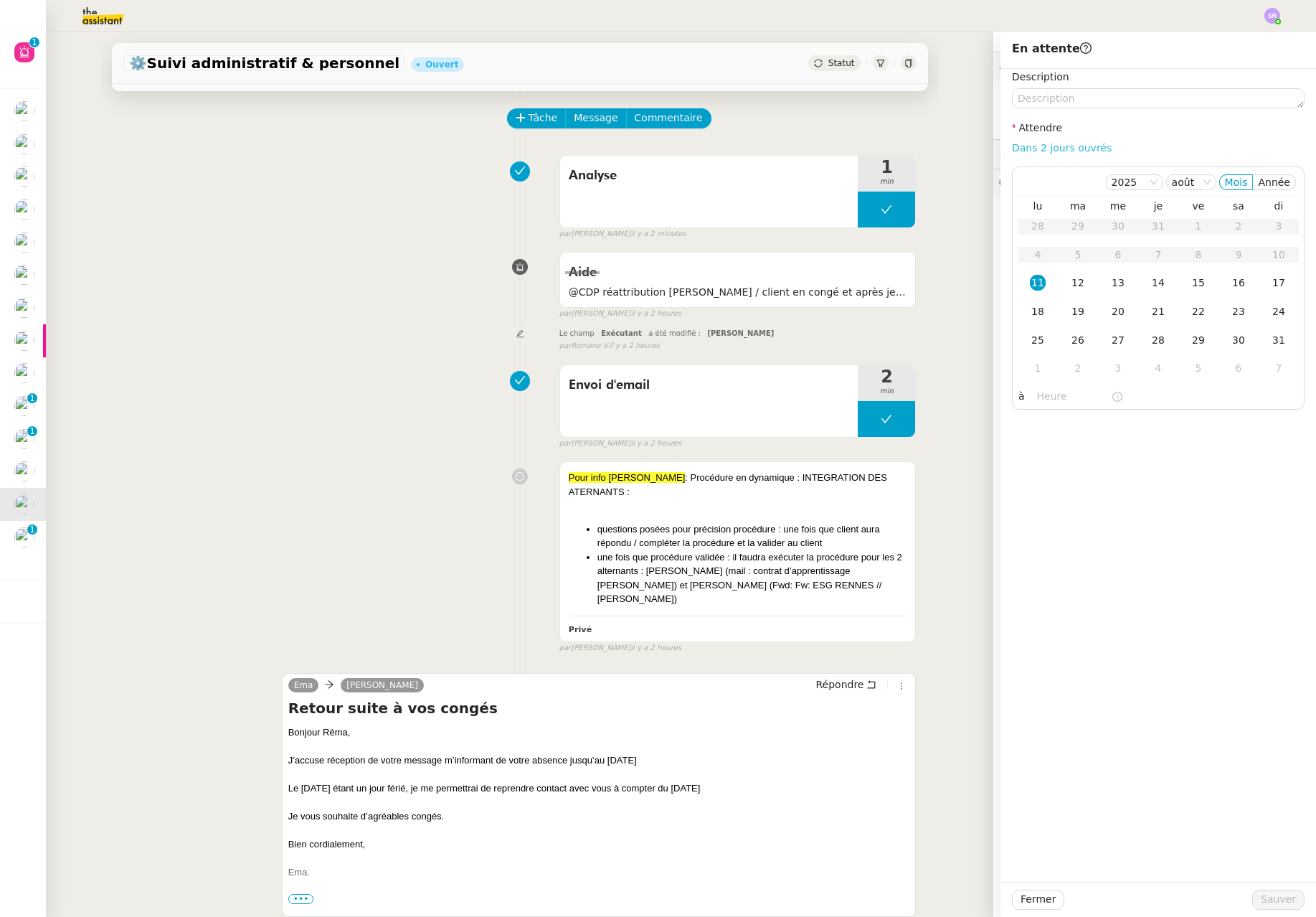
click at [1052, 151] on link "Dans 2 jours ouvrés" at bounding box center [1062, 147] width 100 height 11
type input "07:00"
click at [1034, 318] on div "18" at bounding box center [1038, 312] width 16 height 16
click at [1269, 896] on span "Sauver" at bounding box center [1279, 899] width 35 height 16
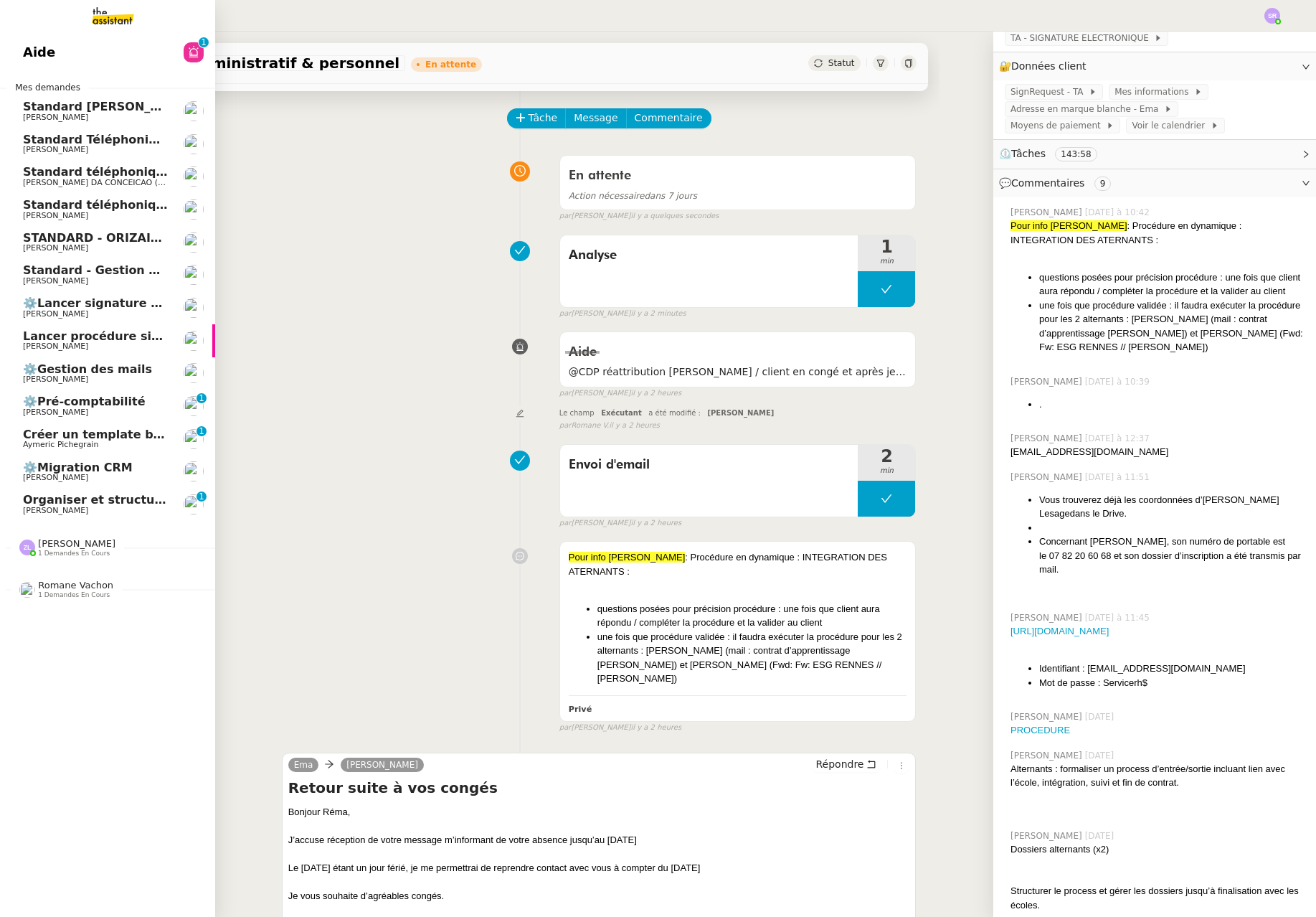
click at [51, 511] on span "[PERSON_NAME]" at bounding box center [56, 510] width 65 height 10
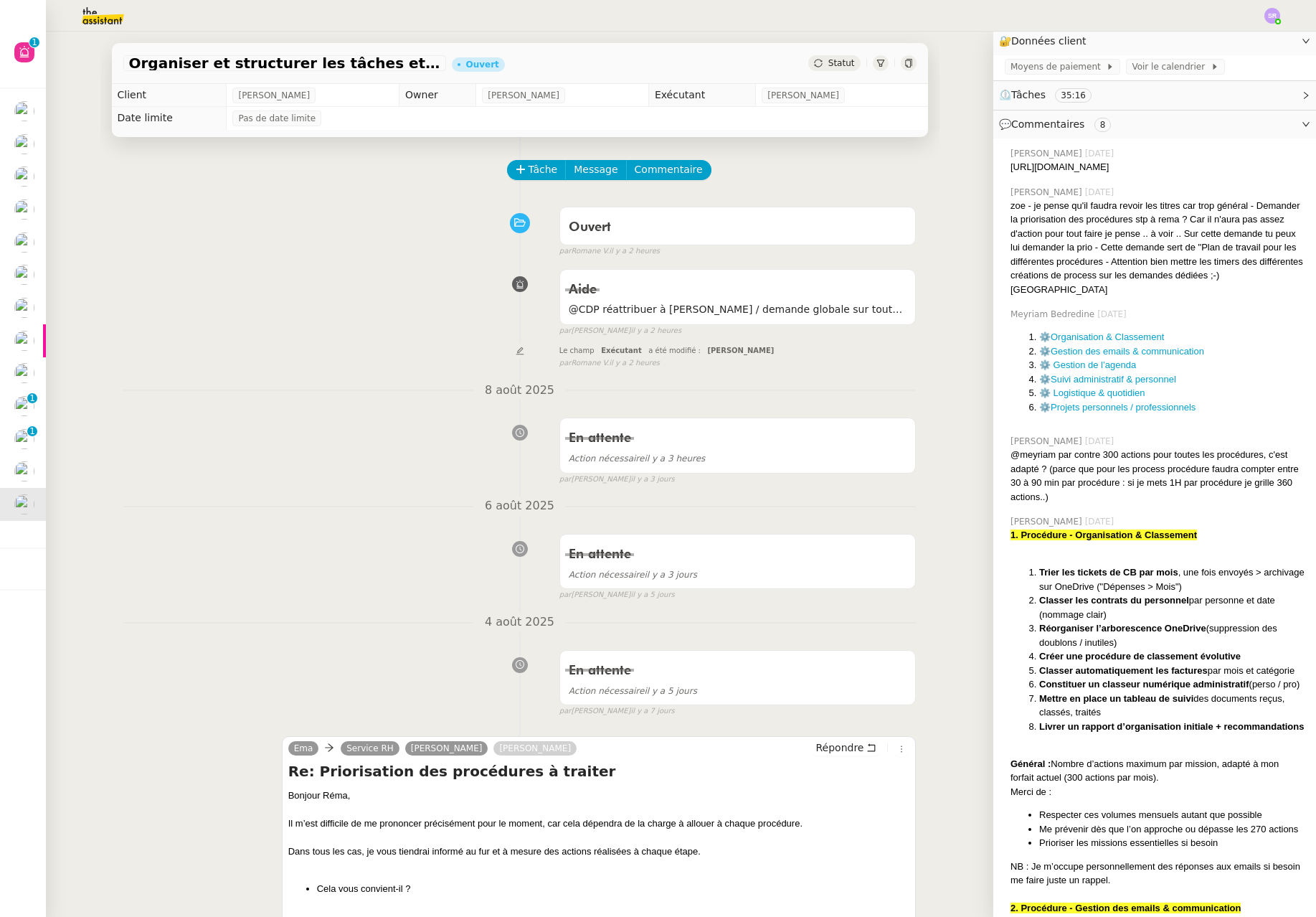
click at [828, 62] on span "Statut" at bounding box center [841, 63] width 27 height 10
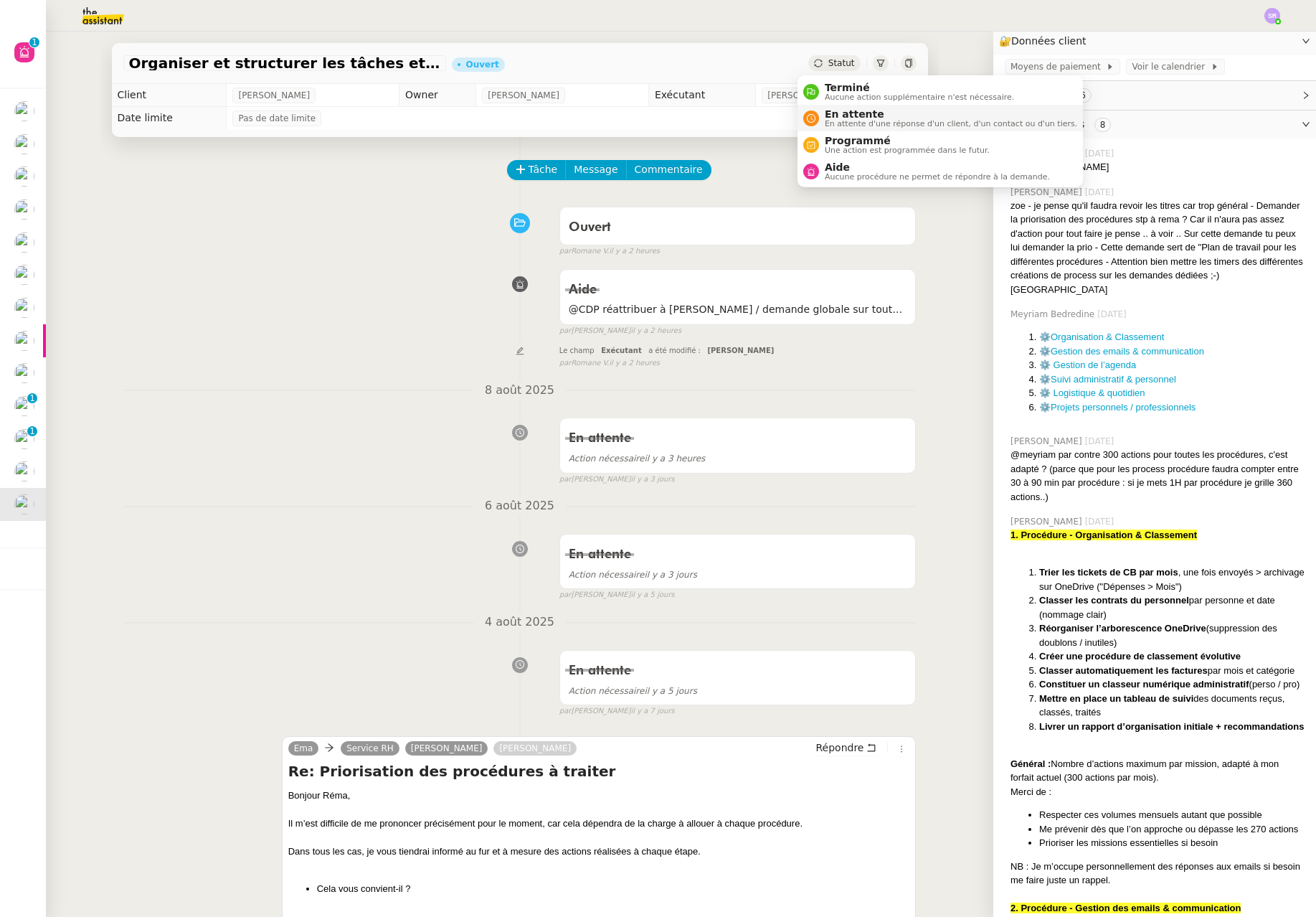
click at [848, 113] on span "En attente" at bounding box center [951, 114] width 253 height 11
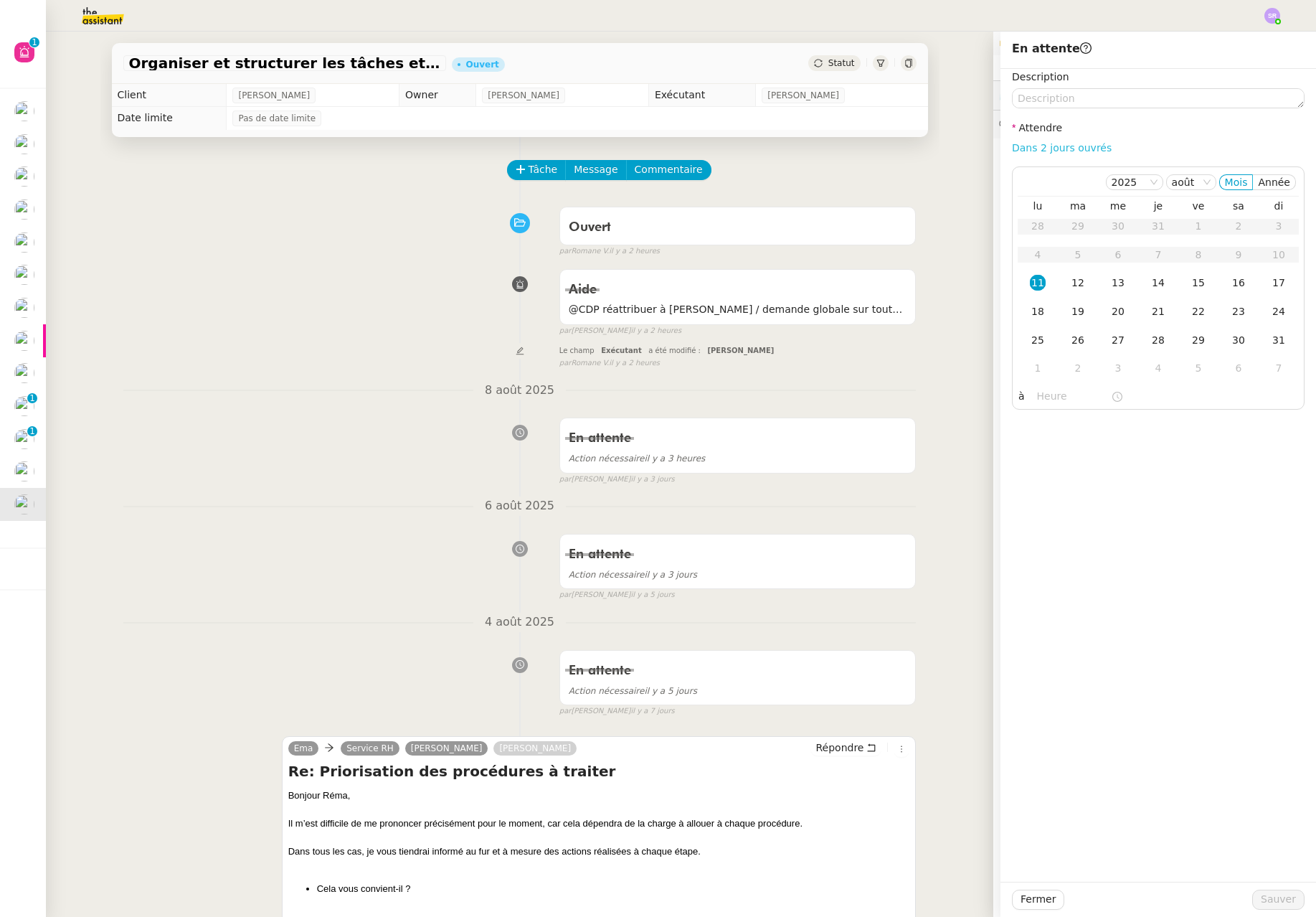
click at [1076, 151] on link "Dans 2 jours ouvrés" at bounding box center [1062, 147] width 100 height 11
type input "07:00"
click at [1031, 310] on div "18" at bounding box center [1038, 312] width 16 height 16
click at [1276, 899] on span "Sauver" at bounding box center [1279, 899] width 35 height 16
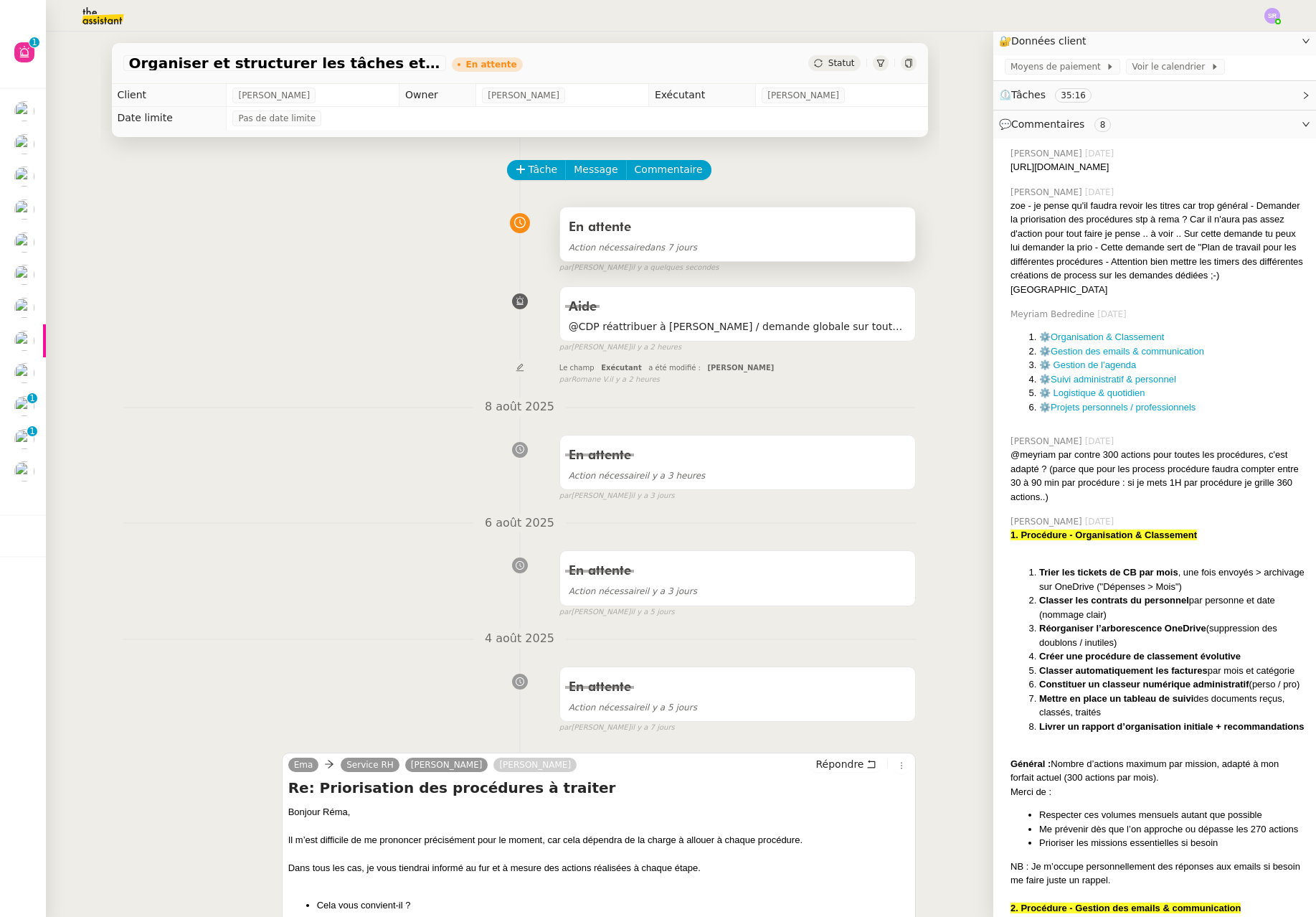
click at [673, 232] on div "En attente" at bounding box center [738, 227] width 339 height 23
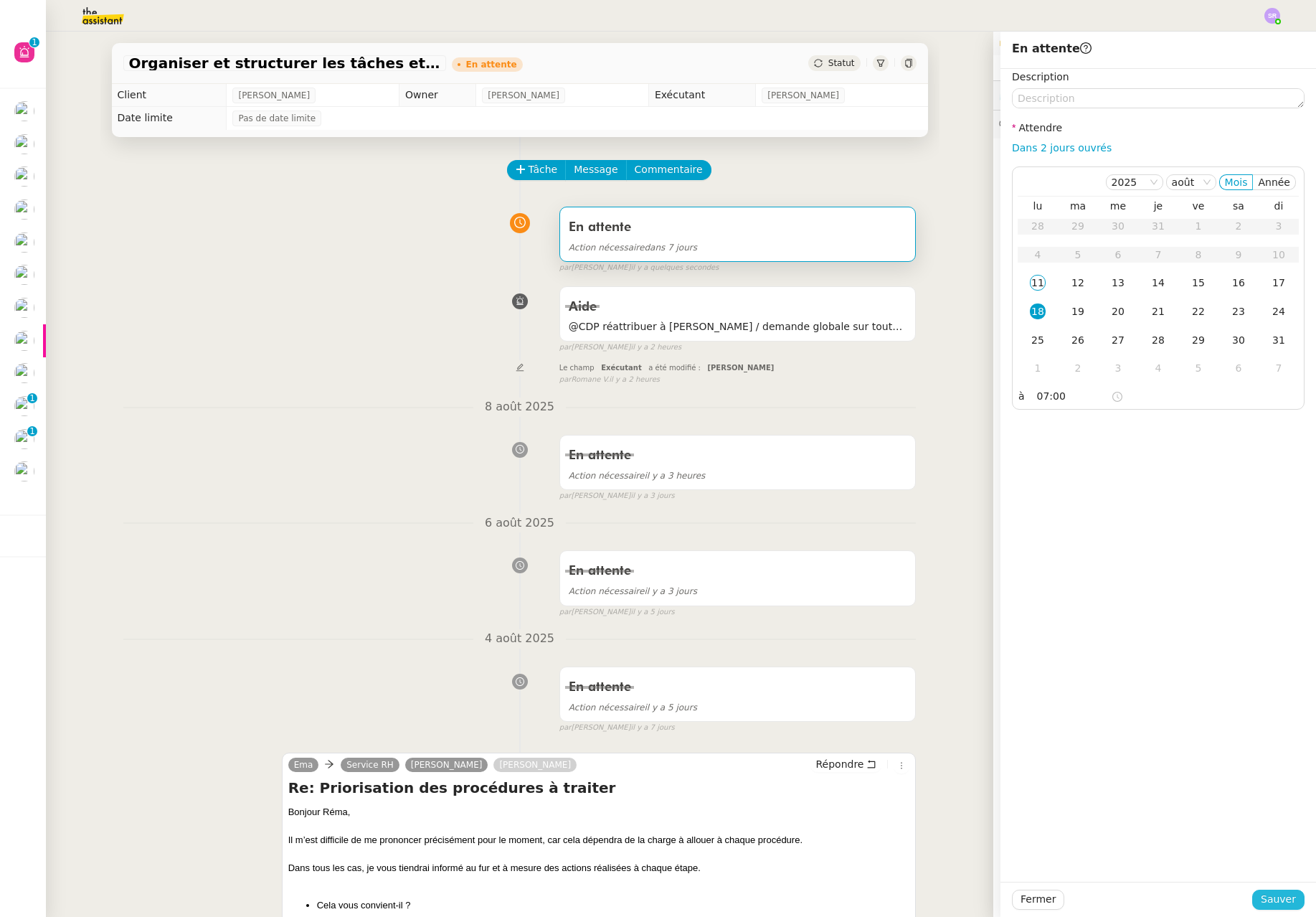
click at [1263, 890] on button "Sauver" at bounding box center [1278, 899] width 52 height 20
click at [316, 529] on nz-divider "6 août 2025" at bounding box center [520, 523] width 794 height 19
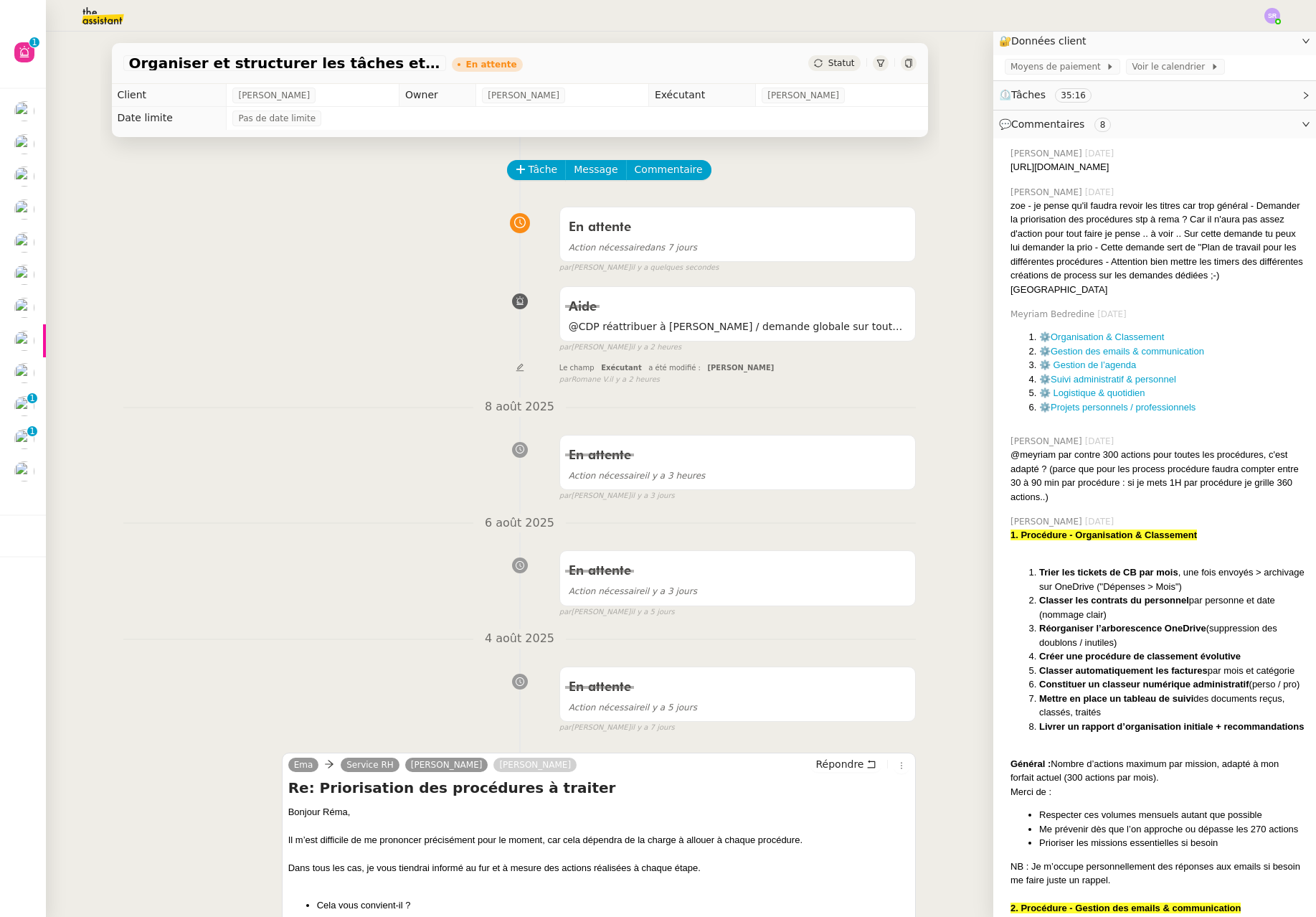
drag, startPoint x: 234, startPoint y: 341, endPoint x: 251, endPoint y: 303, distance: 41.6
click at [241, 316] on div "Aide @CDP réattribuer à [PERSON_NAME] / demande globale sur toutes les procédur…" at bounding box center [520, 317] width 794 height 74
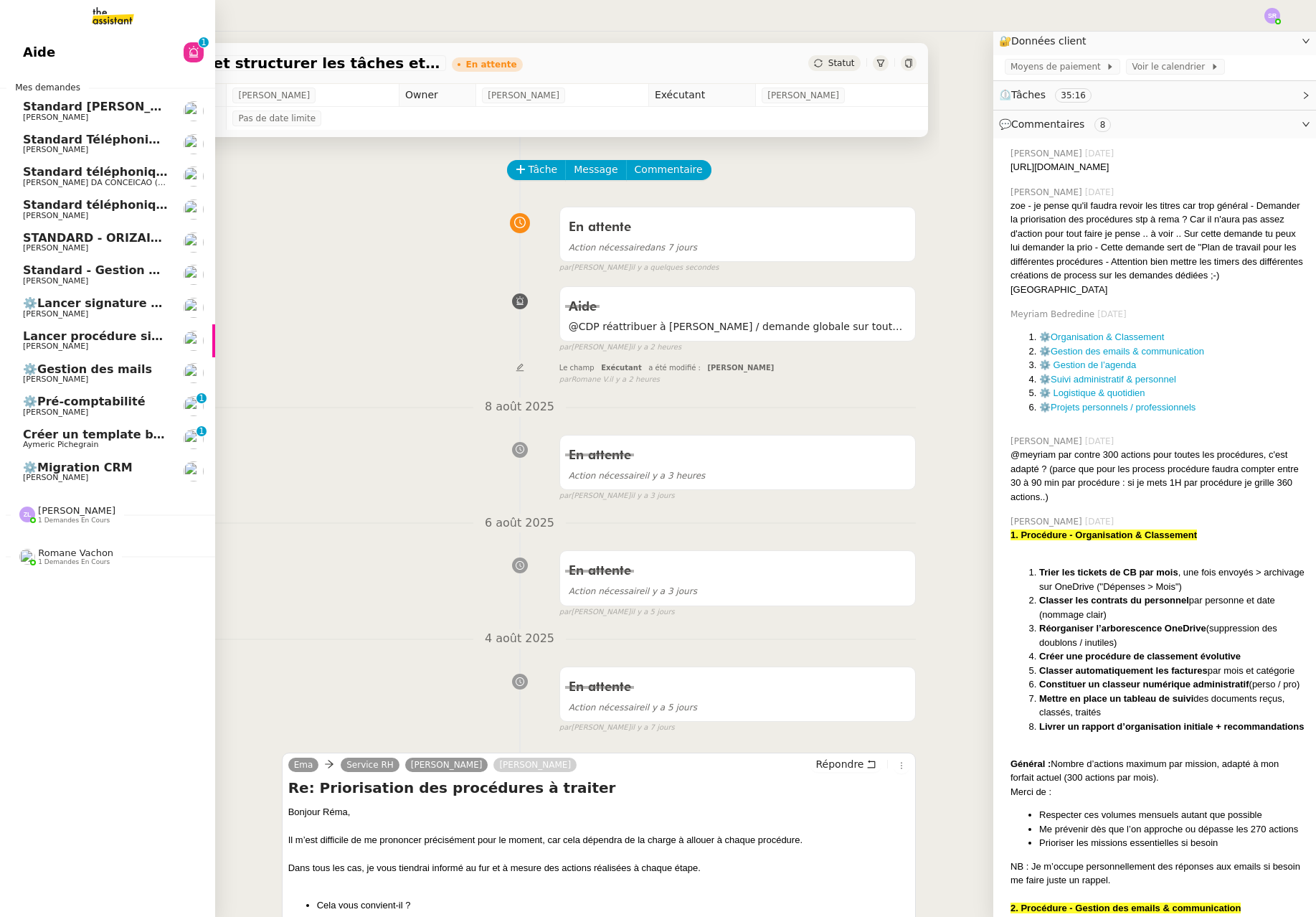
click at [142, 378] on span "[PERSON_NAME]" at bounding box center [96, 379] width 145 height 9
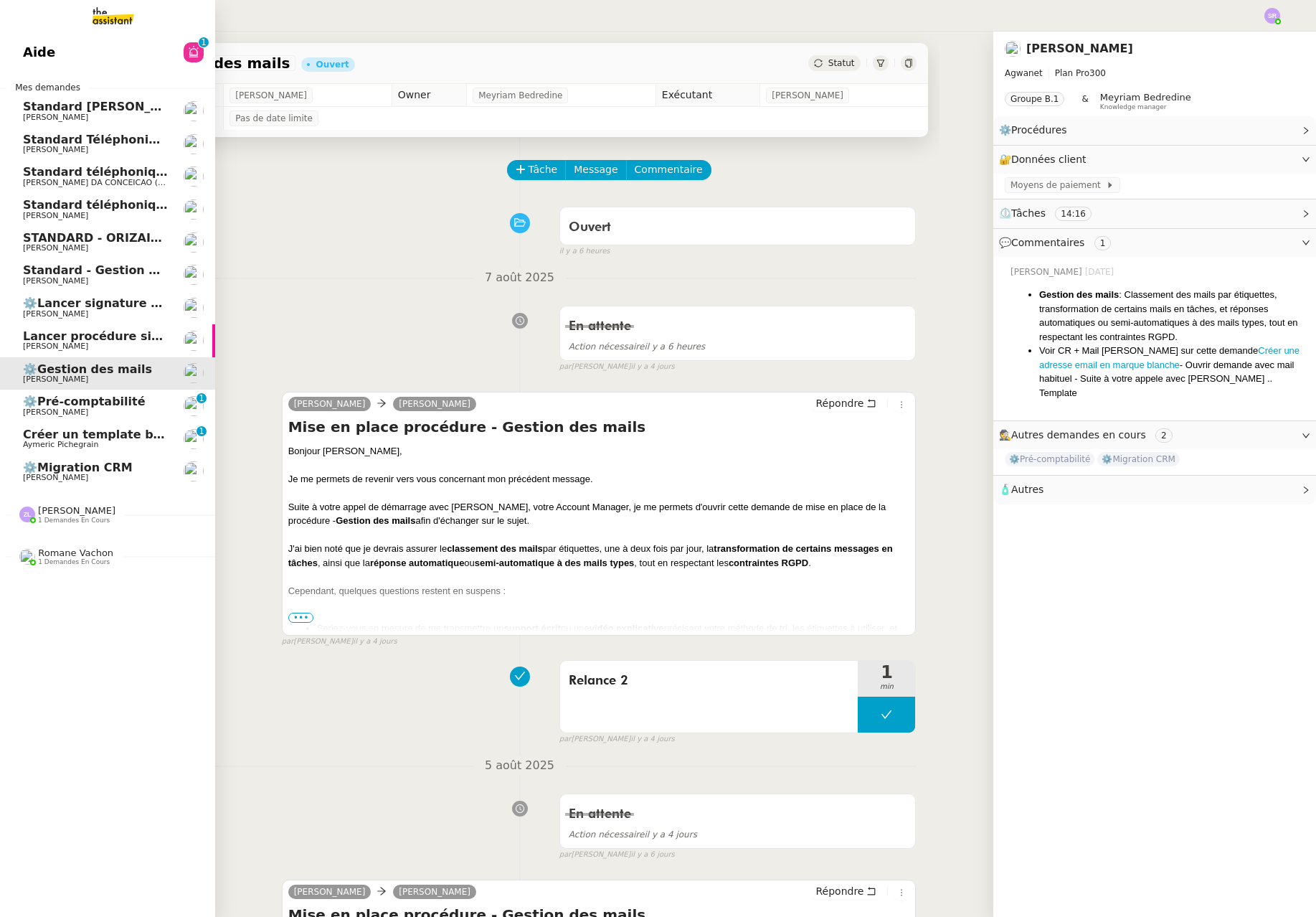
click at [47, 146] on span "[PERSON_NAME]" at bounding box center [56, 150] width 65 height 10
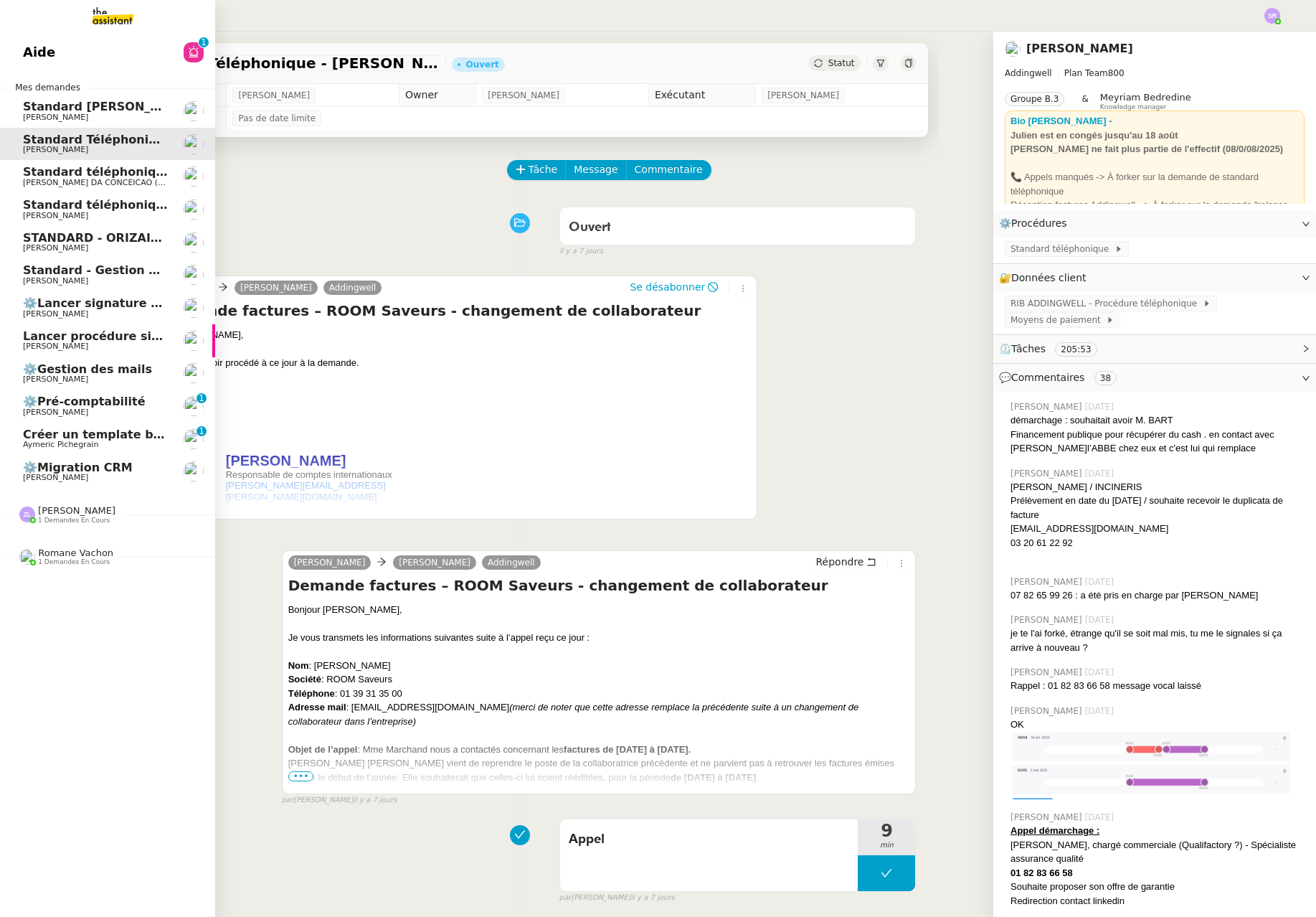
click at [56, 180] on span "[PERSON_NAME] DA CONCEICAO (thermisure)" at bounding box center [113, 183] width 181 height 10
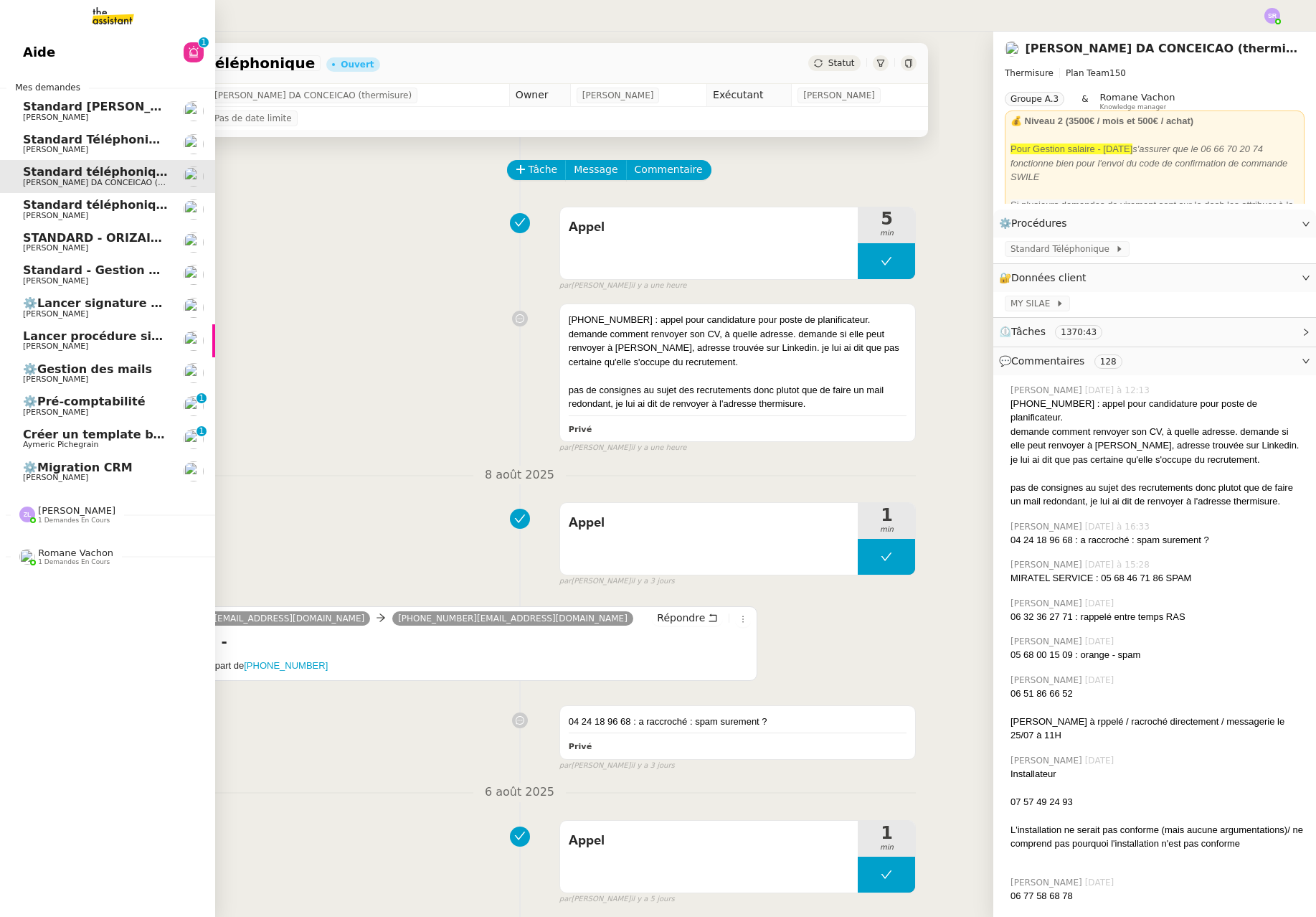
click at [96, 210] on span "Standard téléphonique - août 2025" at bounding box center [137, 204] width 227 height 14
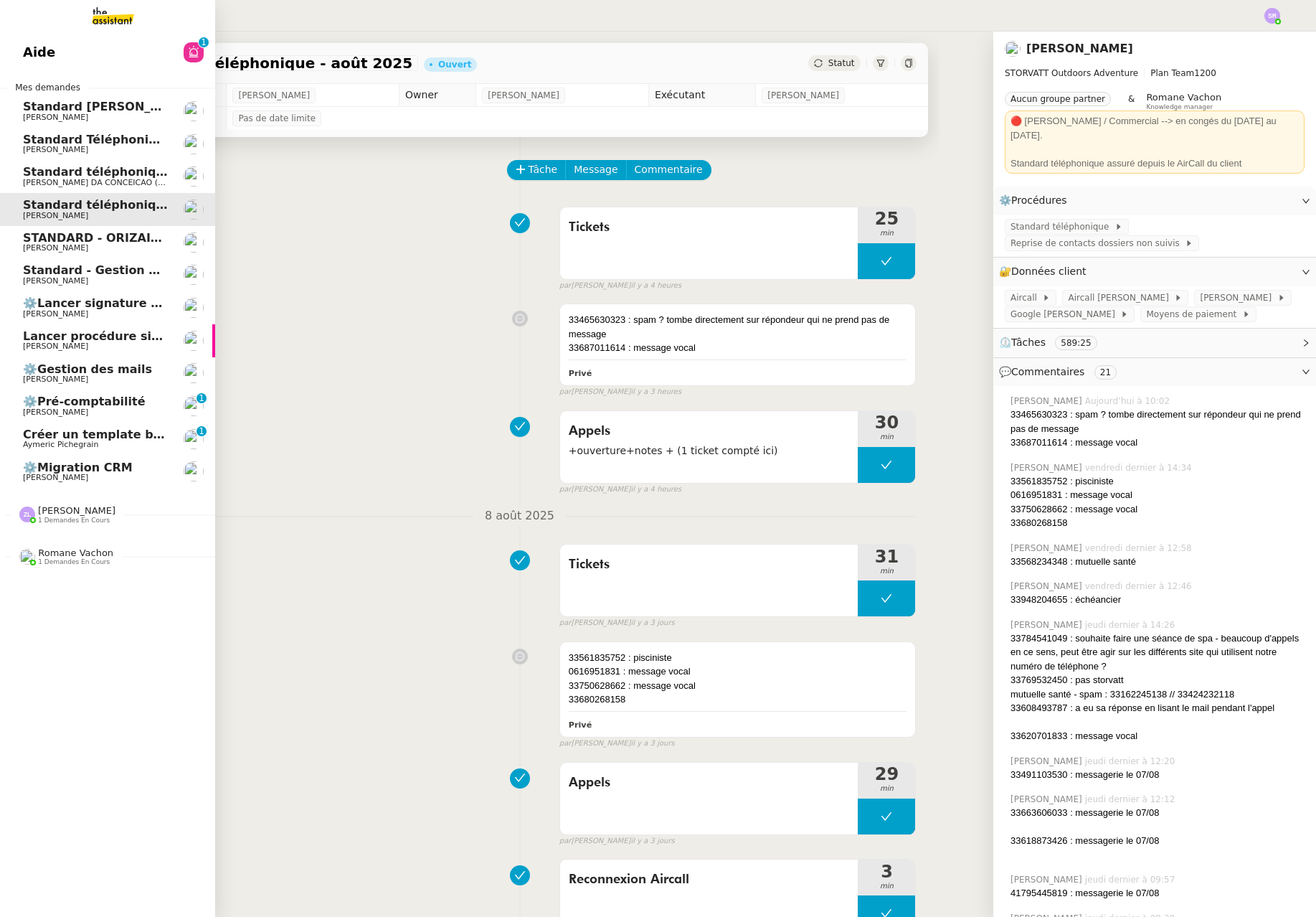
click at [38, 251] on span "[PERSON_NAME]" at bounding box center [56, 248] width 65 height 10
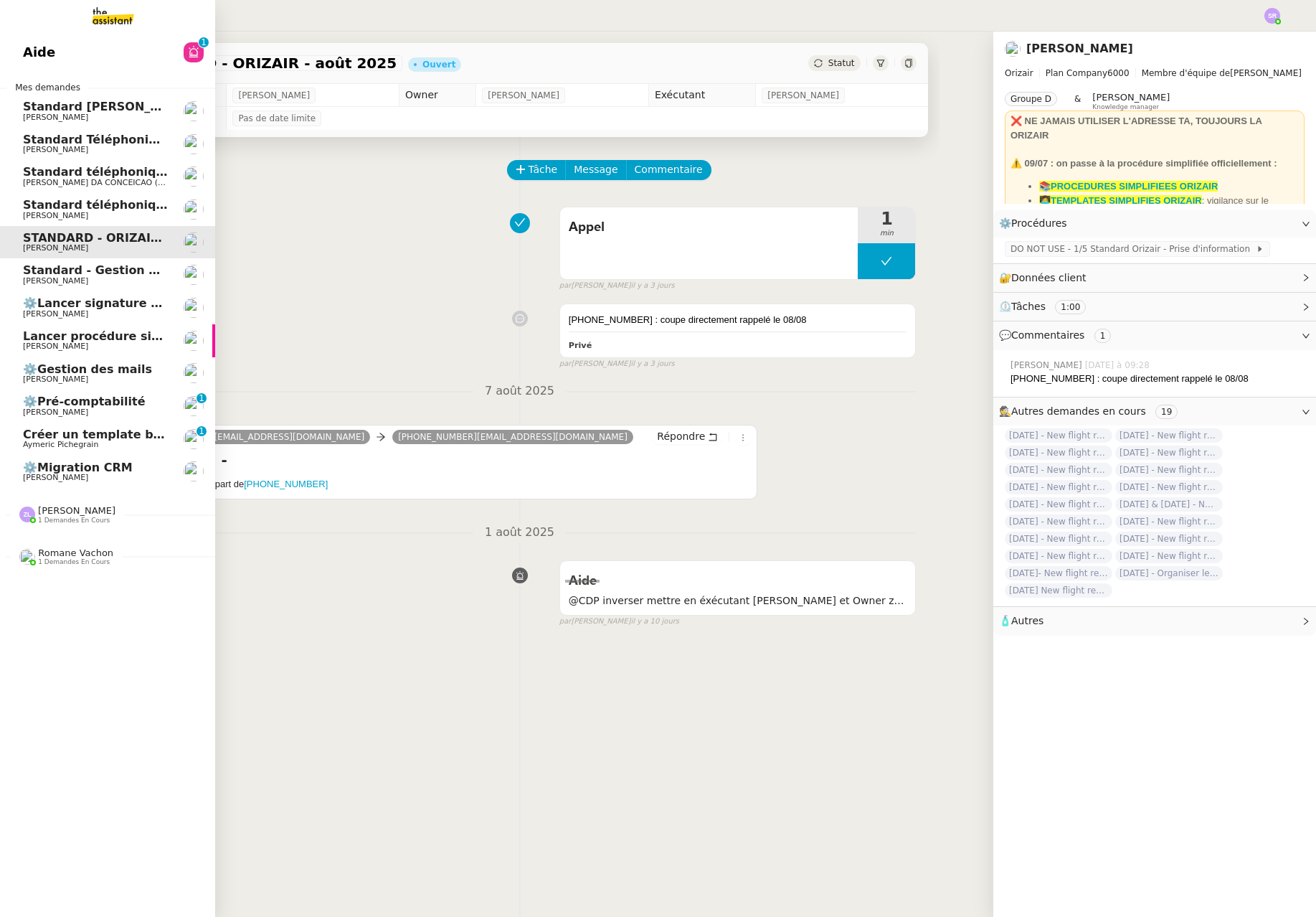
click at [68, 276] on span "[PERSON_NAME]" at bounding box center [56, 281] width 65 height 10
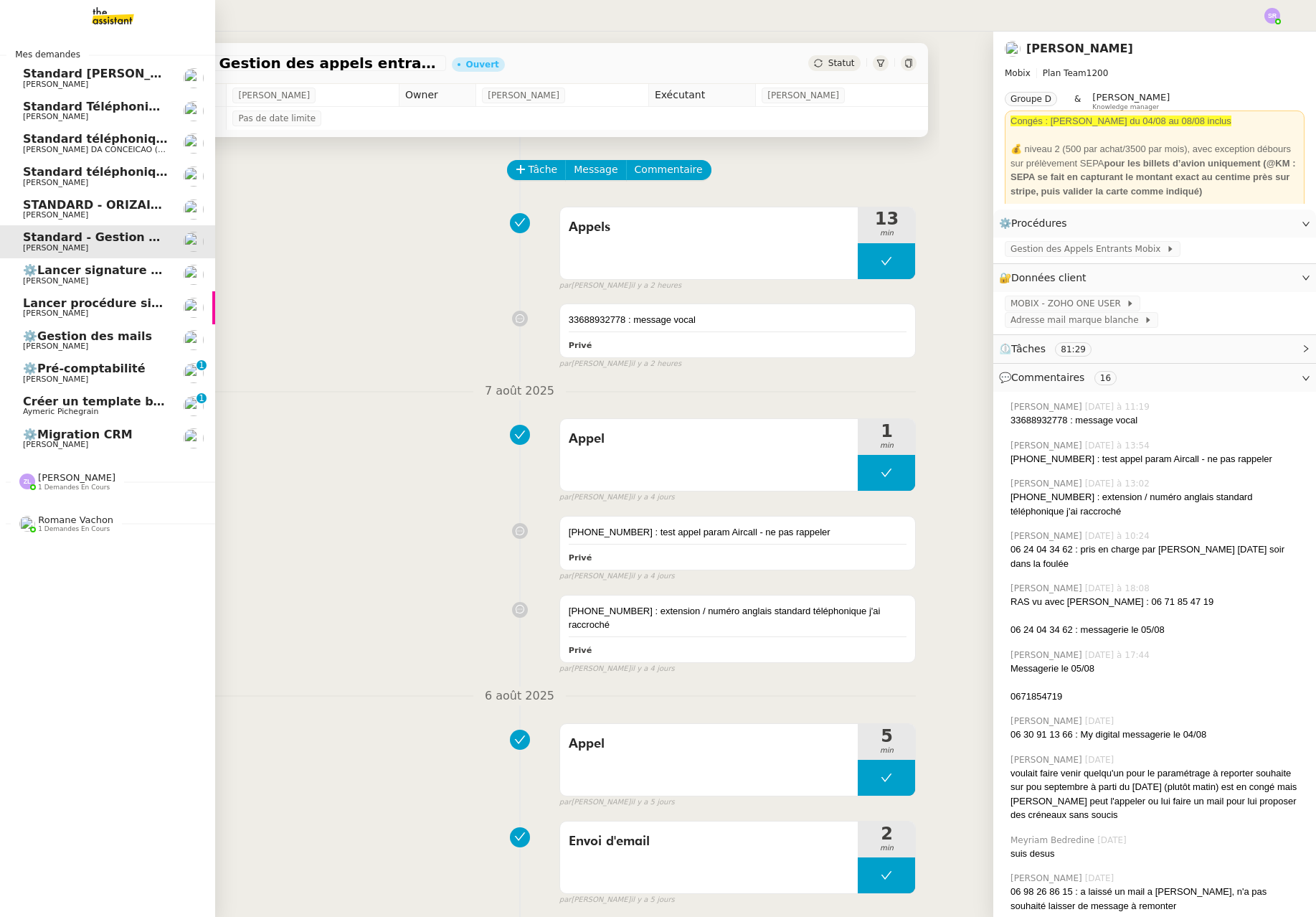
click at [55, 343] on span "[PERSON_NAME]" at bounding box center [56, 346] width 65 height 10
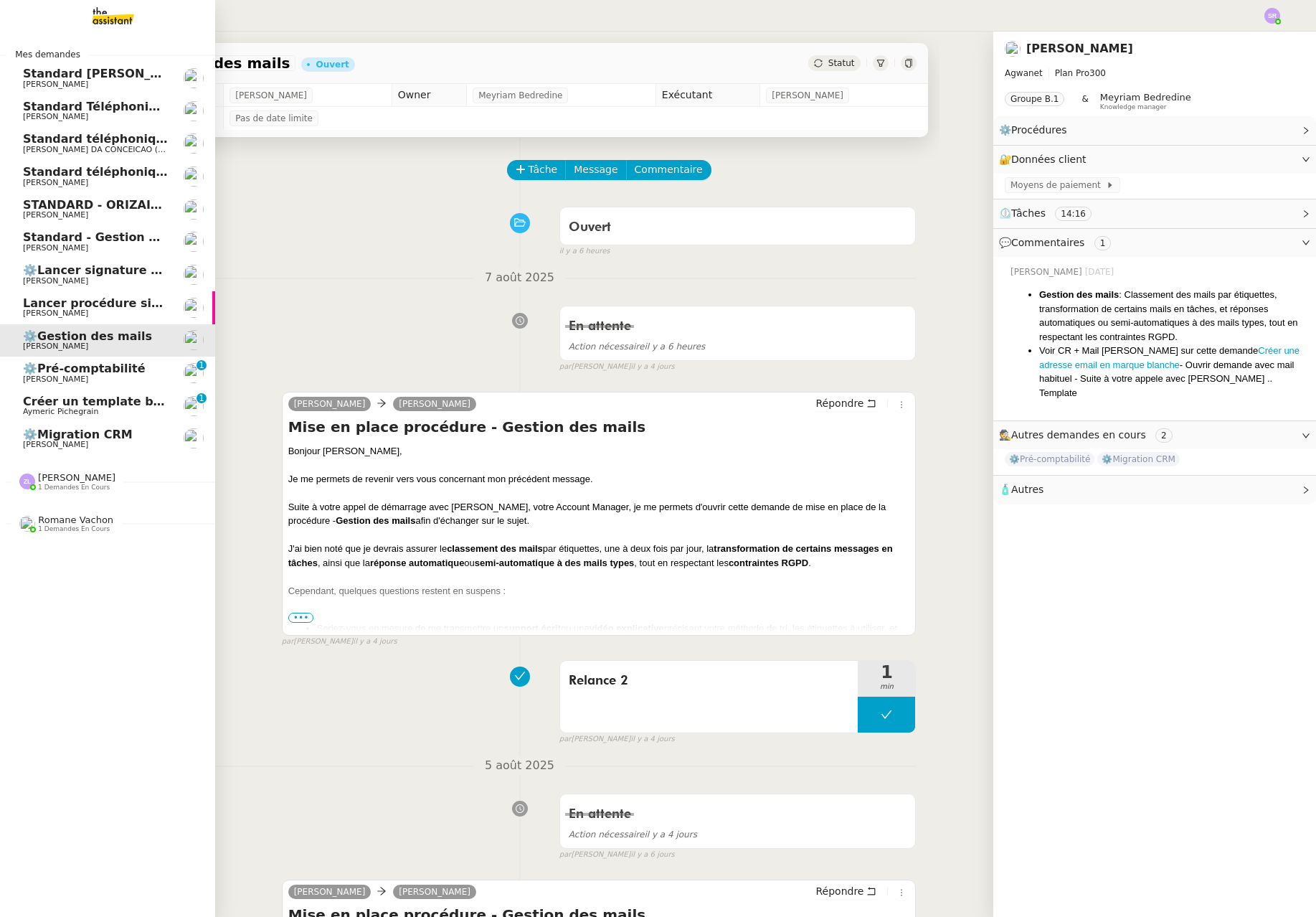
click at [134, 412] on span "Aymeric Pichegrain" at bounding box center [96, 411] width 145 height 9
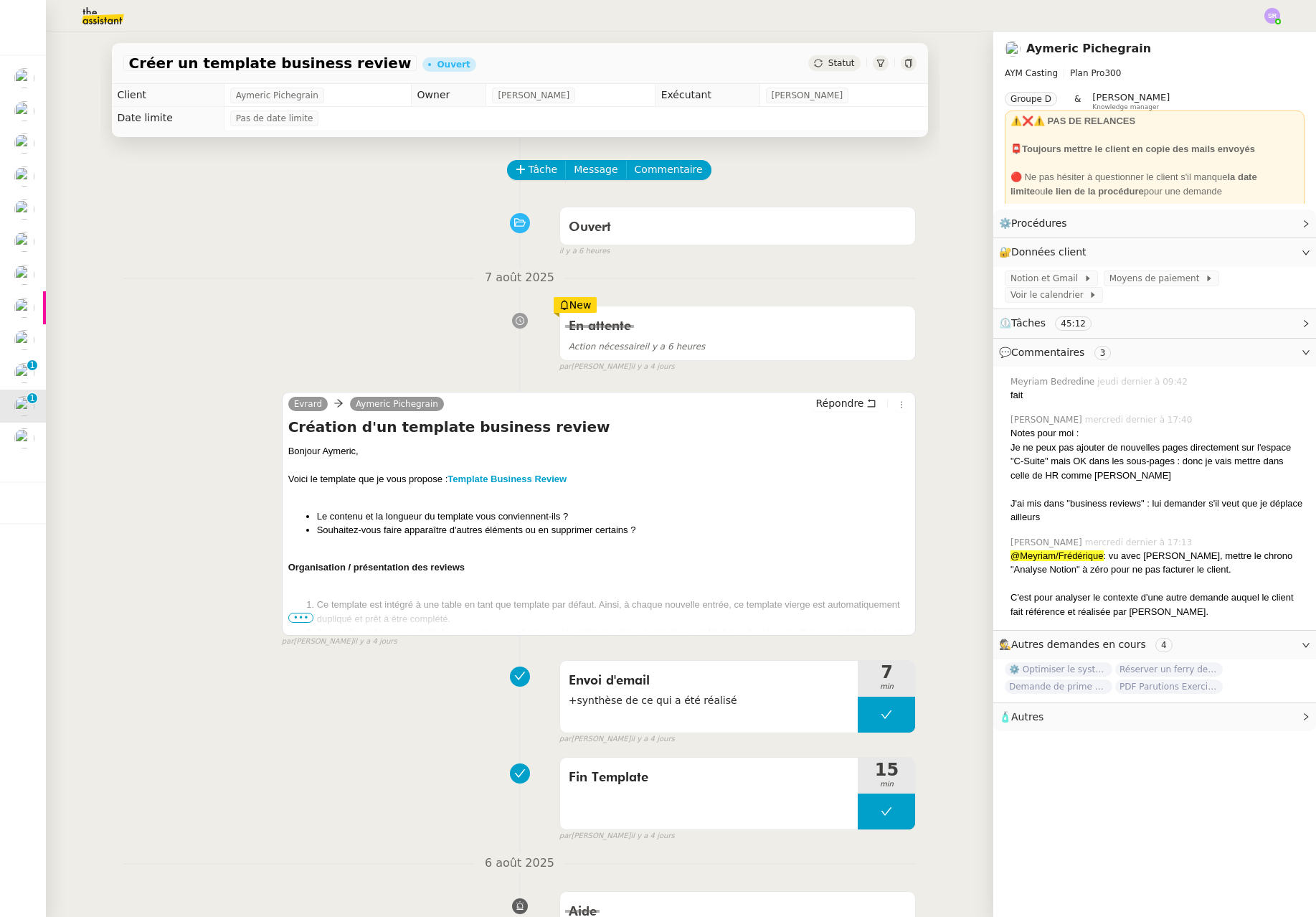
click at [365, 316] on div "En attente Action nécessaire il y a 6 heures New par [PERSON_NAME] [DATE]" at bounding box center [520, 337] width 794 height 74
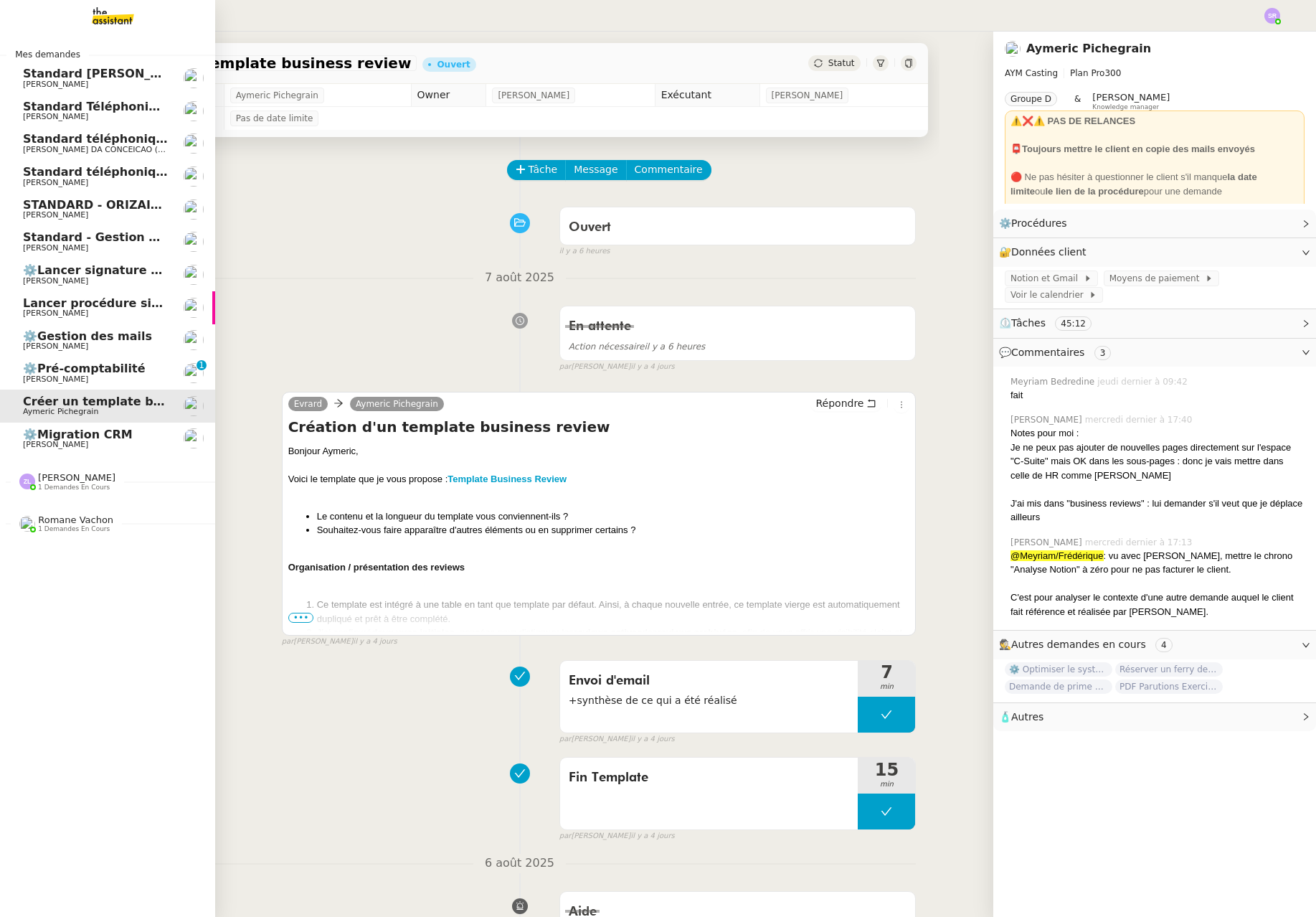
click at [159, 278] on span "[PERSON_NAME]" at bounding box center [96, 281] width 145 height 9
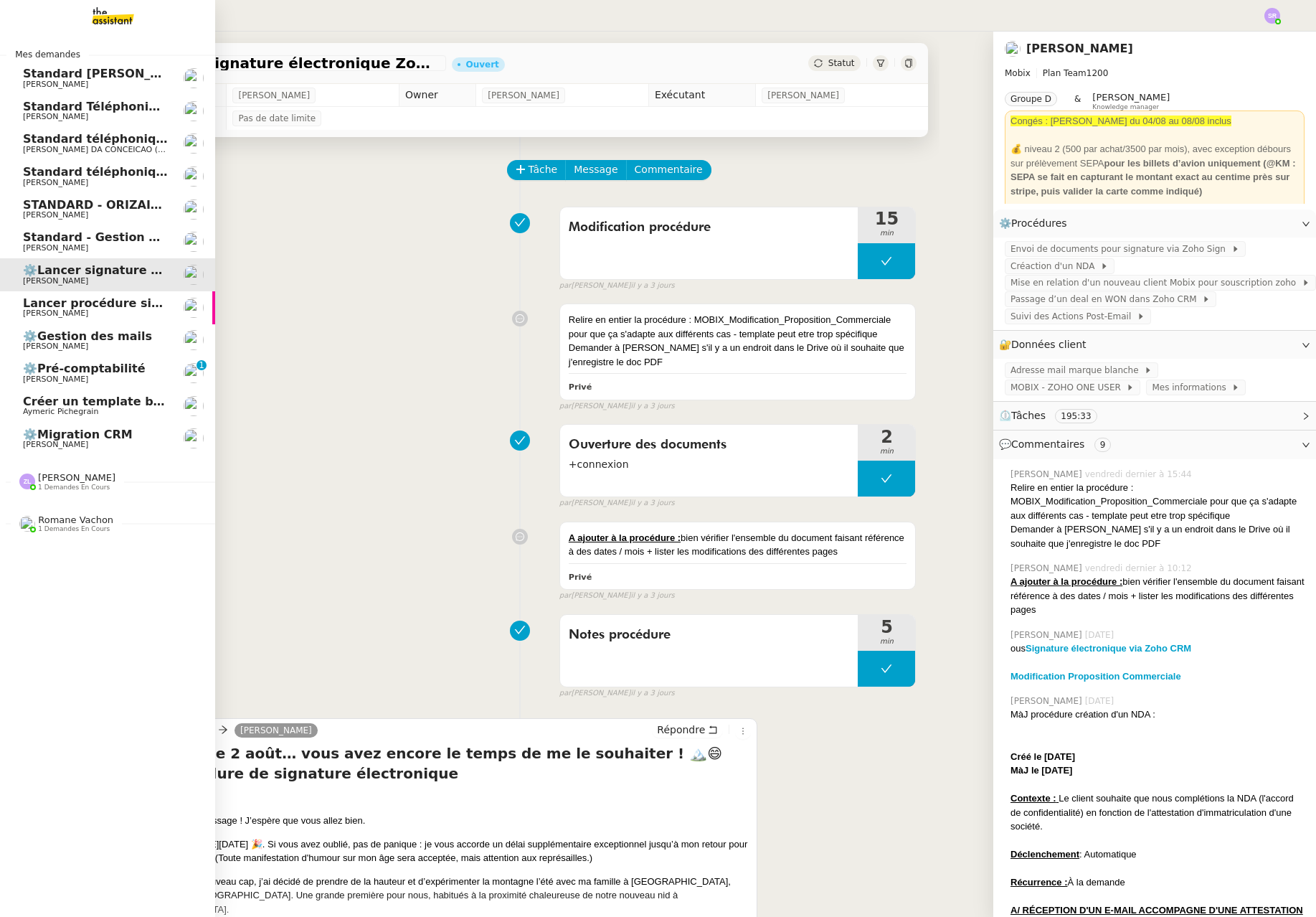
click at [155, 299] on span "Lancer procédure signature électronique" at bounding box center [156, 303] width 266 height 14
